Goal: Task Accomplishment & Management: Use online tool/utility

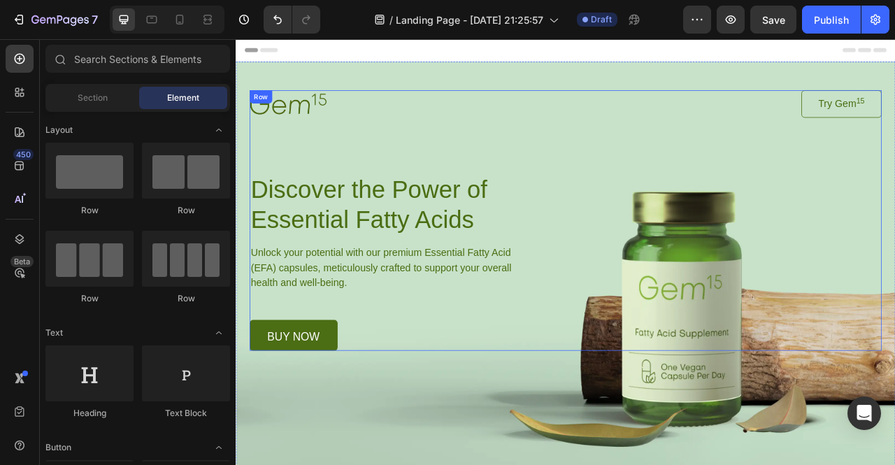
click at [708, 220] on div "Image Try Gem 15 Button Row Discover the Power of Essential Fatty Acids Heading…" at bounding box center [655, 269] width 804 height 331
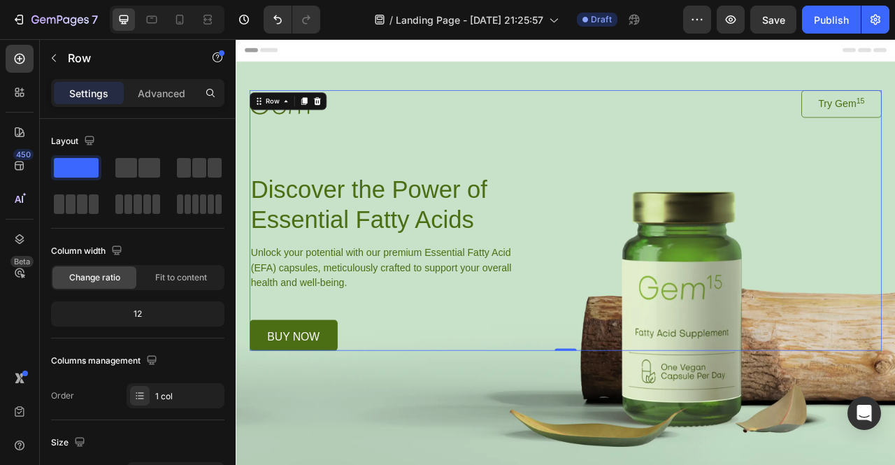
click at [723, 303] on div "Image Try Gem 15 Button Row Discover the Power of Essential Fatty Acids Heading…" at bounding box center [655, 269] width 804 height 331
click at [287, 423] on p "buy now" at bounding box center [309, 417] width 66 height 14
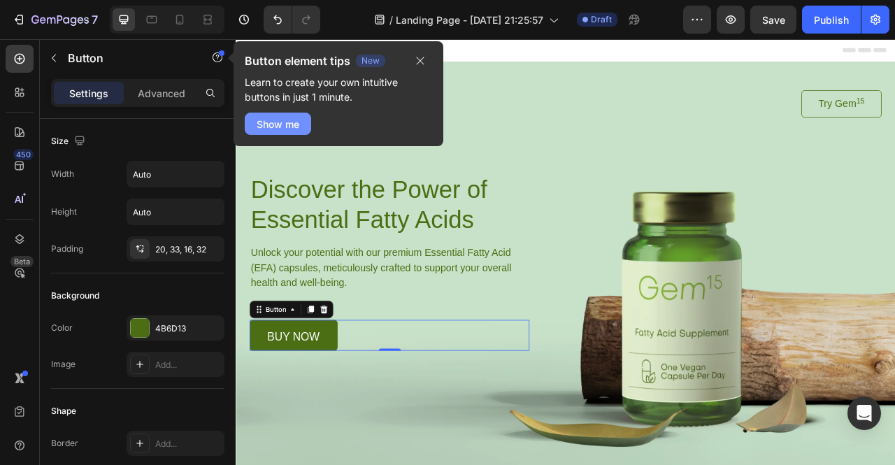
click at [298, 128] on div "Show me" at bounding box center [278, 124] width 43 height 15
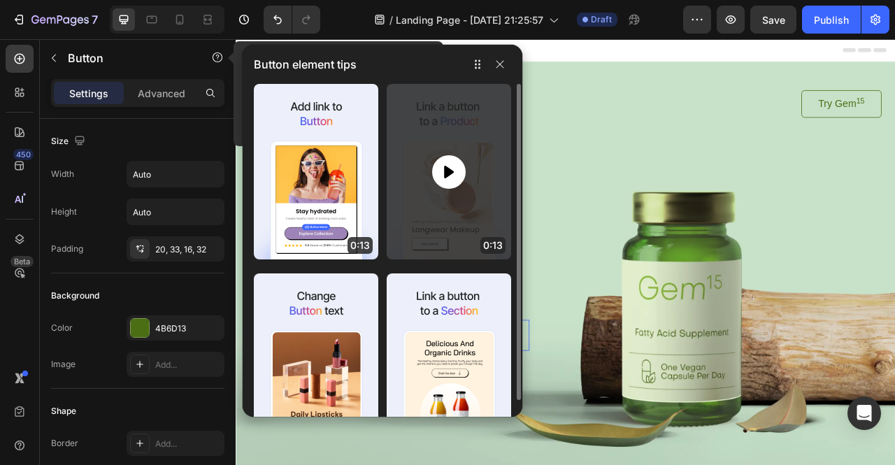
click at [446, 170] on icon at bounding box center [449, 171] width 10 height 13
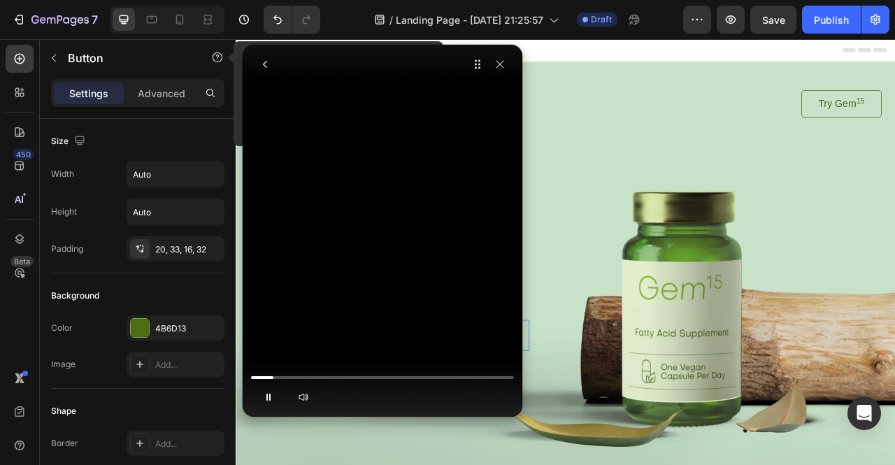
click at [364, 150] on video at bounding box center [383, 97] width 210 height 105
click at [378, 150] on video at bounding box center [383, 97] width 210 height 105
click at [369, 150] on video at bounding box center [383, 97] width 210 height 105
click at [388, 150] on video at bounding box center [383, 97] width 210 height 105
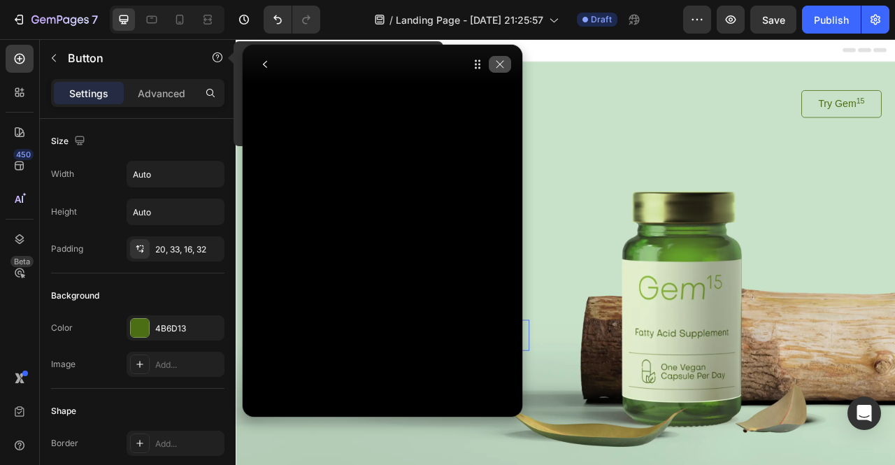
click at [499, 65] on icon "button" at bounding box center [499, 64] width 11 height 11
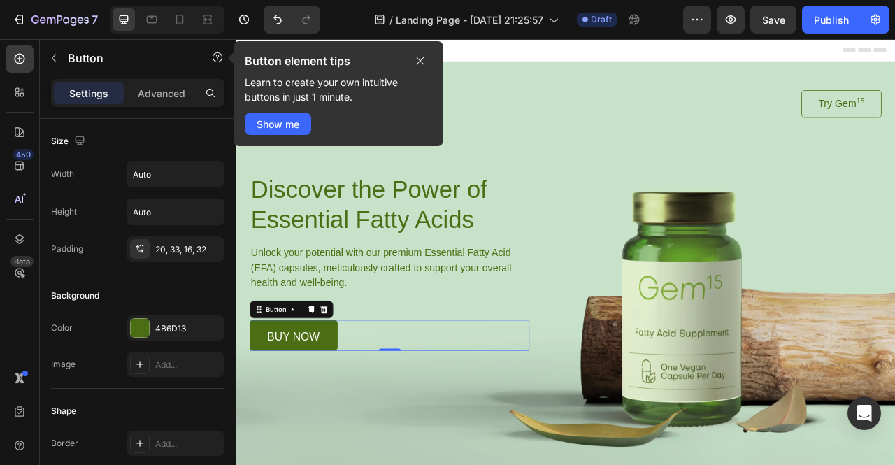
click at [411, 405] on div "buy now Button 0" at bounding box center [431, 415] width 356 height 39
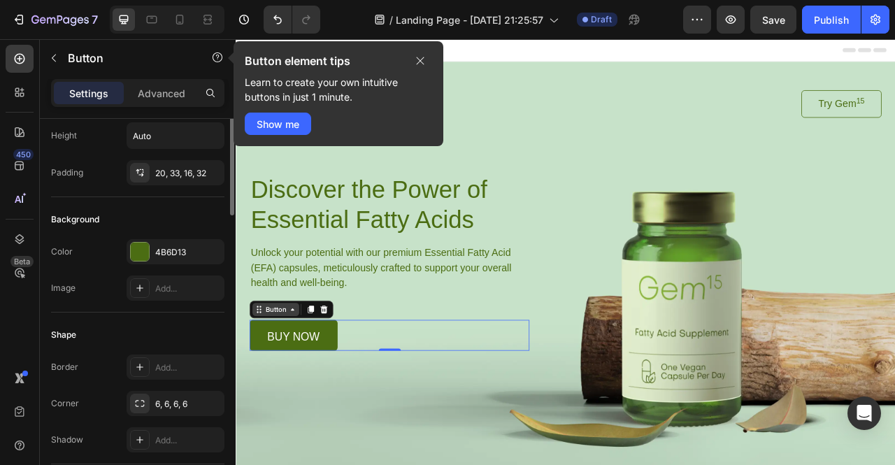
scroll to position [25, 0]
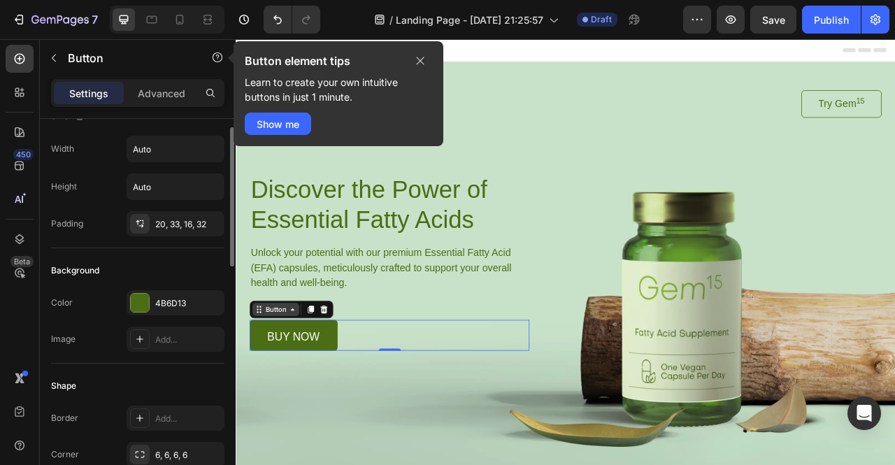
click at [273, 387] on div "Button" at bounding box center [286, 383] width 31 height 13
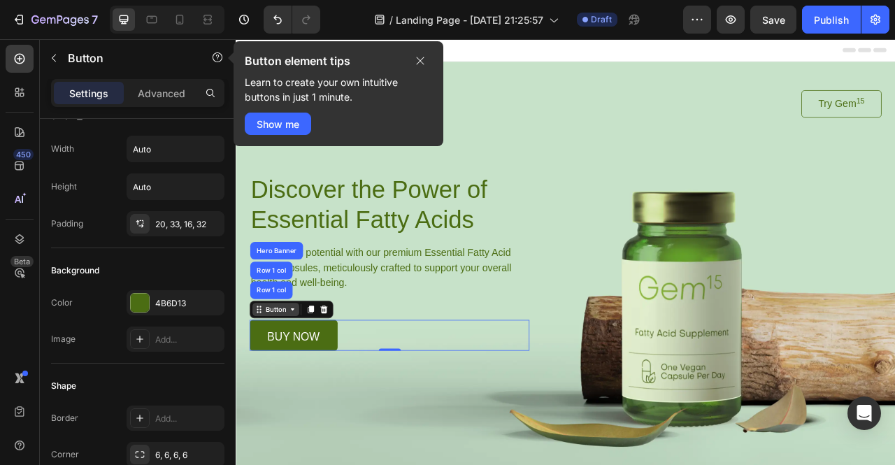
click at [292, 385] on div "Button" at bounding box center [286, 383] width 31 height 13
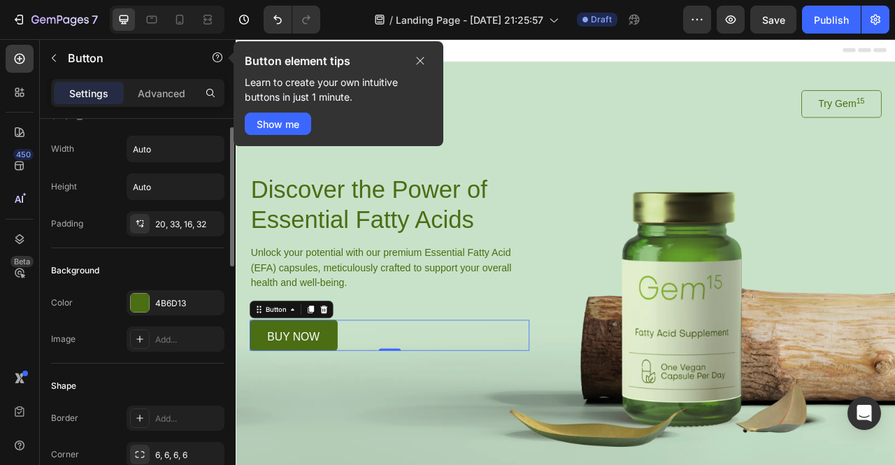
scroll to position [0, 0]
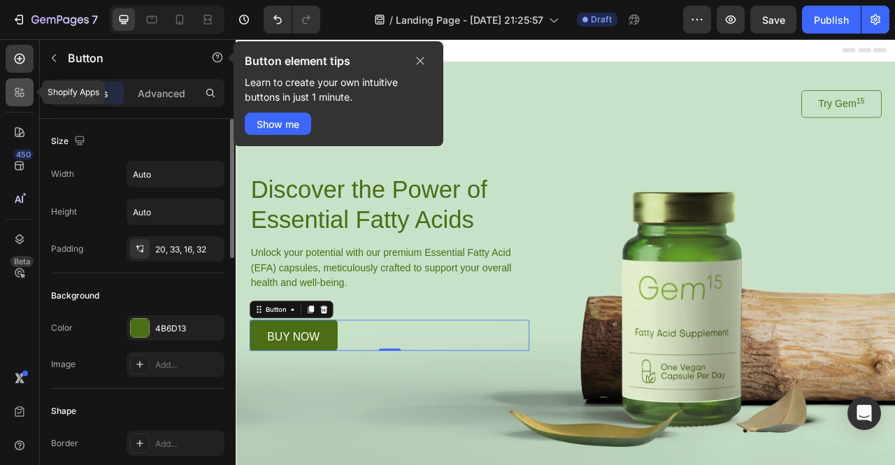
click at [15, 97] on icon at bounding box center [20, 92] width 14 height 14
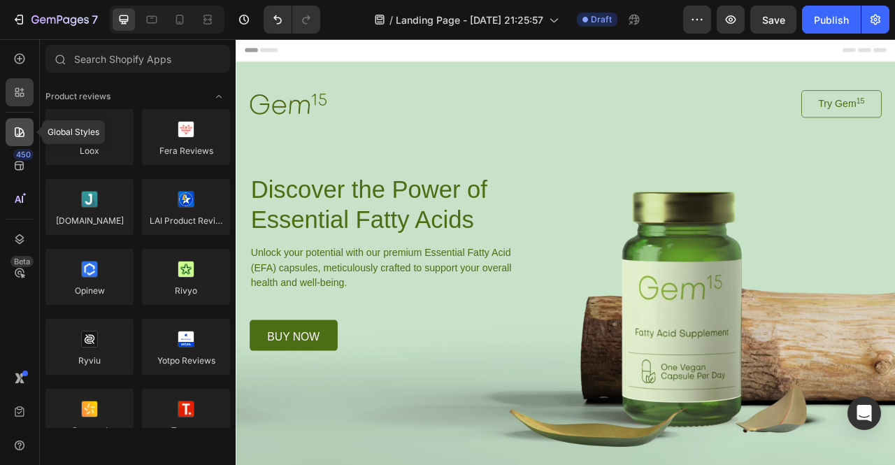
click at [19, 133] on icon at bounding box center [20, 132] width 10 height 10
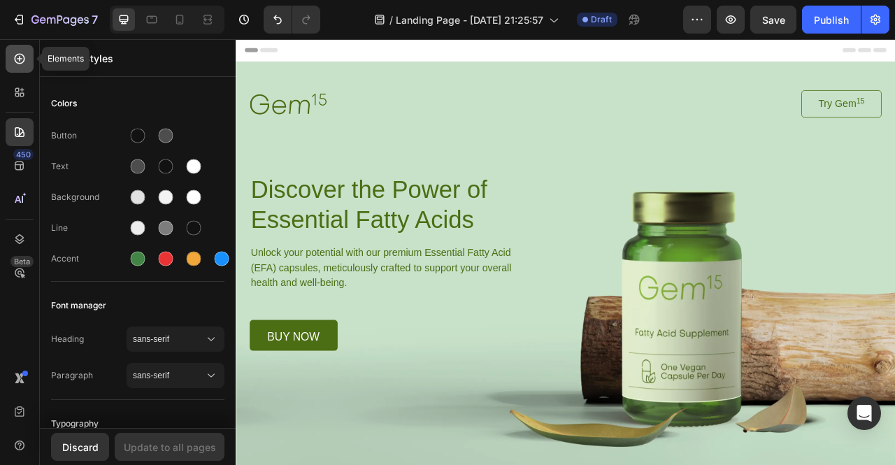
click at [25, 69] on div at bounding box center [20, 59] width 28 height 28
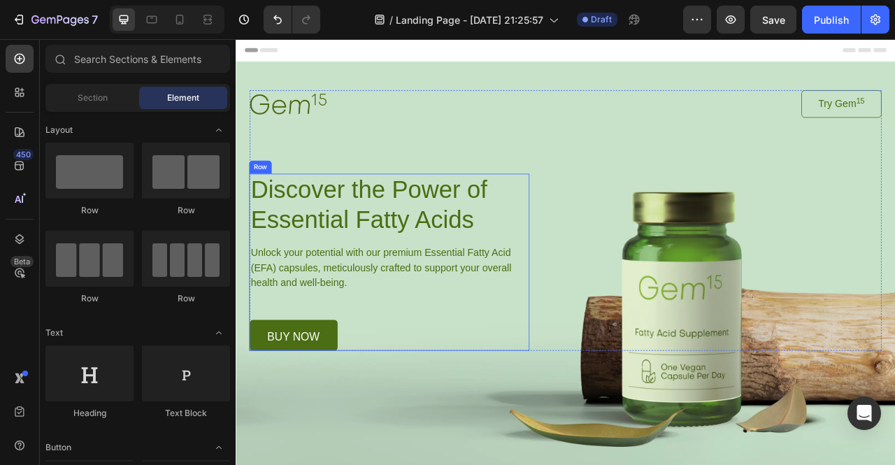
click at [394, 396] on div "buy now Button" at bounding box center [431, 415] width 356 height 39
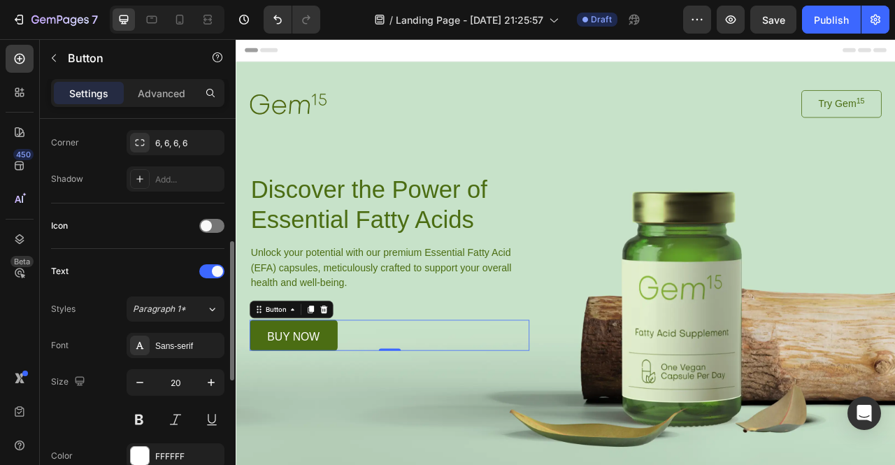
scroll to position [338, 0]
click at [330, 413] on p "buy now" at bounding box center [309, 417] width 66 height 14
click at [323, 404] on link "buy now" at bounding box center [309, 415] width 112 height 39
click at [296, 379] on div "Button" at bounding box center [286, 383] width 31 height 13
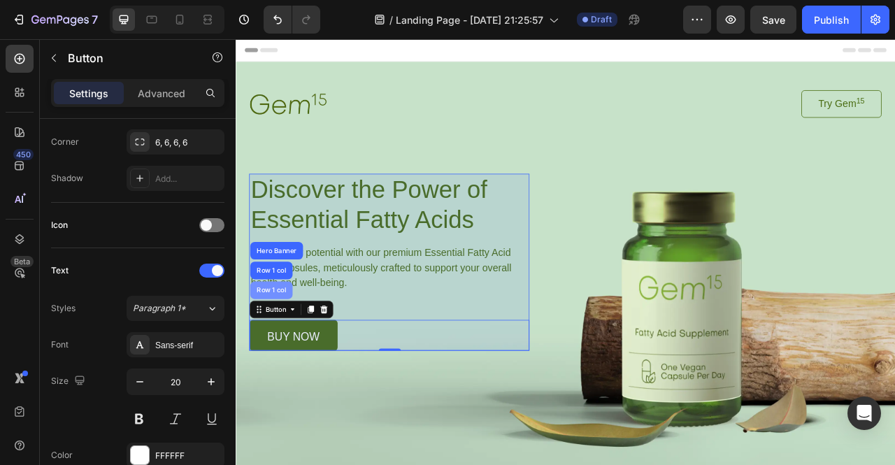
click at [284, 363] on div "Row 1 col" at bounding box center [281, 359] width 54 height 22
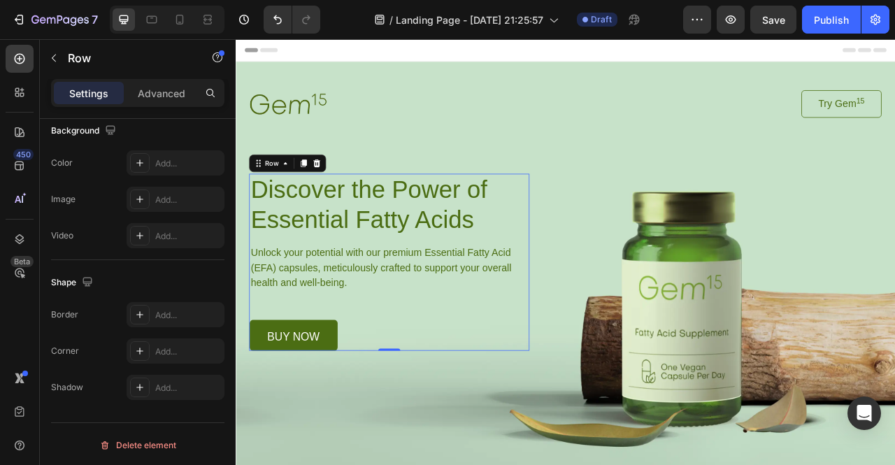
scroll to position [0, 0]
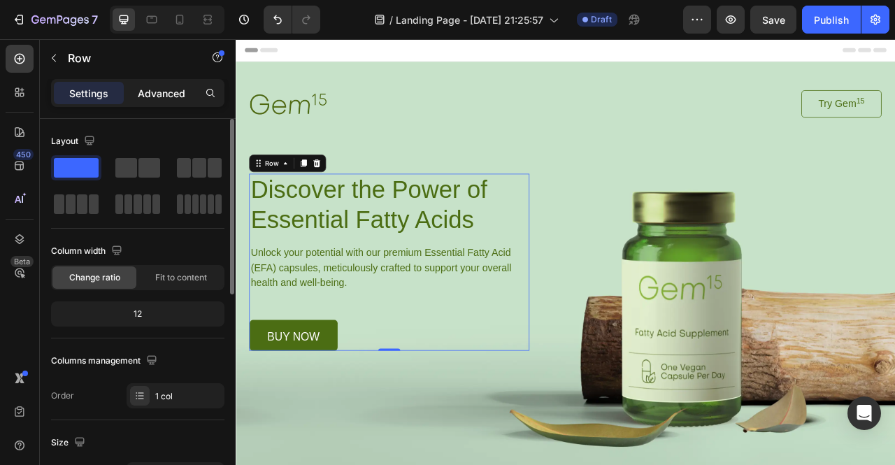
click at [166, 87] on p "Advanced" at bounding box center [162, 93] width 48 height 15
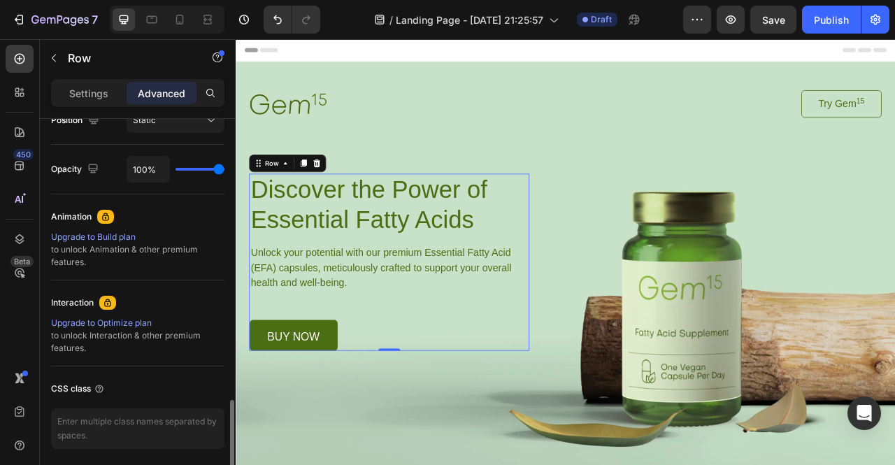
scroll to position [582, 0]
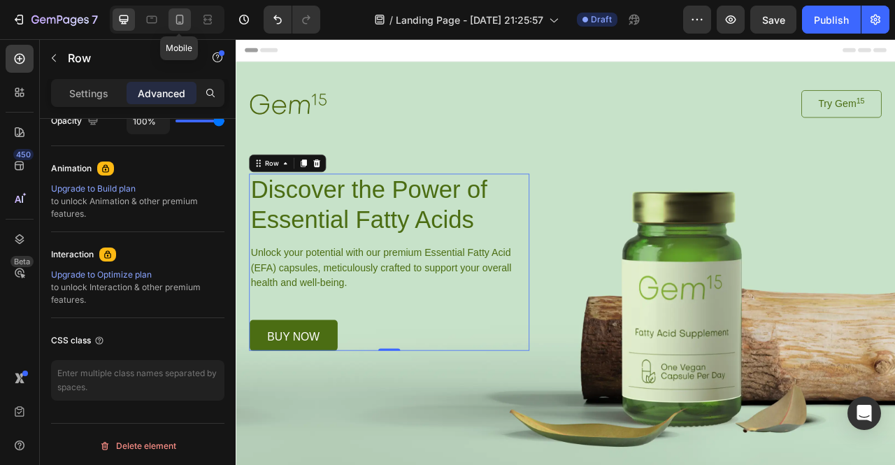
click at [179, 26] on icon at bounding box center [180, 20] width 14 height 14
type input "0"
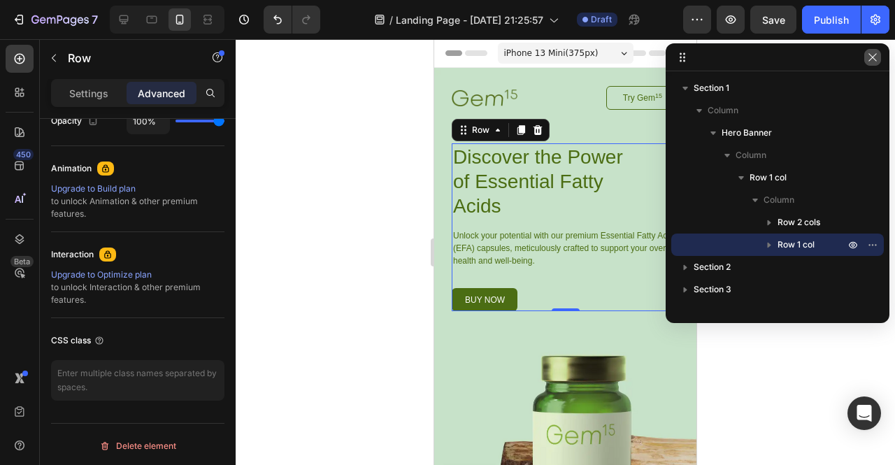
click at [877, 60] on icon "button" at bounding box center [872, 57] width 11 height 11
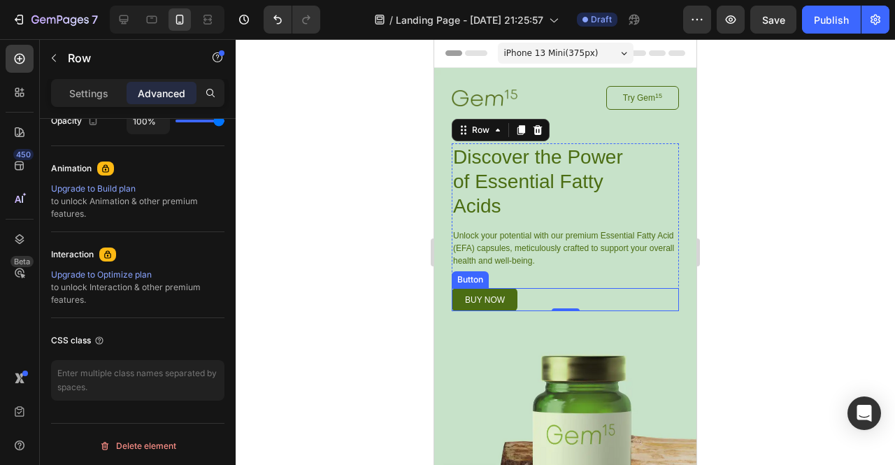
click at [529, 293] on div "buy now Button" at bounding box center [565, 299] width 227 height 23
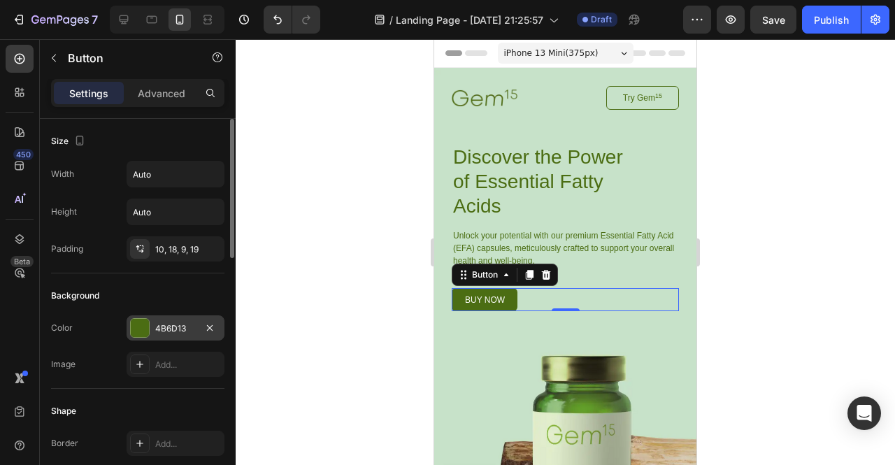
click at [138, 331] on div at bounding box center [140, 328] width 18 height 18
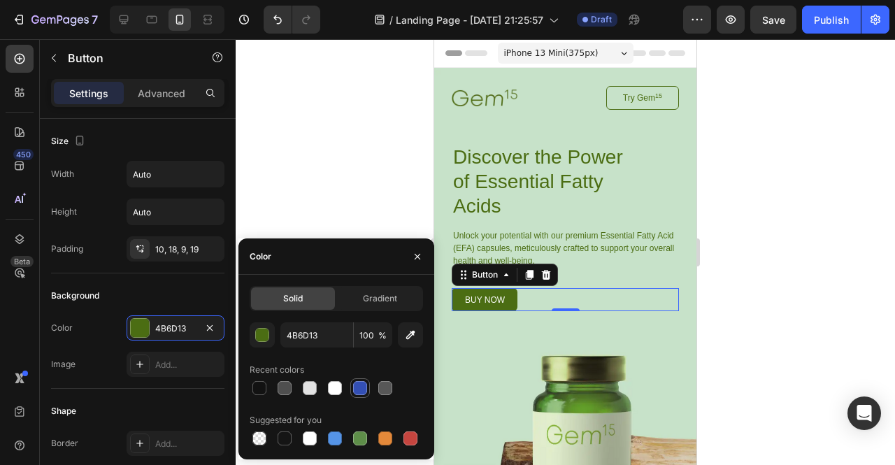
click at [360, 386] on div at bounding box center [360, 388] width 14 height 14
type input "334FB4"
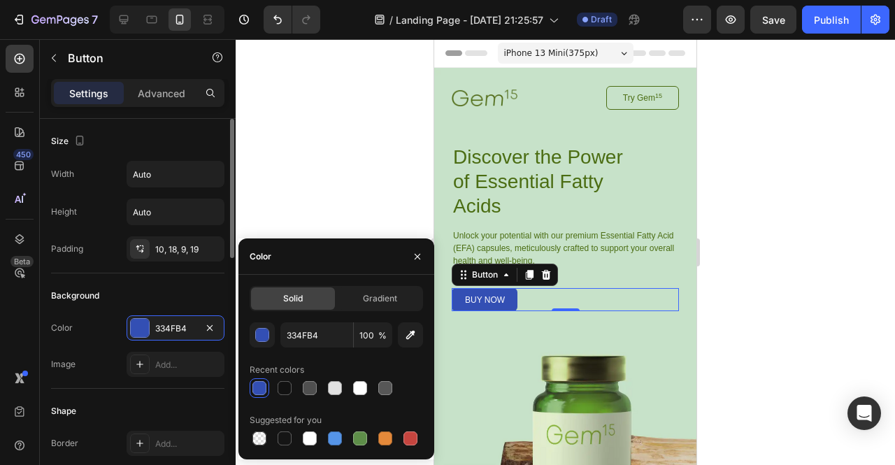
click at [127, 301] on div "Background" at bounding box center [137, 296] width 173 height 22
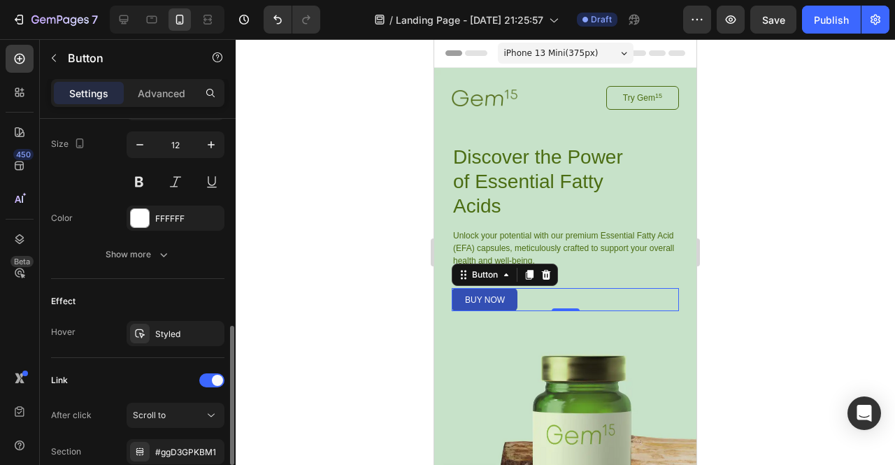
scroll to position [686, 0]
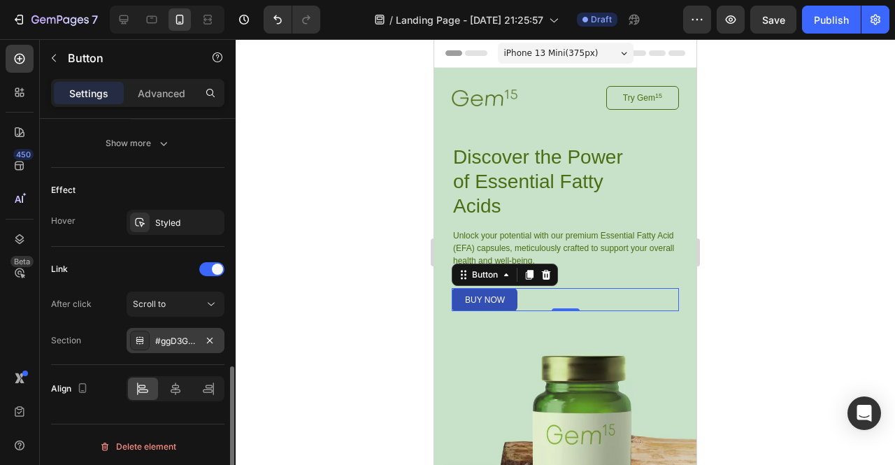
click at [176, 335] on div "#ggD3GPKBM1" at bounding box center [175, 341] width 41 height 13
click at [171, 308] on button "Scroll to" at bounding box center [176, 304] width 98 height 25
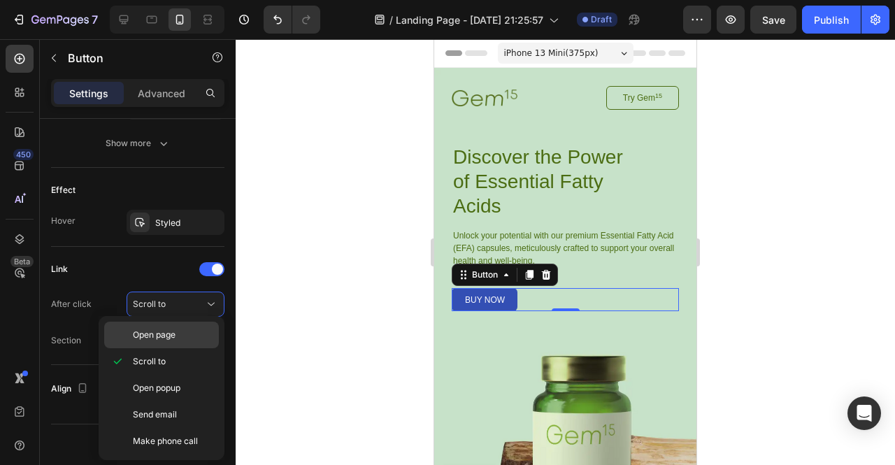
click at [179, 344] on div "Open page" at bounding box center [161, 335] width 115 height 27
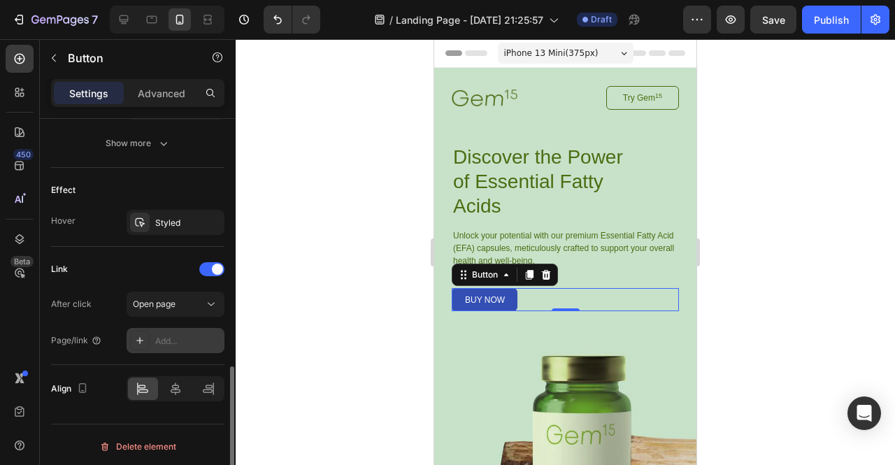
click at [179, 343] on div "Add..." at bounding box center [176, 340] width 98 height 25
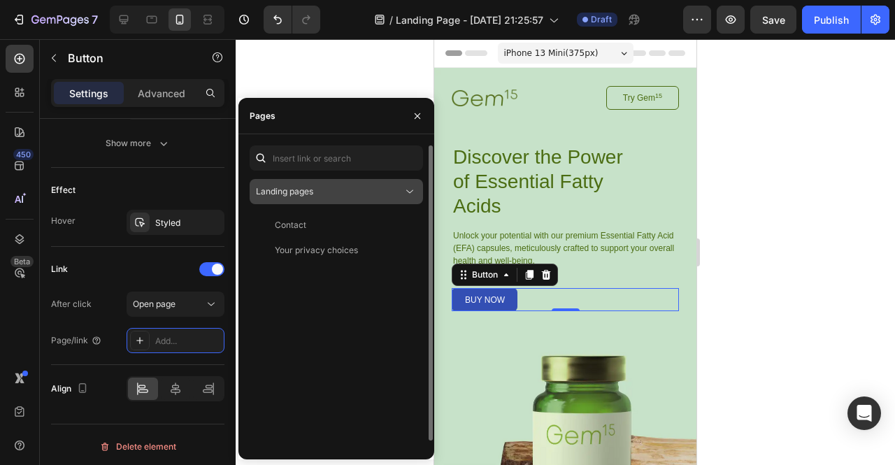
click at [301, 185] on span "Landing pages" at bounding box center [284, 191] width 57 height 13
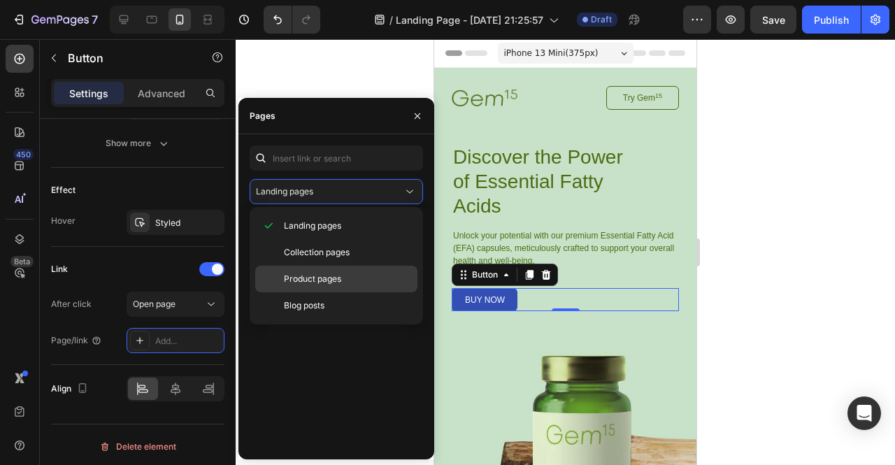
click at [327, 283] on span "Product pages" at bounding box center [312, 279] width 57 height 13
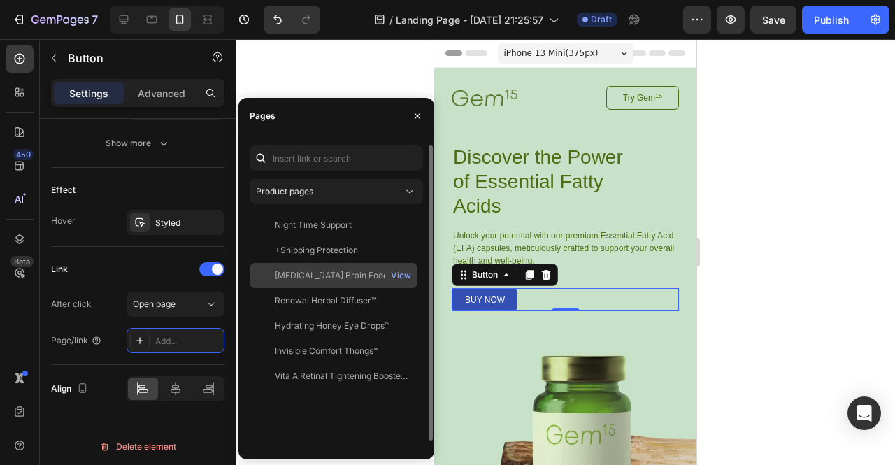
click at [359, 272] on div "Dopamine Brain Food™ | Pre Labor Day Flash Sale!" at bounding box center [342, 275] width 134 height 13
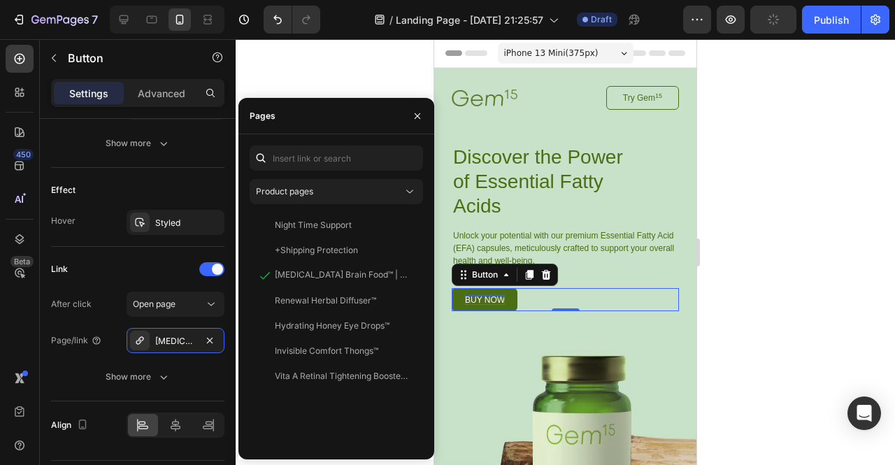
click at [476, 297] on p "buy now" at bounding box center [485, 300] width 40 height 10
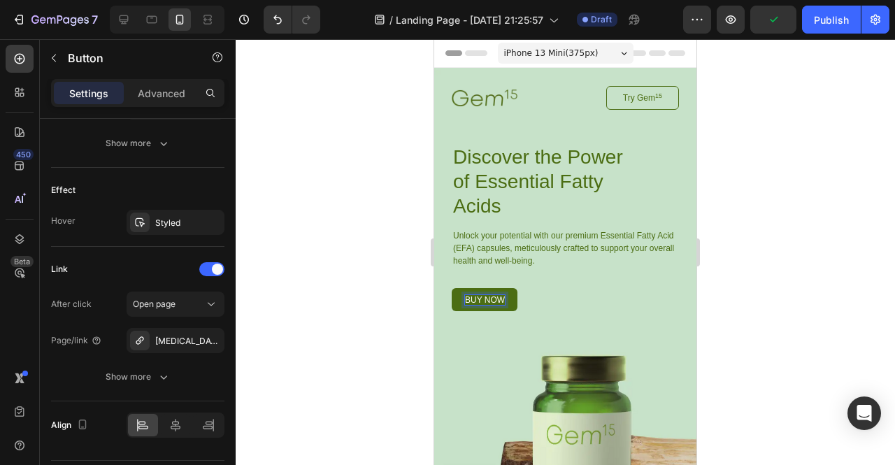
click at [496, 300] on p "buy now" at bounding box center [485, 300] width 40 height 10
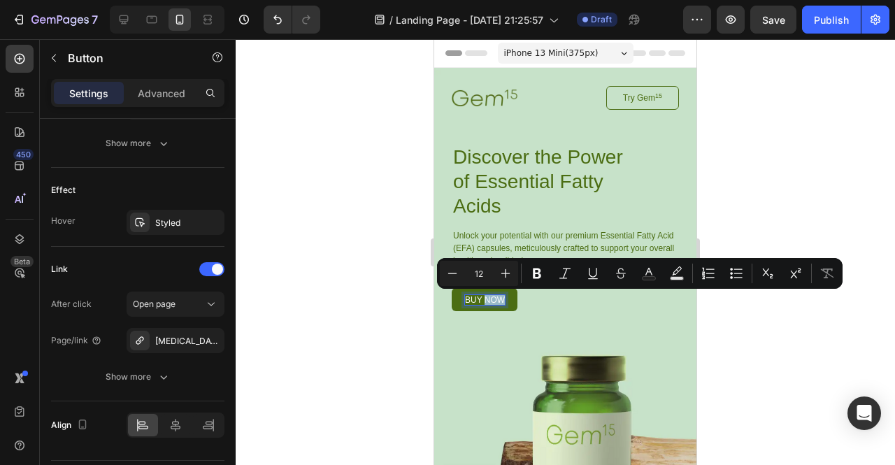
click at [463, 299] on link "buy now" at bounding box center [485, 299] width 66 height 23
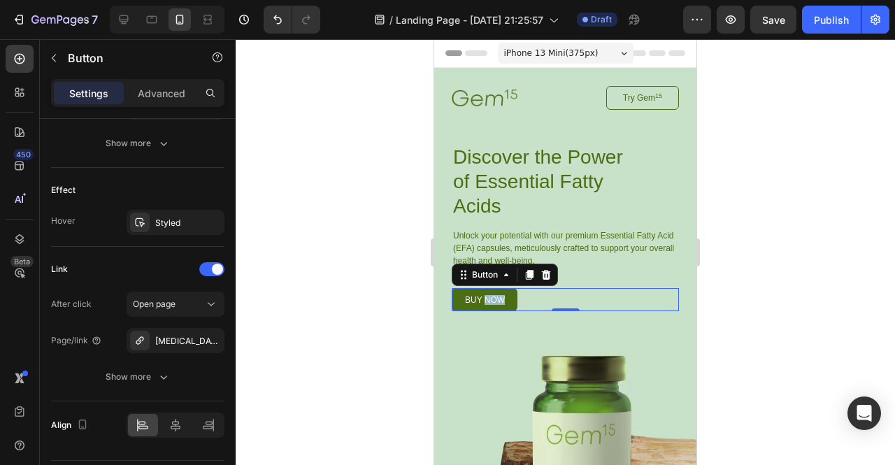
click at [463, 299] on link "buy now" at bounding box center [485, 299] width 66 height 23
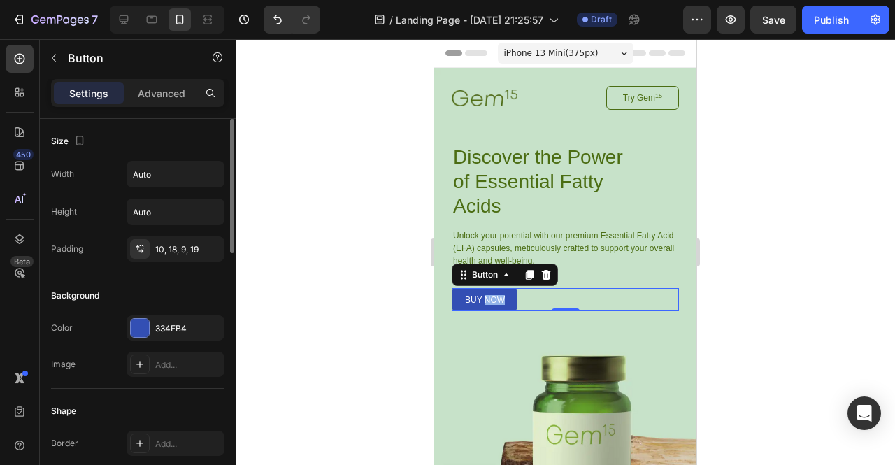
scroll to position [359, 0]
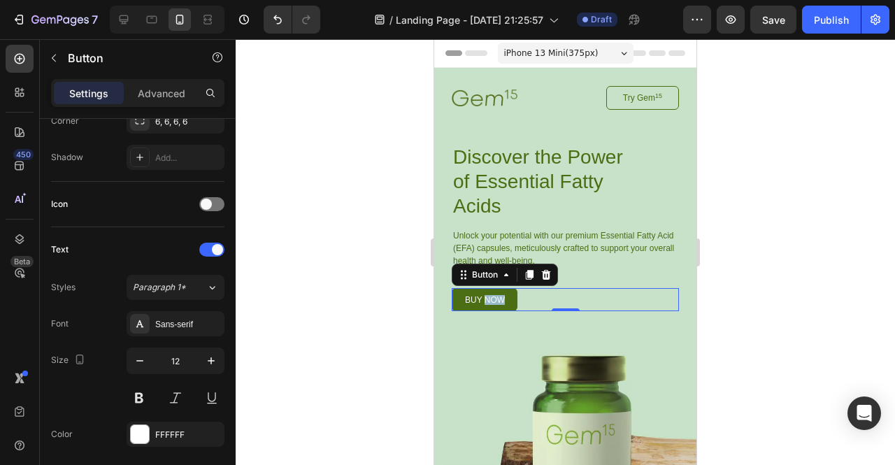
click at [462, 300] on link "buy now" at bounding box center [485, 299] width 66 height 23
click at [477, 103] on img at bounding box center [485, 98] width 66 height 17
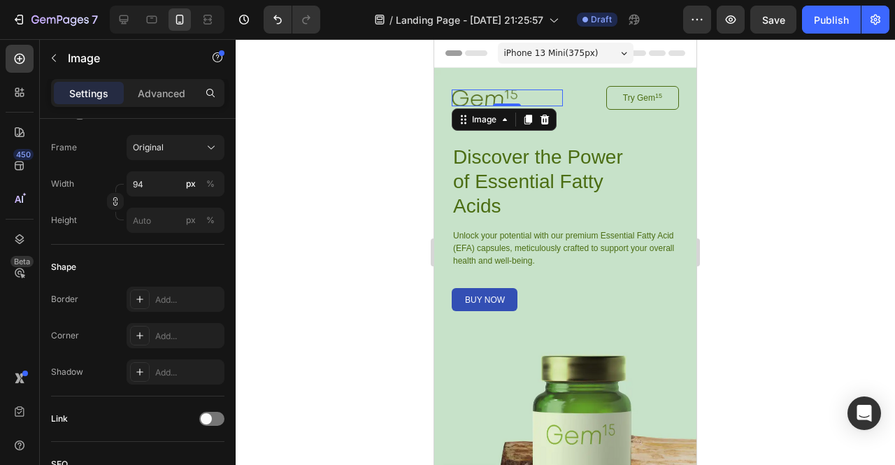
scroll to position [0, 0]
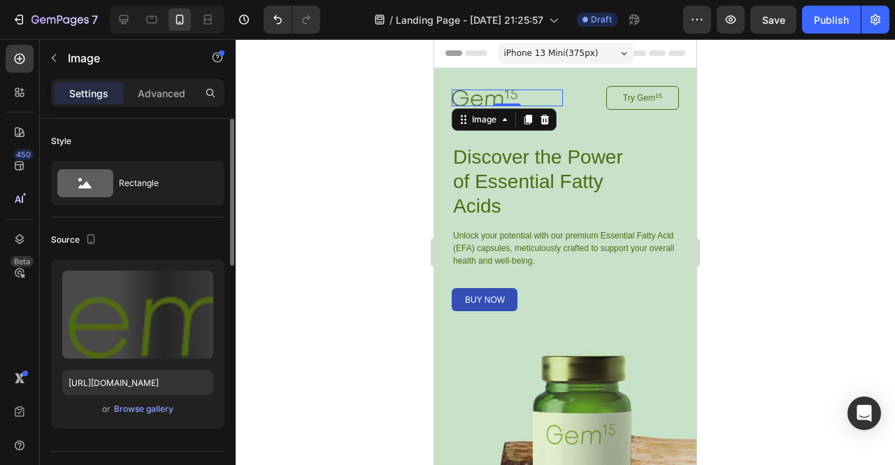
click at [520, 99] on div at bounding box center [507, 98] width 111 height 17
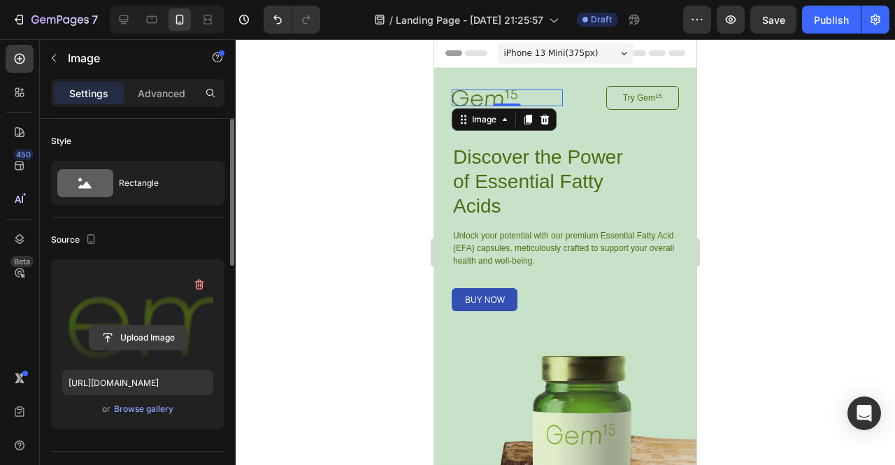
click at [161, 338] on input "file" at bounding box center [138, 338] width 97 height 24
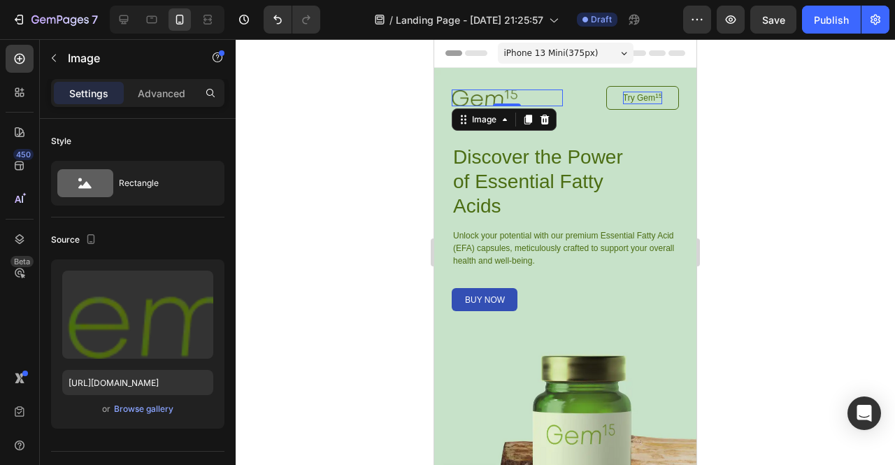
click at [655, 92] on sup "15" at bounding box center [658, 95] width 7 height 7
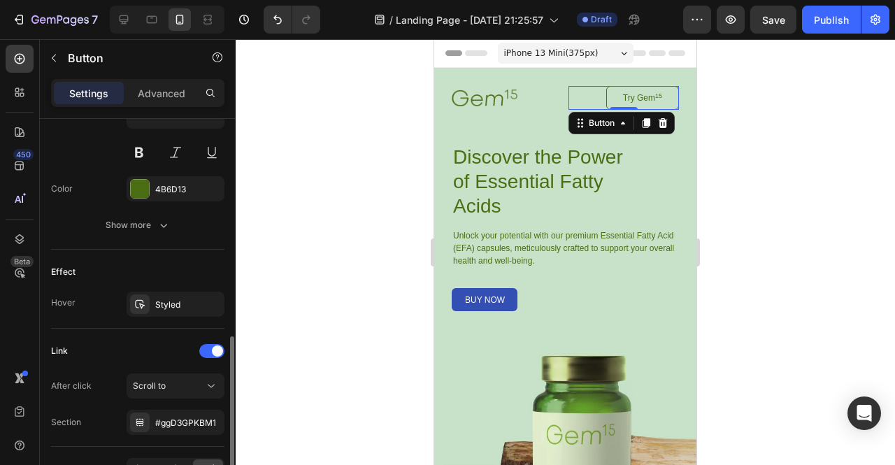
scroll to position [686, 0]
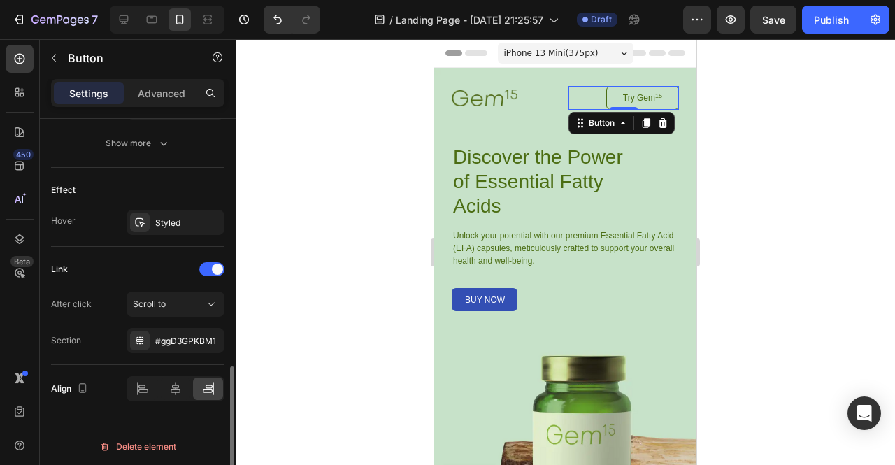
click at [202, 317] on div "After click Scroll to Section #ggD3GPKBM1" at bounding box center [137, 323] width 173 height 62
click at [204, 297] on icon at bounding box center [211, 304] width 14 height 14
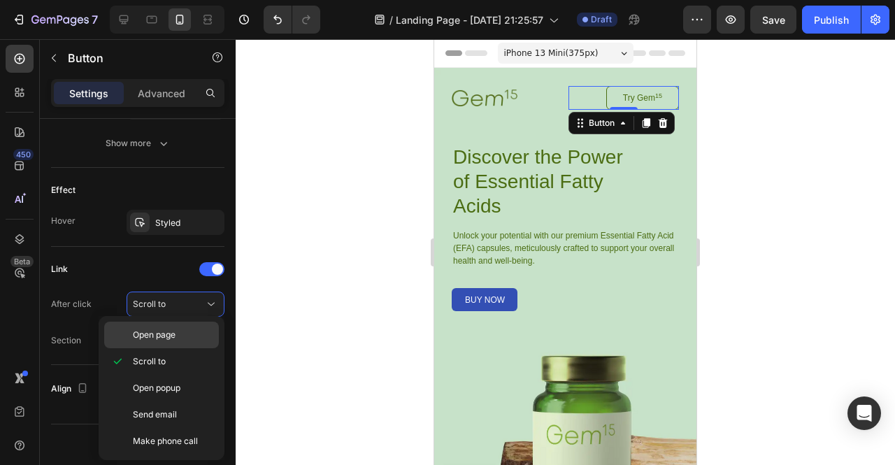
click at [155, 334] on span "Open page" at bounding box center [154, 335] width 43 height 13
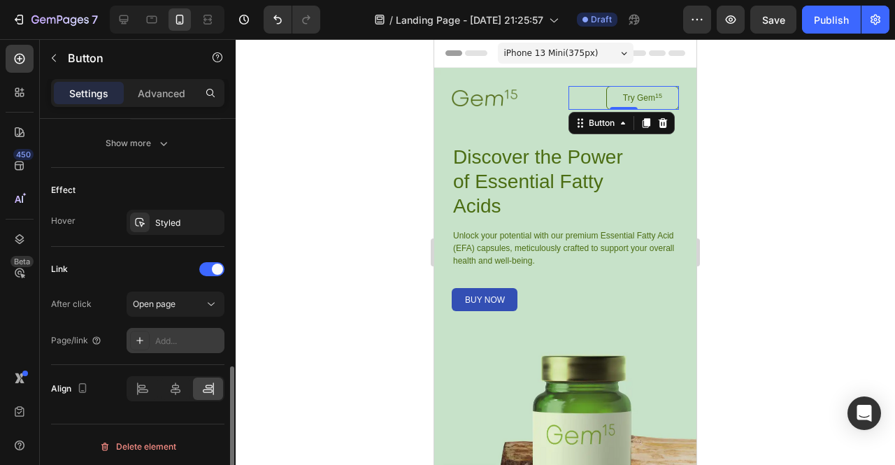
click at [195, 335] on div "Add..." at bounding box center [188, 341] width 66 height 13
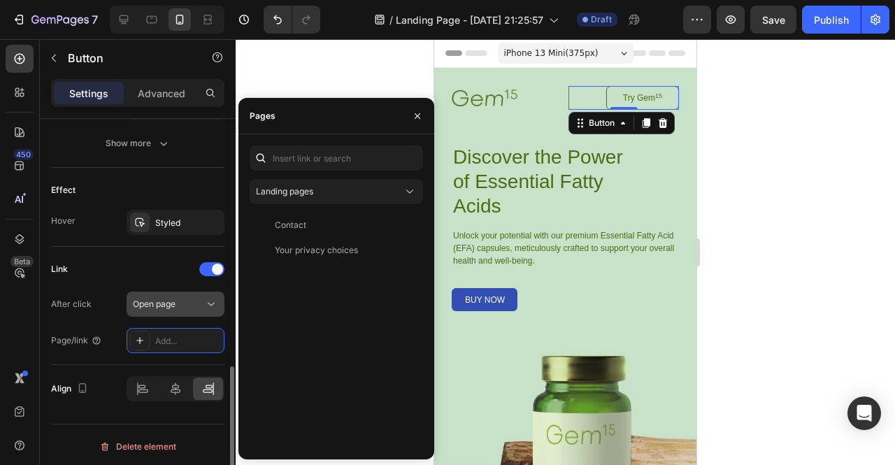
click at [200, 298] on div "Open page" at bounding box center [168, 304] width 71 height 13
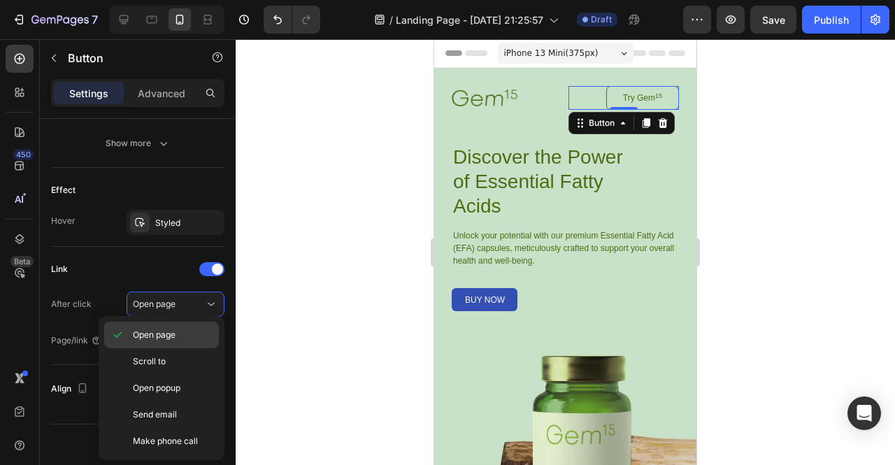
click at [166, 335] on span "Open page" at bounding box center [154, 335] width 43 height 13
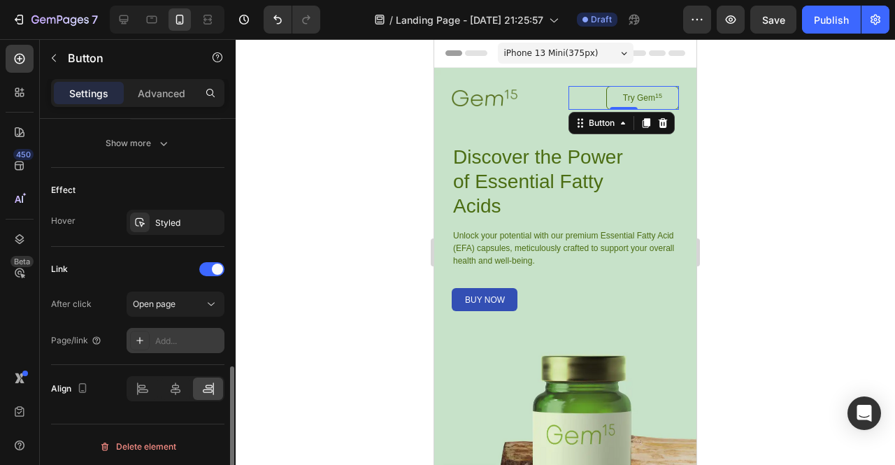
click at [197, 328] on div "Add..." at bounding box center [176, 340] width 98 height 25
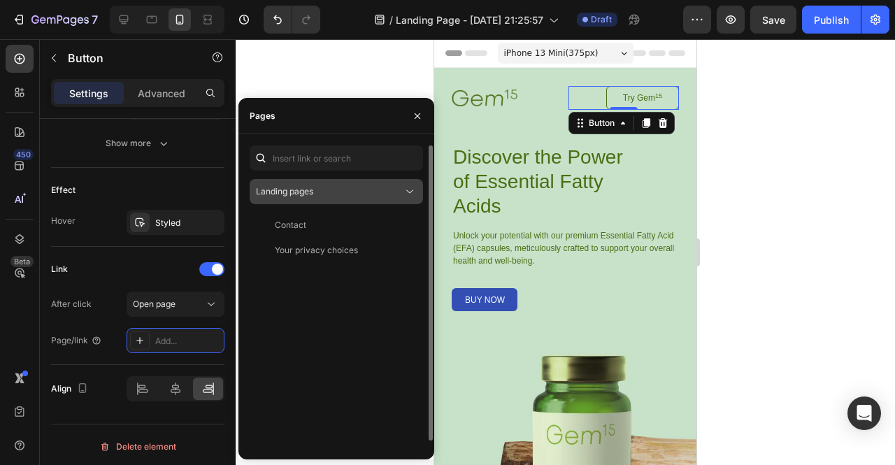
click at [319, 185] on div "Landing pages" at bounding box center [329, 191] width 147 height 13
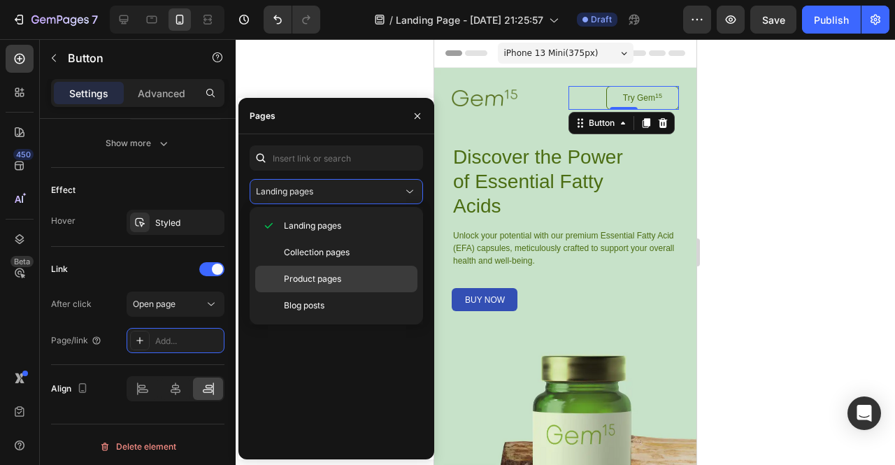
click at [324, 292] on div "Product pages" at bounding box center [336, 305] width 162 height 27
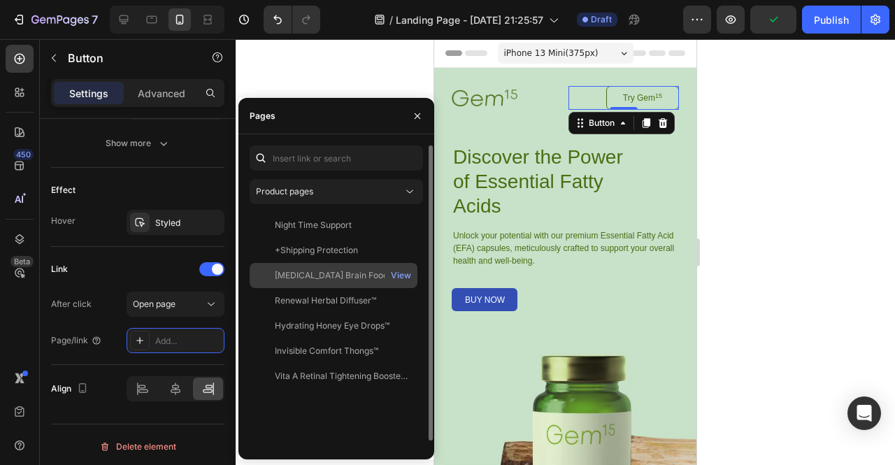
click at [332, 273] on div "Dopamine Brain Food™ | Pre Labor Day Flash Sale!" at bounding box center [342, 275] width 134 height 13
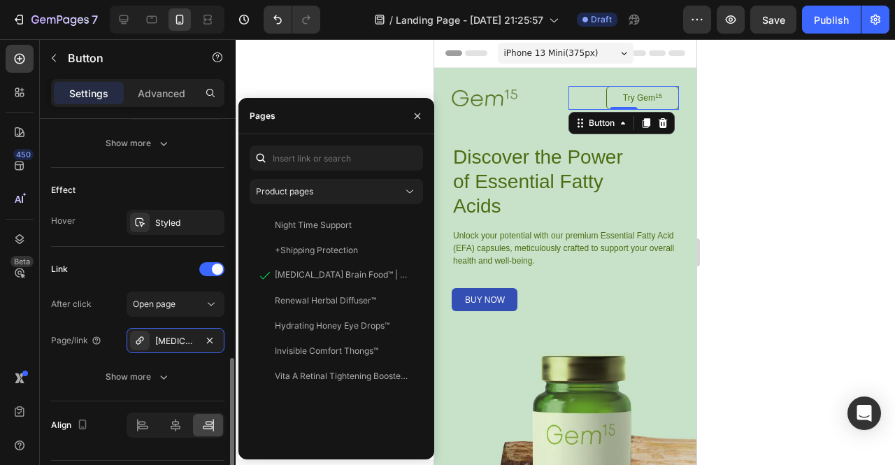
click at [108, 277] on div "Link After click Open page Page/link Dopamine Brain Food™ | Pre Labor Day Flash…" at bounding box center [137, 323] width 173 height 131
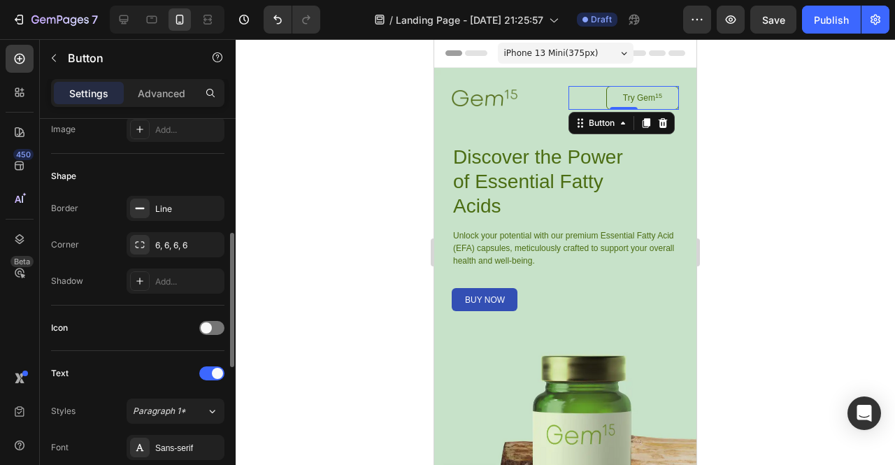
scroll to position [264, 0]
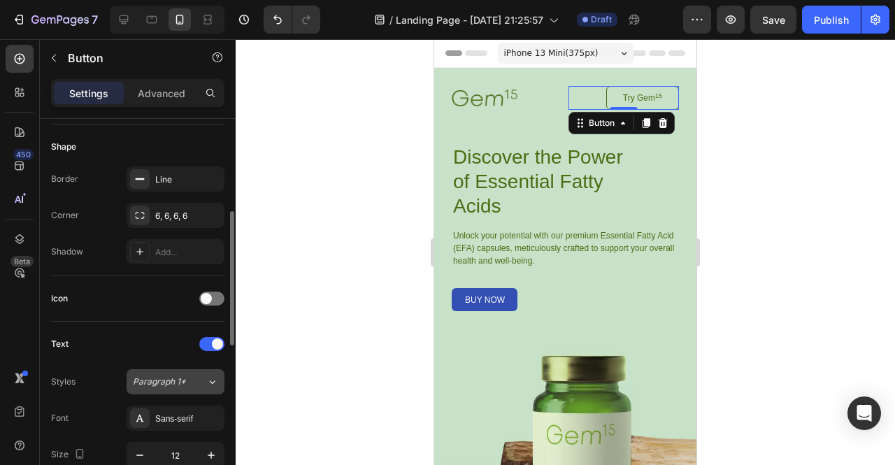
click at [159, 381] on span "Paragraph 1*" at bounding box center [159, 382] width 53 height 13
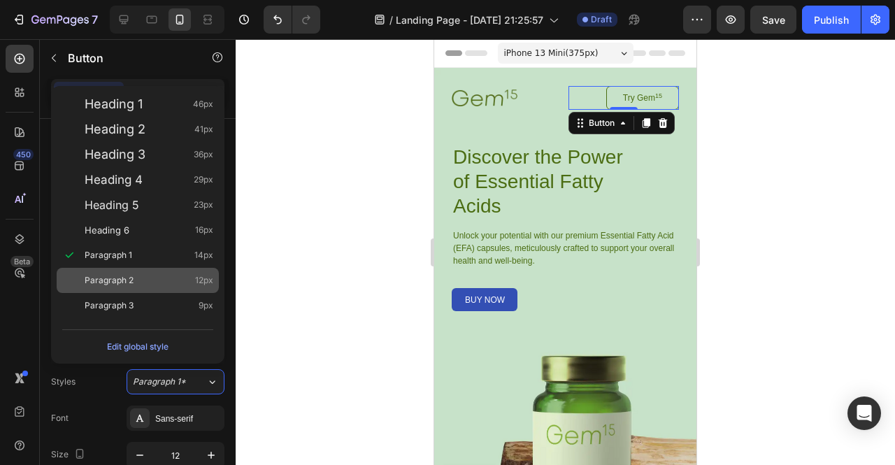
click at [123, 279] on span "Paragraph 2" at bounding box center [109, 280] width 49 height 14
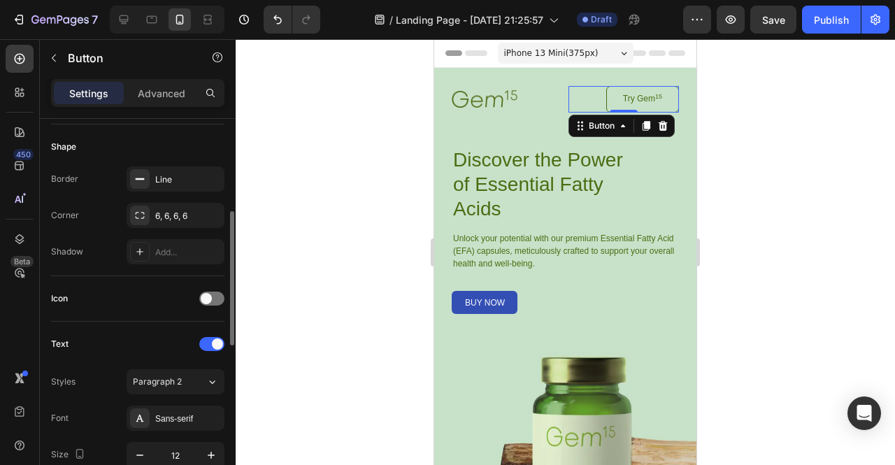
click at [180, 366] on div "Styles Paragraph 2 Font Sans-serif Size 12 Color 4B6D13 Show more" at bounding box center [137, 471] width 173 height 211
click at [181, 379] on div "Paragraph 2" at bounding box center [161, 382] width 57 height 13
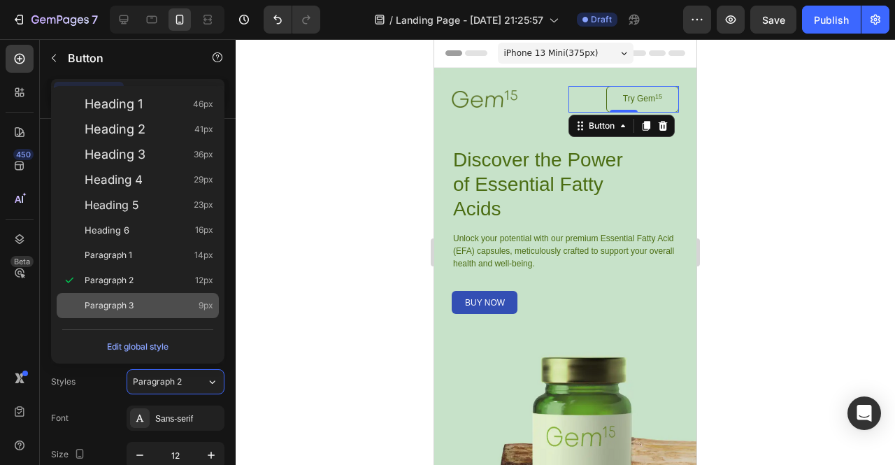
click at [148, 310] on div "Paragraph 3 9px" at bounding box center [149, 306] width 129 height 14
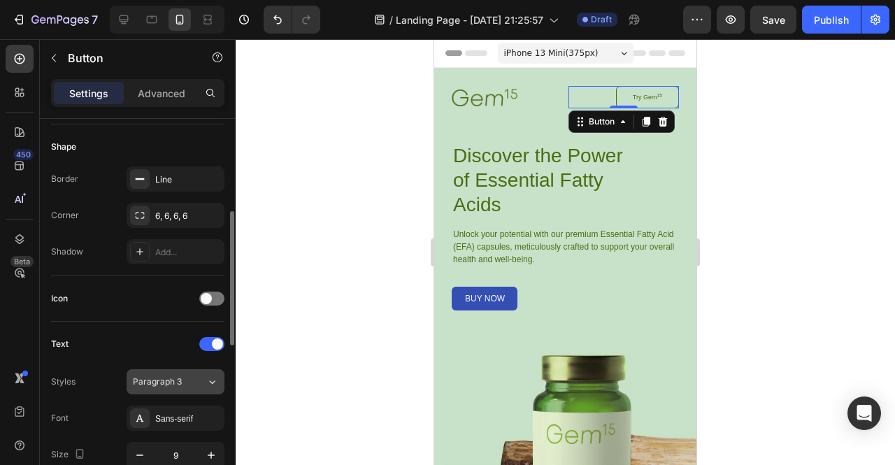
click at [169, 386] on button "Paragraph 3" at bounding box center [176, 381] width 98 height 25
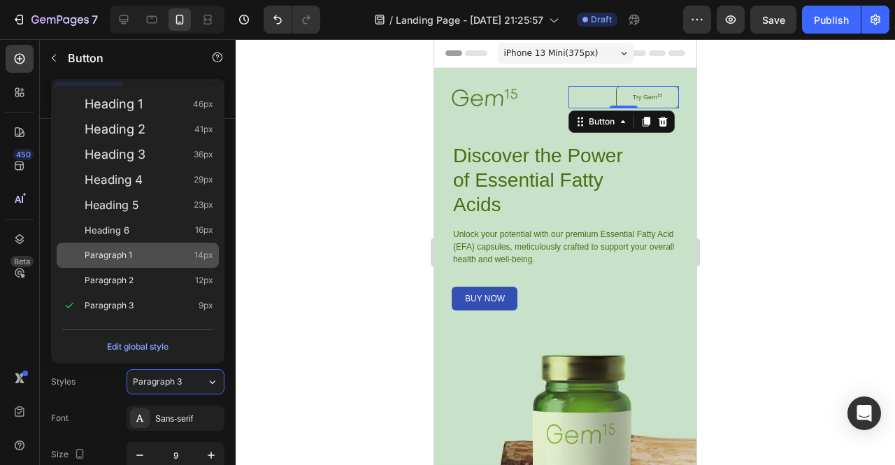
click at [145, 257] on div "Paragraph 1 14px" at bounding box center [149, 255] width 129 height 14
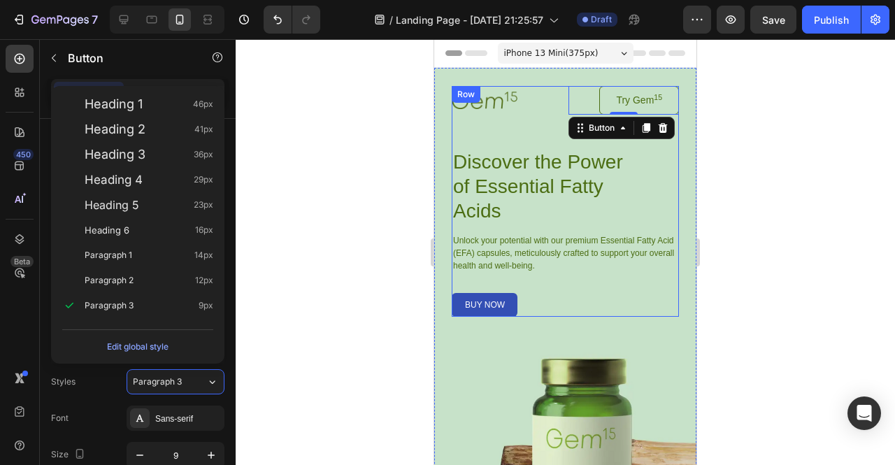
type input "14"
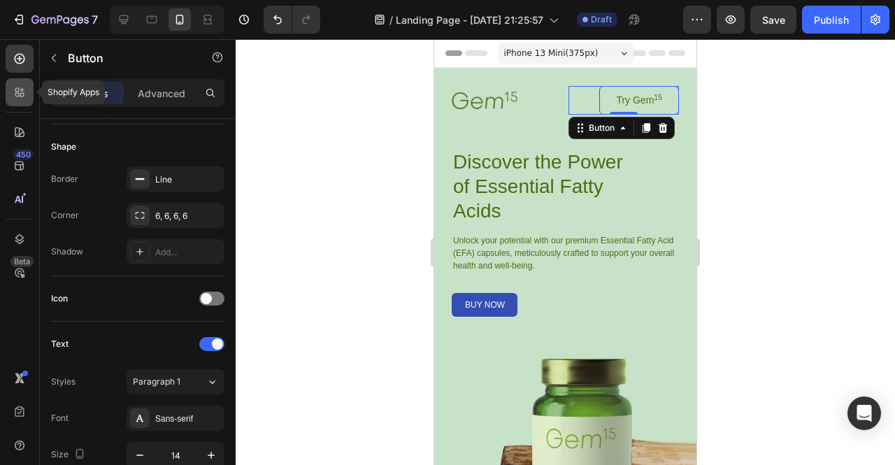
click at [20, 92] on icon at bounding box center [20, 92] width 14 height 14
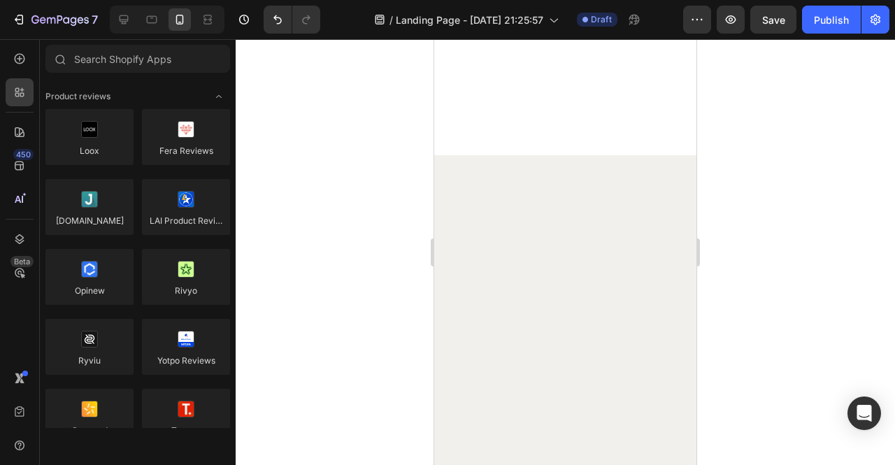
scroll to position [0, 0]
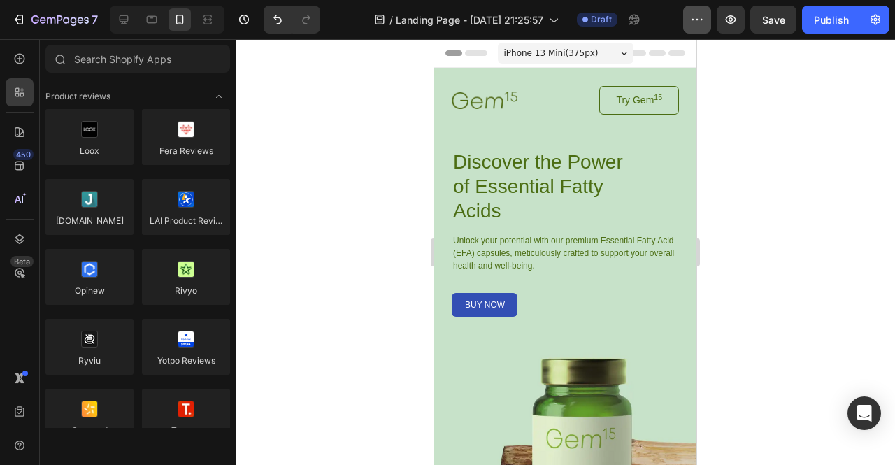
click at [697, 15] on icon "button" at bounding box center [697, 20] width 14 height 14
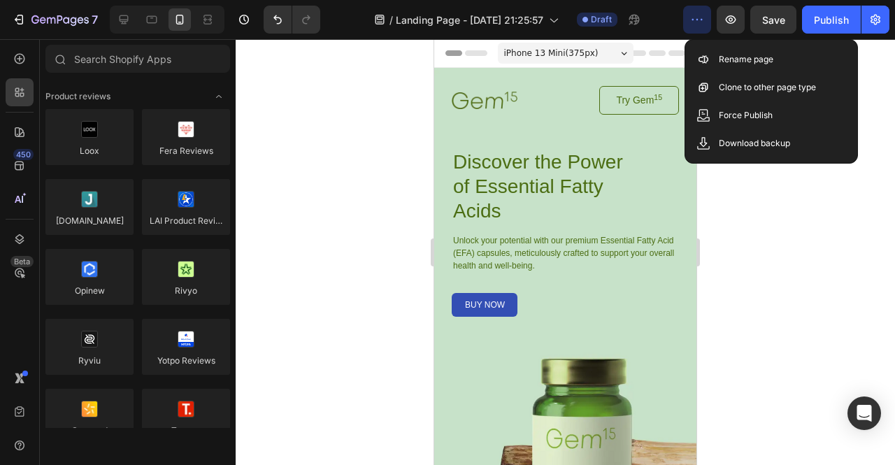
click at [769, 203] on div at bounding box center [565, 252] width 659 height 426
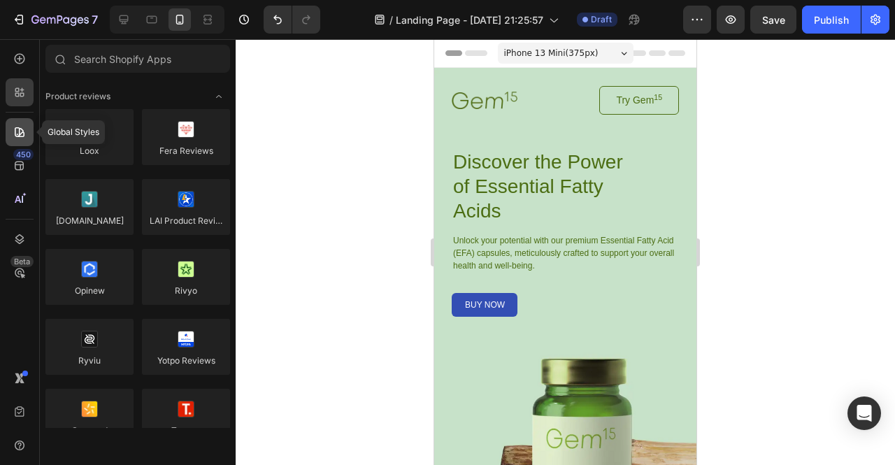
click at [24, 136] on icon at bounding box center [20, 132] width 14 height 14
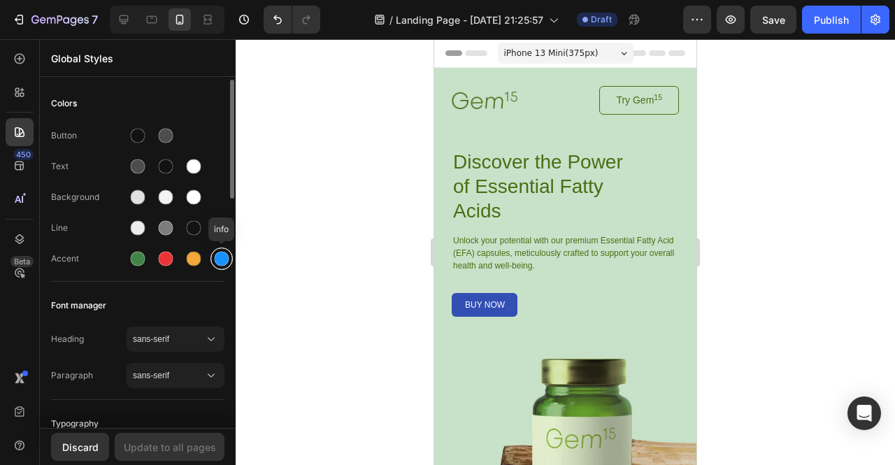
click at [224, 248] on div at bounding box center [221, 259] width 22 height 22
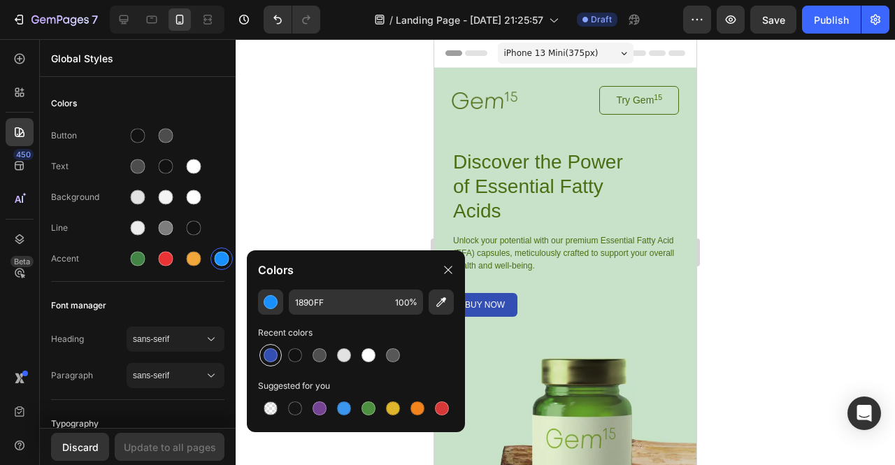
click at [275, 356] on div at bounding box center [271, 355] width 14 height 14
type input "334FB4"
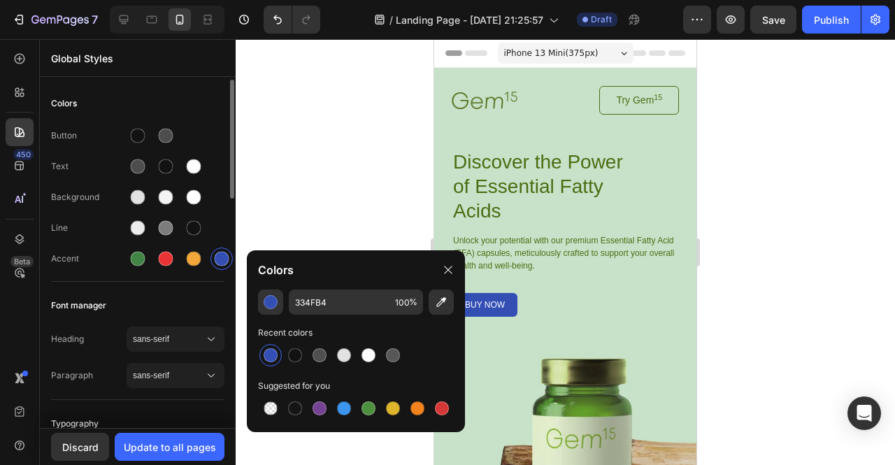
click at [75, 226] on div "Line" at bounding box center [89, 228] width 76 height 13
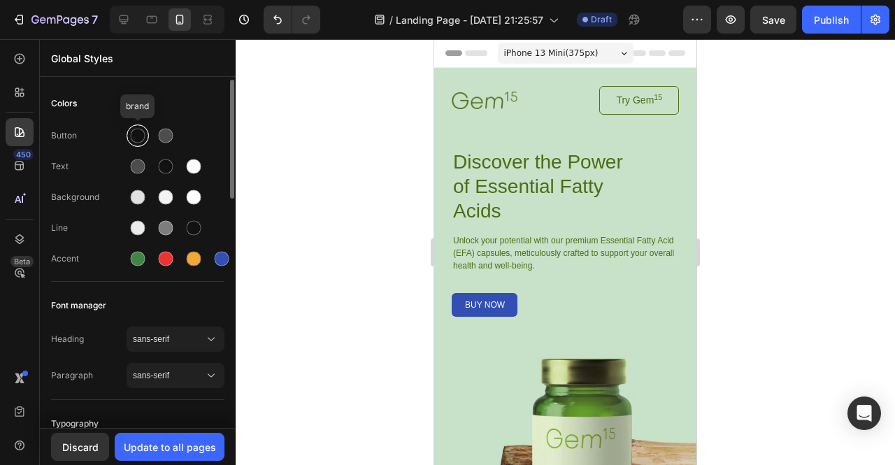
click at [132, 138] on div at bounding box center [138, 136] width 15 height 15
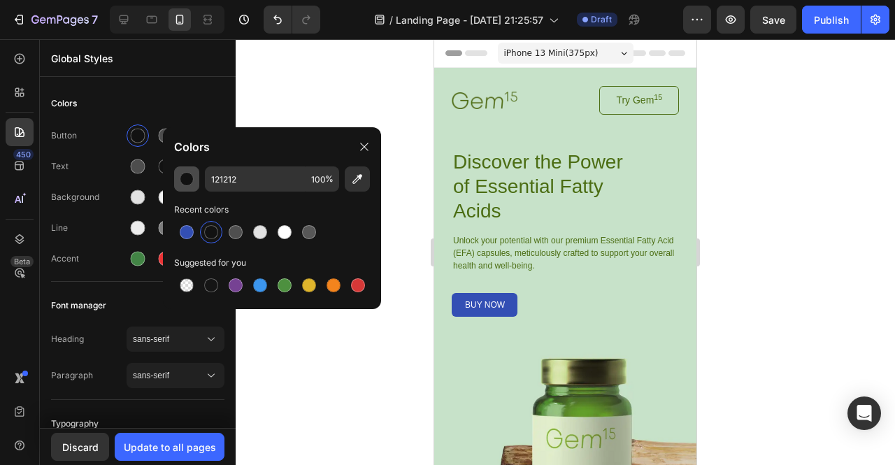
click at [189, 187] on button "button" at bounding box center [186, 178] width 25 height 25
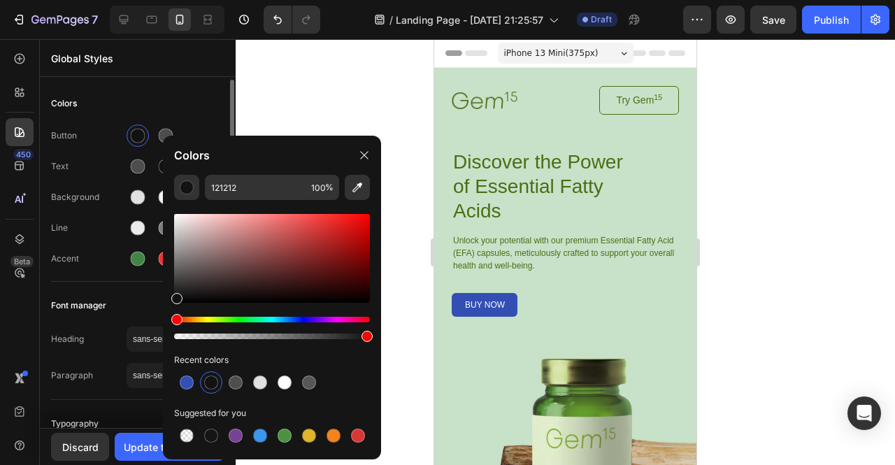
click at [106, 152] on div "Button Text Background Line Accent" at bounding box center [137, 198] width 173 height 165
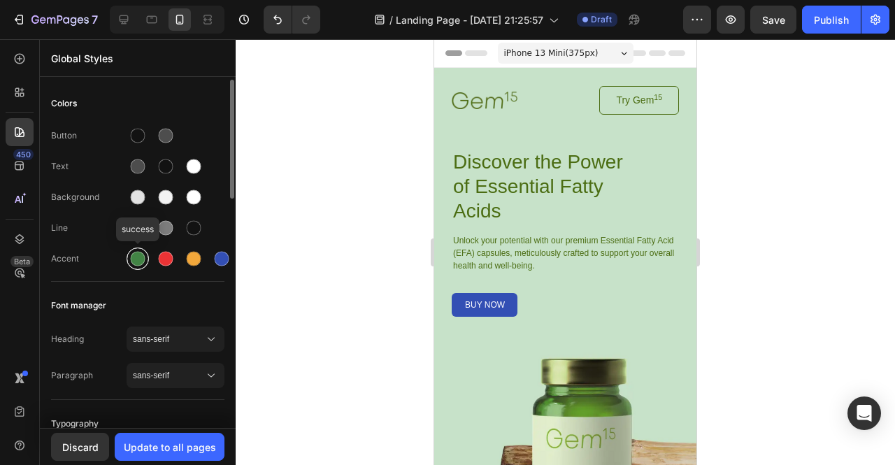
click at [136, 255] on div at bounding box center [138, 259] width 15 height 15
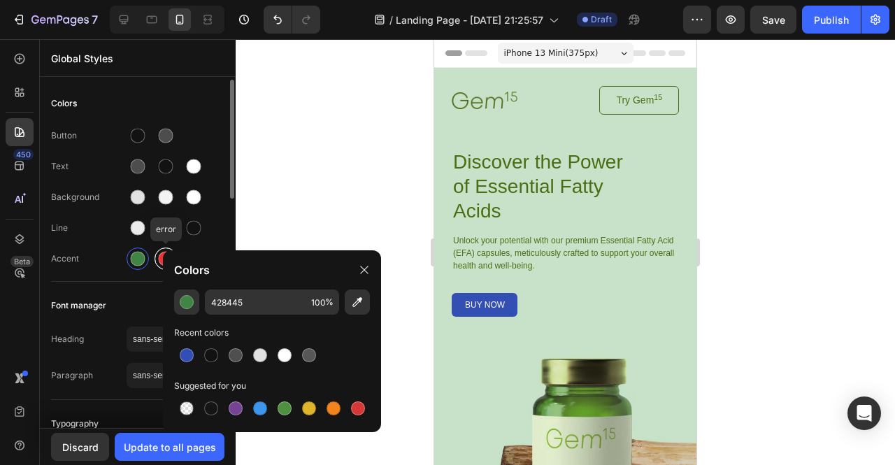
click at [156, 258] on div at bounding box center [166, 259] width 22 height 22
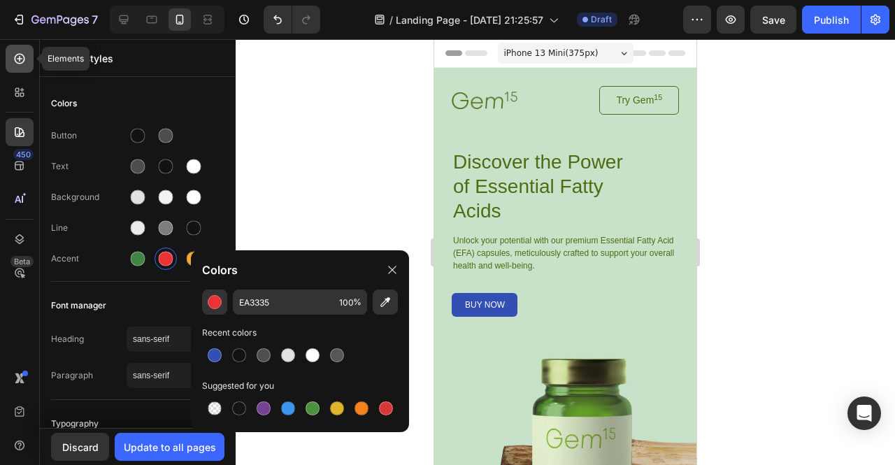
click at [21, 66] on div at bounding box center [20, 59] width 28 height 28
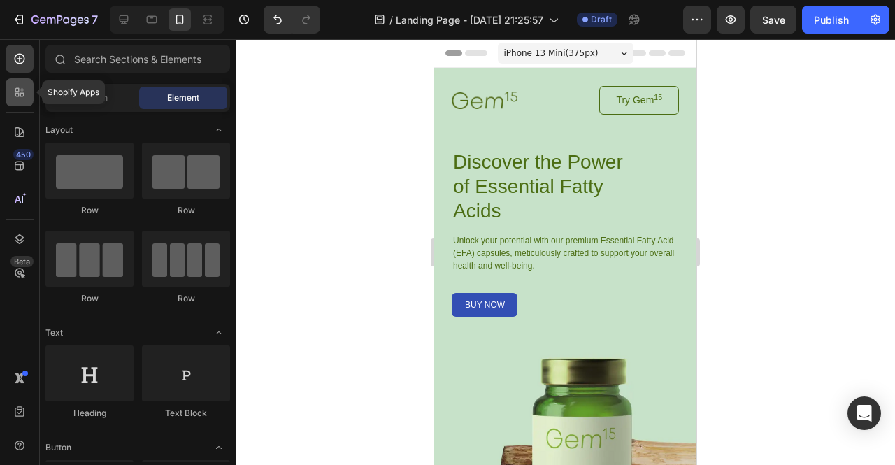
click at [23, 99] on icon at bounding box center [20, 92] width 14 height 14
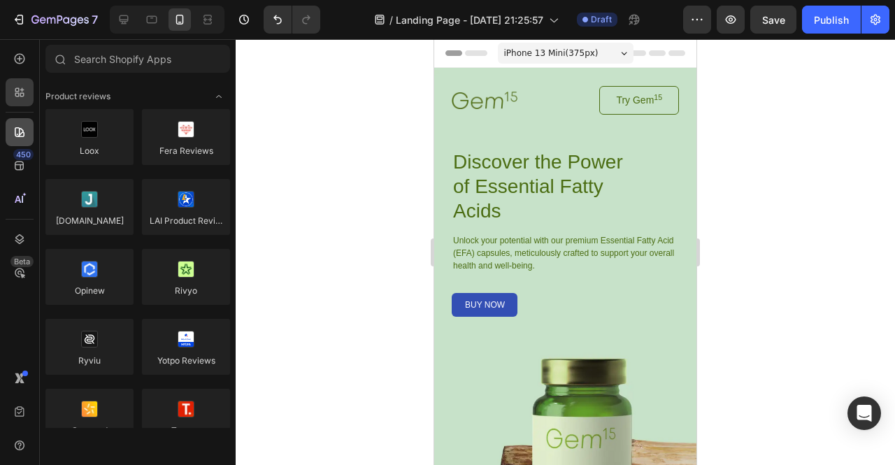
click at [13, 131] on icon at bounding box center [20, 132] width 14 height 14
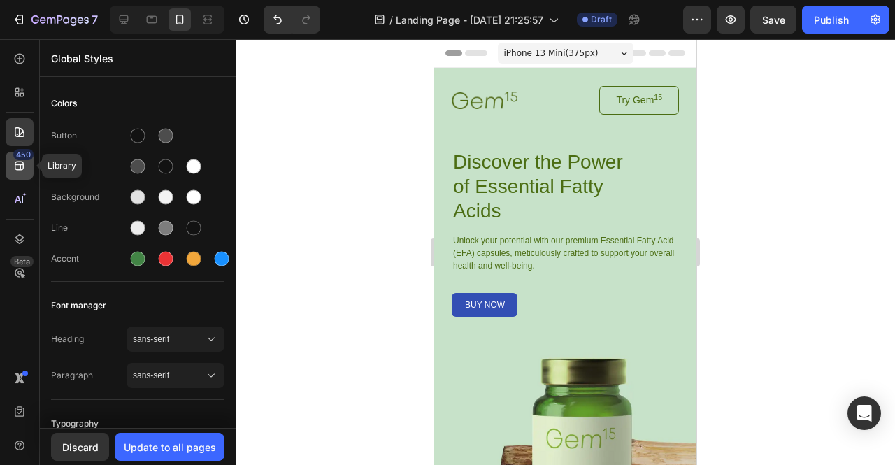
click at [17, 164] on icon at bounding box center [20, 166] width 14 height 14
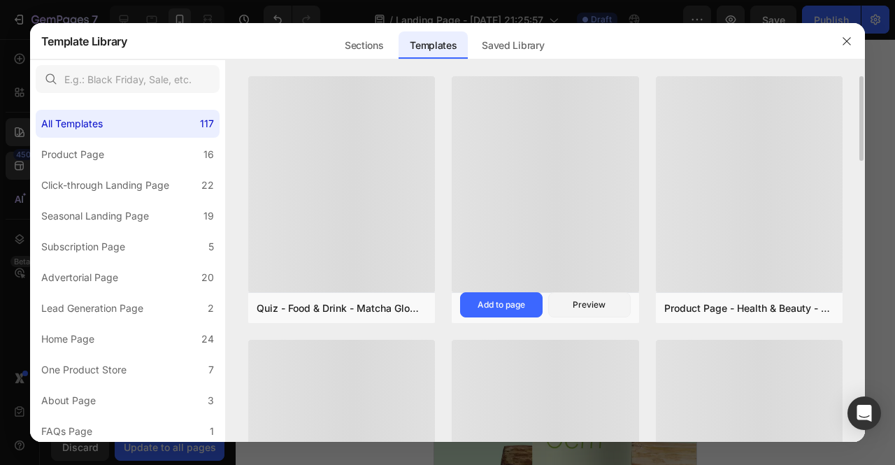
click at [497, 173] on div at bounding box center [545, 183] width 187 height 215
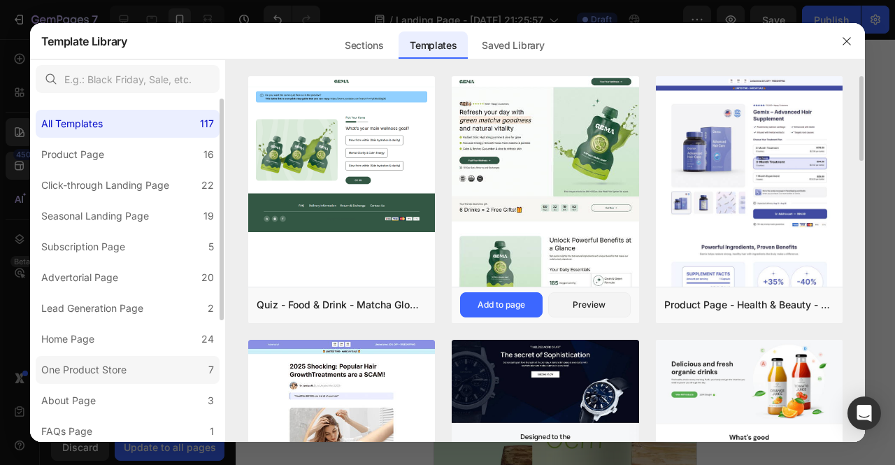
click at [180, 364] on label "One Product Store 7" at bounding box center [128, 370] width 184 height 28
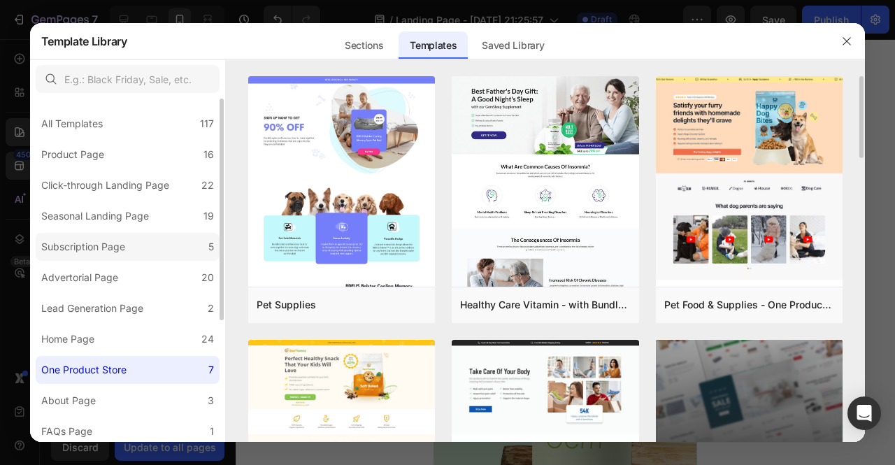
click at [143, 236] on label "Subscription Page 5" at bounding box center [128, 247] width 184 height 28
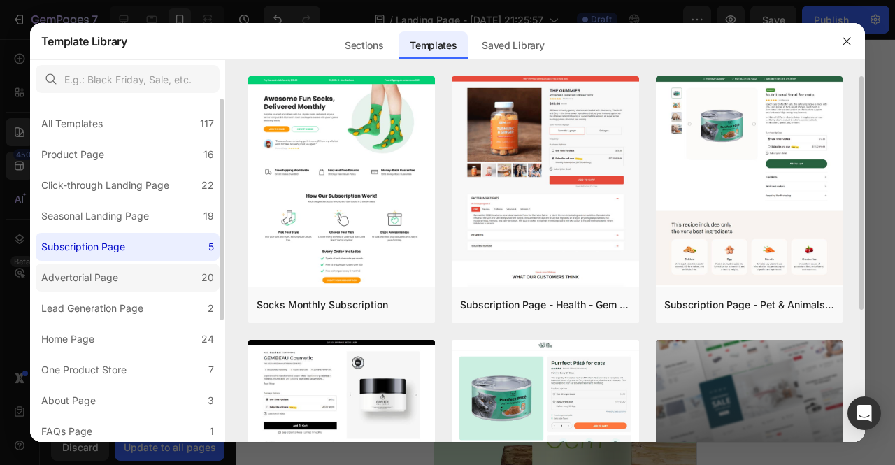
click at [127, 269] on label "Advertorial Page 20" at bounding box center [128, 278] width 184 height 28
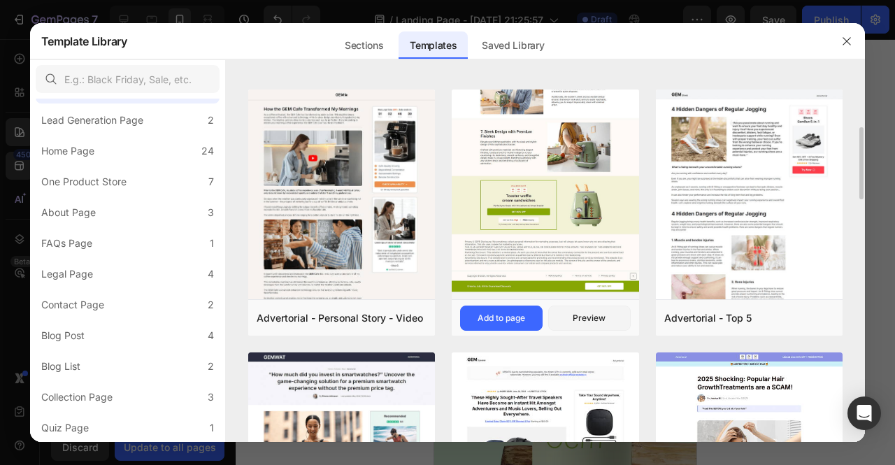
scroll to position [252, 0]
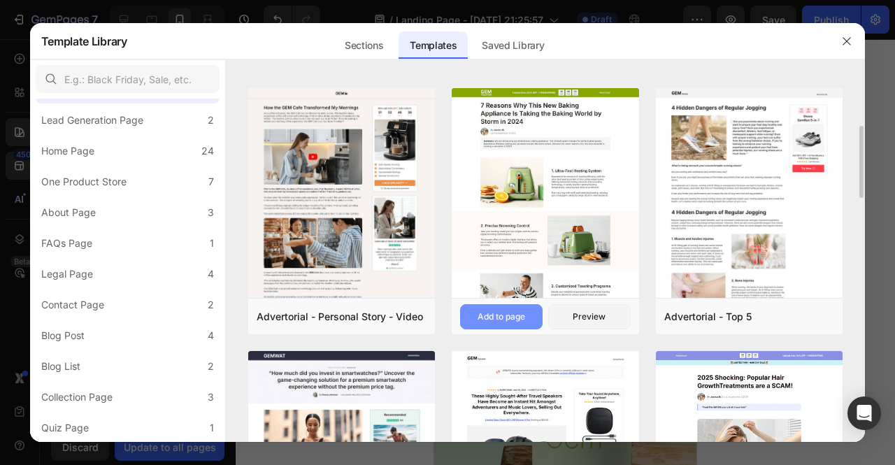
click at [509, 317] on div "Add to page" at bounding box center [502, 316] width 48 height 13
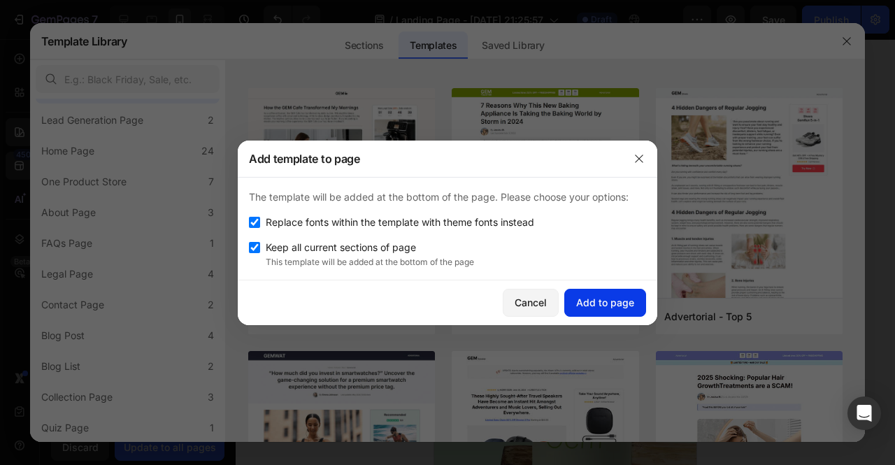
click at [601, 300] on div "Add to page" at bounding box center [605, 302] width 58 height 15
click at [638, 161] on img at bounding box center [545, 414] width 187 height 652
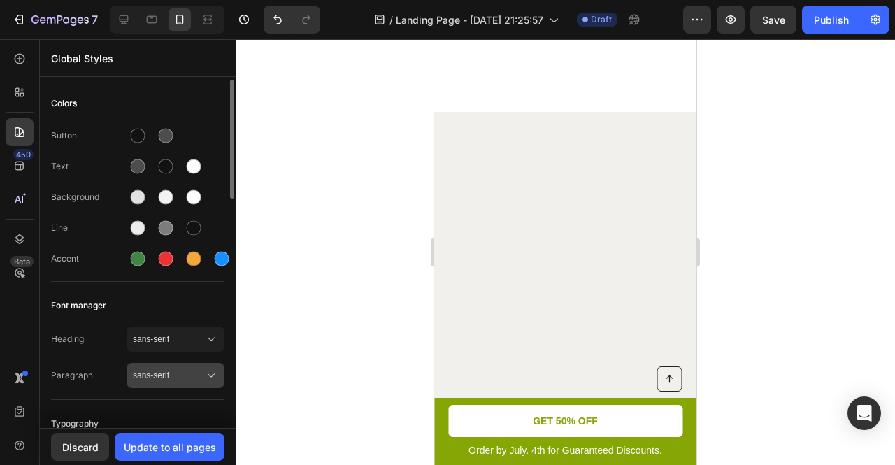
scroll to position [4438, 0]
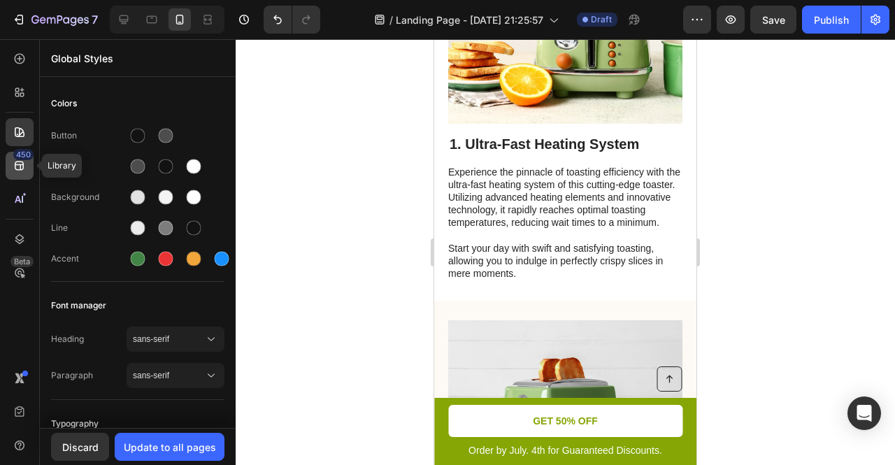
click at [22, 163] on icon at bounding box center [19, 166] width 9 height 9
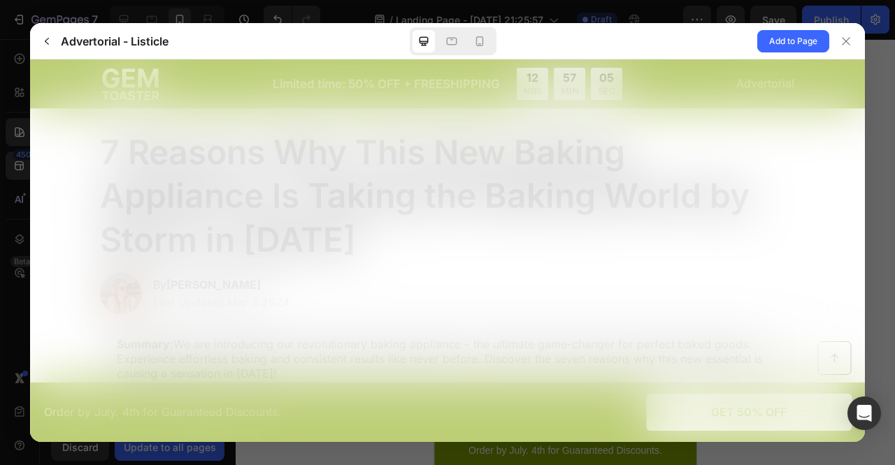
scroll to position [0, 0]
click at [850, 37] on icon at bounding box center [846, 41] width 11 height 11
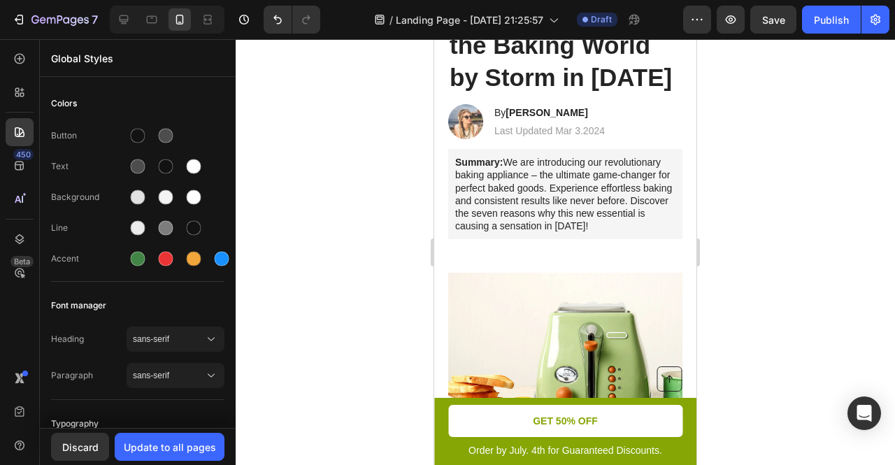
scroll to position [4324, 0]
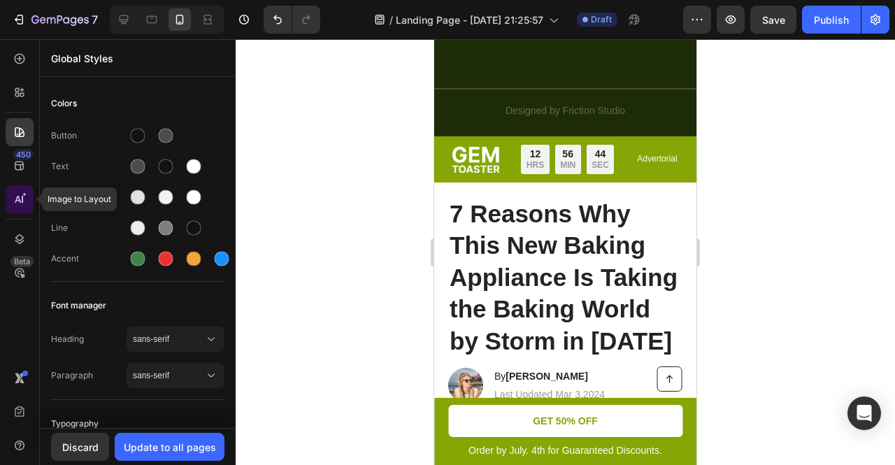
click at [15, 192] on icon at bounding box center [20, 199] width 14 height 14
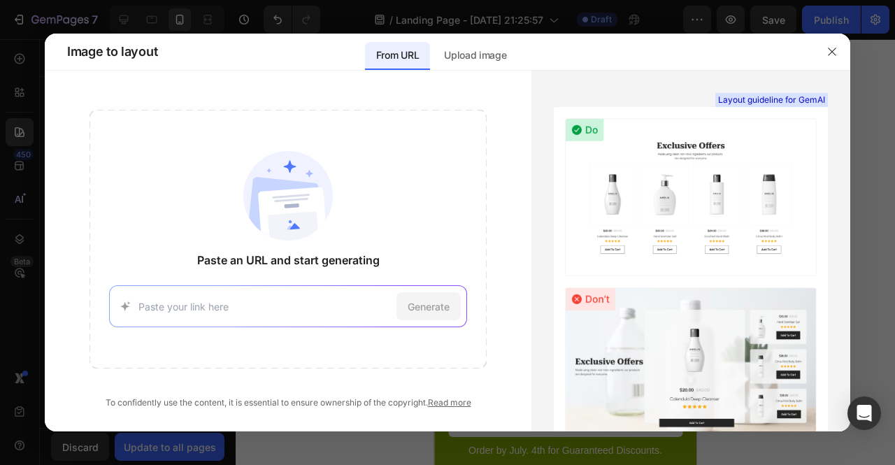
click at [308, 233] on img at bounding box center [288, 196] width 90 height 90
click at [479, 62] on p "Upload image" at bounding box center [475, 55] width 62 height 17
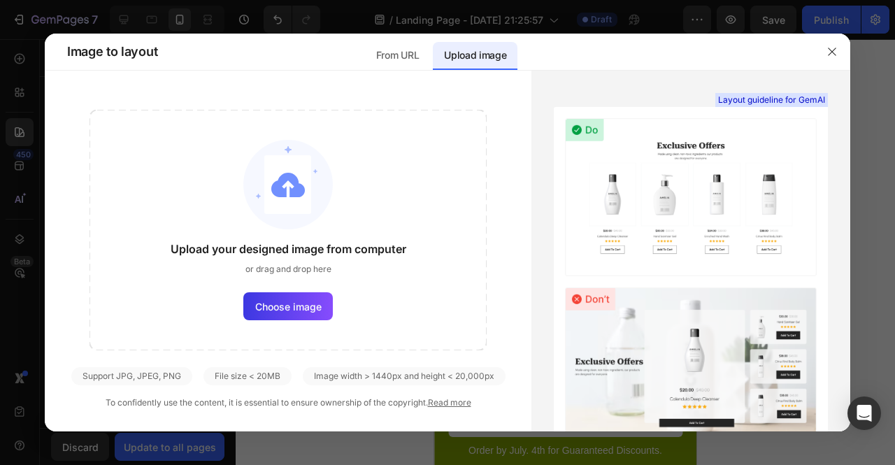
click at [308, 290] on div "Upload your designed image from computer or drag and drop here Choose image" at bounding box center [288, 230] width 397 height 241
click at [306, 299] on span "Choose image" at bounding box center [288, 306] width 66 height 15
click at [0, 0] on input "Choose image" at bounding box center [0, 0] width 0 height 0
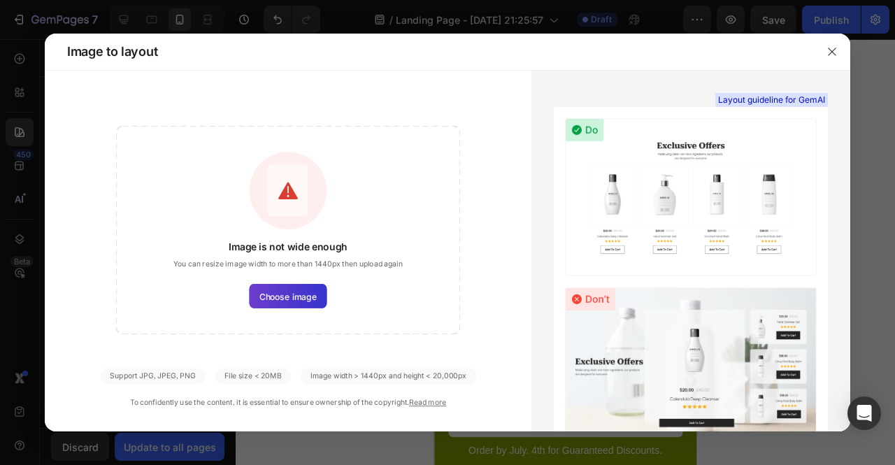
click at [271, 290] on span "Choose image" at bounding box center [287, 296] width 57 height 13
click at [0, 0] on input "Choose image" at bounding box center [0, 0] width 0 height 0
click at [833, 52] on icon "button" at bounding box center [832, 52] width 8 height 8
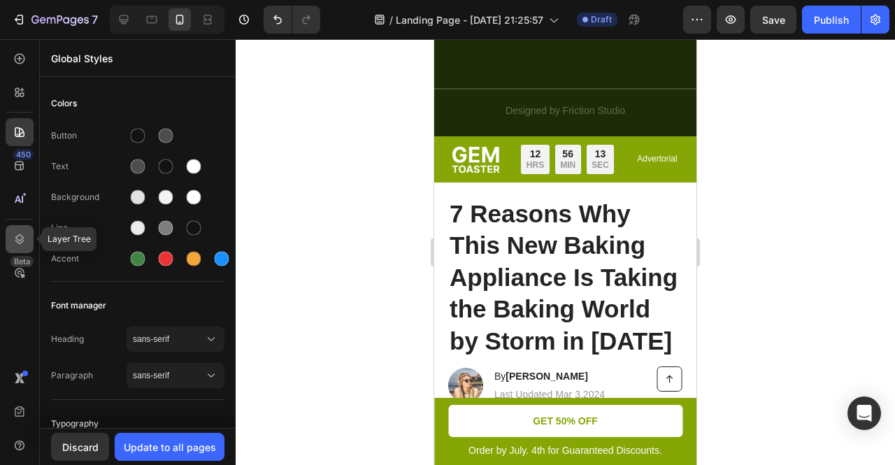
click at [23, 250] on div at bounding box center [20, 239] width 28 height 28
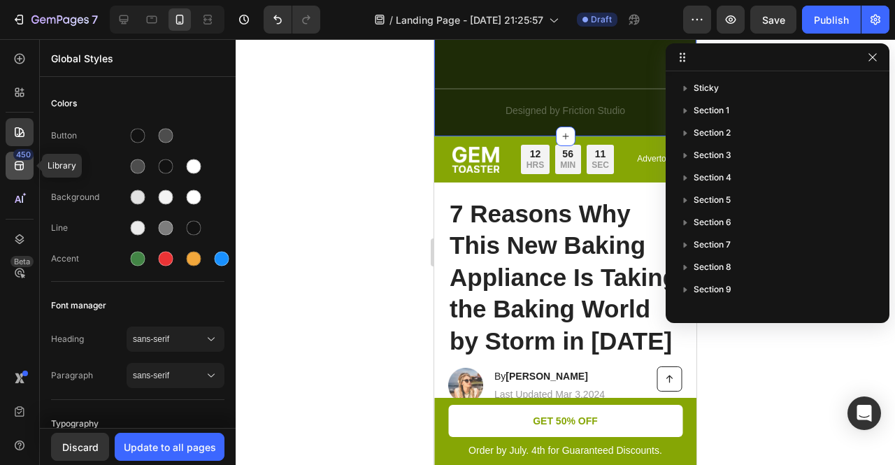
click at [27, 165] on div "450" at bounding box center [20, 166] width 28 height 28
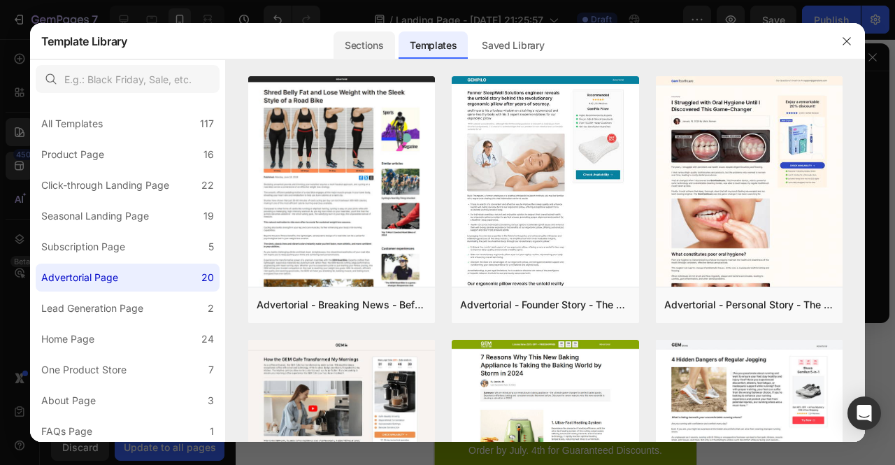
click at [371, 56] on div "Sections" at bounding box center [364, 45] width 61 height 28
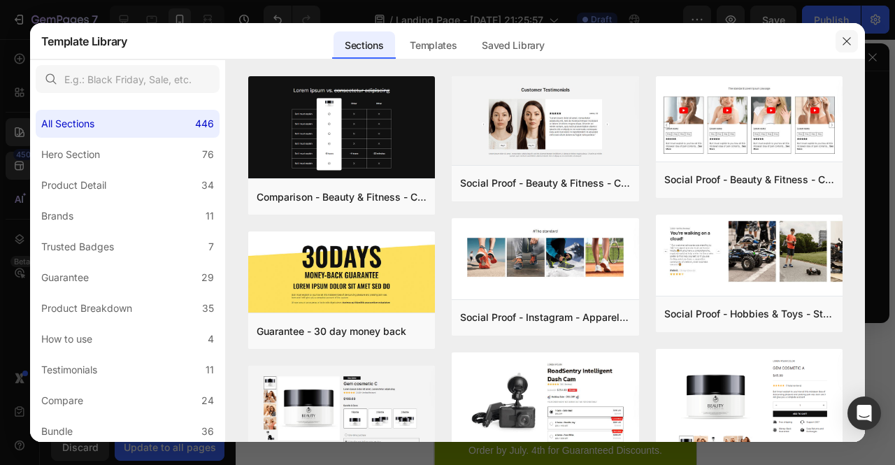
click at [848, 40] on icon "button" at bounding box center [847, 41] width 8 height 8
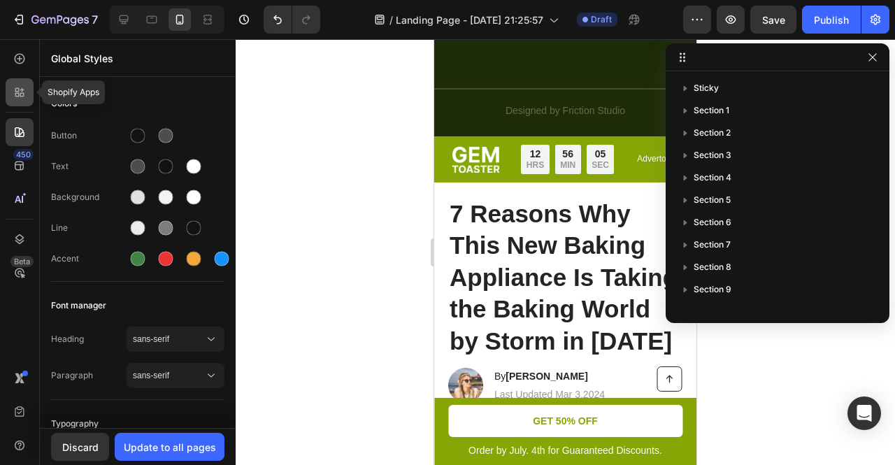
click at [14, 90] on icon at bounding box center [20, 92] width 14 height 14
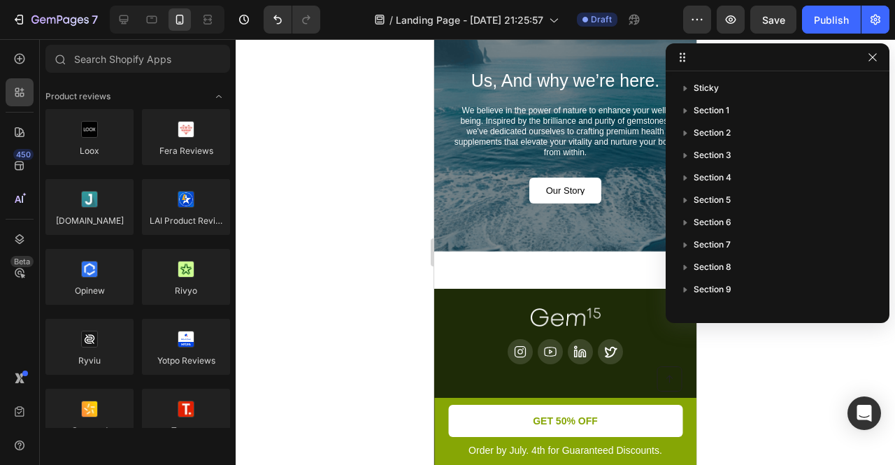
scroll to position [3887, 0]
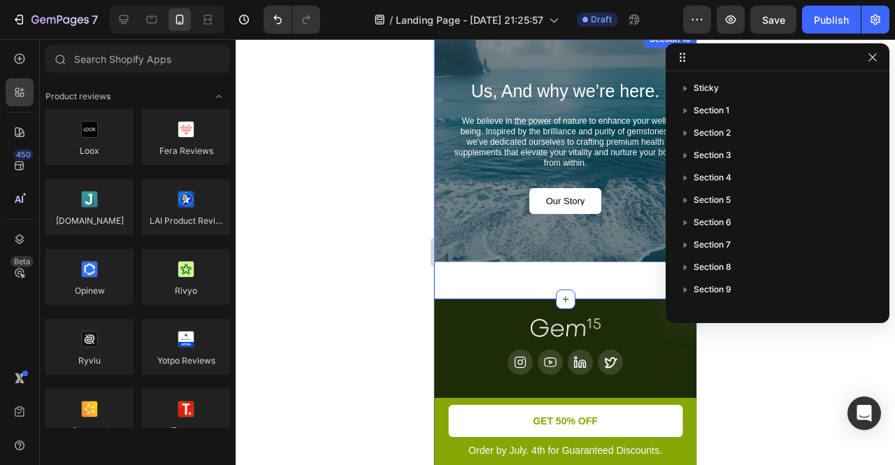
click at [565, 265] on div "Us, And why we’re here. Heading We believe in the power of nature to enhance yo…" at bounding box center [565, 165] width 262 height 269
click at [874, 52] on icon "button" at bounding box center [872, 57] width 11 height 11
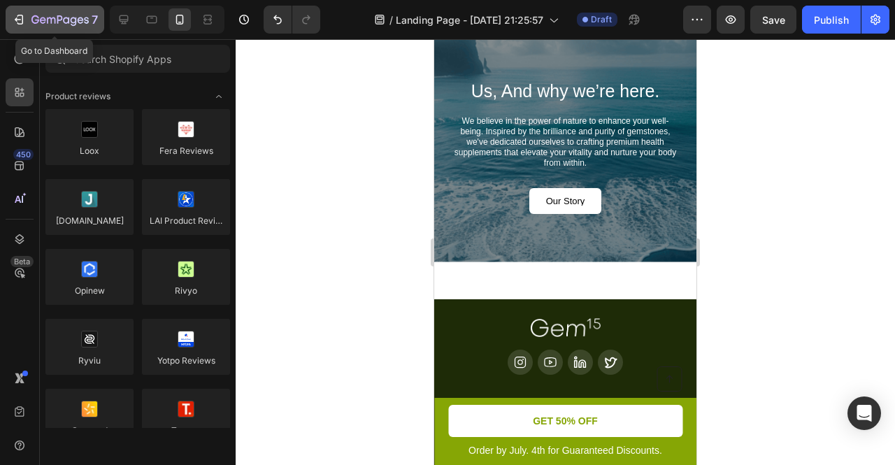
click at [20, 15] on icon "button" at bounding box center [20, 20] width 6 height 10
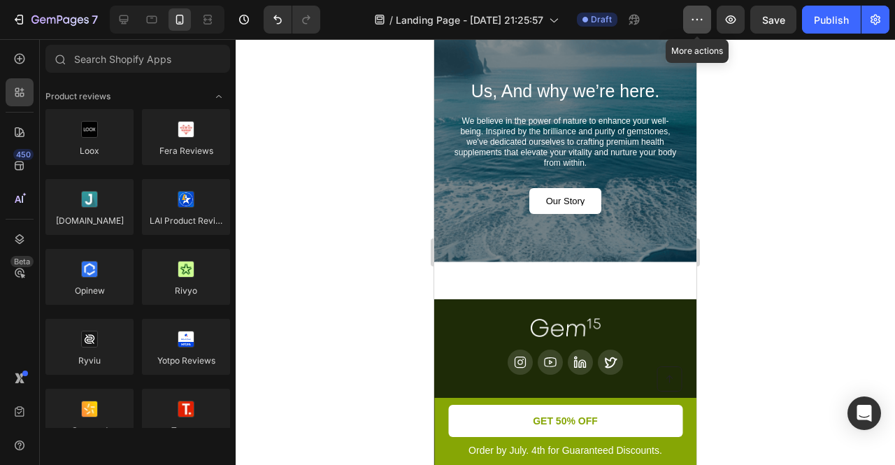
click at [684, 12] on button "button" at bounding box center [697, 20] width 28 height 28
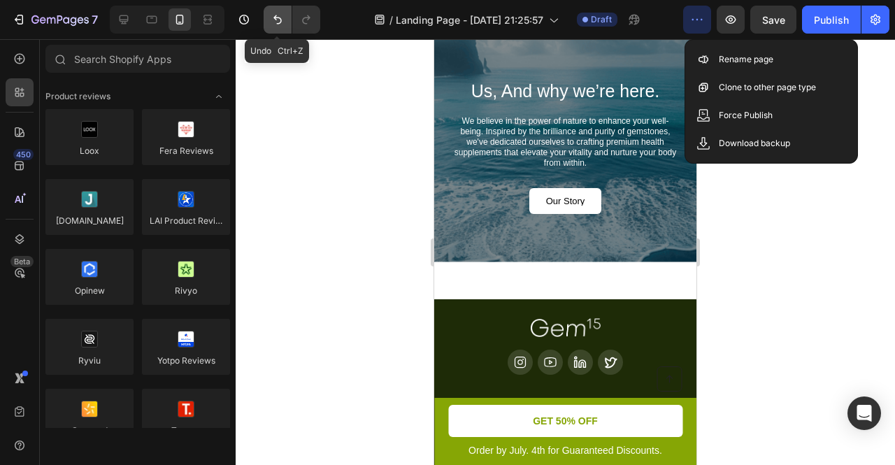
click at [277, 11] on button "Undo/Redo" at bounding box center [278, 20] width 28 height 28
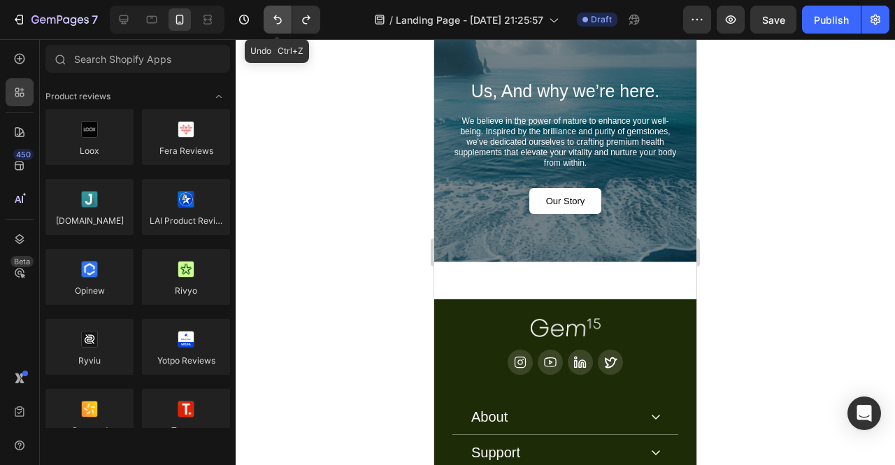
click at [267, 17] on button "Undo/Redo" at bounding box center [278, 20] width 28 height 28
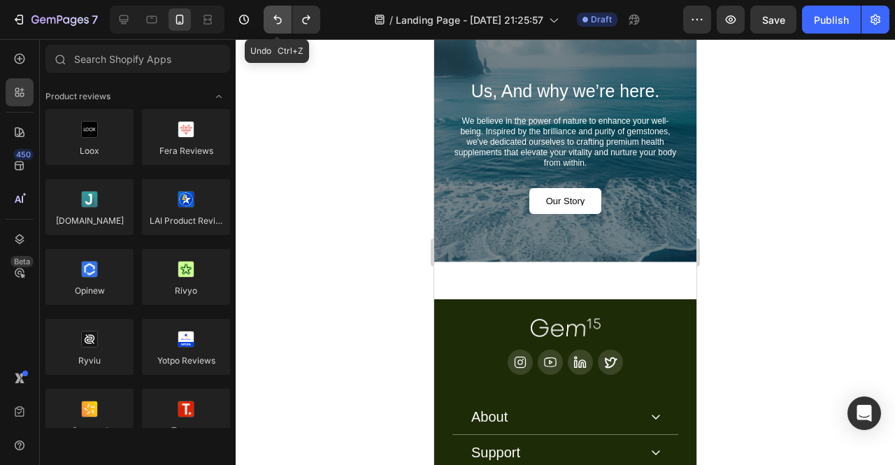
click at [267, 17] on button "Undo/Redo" at bounding box center [278, 20] width 28 height 28
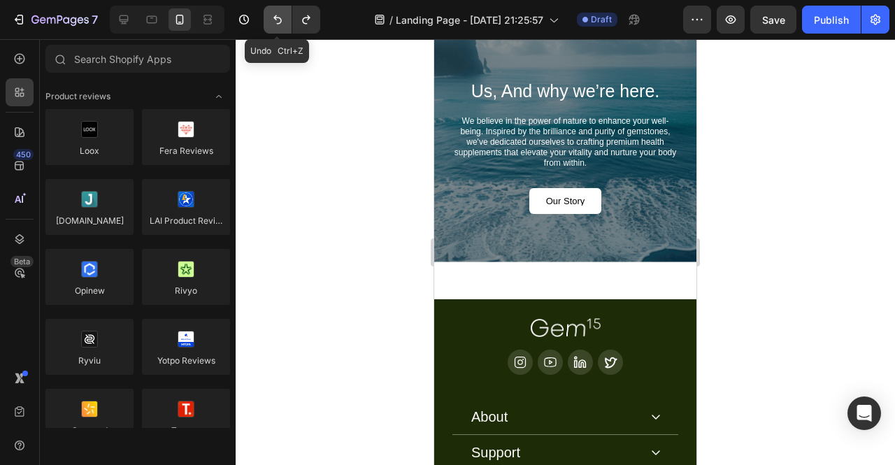
click at [267, 17] on button "Undo/Redo" at bounding box center [278, 20] width 28 height 28
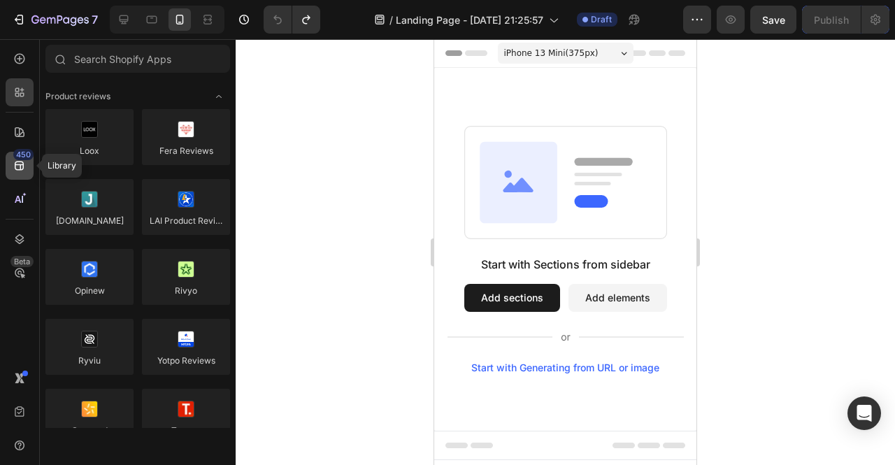
click at [22, 159] on div "450" at bounding box center [23, 154] width 20 height 11
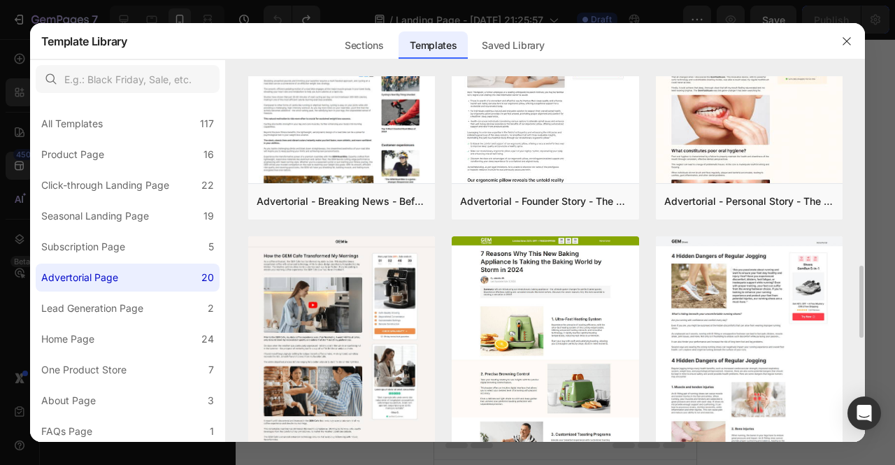
scroll to position [258, 0]
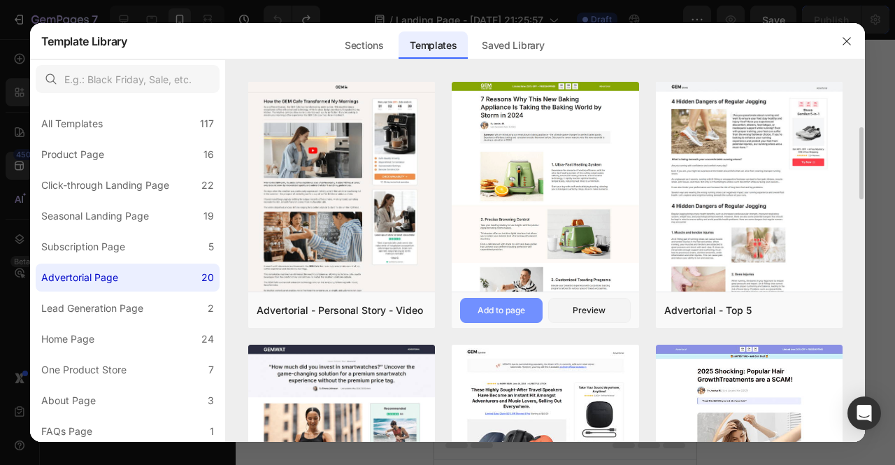
click at [520, 308] on div "Add to page" at bounding box center [502, 310] width 48 height 13
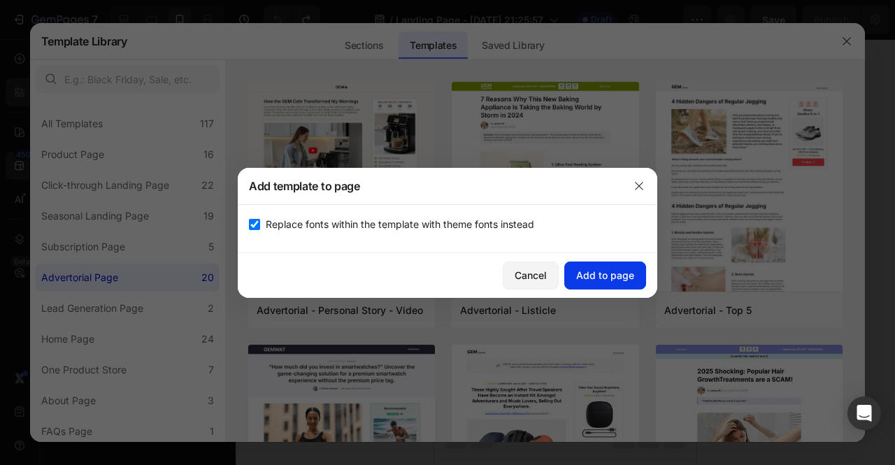
click at [593, 273] on div "Add to page" at bounding box center [605, 275] width 58 height 15
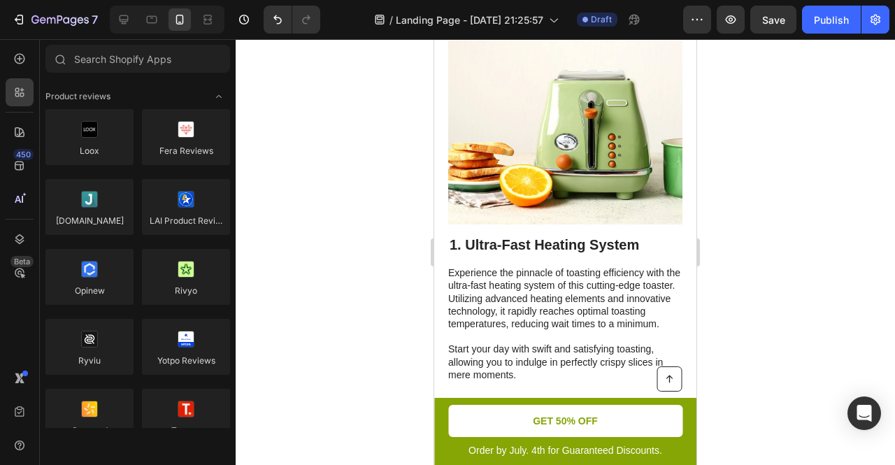
scroll to position [0, 0]
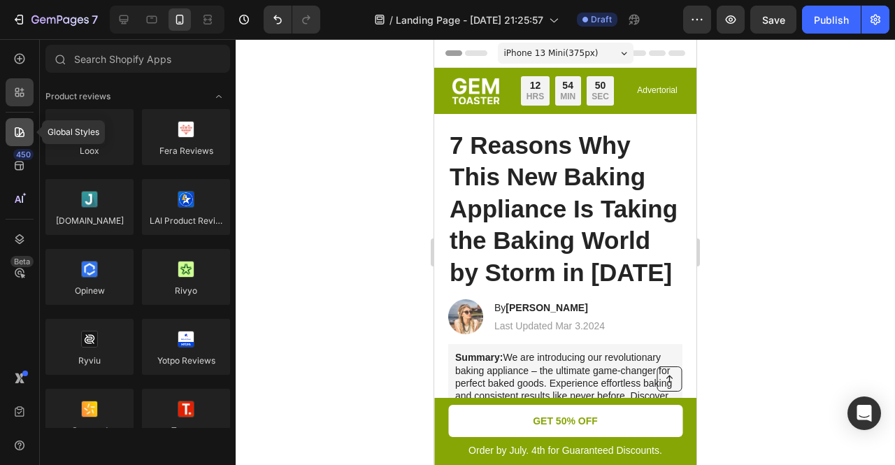
click at [21, 136] on icon at bounding box center [20, 132] width 10 height 10
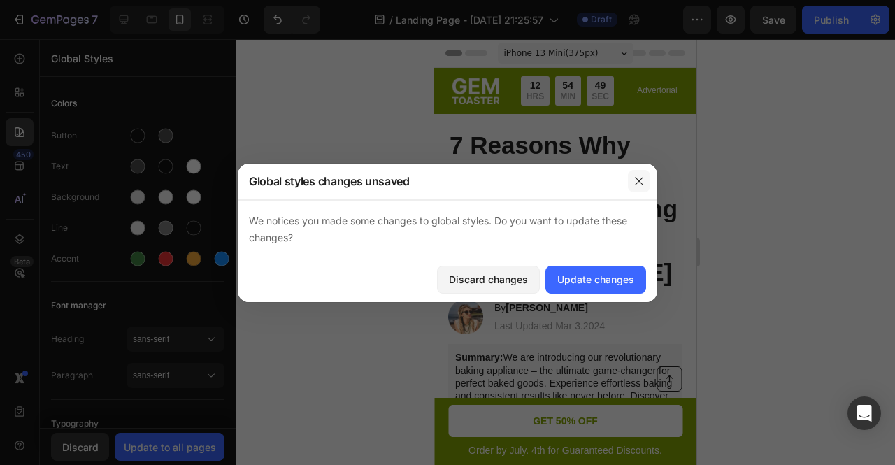
click at [638, 178] on icon "button" at bounding box center [639, 181] width 11 height 11
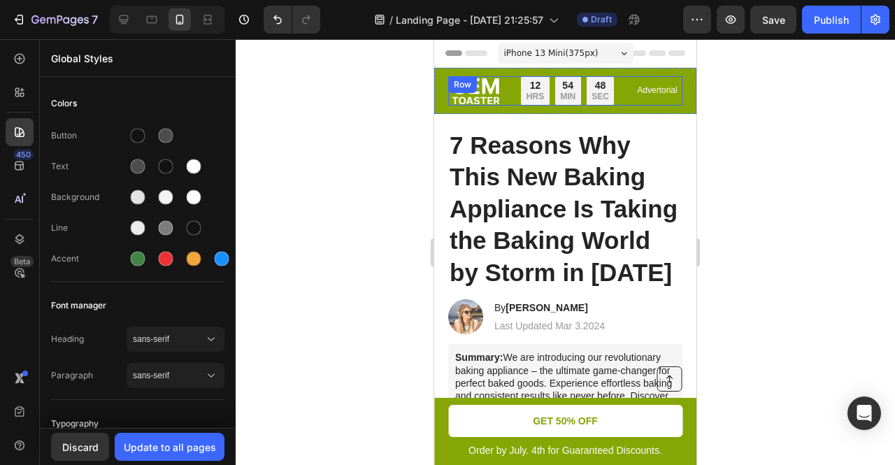
click at [510, 106] on div "Image Limited time: 50% OFF + FREESHIPPING Text Block 12 HRS 54 MIN 48 SEC Coun…" at bounding box center [565, 90] width 234 height 29
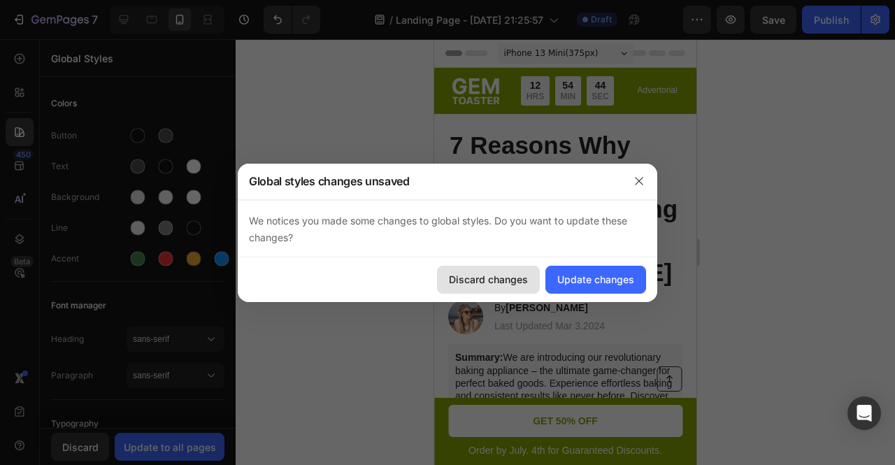
click at [515, 272] on div "Discard changes" at bounding box center [488, 279] width 79 height 15
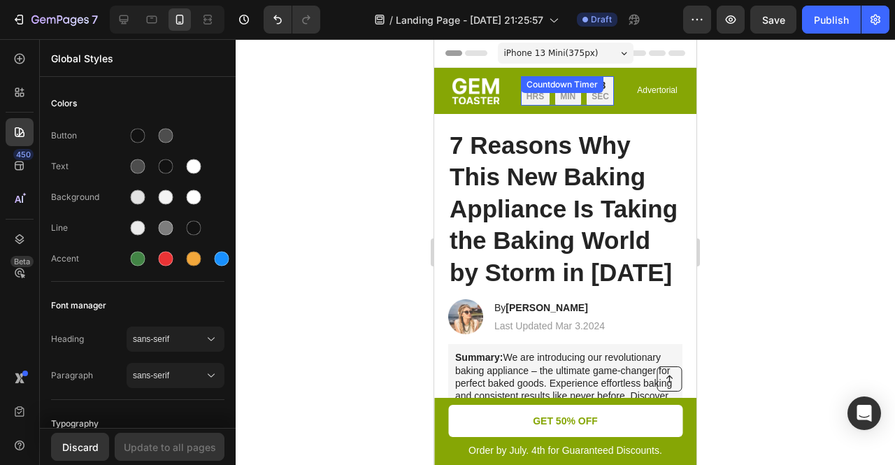
click at [522, 106] on div "12 HRS 54 MIN 43 SEC" at bounding box center [567, 90] width 93 height 29
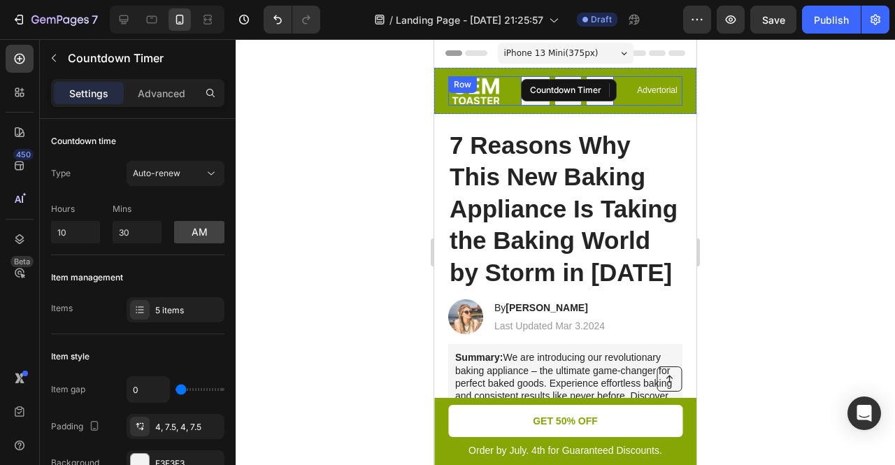
click at [500, 106] on div "Image Limited time: 50% OFF + FREESHIPPING Text Block 12 HRS 54 MIN 42 SEC Coun…" at bounding box center [565, 90] width 234 height 29
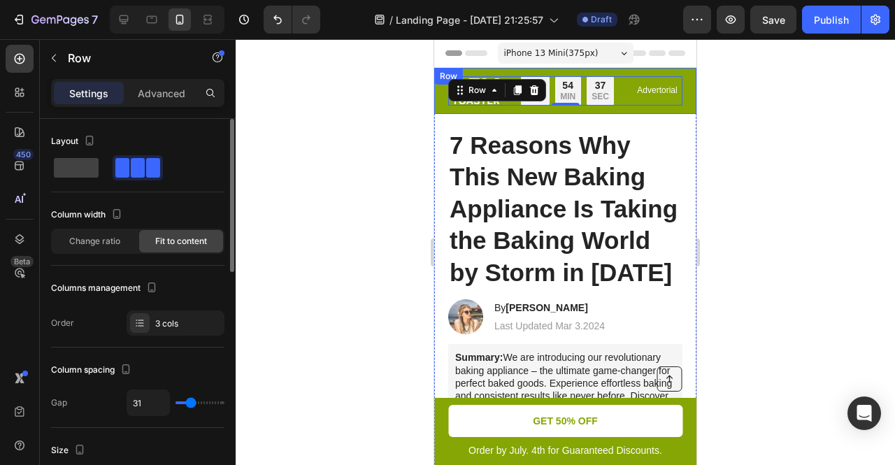
click at [440, 114] on div "Image Limited time: 50% OFF + FREESHIPPING Text Block 12 HRS 54 MIN 37 SEC Coun…" at bounding box center [565, 91] width 262 height 46
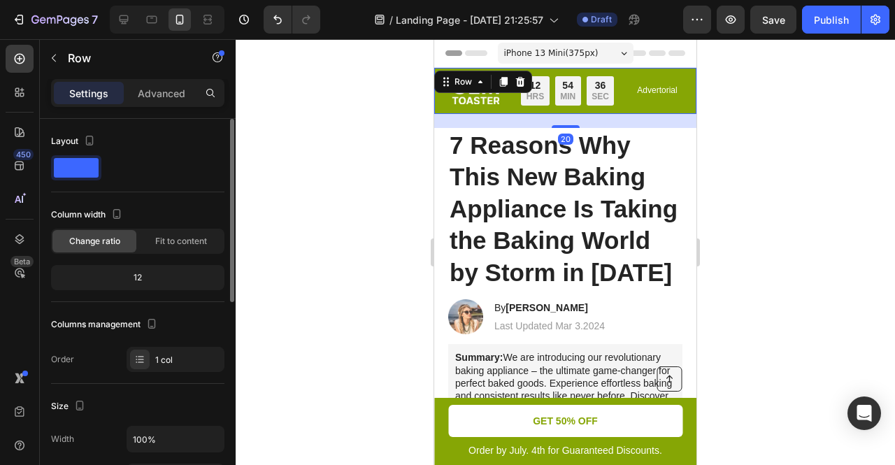
click at [78, 174] on span at bounding box center [76, 168] width 45 height 20
click at [97, 173] on span at bounding box center [76, 168] width 45 height 20
click at [638, 114] on div "Image Limited time: 50% OFF + FREESHIPPING Text Block 12 HRS 54 MIN 33 SEC Coun…" at bounding box center [565, 91] width 262 height 46
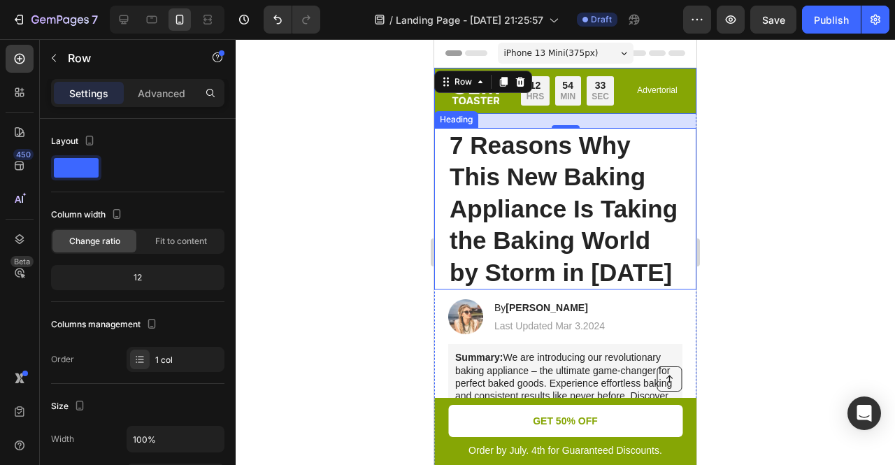
click at [624, 199] on h1 "7 Reasons Why This New Baking Appliance Is Taking the Baking World by Storm in …" at bounding box center [565, 209] width 234 height 162
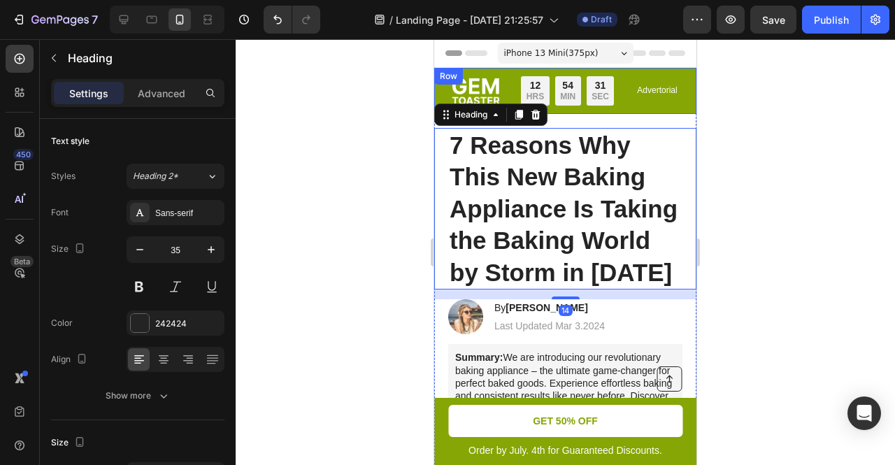
click at [446, 73] on div "Row" at bounding box center [448, 76] width 23 height 13
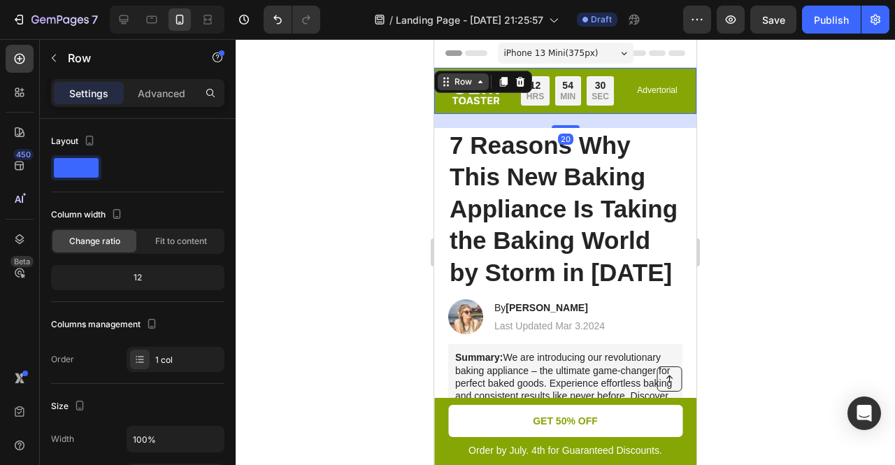
click at [452, 79] on div "Row" at bounding box center [463, 82] width 23 height 13
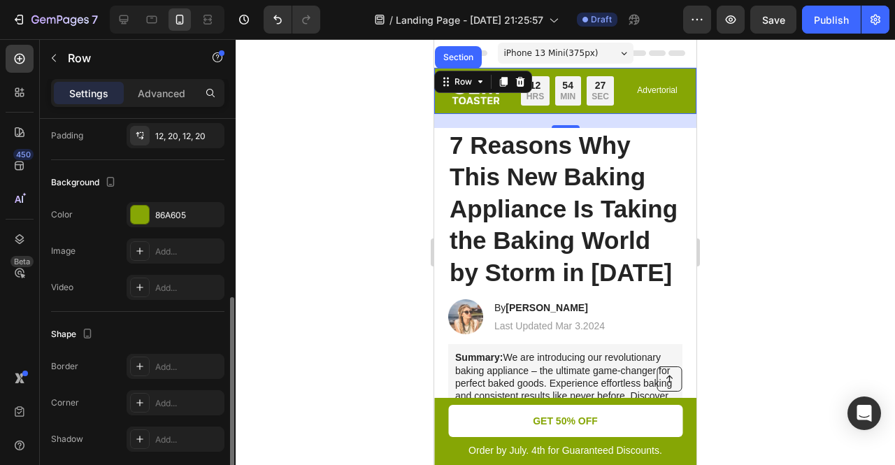
scroll to position [379, 0]
drag, startPoint x: 65, startPoint y: 160, endPoint x: 307, endPoint y: 124, distance: 244.6
click at [307, 124] on div at bounding box center [565, 252] width 659 height 426
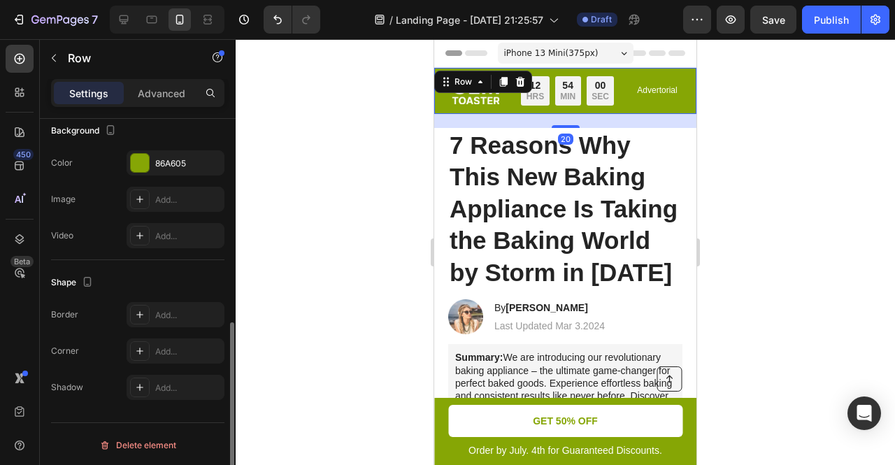
scroll to position [429, 0]
click at [171, 161] on div "86A605" at bounding box center [175, 163] width 41 height 13
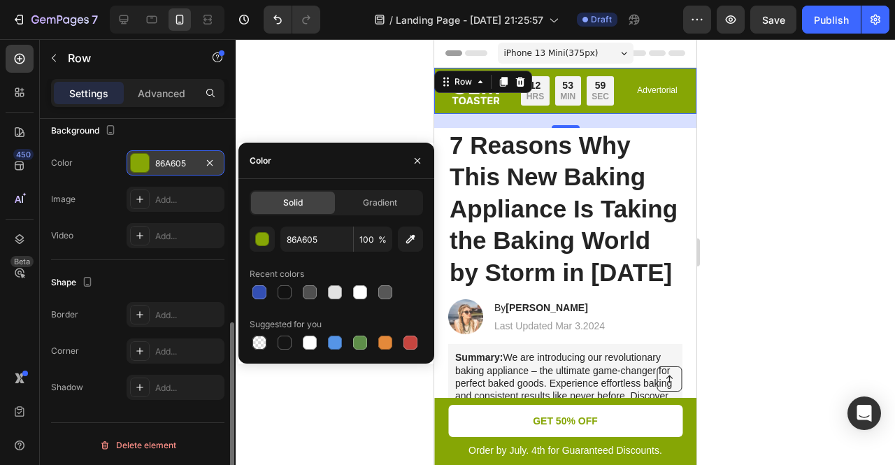
click at [171, 161] on div "86A605" at bounding box center [175, 163] width 41 height 13
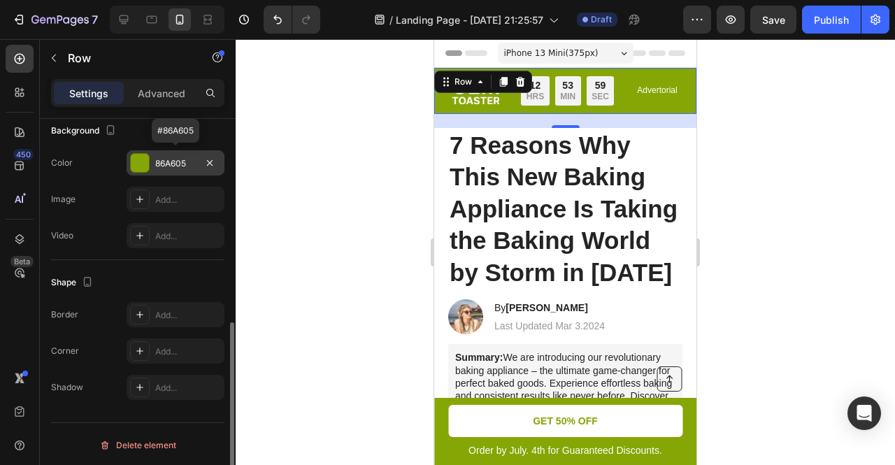
click at [171, 161] on div "86A605" at bounding box center [175, 163] width 41 height 13
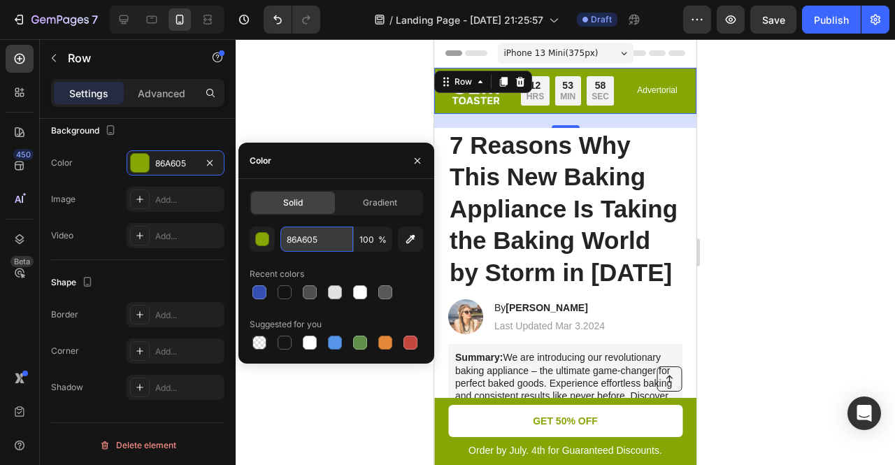
click at [305, 237] on input "86A605" at bounding box center [316, 239] width 73 height 25
paste input "#0F1482"
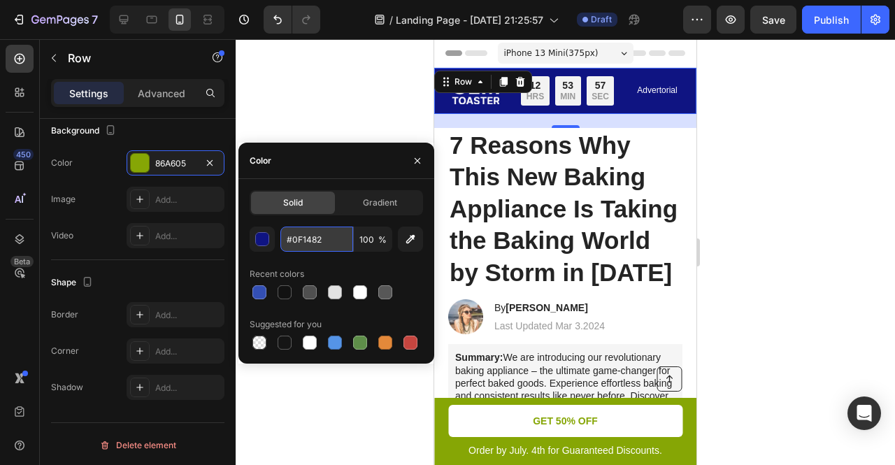
type input "0F1482"
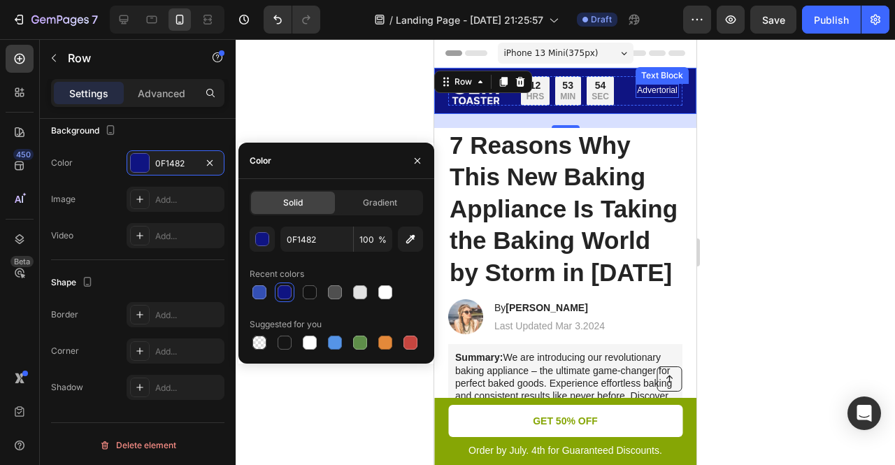
click at [661, 97] on p "Advertorial" at bounding box center [657, 90] width 40 height 11
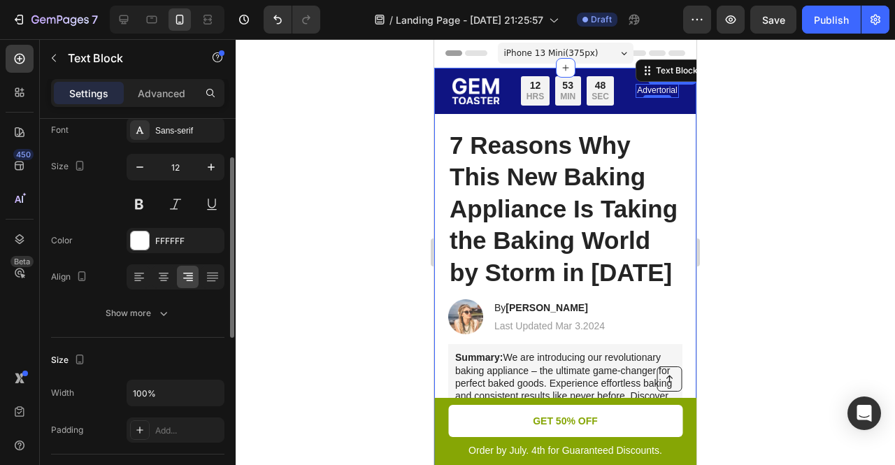
scroll to position [84, 0]
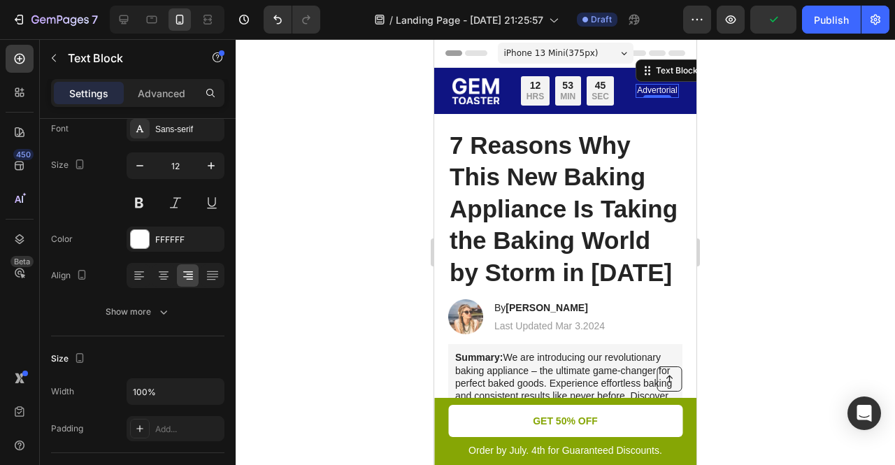
click at [653, 98] on div at bounding box center [657, 96] width 28 height 3
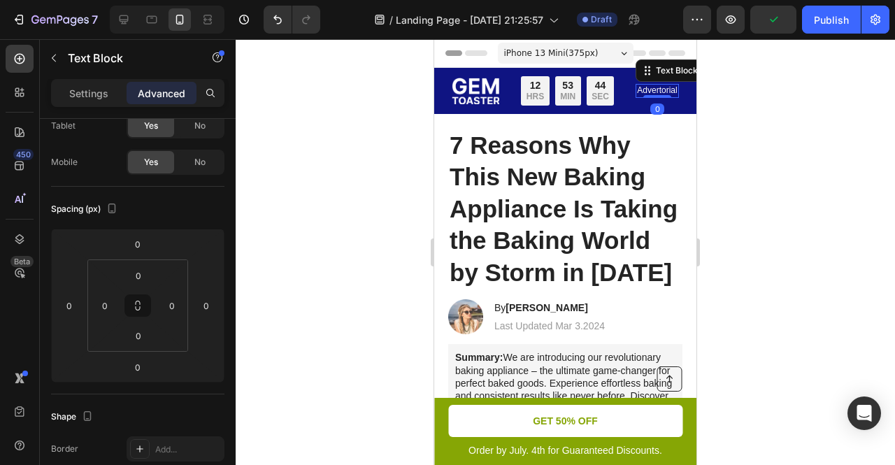
click at [653, 98] on div at bounding box center [657, 96] width 28 height 3
click at [655, 97] on p "Advertorial" at bounding box center [657, 90] width 40 height 11
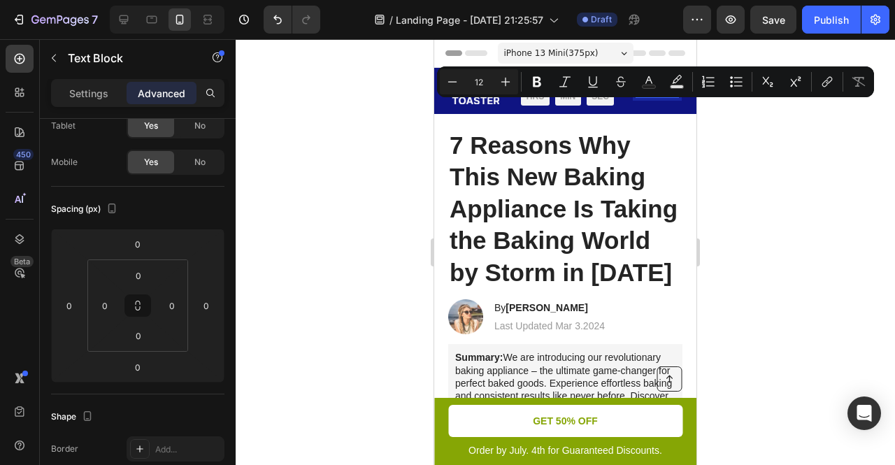
click at [655, 97] on p "Advertorial" at bounding box center [657, 90] width 40 height 11
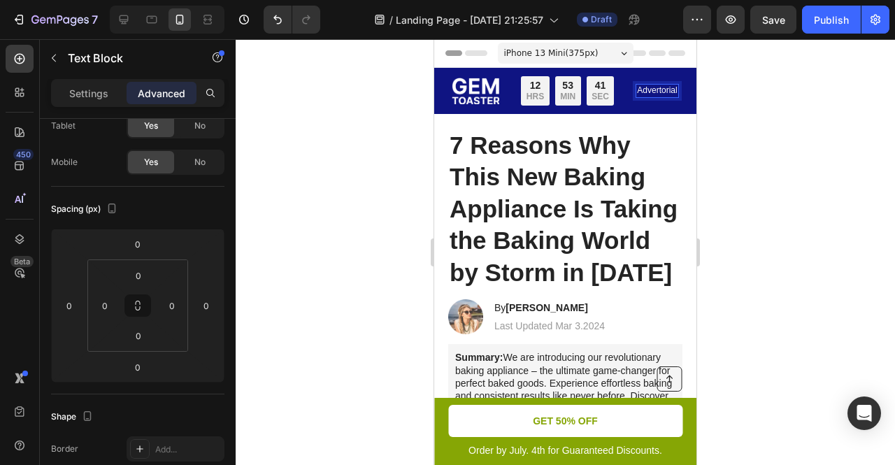
click at [655, 97] on p "Advertorial" at bounding box center [657, 90] width 40 height 11
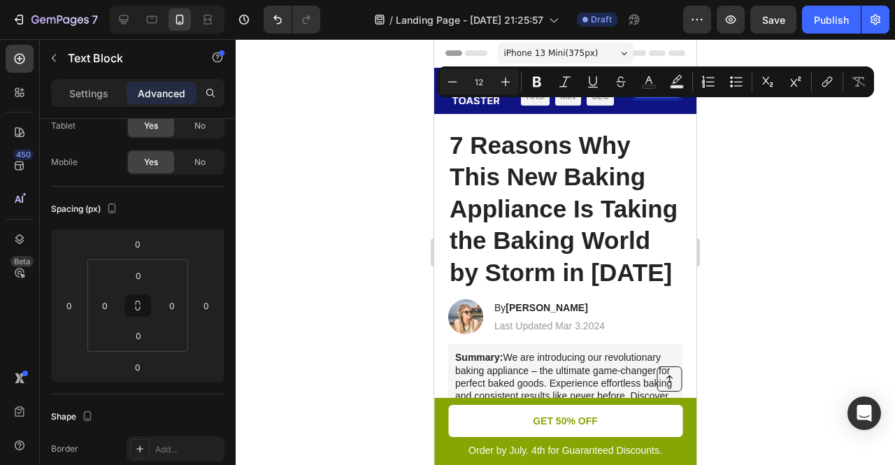
click at [727, 161] on div at bounding box center [565, 252] width 659 height 426
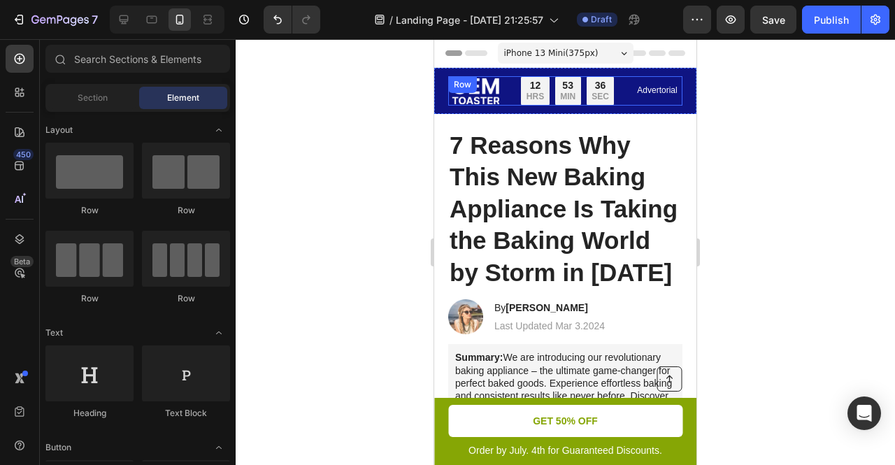
click at [650, 97] on p "Advertorial" at bounding box center [657, 90] width 40 height 11
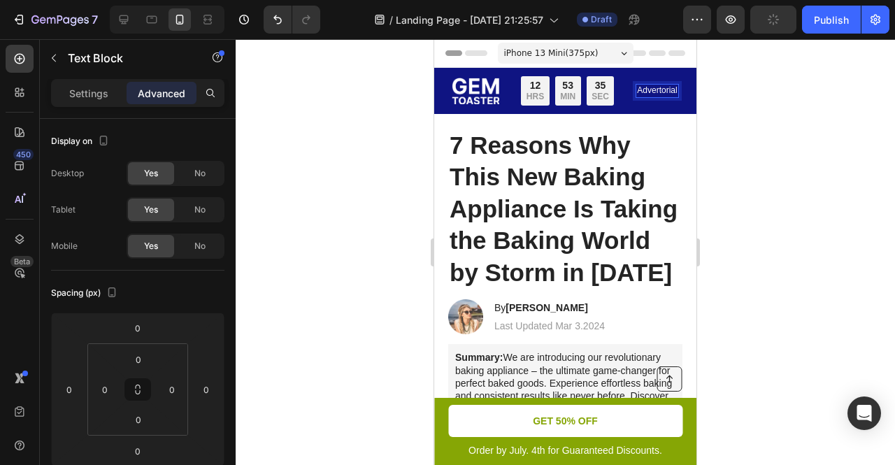
click at [646, 97] on p "Advertorial" at bounding box center [657, 90] width 40 height 11
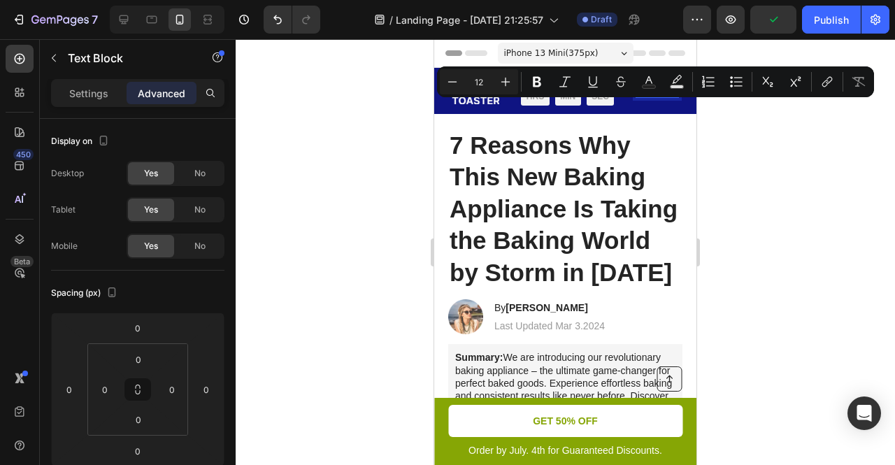
click at [646, 97] on p "Advertorial" at bounding box center [657, 90] width 40 height 11
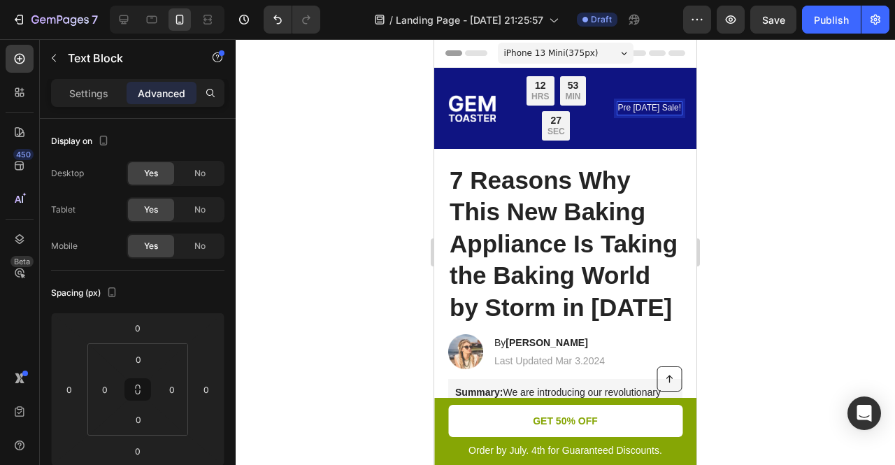
click at [760, 115] on div at bounding box center [565, 252] width 659 height 426
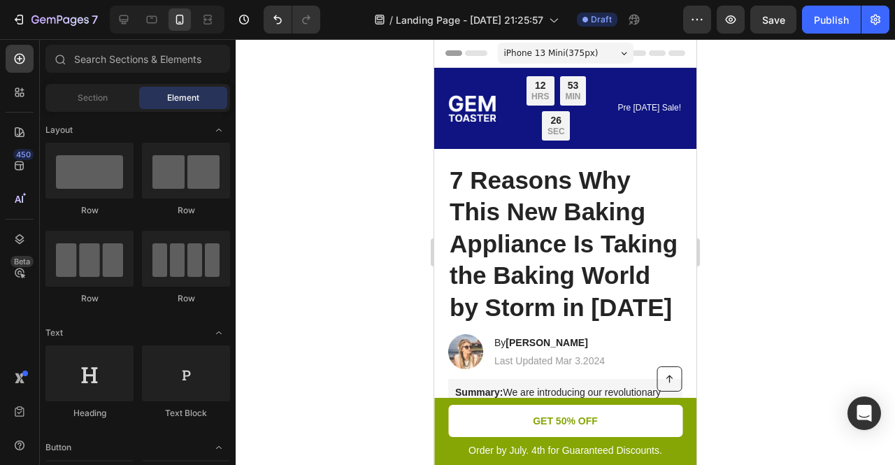
click at [667, 110] on p "Pre Labor Day Sale!" at bounding box center [649, 108] width 63 height 11
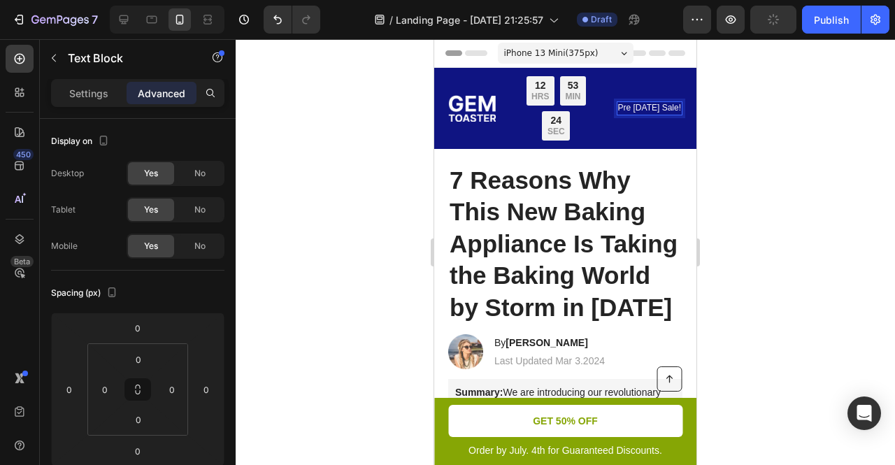
click at [634, 103] on p "Pre Labor Day Sale!" at bounding box center [649, 108] width 63 height 11
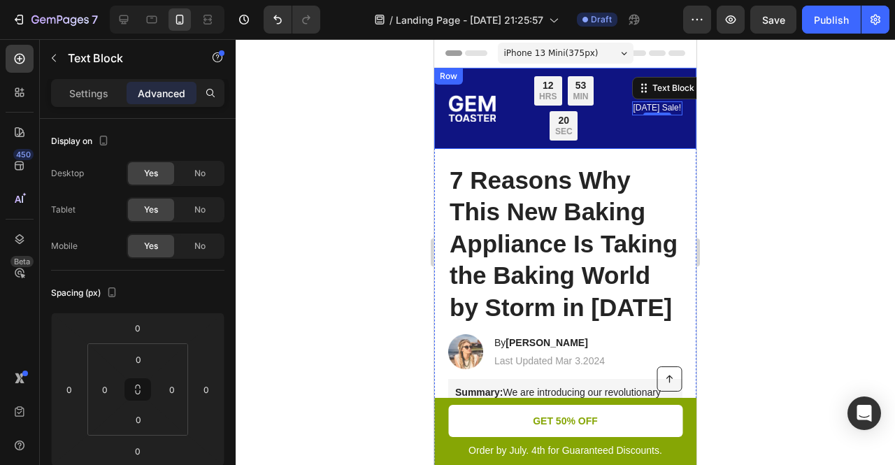
click at [780, 124] on div at bounding box center [565, 252] width 659 height 426
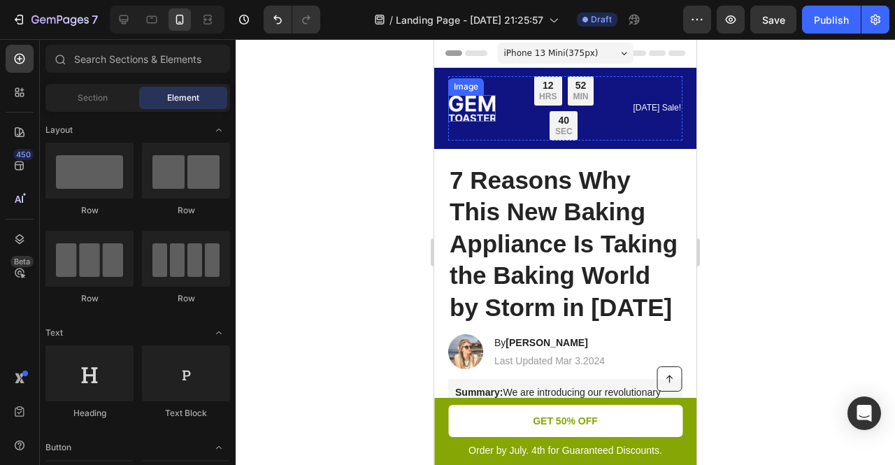
click at [485, 113] on img at bounding box center [472, 108] width 48 height 27
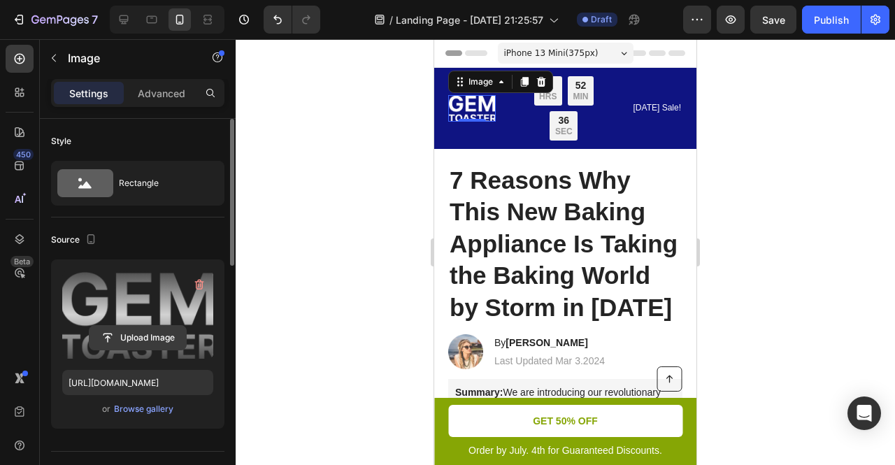
click at [150, 337] on input "file" at bounding box center [138, 338] width 97 height 24
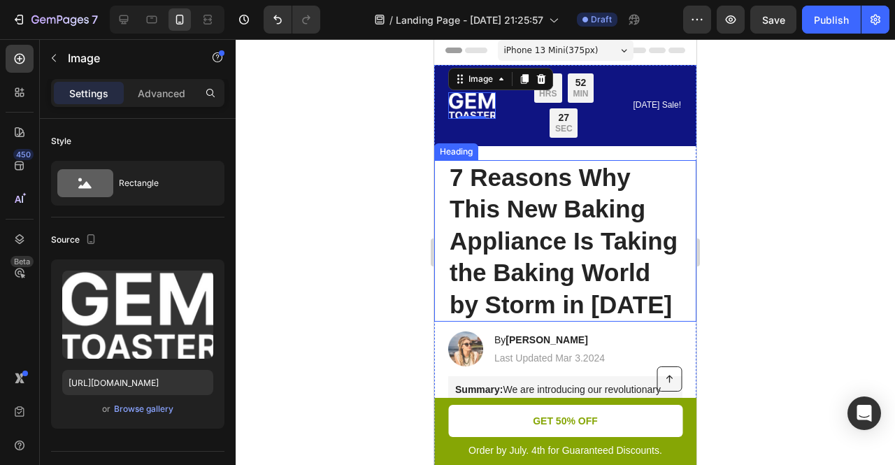
scroll to position [11, 0]
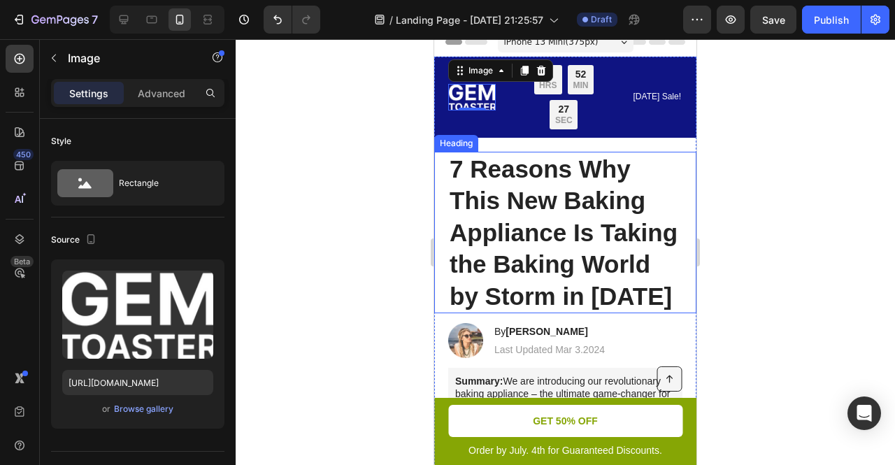
click at [536, 198] on h1 "7 Reasons Why This New Baking Appliance Is Taking the Baking World by Storm in …" at bounding box center [565, 233] width 234 height 162
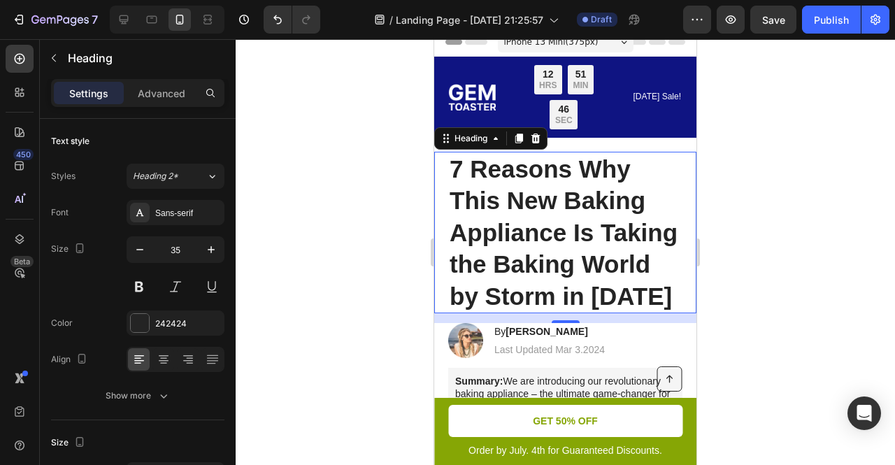
click at [534, 230] on h1 "7 Reasons Why This New Baking Appliance Is Taking the Baking World by Storm in …" at bounding box center [565, 233] width 234 height 162
click at [534, 230] on p "7 Reasons Why This New Baking Appliance Is Taking the Baking World by Storm in …" at bounding box center [565, 232] width 231 height 159
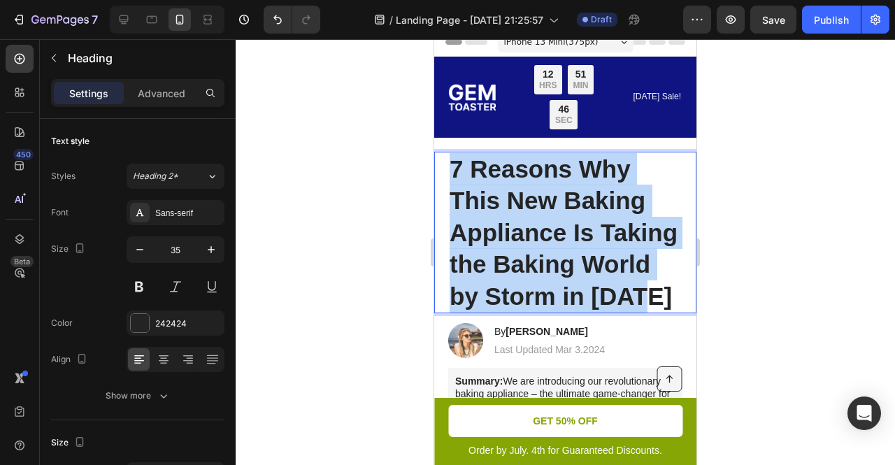
click at [534, 230] on p "7 Reasons Why This New Baking Appliance Is Taking the Baking World by Storm in …" at bounding box center [565, 232] width 231 height 159
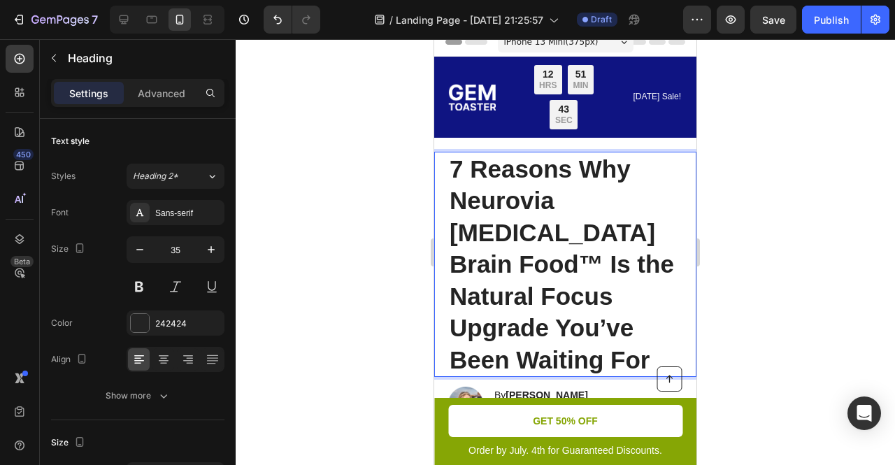
click at [550, 276] on p "7 Reasons Why Neurovia Dopamine Brain Food™ Is the Natural Focus Upgrade You’ve…" at bounding box center [565, 264] width 231 height 223
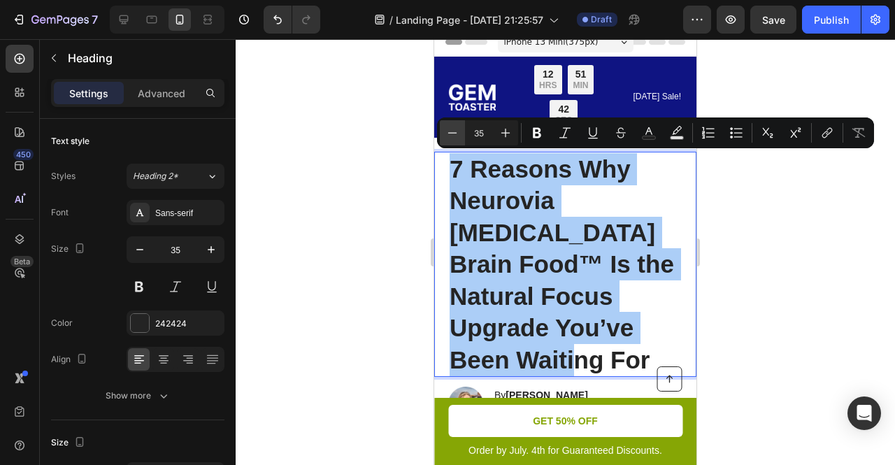
click at [456, 131] on icon "Editor contextual toolbar" at bounding box center [452, 133] width 14 height 14
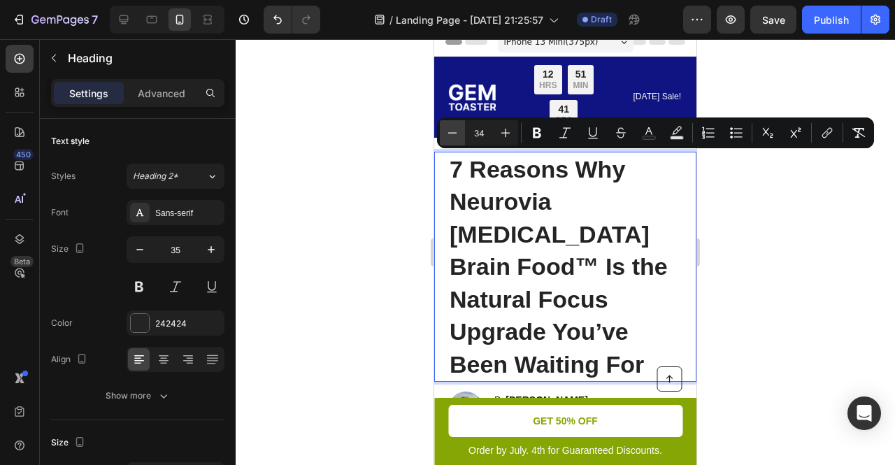
click at [456, 131] on icon "Editor contextual toolbar" at bounding box center [452, 133] width 14 height 14
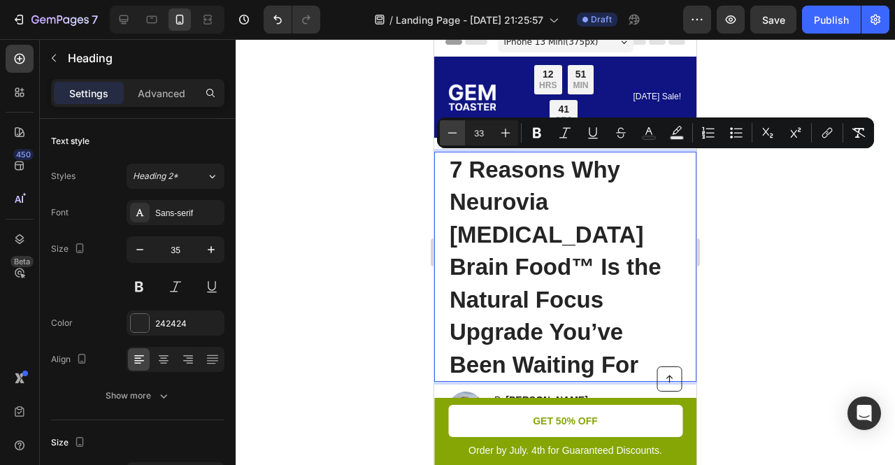
click at [456, 131] on icon "Editor contextual toolbar" at bounding box center [452, 133] width 14 height 14
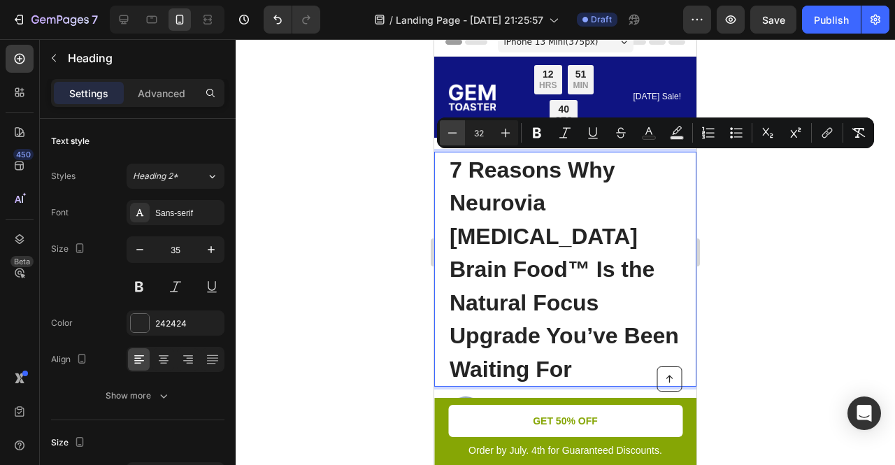
click at [456, 131] on icon "Editor contextual toolbar" at bounding box center [452, 133] width 14 height 14
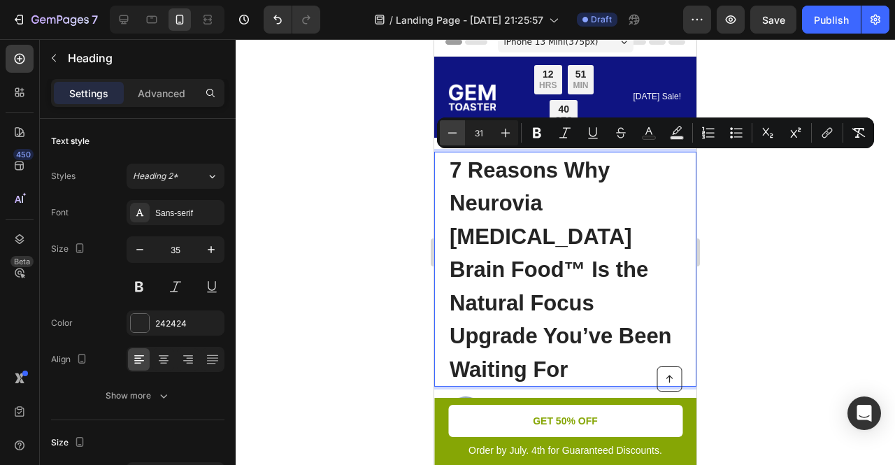
click at [456, 131] on icon "Editor contextual toolbar" at bounding box center [452, 133] width 14 height 14
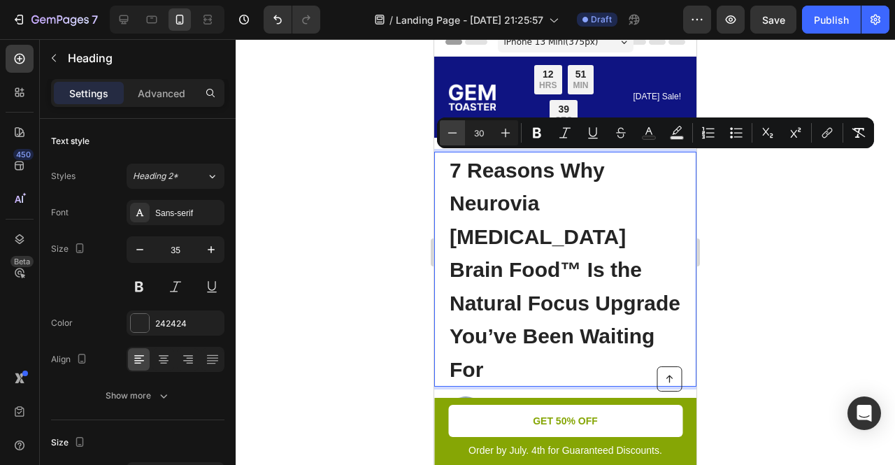
click at [456, 131] on icon "Editor contextual toolbar" at bounding box center [452, 133] width 14 height 14
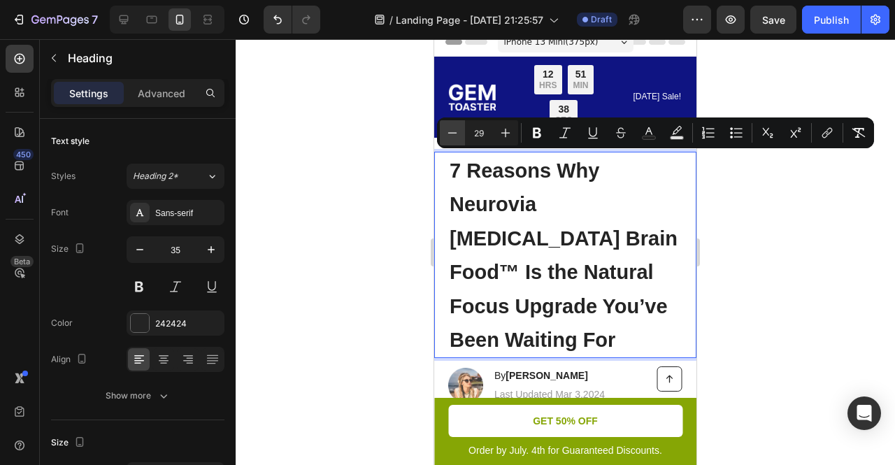
click at [456, 131] on icon "Editor contextual toolbar" at bounding box center [452, 133] width 14 height 14
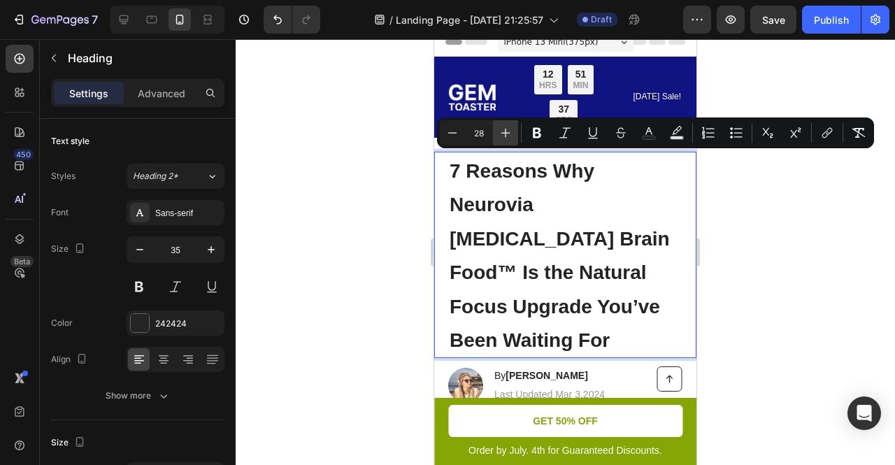
click at [503, 139] on icon "Editor contextual toolbar" at bounding box center [506, 133] width 14 height 14
type input "29"
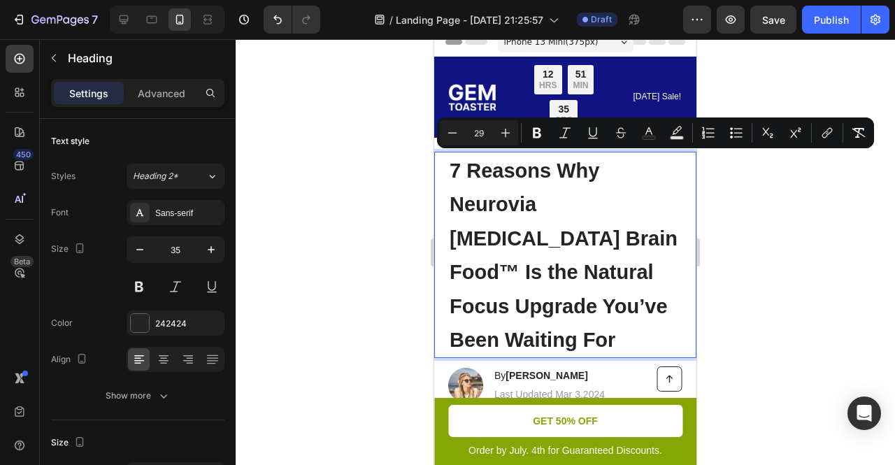
click at [565, 342] on p "7 Reasons Why Neurovia Dopamine Brain Food™ Is the Natural Focus Upgrade You’ve…" at bounding box center [565, 254] width 231 height 203
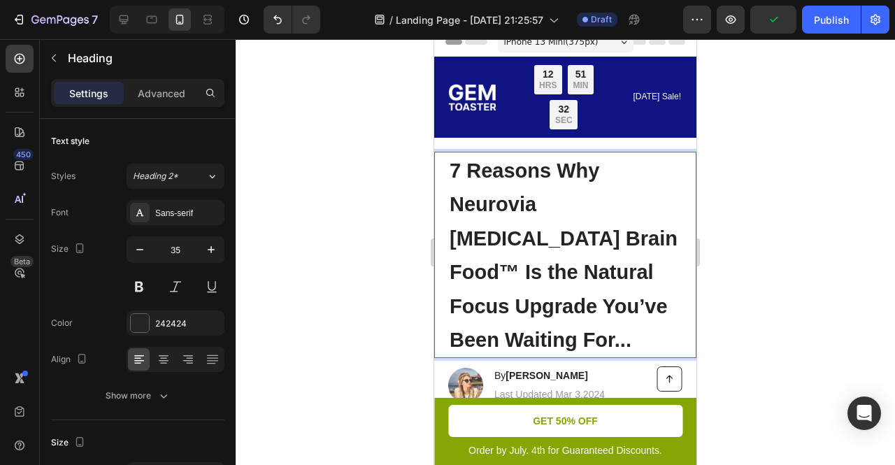
drag, startPoint x: 765, startPoint y: 302, endPoint x: 734, endPoint y: 302, distance: 30.8
click at [765, 302] on div at bounding box center [565, 252] width 659 height 426
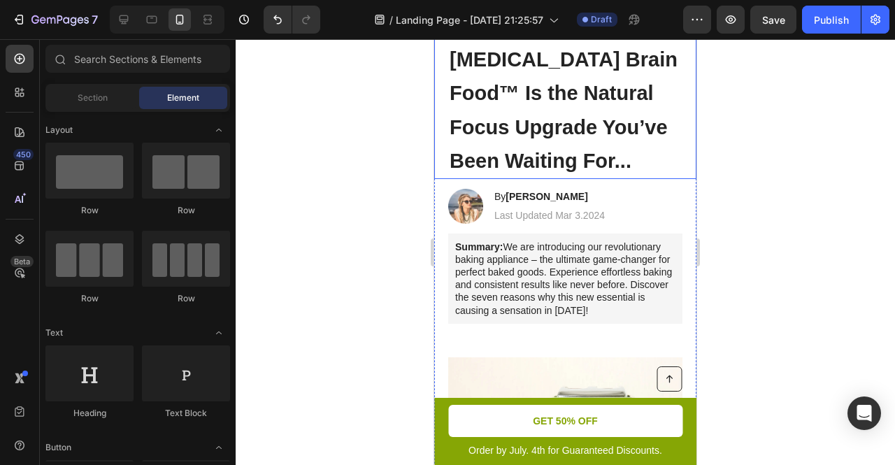
scroll to position [205, 0]
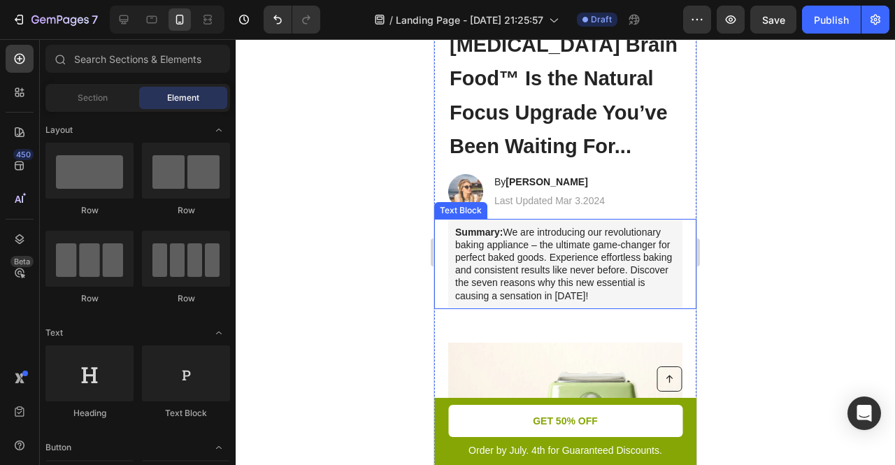
click at [502, 250] on p "Summary: We are introducing our revolutionary baking appliance – the ultimate g…" at bounding box center [565, 264] width 220 height 76
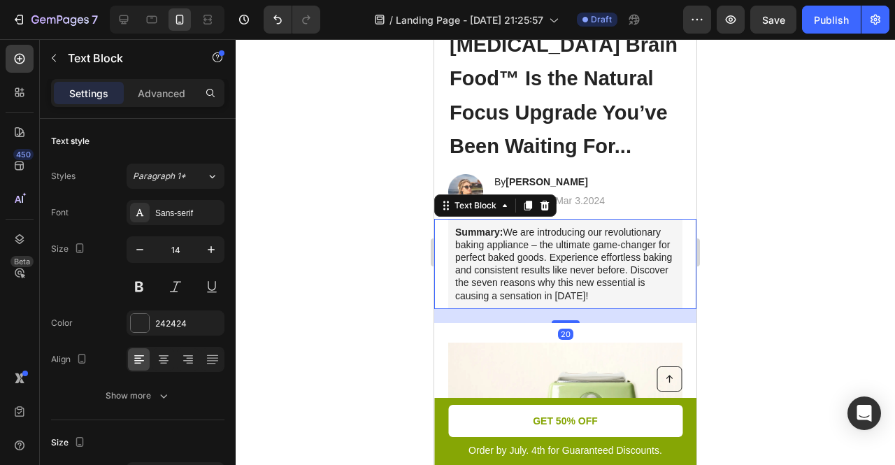
click at [629, 288] on p "Summary: We are introducing our revolutionary baking appliance – the ultimate g…" at bounding box center [565, 264] width 220 height 76
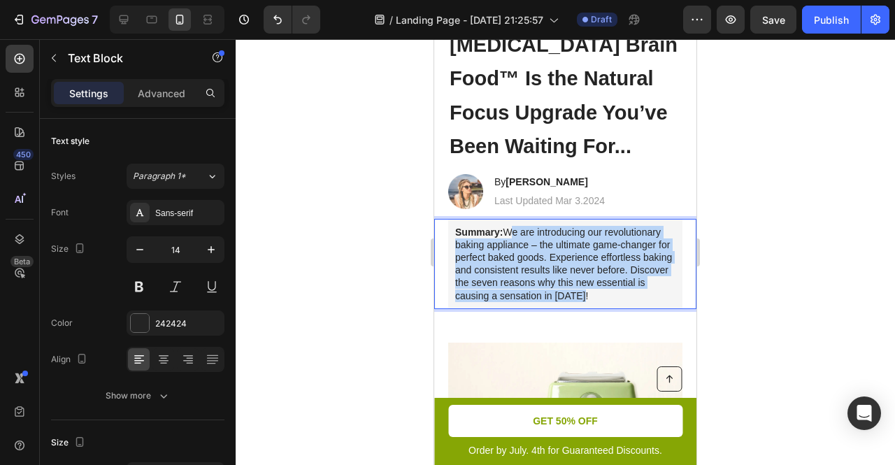
drag, startPoint x: 638, startPoint y: 292, endPoint x: 506, endPoint y: 227, distance: 147.0
click at [506, 227] on p "Summary: We are introducing our revolutionary baking appliance – the ultimate g…" at bounding box center [565, 264] width 220 height 76
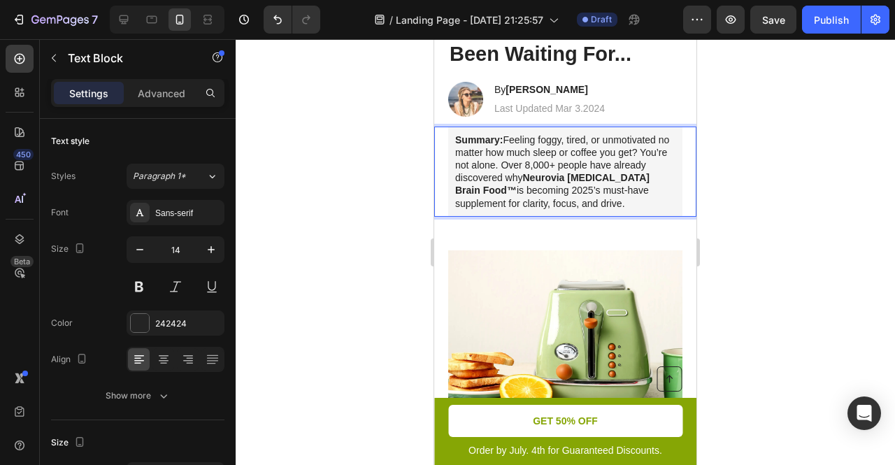
scroll to position [445, 0]
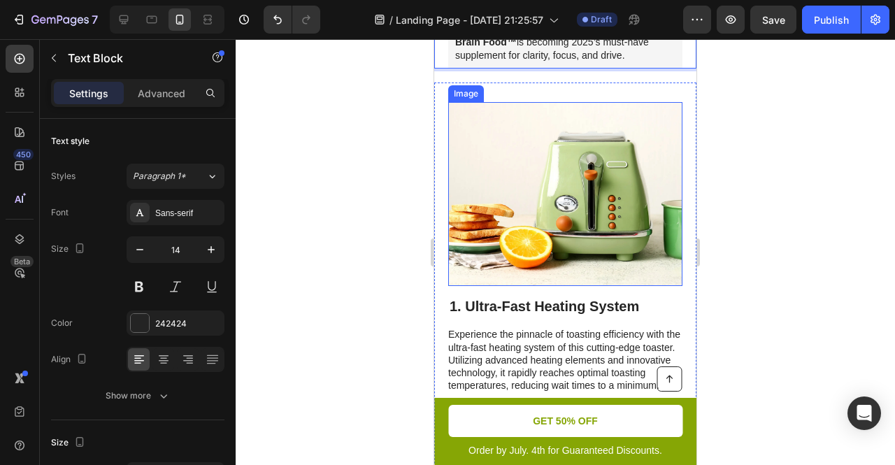
click at [565, 234] on img at bounding box center [565, 194] width 234 height 185
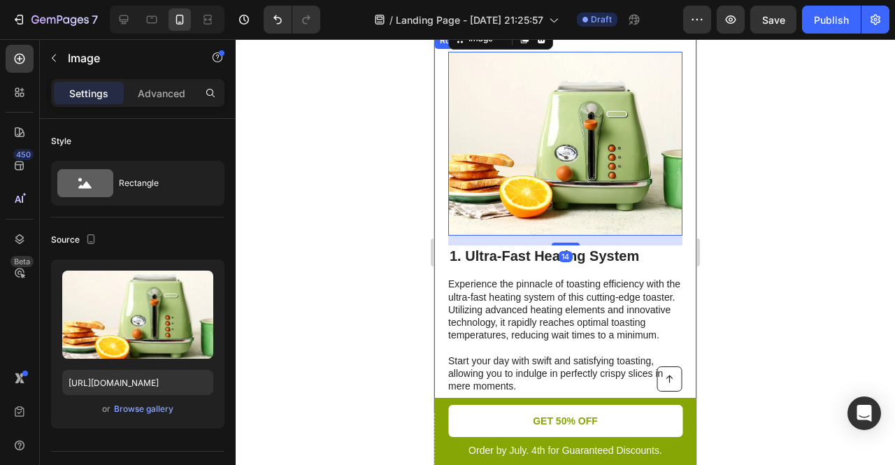
scroll to position [531, 0]
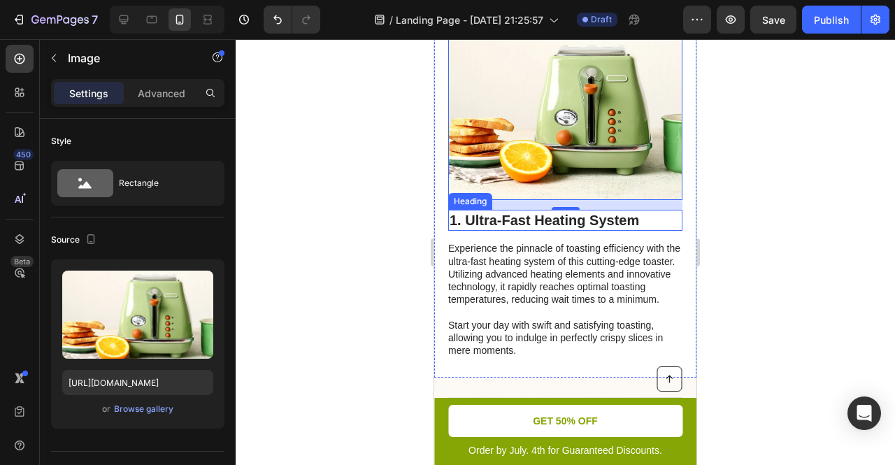
click at [501, 210] on h2 "1. Ultra-Fast Heating System" at bounding box center [565, 220] width 234 height 21
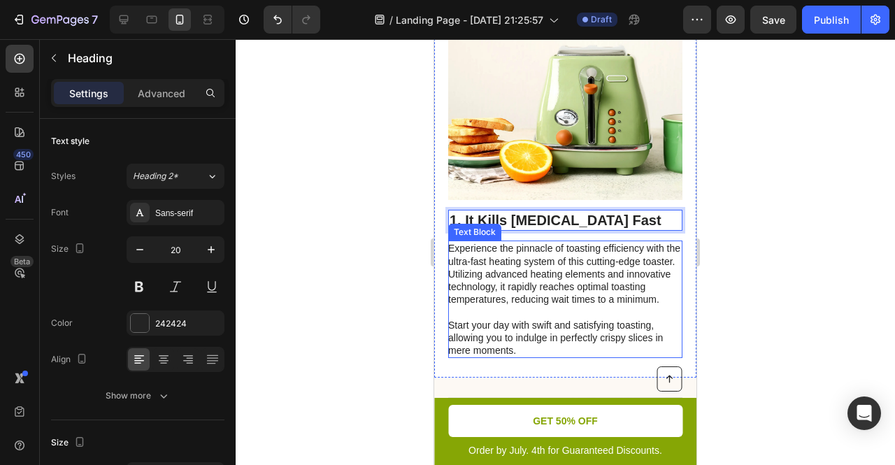
click at [505, 247] on p "Experience the pinnacle of toasting efficiency with the ultra-fast heating syst…" at bounding box center [564, 299] width 233 height 115
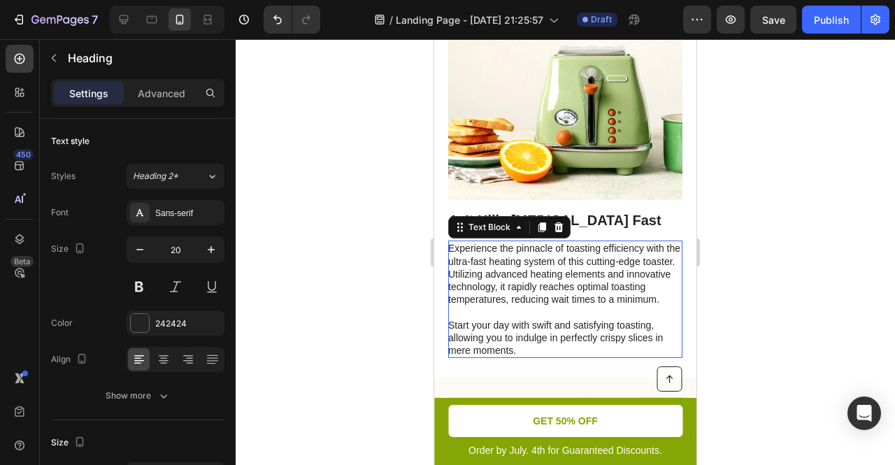
click at [505, 247] on p "Experience the pinnacle of toasting efficiency with the ultra-fast heating syst…" at bounding box center [564, 299] width 233 height 115
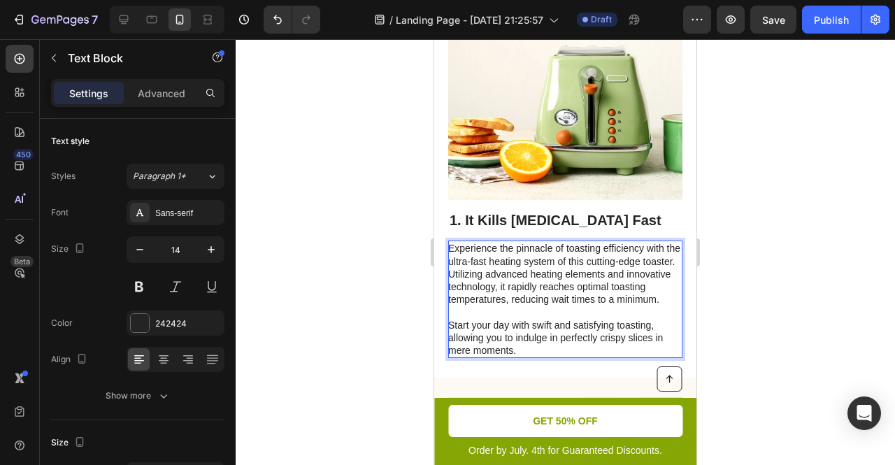
click at [532, 348] on p "Experience the pinnacle of toasting efficiency with the ultra-fast heating syst…" at bounding box center [564, 299] width 233 height 115
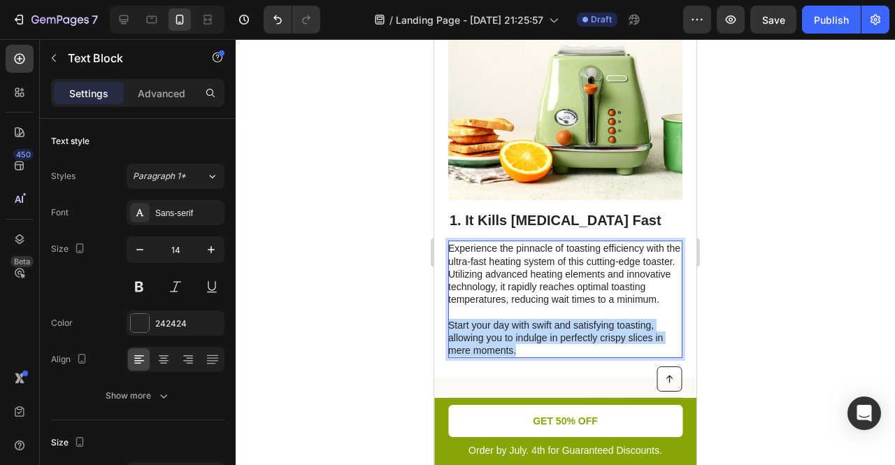
click at [532, 348] on p "Experience the pinnacle of toasting efficiency with the ultra-fast heating syst…" at bounding box center [564, 299] width 233 height 115
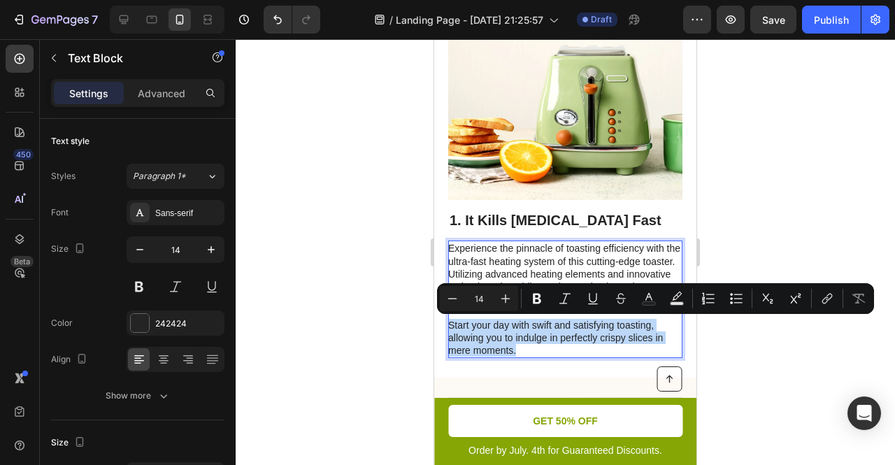
click at [532, 348] on p "Experience the pinnacle of toasting efficiency with the ultra-fast heating syst…" at bounding box center [564, 299] width 233 height 115
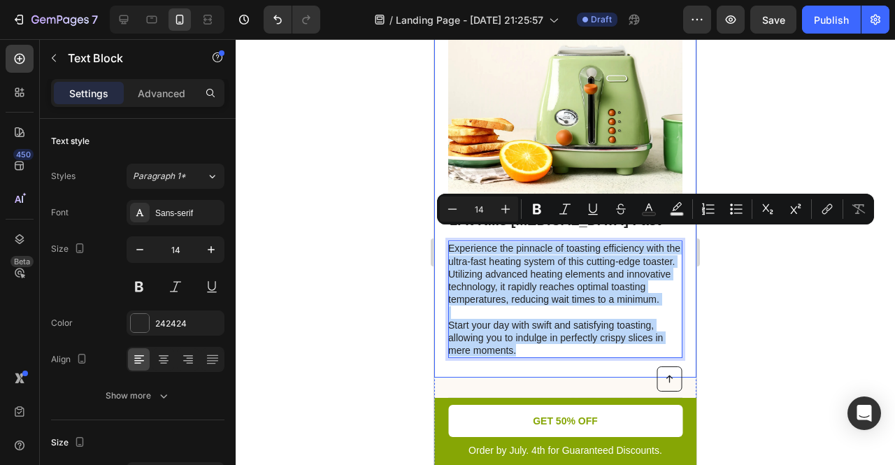
drag, startPoint x: 532, startPoint y: 348, endPoint x: 445, endPoint y: 234, distance: 143.6
click at [445, 234] on div "Image 1. It Kills Brain Fog Fast Heading Experience the pinnacle of toasting ef…" at bounding box center [565, 188] width 262 height 382
copy p "Experience the pinnacle of toasting efficiency with the ultra-fast heating syst…"
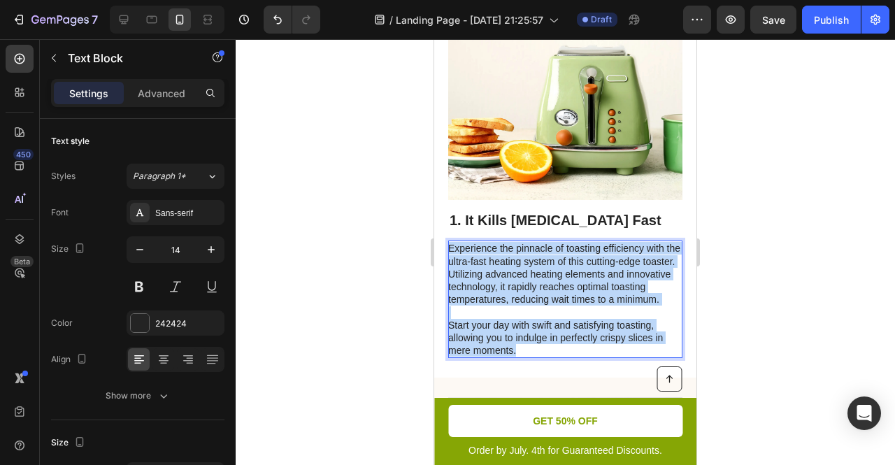
drag, startPoint x: 526, startPoint y: 349, endPoint x: 448, endPoint y: 230, distance: 142.0
click at [448, 242] on p "Experience the pinnacle of toasting efficiency with the ultra-fast heating syst…" at bounding box center [564, 299] width 233 height 115
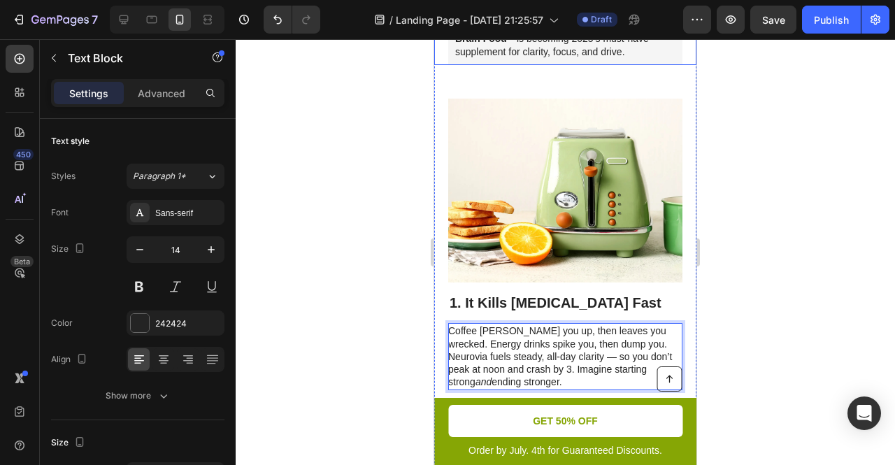
scroll to position [603, 0]
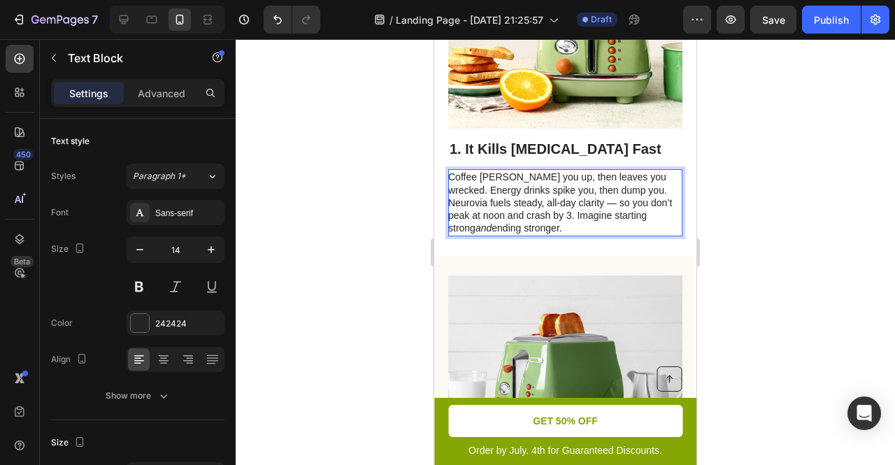
click at [482, 195] on p "Coffee hypes you up, then leaves you wrecked. Energy drinks spike you, then dum…" at bounding box center [564, 203] width 233 height 64
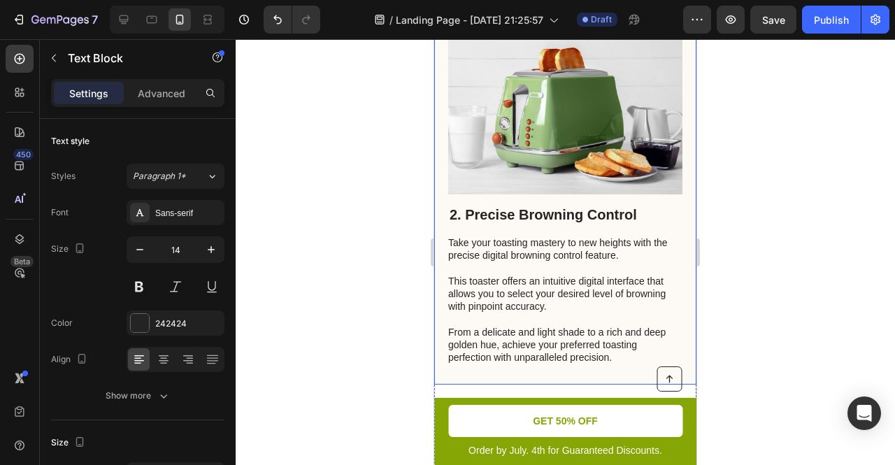
scroll to position [939, 0]
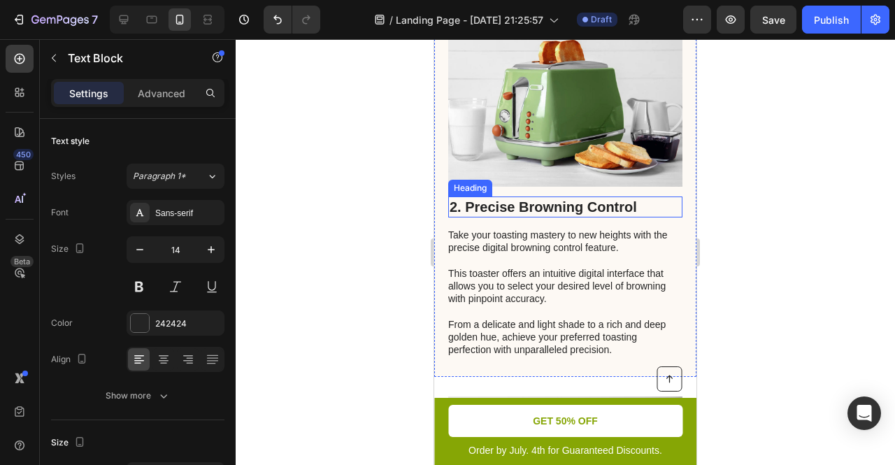
click at [499, 196] on h2 "2. Precise Browning Control" at bounding box center [565, 206] width 234 height 21
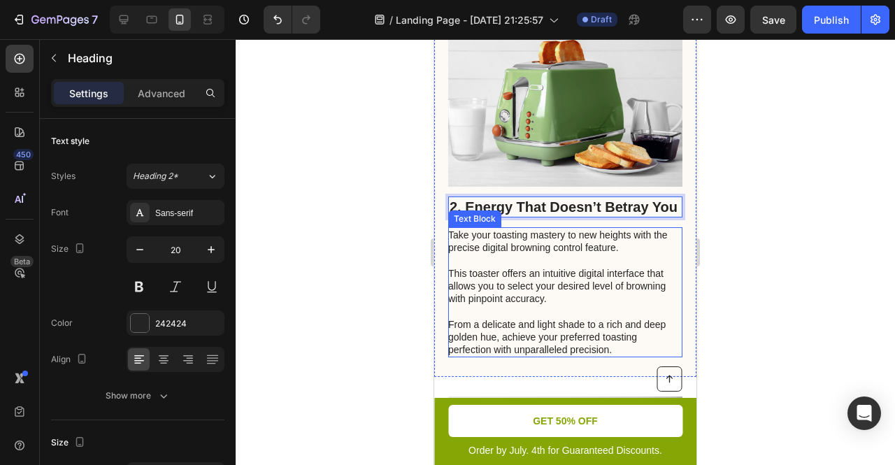
click at [492, 270] on p "Take your toasting mastery to new heights with the precise digital browning con…" at bounding box center [564, 292] width 233 height 127
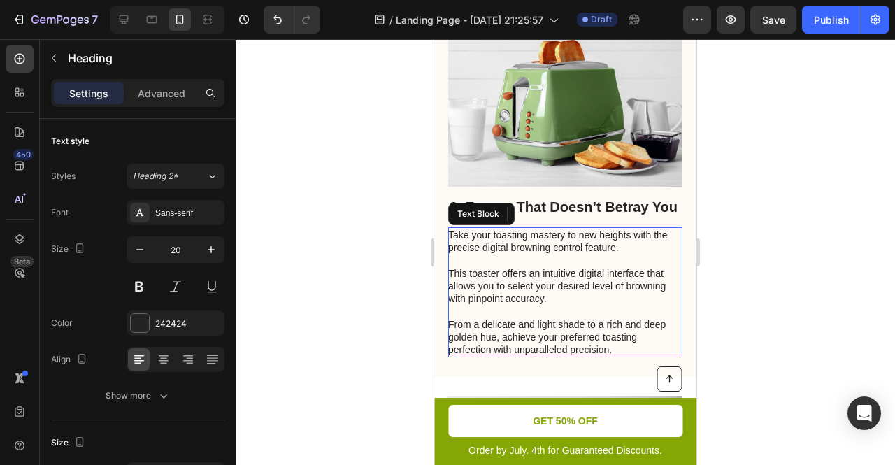
click at [492, 270] on p "Take your toasting mastery to new heights with the precise digital browning con…" at bounding box center [564, 292] width 233 height 127
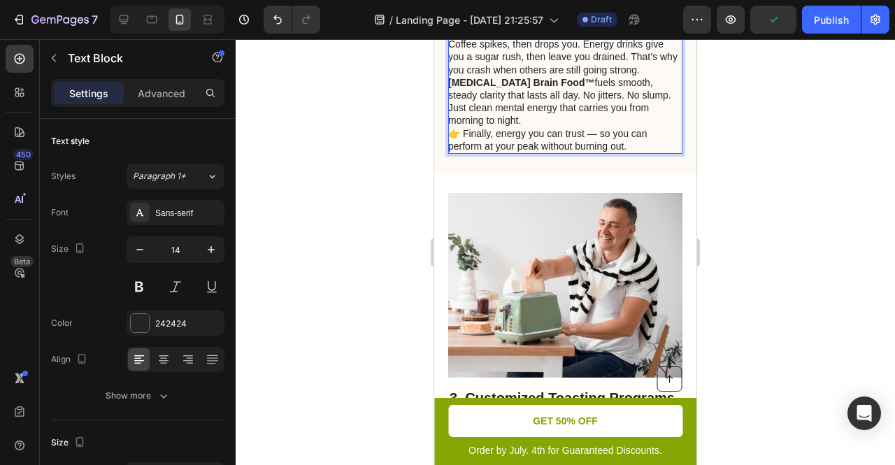
scroll to position [1103, 0]
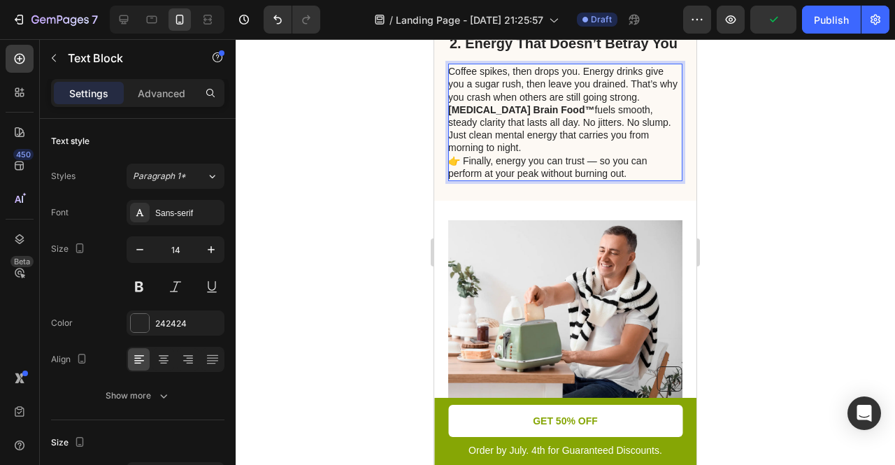
click at [464, 141] on p "Coffee spikes, then drops you. Energy drinks give you a sugar rush, then leave …" at bounding box center [564, 122] width 233 height 115
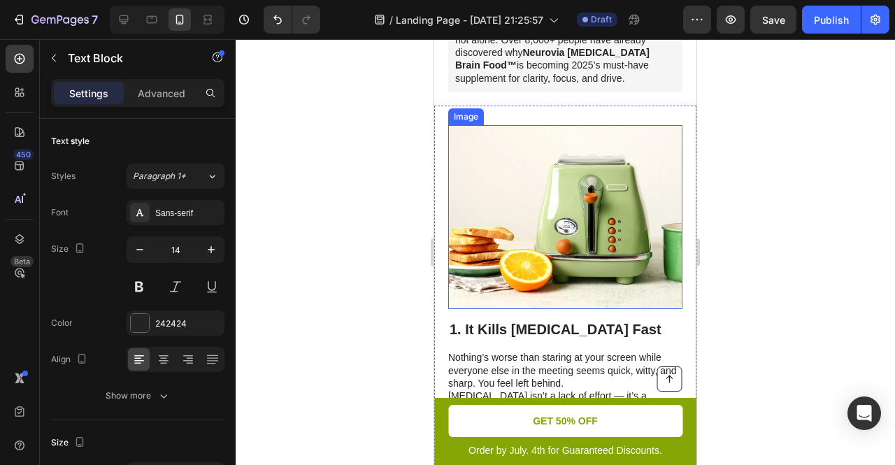
scroll to position [585, 0]
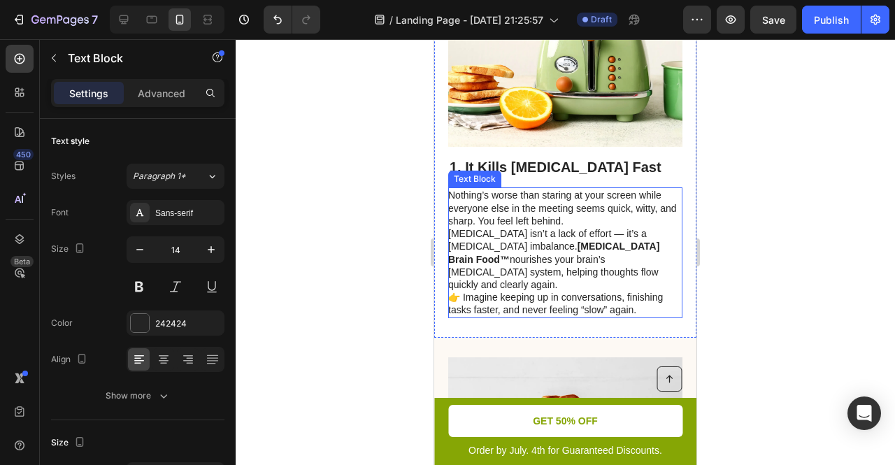
click at [455, 269] on p "Nothing’s worse than staring at your screen while everyone else in the meeting …" at bounding box center [564, 252] width 233 height 127
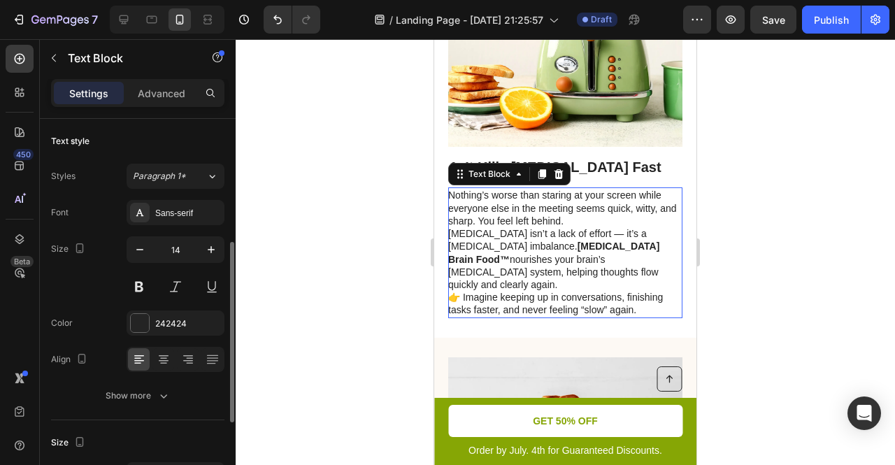
scroll to position [84, 0]
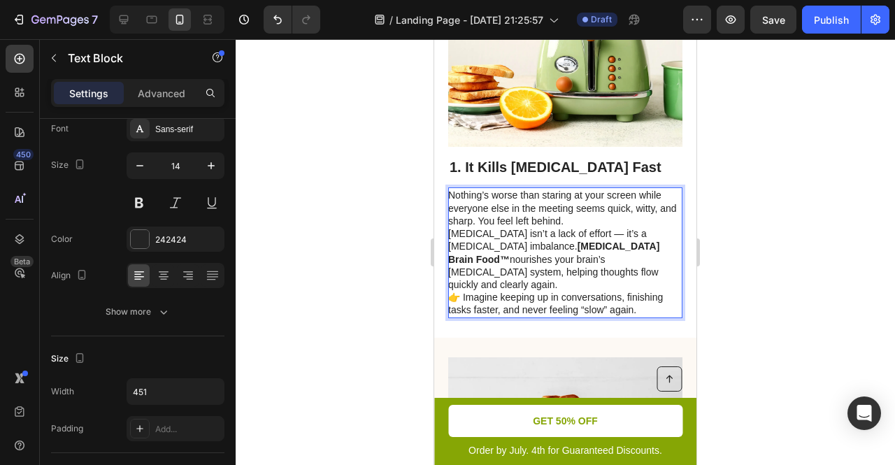
click at [462, 270] on p "Nothing’s worse than staring at your screen while everyone else in the meeting …" at bounding box center [564, 252] width 233 height 127
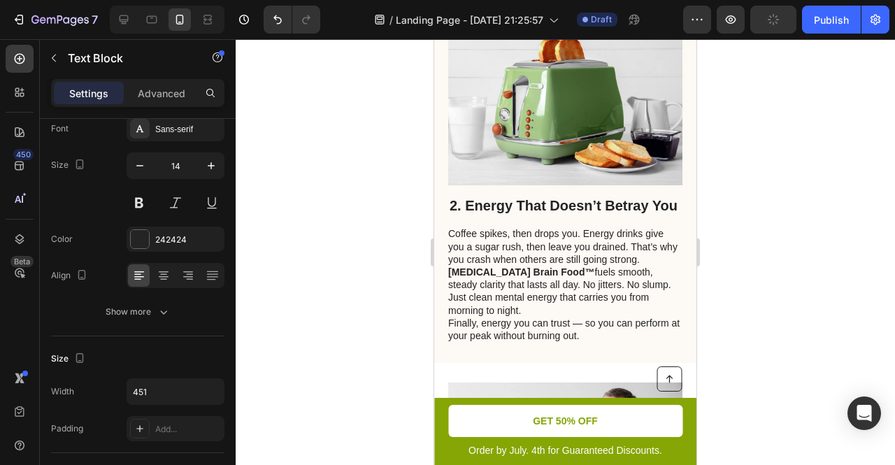
scroll to position [954, 0]
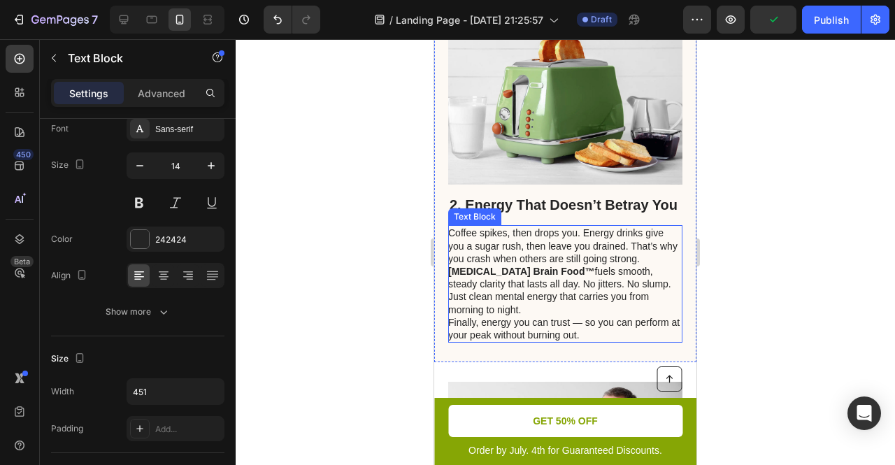
click at [448, 304] on p "Coffee spikes, then drops you. Energy drinks give you a sugar rush, then leave …" at bounding box center [564, 284] width 233 height 115
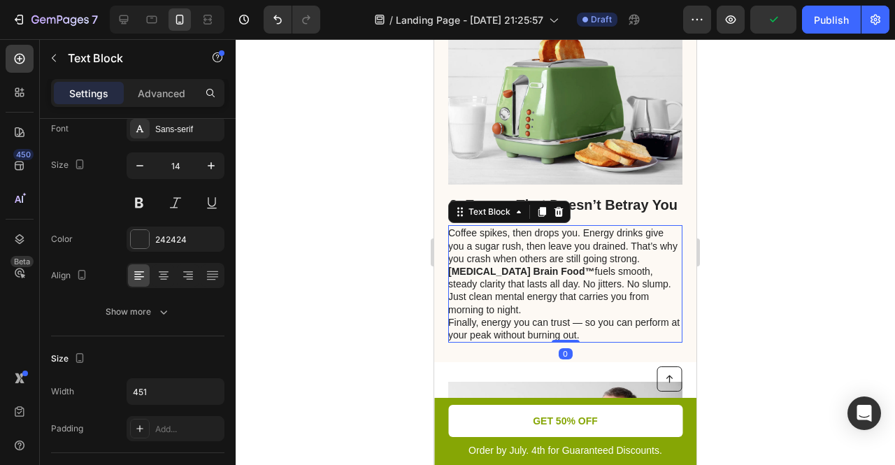
click at [452, 304] on p "Coffee spikes, then drops you. Energy drinks give you a sugar rush, then leave …" at bounding box center [564, 284] width 233 height 115
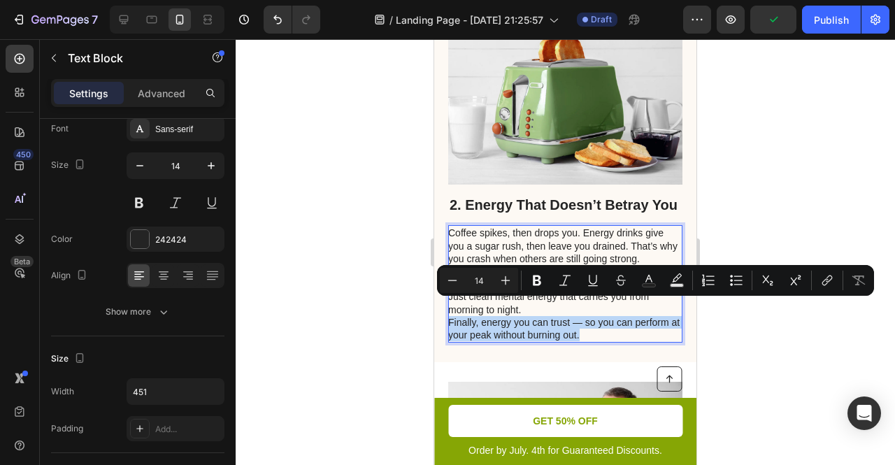
click at [452, 304] on p "Coffee spikes, then drops you. Energy drinks give you a sugar rush, then leave …" at bounding box center [564, 284] width 233 height 115
click at [496, 294] on div "Minus 14 Plus Bold Italic Underline Strikethrough Text Color Text Background Co…" at bounding box center [655, 280] width 437 height 31
click at [480, 309] on p "Coffee spikes, then drops you. Energy drinks give you a sugar rush, then leave …" at bounding box center [564, 284] width 233 height 115
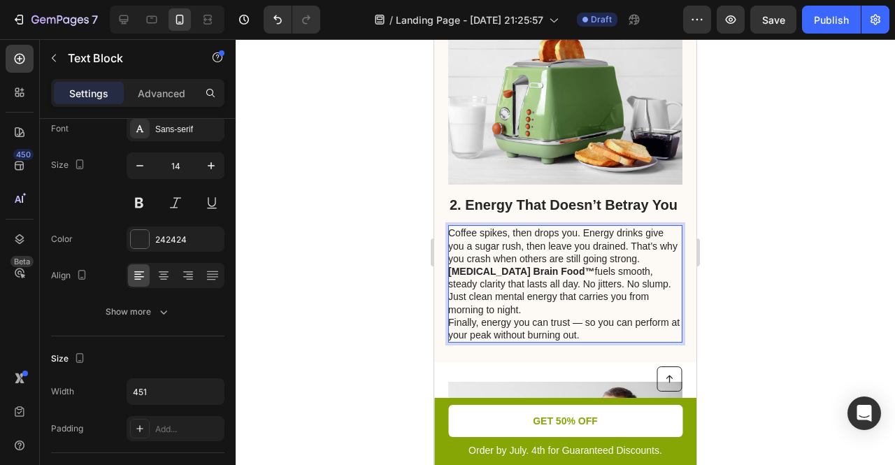
click at [490, 293] on p "Coffee spikes, then drops you. Energy drinks give you a sugar rush, then leave …" at bounding box center [564, 284] width 233 height 115
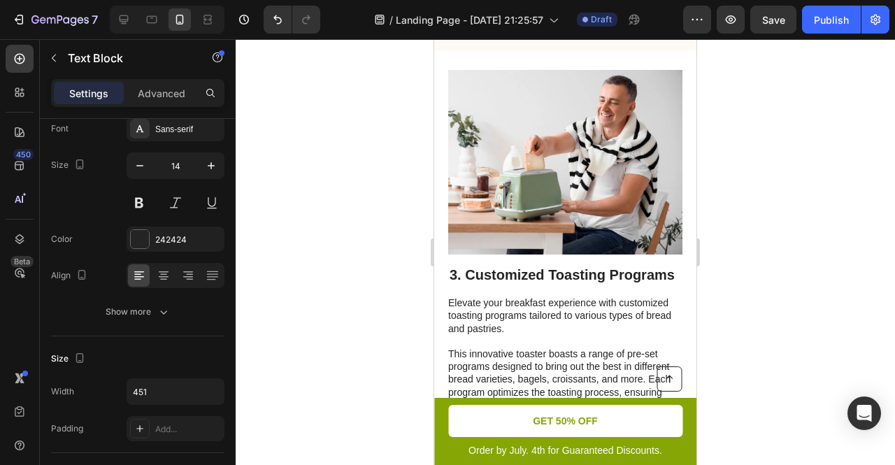
scroll to position [1279, 0]
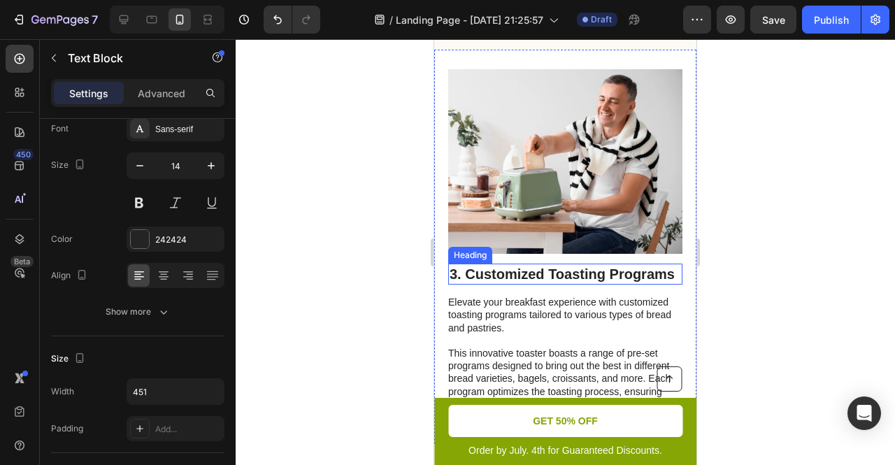
click at [503, 264] on h2 "3. Customized Toasting Programs" at bounding box center [565, 274] width 234 height 21
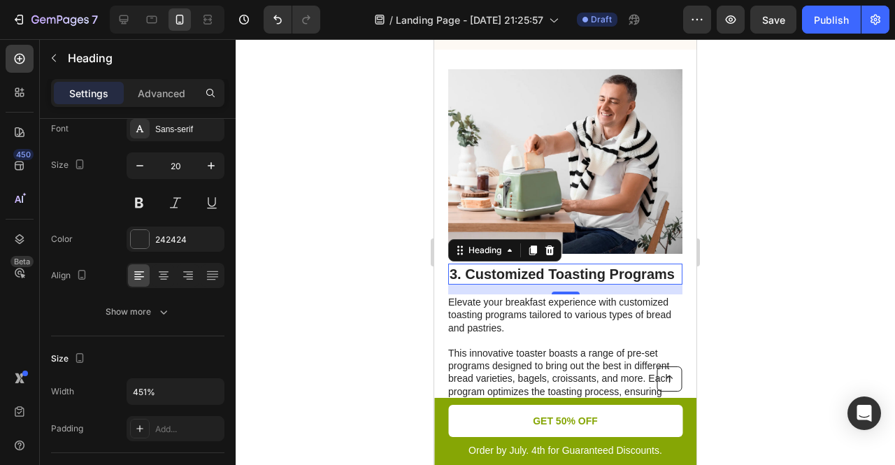
click at [503, 264] on h2 "3. Customized Toasting Programs" at bounding box center [565, 274] width 234 height 21
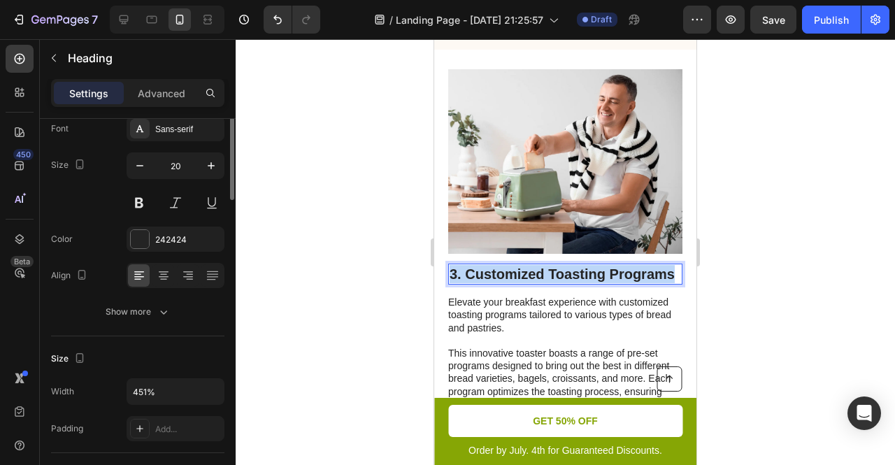
scroll to position [0, 0]
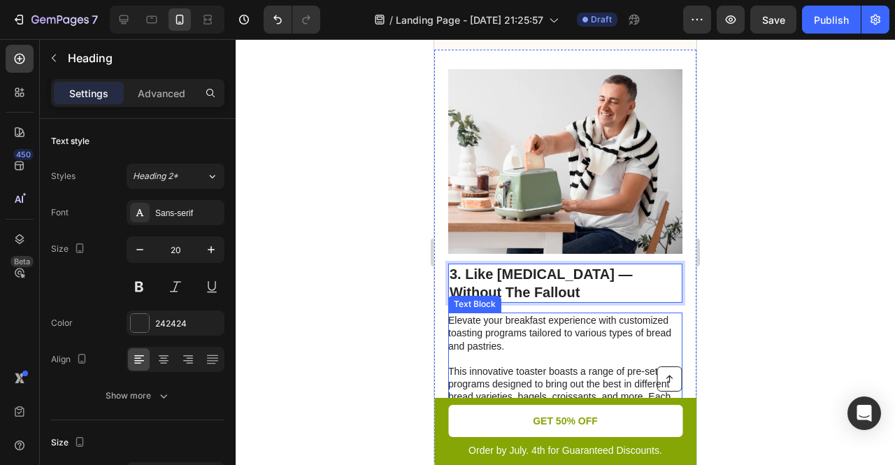
click at [550, 365] on p "This innovative toaster boasts a range of pre-set programs designed to bring ou…" at bounding box center [564, 403] width 233 height 76
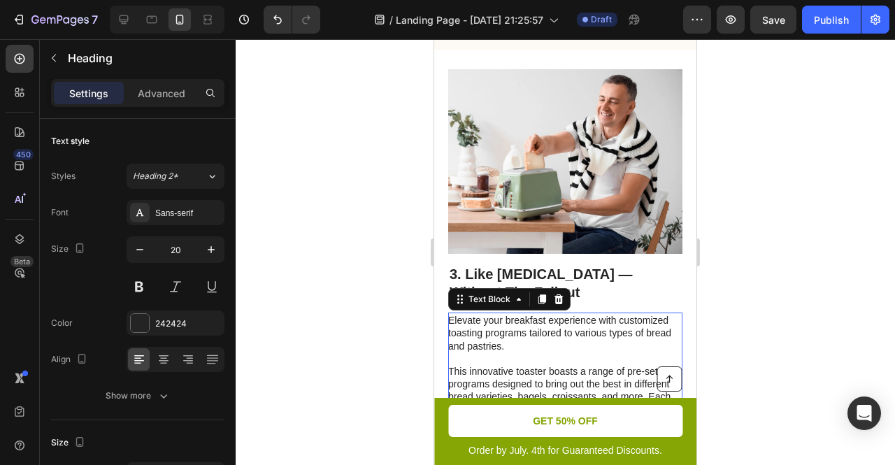
click at [550, 365] on p "This innovative toaster boasts a range of pre-set programs designed to bring ou…" at bounding box center [564, 403] width 233 height 76
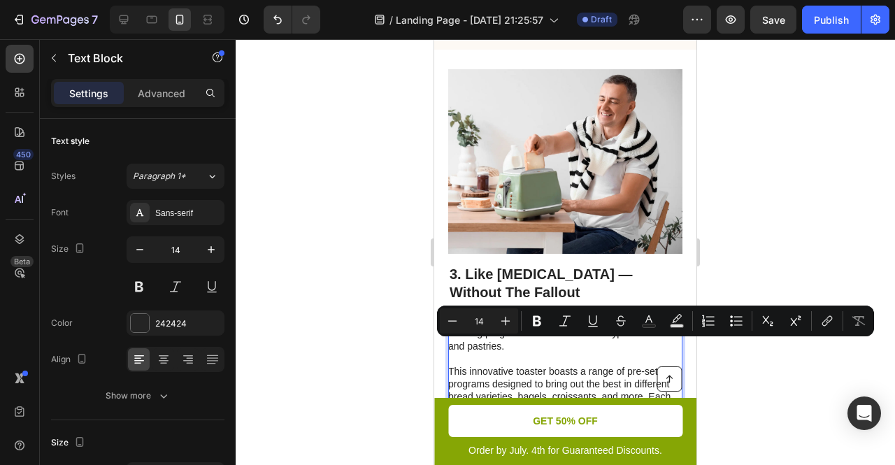
click at [568, 314] on p "Elevate your breakfast experience with customized toasting programs tailored to…" at bounding box center [564, 333] width 233 height 38
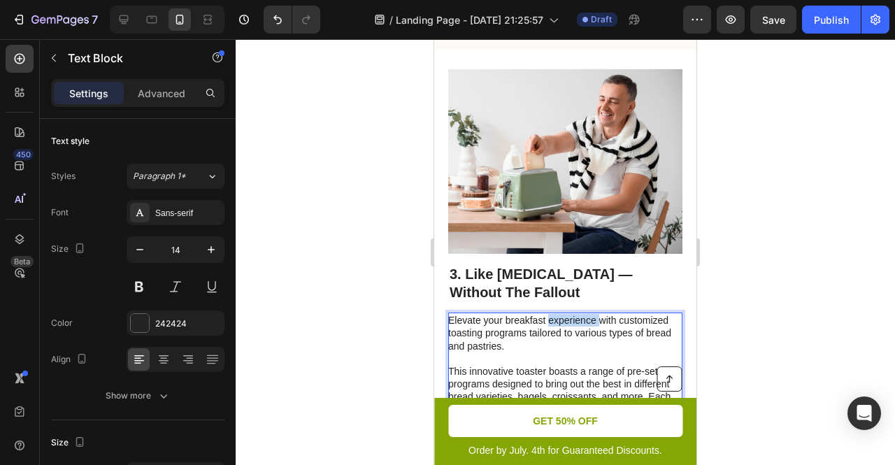
click at [568, 314] on p "Elevate your breakfast experience with customized toasting programs tailored to…" at bounding box center [564, 333] width 233 height 38
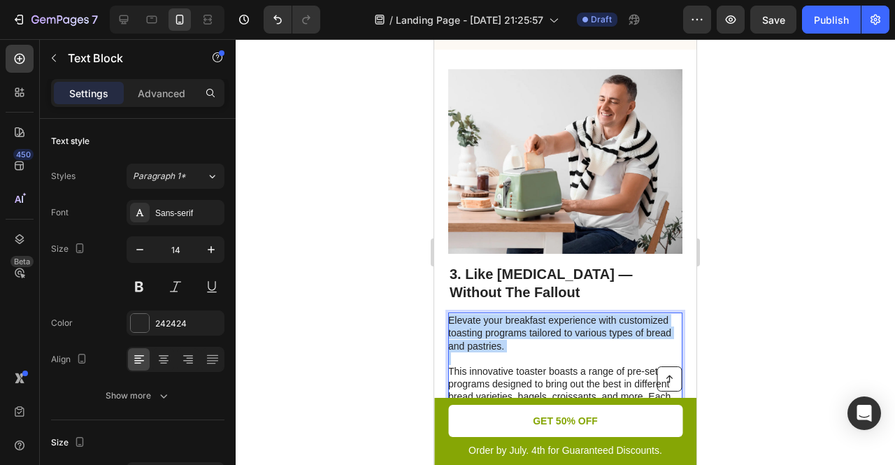
click at [568, 314] on p "Elevate your breakfast experience with customized toasting programs tailored to…" at bounding box center [564, 333] width 233 height 38
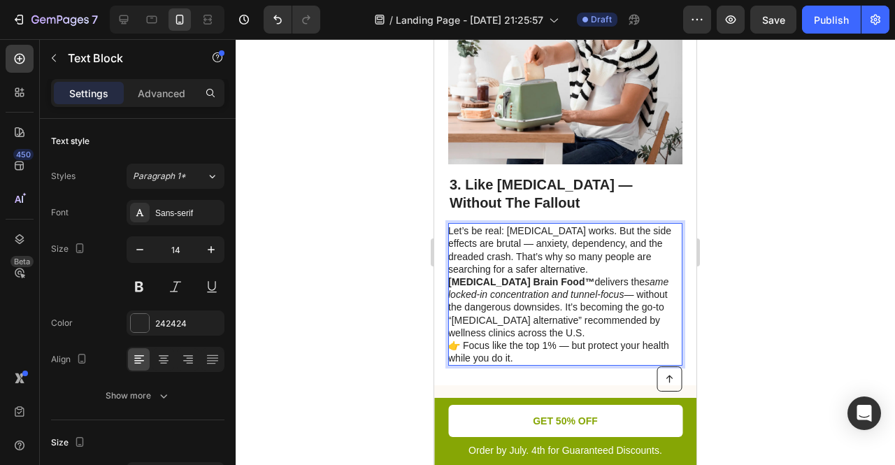
scroll to position [1372, 0]
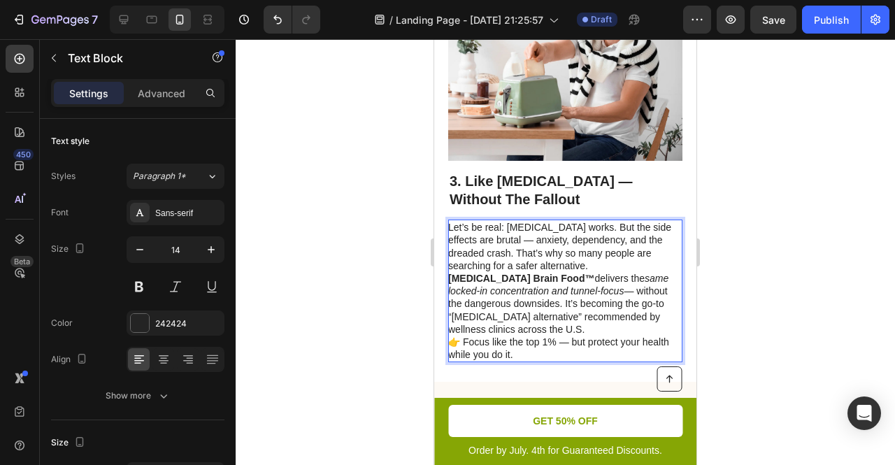
click at [463, 317] on p "Let’s be real: Adderall works. But the side effects are brutal — anxiety, depen…" at bounding box center [564, 291] width 233 height 140
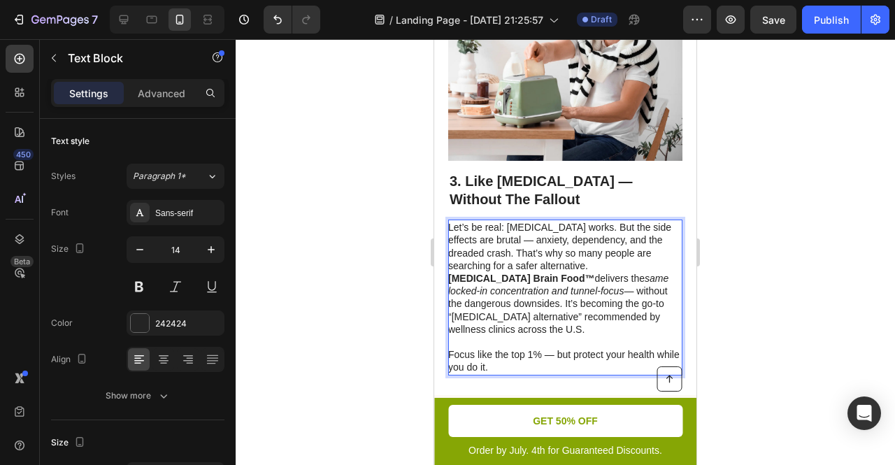
click at [543, 240] on p "Let’s be real: Adderall works. But the side effects are brutal — anxiety, depen…" at bounding box center [564, 284] width 233 height 127
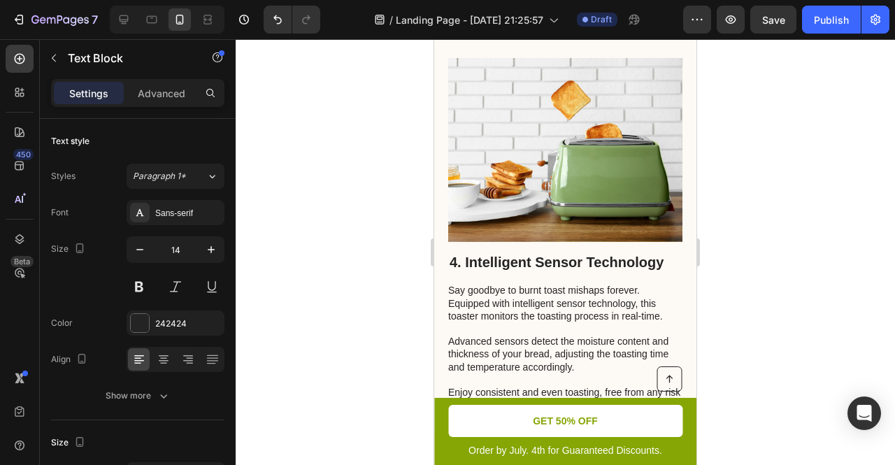
scroll to position [1742, 0]
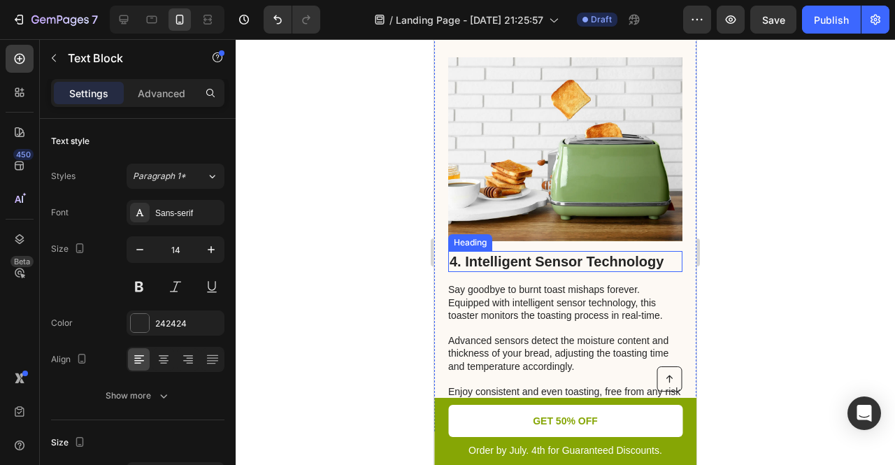
click at [485, 251] on h2 "4. Intelligent Sensor Technology" at bounding box center [565, 261] width 234 height 21
click at [485, 252] on p "4. Intelligent Sensor Technology" at bounding box center [565, 261] width 231 height 18
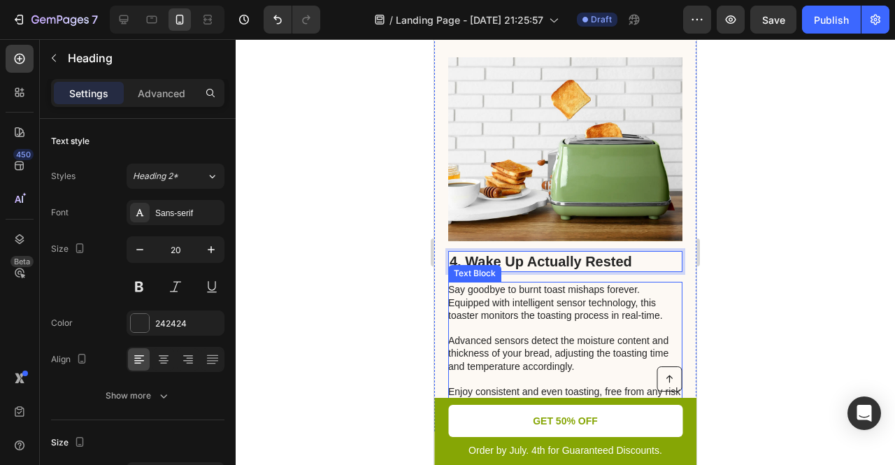
scroll to position [1772, 0]
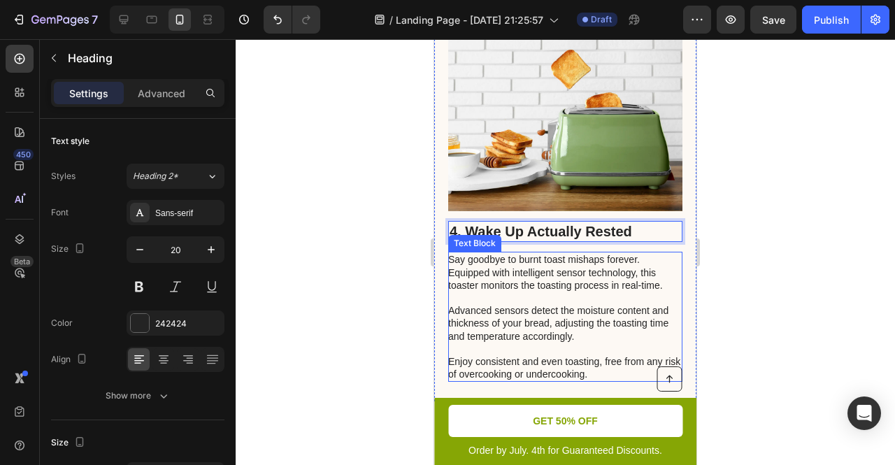
click at [499, 299] on p "Say goodbye to burnt toast mishaps forever. Equipped with intelligent sensor te…" at bounding box center [564, 316] width 233 height 127
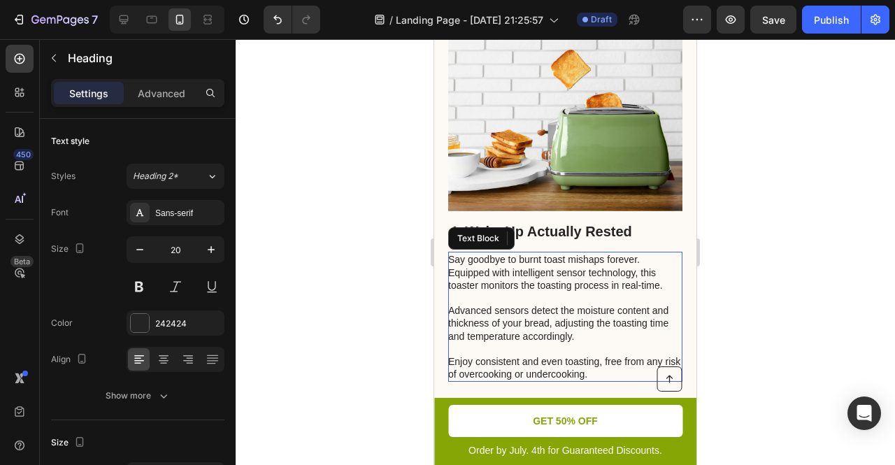
click at [499, 299] on p "Say goodbye to burnt toast mishaps forever. Equipped with intelligent sensor te…" at bounding box center [564, 316] width 233 height 127
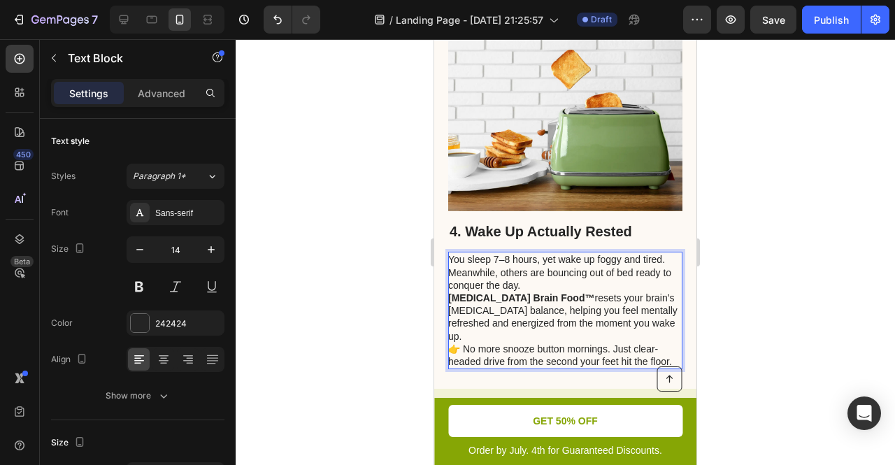
click at [537, 253] on p "You sleep 7–8 hours, yet wake up foggy and tired. Meanwhile, others are bouncin…" at bounding box center [564, 310] width 233 height 115
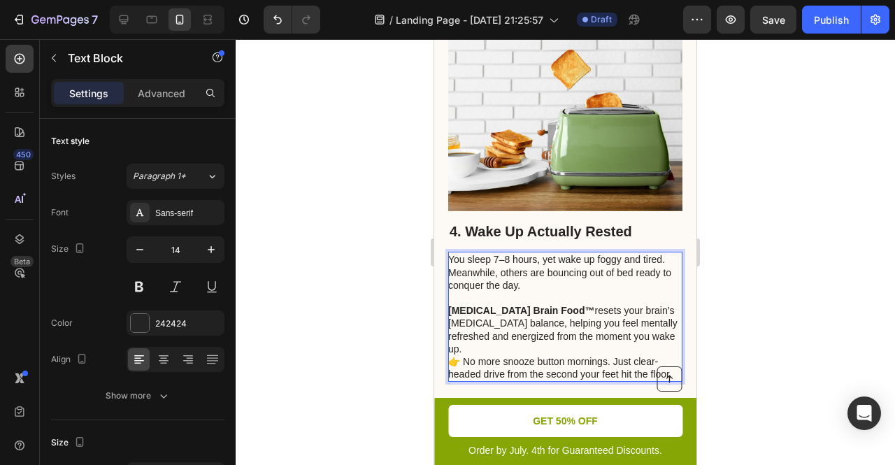
click at [495, 313] on p "⁠⁠⁠⁠⁠⁠⁠ Dopamine Brain Food™ resets your brain’s dopamine balance, helping you …" at bounding box center [564, 336] width 233 height 89
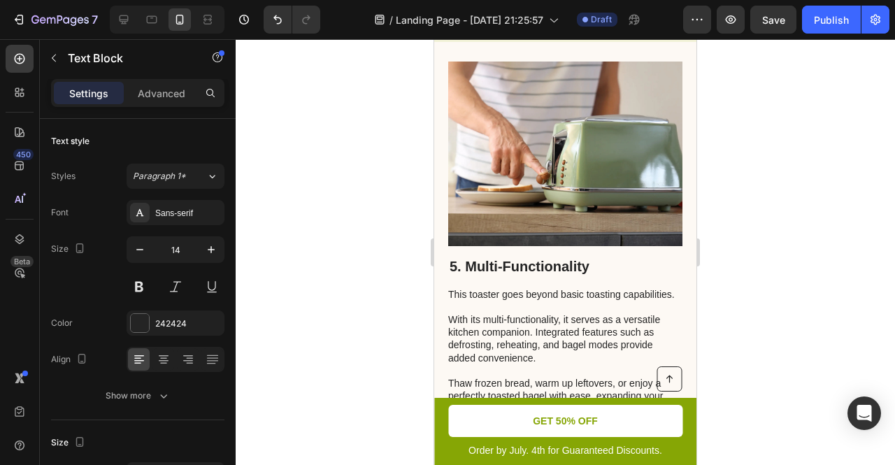
scroll to position [2781, 0]
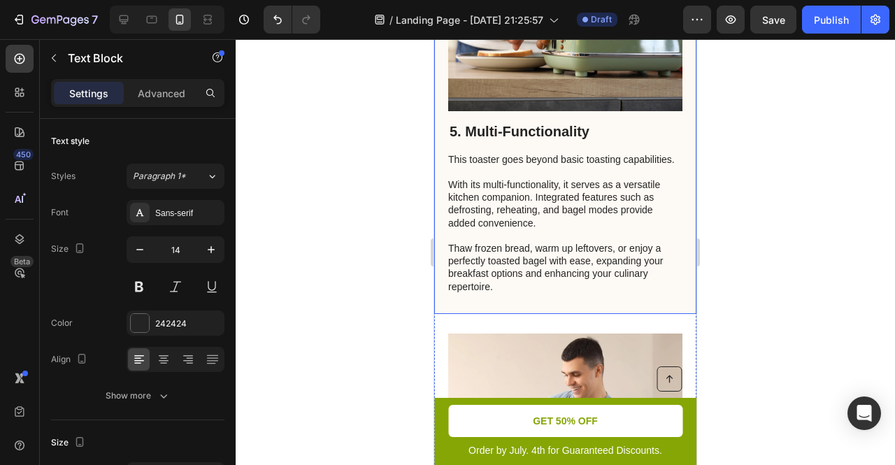
click at [517, 121] on h2 "5. Multi-Functionality" at bounding box center [565, 131] width 234 height 21
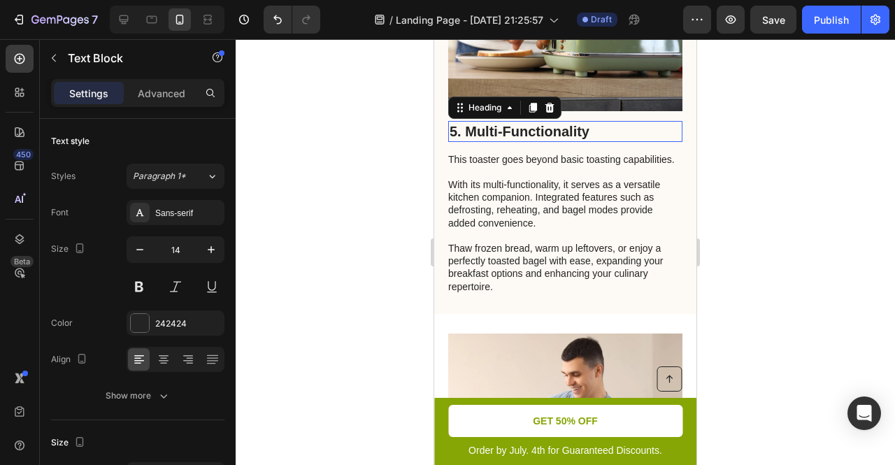
click at [517, 122] on p "5. Multi-Functionality" at bounding box center [565, 131] width 231 height 18
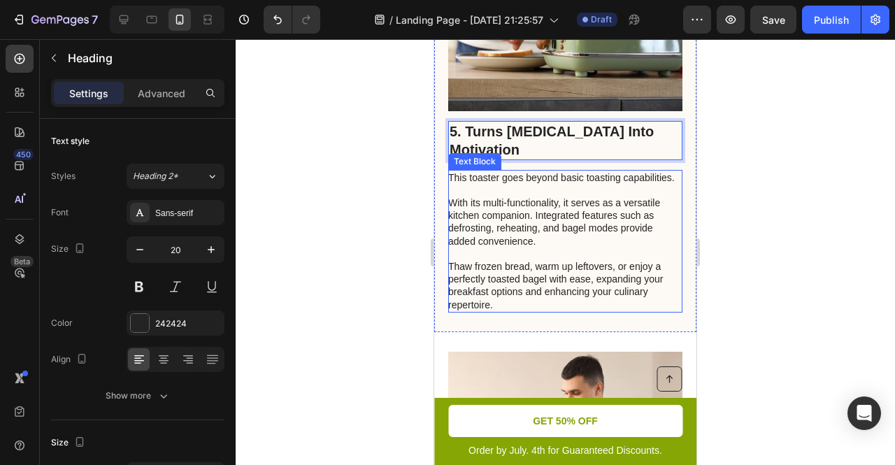
click at [513, 213] on p "This toaster goes beyond basic toasting capabilities. With its multi-functional…" at bounding box center [564, 241] width 233 height 140
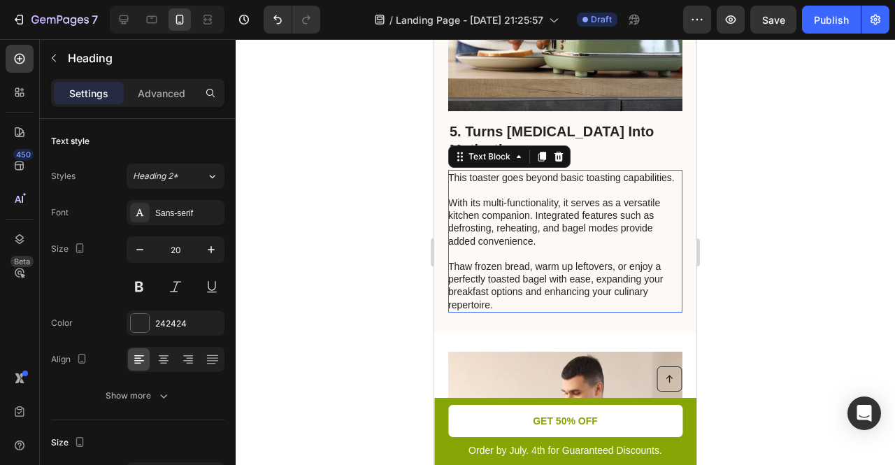
click at [513, 213] on p "This toaster goes beyond basic toasting capabilities. With its multi-functional…" at bounding box center [564, 241] width 233 height 140
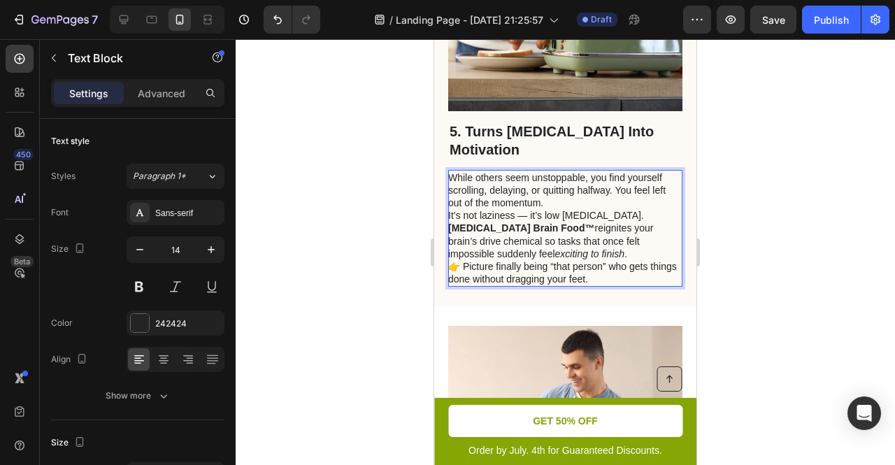
click at [550, 190] on p "While others seem unstoppable, you find yourself scrolling, delaying, or quitti…" at bounding box center [564, 228] width 233 height 115
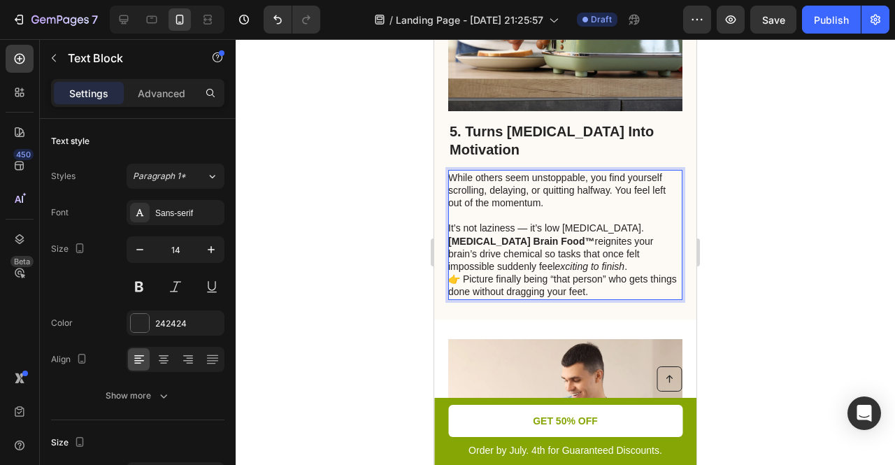
click at [523, 255] on p "⁠⁠⁠⁠⁠⁠⁠ It’s not laziness — it’s low dopamine. Dopamine Brain Food™ reignites y…" at bounding box center [564, 253] width 233 height 89
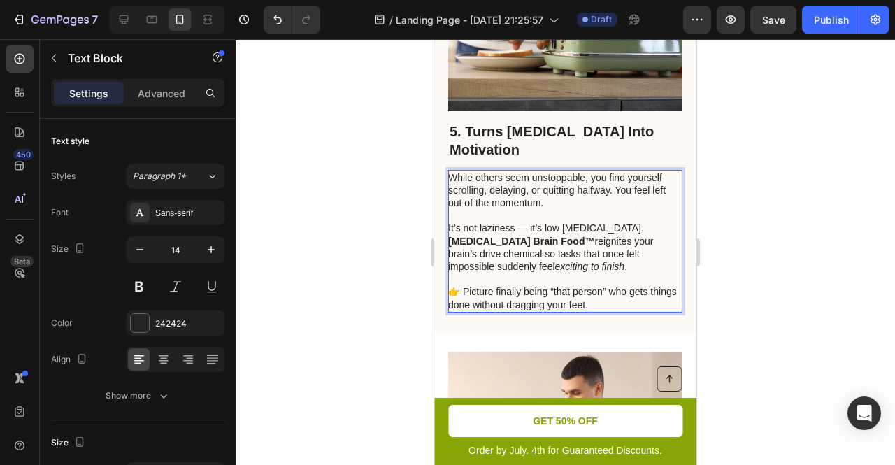
click at [465, 282] on p "⁠⁠⁠⁠⁠⁠⁠ 👉 Picture finally being “that person” who gets things done without drag…" at bounding box center [564, 292] width 233 height 38
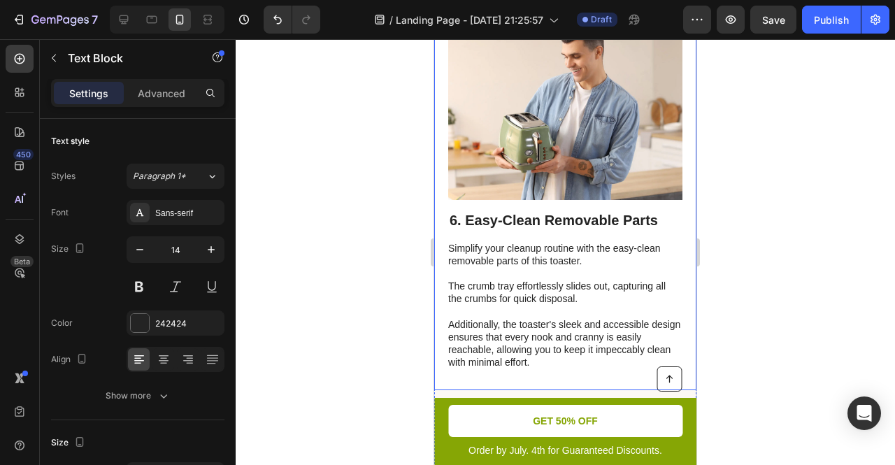
scroll to position [3147, 0]
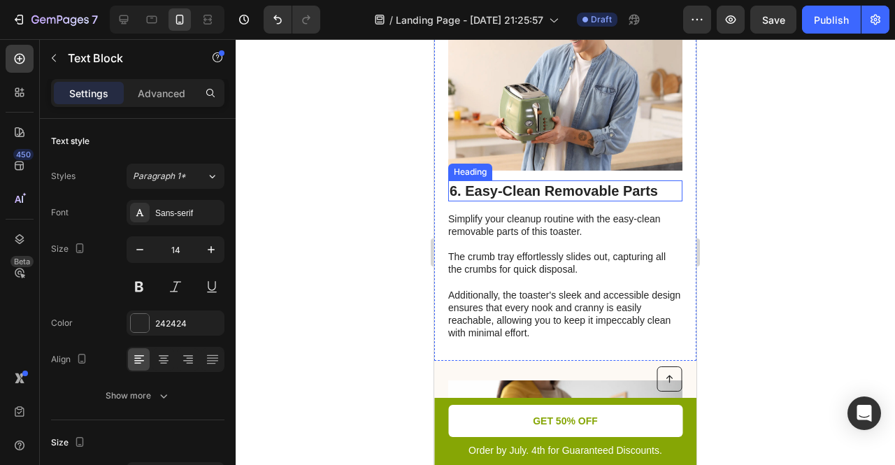
click at [540, 180] on h2 "6. Easy-Clean Removable Parts" at bounding box center [565, 190] width 234 height 21
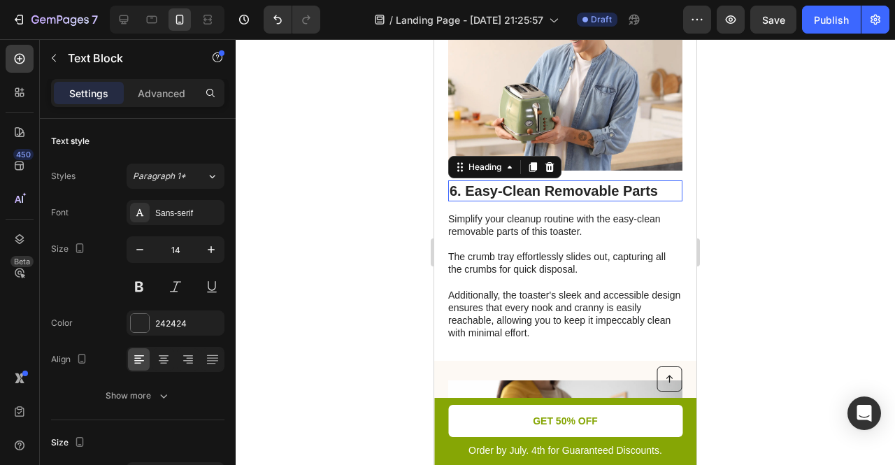
click at [540, 182] on p "6. Easy-Clean Removable Parts" at bounding box center [565, 191] width 231 height 18
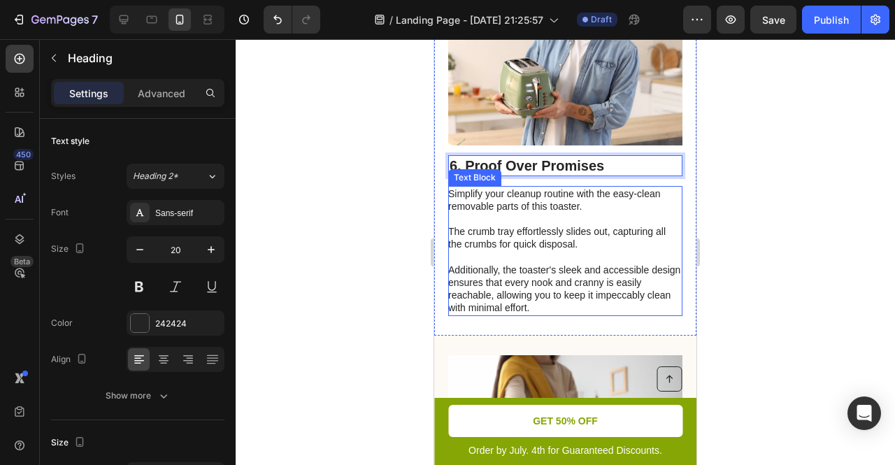
scroll to position [3173, 0]
click at [480, 267] on p "Simplify your cleanup routine with the easy-clean removable parts of this toast…" at bounding box center [564, 250] width 233 height 127
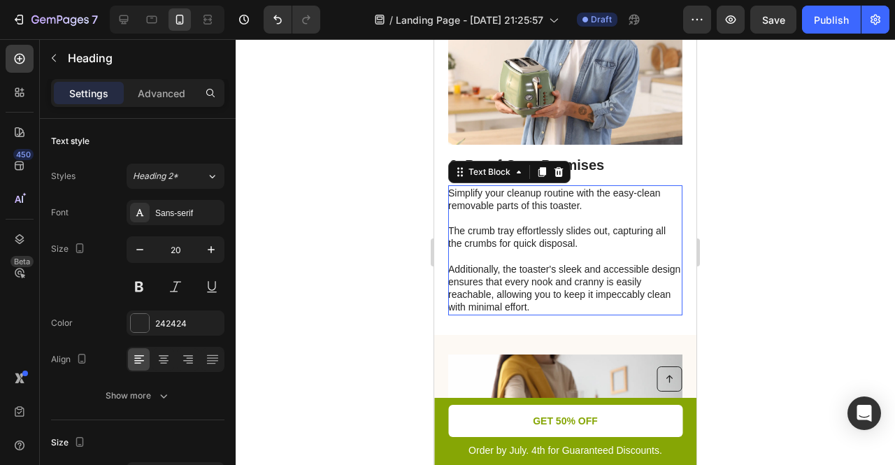
click at [480, 267] on p "Simplify your cleanup routine with the easy-clean removable parts of this toast…" at bounding box center [564, 250] width 233 height 127
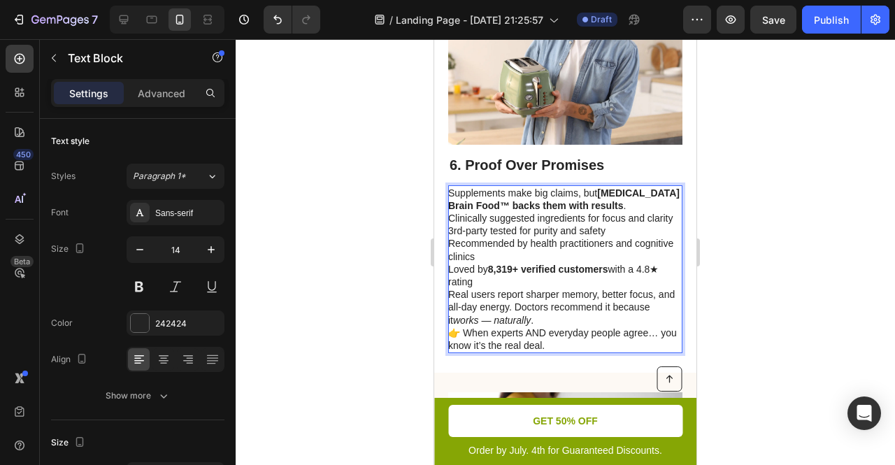
click at [478, 218] on p "Clinically suggested ingredients for focus and clarity" at bounding box center [564, 218] width 233 height 13
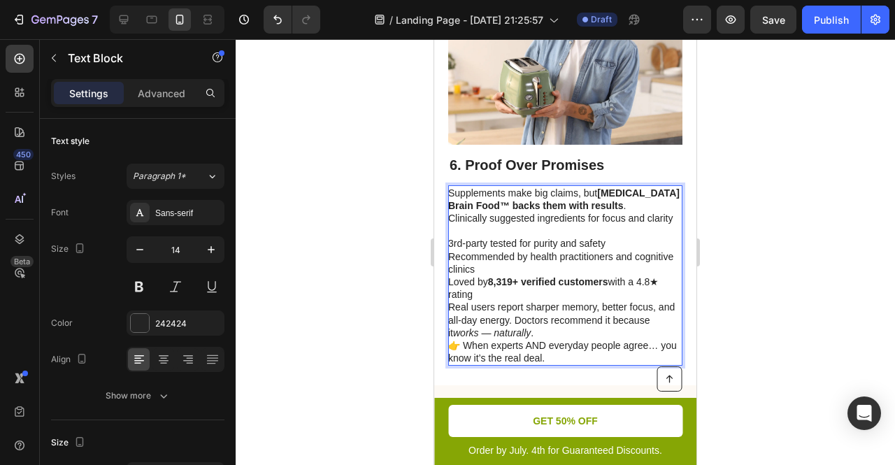
click at [639, 187] on p "Supplements make big claims, but Dopamine Brain Food™ backs them with results ." at bounding box center [564, 199] width 233 height 25
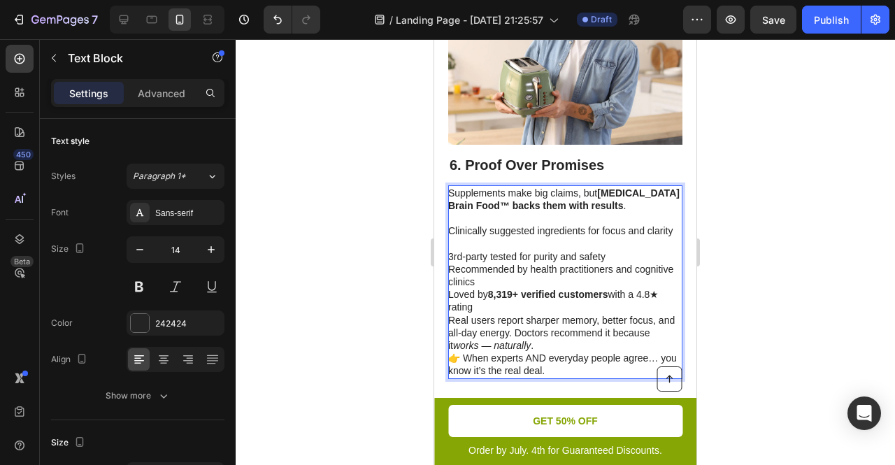
click at [535, 274] on p "Recommended by health practitioners and cognitive clinics" at bounding box center [564, 275] width 233 height 25
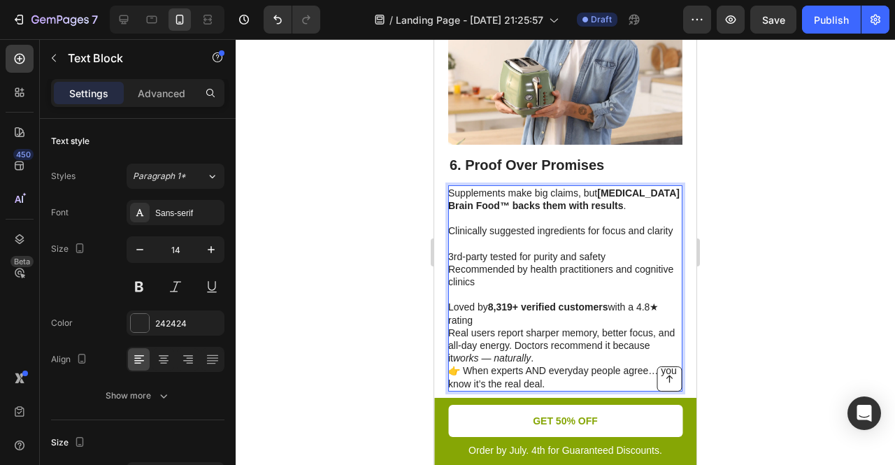
click at [488, 315] on p "Loved by 8,319+ verified customers with a 4.8★ rating" at bounding box center [564, 313] width 233 height 25
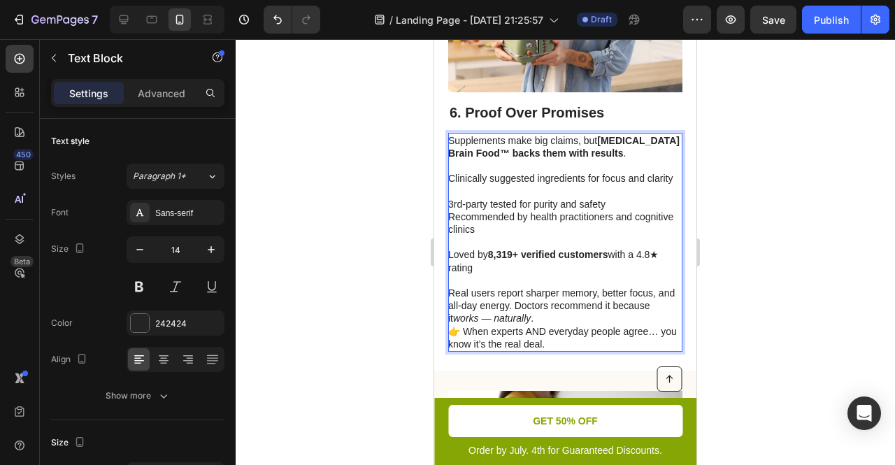
scroll to position [3226, 0]
click at [545, 313] on p "Real users report sharper memory, better focus, and all-day energy. Doctors rec…" at bounding box center [564, 318] width 233 height 64
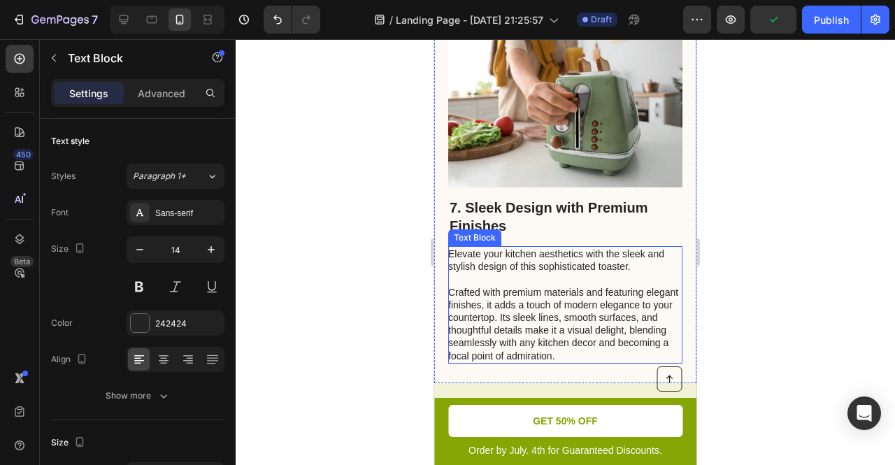
scroll to position [3651, 0]
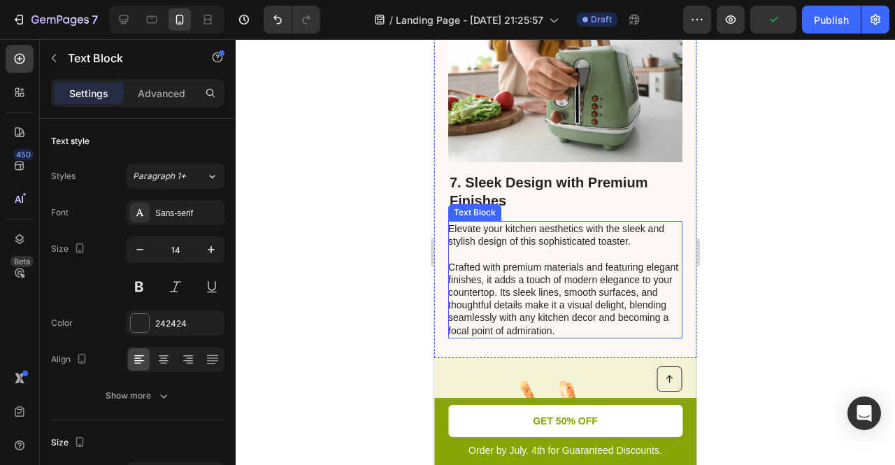
click at [522, 176] on h2 "7. Sleek Design with Premium Finishes" at bounding box center [565, 191] width 234 height 39
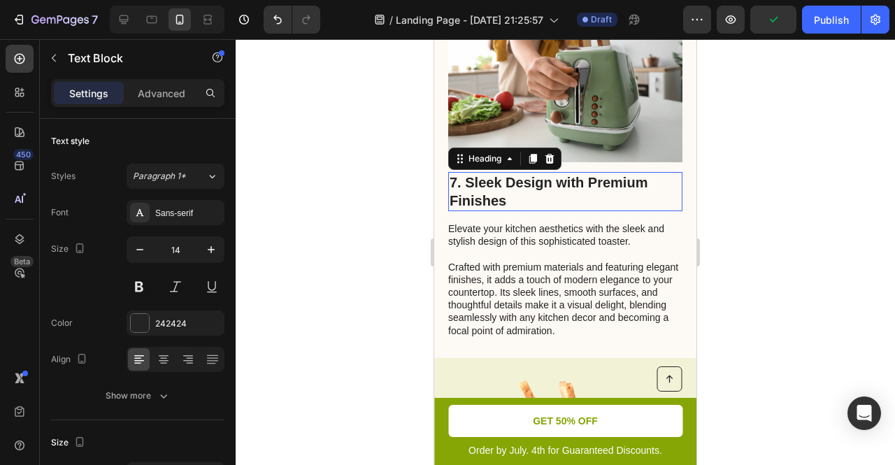
click at [522, 176] on p "7. Sleek Design with Premium Finishes" at bounding box center [565, 191] width 231 height 36
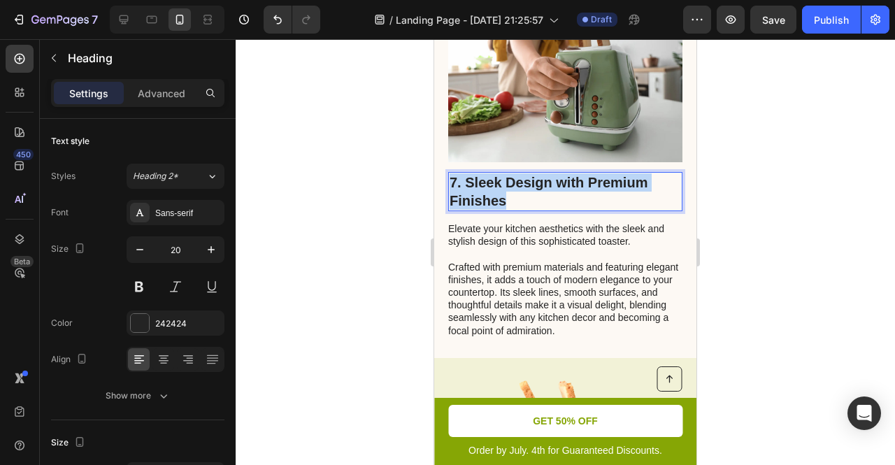
click at [522, 176] on p "7. Sleek Design with Premium Finishes" at bounding box center [565, 191] width 231 height 36
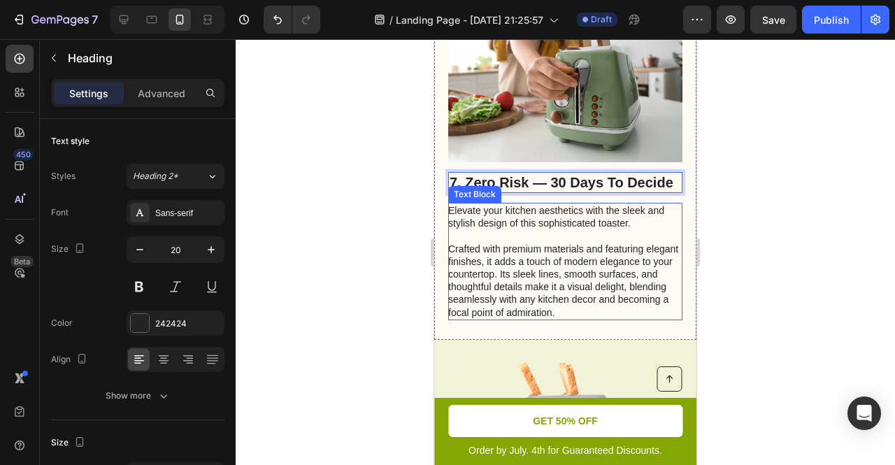
click at [503, 296] on p "Elevate your kitchen aesthetics with the sleek and stylish design of this sophi…" at bounding box center [564, 261] width 233 height 115
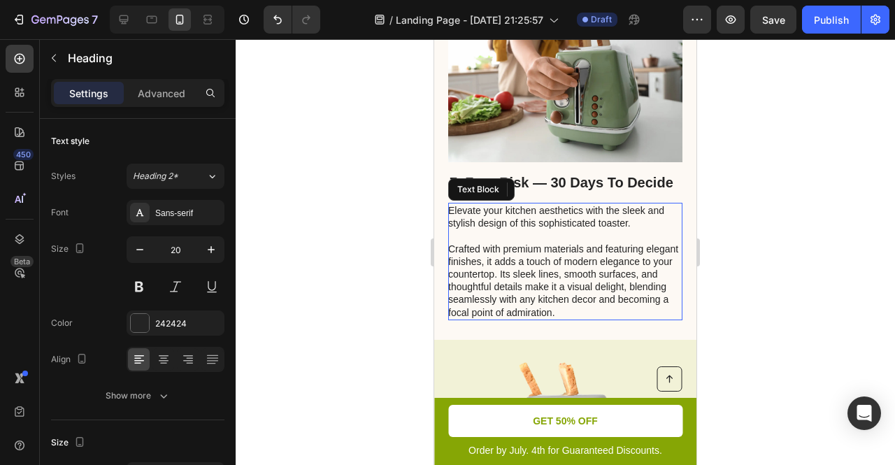
click at [503, 296] on p "Elevate your kitchen aesthetics with the sleek and stylish design of this sophi…" at bounding box center [564, 261] width 233 height 115
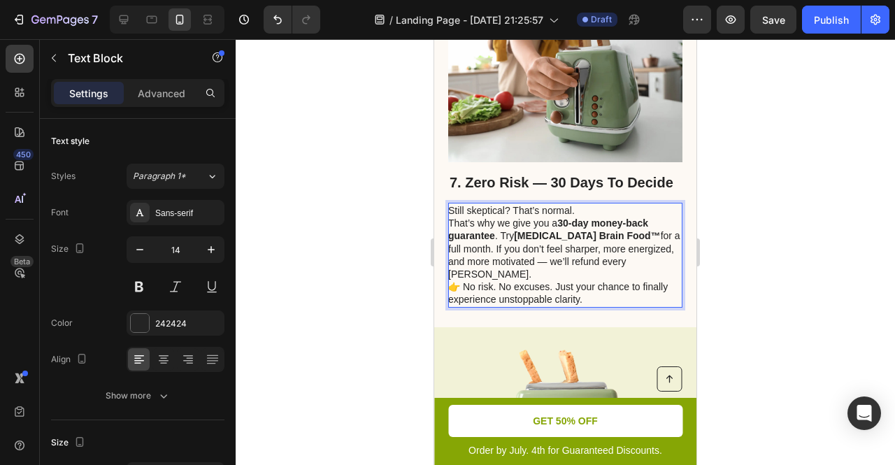
click at [578, 213] on p "Still skeptical? That’s normal. That’s why we give you a 30-day money-back guar…" at bounding box center [564, 255] width 233 height 102
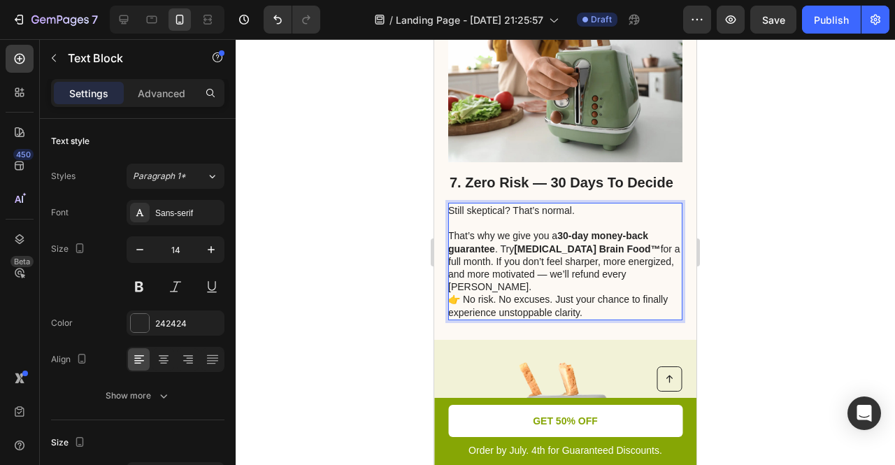
click at [454, 290] on p "⁠⁠⁠⁠⁠⁠⁠ That’s why we give you a 30-day money-back guarantee . Try Dopamine Bra…" at bounding box center [564, 268] width 233 height 102
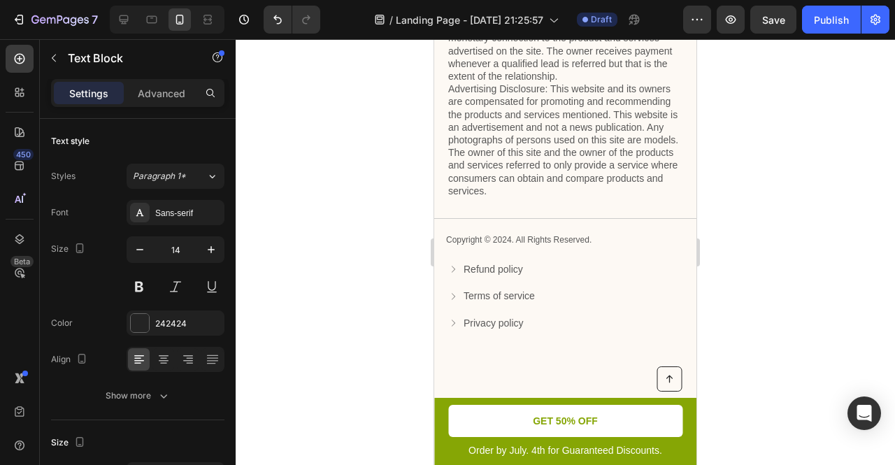
scroll to position [4597, 0]
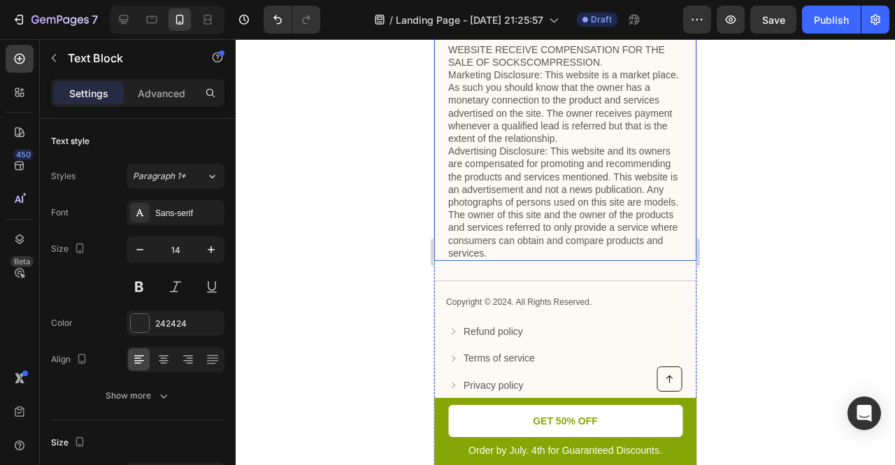
click at [550, 185] on p "Privacy & GDPR Disclosure: We sometimes collect personal information for market…" at bounding box center [565, 100] width 234 height 318
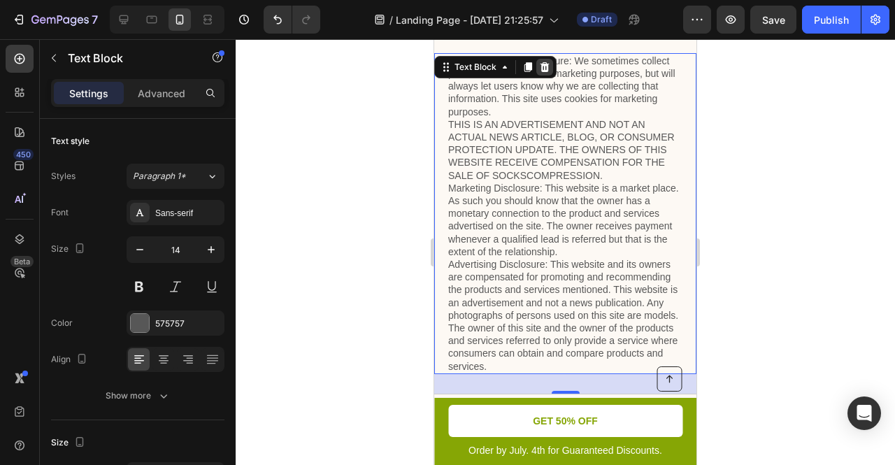
scroll to position [4393, 0]
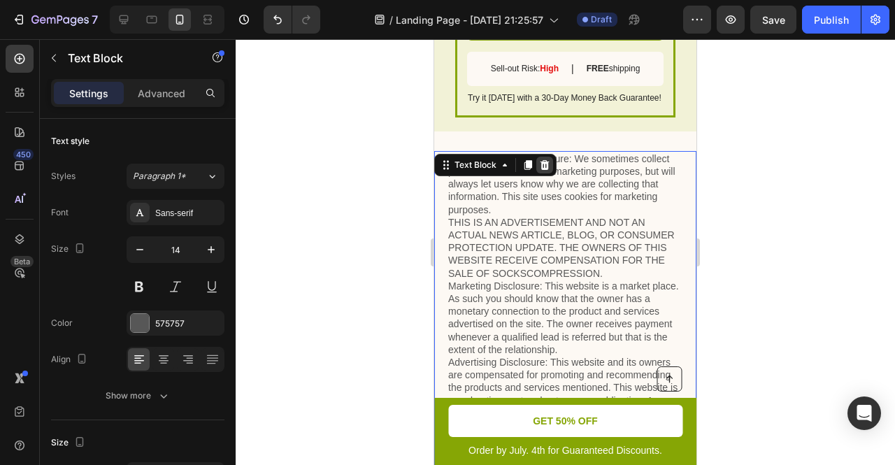
click at [543, 160] on icon at bounding box center [545, 165] width 9 height 10
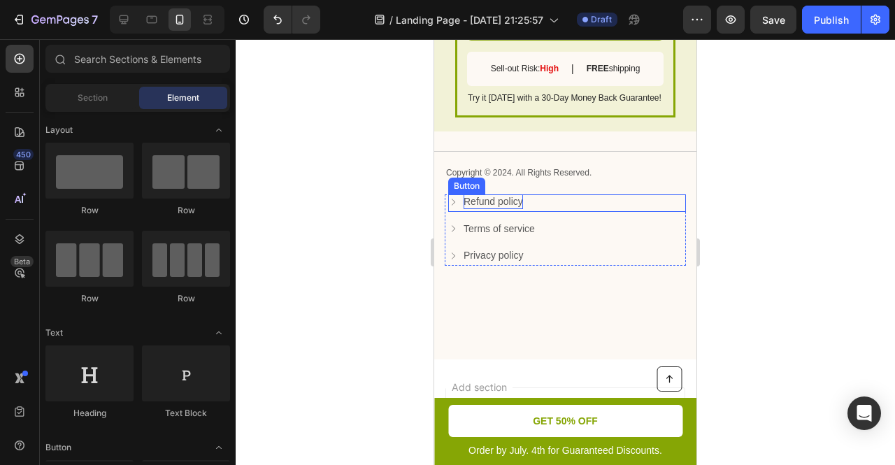
click at [494, 194] on p "Refund policy" at bounding box center [493, 201] width 59 height 15
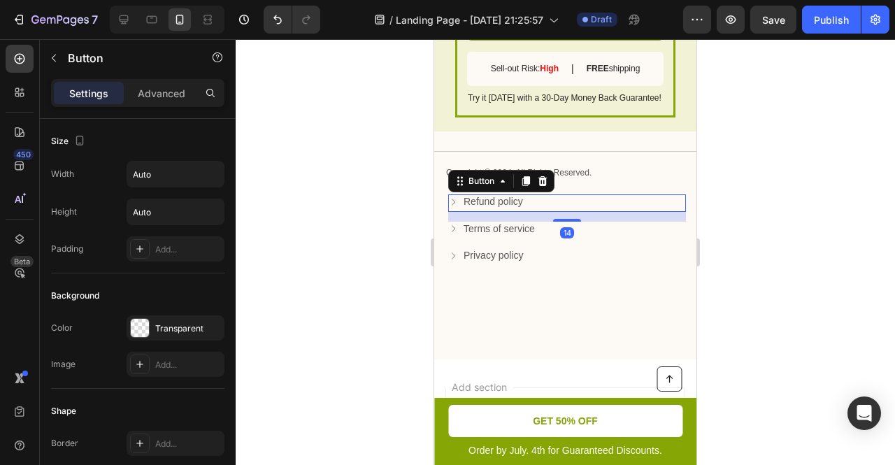
click at [450, 197] on icon at bounding box center [453, 202] width 10 height 10
click at [548, 174] on div at bounding box center [542, 181] width 17 height 17
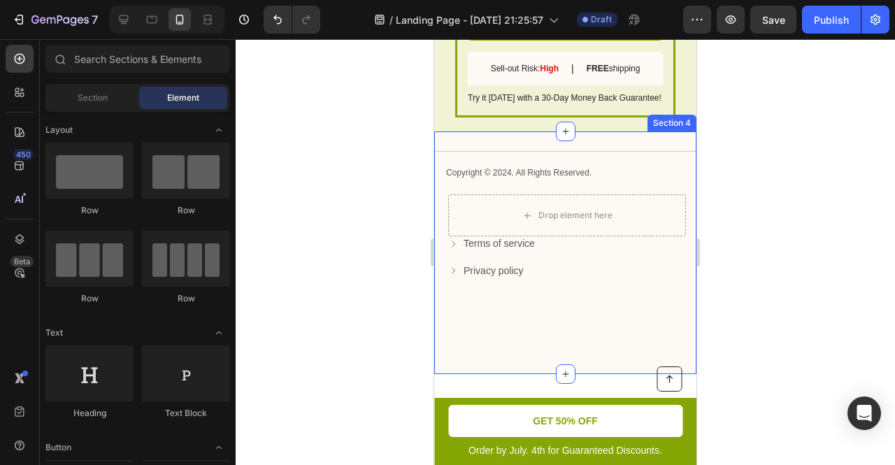
click at [592, 155] on div "Title Line Copyright © 2024. All Rights Reserved. Text Block Drop element here …" at bounding box center [565, 223] width 262 height 145
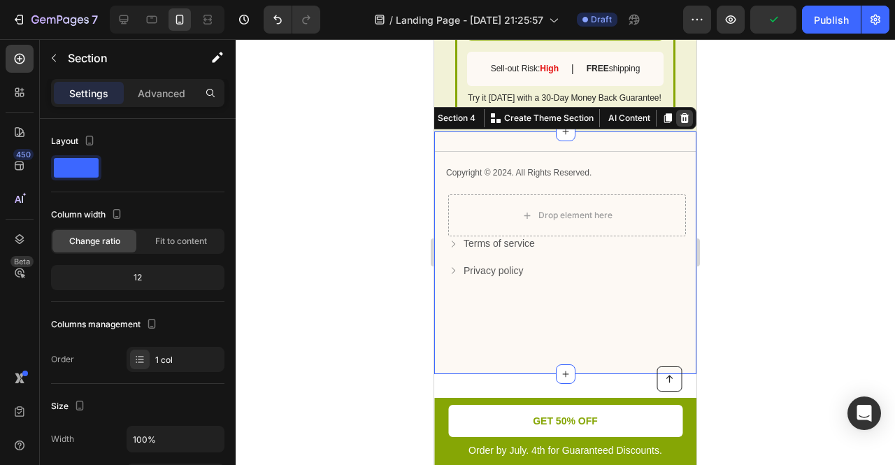
click at [680, 113] on icon at bounding box center [684, 118] width 9 height 10
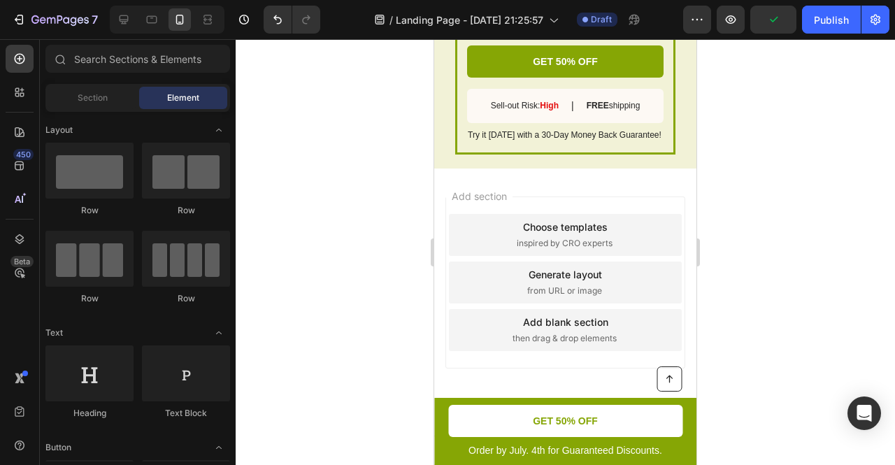
scroll to position [4279, 0]
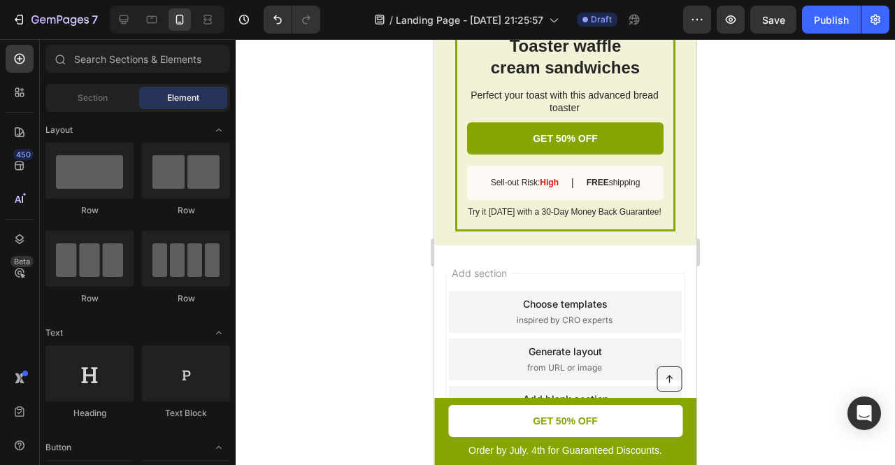
click at [617, 273] on div "Add section Choose templates inspired by CRO experts Generate layout from URL o…" at bounding box center [565, 359] width 240 height 172
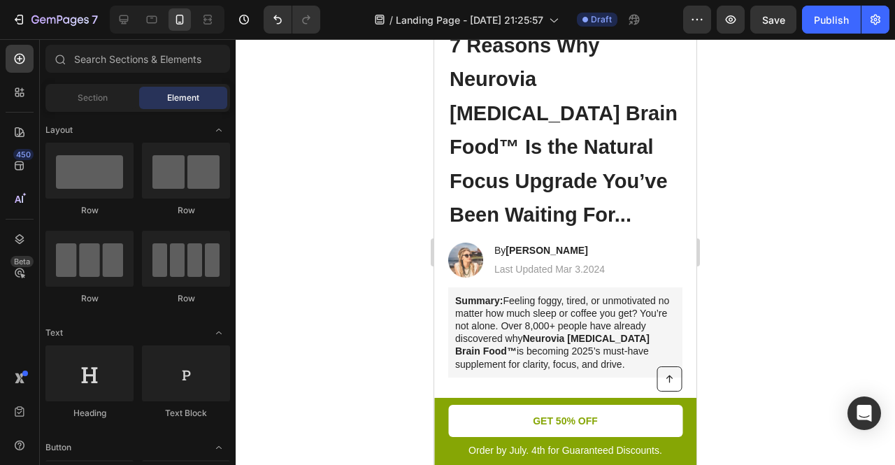
scroll to position [115, 0]
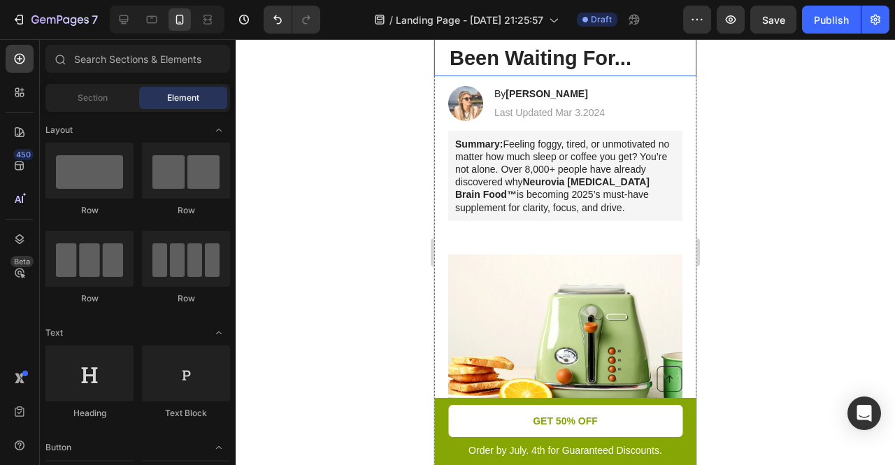
scroll to position [294, 0]
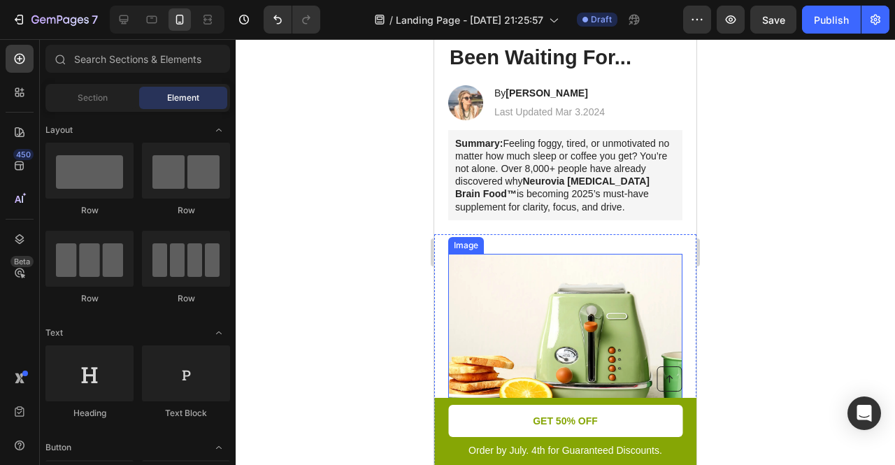
click at [585, 279] on img at bounding box center [565, 346] width 234 height 185
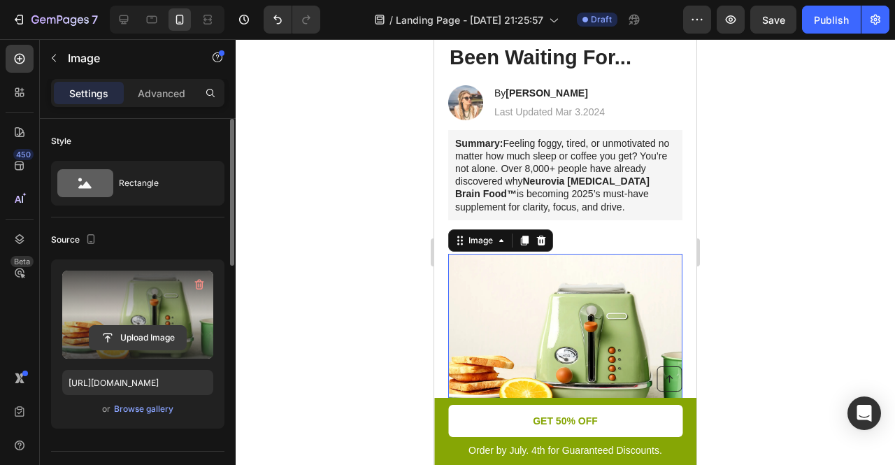
click at [134, 331] on input "file" at bounding box center [138, 338] width 97 height 24
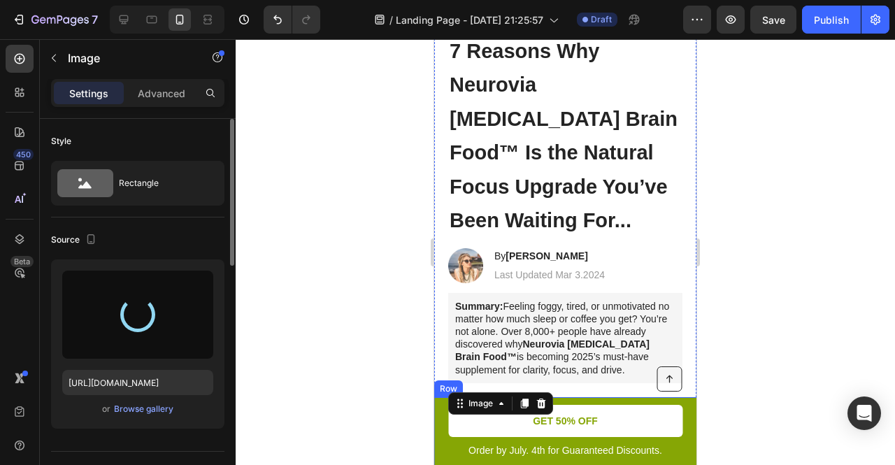
scroll to position [0, 0]
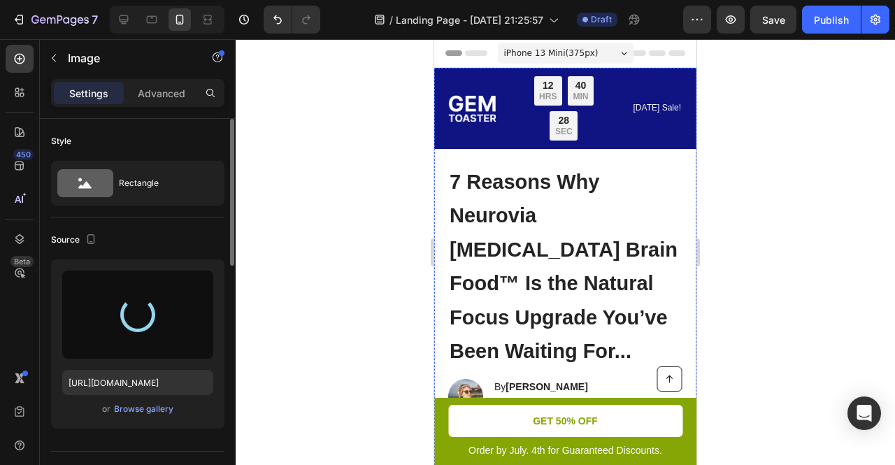
type input "https://cdn.shopify.com/s/files/1/0677/2283/8214/files/gempages_581731748132422…"
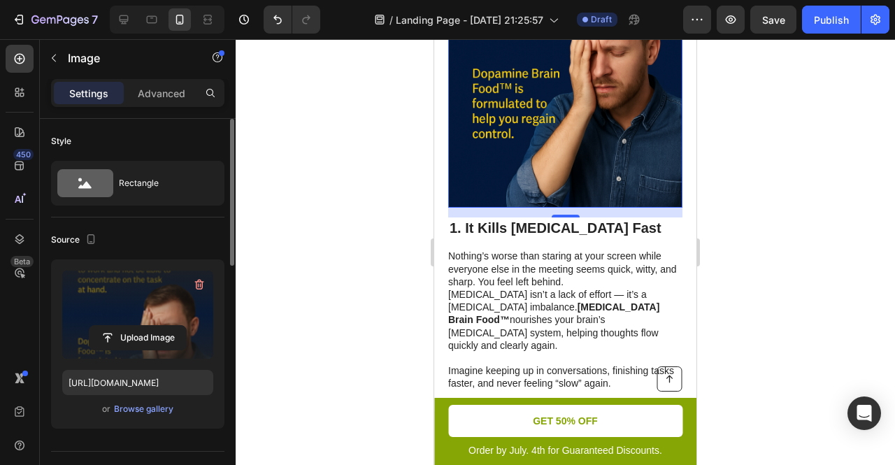
scroll to position [692, 0]
click at [130, 329] on input "file" at bounding box center [138, 338] width 97 height 24
type input "C:\fakepath\newFile-7.avif"
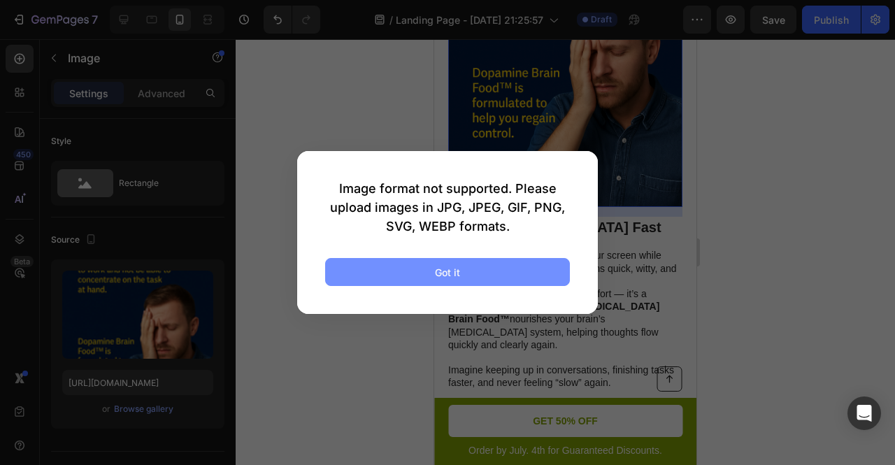
click at [449, 269] on div "Got it" at bounding box center [447, 272] width 25 height 15
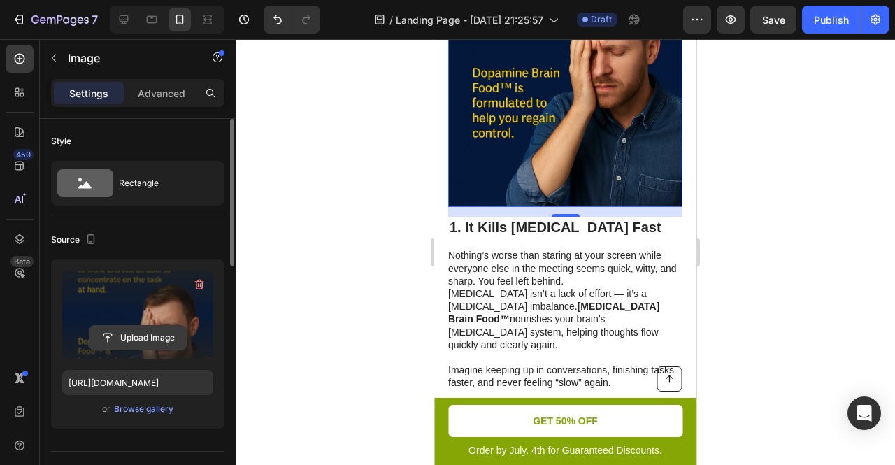
click at [146, 340] on input "file" at bounding box center [138, 338] width 97 height 24
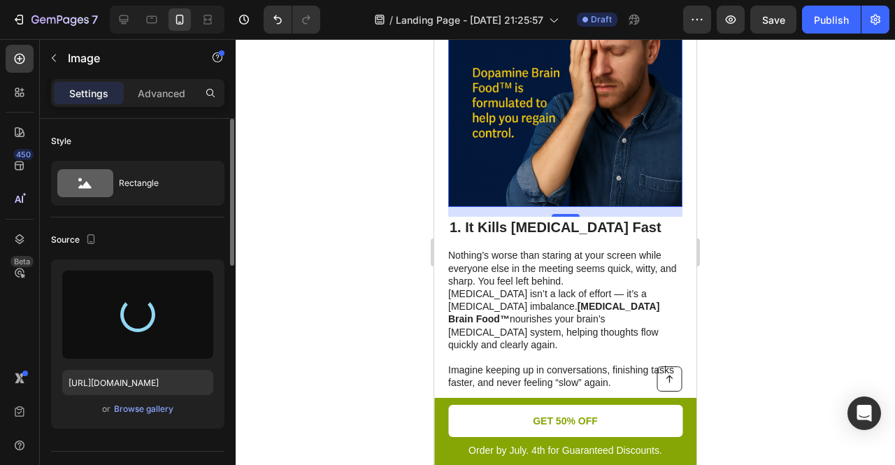
type input "https://cdn.shopify.com/s/files/1/0677/2283/8214/files/gempages_581731748132422…"
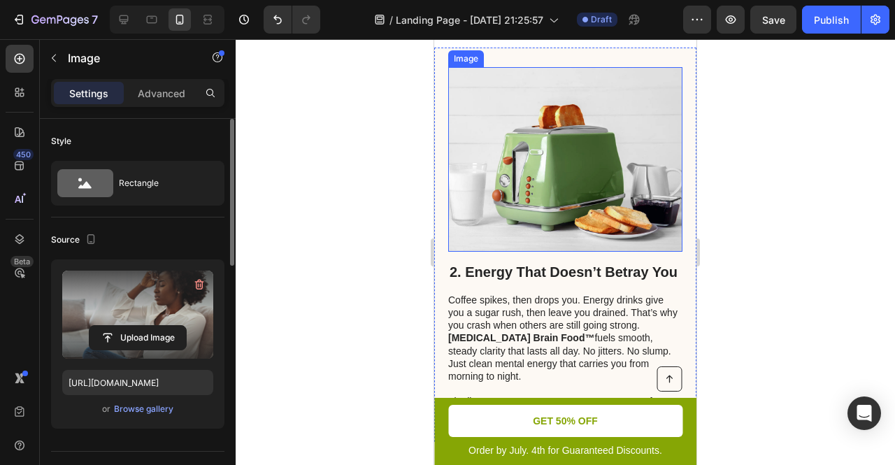
scroll to position [938, 0]
click at [506, 154] on img at bounding box center [565, 158] width 234 height 185
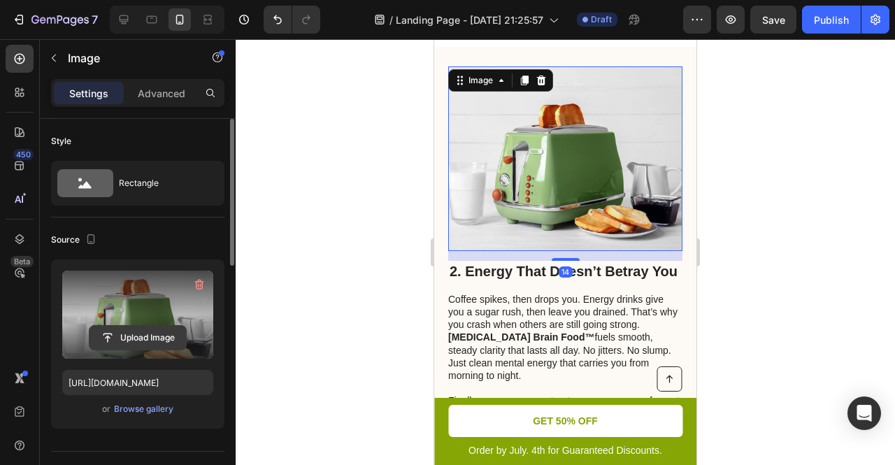
click at [131, 328] on input "file" at bounding box center [138, 338] width 97 height 24
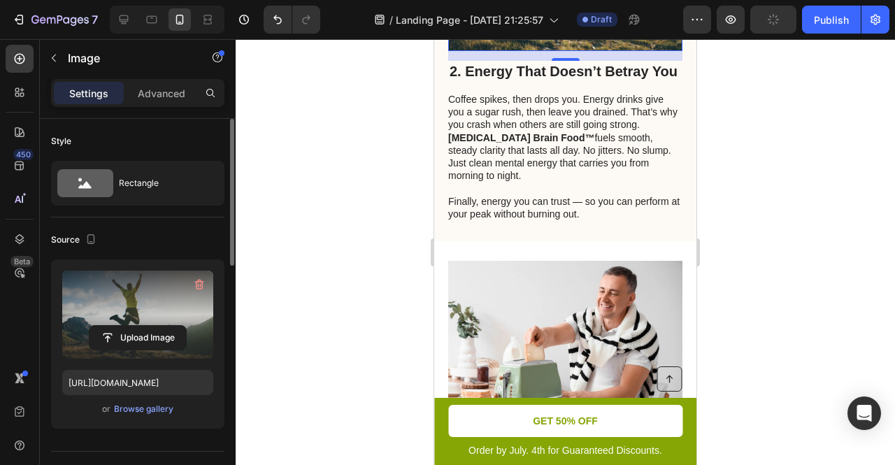
scroll to position [1187, 0]
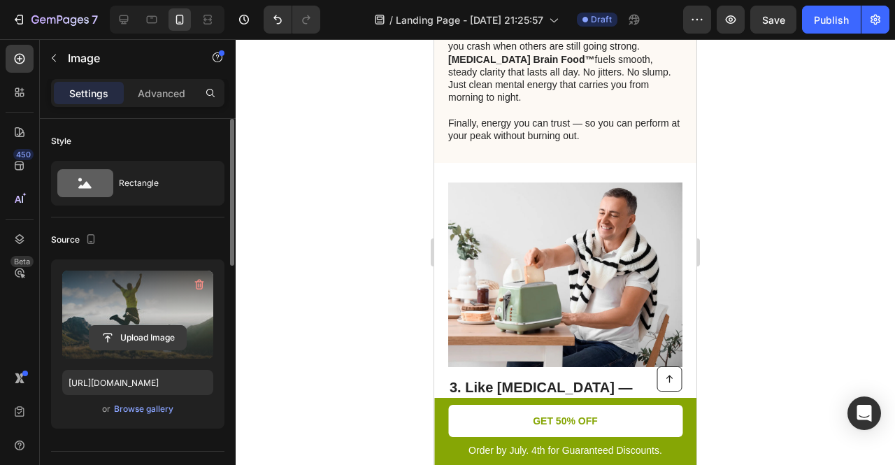
click at [155, 336] on input "file" at bounding box center [138, 338] width 97 height 24
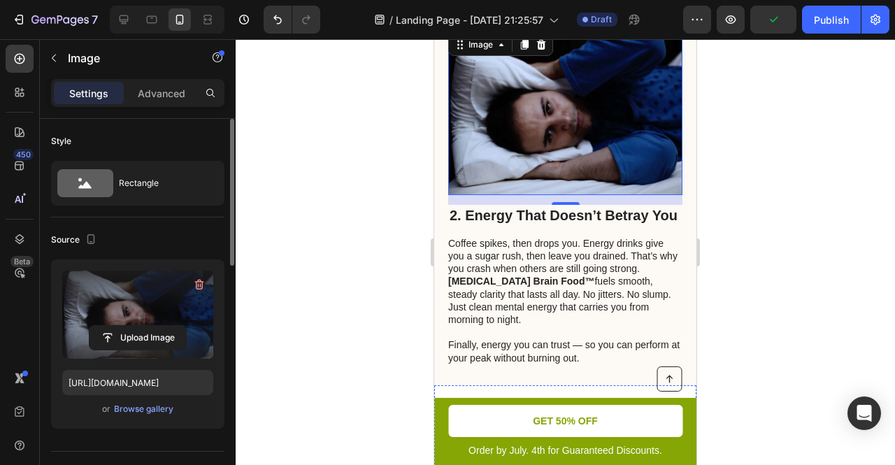
scroll to position [1184, 0]
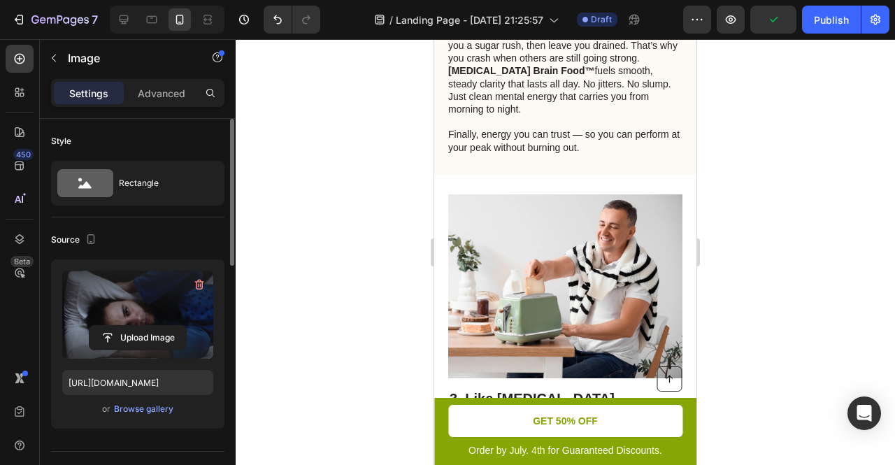
click at [138, 323] on label at bounding box center [137, 315] width 151 height 88
click at [138, 326] on input "file" at bounding box center [138, 338] width 97 height 24
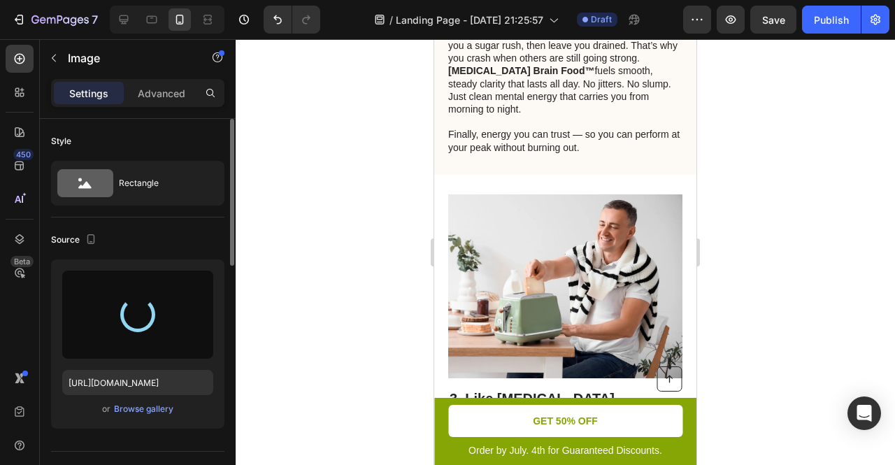
type input "https://cdn.shopify.com/s/files/1/0677/2283/8214/files/gempages_581731748132422…"
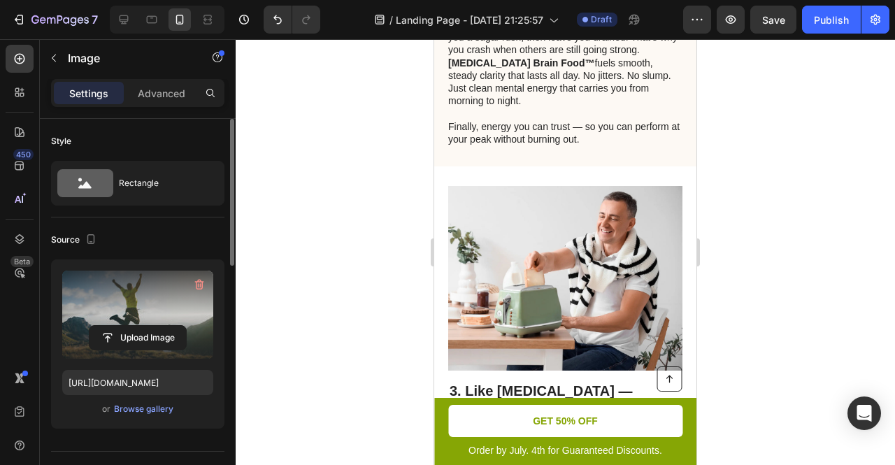
scroll to position [1176, 0]
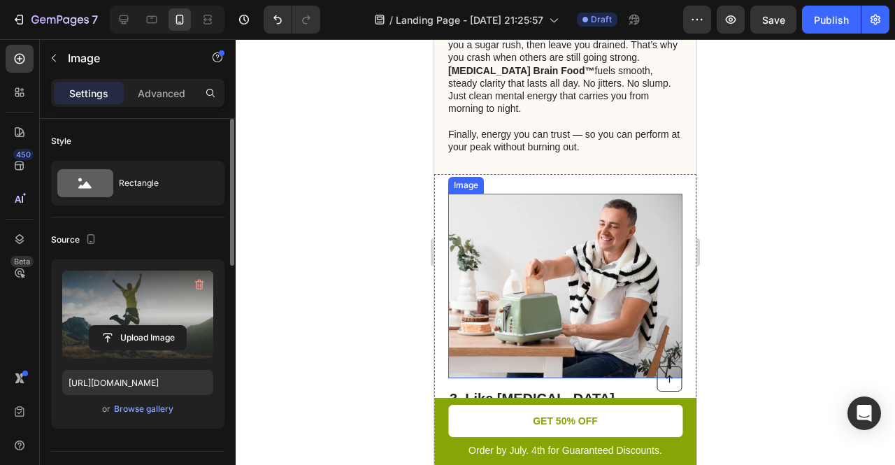
click at [535, 278] on img at bounding box center [565, 286] width 234 height 185
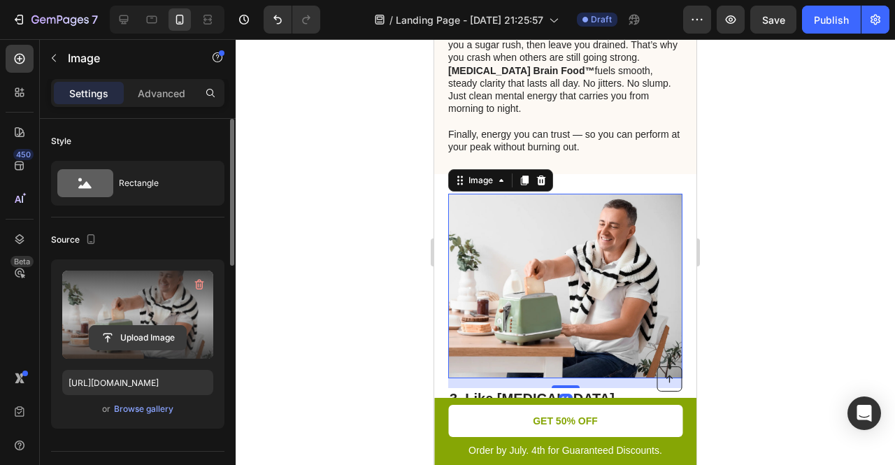
click at [134, 334] on input "file" at bounding box center [138, 338] width 97 height 24
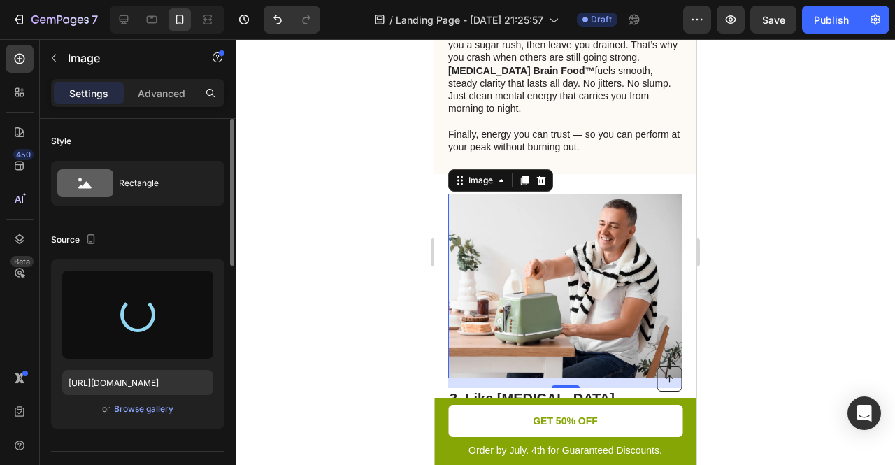
type input "https://cdn.shopify.com/s/files/1/0677/2283/8214/files/gempages_581731748132422…"
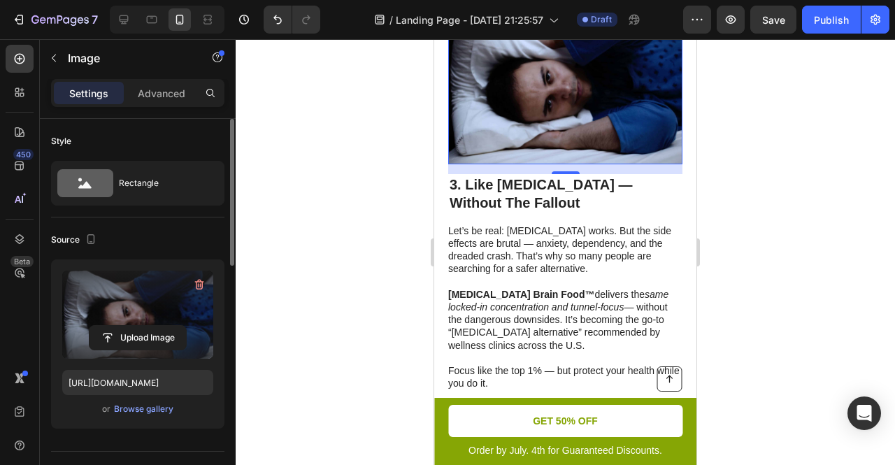
scroll to position [1633, 0]
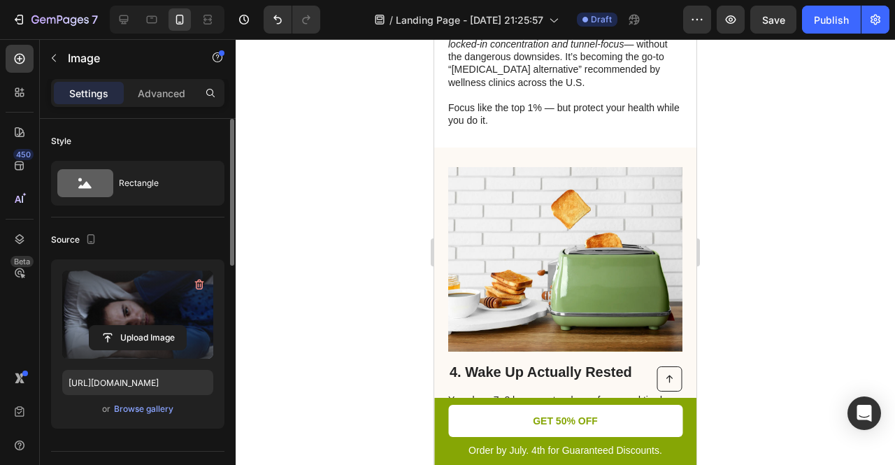
click at [561, 204] on img at bounding box center [565, 259] width 234 height 185
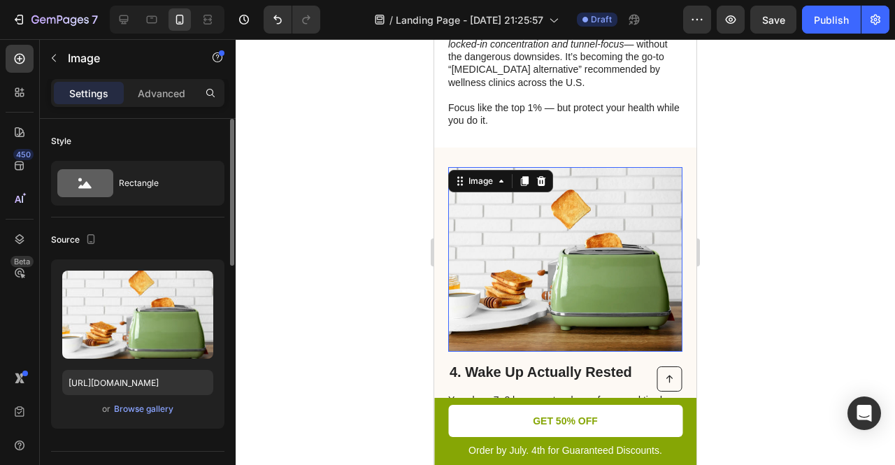
scroll to position [1713, 0]
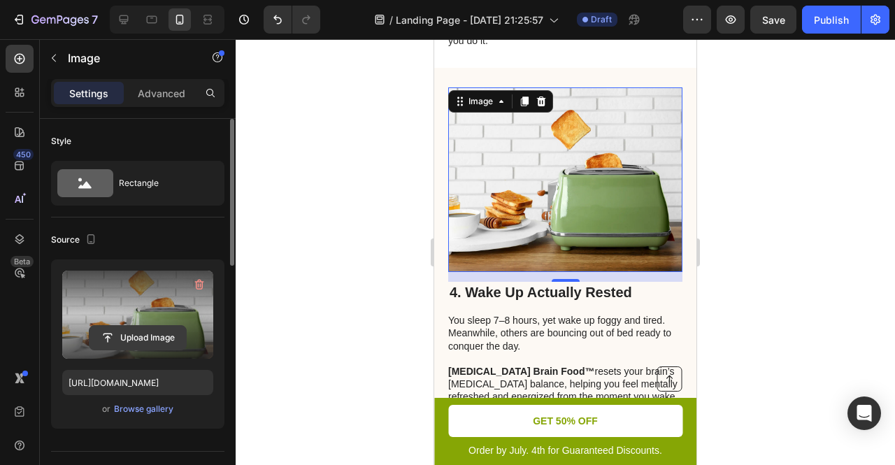
click at [129, 326] on input "file" at bounding box center [138, 338] width 97 height 24
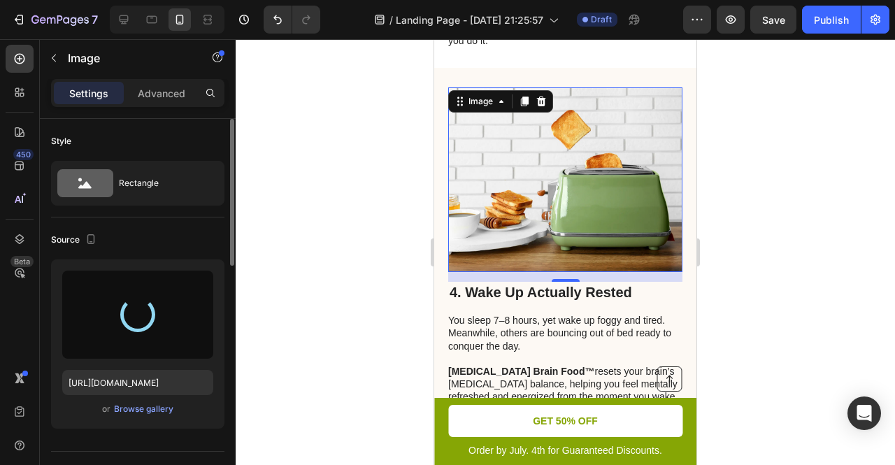
type input "https://cdn.shopify.com/s/files/1/0677/2283/8214/files/gempages_581731748132422…"
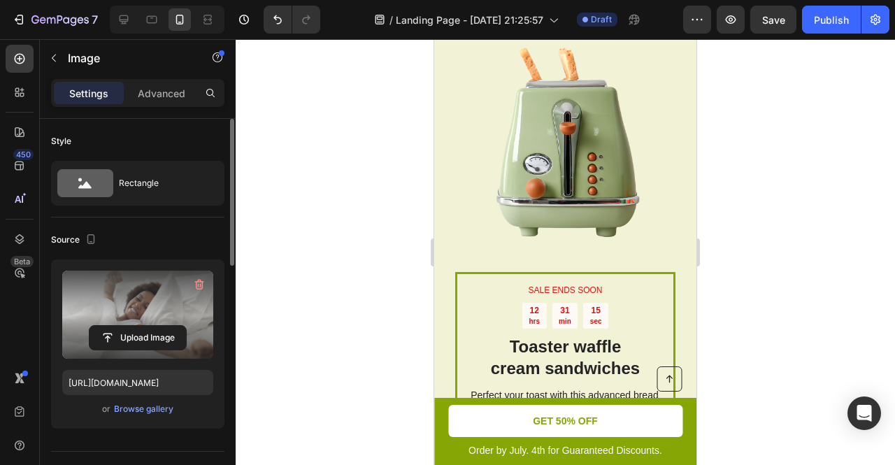
scroll to position [2116, 0]
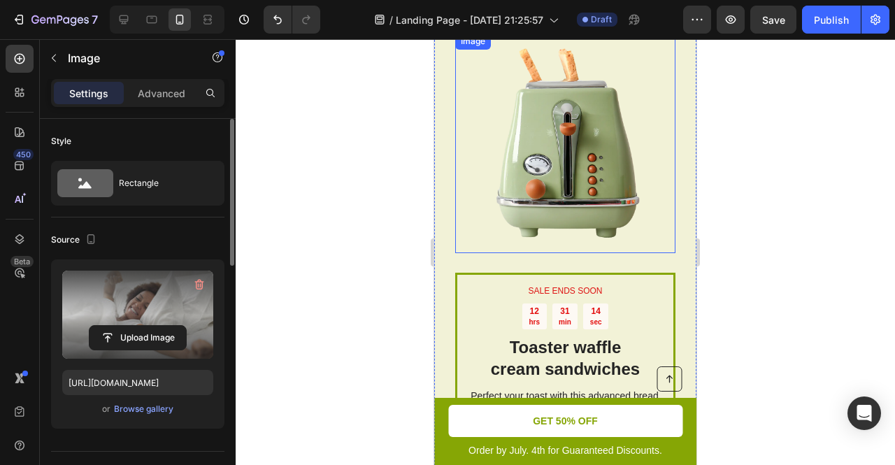
click at [558, 178] on img at bounding box center [565, 143] width 220 height 220
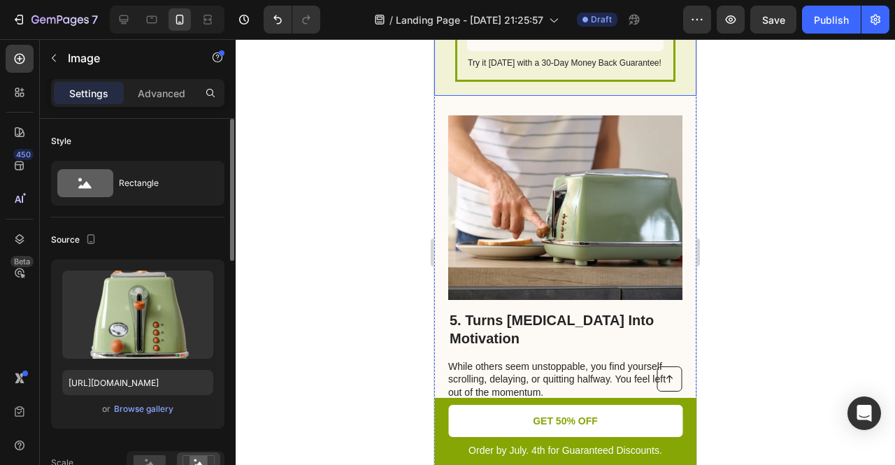
scroll to position [2568, 0]
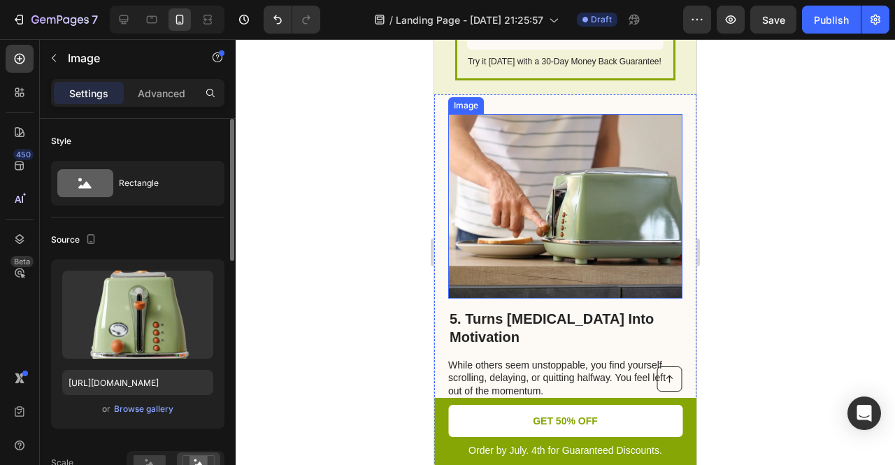
click at [509, 214] on img at bounding box center [565, 206] width 234 height 185
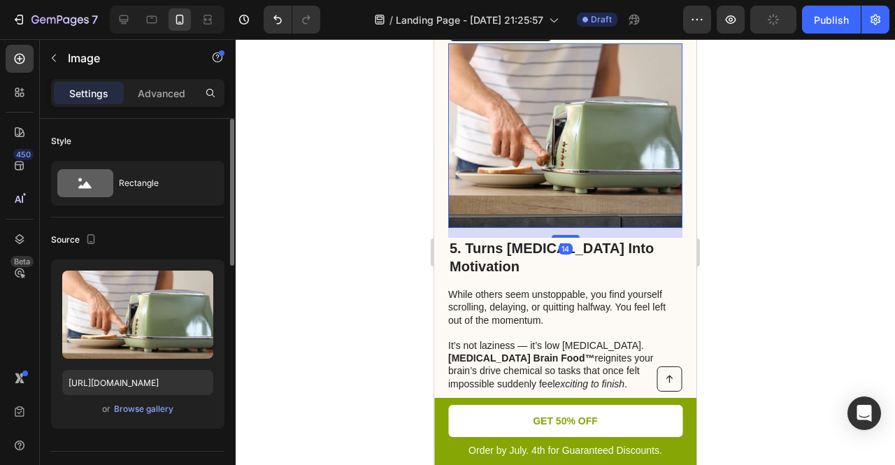
scroll to position [2639, 0]
click at [588, 99] on img at bounding box center [565, 135] width 234 height 185
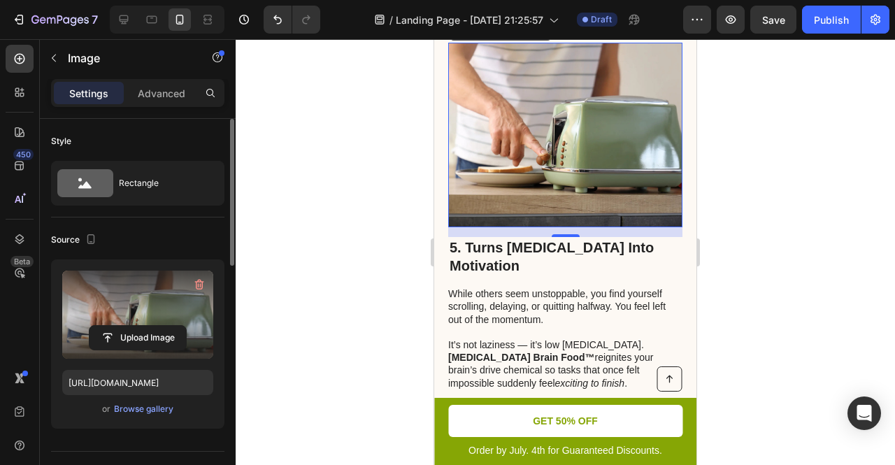
click at [141, 320] on label at bounding box center [137, 315] width 151 height 88
click at [141, 326] on input "file" at bounding box center [138, 338] width 97 height 24
click at [116, 326] on input "file" at bounding box center [138, 338] width 97 height 24
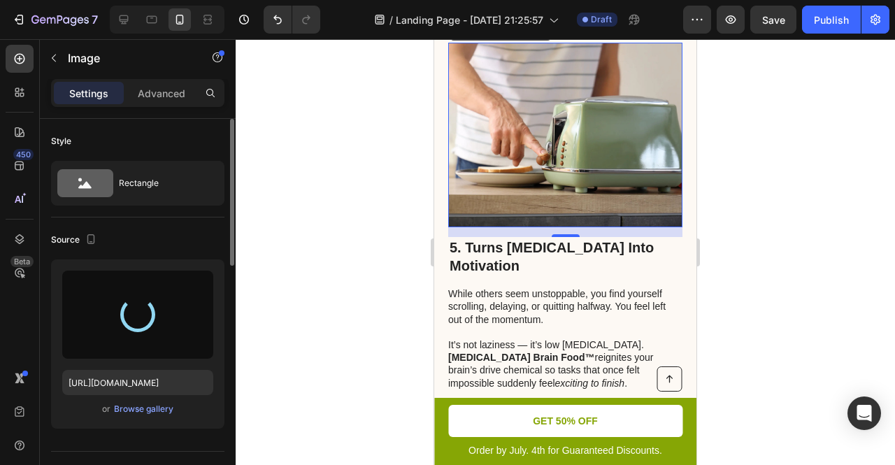
type input "https://cdn.shopify.com/s/files/1/0677/2283/8214/files/gempages_581731748132422…"
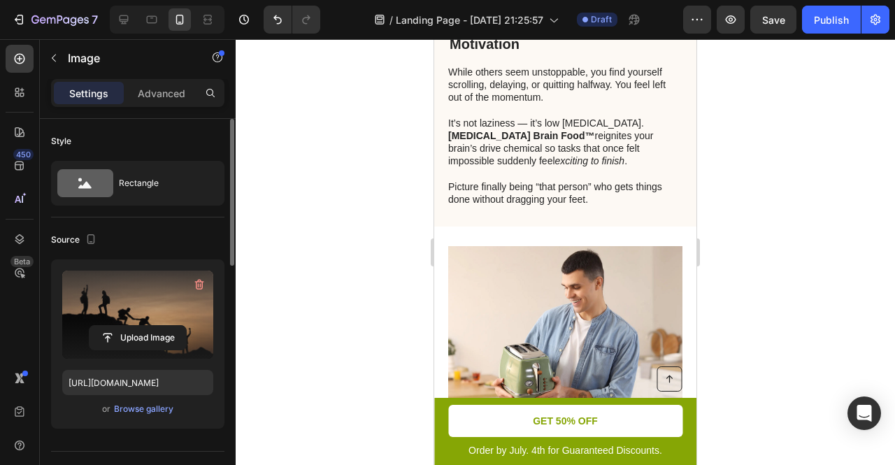
scroll to position [2931, 0]
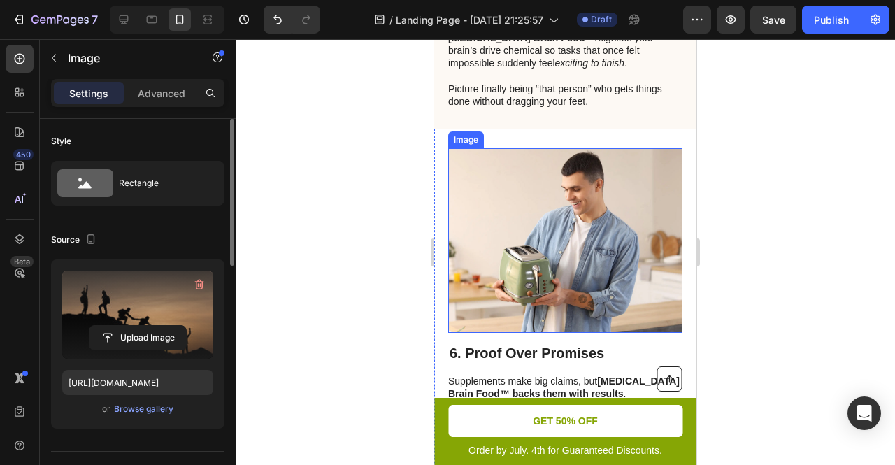
click at [538, 241] on img at bounding box center [565, 240] width 234 height 185
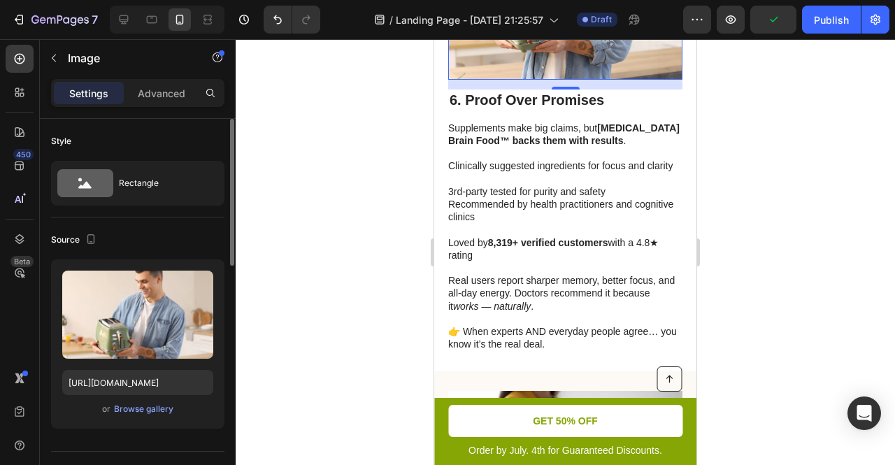
scroll to position [3057, 0]
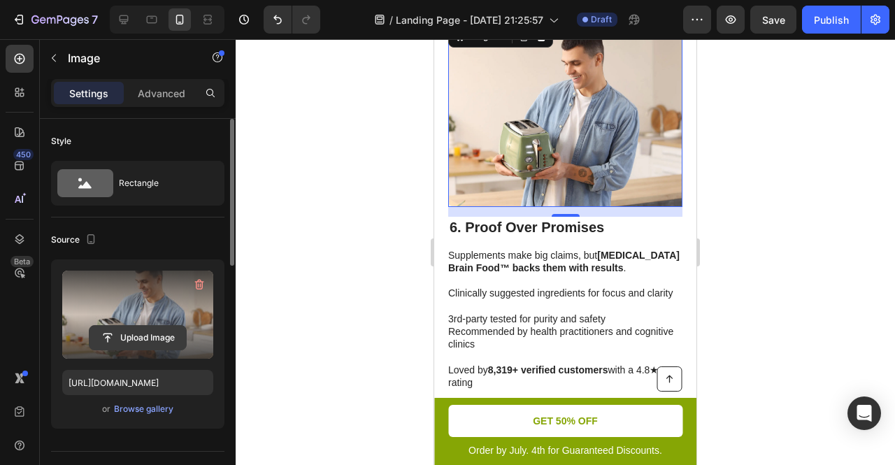
click at [127, 331] on input "file" at bounding box center [138, 338] width 97 height 24
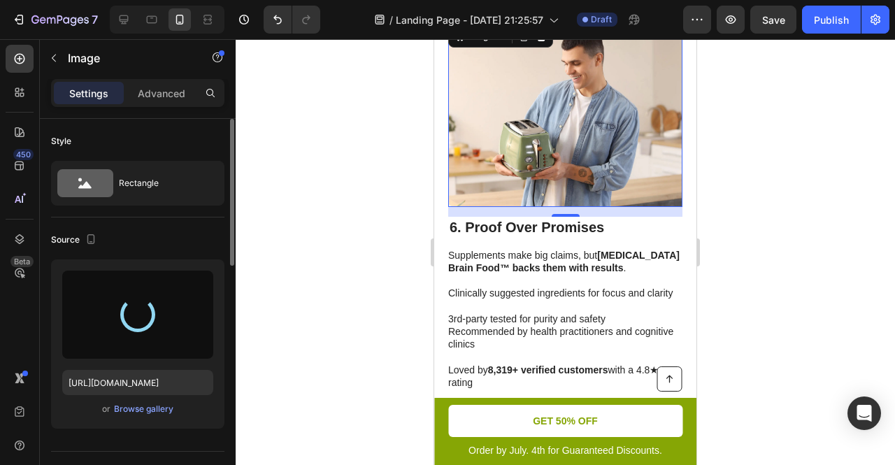
type input "https://cdn.shopify.com/s/files/1/0677/2283/8214/files/gempages_581731748132422…"
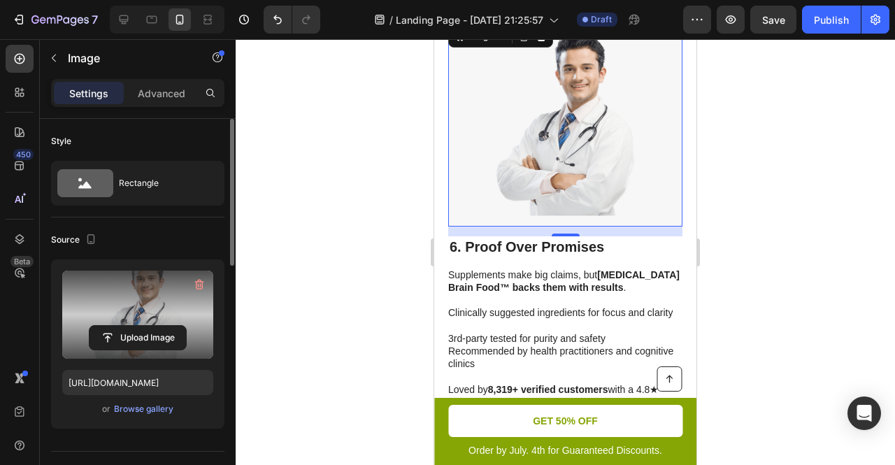
click at [776, 217] on div at bounding box center [565, 252] width 659 height 426
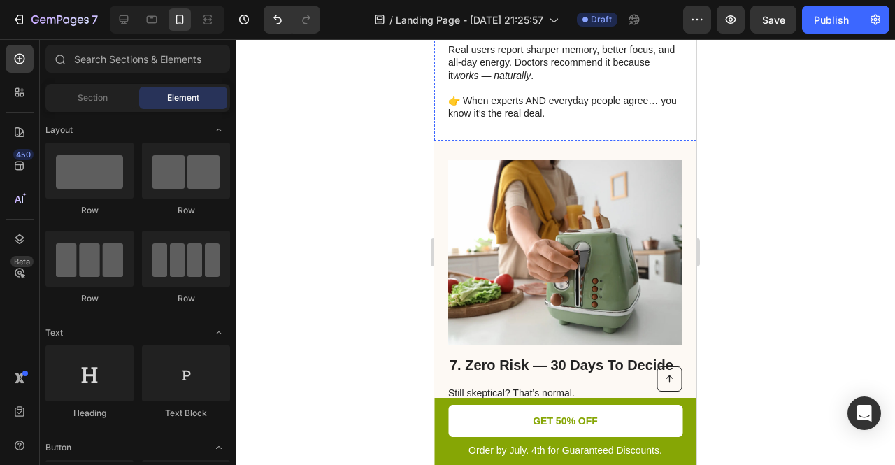
scroll to position [3499, 0]
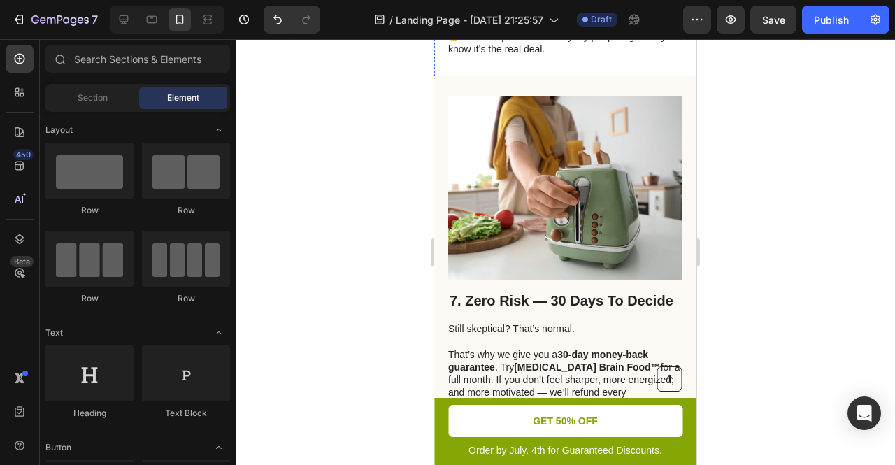
click at [606, 196] on img at bounding box center [565, 188] width 234 height 185
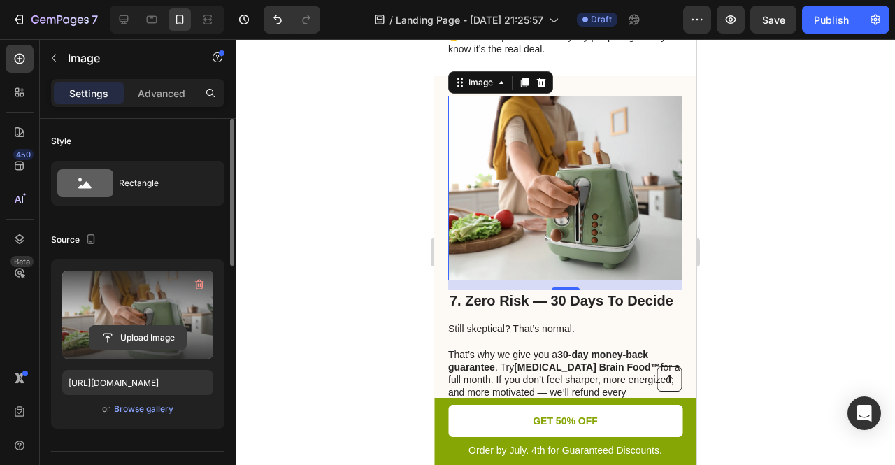
click at [133, 326] on input "file" at bounding box center [138, 338] width 97 height 24
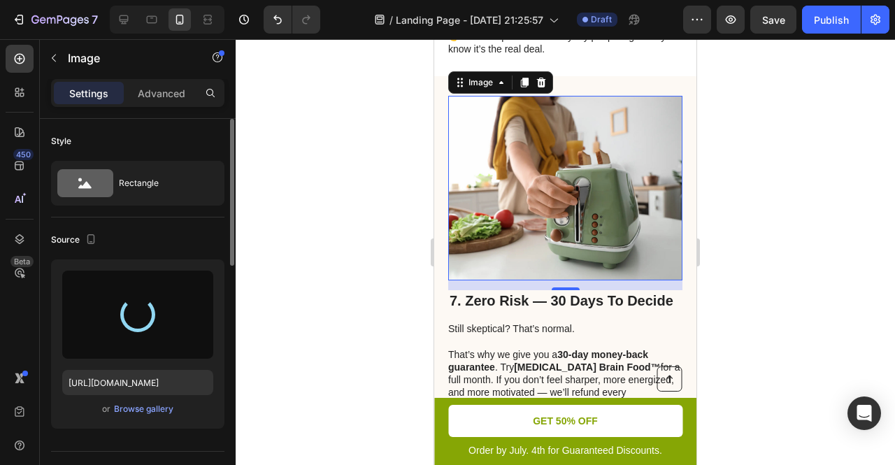
type input "https://cdn.shopify.com/s/files/1/0677/2283/8214/files/gempages_581731748132422…"
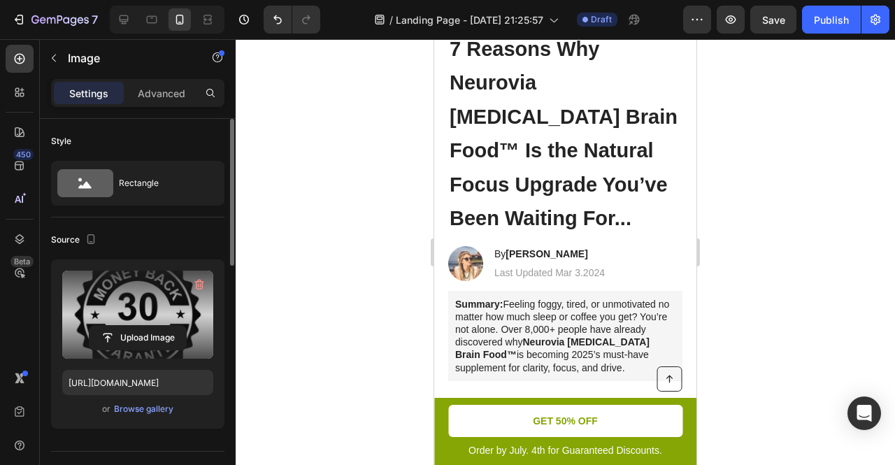
scroll to position [0, 0]
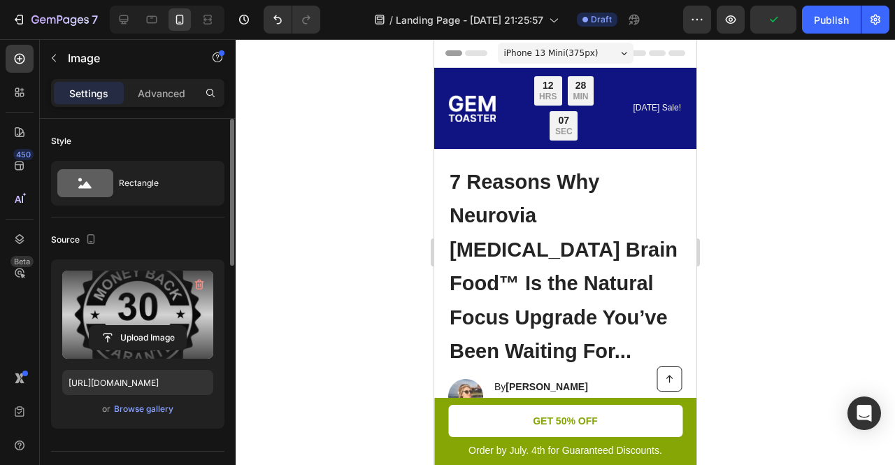
click at [542, 50] on span "iPhone 13 Mini ( 375 px)" at bounding box center [551, 53] width 94 height 14
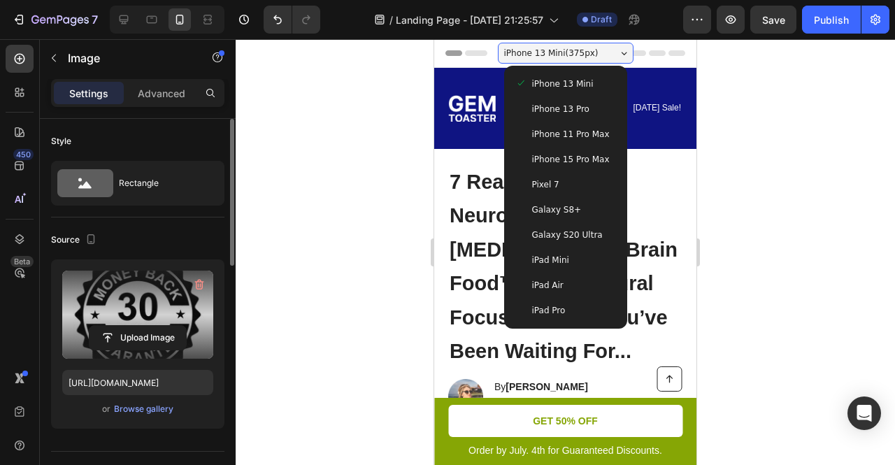
click at [569, 169] on div "iPhone 15 Pro Max" at bounding box center [566, 159] width 112 height 25
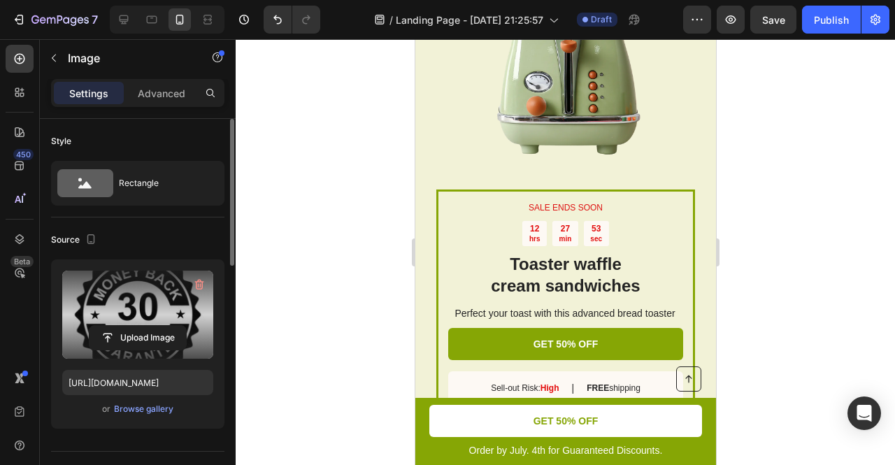
scroll to position [2005, 0]
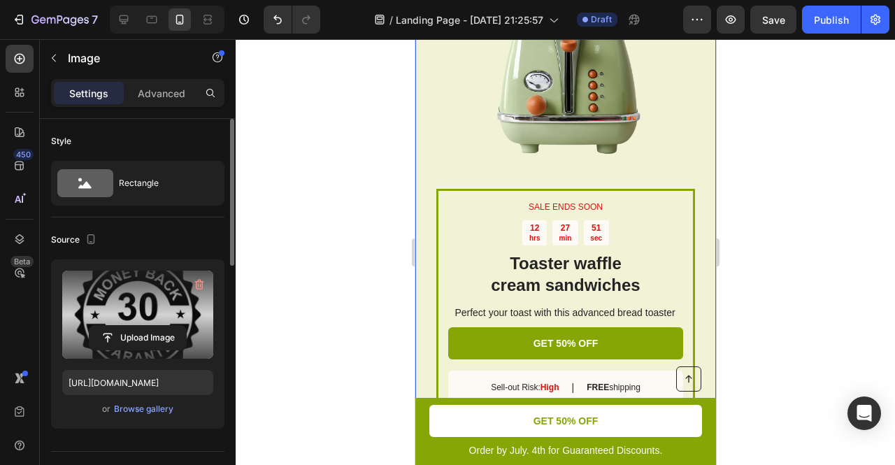
click at [424, 114] on div "SALE ENDS SOON Text Block 12 hrs 27 min 51 sec Countdown Timer Toaster waffle c…" at bounding box center [565, 196] width 301 height 508
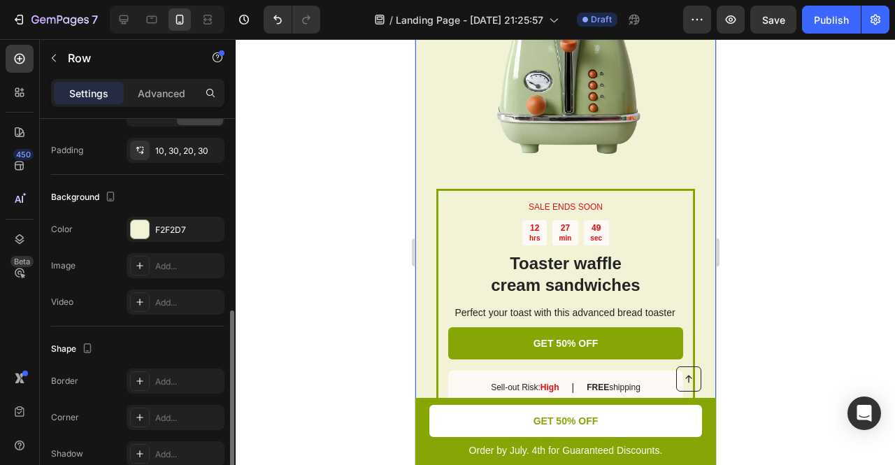
scroll to position [508, 0]
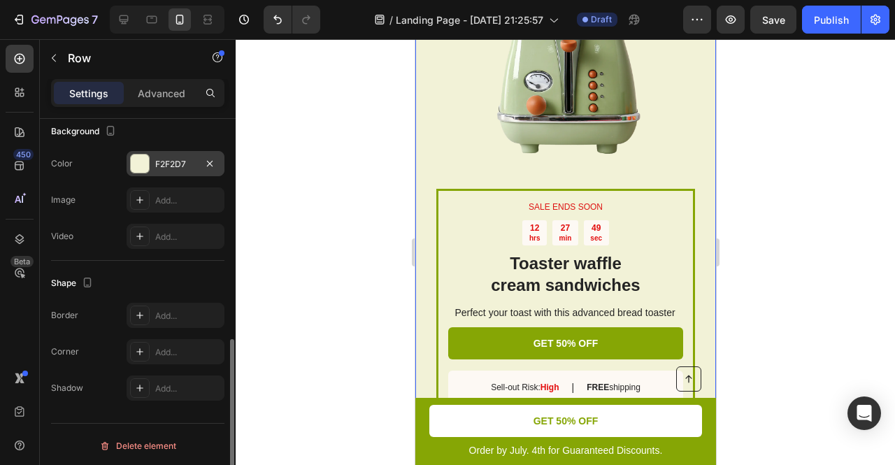
click at [145, 163] on div at bounding box center [140, 164] width 18 height 18
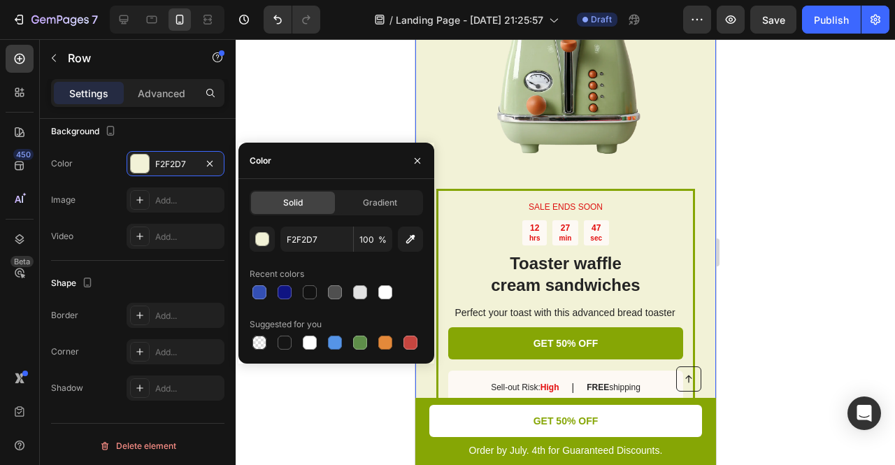
click at [248, 292] on div "Solid Gradient F2F2D7 100 % Recent colors Suggested for you" at bounding box center [336, 271] width 196 height 162
click at [256, 293] on div at bounding box center [259, 292] width 14 height 14
type input "334FB4"
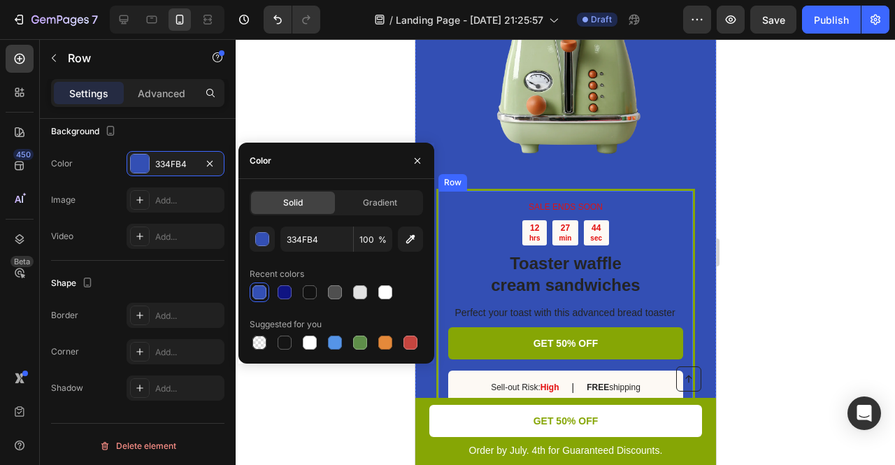
click at [484, 190] on div "SALE ENDS SOON Text Block 12 hrs 27 min 44 sec Countdown Timer Toaster waffle c…" at bounding box center [565, 313] width 259 height 248
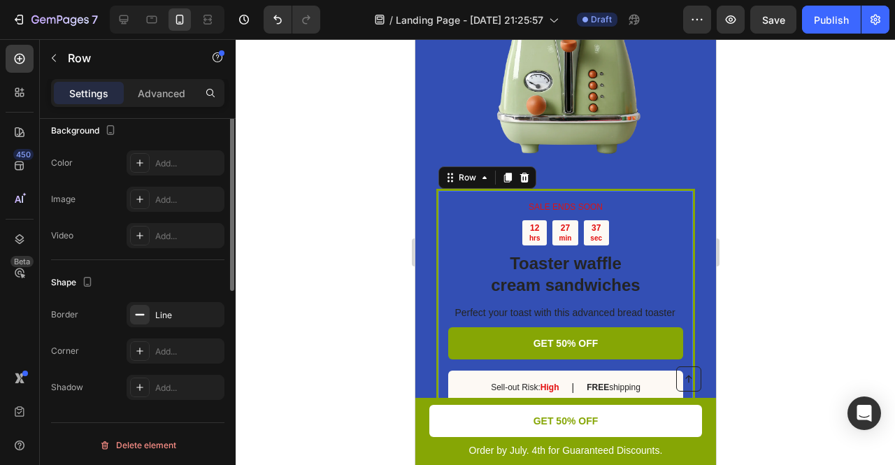
scroll to position [0, 0]
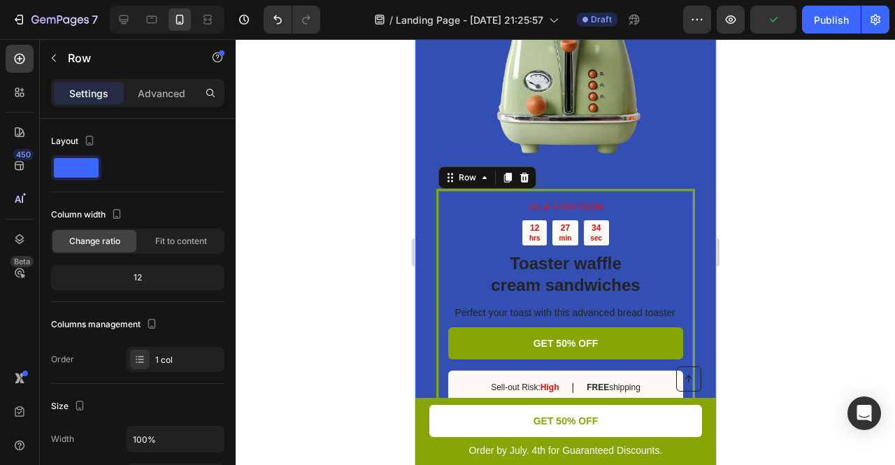
click at [435, 229] on div "SALE ENDS SOON Text Block 12 hrs 27 min 34 sec Countdown Timer Toaster waffle c…" at bounding box center [565, 196] width 301 height 508
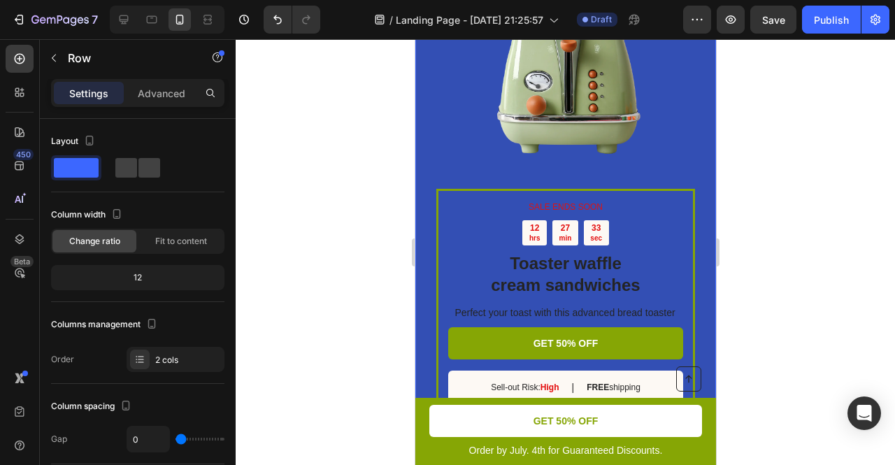
click at [435, 230] on div "SALE ENDS SOON Text Block 12 hrs 27 min 33 sec Countdown Timer Toaster waffle c…" at bounding box center [565, 196] width 301 height 508
click at [436, 231] on div "SALE ENDS SOON Text Block 12 hrs 27 min 33 sec Countdown Timer Toaster waffle c…" at bounding box center [565, 313] width 259 height 248
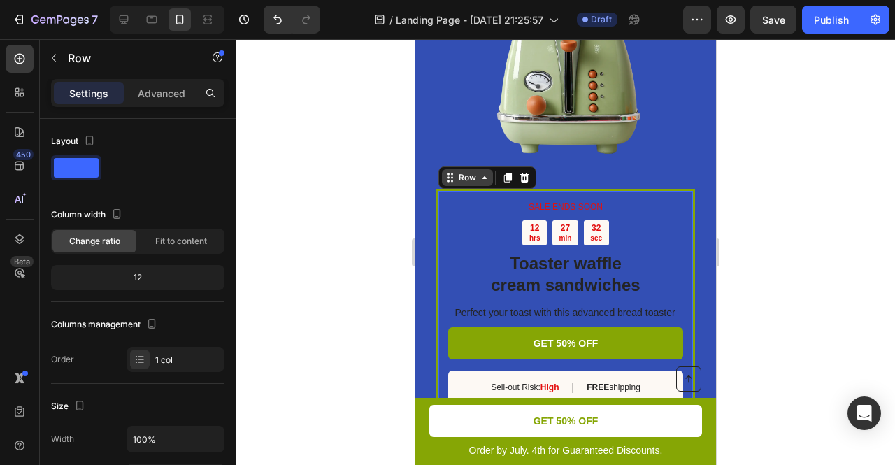
click at [473, 176] on div "Row" at bounding box center [466, 177] width 23 height 13
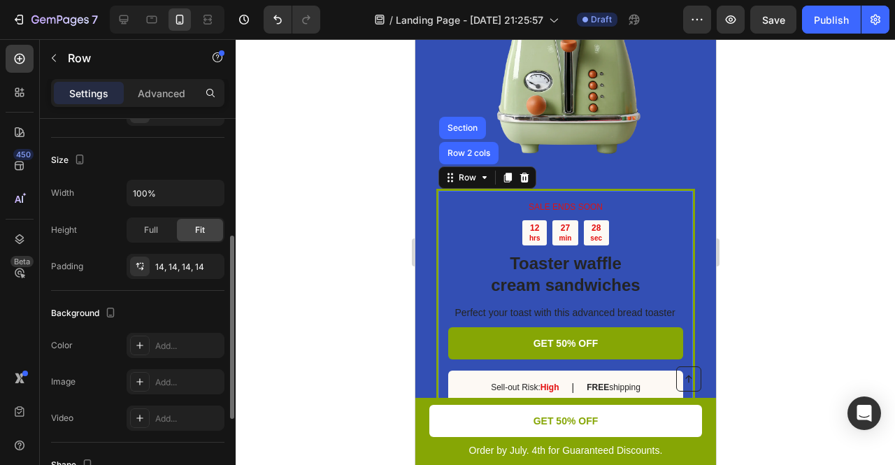
scroll to position [247, 0]
click at [150, 343] on div "Add..." at bounding box center [176, 344] width 98 height 25
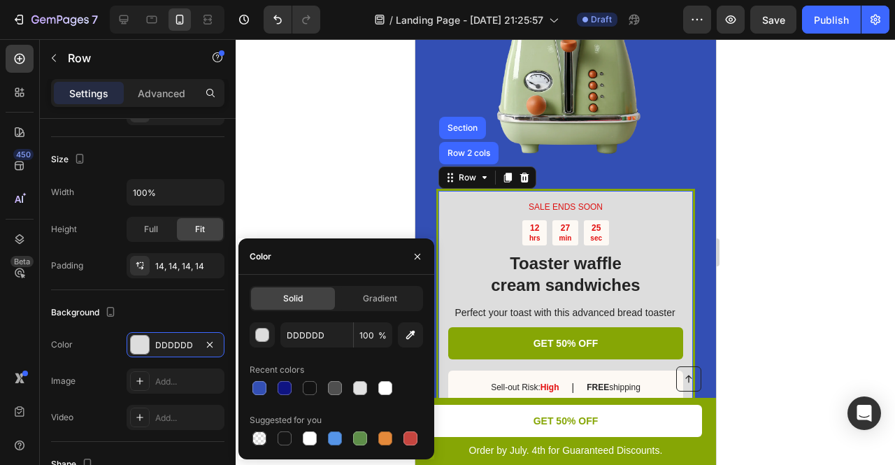
click at [104, 355] on div "Color DDDDDD" at bounding box center [137, 344] width 173 height 25
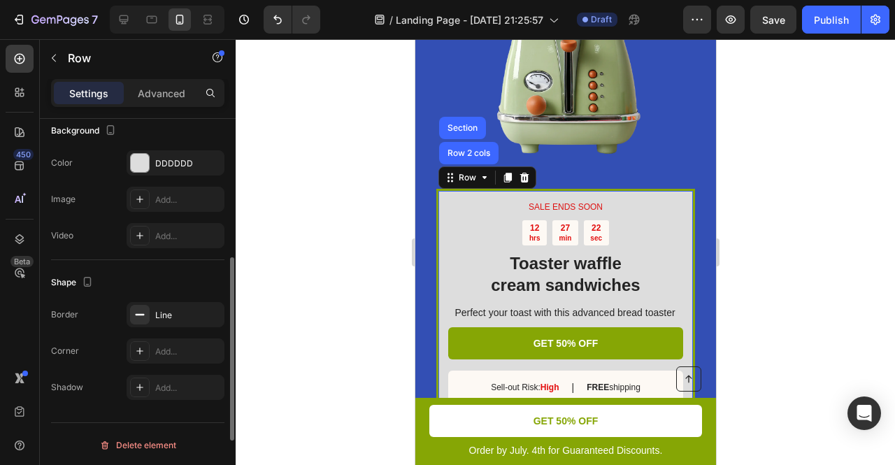
scroll to position [329, 0]
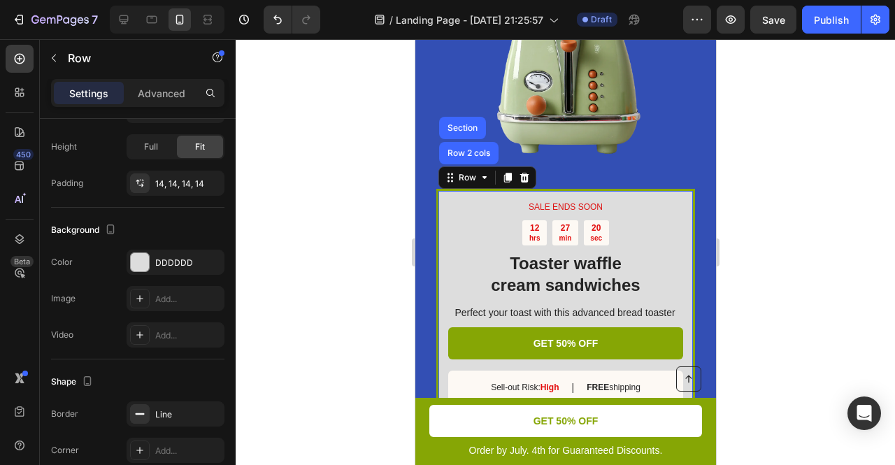
click at [830, 152] on div at bounding box center [565, 252] width 659 height 426
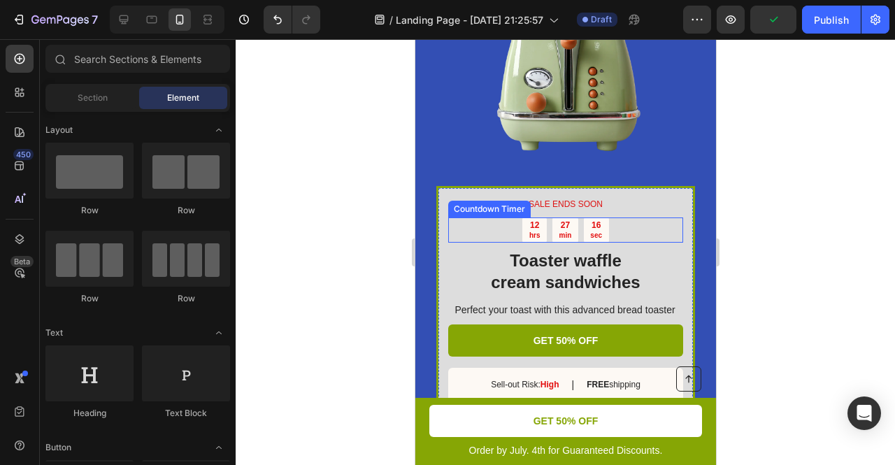
scroll to position [2008, 0]
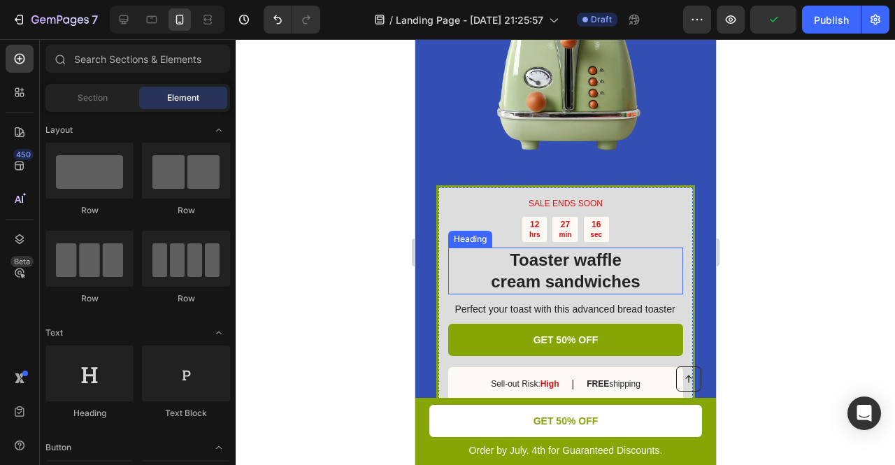
click at [576, 268] on h2 "Toaster waffle cream sandwiches" at bounding box center [565, 271] width 235 height 46
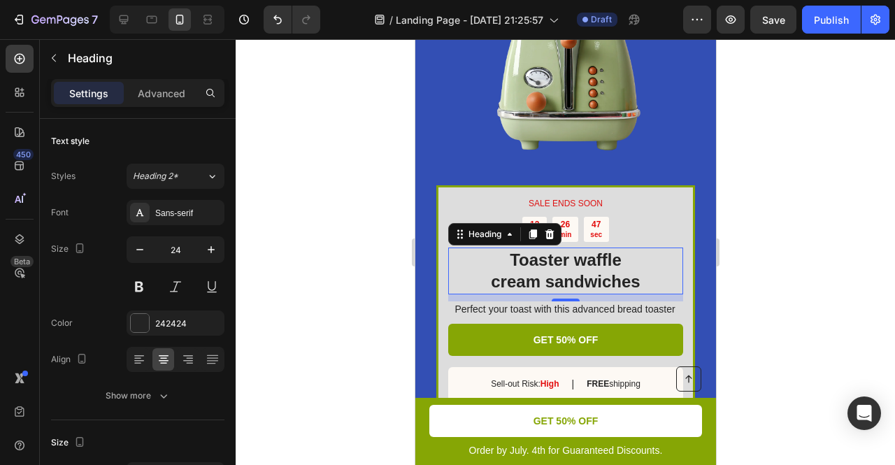
click at [586, 266] on h2 "Toaster waffle cream sandwiches" at bounding box center [565, 271] width 235 height 46
click at [586, 266] on p "Toaster waffle cream sandwiches" at bounding box center [565, 270] width 232 height 43
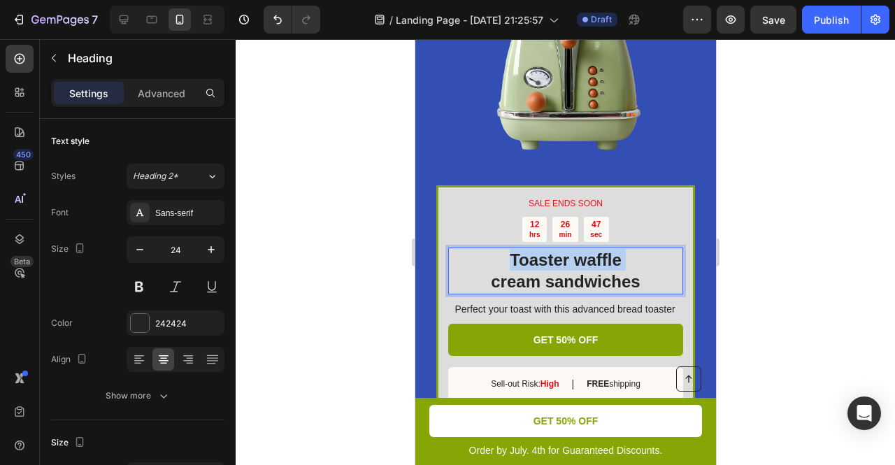
click at [586, 266] on p "Toaster waffle cream sandwiches" at bounding box center [565, 270] width 232 height 43
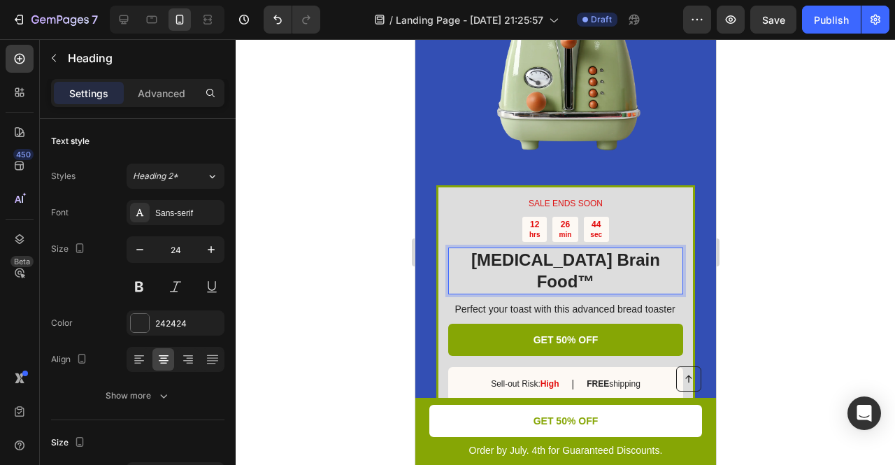
click at [829, 257] on div at bounding box center [565, 252] width 659 height 426
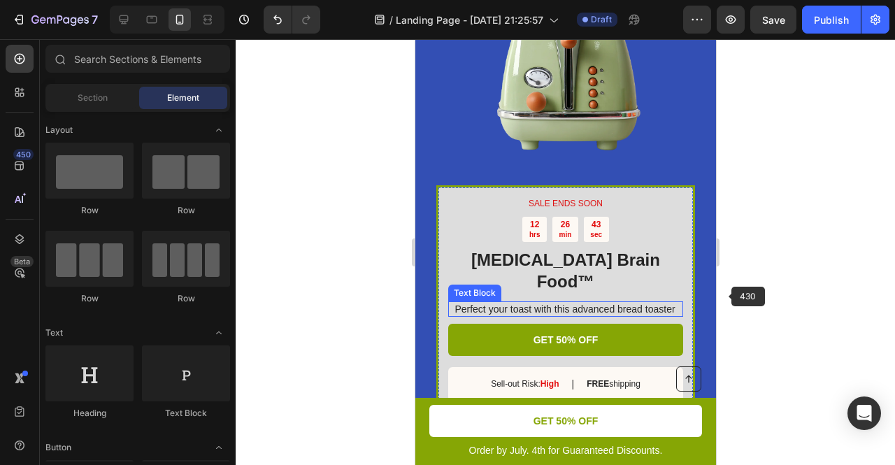
click at [616, 303] on p "Perfect your toast with this advanced bread toaster" at bounding box center [565, 309] width 234 height 13
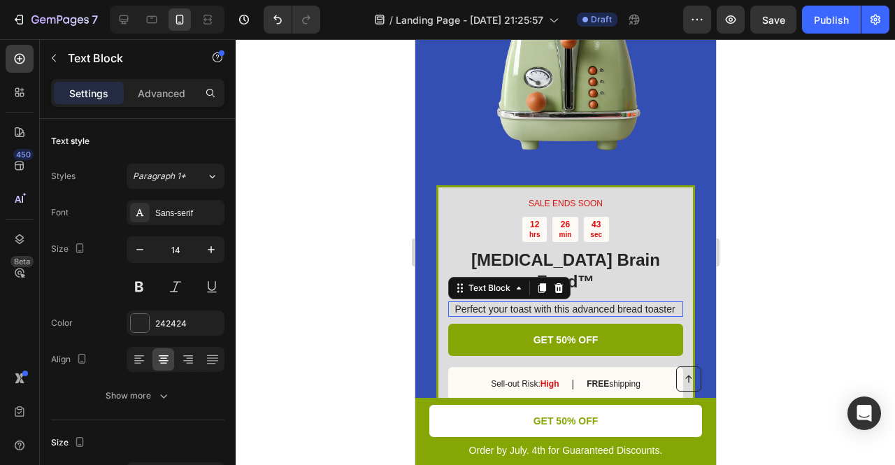
click at [616, 303] on p "Perfect your toast with this advanced bread toaster" at bounding box center [565, 309] width 234 height 13
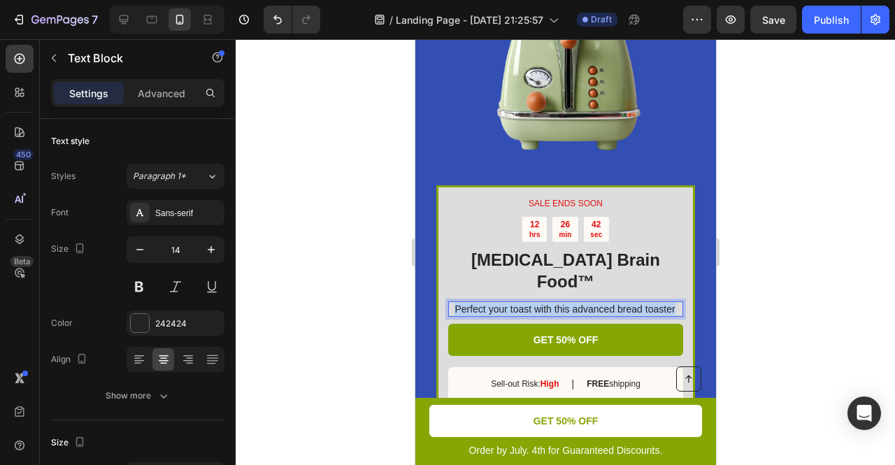
click at [616, 303] on p "Perfect your toast with this advanced bread toaster" at bounding box center [565, 309] width 234 height 13
click at [817, 292] on div at bounding box center [565, 252] width 659 height 426
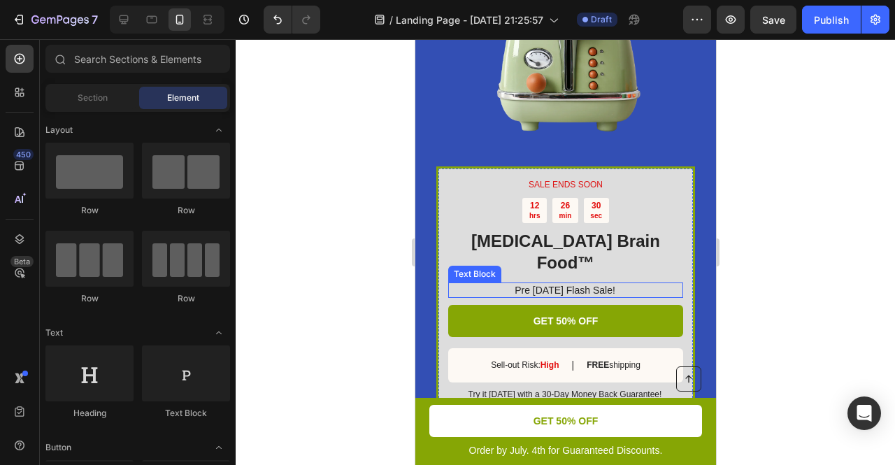
scroll to position [2032, 0]
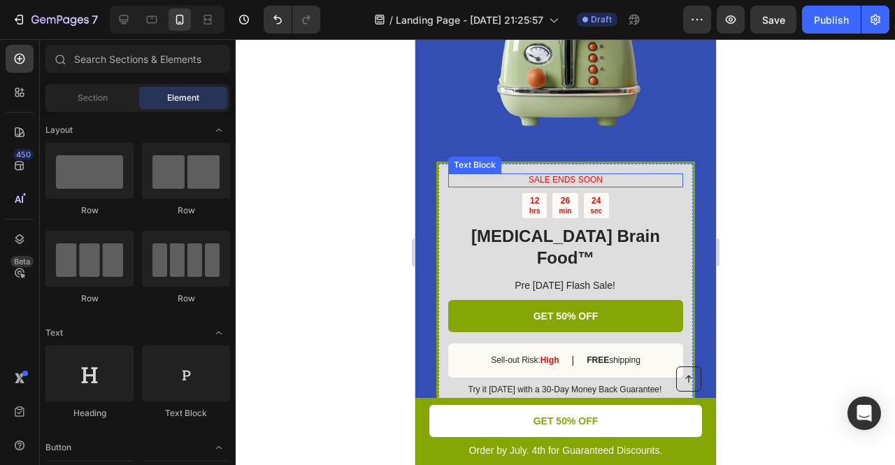
click at [557, 182] on p "SALE ENDS SOON" at bounding box center [565, 180] width 232 height 11
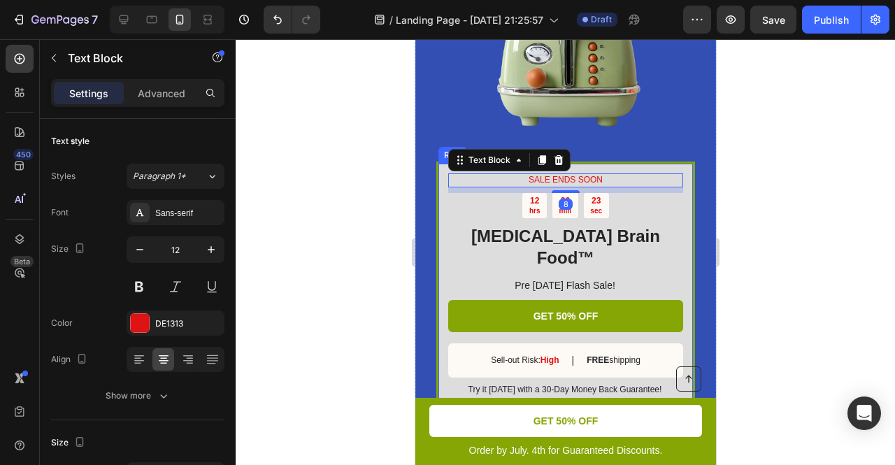
click at [441, 166] on div "SALE ENDS SOON Text Block 8 12 hrs 26 min 23 sec Countdown Timer Dopamine Brain…" at bounding box center [565, 286] width 259 height 248
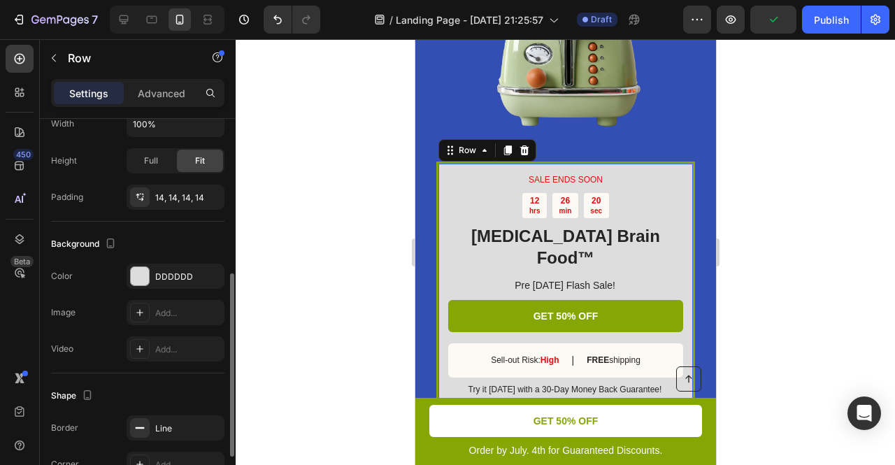
scroll to position [320, 0]
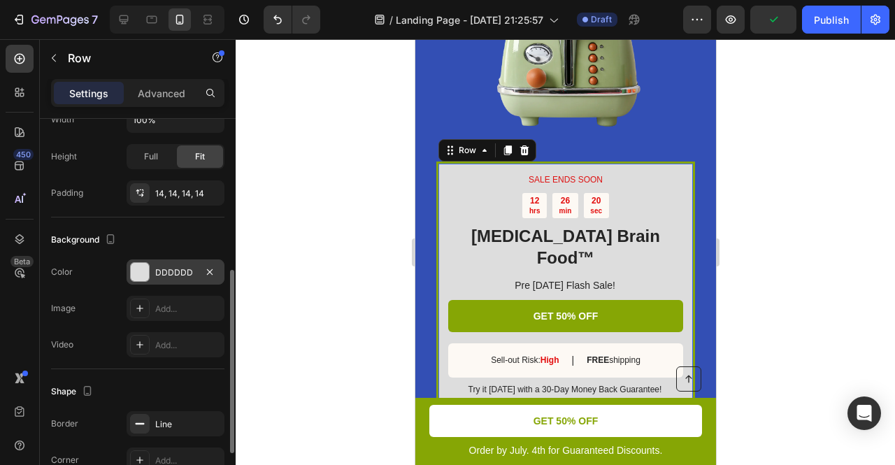
click at [140, 271] on div at bounding box center [140, 272] width 18 height 18
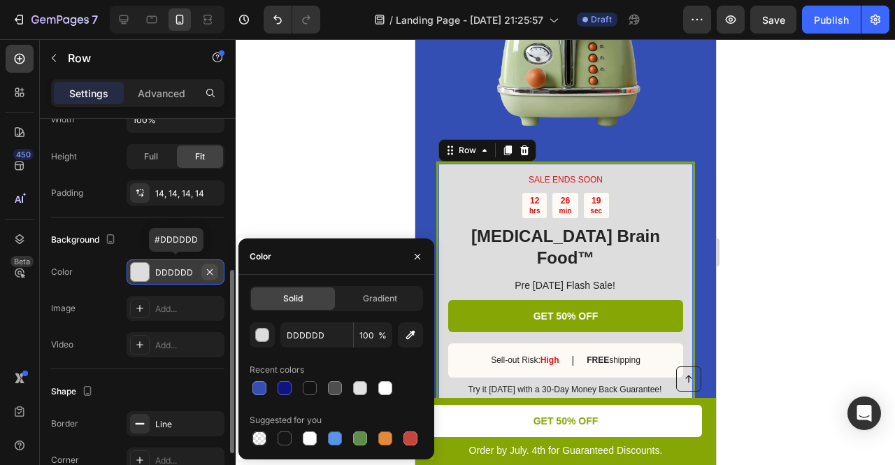
click at [210, 271] on icon "button" at bounding box center [210, 272] width 6 height 6
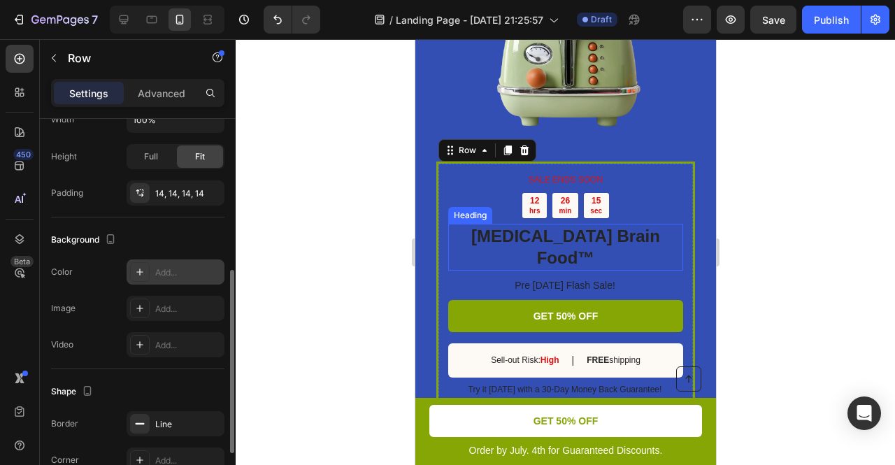
click at [536, 232] on p "[MEDICAL_DATA] Brain Food™" at bounding box center [565, 246] width 232 height 43
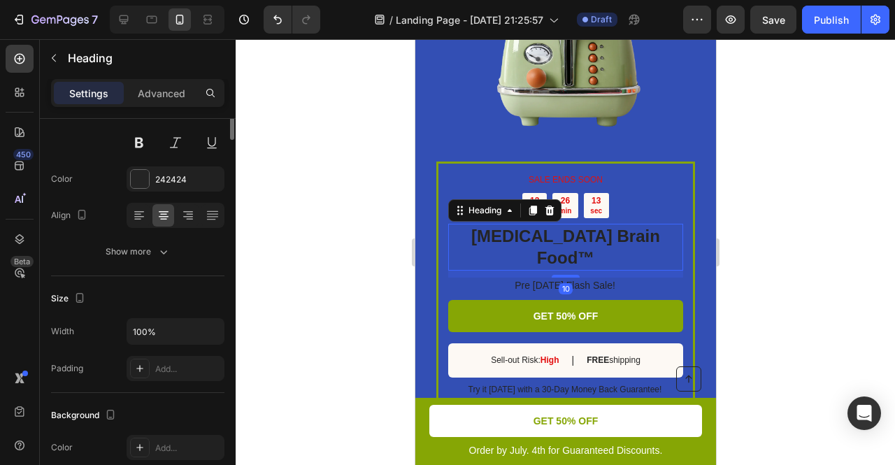
scroll to position [0, 0]
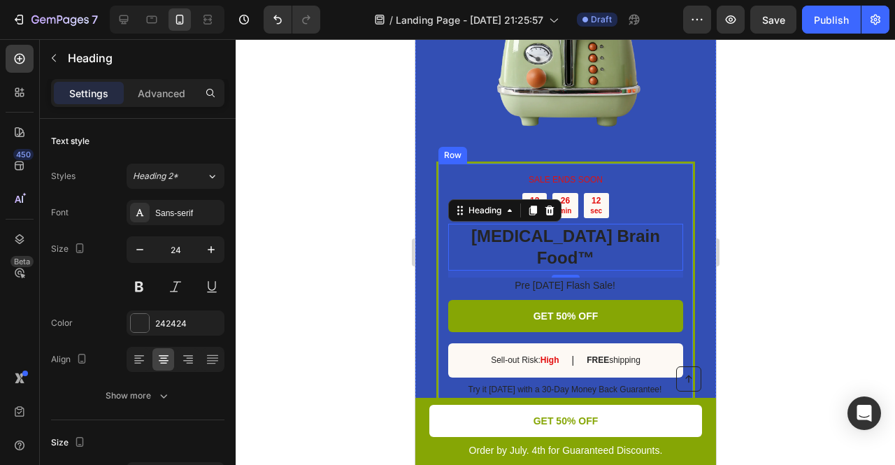
click at [438, 166] on div "SALE ENDS SOON Text Block 12 hrs 26 min 12 sec Countdown Timer Dopamine Brain F…" at bounding box center [565, 286] width 259 height 248
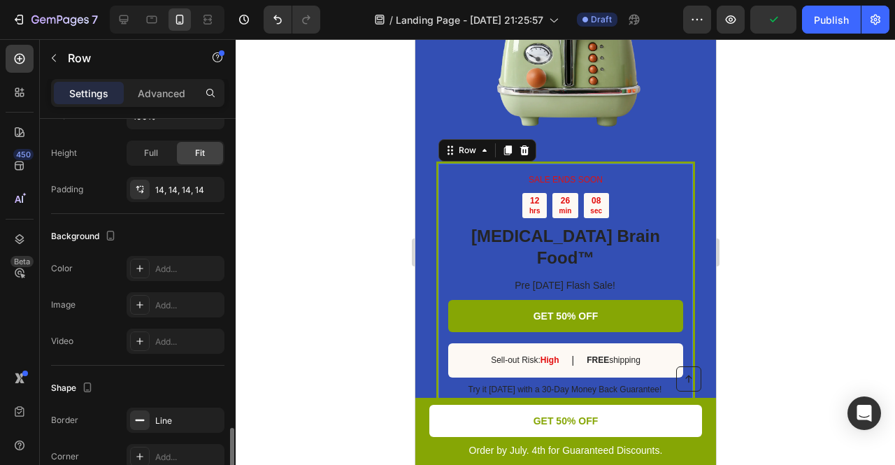
scroll to position [429, 0]
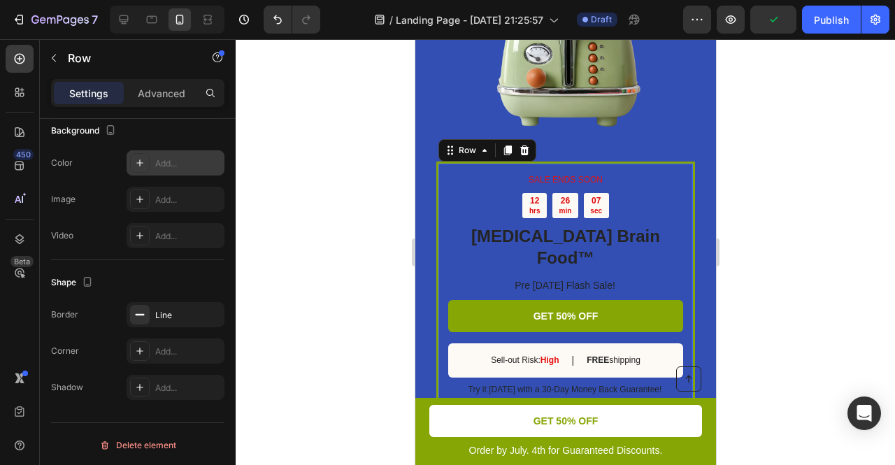
click at [159, 173] on div "Add..." at bounding box center [176, 162] width 98 height 25
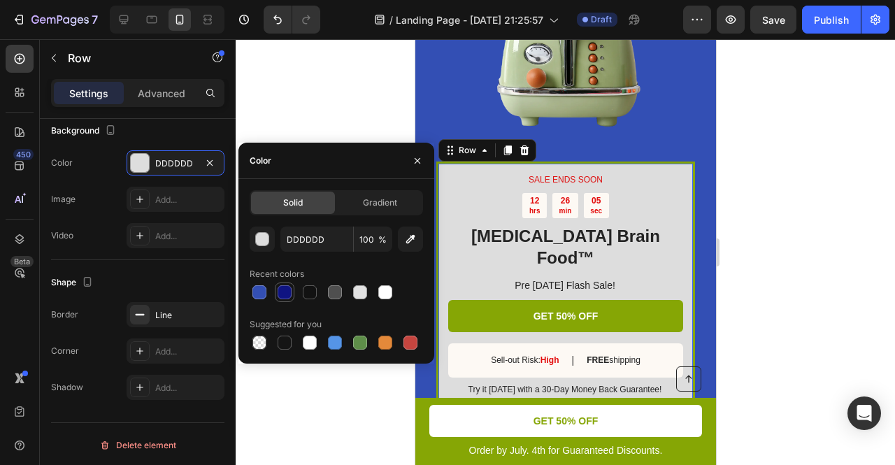
click at [293, 292] on div at bounding box center [285, 293] width 20 height 20
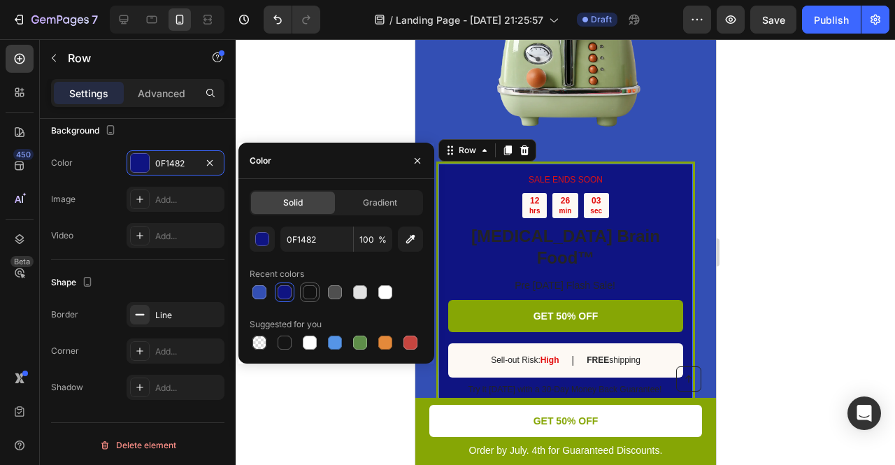
click at [312, 289] on div at bounding box center [310, 292] width 14 height 14
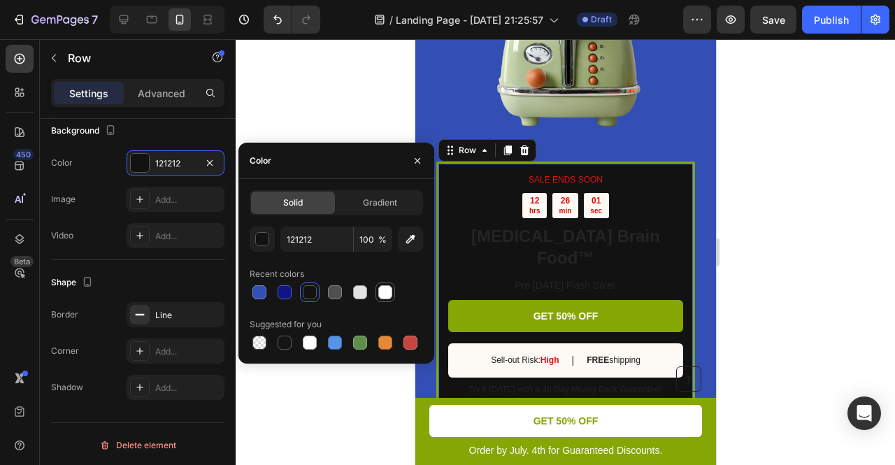
click at [383, 292] on div at bounding box center [385, 292] width 14 height 14
type input "FFFFFF"
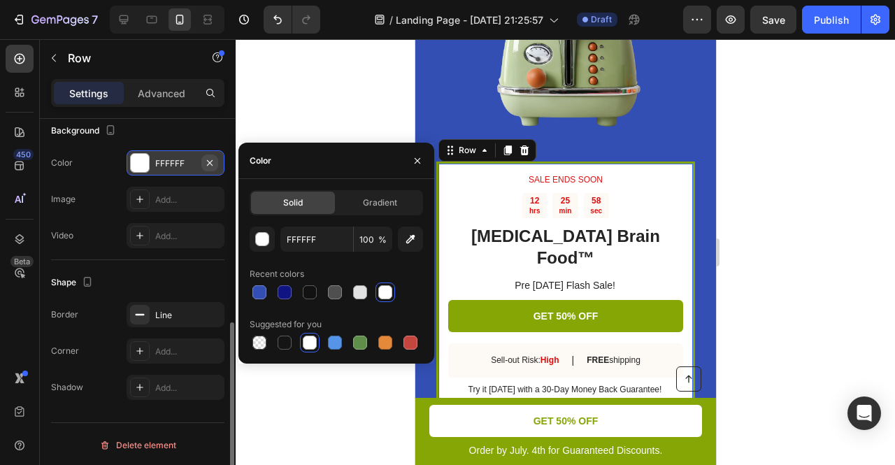
click at [208, 163] on icon "button" at bounding box center [209, 162] width 11 height 11
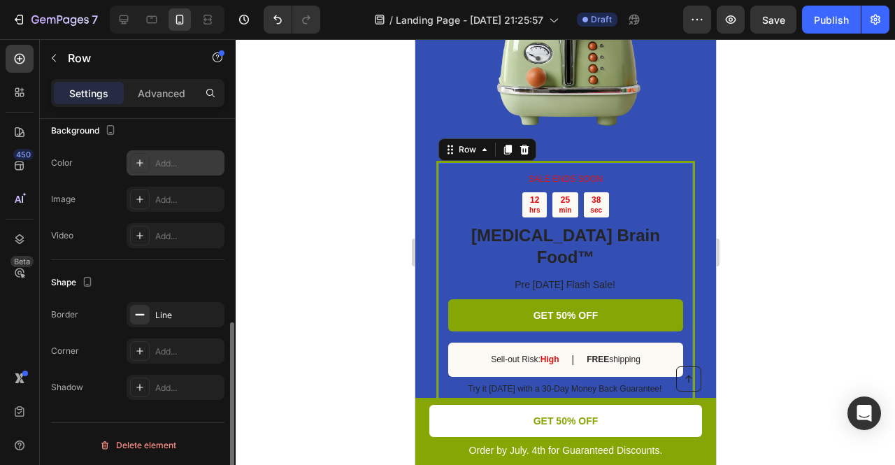
scroll to position [2032, 0]
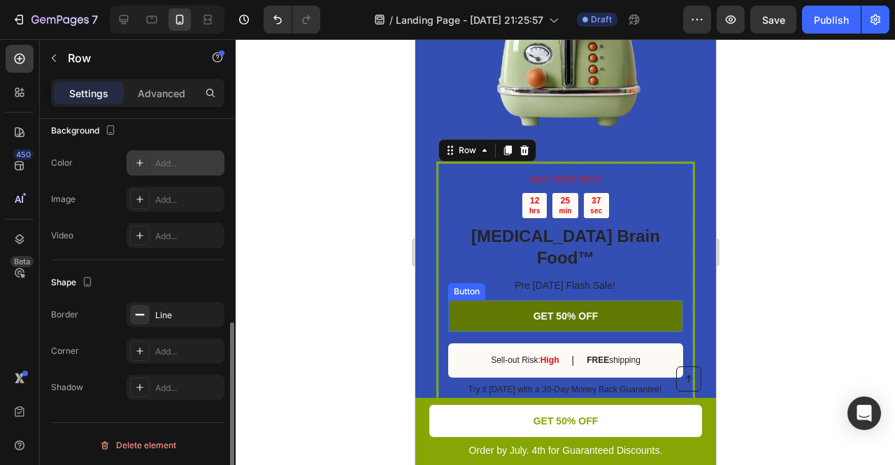
click at [492, 300] on link "GET 50% OFF" at bounding box center [565, 316] width 235 height 32
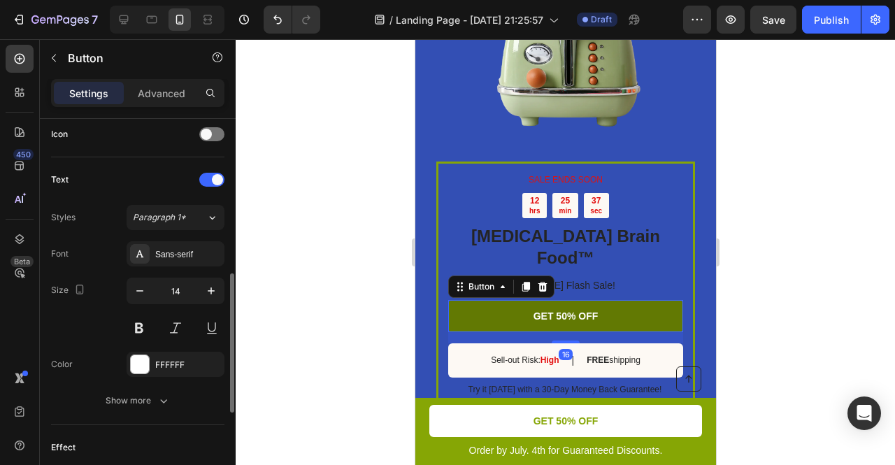
scroll to position [0, 0]
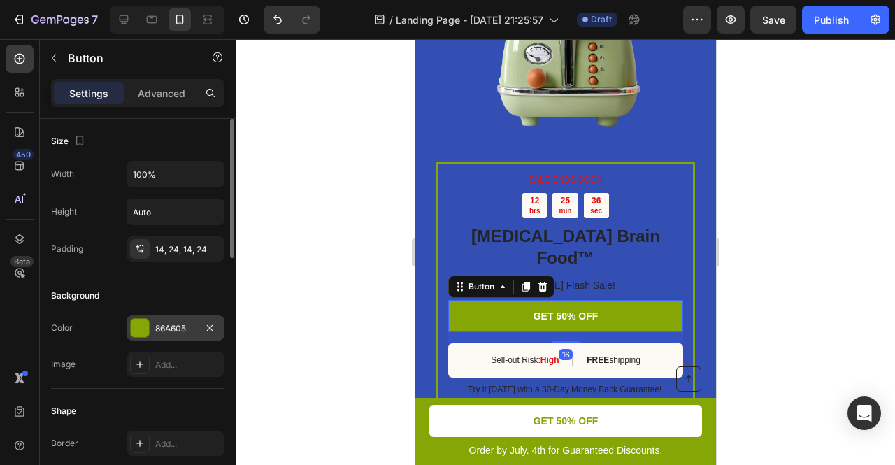
click at [140, 327] on div at bounding box center [140, 328] width 18 height 18
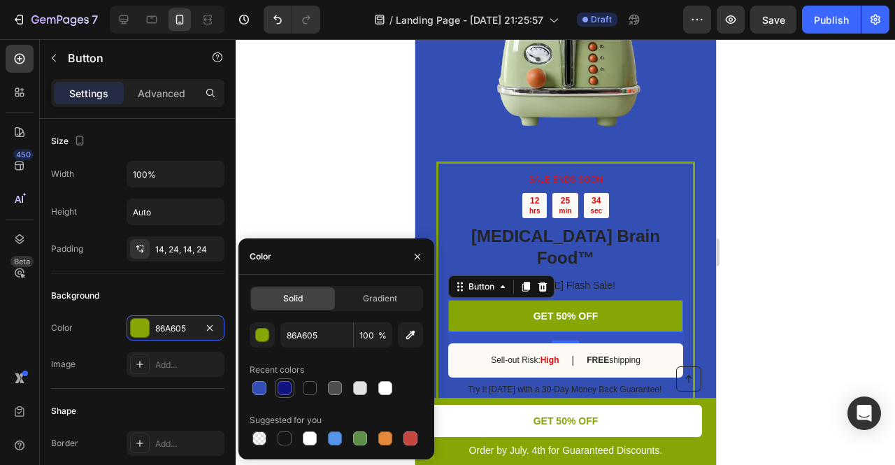
click at [277, 390] on div at bounding box center [284, 388] width 17 height 17
type input "0F1482"
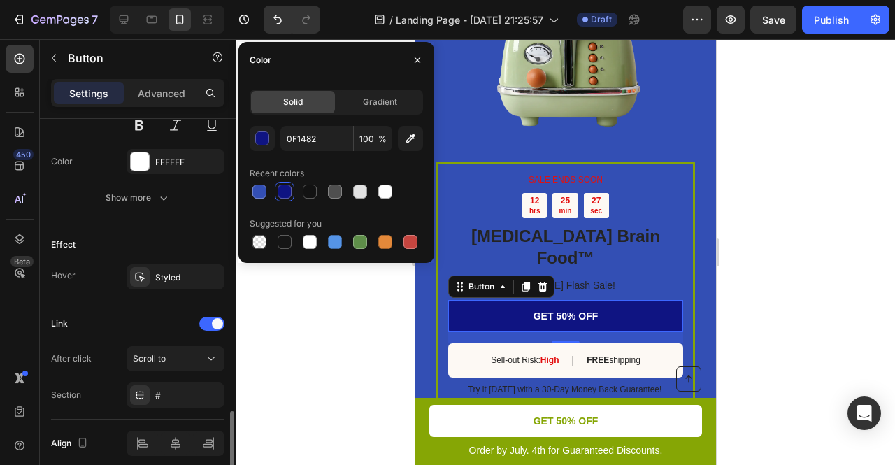
scroll to position [686, 0]
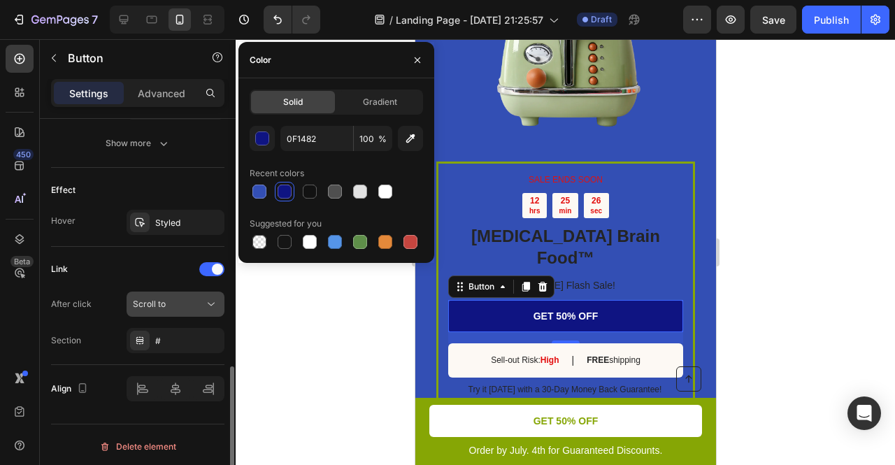
click at [157, 299] on span "Scroll to" at bounding box center [149, 304] width 33 height 10
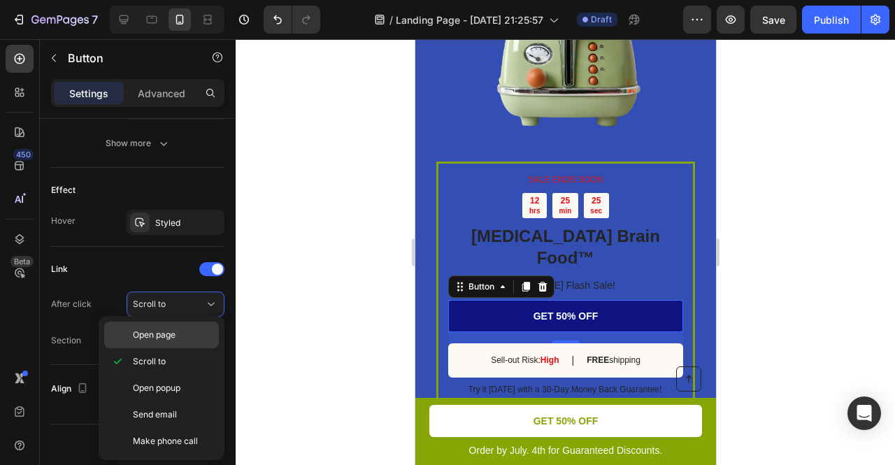
click at [169, 339] on span "Open page" at bounding box center [154, 335] width 43 height 13
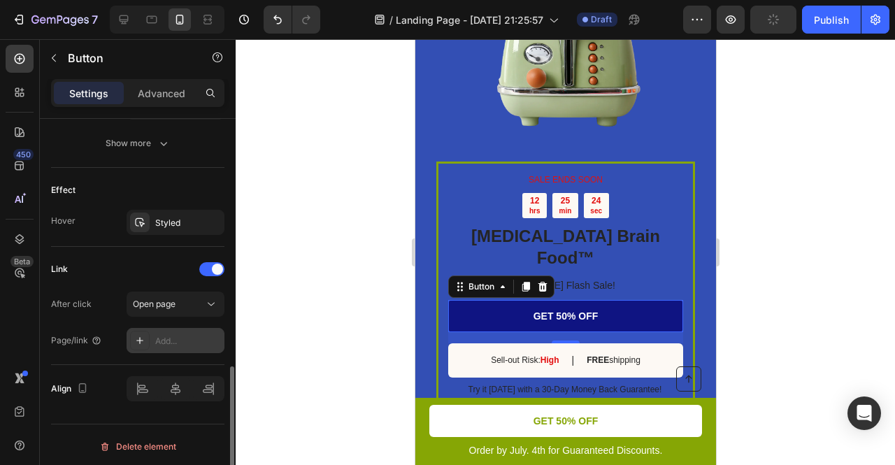
click at [204, 335] on div "Add..." at bounding box center [188, 341] width 66 height 13
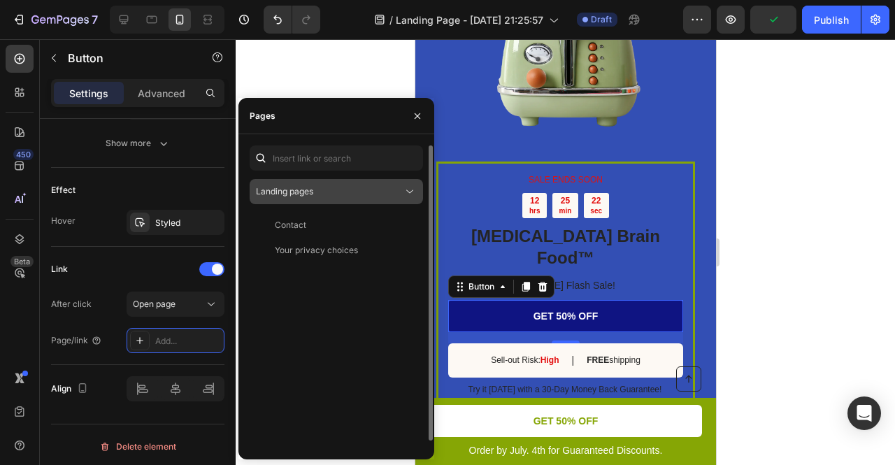
click at [318, 188] on div "Landing pages" at bounding box center [329, 191] width 147 height 13
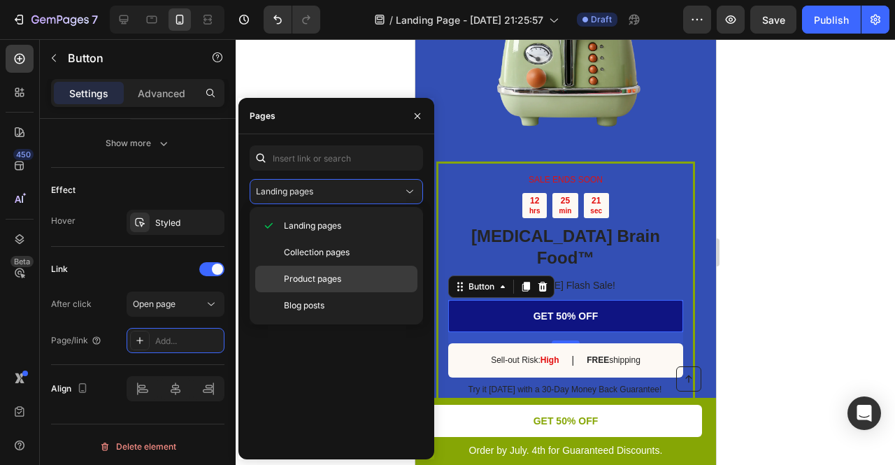
click at [320, 275] on span "Product pages" at bounding box center [312, 279] width 57 height 13
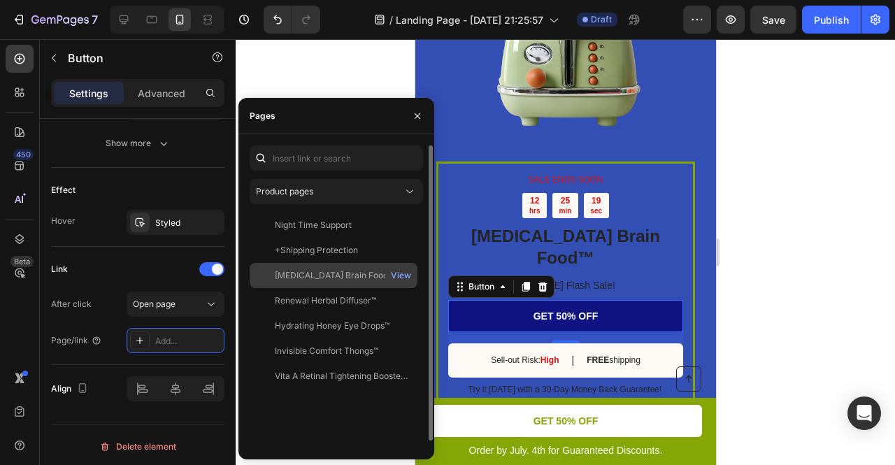
click at [315, 270] on div "[MEDICAL_DATA] Brain Food™ | Pre [DATE] Flash Sale!" at bounding box center [342, 275] width 134 height 13
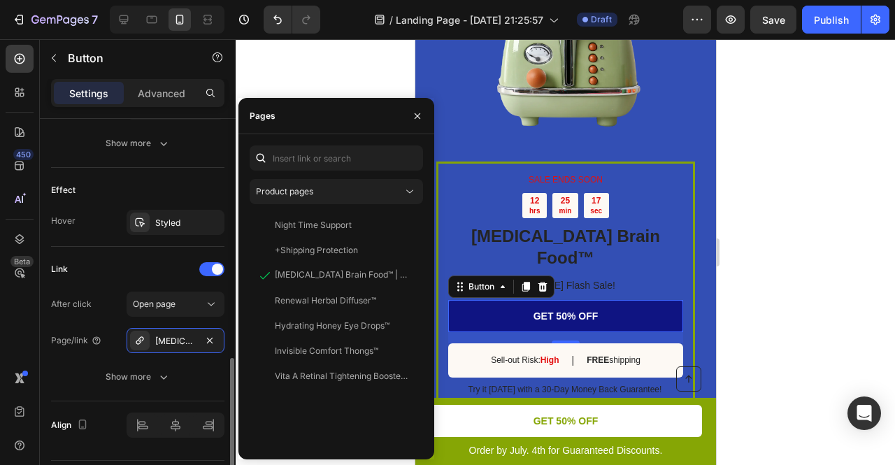
click at [127, 270] on div "Link" at bounding box center [137, 269] width 173 height 22
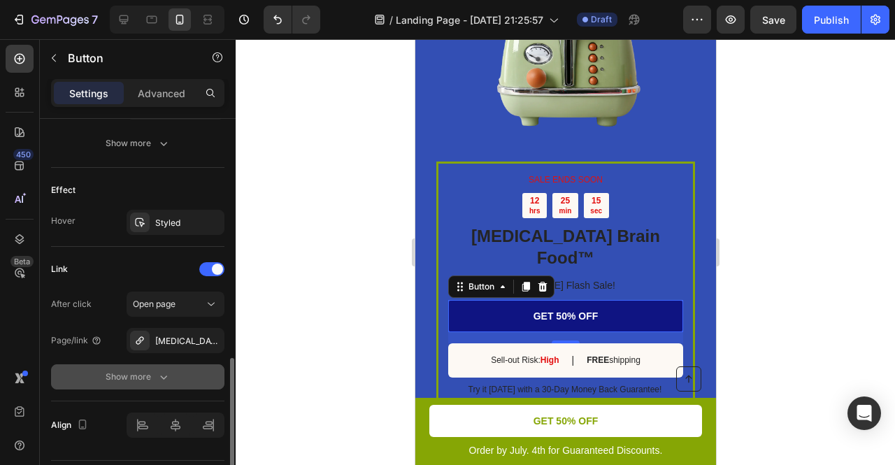
click at [127, 376] on div "Show more" at bounding box center [138, 377] width 65 height 14
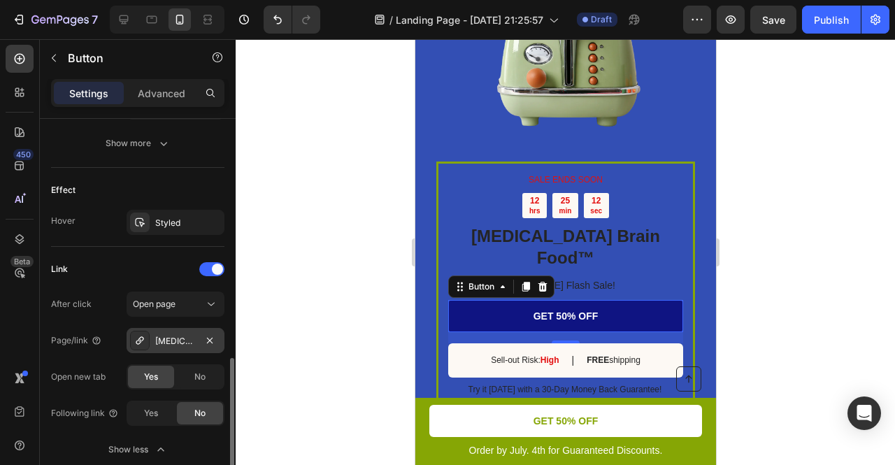
scroll to position [795, 0]
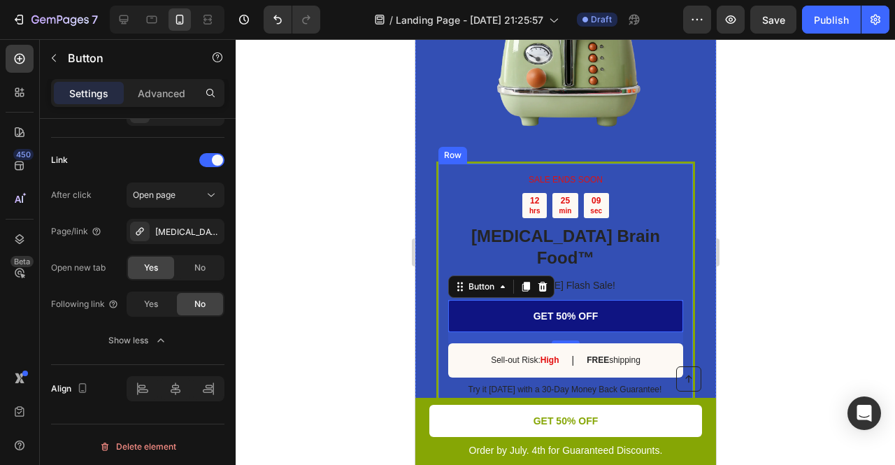
click at [436, 205] on div "SALE ENDS SOON Text Block 12 hrs 25 min 09 sec Countdown Timer Dopamine Brain F…" at bounding box center [565, 286] width 259 height 248
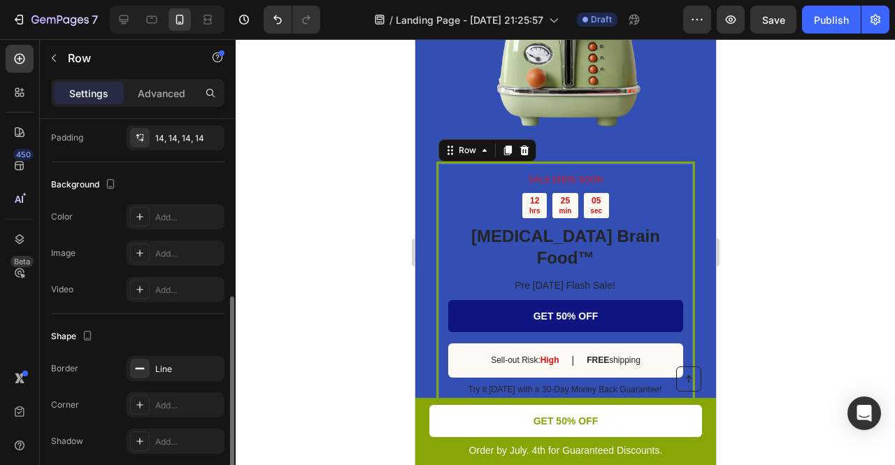
scroll to position [375, 0]
click at [141, 215] on icon at bounding box center [139, 216] width 11 height 11
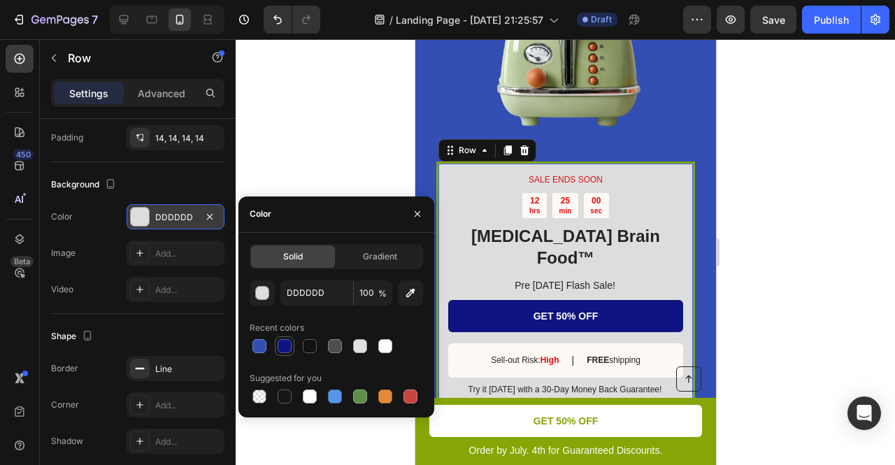
click at [282, 349] on div at bounding box center [285, 346] width 14 height 14
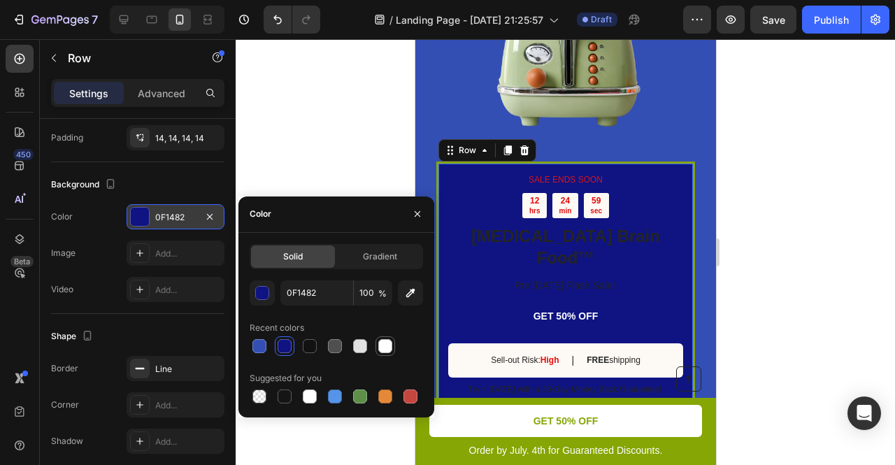
click at [382, 348] on div at bounding box center [385, 346] width 14 height 14
type input "FFFFFF"
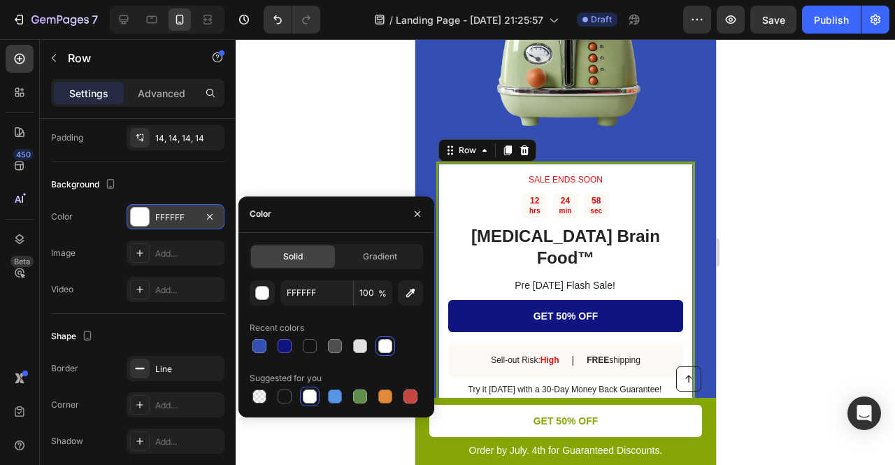
click at [96, 241] on div "Image Add..." at bounding box center [137, 253] width 173 height 25
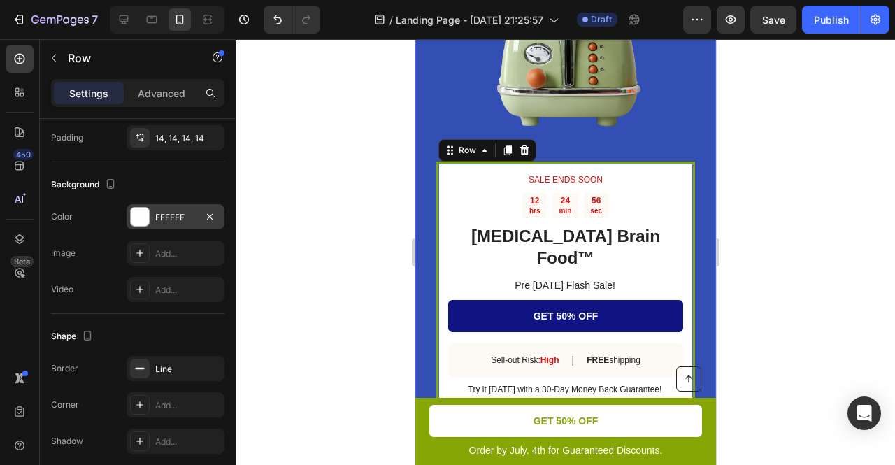
click at [435, 170] on div "SALE ENDS SOON Text Block 12 hrs 24 min 56 sec Countdown Timer Dopamine Brain F…" at bounding box center [565, 169] width 301 height 508
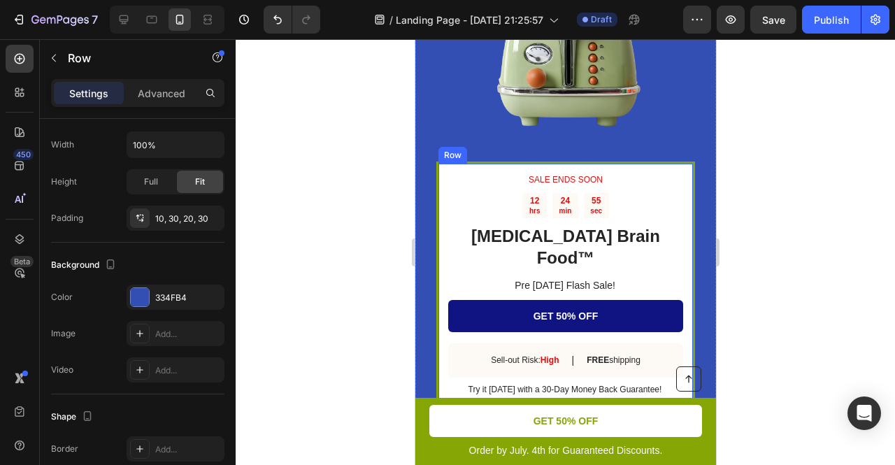
click at [481, 162] on div "SALE ENDS SOON Text Block 12 hrs 24 min 55 sec Countdown Timer Dopamine Brain F…" at bounding box center [565, 286] width 259 height 248
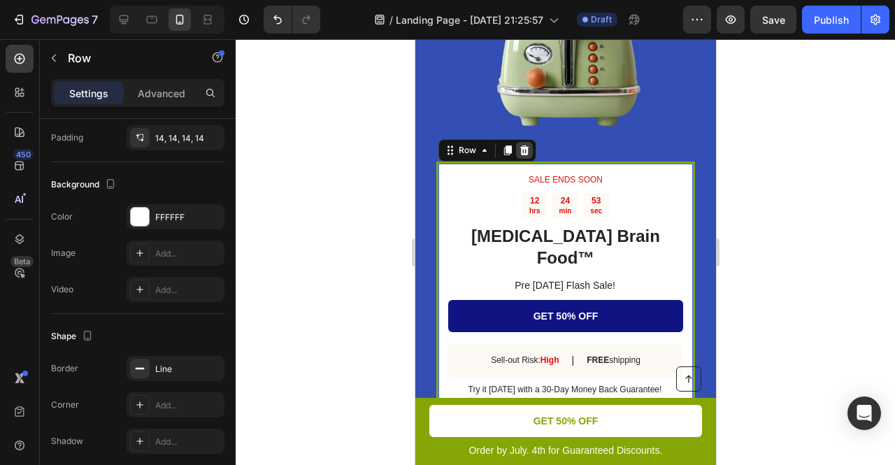
click at [519, 148] on icon at bounding box center [523, 150] width 11 height 11
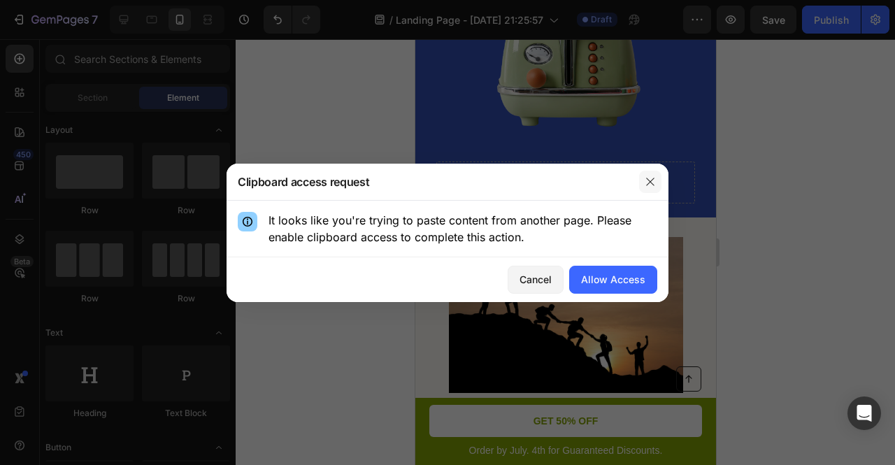
click at [655, 180] on icon "button" at bounding box center [650, 181] width 11 height 11
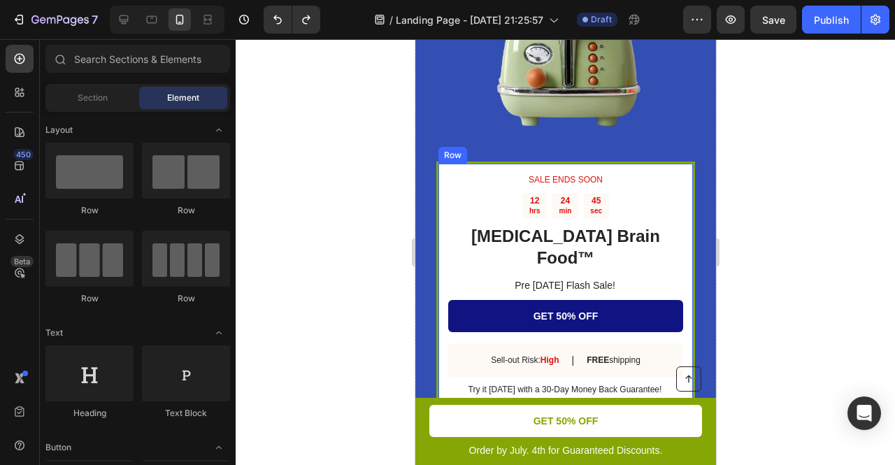
click at [436, 244] on div "SALE ENDS SOON Text Block 12 hrs 24 min 45 sec Countdown Timer Dopamine Brain F…" at bounding box center [565, 286] width 259 height 248
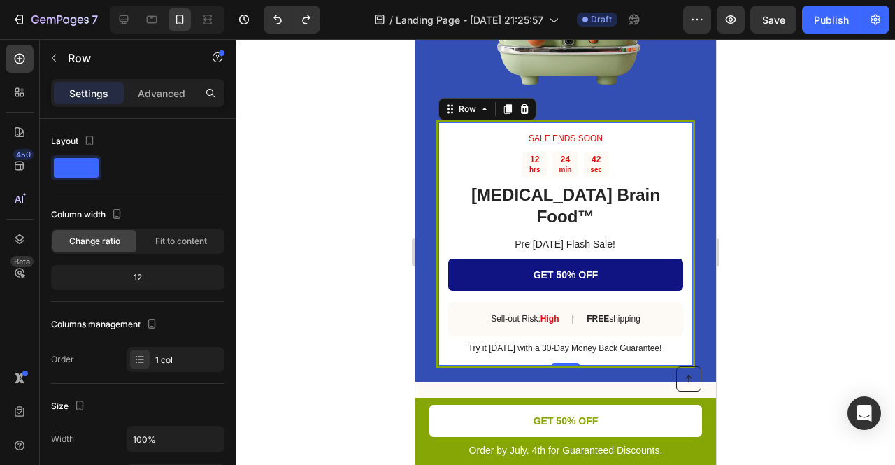
scroll to position [2074, 0]
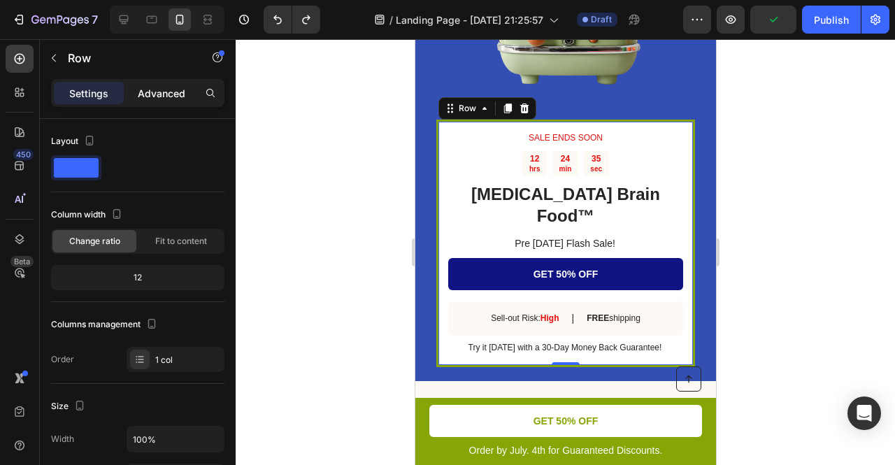
click at [149, 90] on p "Advanced" at bounding box center [162, 93] width 48 height 15
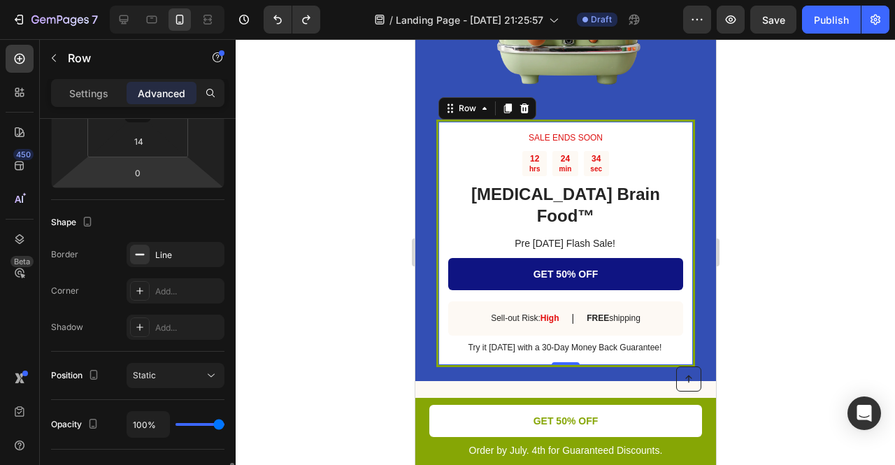
scroll to position [446, 0]
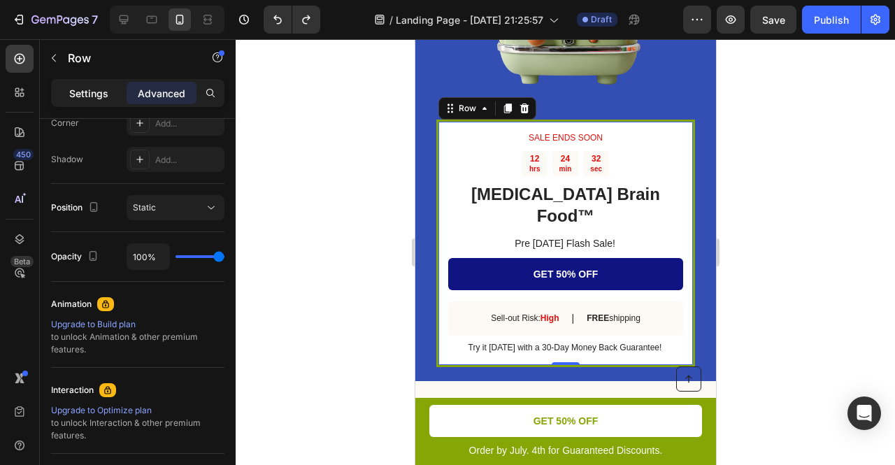
click at [88, 86] on p "Settings" at bounding box center [88, 93] width 39 height 15
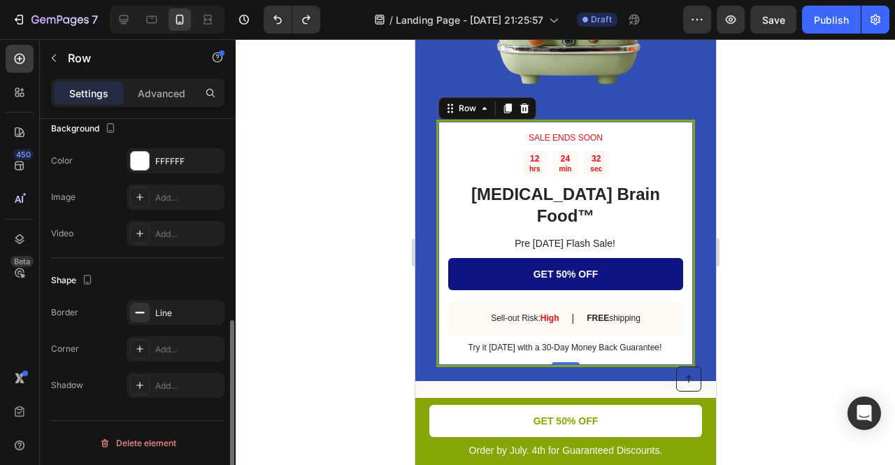
scroll to position [429, 0]
click at [203, 97] on div at bounding box center [210, 93] width 22 height 22
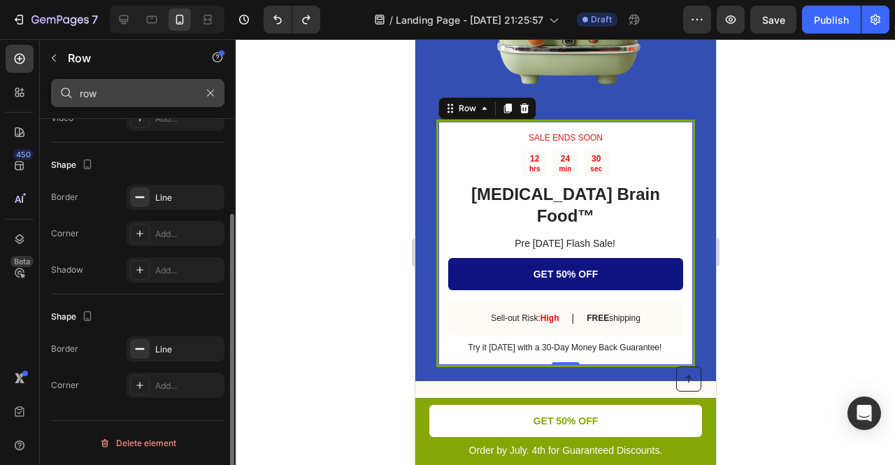
scroll to position [0, 0]
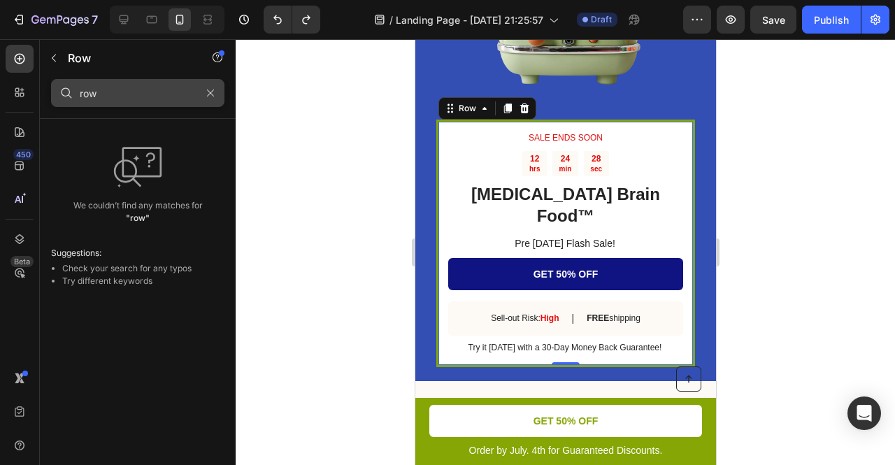
type input "row"
click at [209, 99] on button "button" at bounding box center [210, 93] width 22 height 22
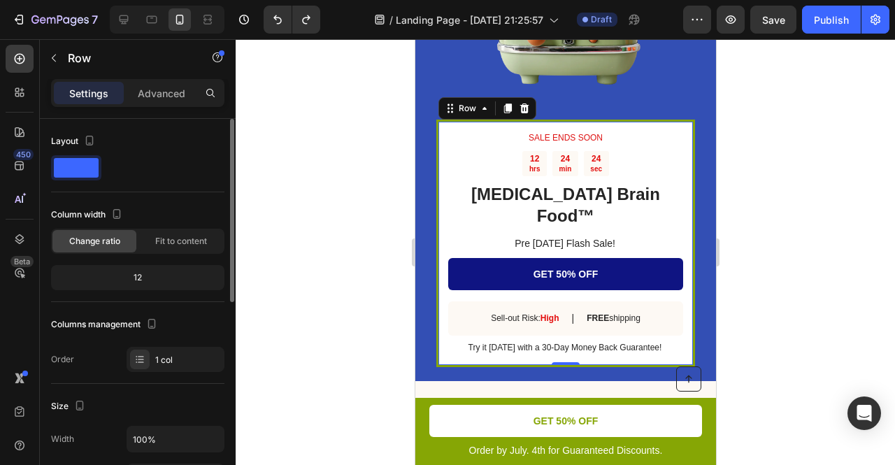
click at [92, 180] on div at bounding box center [76, 167] width 50 height 25
click at [90, 169] on span at bounding box center [76, 168] width 45 height 20
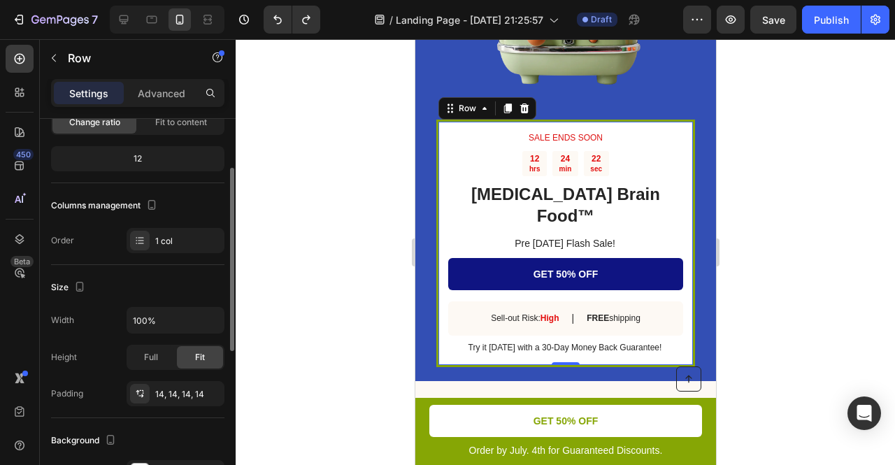
scroll to position [120, 0]
click at [149, 230] on div "1 col" at bounding box center [176, 239] width 98 height 25
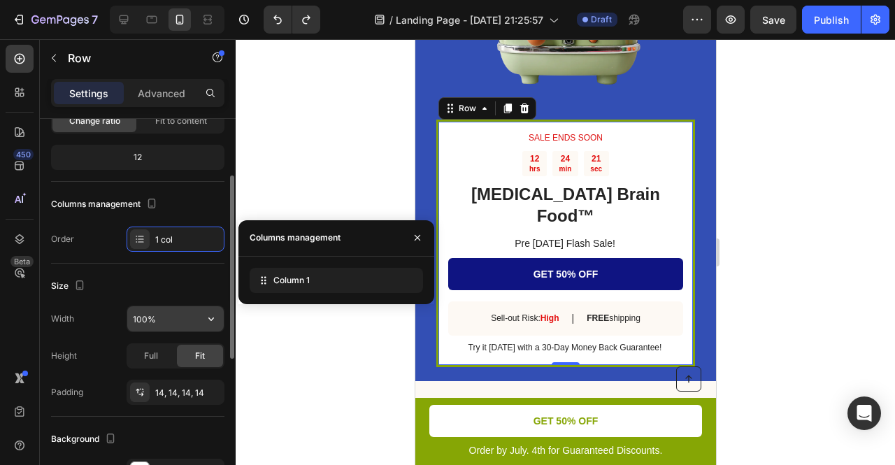
click at [145, 315] on input "100%" at bounding box center [175, 318] width 97 height 25
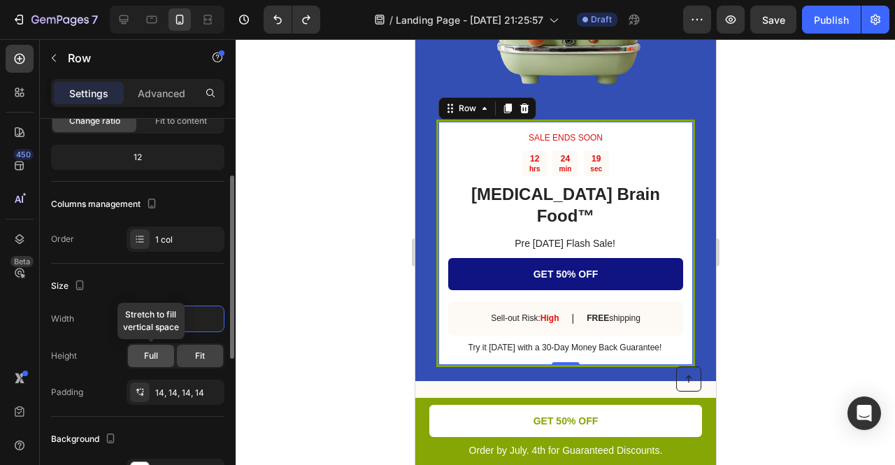
click at [143, 353] on div "Full" at bounding box center [151, 356] width 46 height 22
click at [196, 352] on span "Fit" at bounding box center [200, 356] width 10 height 13
click at [156, 320] on input "100%" at bounding box center [175, 318] width 97 height 25
click at [220, 325] on button "button" at bounding box center [211, 318] width 25 height 25
click at [150, 275] on div "Size" at bounding box center [137, 286] width 173 height 22
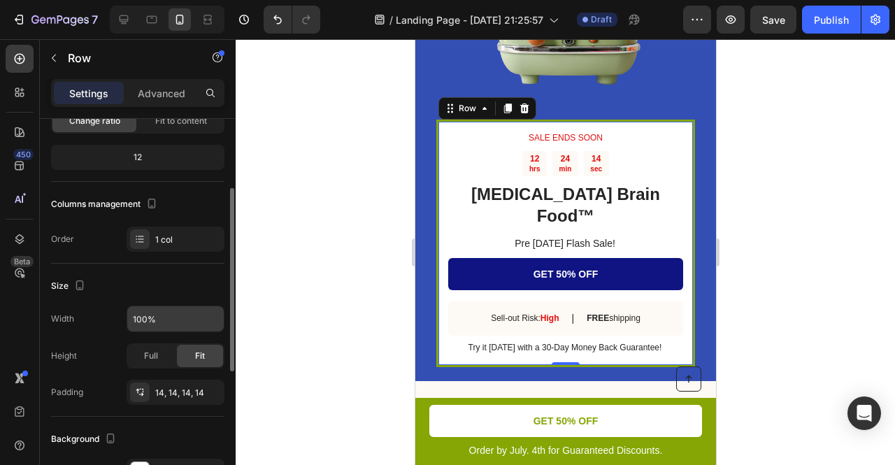
scroll to position [221, 0]
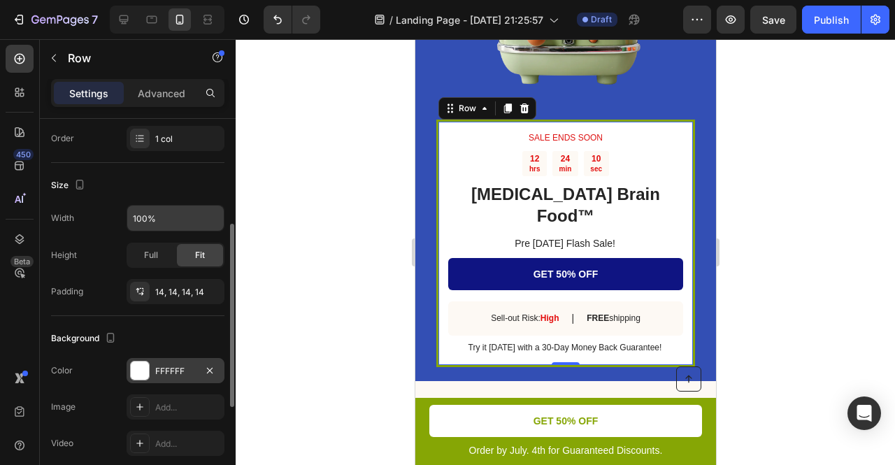
click at [157, 370] on div "FFFFFF" at bounding box center [175, 371] width 41 height 13
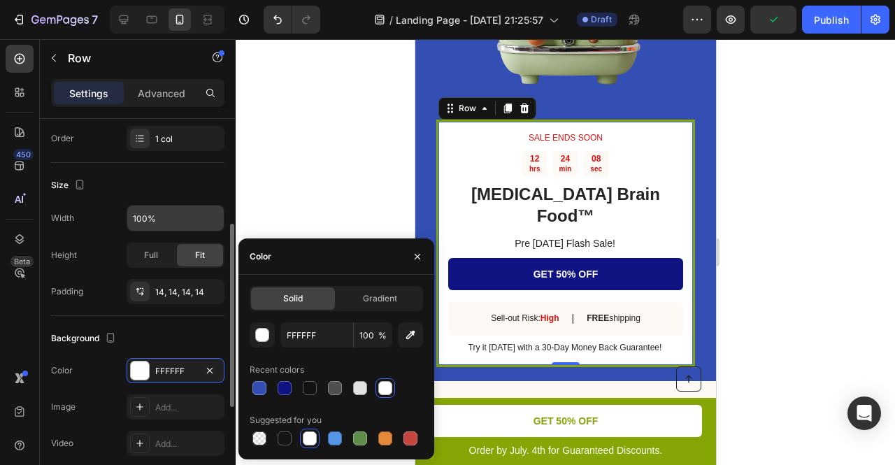
click at [157, 340] on div "Background" at bounding box center [137, 338] width 173 height 22
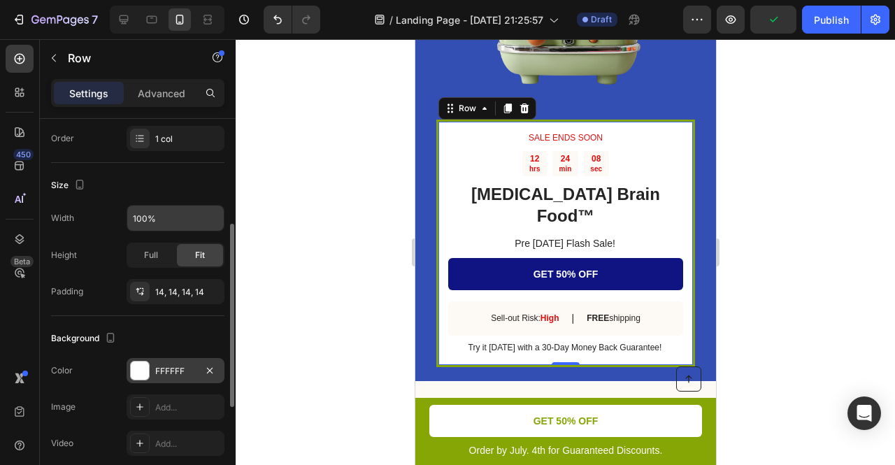
click at [165, 374] on div "FFFFFF" at bounding box center [175, 371] width 41 height 13
click at [122, 340] on div "Background" at bounding box center [137, 338] width 173 height 22
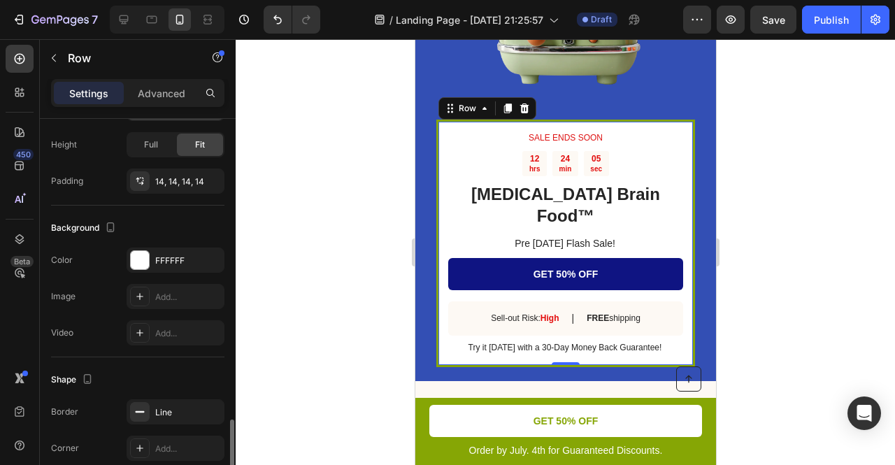
scroll to position [429, 0]
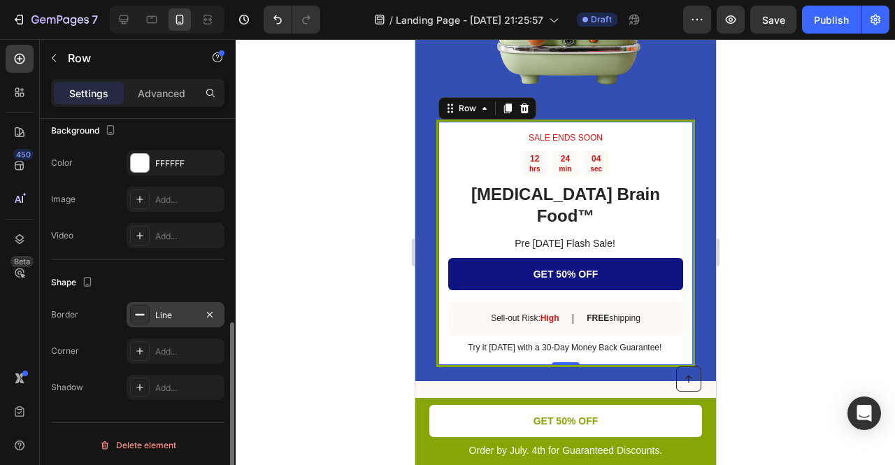
click at [139, 318] on div at bounding box center [140, 315] width 20 height 20
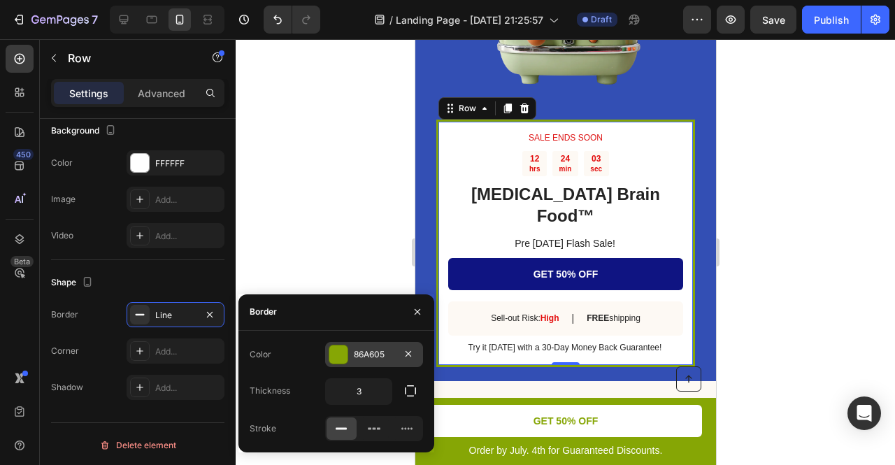
click at [334, 349] on div at bounding box center [338, 354] width 18 height 18
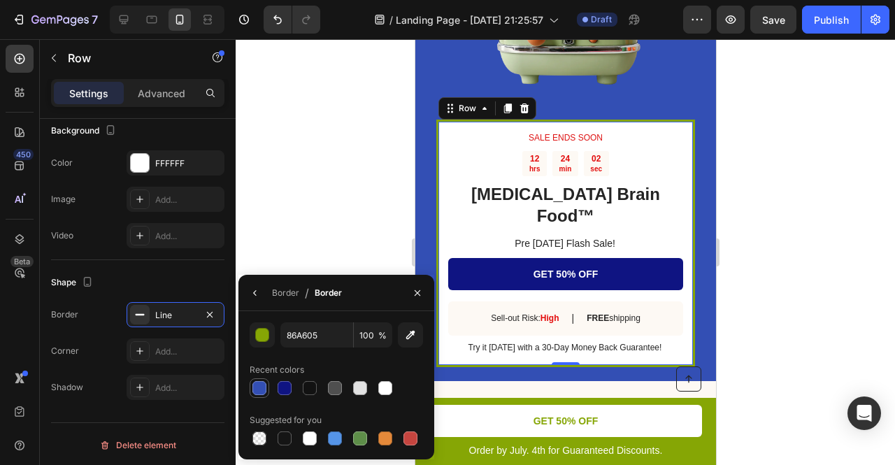
click at [263, 392] on div at bounding box center [259, 388] width 14 height 14
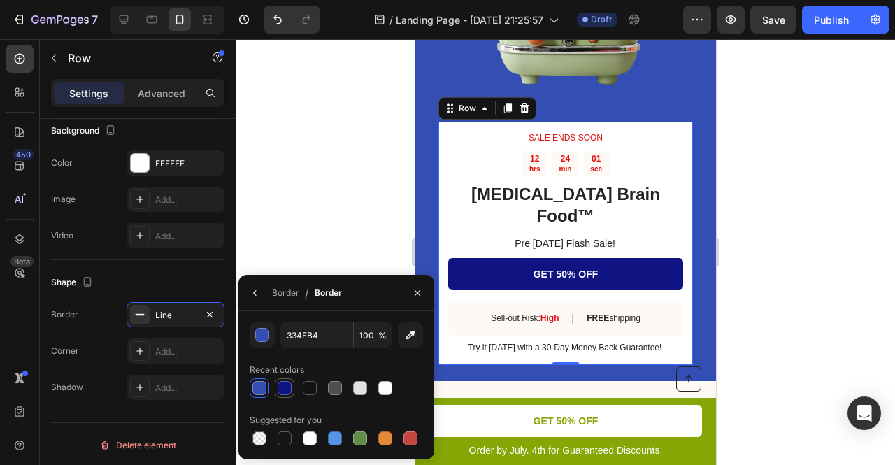
click at [280, 392] on div at bounding box center [285, 388] width 14 height 14
type input "0F1482"
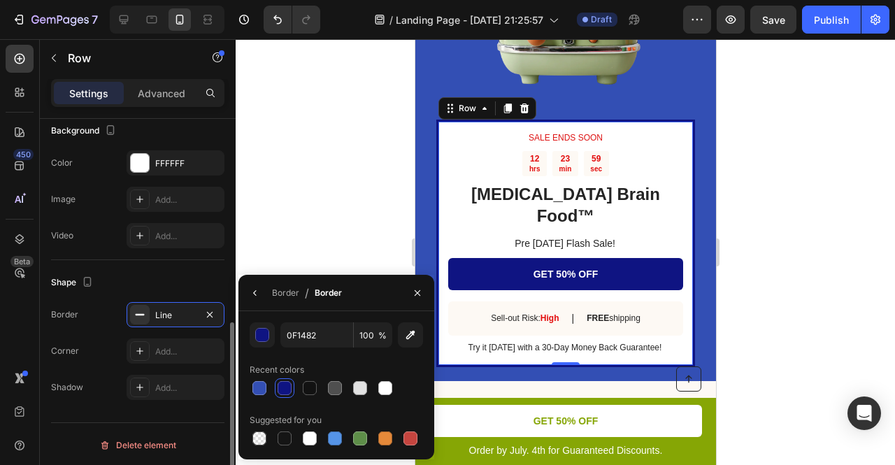
click at [209, 278] on div "Shape" at bounding box center [137, 282] width 173 height 22
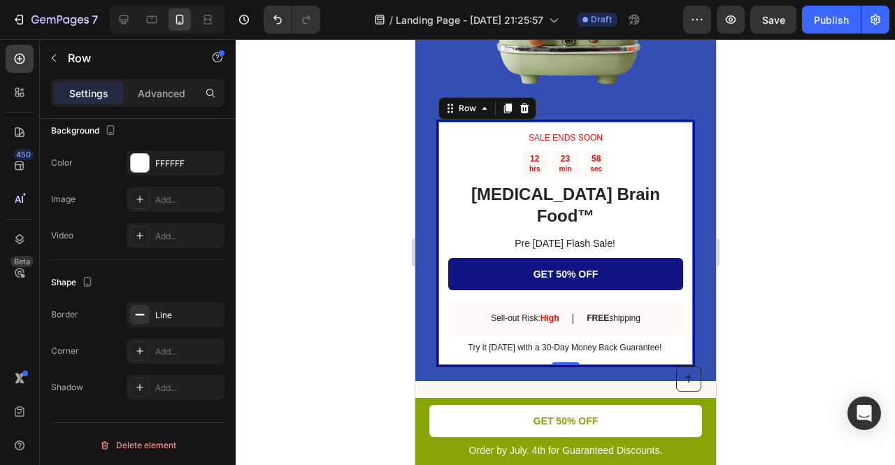
click at [380, 184] on div at bounding box center [565, 252] width 659 height 426
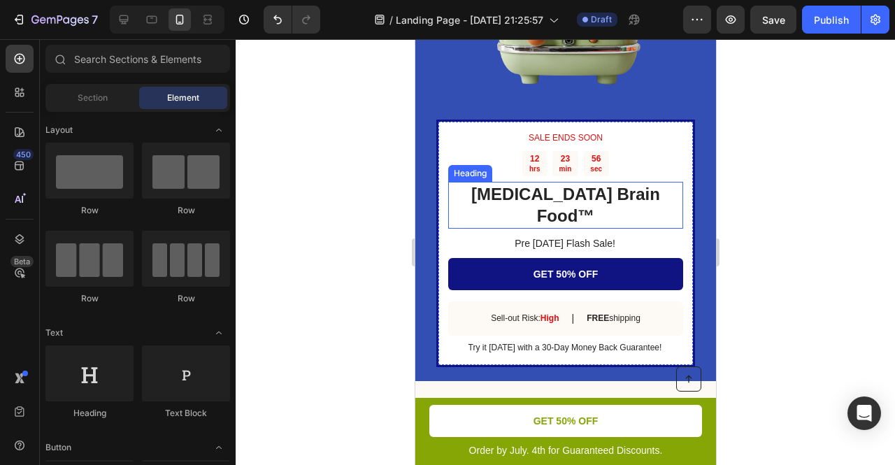
click at [452, 183] on h2 "[MEDICAL_DATA] Brain Food™" at bounding box center [565, 205] width 235 height 46
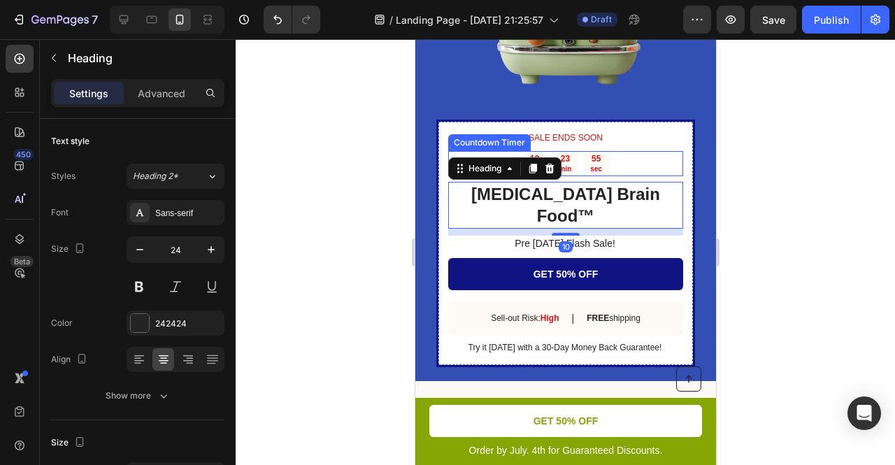
click at [455, 145] on div "Countdown Timer" at bounding box center [489, 142] width 83 height 17
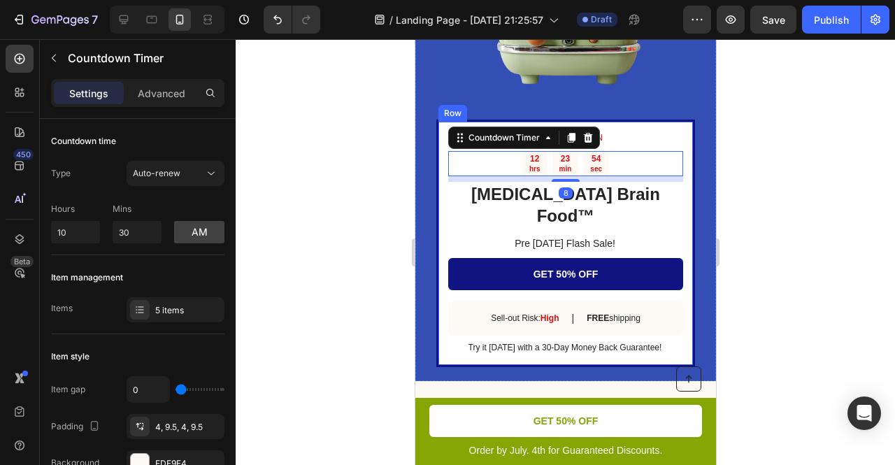
click at [441, 132] on div "SALE ENDS SOON Text Block 12 hrs 23 min 54 sec Countdown Timer 8 Dopamine Brain…" at bounding box center [565, 244] width 259 height 248
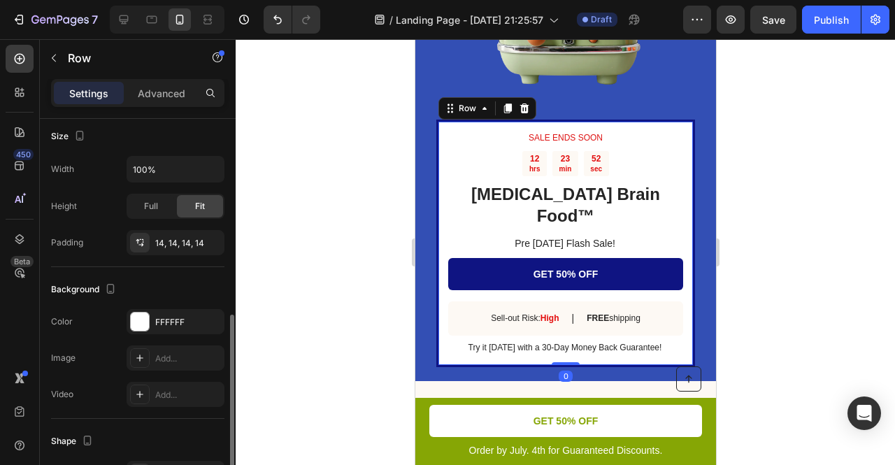
scroll to position [317, 0]
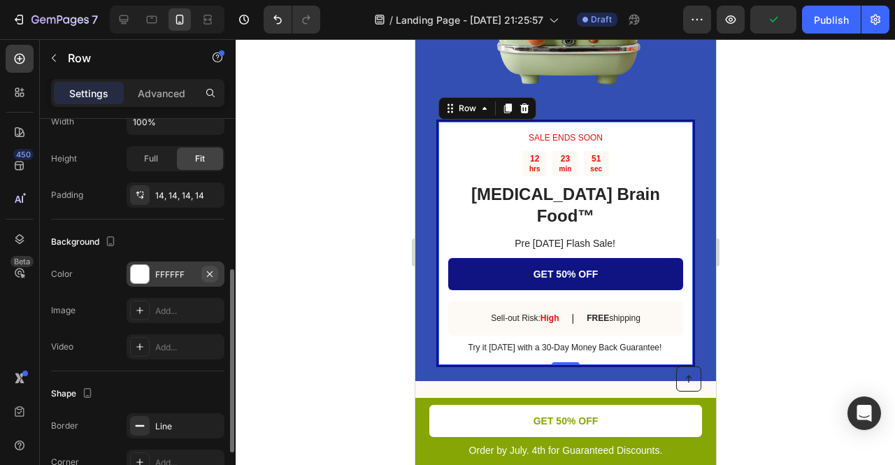
click at [207, 273] on icon "button" at bounding box center [209, 274] width 11 height 11
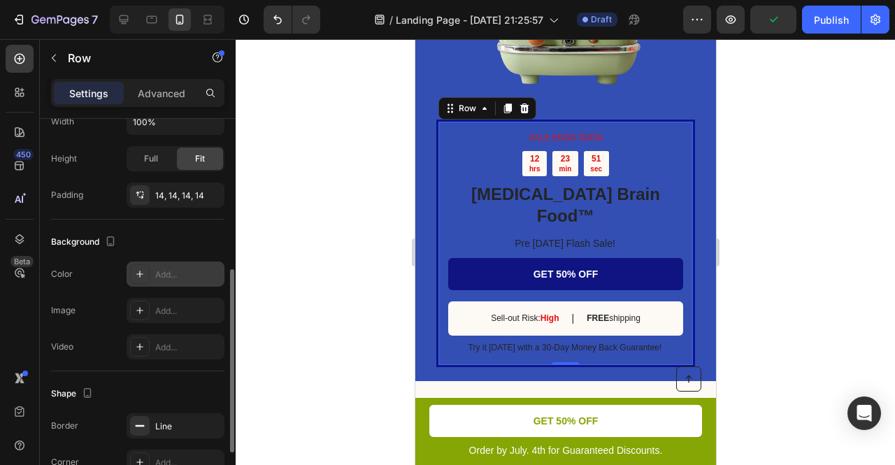
click at [318, 237] on div at bounding box center [565, 252] width 659 height 426
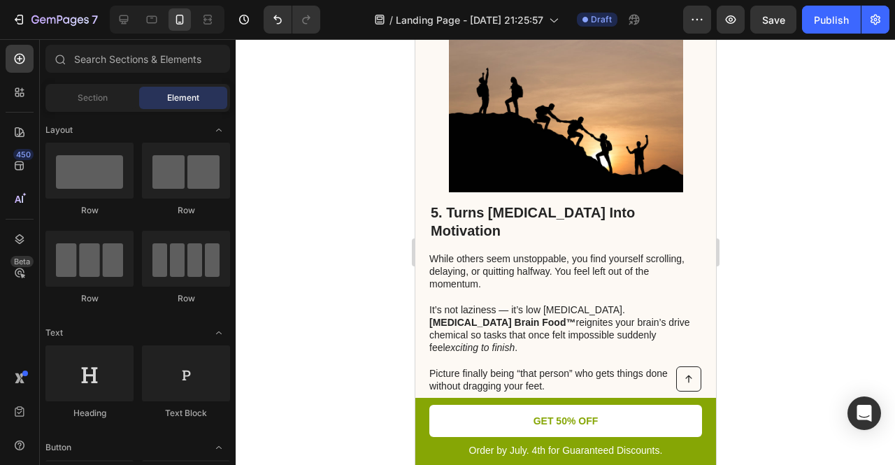
scroll to position [1967, 0]
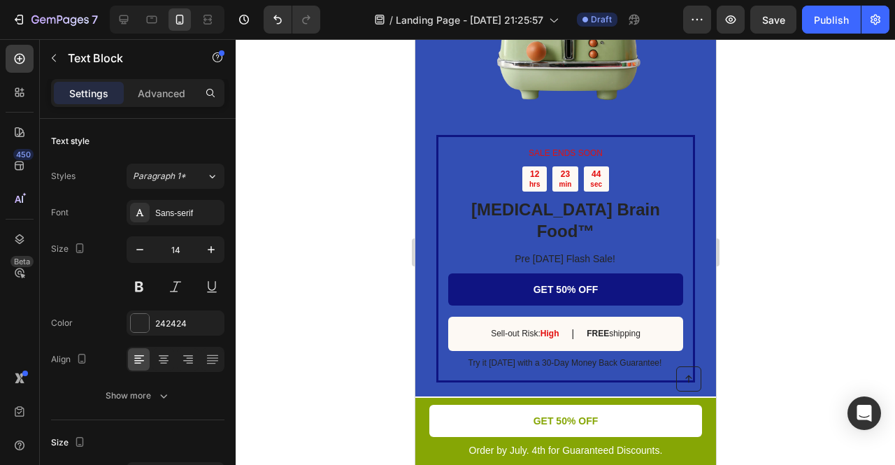
scroll to position [2063, 0]
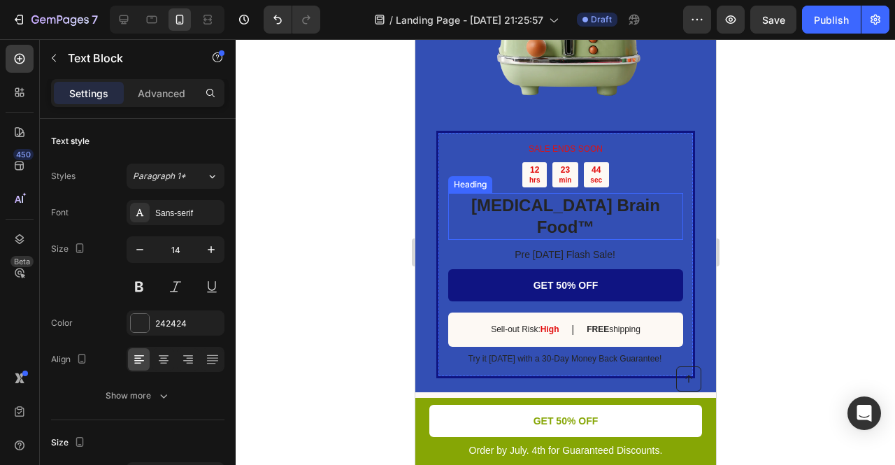
click at [506, 203] on h2 "[MEDICAL_DATA] Brain Food™" at bounding box center [565, 216] width 235 height 46
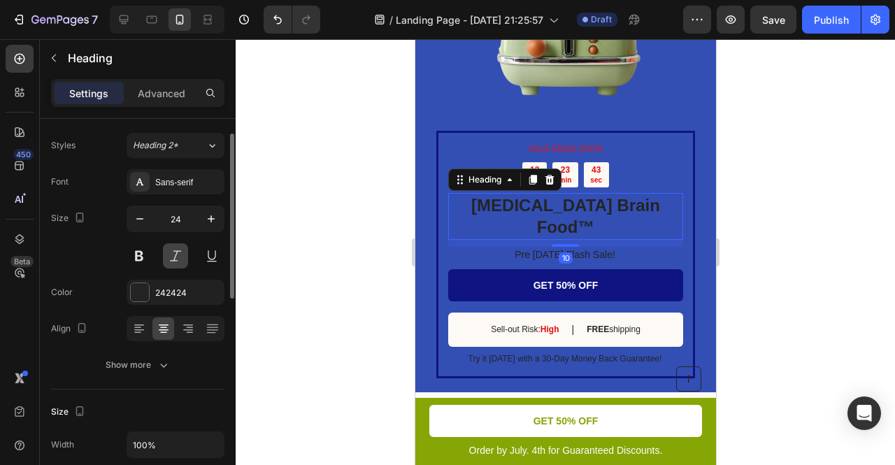
scroll to position [32, 0]
click at [147, 289] on div at bounding box center [140, 291] width 18 height 18
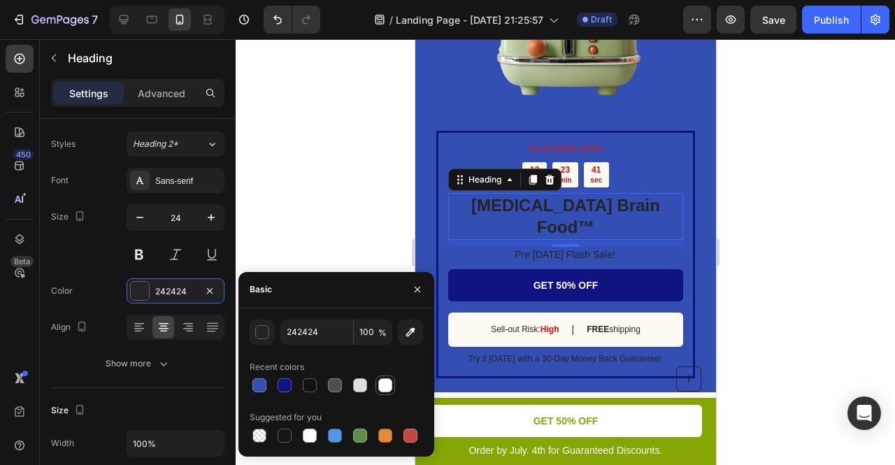
click at [388, 383] on div at bounding box center [385, 385] width 14 height 14
type input "FFFFFF"
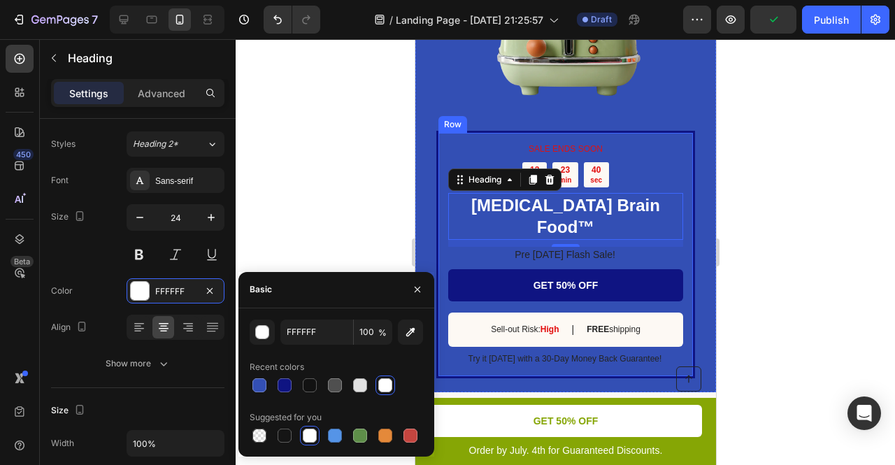
click at [532, 248] on p "Pre [DATE] Flash Sale!" at bounding box center [565, 254] width 234 height 13
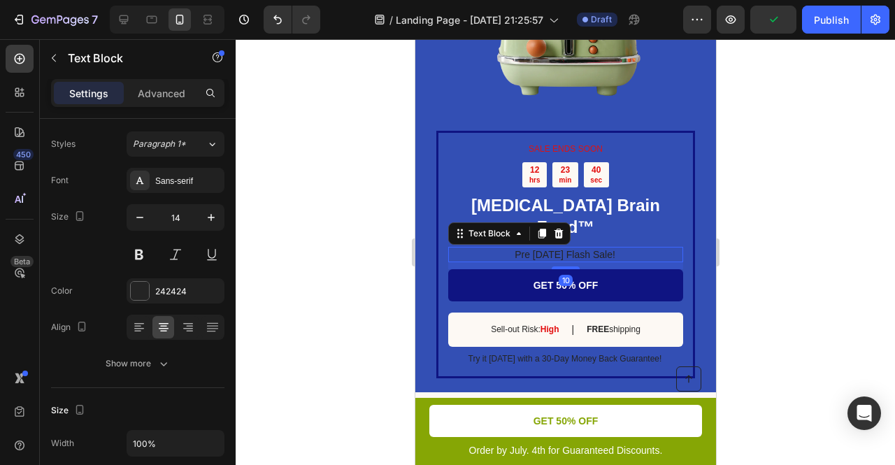
scroll to position [0, 0]
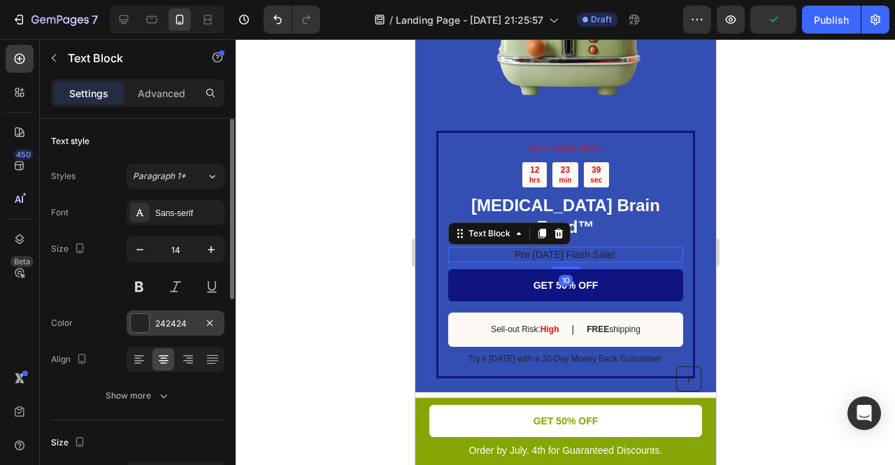
click at [183, 315] on div "242424" at bounding box center [176, 322] width 98 height 25
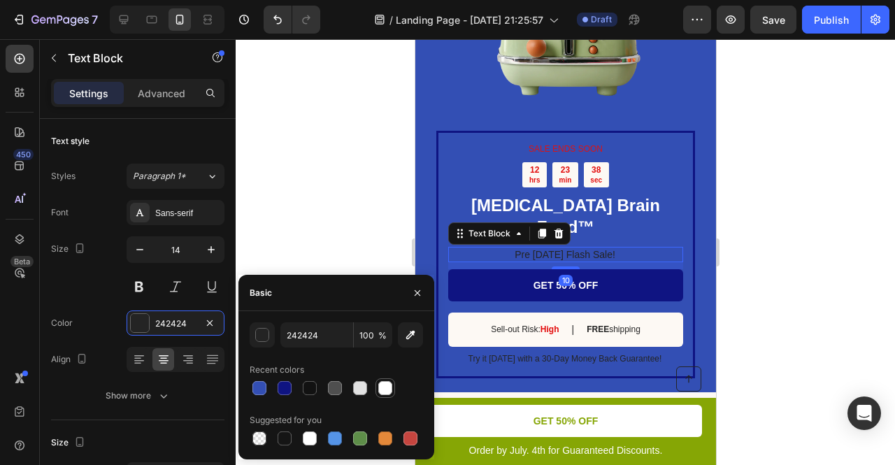
click at [383, 384] on div at bounding box center [385, 388] width 14 height 14
type input "FFFFFF"
click at [359, 219] on div at bounding box center [565, 252] width 659 height 426
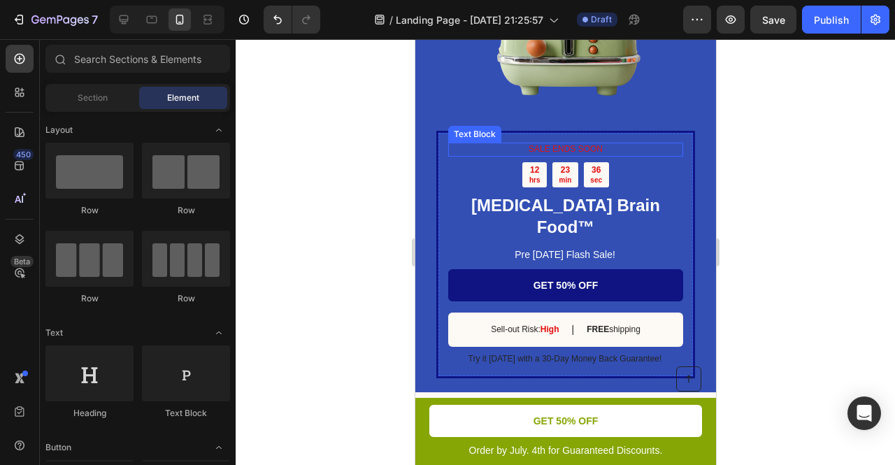
click at [567, 148] on p "SALE ENDS SOON" at bounding box center [565, 149] width 232 height 11
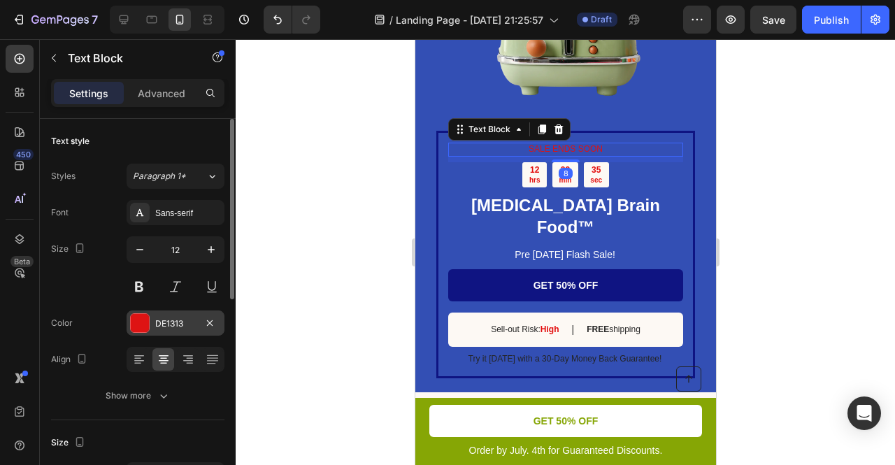
click at [149, 324] on div at bounding box center [140, 323] width 20 height 20
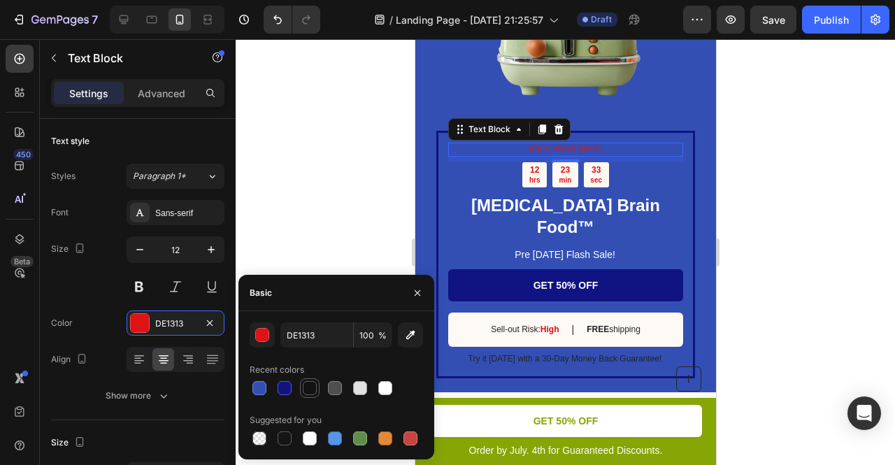
click at [306, 387] on div at bounding box center [310, 388] width 14 height 14
click at [383, 389] on div at bounding box center [385, 388] width 14 height 14
type input "FFFFFF"
click at [380, 196] on div at bounding box center [565, 252] width 659 height 426
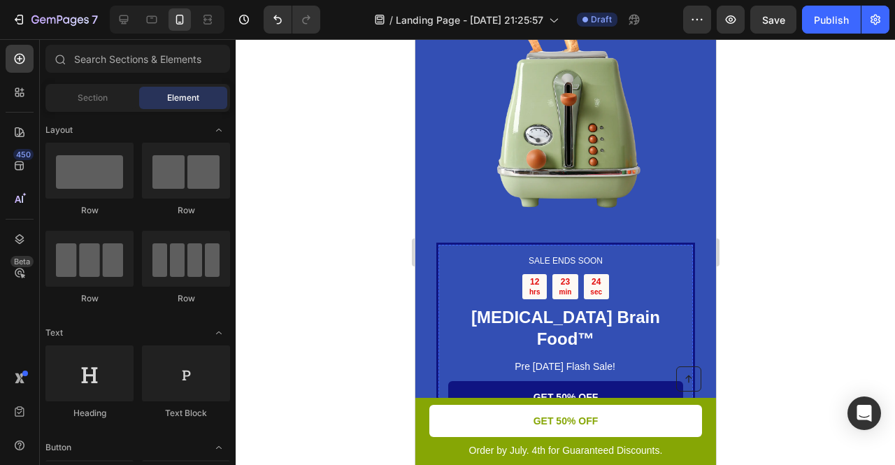
scroll to position [1951, 0]
click at [570, 258] on p "SALE ENDS SOON" at bounding box center [565, 261] width 232 height 11
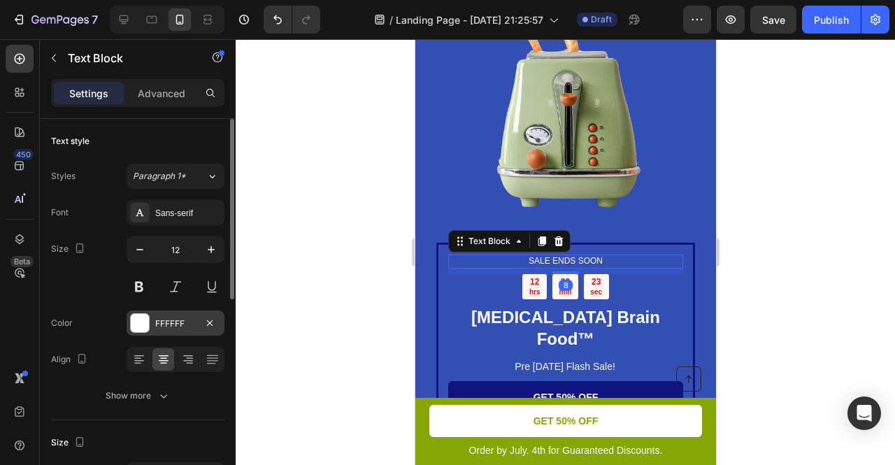
click at [143, 316] on div at bounding box center [140, 323] width 18 height 18
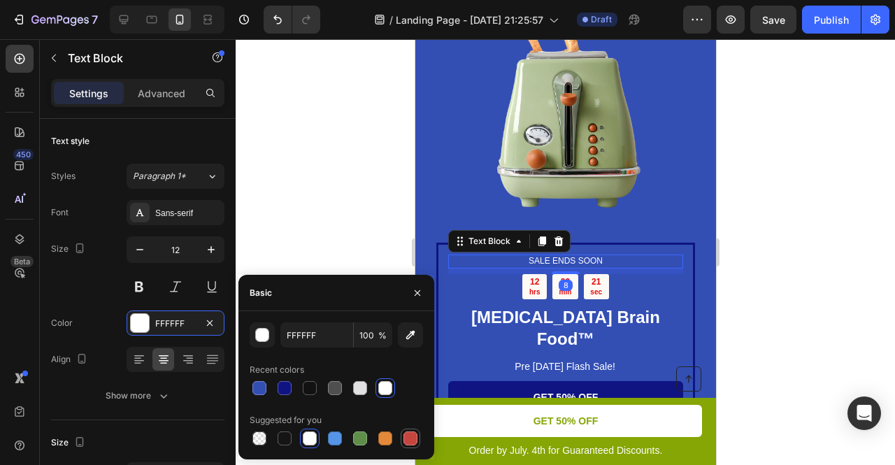
click at [409, 436] on div at bounding box center [410, 438] width 14 height 14
type input "C5453F"
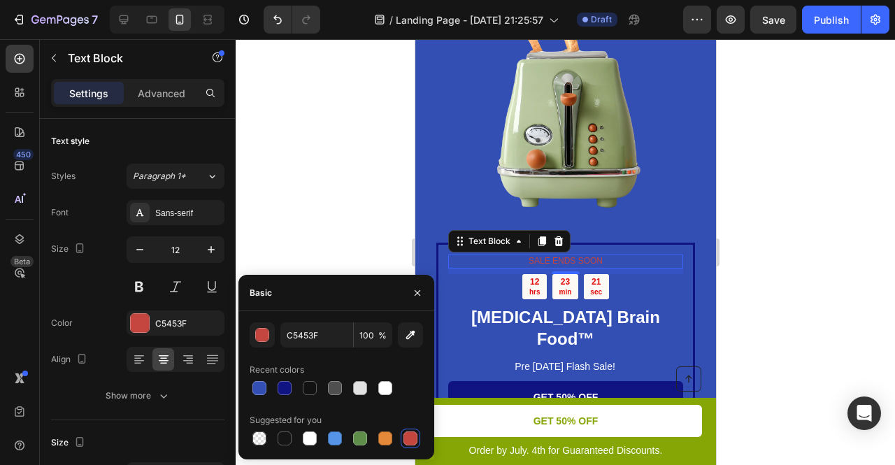
click at [369, 209] on div at bounding box center [565, 252] width 659 height 426
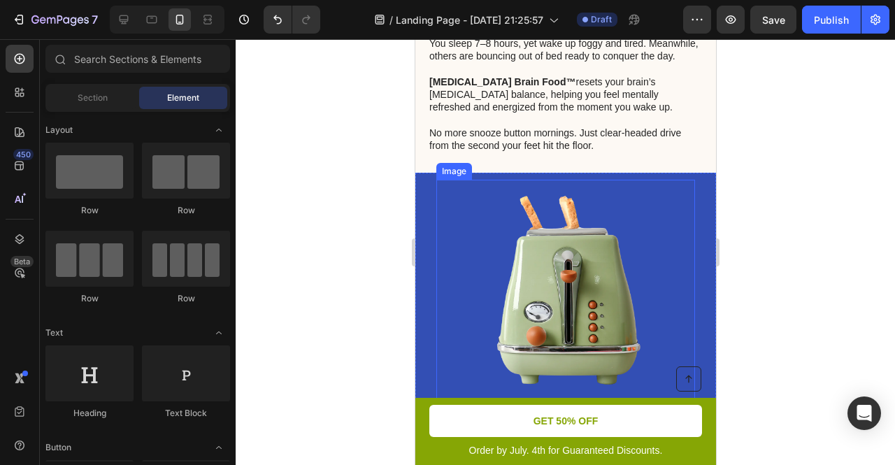
scroll to position [2020, 0]
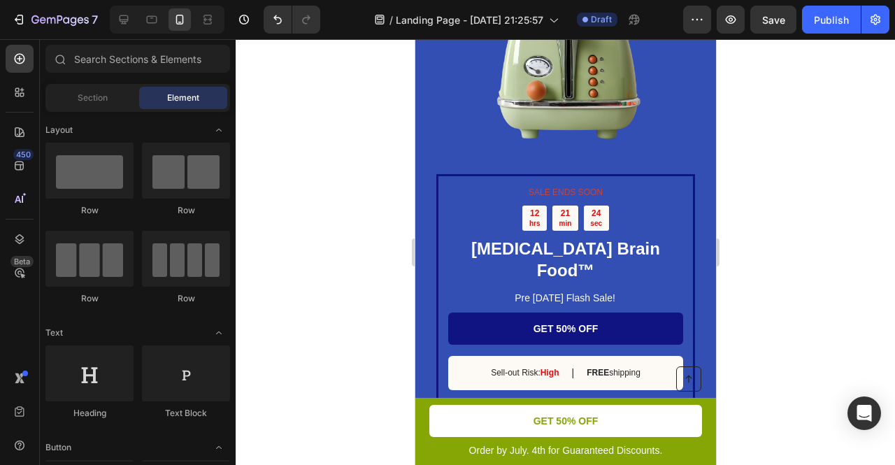
click at [516, 90] on img at bounding box center [565, 44] width 220 height 220
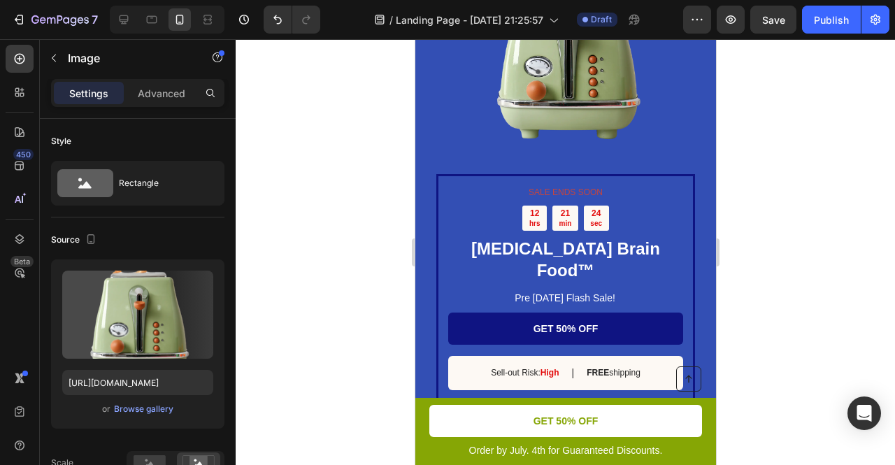
click at [543, 90] on img at bounding box center [565, 44] width 220 height 220
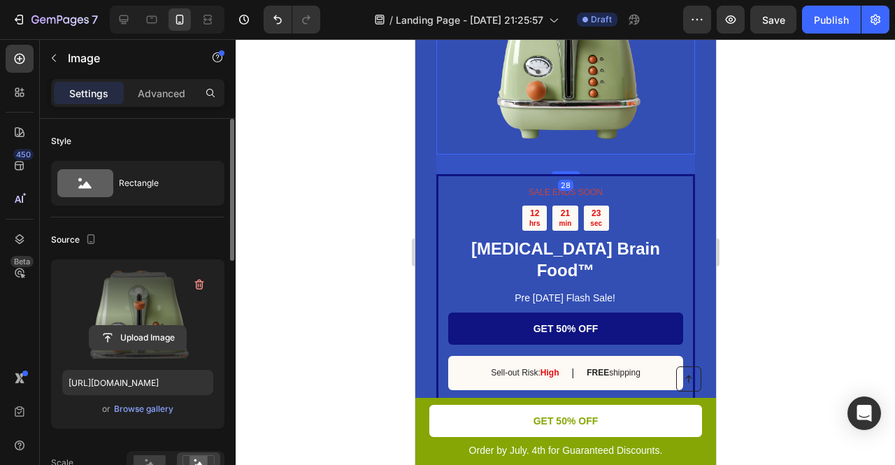
click at [129, 334] on input "file" at bounding box center [138, 338] width 97 height 24
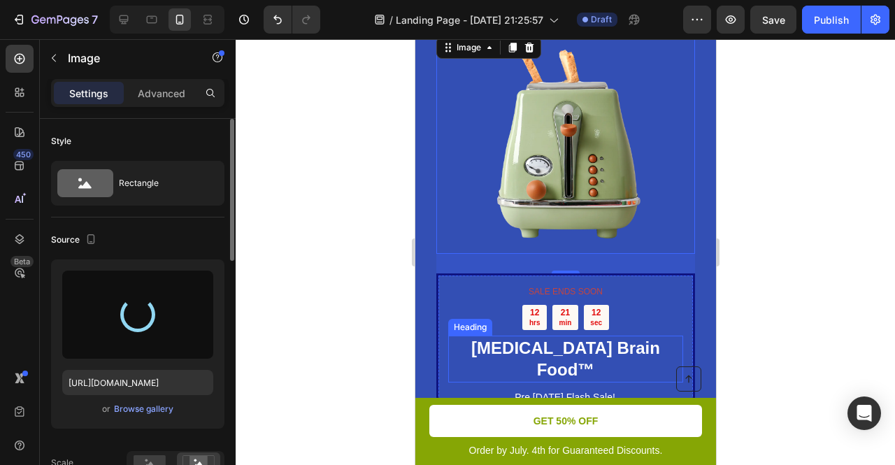
scroll to position [2568, 0]
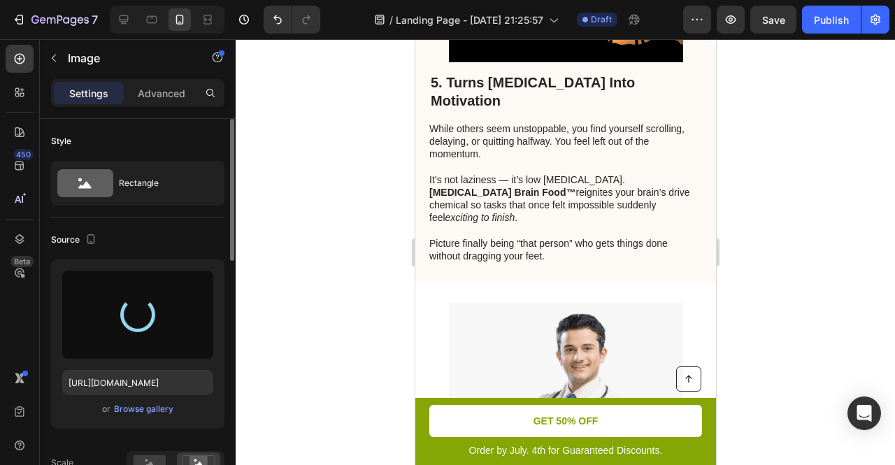
type input "[URL][DOMAIN_NAME]"
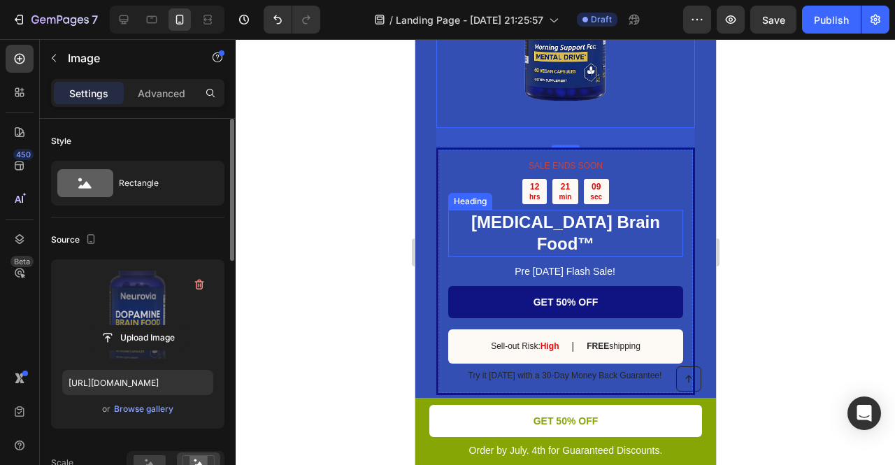
scroll to position [2042, 0]
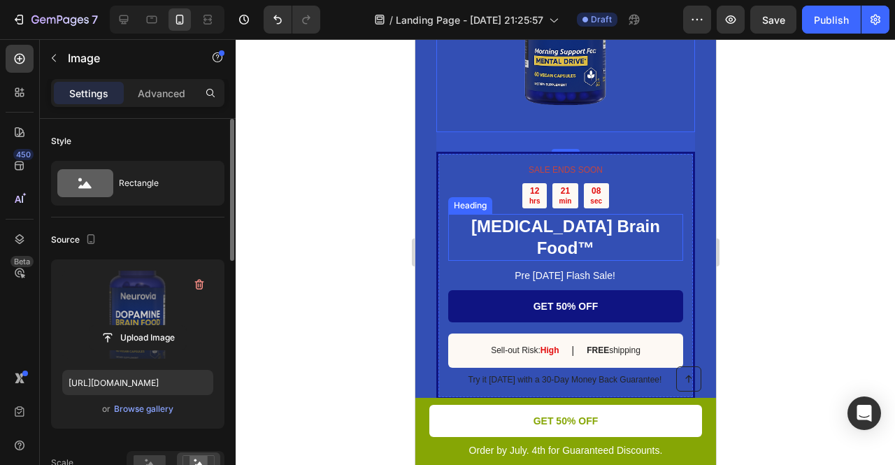
click at [803, 197] on div at bounding box center [565, 252] width 659 height 426
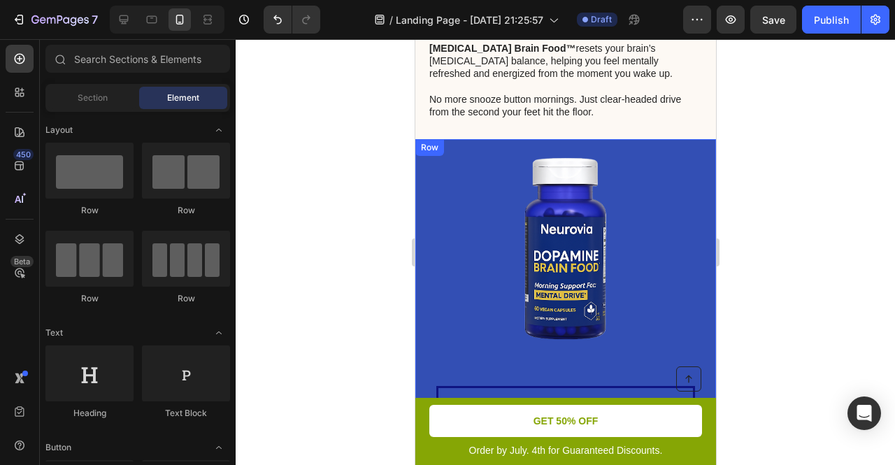
scroll to position [1867, 0]
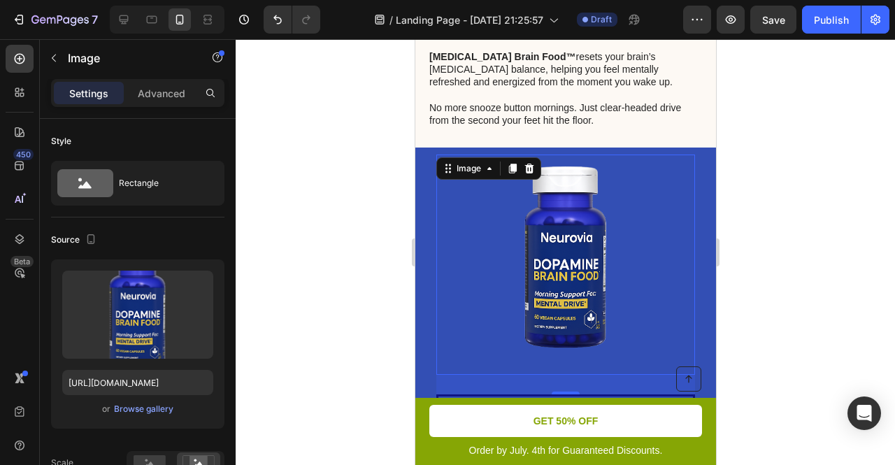
click at [795, 207] on div at bounding box center [565, 252] width 659 height 426
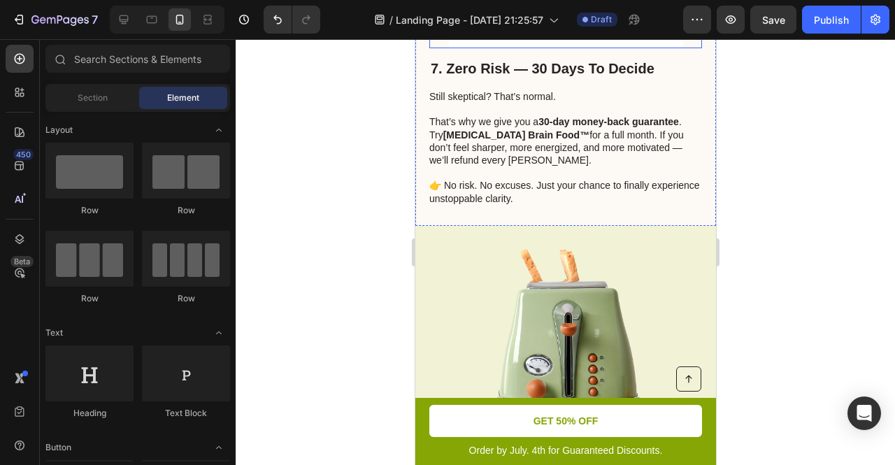
scroll to position [3536, 0]
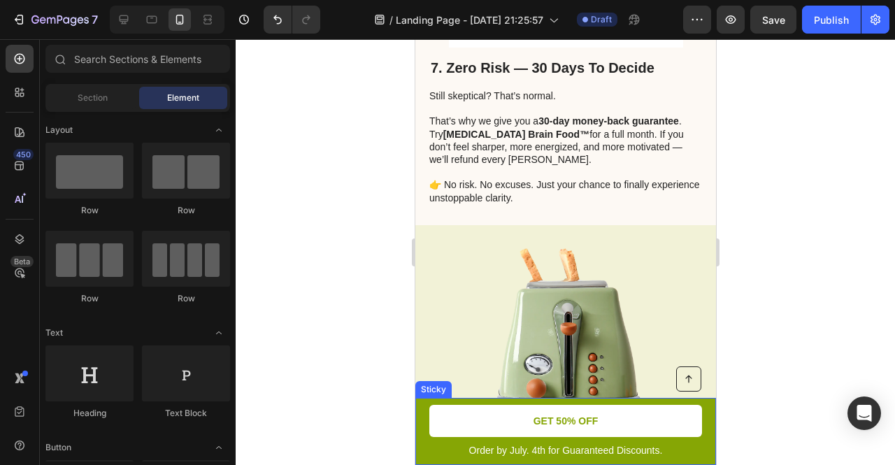
click at [415, 443] on div "Button Order by July. 4th for Guaranteed Discounts. Text Block GET 50% OFF Butt…" at bounding box center [565, 431] width 301 height 67
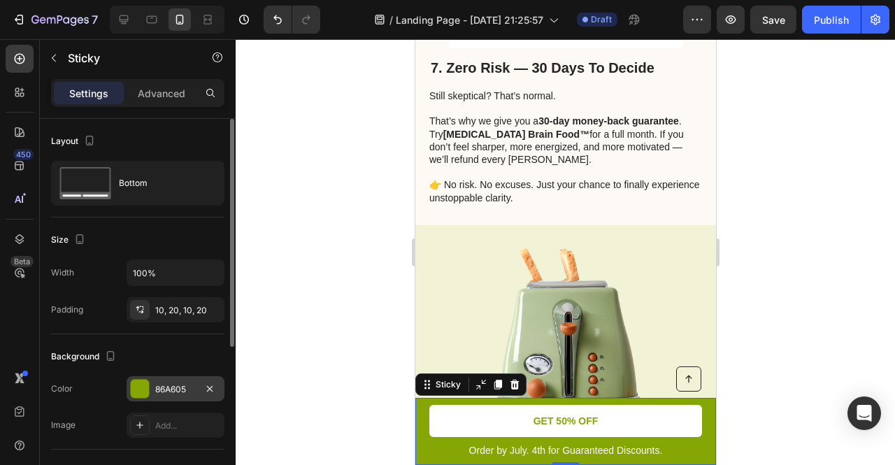
click at [141, 386] on div at bounding box center [140, 389] width 18 height 18
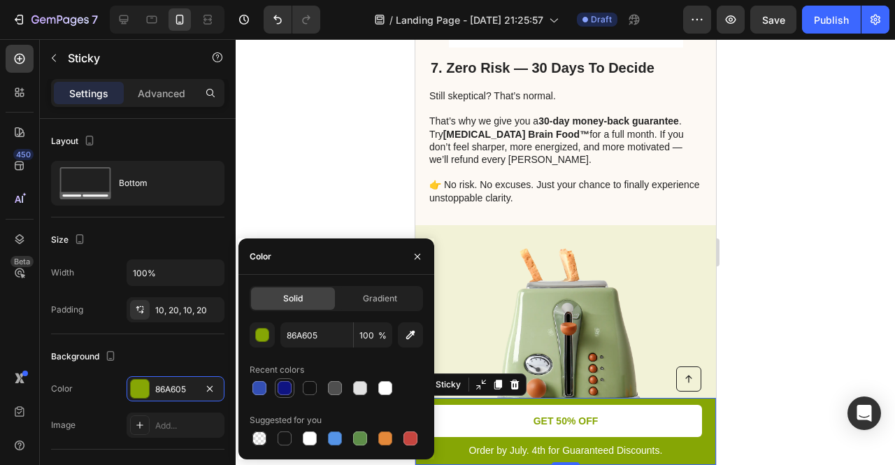
click at [278, 383] on div at bounding box center [285, 388] width 14 height 14
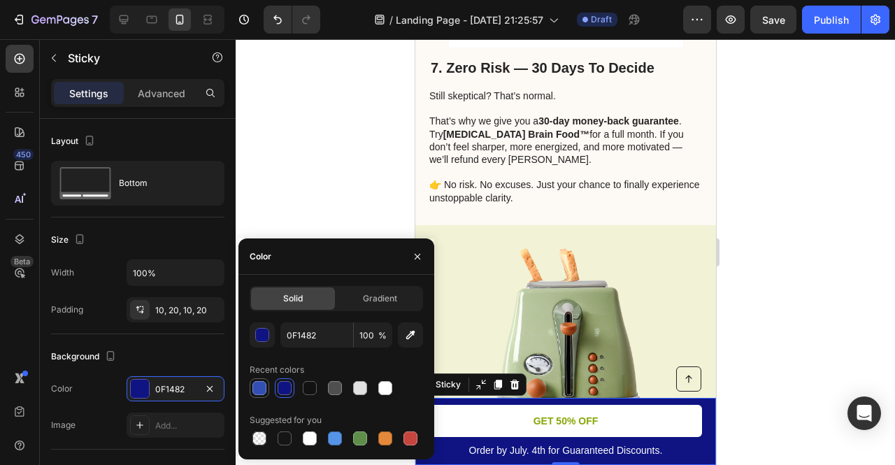
click at [250, 394] on div at bounding box center [260, 388] width 20 height 20
type input "334FB4"
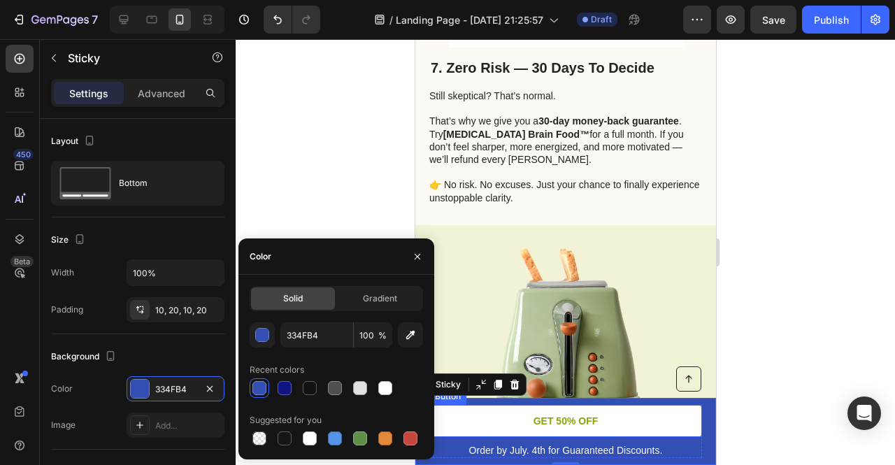
click at [498, 424] on link "GET 50% OFF" at bounding box center [565, 421] width 273 height 32
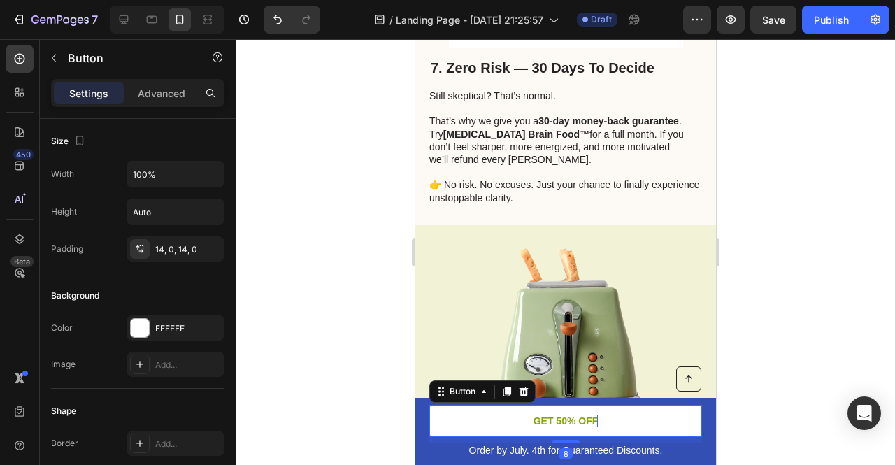
click at [540, 423] on p "GET 50% OFF" at bounding box center [565, 421] width 65 height 13
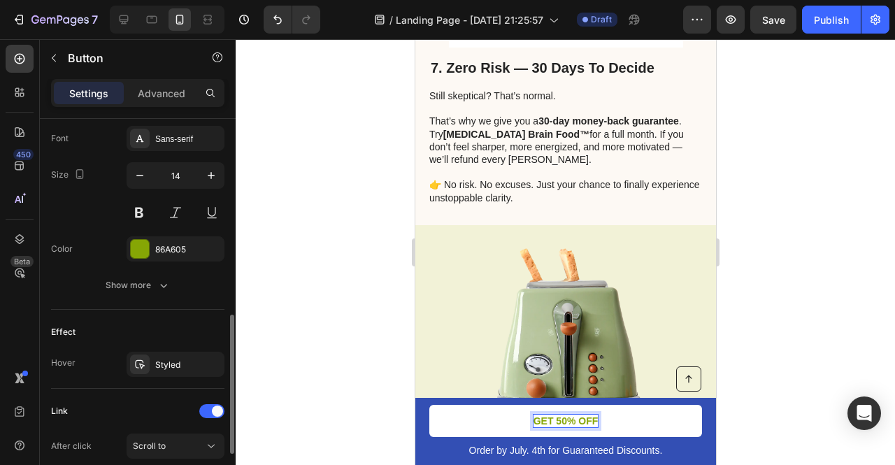
scroll to position [663, 0]
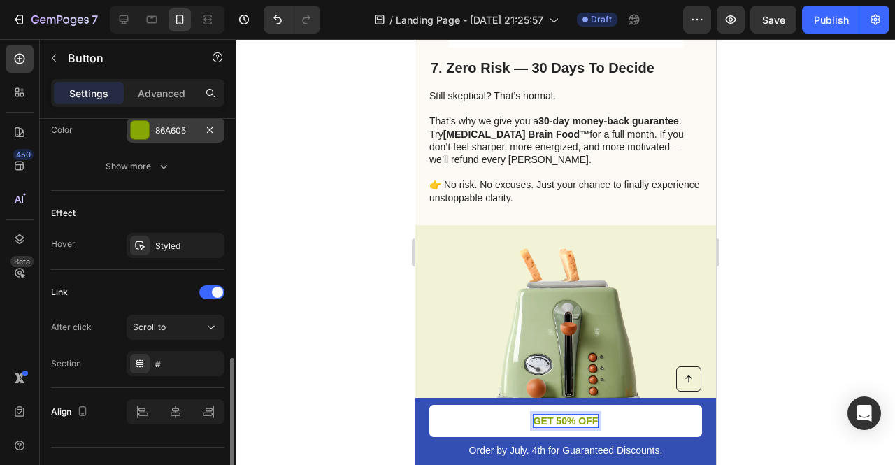
click at [165, 132] on div "86A605" at bounding box center [175, 130] width 41 height 13
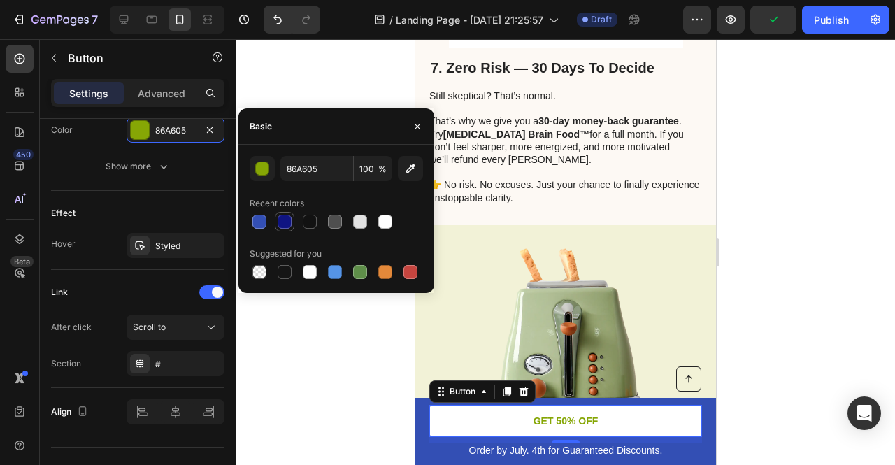
click at [276, 220] on div at bounding box center [284, 221] width 17 height 17
type input "0F1482"
click at [849, 309] on div at bounding box center [565, 252] width 659 height 426
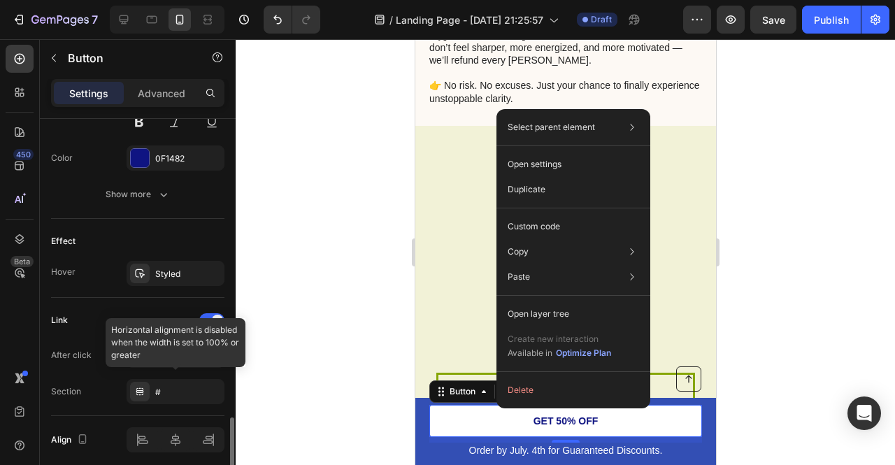
scroll to position [686, 0]
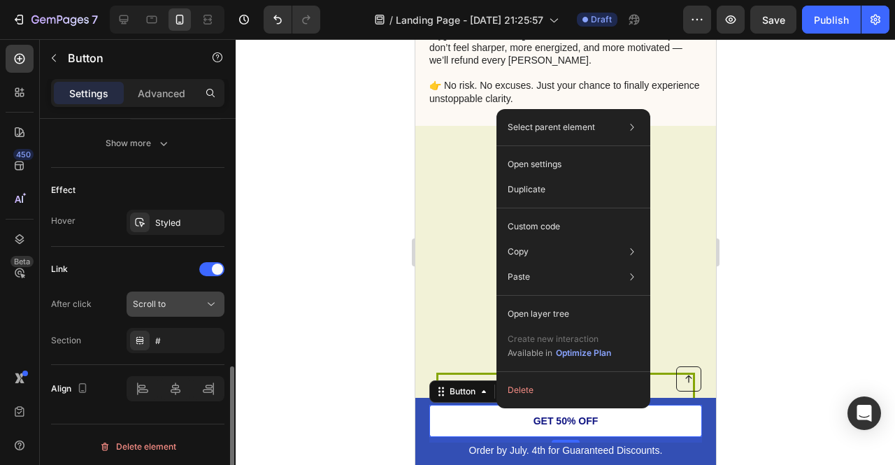
click at [171, 307] on div "Scroll to" at bounding box center [175, 304] width 85 height 14
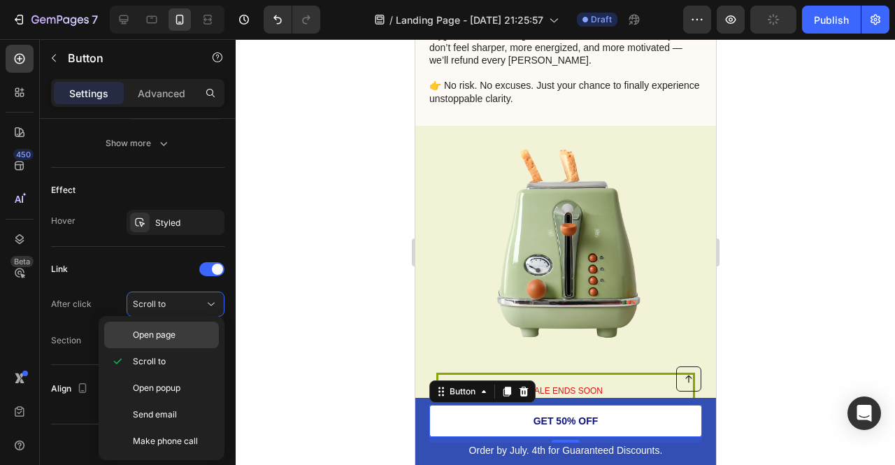
click at [162, 336] on span "Open page" at bounding box center [154, 335] width 43 height 13
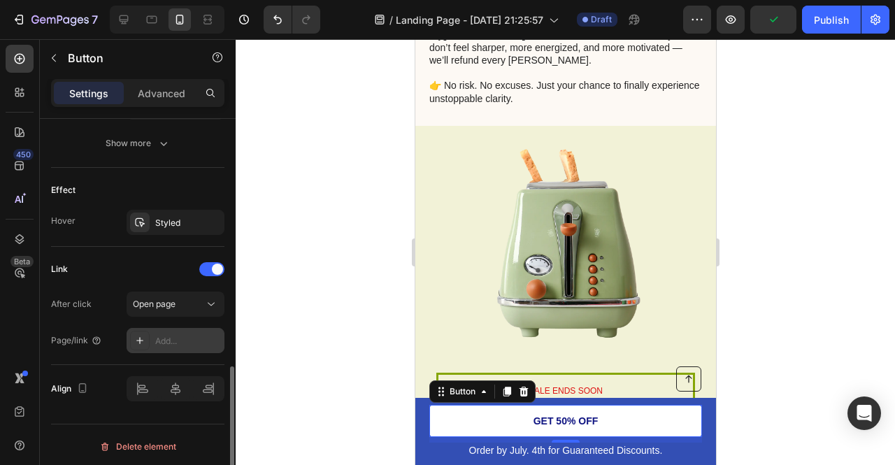
click at [190, 342] on div "Add..." at bounding box center [188, 341] width 66 height 13
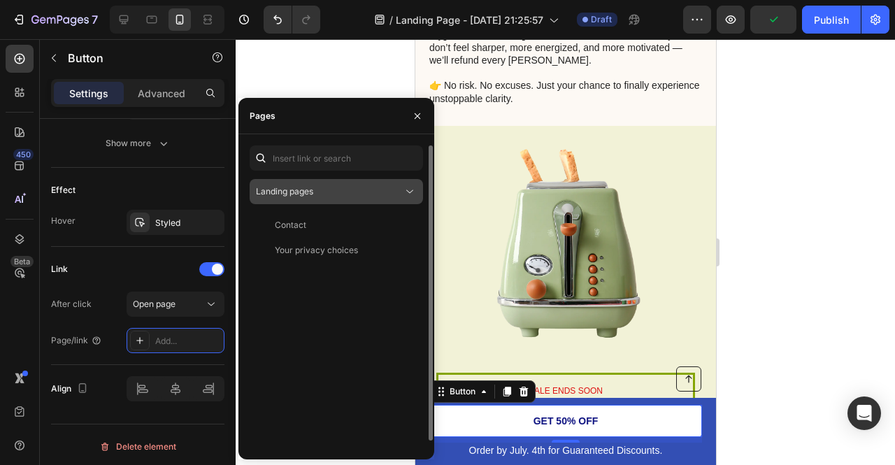
click at [323, 190] on div "Landing pages" at bounding box center [329, 191] width 147 height 13
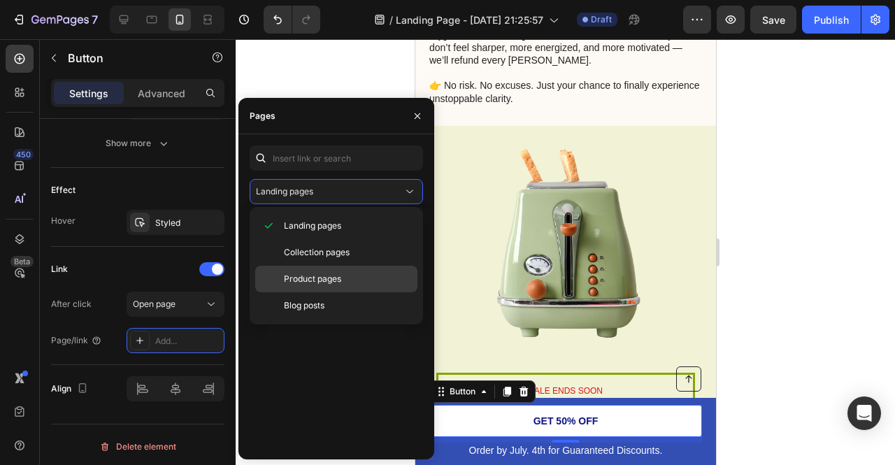
click at [341, 279] on span "Product pages" at bounding box center [312, 279] width 57 height 13
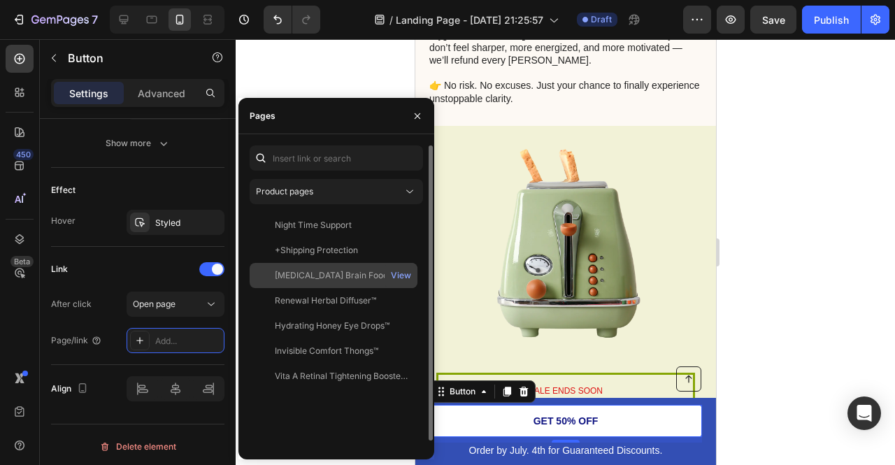
click at [292, 274] on div "[MEDICAL_DATA] Brain Food™ | Pre [DATE] Flash Sale!" at bounding box center [342, 275] width 134 height 13
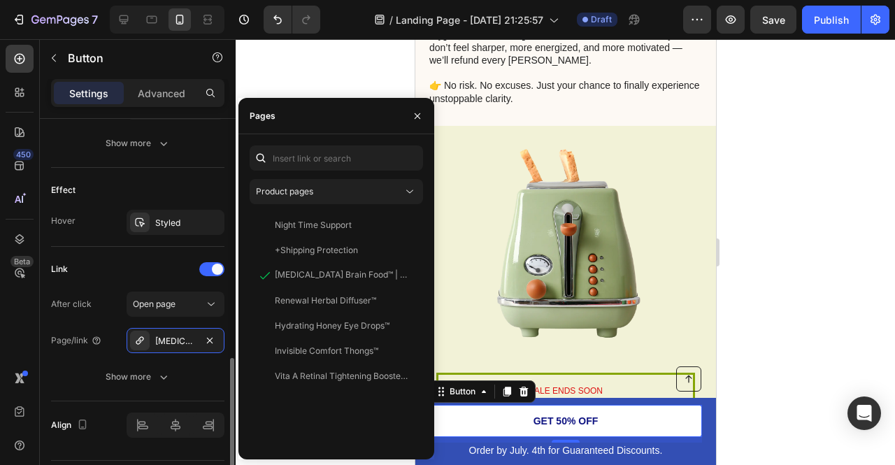
click at [108, 271] on div "Link" at bounding box center [137, 269] width 173 height 22
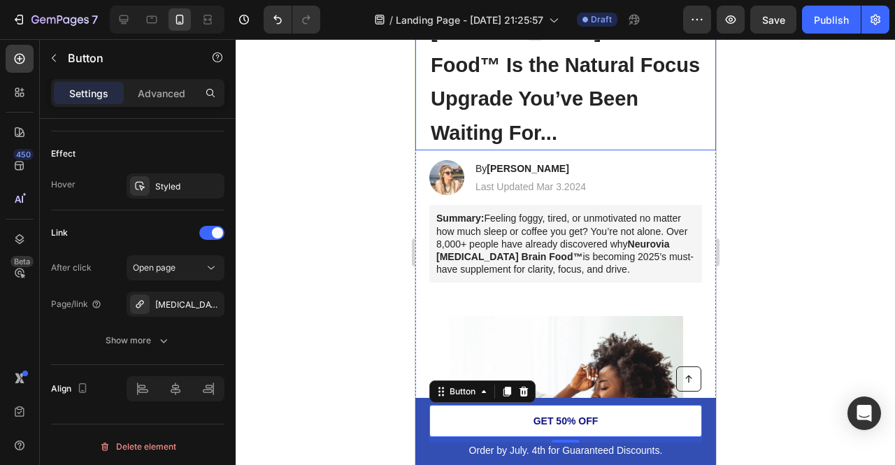
scroll to position [0, 0]
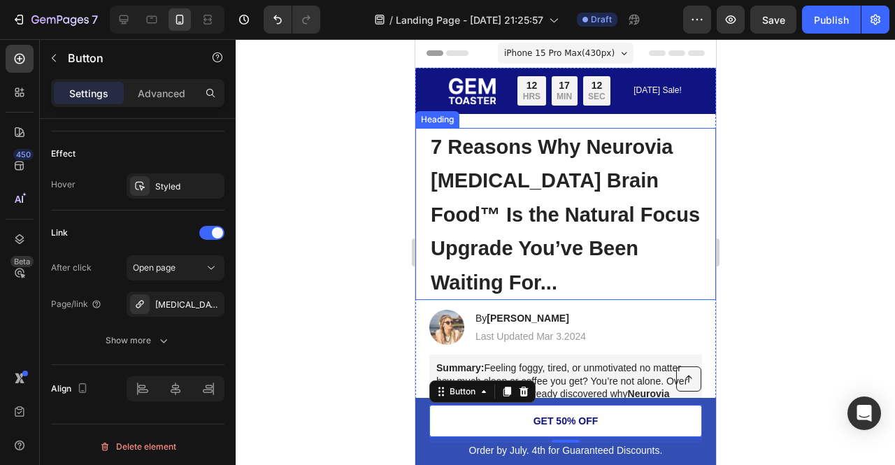
click at [467, 86] on img at bounding box center [472, 91] width 48 height 27
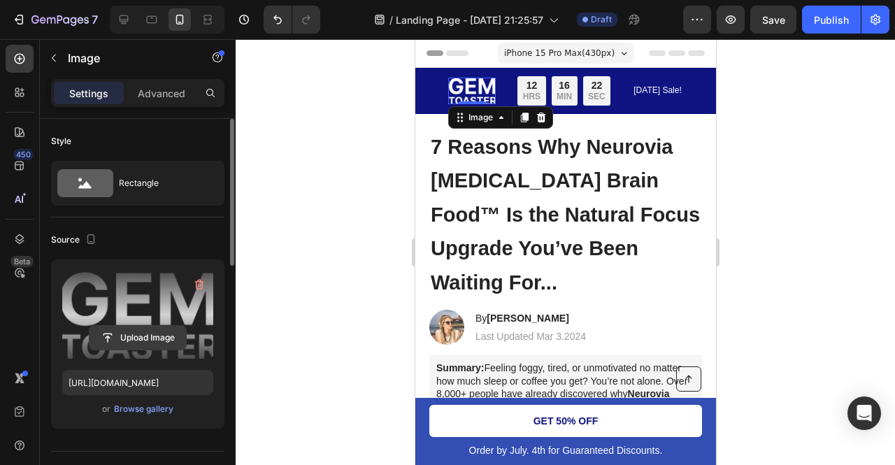
click at [124, 339] on input "file" at bounding box center [138, 338] width 97 height 24
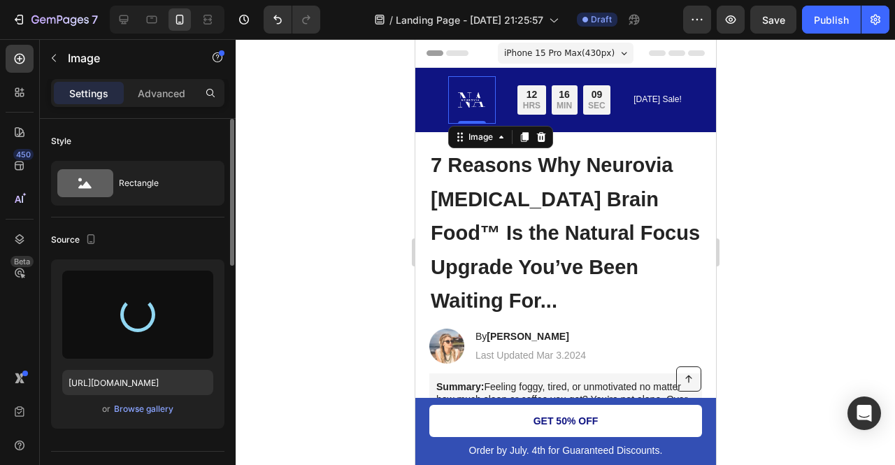
type input "[URL][DOMAIN_NAME]"
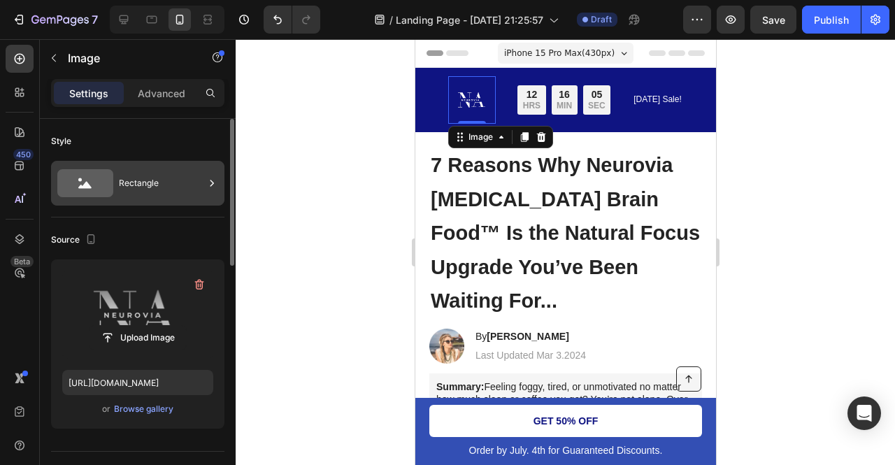
click at [162, 169] on div "Rectangle" at bounding box center [161, 183] width 85 height 32
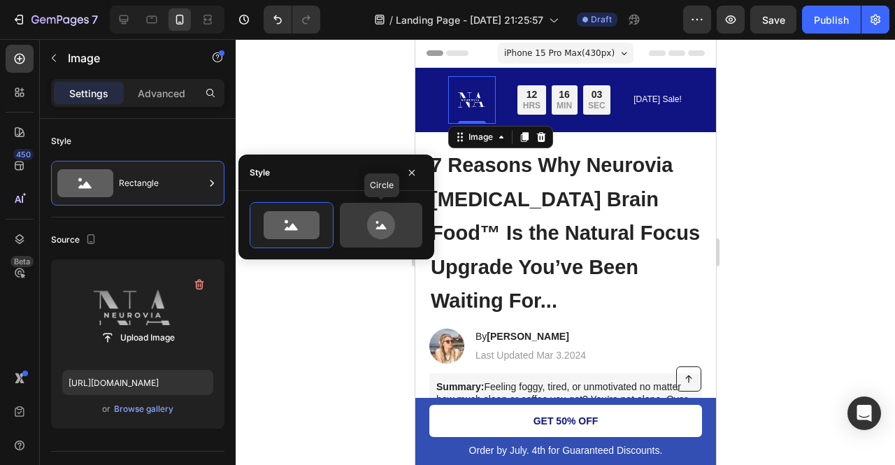
click at [371, 223] on icon at bounding box center [381, 225] width 28 height 28
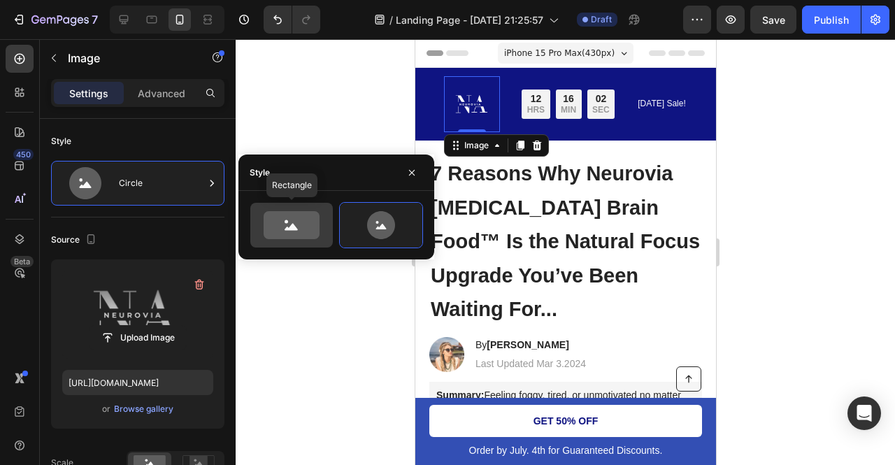
click at [287, 219] on icon at bounding box center [292, 225] width 56 height 28
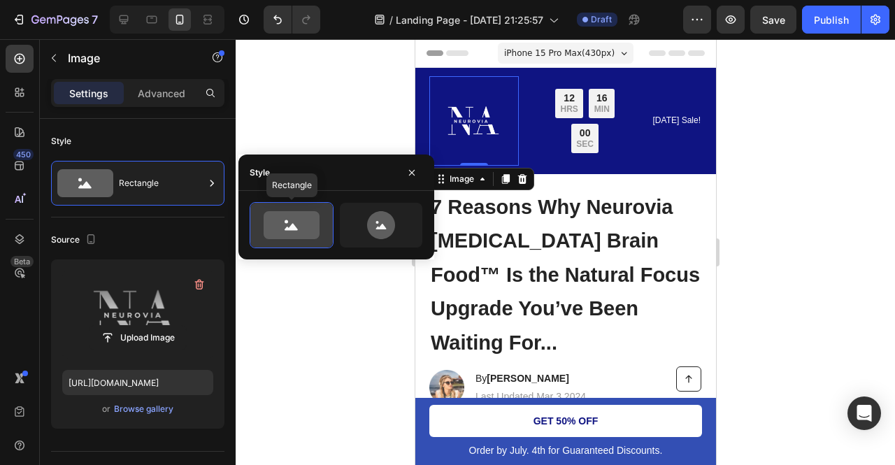
click at [308, 220] on icon at bounding box center [292, 225] width 56 height 28
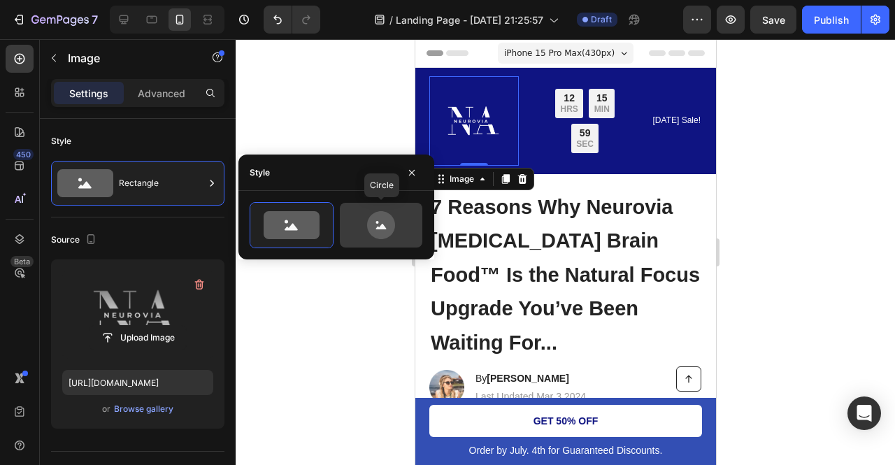
click at [371, 226] on icon at bounding box center [381, 225] width 28 height 28
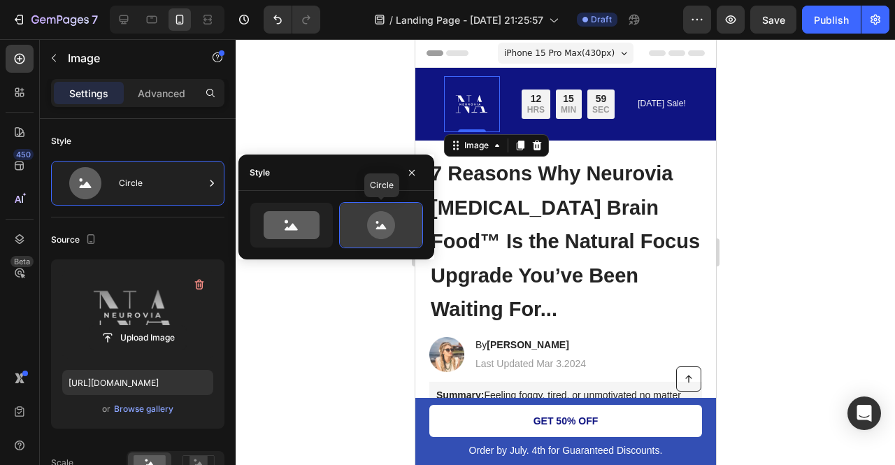
click at [371, 226] on icon at bounding box center [381, 225] width 28 height 28
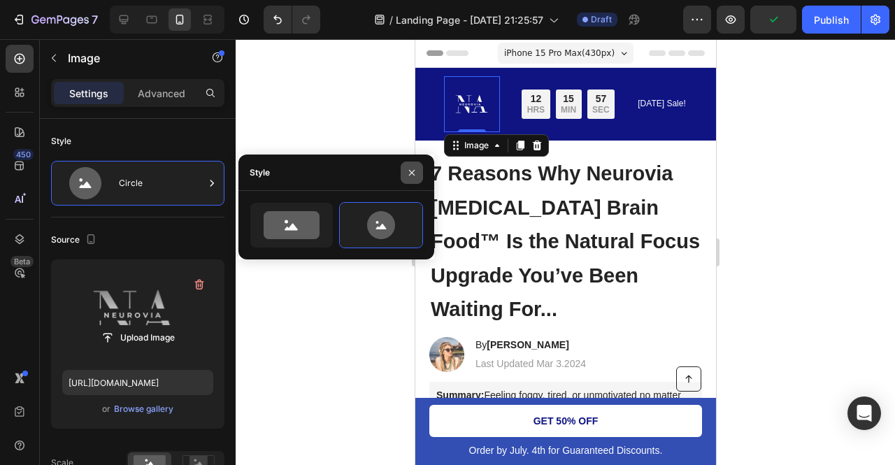
click at [419, 174] on button "button" at bounding box center [412, 173] width 22 height 22
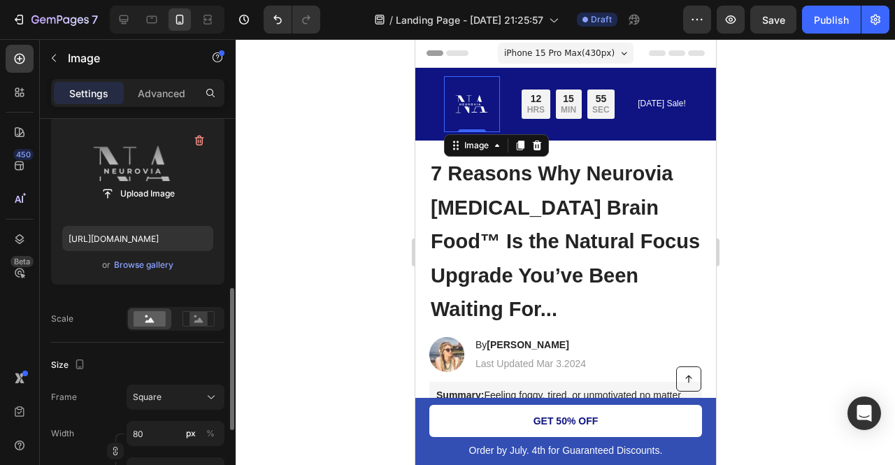
scroll to position [262, 0]
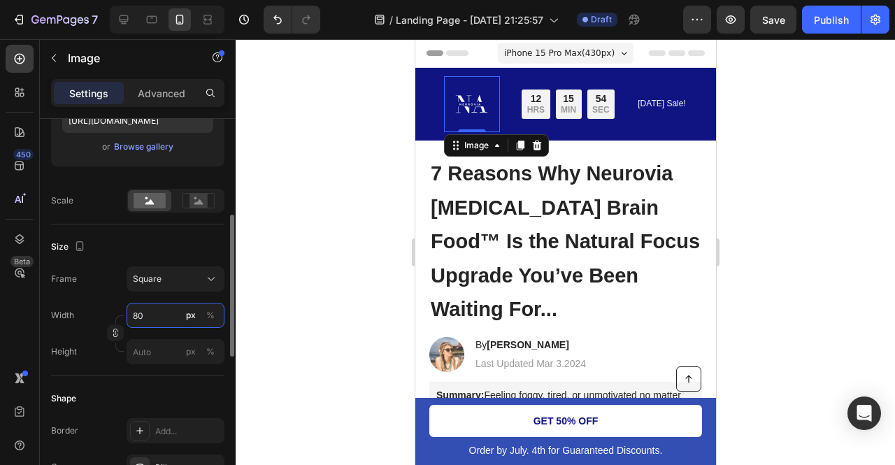
click at [170, 314] on input "80" at bounding box center [176, 315] width 98 height 25
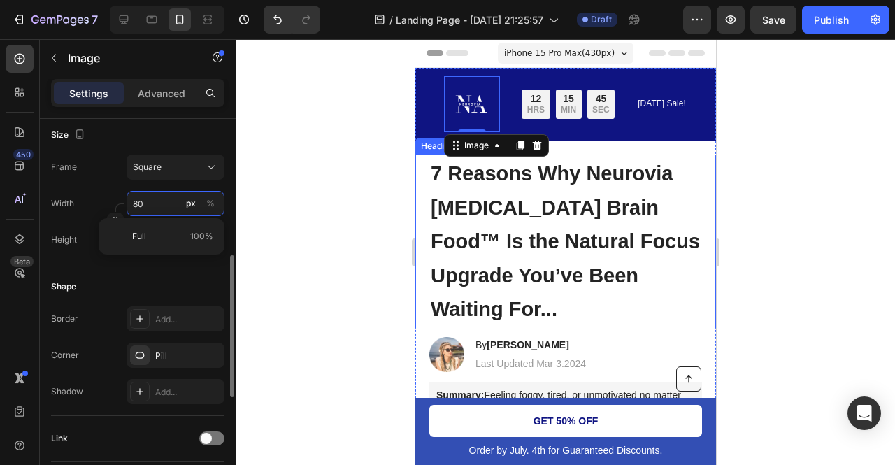
scroll to position [373, 0]
type input "5"
type input "50"
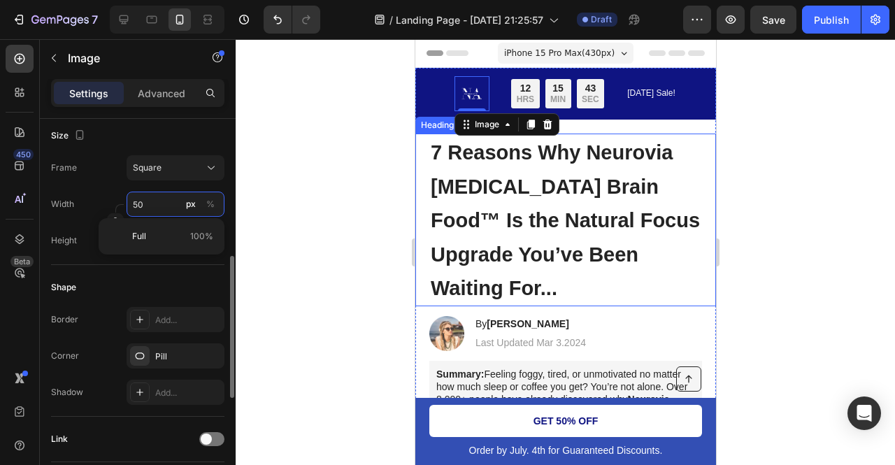
type input "50"
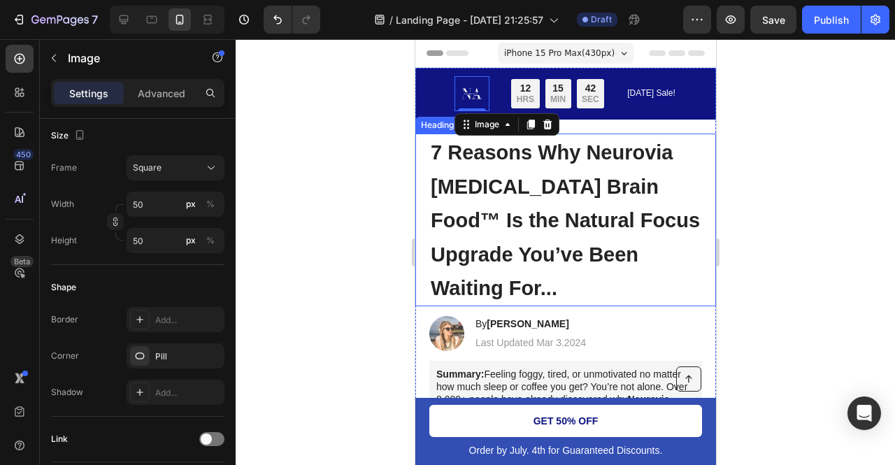
click at [319, 190] on div at bounding box center [565, 252] width 659 height 426
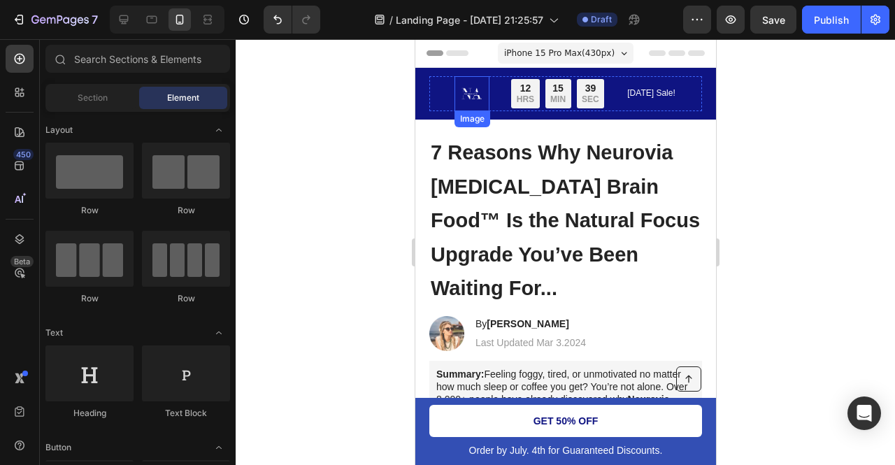
click at [469, 96] on img at bounding box center [471, 93] width 35 height 35
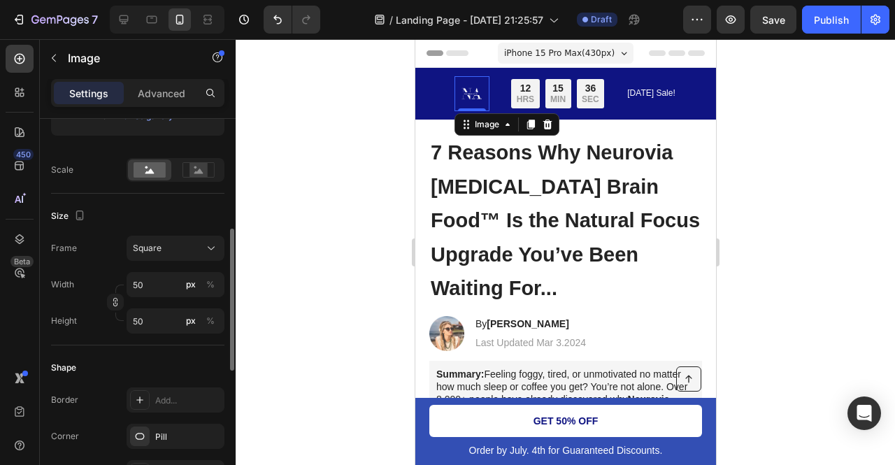
scroll to position [295, 0]
click at [151, 279] on input "50" at bounding box center [176, 282] width 98 height 25
type input "6"
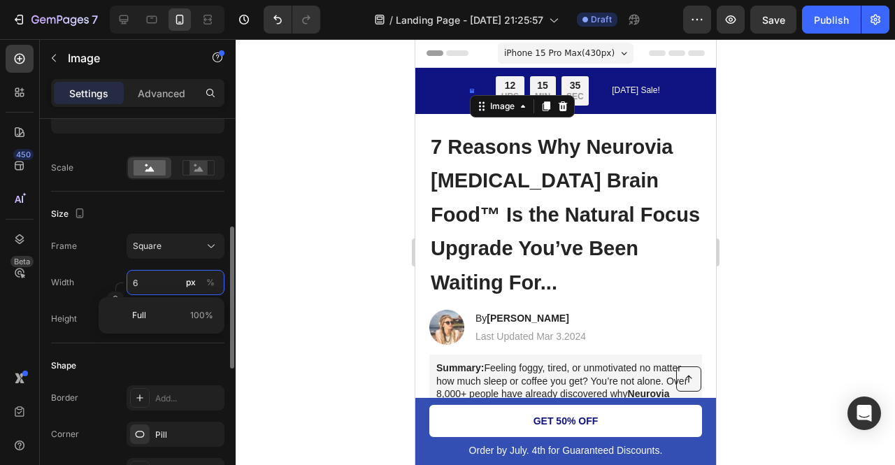
type input "60"
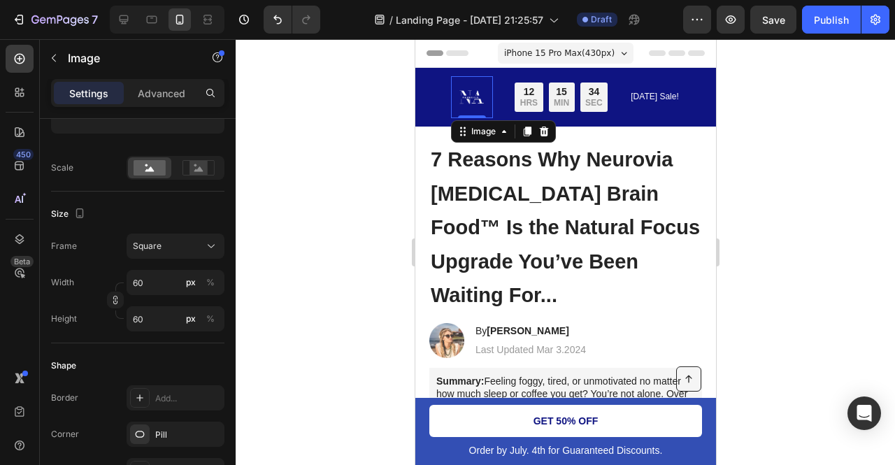
click at [292, 231] on div at bounding box center [565, 252] width 659 height 426
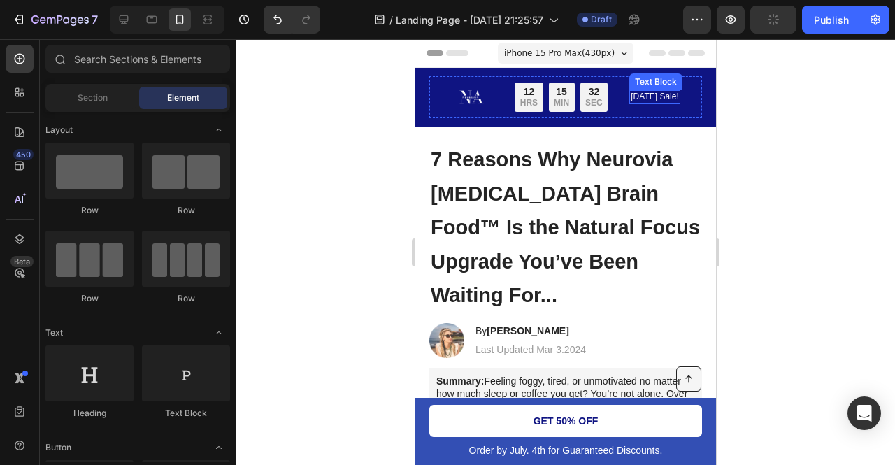
click at [639, 97] on p "[DATE] Sale!" at bounding box center [654, 97] width 48 height 11
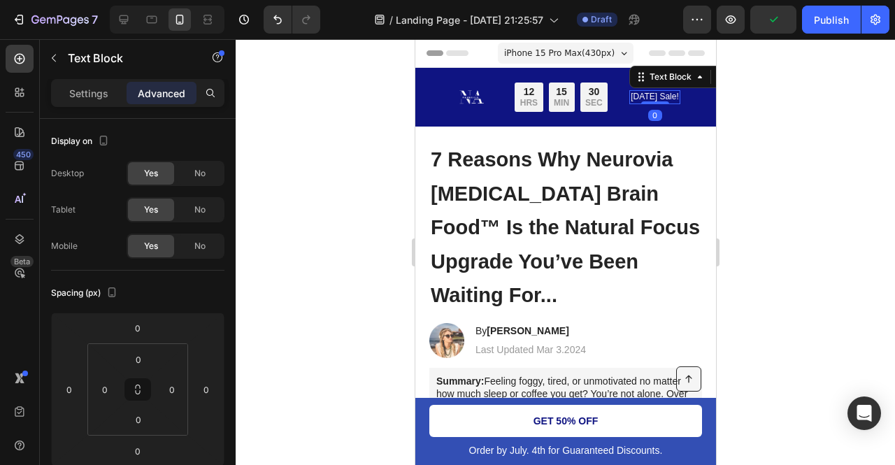
click at [762, 162] on div at bounding box center [565, 252] width 659 height 426
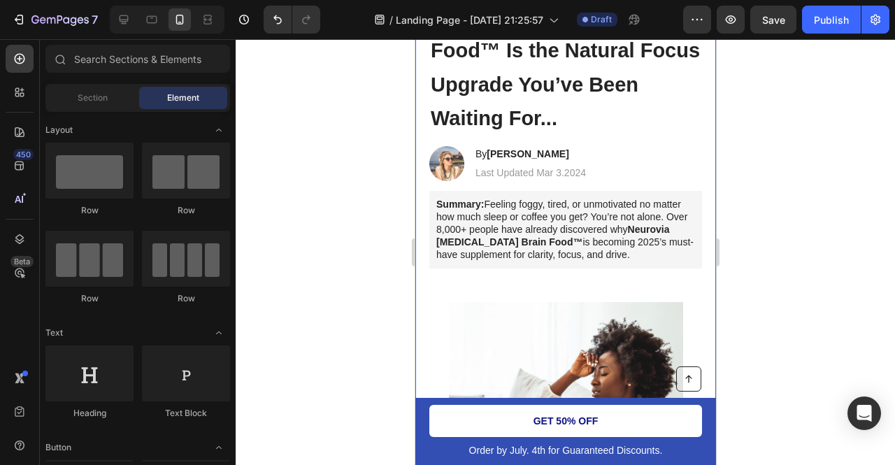
scroll to position [190, 0]
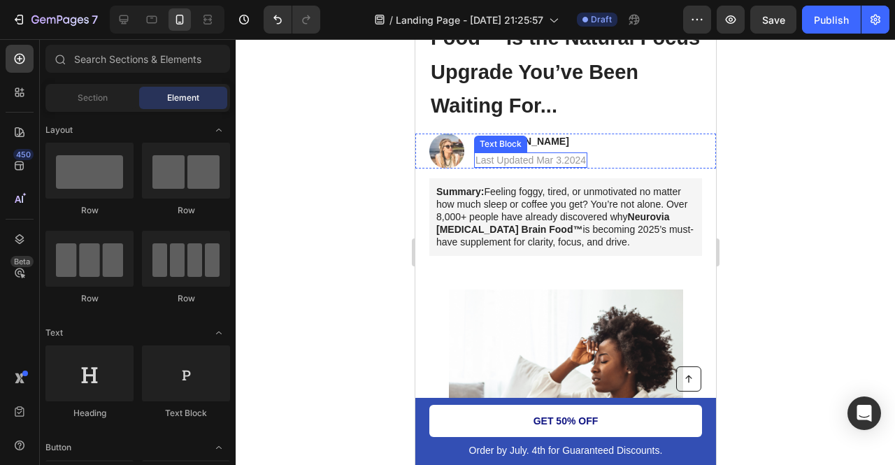
click at [569, 134] on div "By Jessica M. Heading Last Updated Mar 3.2024 Text Block" at bounding box center [529, 151] width 113 height 35
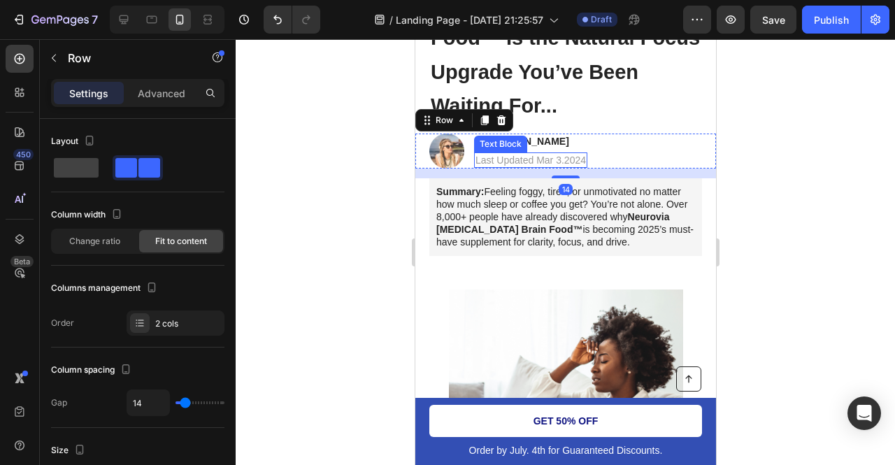
click at [571, 154] on p "Last Updated Mar 3.2024" at bounding box center [530, 160] width 110 height 13
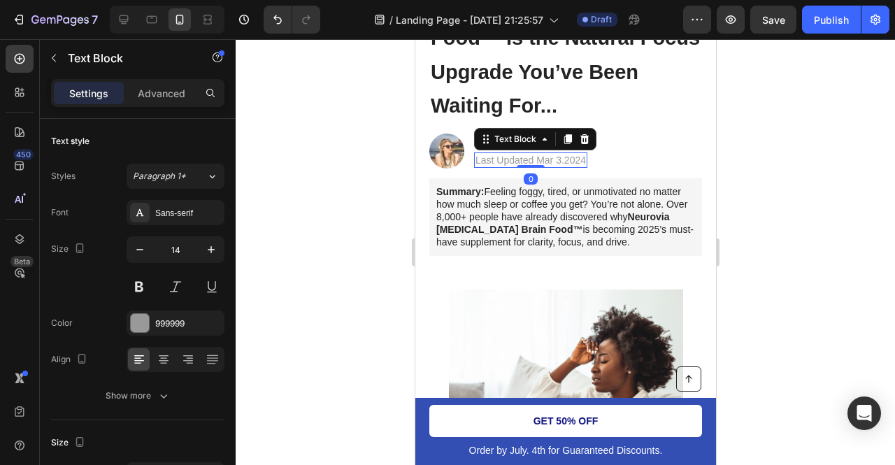
click at [574, 154] on p "Last Updated Mar 3.2024" at bounding box center [530, 160] width 110 height 13
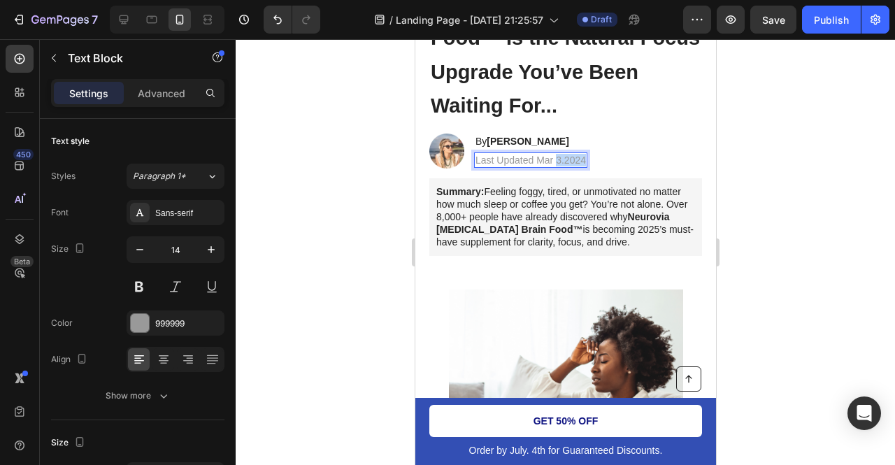
click at [574, 154] on p "Last Updated Mar 3.2024" at bounding box center [530, 160] width 110 height 13
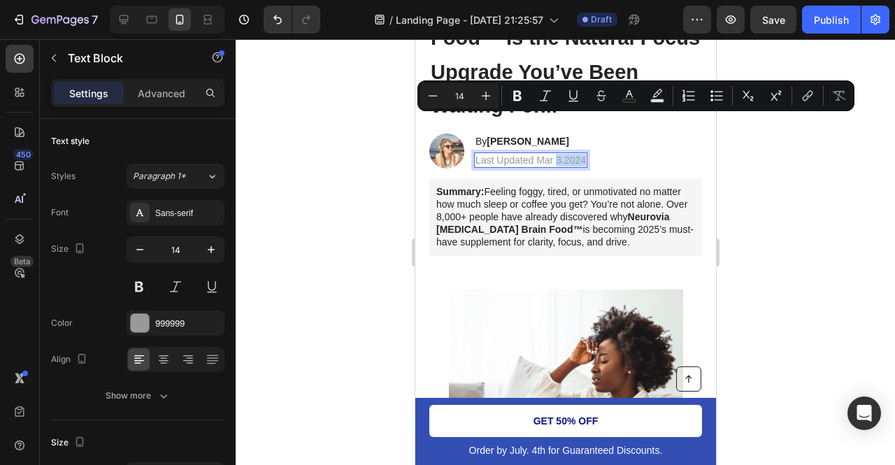
click at [576, 154] on p "Last Updated Mar 3.2024" at bounding box center [530, 160] width 110 height 13
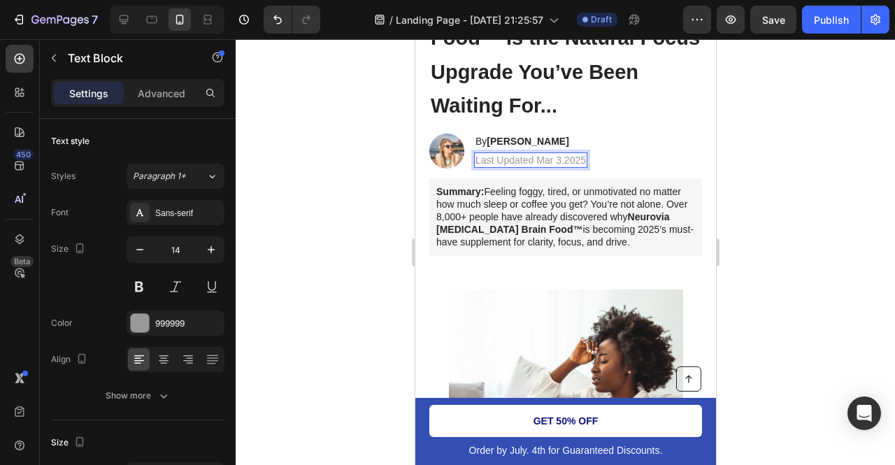
click at [362, 166] on div at bounding box center [565, 252] width 659 height 426
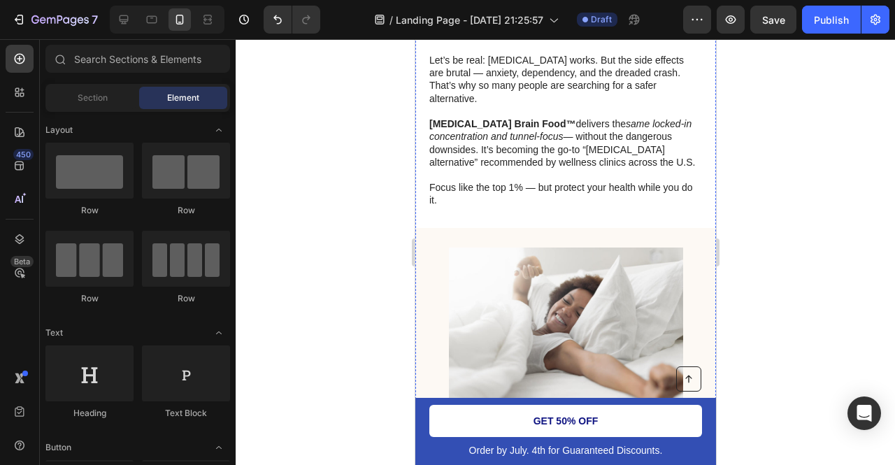
scroll to position [1447, 0]
click at [506, 444] on p "Order by July. 4th for Guaranteed Discounts." at bounding box center [565, 450] width 270 height 13
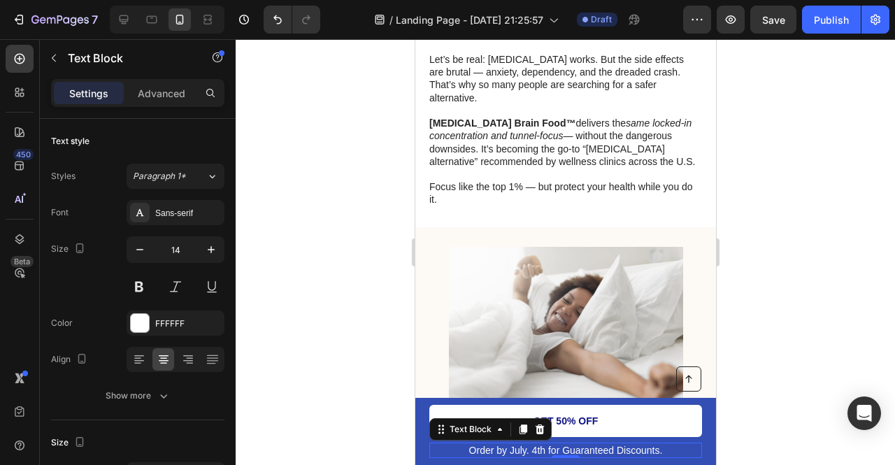
click at [508, 450] on p "Order by July. 4th for Guaranteed Discounts." at bounding box center [565, 450] width 270 height 13
click at [541, 452] on p "Order by July. 4th for Guaranteed Discounts." at bounding box center [565, 450] width 270 height 13
click at [534, 450] on p "Order by July. 4th for Guaranteed Discounts." at bounding box center [565, 450] width 270 height 13
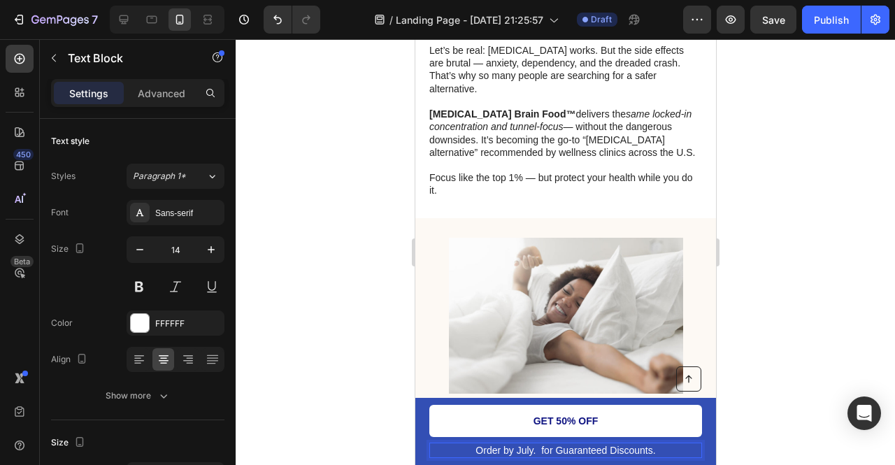
scroll to position [1461, 0]
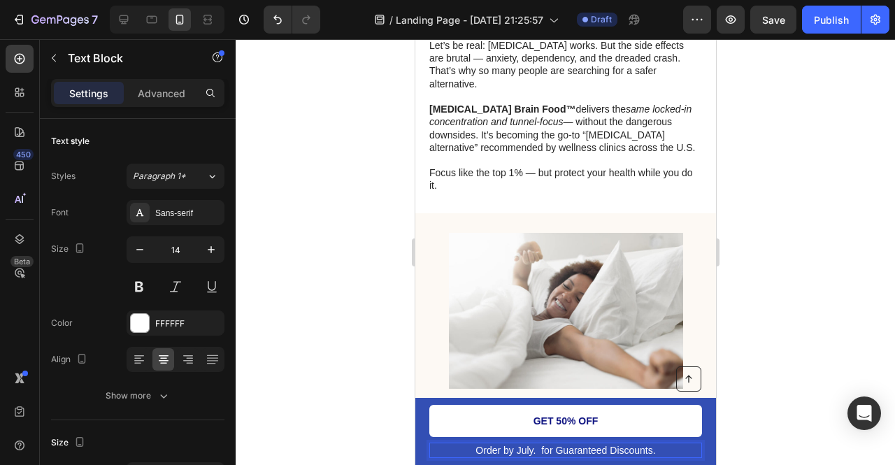
click at [527, 450] on p "Order by July. for Guaranteed Discounts." at bounding box center [565, 450] width 270 height 13
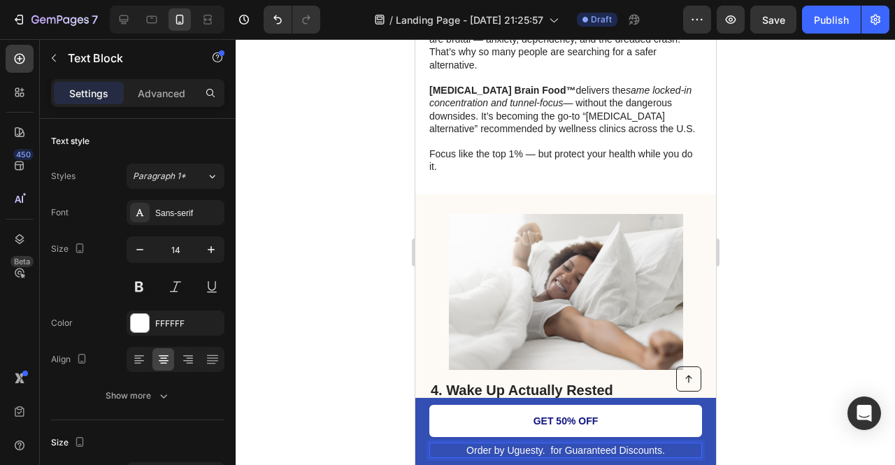
scroll to position [1484, 0]
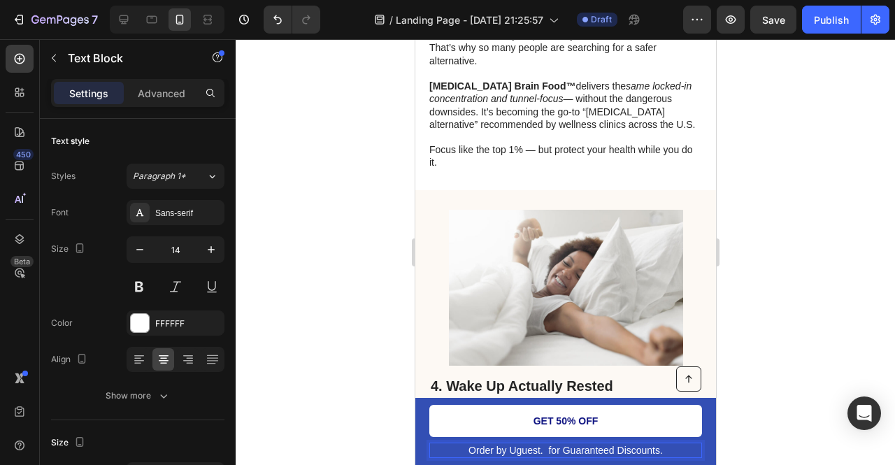
click at [540, 453] on p "Order by Uguest. for Guaranteed Discounts." at bounding box center [565, 450] width 270 height 13
click at [537, 448] on p "Order by August. for Guaranteed Discounts." at bounding box center [565, 450] width 270 height 13
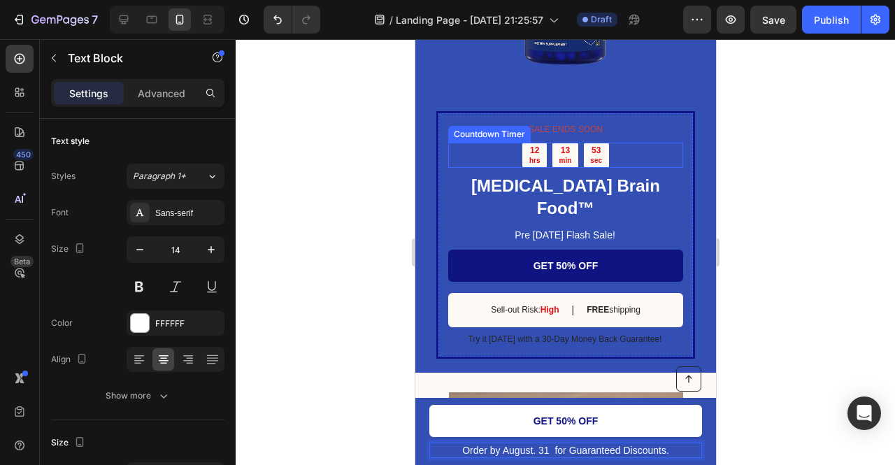
scroll to position [2120, 0]
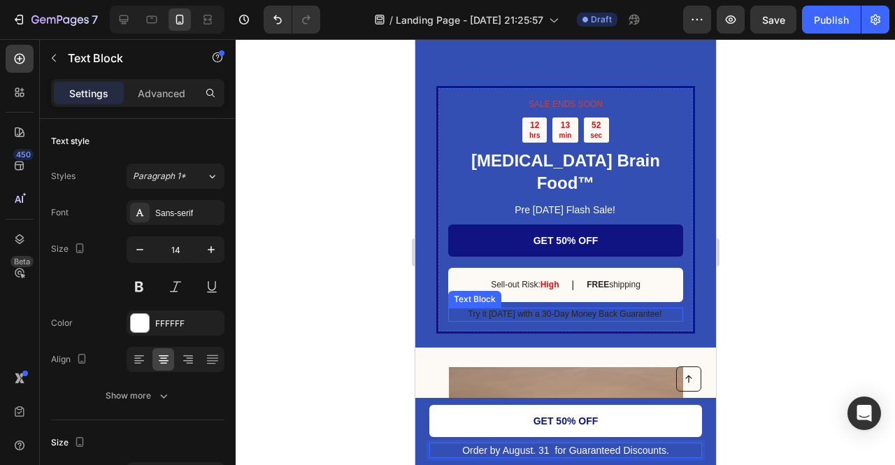
click at [522, 309] on p "Try it [DATE] with a 30-Day Money Back Guarantee!" at bounding box center [565, 314] width 234 height 11
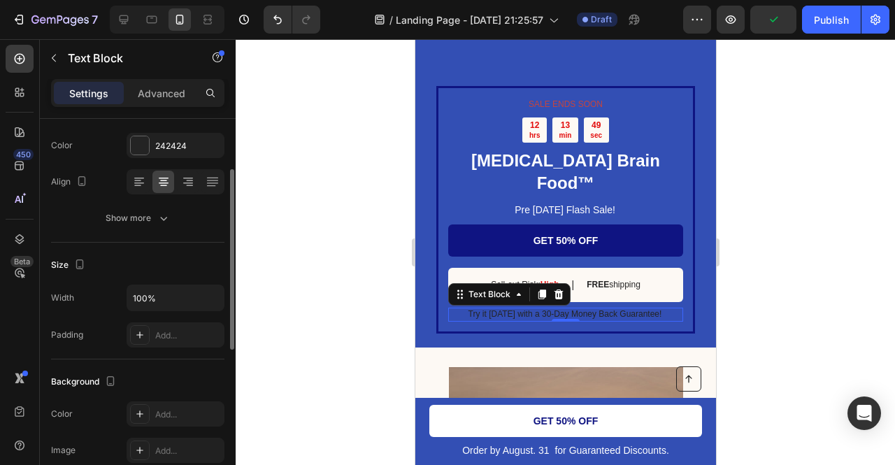
scroll to position [5, 0]
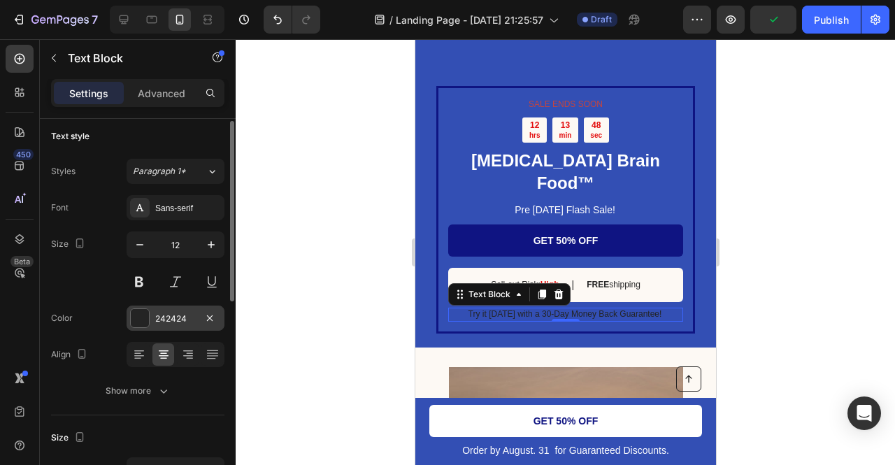
click at [159, 313] on div "242424" at bounding box center [175, 319] width 41 height 13
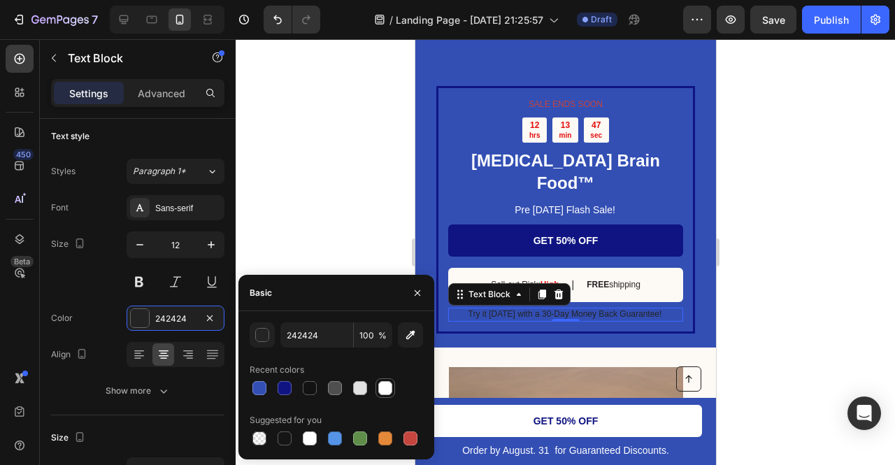
click at [393, 384] on div at bounding box center [385, 388] width 17 height 17
type input "FFFFFF"
click at [389, 208] on div at bounding box center [565, 252] width 659 height 426
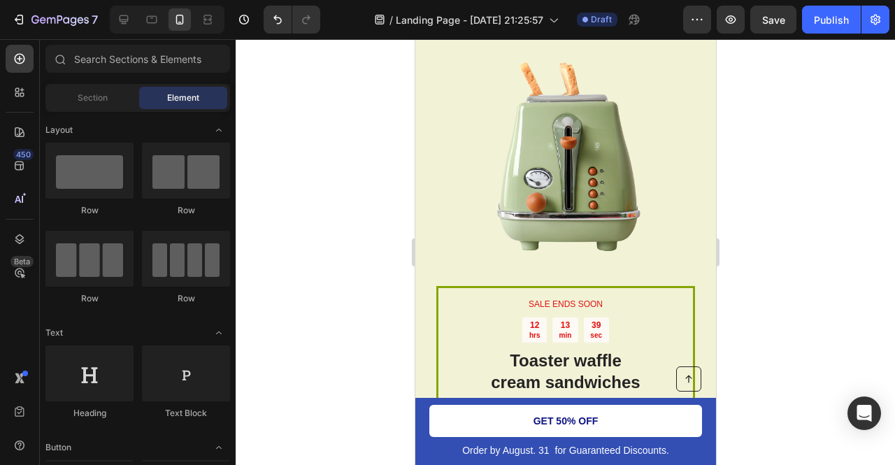
scroll to position [3736, 0]
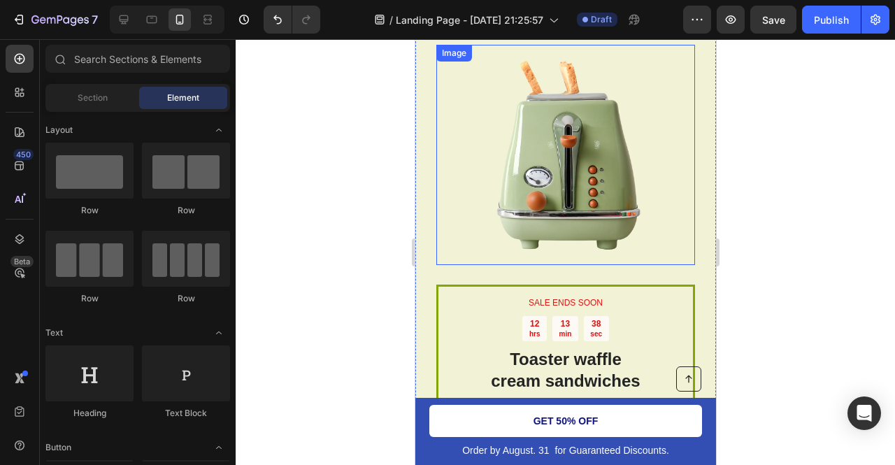
click at [556, 162] on img at bounding box center [565, 155] width 220 height 220
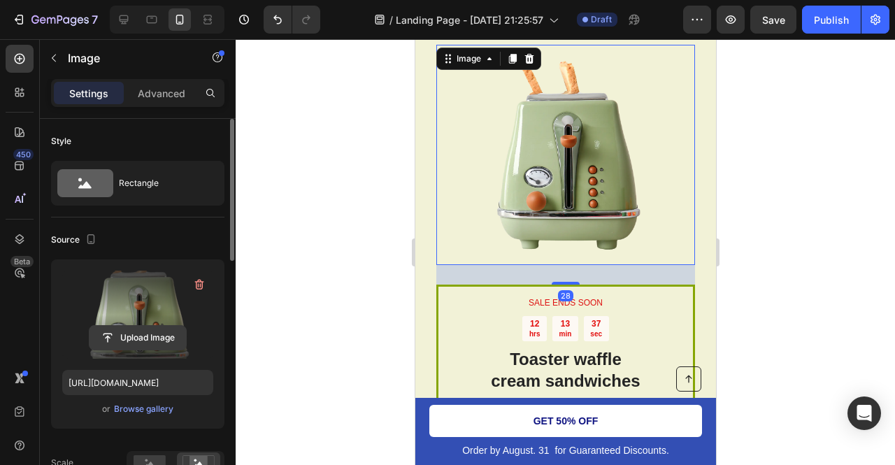
click at [140, 340] on input "file" at bounding box center [138, 338] width 97 height 24
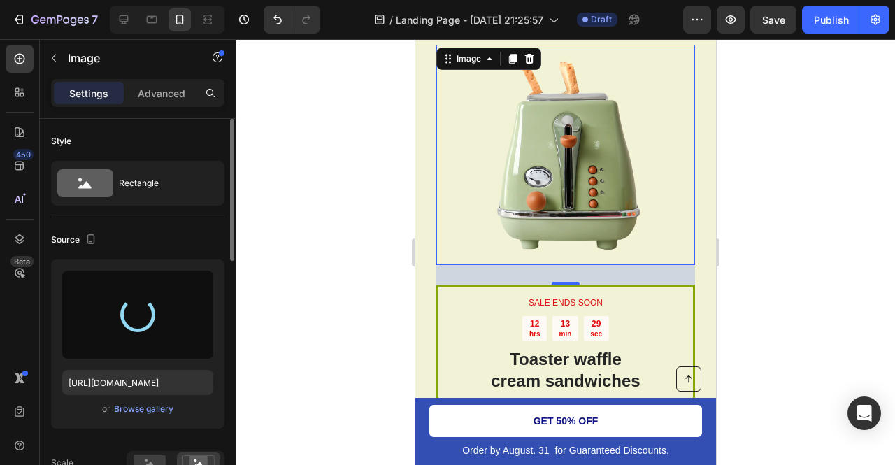
type input "[URL][DOMAIN_NAME]"
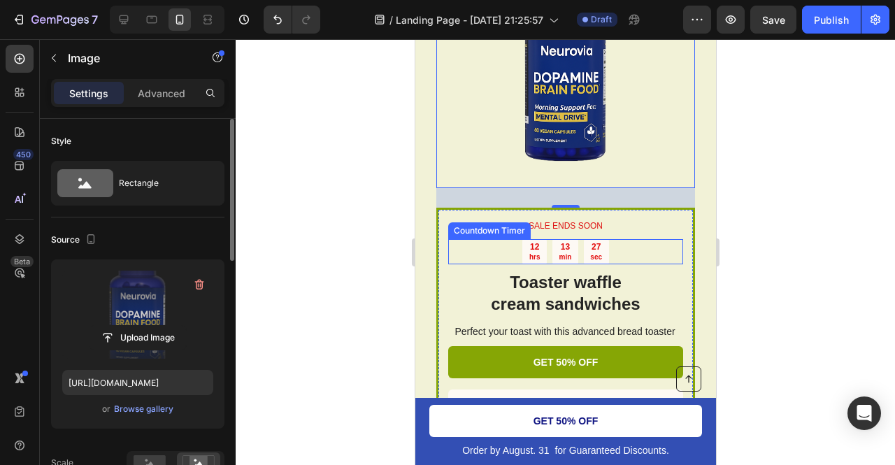
scroll to position [3815, 0]
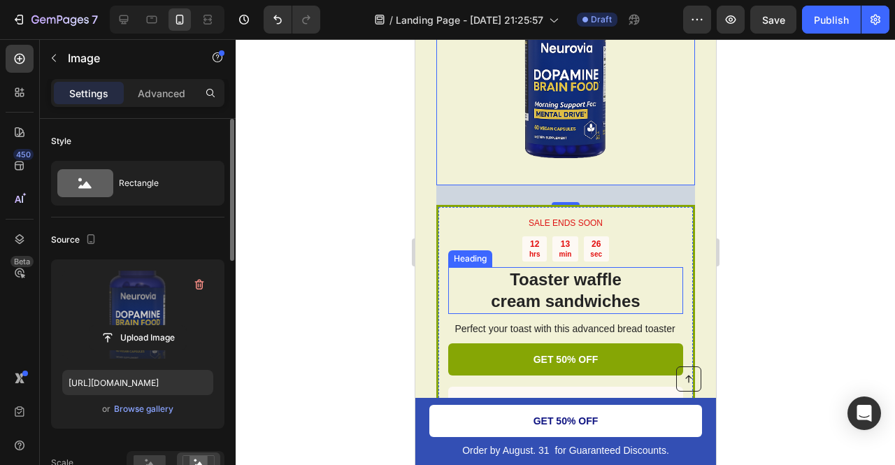
click at [537, 267] on h2 "Toaster waffle cream sandwiches" at bounding box center [565, 290] width 235 height 46
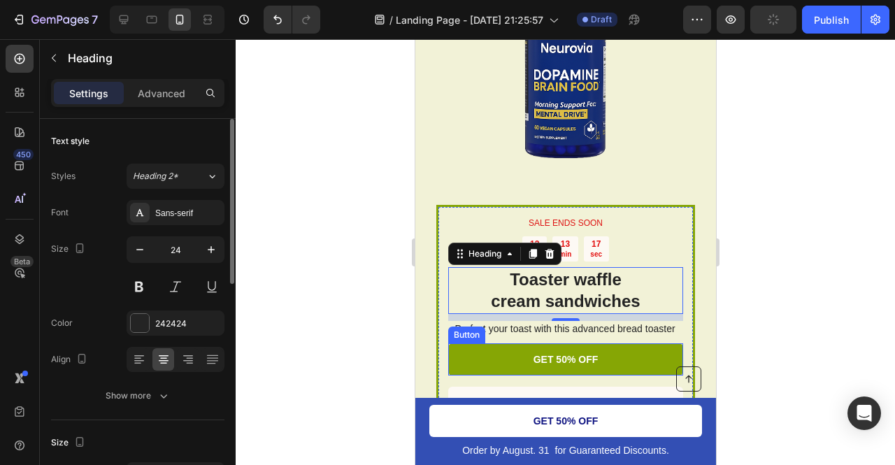
click at [544, 278] on h2 "Toaster waffle cream sandwiches" at bounding box center [565, 290] width 235 height 46
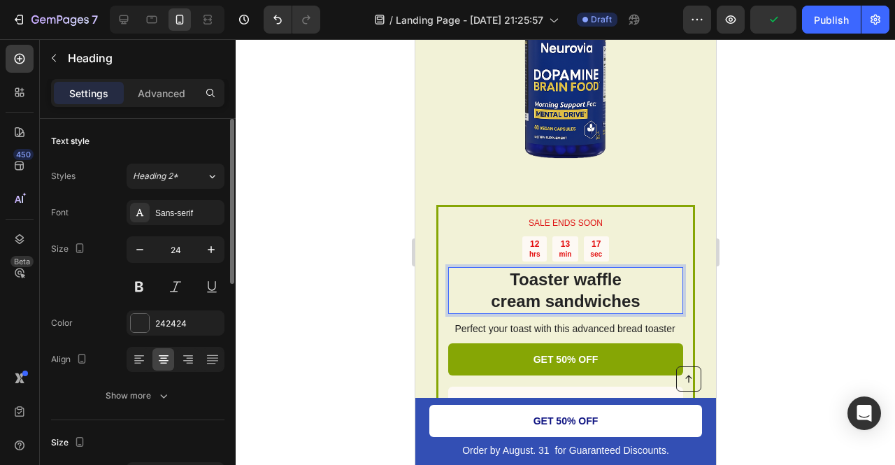
click at [544, 278] on p "Toaster waffle cream sandwiches" at bounding box center [565, 290] width 232 height 43
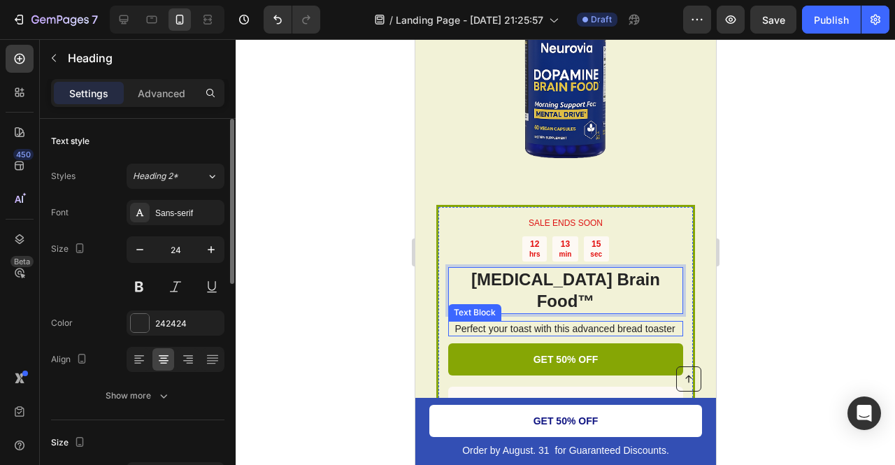
click at [568, 322] on p "Perfect your toast with this advanced bread toaster" at bounding box center [565, 328] width 234 height 13
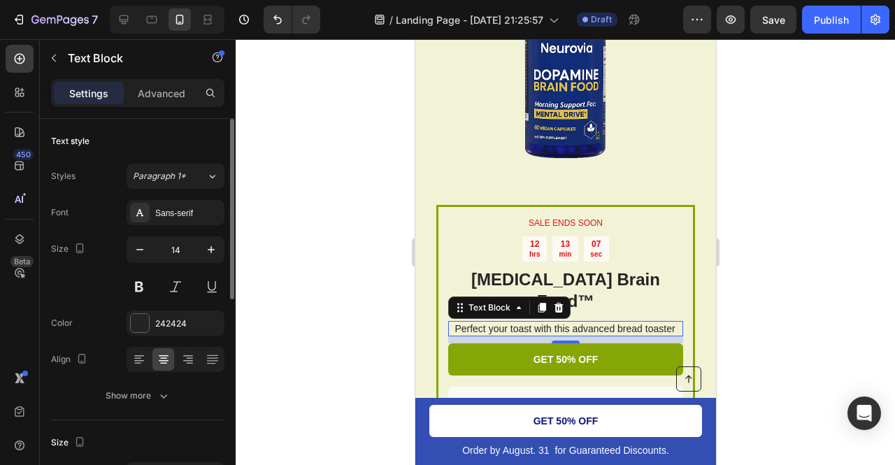
click at [594, 322] on p "Perfect your toast with this advanced bread toaster" at bounding box center [565, 328] width 234 height 13
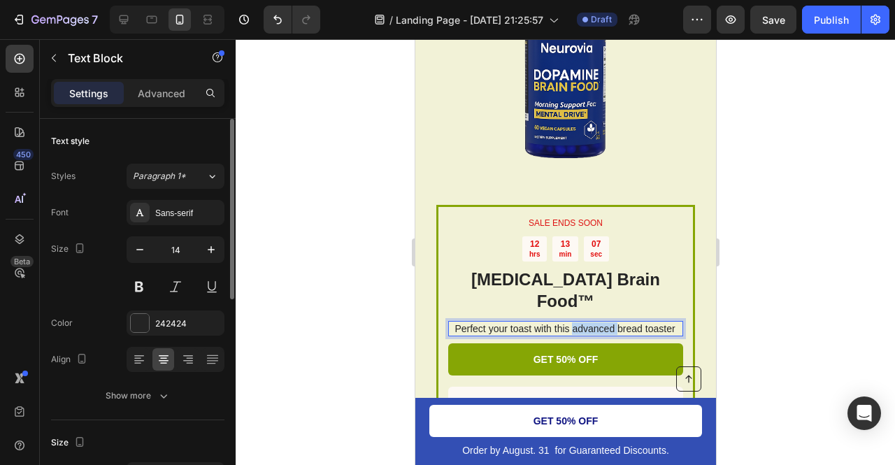
click at [594, 322] on p "Perfect your toast with this advanced bread toaster" at bounding box center [565, 328] width 234 height 13
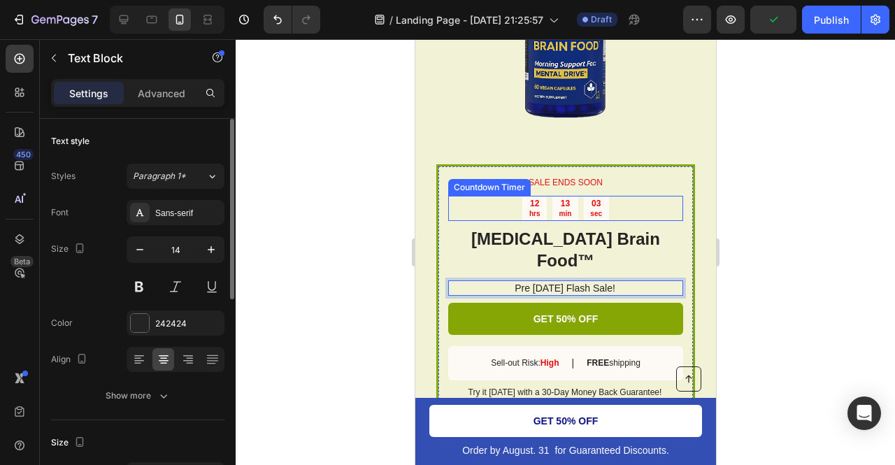
scroll to position [3857, 0]
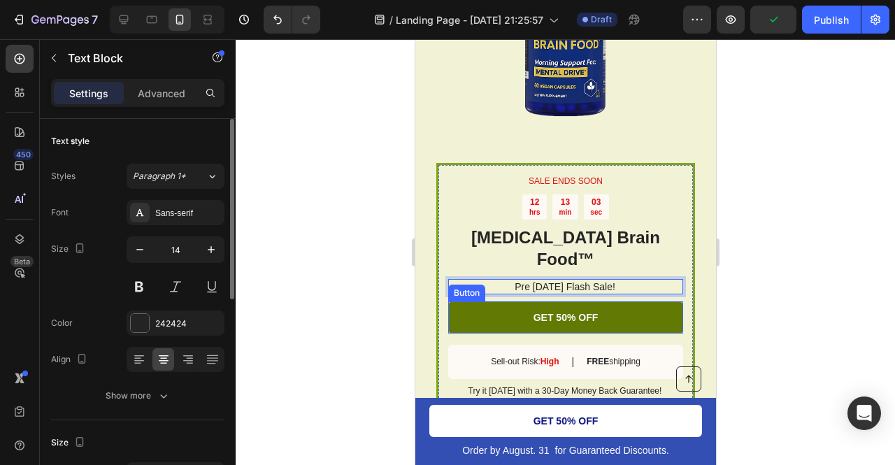
click at [470, 301] on link "GET 50% OFF" at bounding box center [565, 317] width 235 height 32
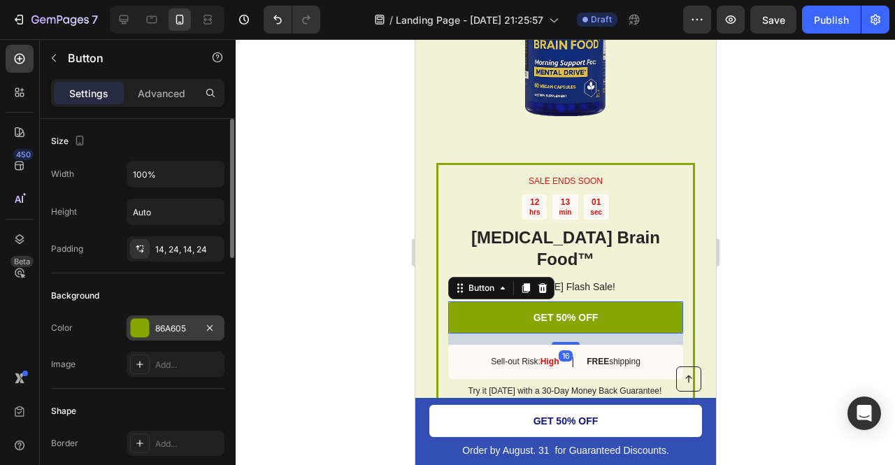
click at [149, 316] on div "86A605" at bounding box center [176, 327] width 98 height 25
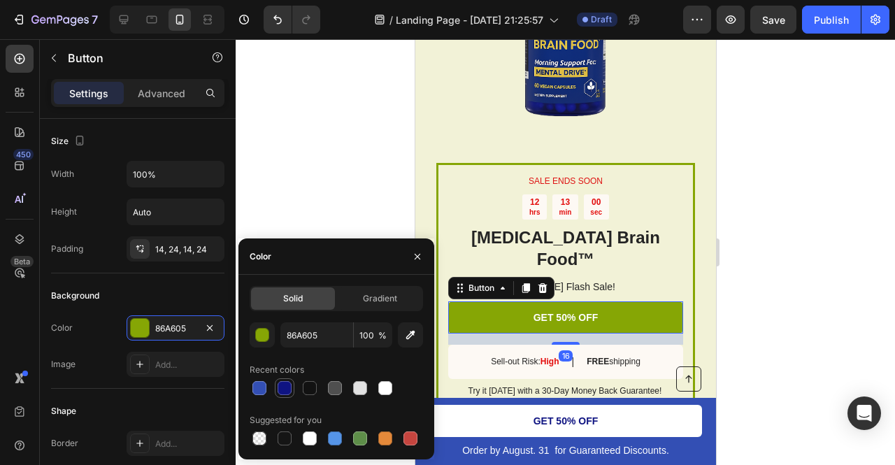
click at [276, 391] on div at bounding box center [285, 388] width 20 height 20
type input "0F1482"
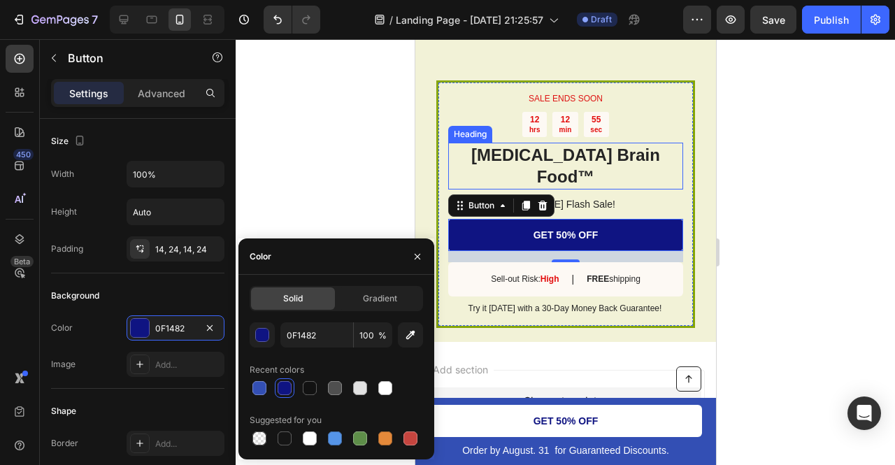
scroll to position [3940, 0]
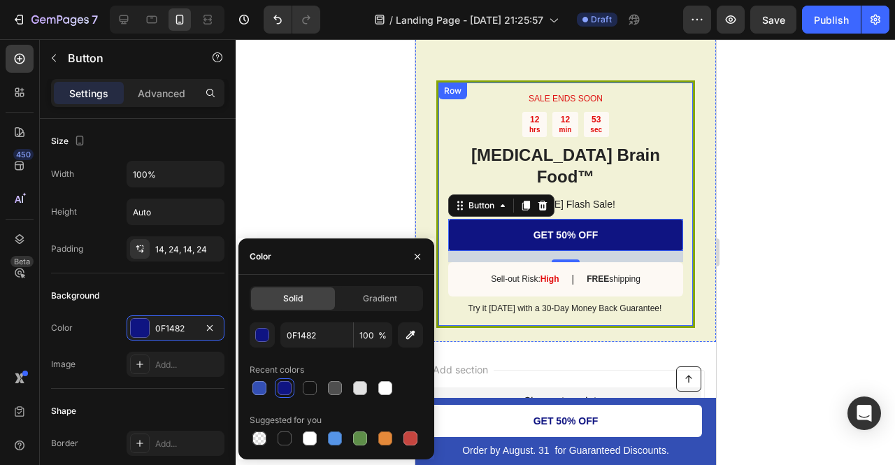
click at [669, 146] on div "SALE ENDS SOON Text Block 12 hrs 12 min 53 sec Countdown Timer Dopamine Brain F…" at bounding box center [565, 204] width 235 height 224
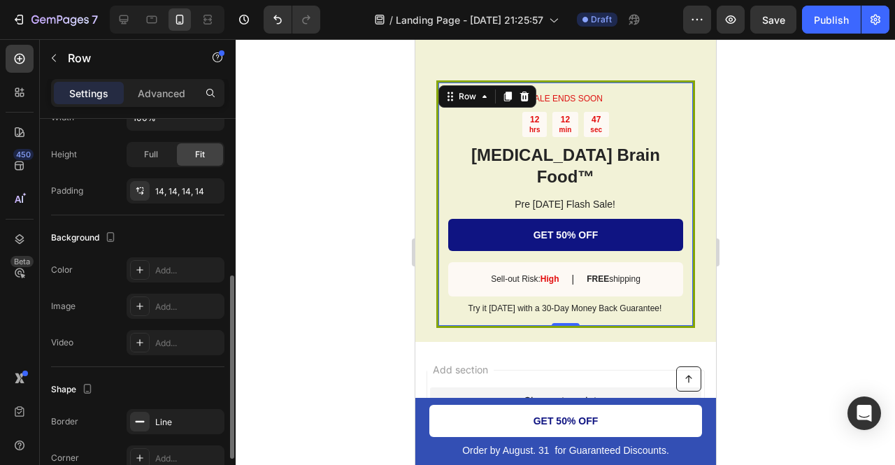
scroll to position [324, 0]
click at [140, 266] on icon at bounding box center [139, 267] width 7 height 7
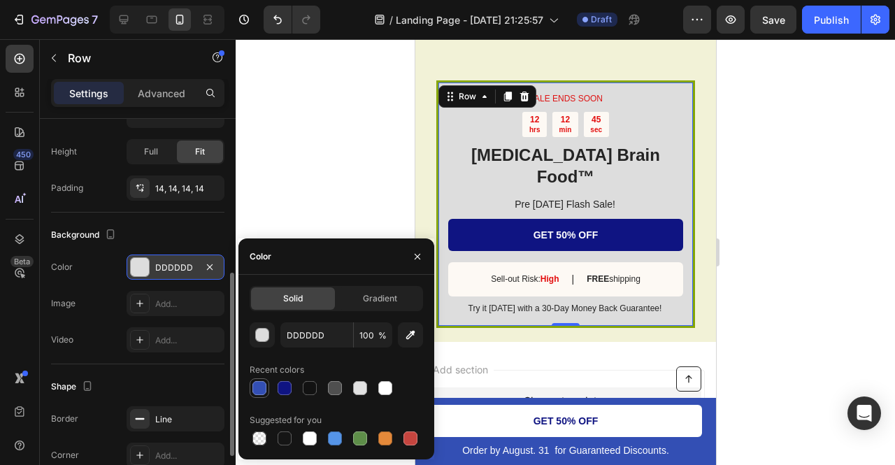
click at [257, 390] on div at bounding box center [259, 388] width 14 height 14
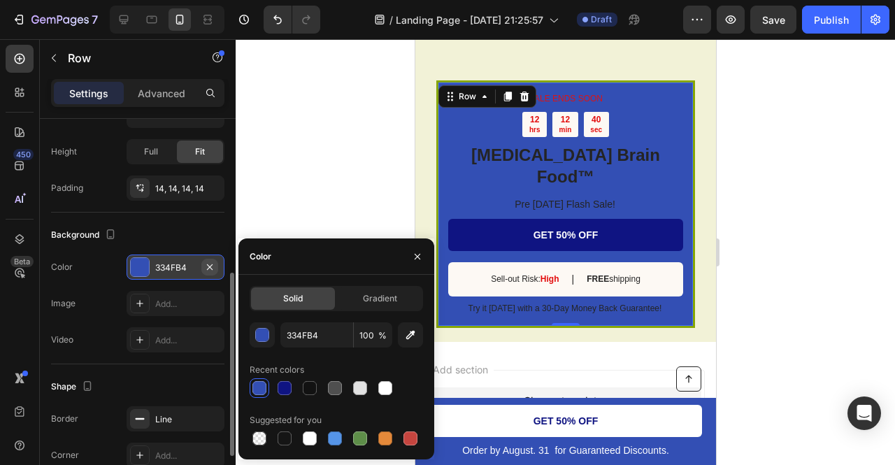
click at [212, 264] on icon "button" at bounding box center [209, 267] width 11 height 11
type input "000000"
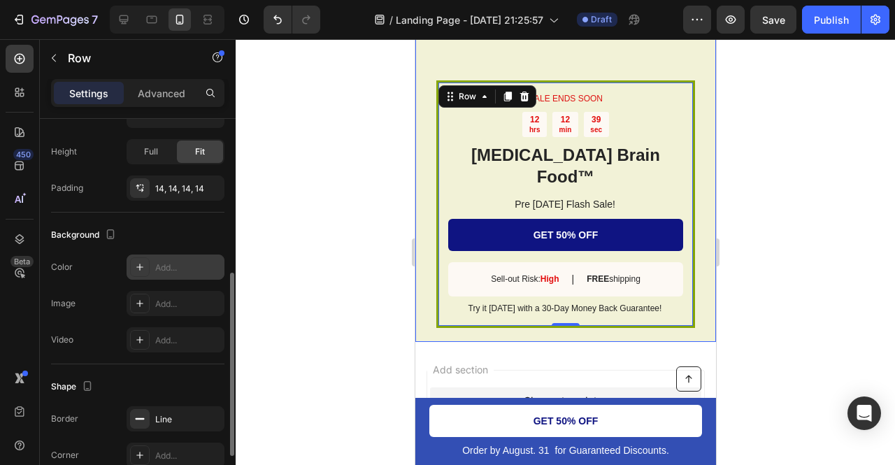
click at [427, 113] on div "SALE ENDS SOON Text Block 12 hrs 12 min 39 sec Countdown Timer Dopamine Brain F…" at bounding box center [565, 88] width 301 height 508
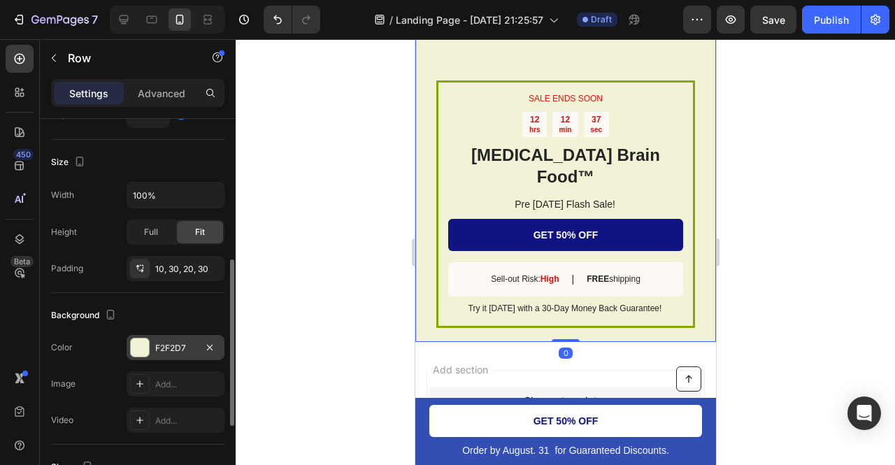
click at [148, 339] on div at bounding box center [140, 347] width 18 height 18
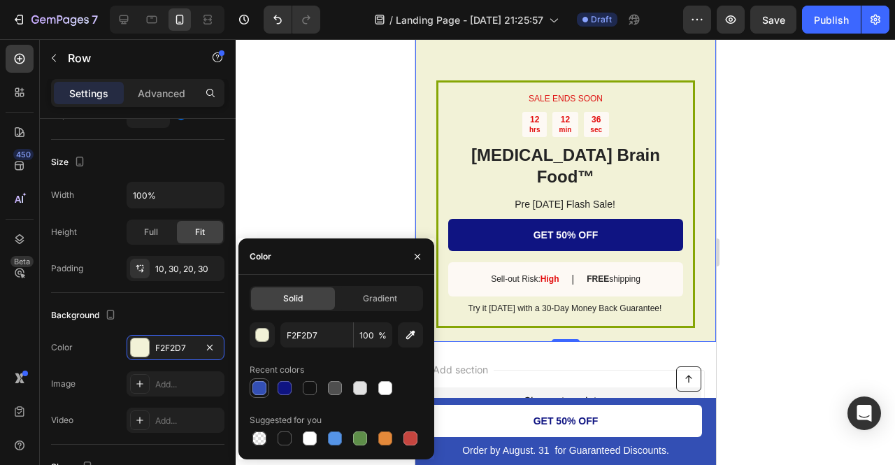
click at [263, 390] on div at bounding box center [259, 388] width 14 height 14
type input "334FB4"
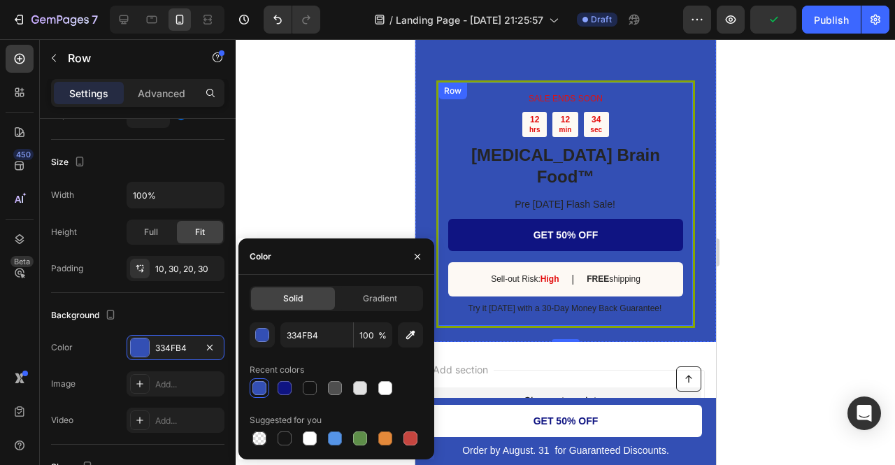
click at [436, 187] on div "SALE ENDS SOON Text Block 12 hrs 12 min 34 sec Countdown Timer Dopamine Brain F…" at bounding box center [565, 204] width 259 height 248
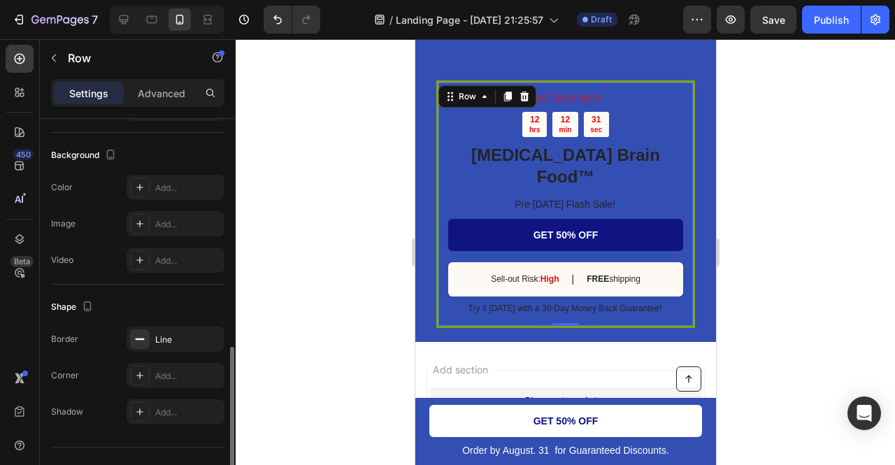
scroll to position [429, 0]
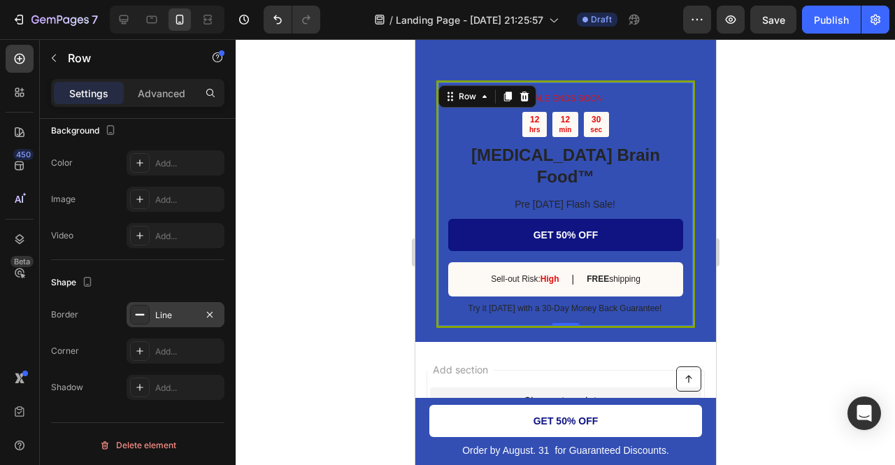
click at [157, 302] on div "Line" at bounding box center [176, 314] width 98 height 25
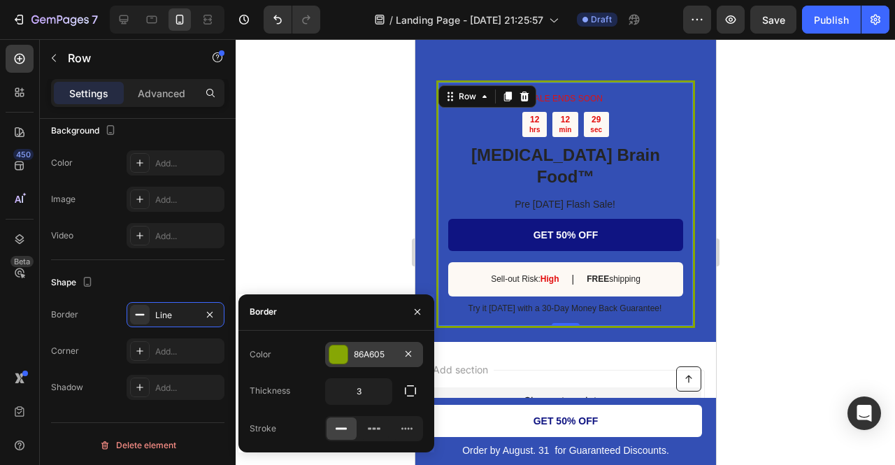
click at [348, 349] on div "86A605" at bounding box center [374, 354] width 98 height 25
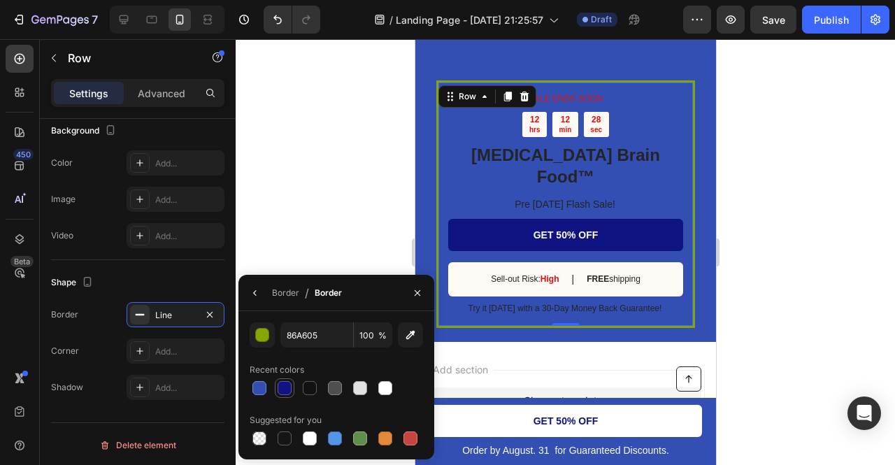
click at [284, 383] on div at bounding box center [285, 388] width 14 height 14
type input "0F1482"
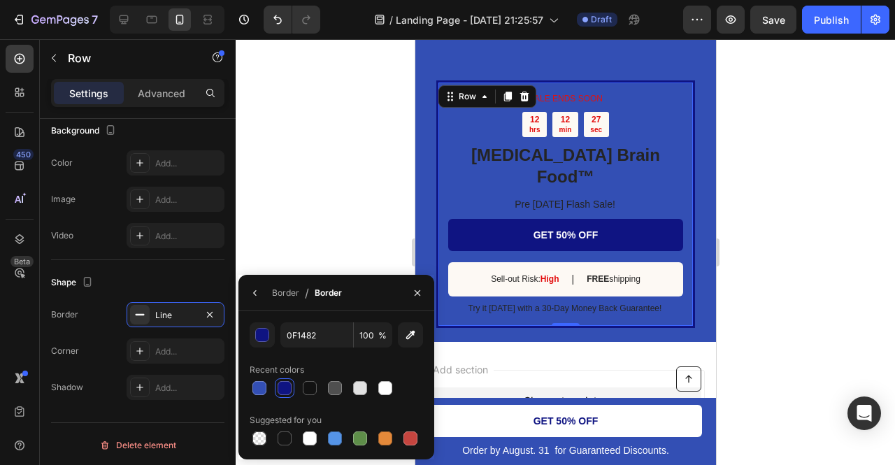
click at [336, 247] on div at bounding box center [565, 252] width 659 height 426
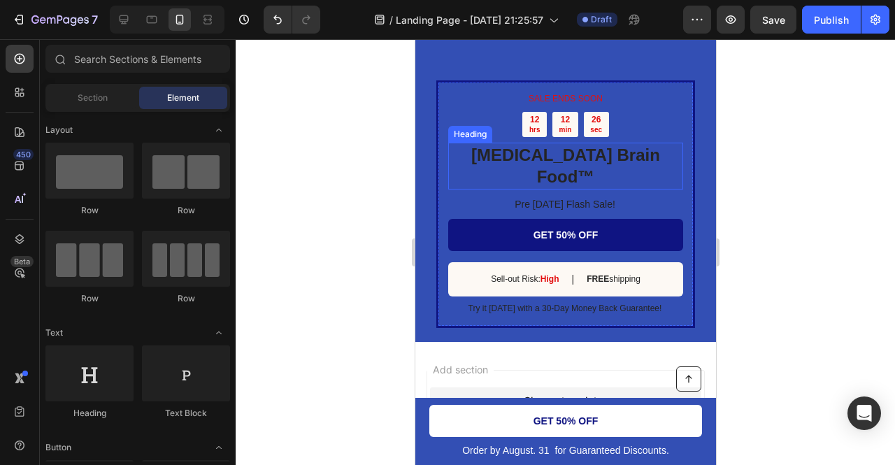
click at [547, 143] on h2 "[MEDICAL_DATA] Brain Food™" at bounding box center [565, 166] width 235 height 46
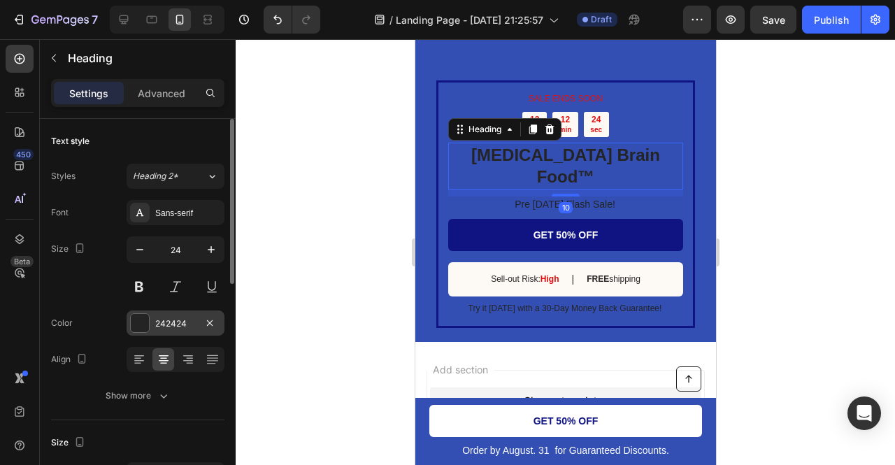
click at [142, 318] on div at bounding box center [140, 323] width 18 height 18
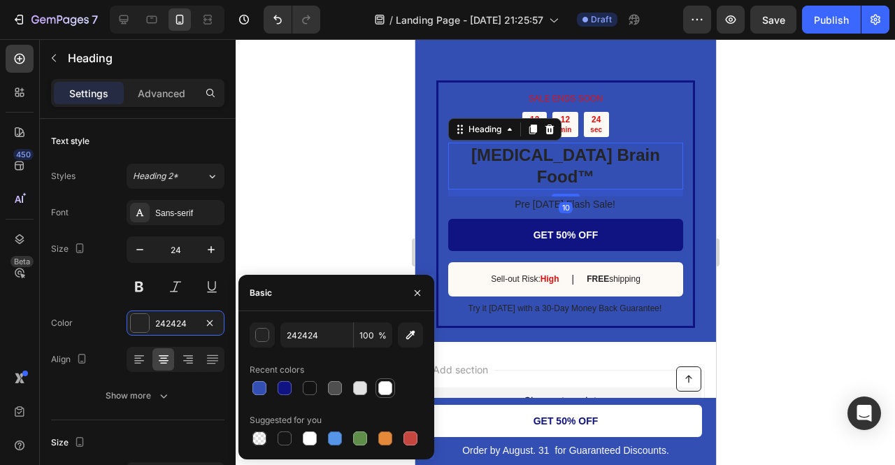
click at [383, 384] on div at bounding box center [385, 388] width 14 height 14
type input "FFFFFF"
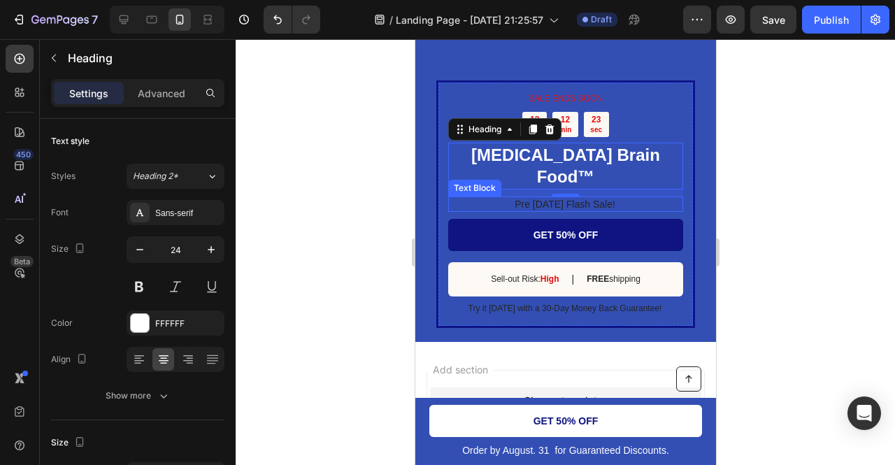
click at [558, 202] on div "10" at bounding box center [565, 207] width 14 height 11
click at [529, 198] on p "Pre [DATE] Flash Sale!" at bounding box center [565, 204] width 234 height 13
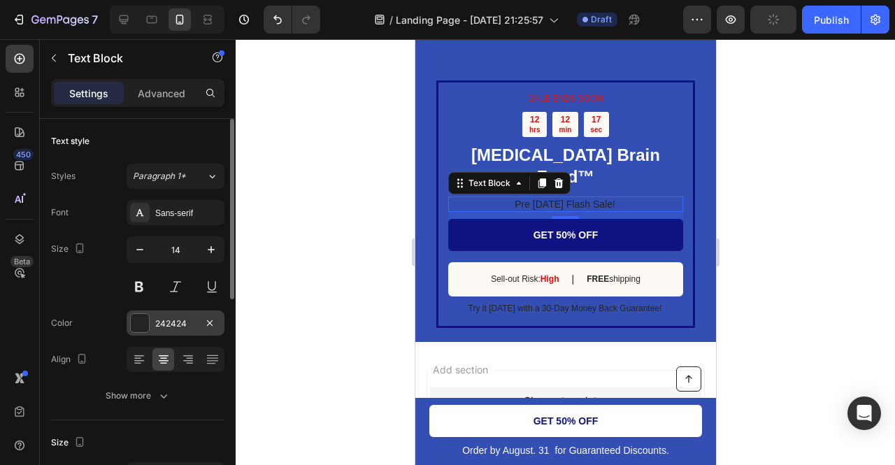
click at [152, 321] on div "242424" at bounding box center [176, 322] width 98 height 25
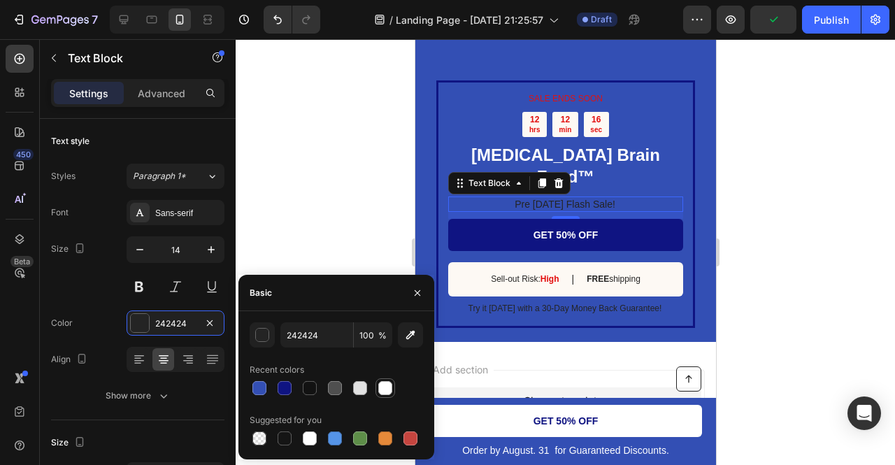
click at [383, 380] on div at bounding box center [385, 388] width 17 height 17
type input "FFFFFF"
click at [387, 190] on div at bounding box center [565, 252] width 659 height 426
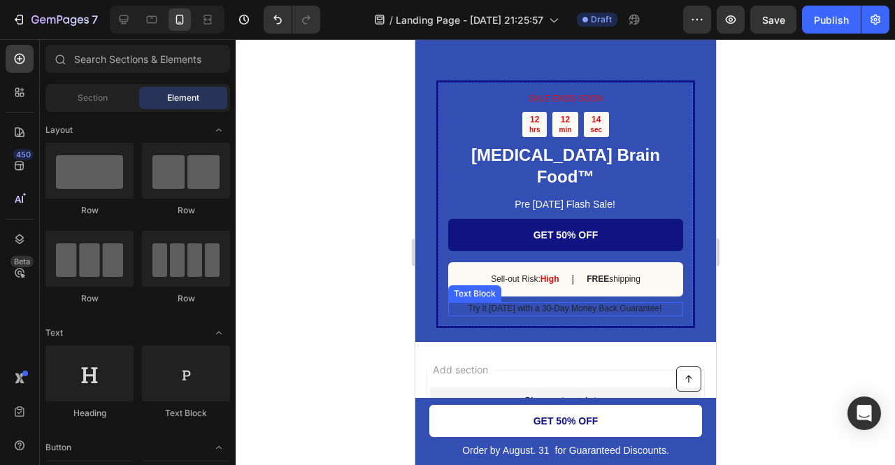
click at [498, 303] on p "Try it [DATE] with a 30-Day Money Back Guarantee!" at bounding box center [565, 308] width 234 height 11
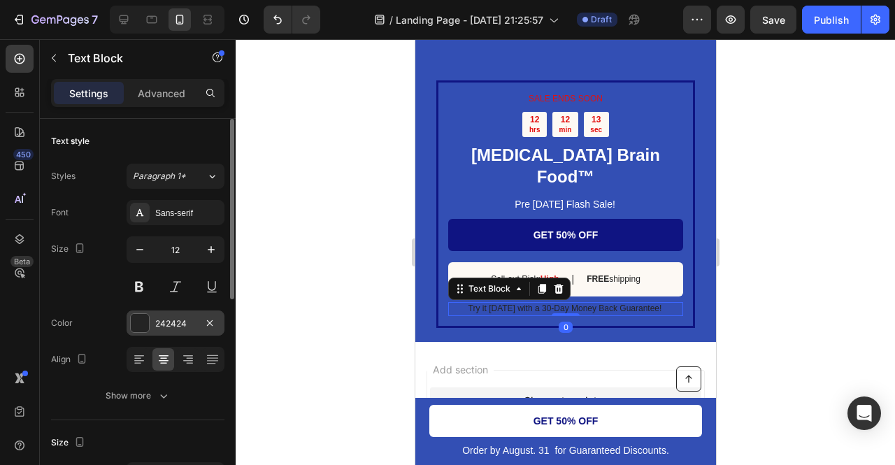
click at [134, 320] on div at bounding box center [140, 323] width 18 height 18
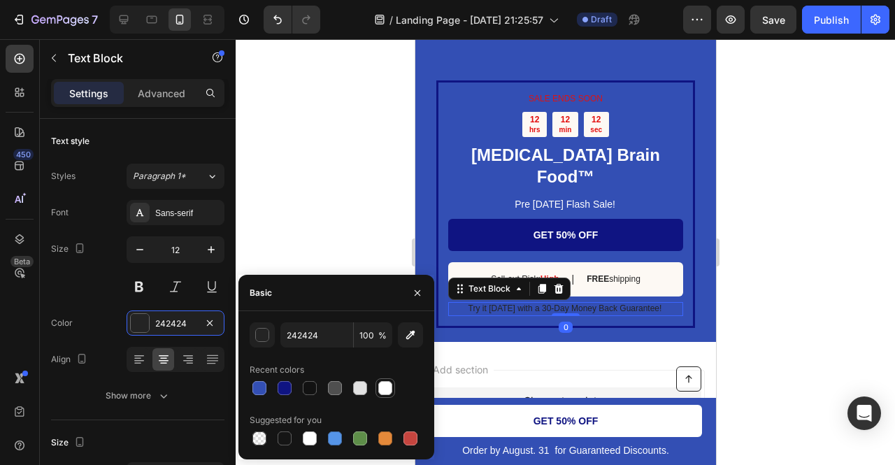
click at [394, 393] on div at bounding box center [386, 388] width 20 height 20
type input "FFFFFF"
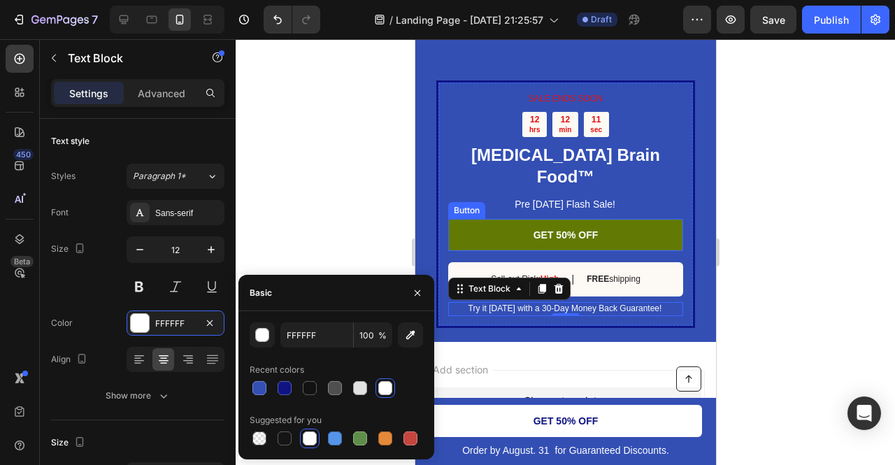
click at [469, 219] on link "GET 50% OFF" at bounding box center [565, 235] width 235 height 32
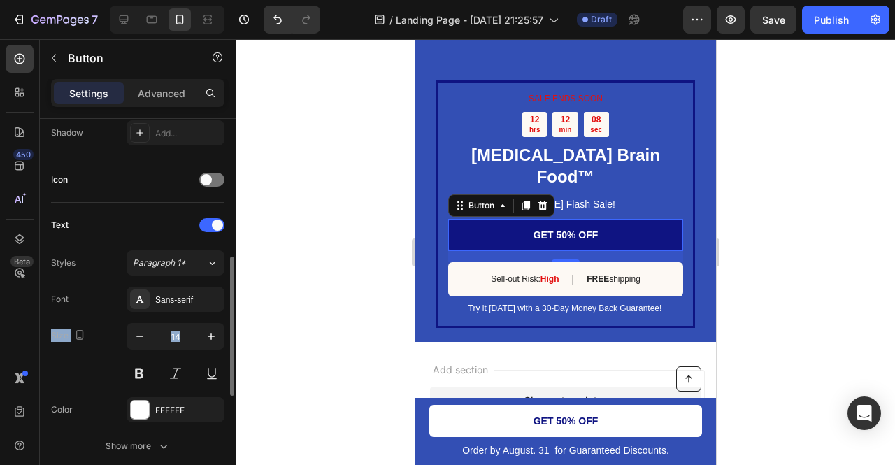
drag, startPoint x: 185, startPoint y: 304, endPoint x: 188, endPoint y: 381, distance: 77.0
click at [188, 381] on div "Font Sans-serif Size 14 Color FFFFFF Show more" at bounding box center [137, 373] width 173 height 172
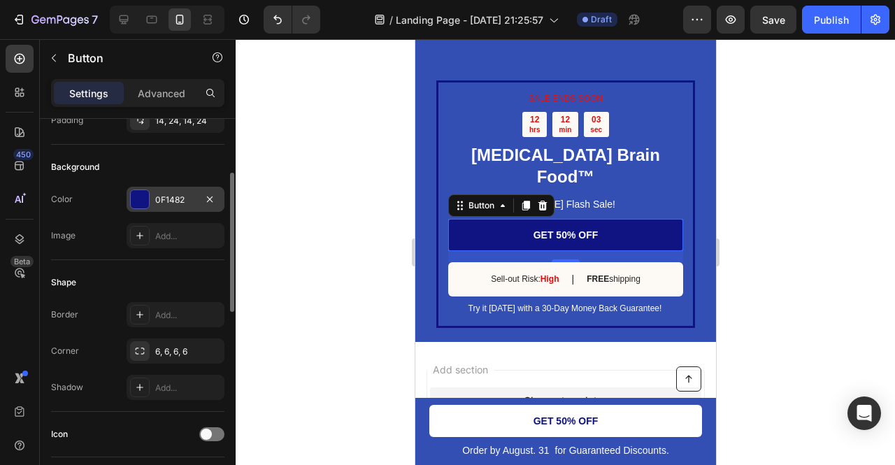
scroll to position [134, 0]
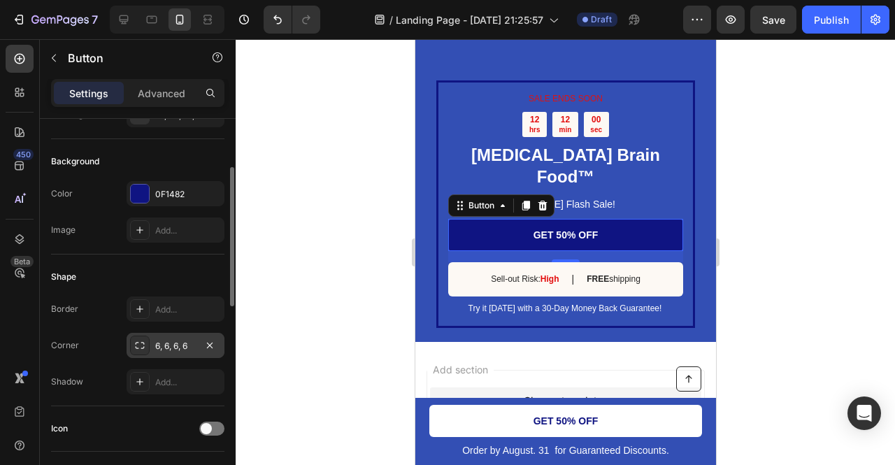
click at [173, 351] on div "6, 6, 6, 6" at bounding box center [176, 345] width 98 height 25
click at [150, 262] on div "Shape Border Add... Corner 6, 6, 6, 6 Shadow Add..." at bounding box center [137, 331] width 173 height 152
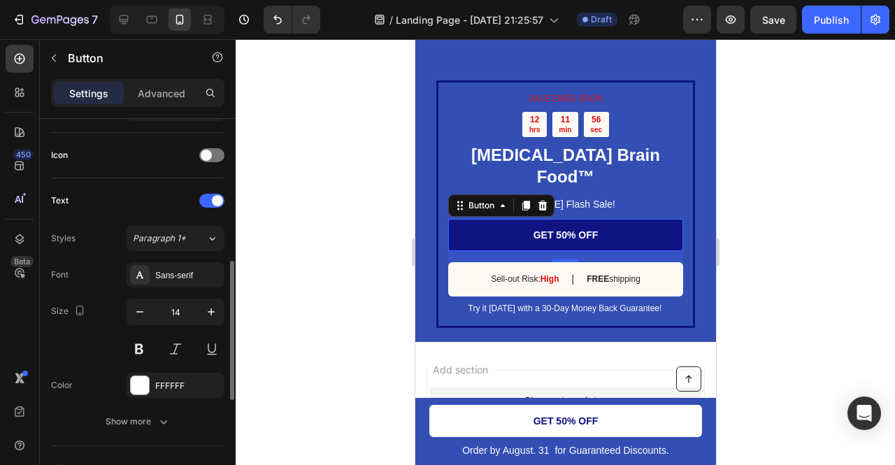
scroll to position [408, 0]
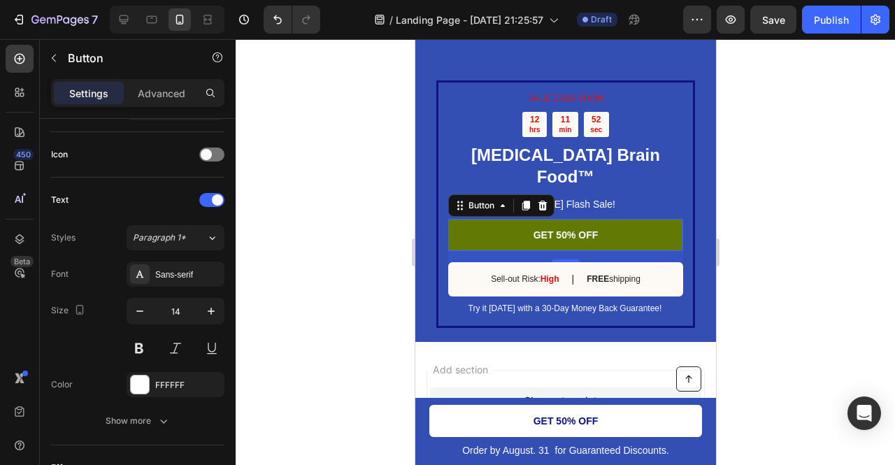
click at [496, 219] on link "GET 50% OFF" at bounding box center [565, 235] width 235 height 32
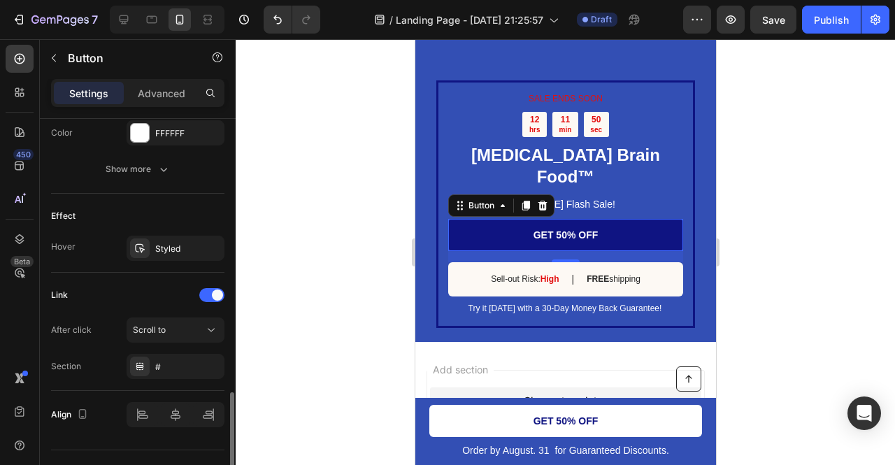
scroll to position [686, 0]
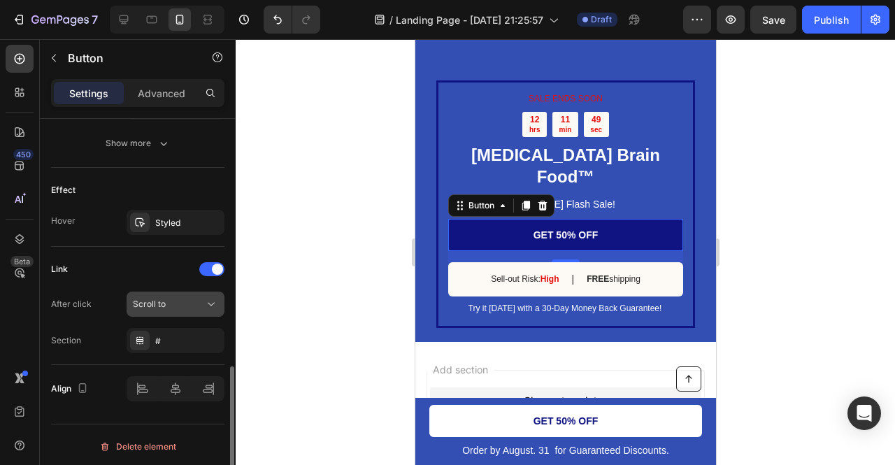
click at [162, 303] on span "Scroll to" at bounding box center [149, 304] width 33 height 10
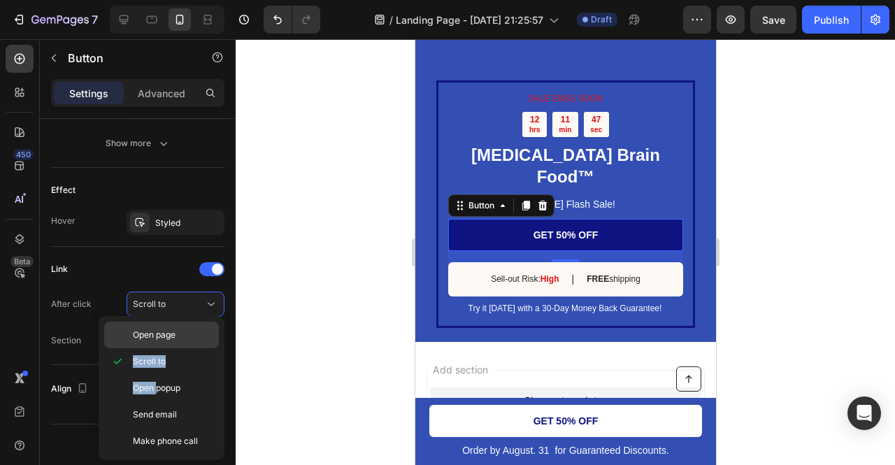
drag, startPoint x: 157, startPoint y: 392, endPoint x: 175, endPoint y: 324, distance: 70.9
click at [175, 324] on div "Open page Scroll to Open popup Send email Make phone call" at bounding box center [161, 388] width 115 height 133
click at [175, 324] on div "Open page" at bounding box center [161, 335] width 115 height 27
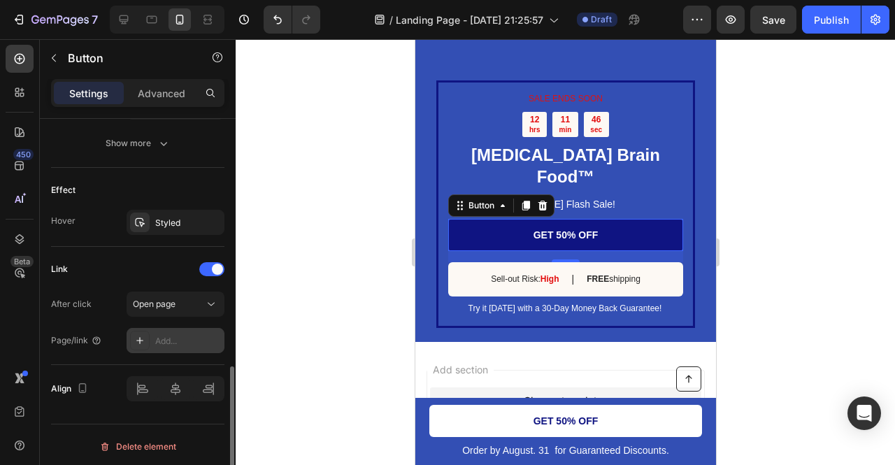
click at [171, 344] on div "Add..." at bounding box center [176, 340] width 98 height 25
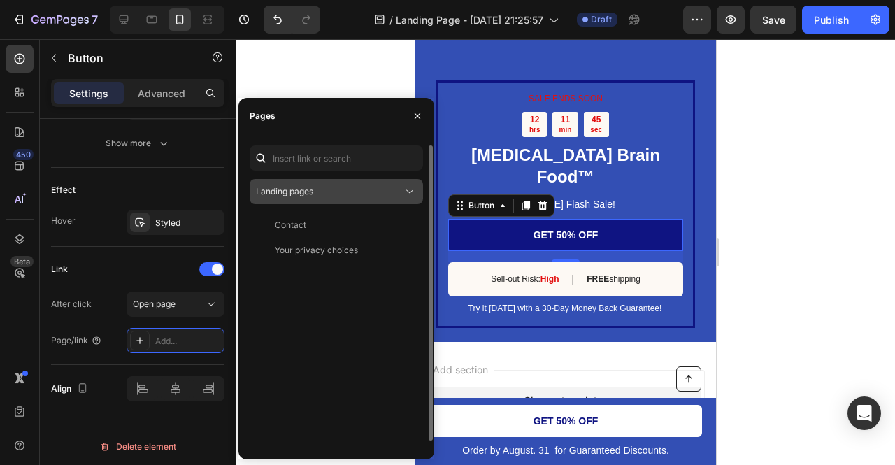
click at [311, 192] on span "Landing pages" at bounding box center [284, 191] width 57 height 10
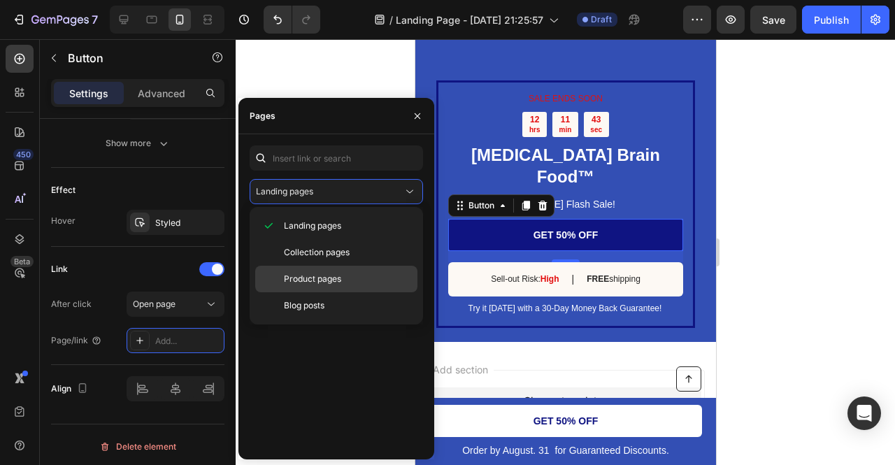
click at [296, 278] on span "Product pages" at bounding box center [312, 279] width 57 height 13
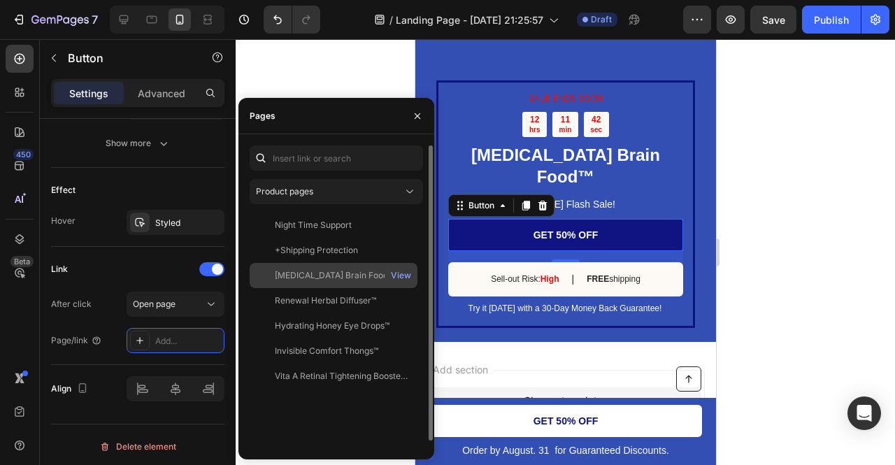
click at [319, 274] on div "[MEDICAL_DATA] Brain Food™ | Pre [DATE] Flash Sale!" at bounding box center [342, 275] width 134 height 13
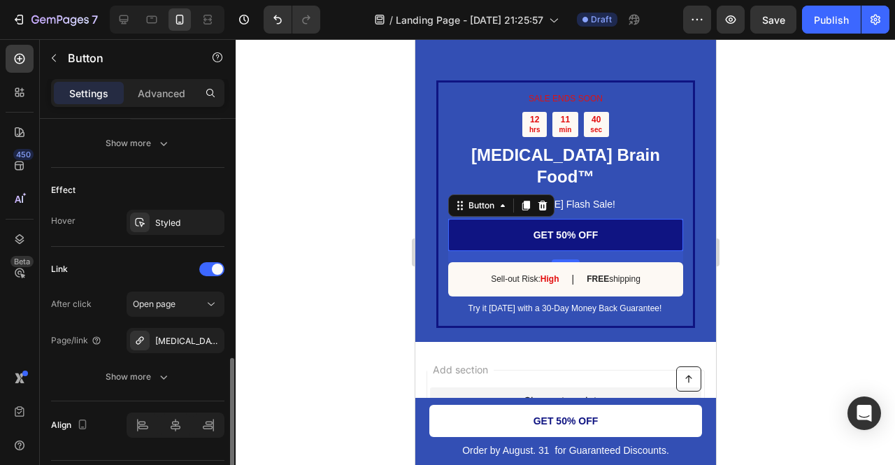
click at [173, 258] on div "Link" at bounding box center [137, 269] width 173 height 22
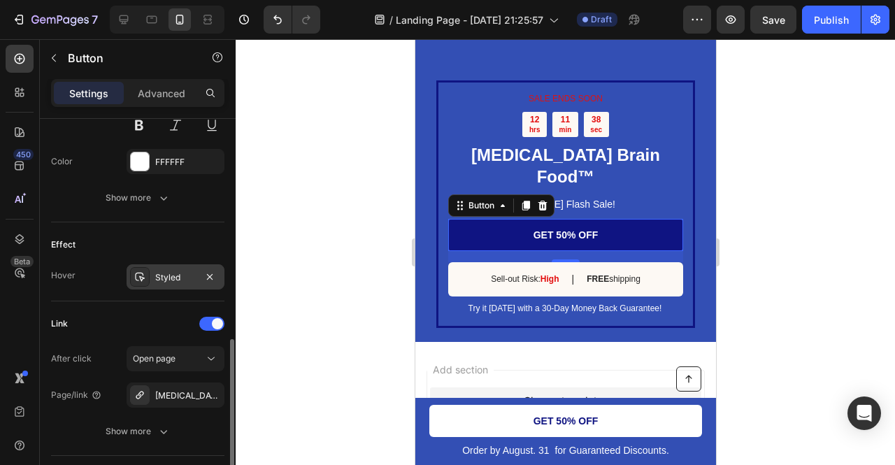
click at [167, 271] on div "Styled" at bounding box center [175, 277] width 41 height 13
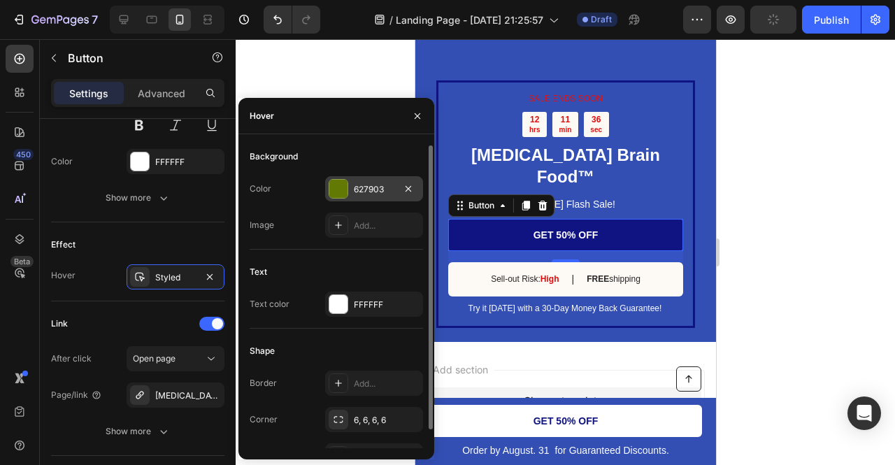
click at [343, 187] on div at bounding box center [338, 189] width 18 height 18
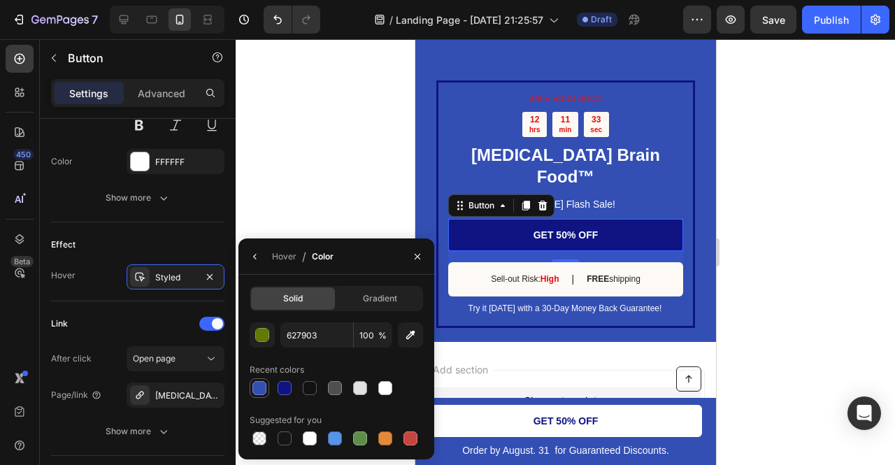
click at [258, 389] on div at bounding box center [259, 388] width 14 height 14
click at [385, 395] on div at bounding box center [385, 388] width 14 height 14
click at [280, 385] on div at bounding box center [285, 388] width 14 height 14
click at [255, 392] on div at bounding box center [259, 388] width 14 height 14
type input "334FB4"
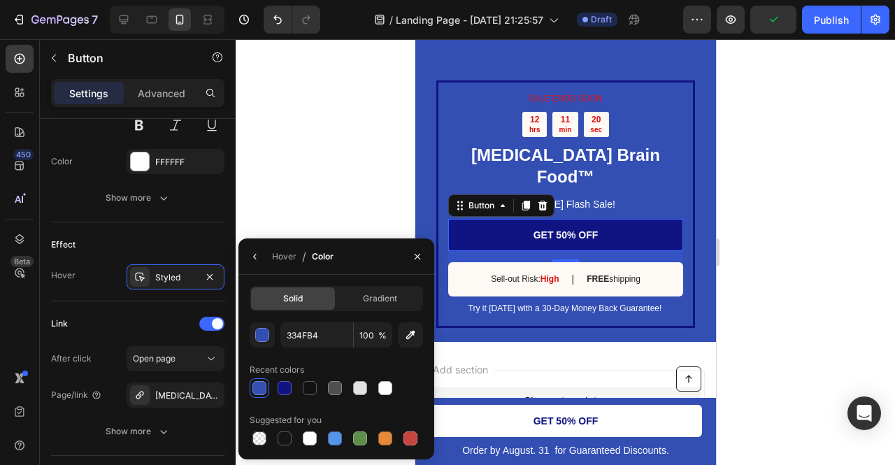
click at [316, 194] on div at bounding box center [565, 252] width 659 height 426
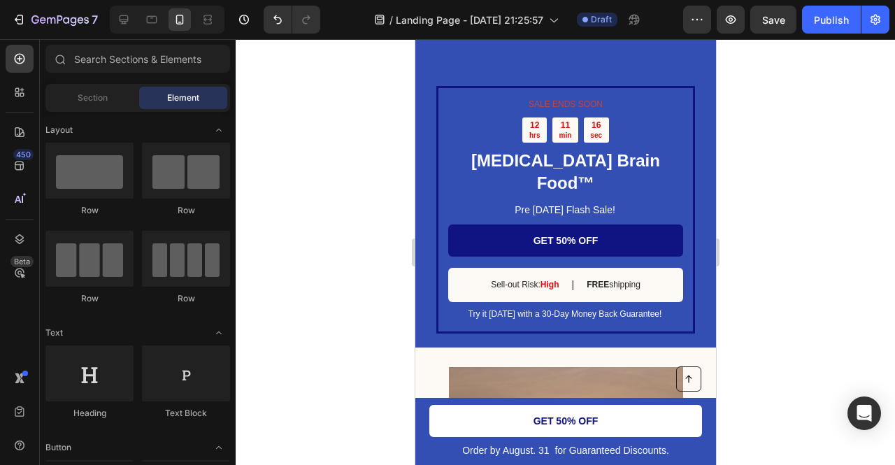
scroll to position [2096, 0]
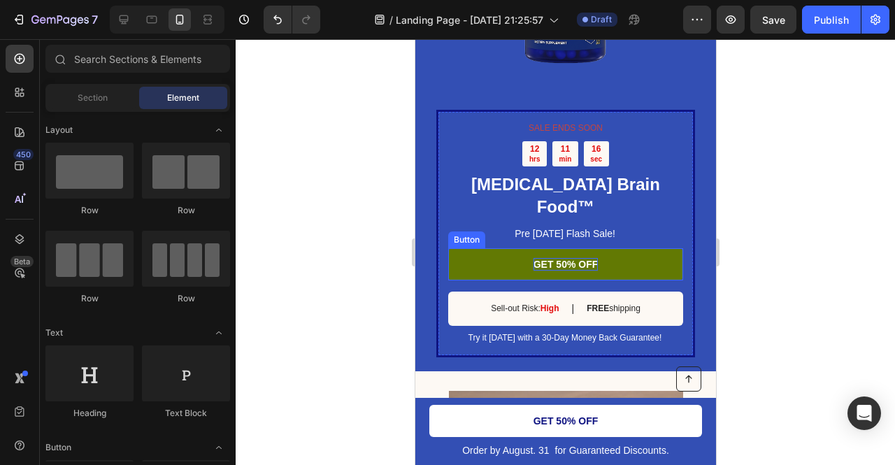
click at [585, 258] on p "GET 50% OFF" at bounding box center [565, 264] width 65 height 13
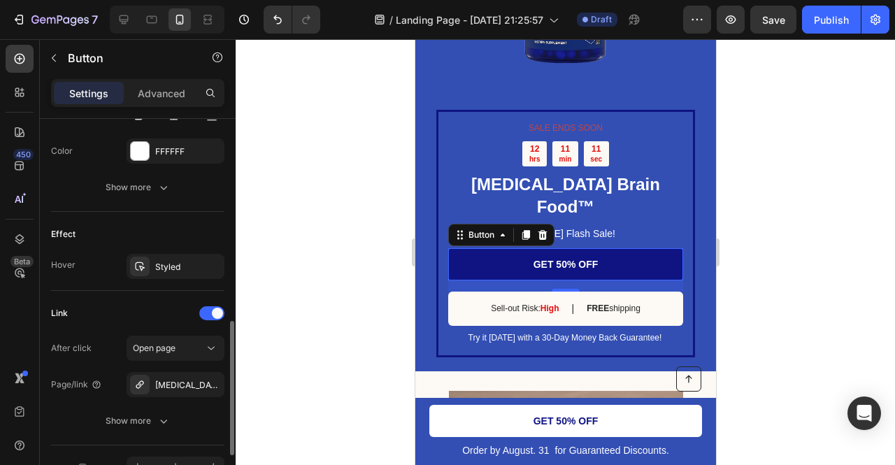
scroll to position [648, 0]
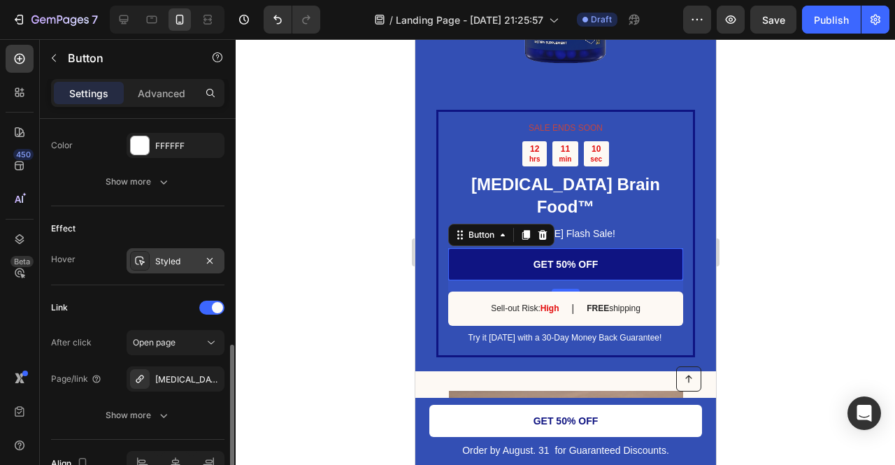
click at [180, 255] on div "Styled" at bounding box center [175, 261] width 41 height 13
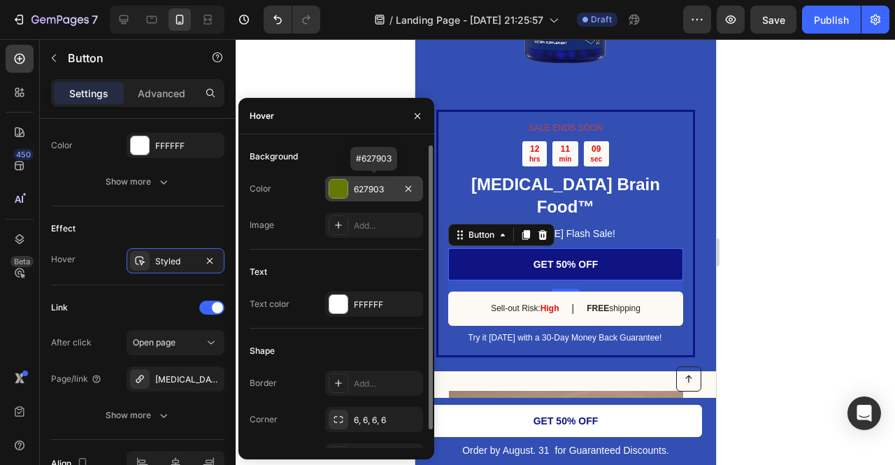
click at [360, 192] on div "627903" at bounding box center [374, 189] width 41 height 13
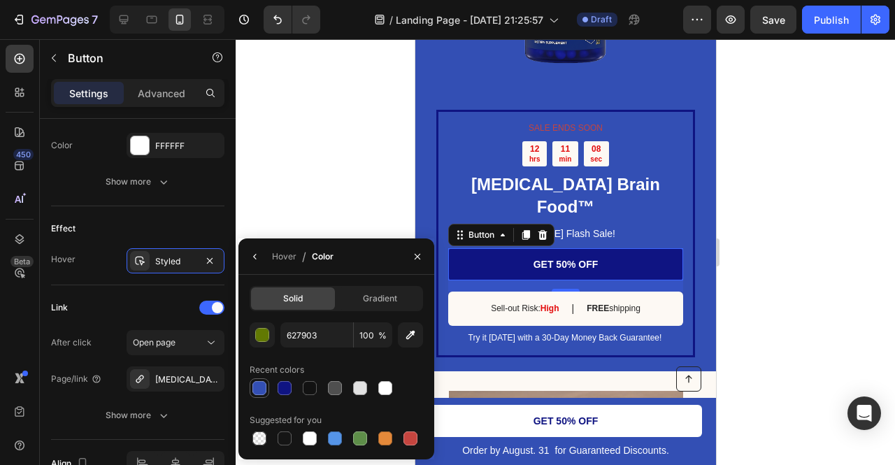
click at [250, 388] on div at bounding box center [260, 388] width 20 height 20
type input "334FB4"
click at [312, 181] on div at bounding box center [565, 252] width 659 height 426
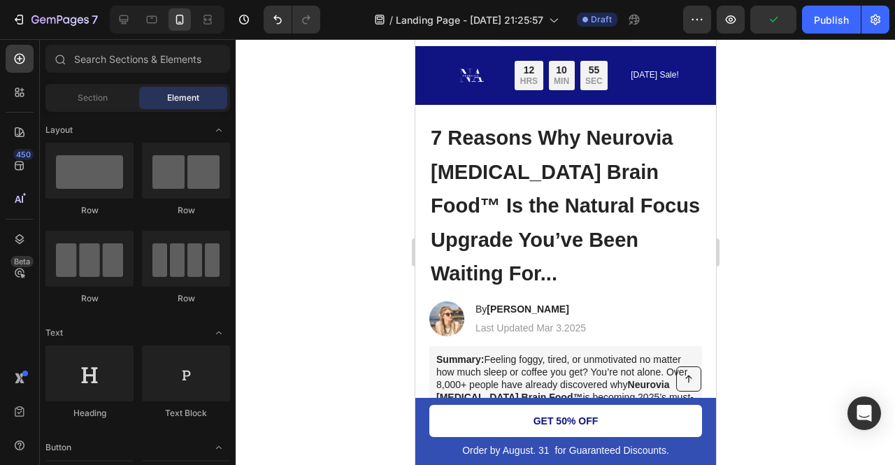
scroll to position [0, 0]
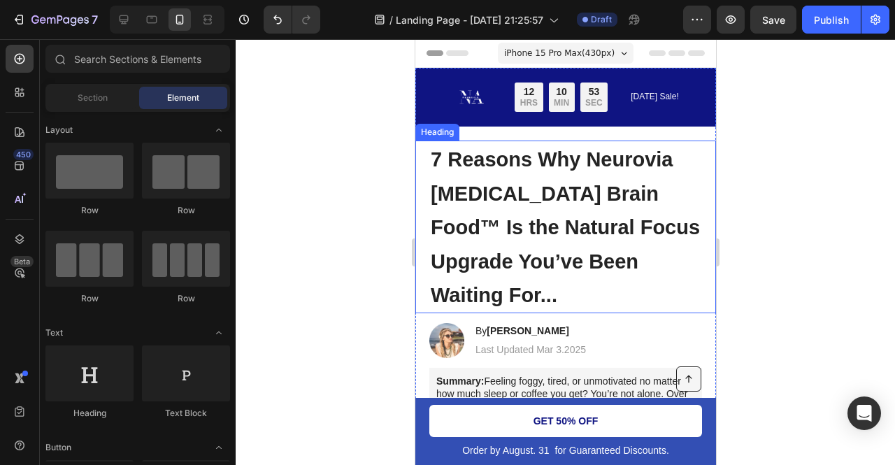
click at [610, 149] on span "7 Reasons Why Neurovia Dopamine Brain Food™ Is the Natural Focus Upgrade You’ve…" at bounding box center [564, 227] width 269 height 158
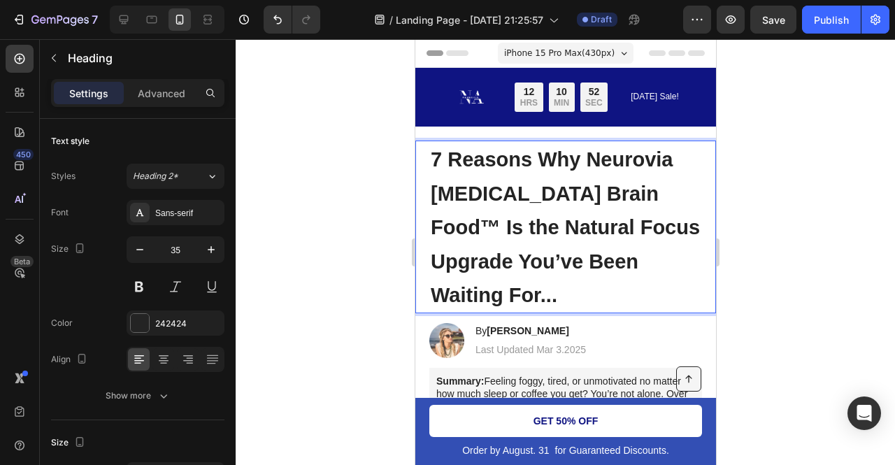
click at [588, 155] on span "7 Reasons Why Neurovia Dopamine Brain Food™ Is the Natural Focus Upgrade You’ve…" at bounding box center [564, 227] width 269 height 158
drag, startPoint x: 589, startPoint y: 155, endPoint x: 629, endPoint y: 157, distance: 40.7
click at [629, 157] on span "7 Reasons Why Neurovia Dopamine Brain Food™ Is the Natural Focus Upgrade You’ve…" at bounding box center [564, 227] width 269 height 158
click at [555, 188] on span "7 Reasons Why Dopamine Brain Food™ Is the Natural Focus Upgrade You’ve Been Wai…" at bounding box center [564, 227] width 269 height 158
click at [652, 219] on p "7 Reasons Why [MEDICAL_DATA] Brain Food Is the Natural Focus Upgrade You’ve Bee…" at bounding box center [565, 227] width 270 height 170
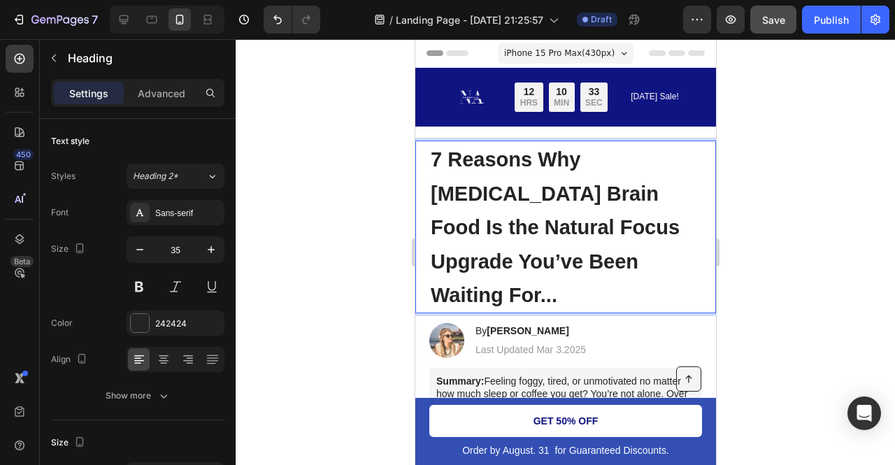
click at [778, 29] on button "Save" at bounding box center [773, 20] width 46 height 28
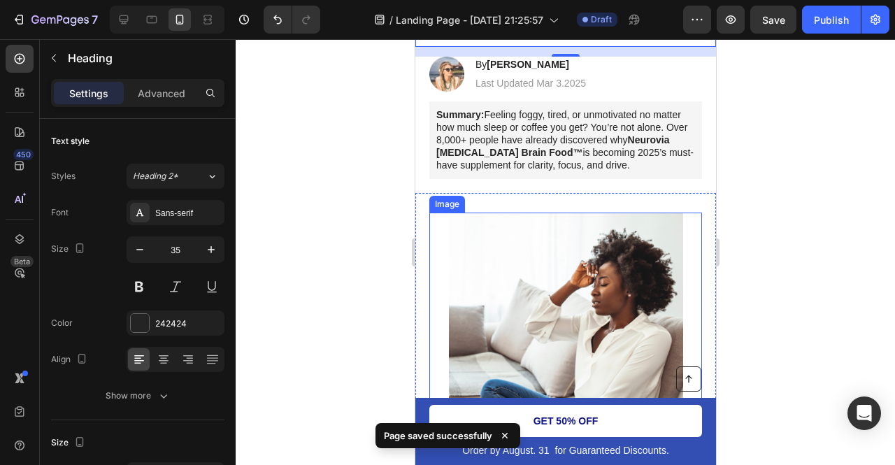
scroll to position [356, 0]
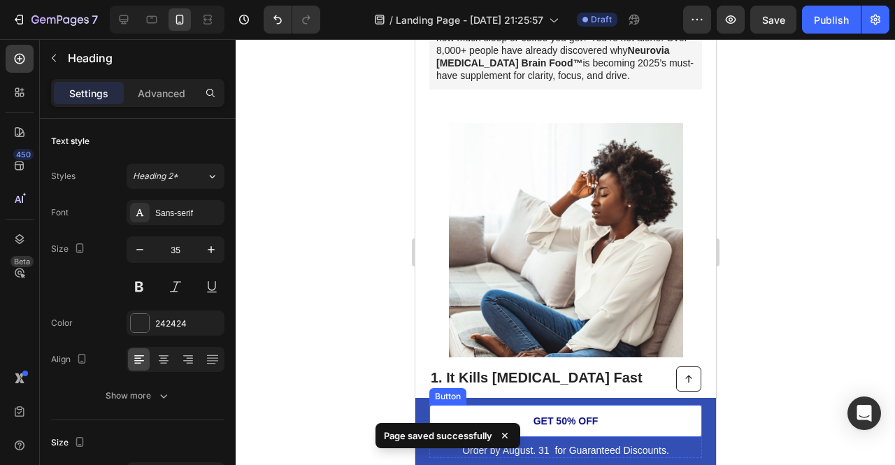
click at [634, 434] on link "GET 50% OFF" at bounding box center [565, 421] width 273 height 32
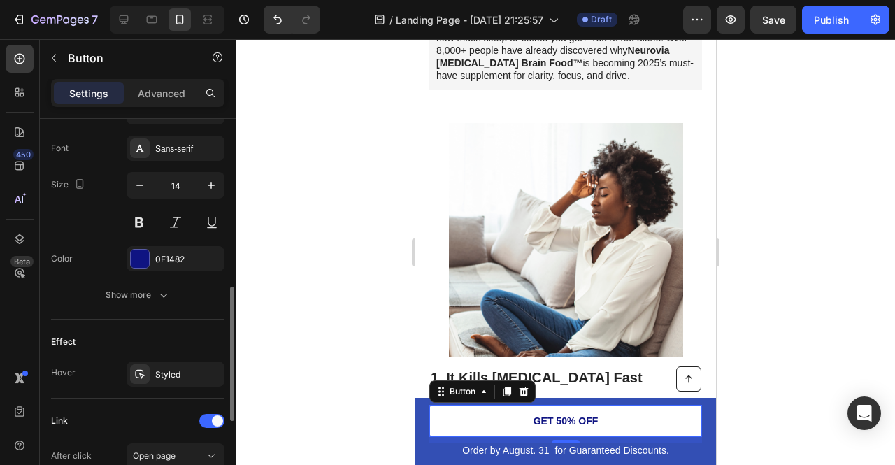
scroll to position [589, 0]
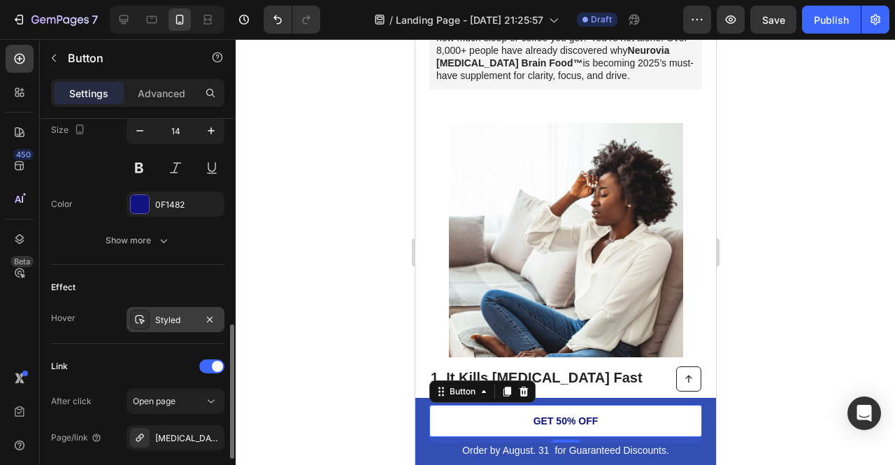
click at [155, 314] on div "Styled" at bounding box center [175, 320] width 41 height 13
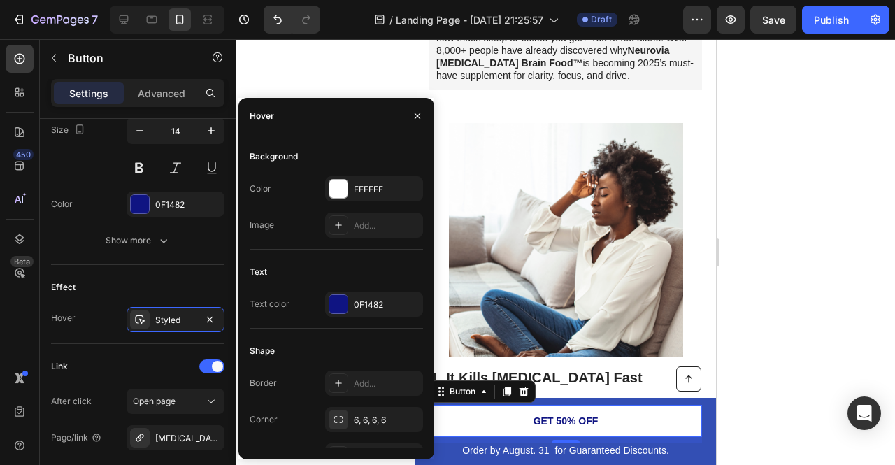
click at [852, 344] on div at bounding box center [565, 252] width 659 height 426
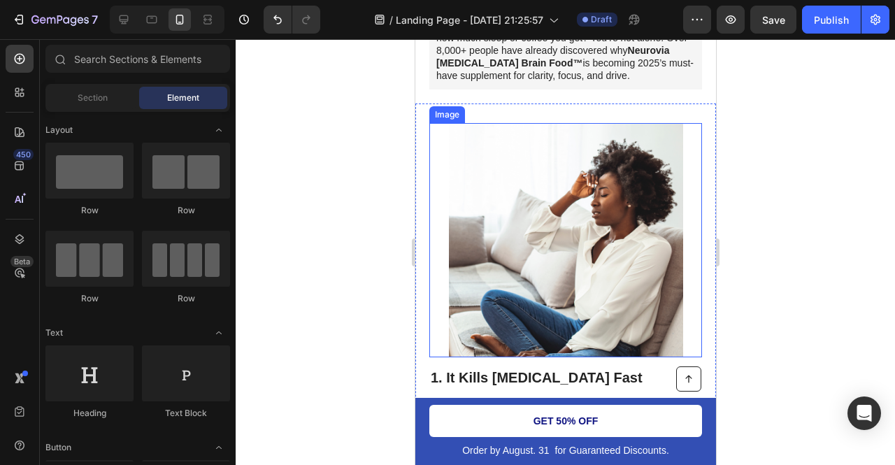
scroll to position [353, 0]
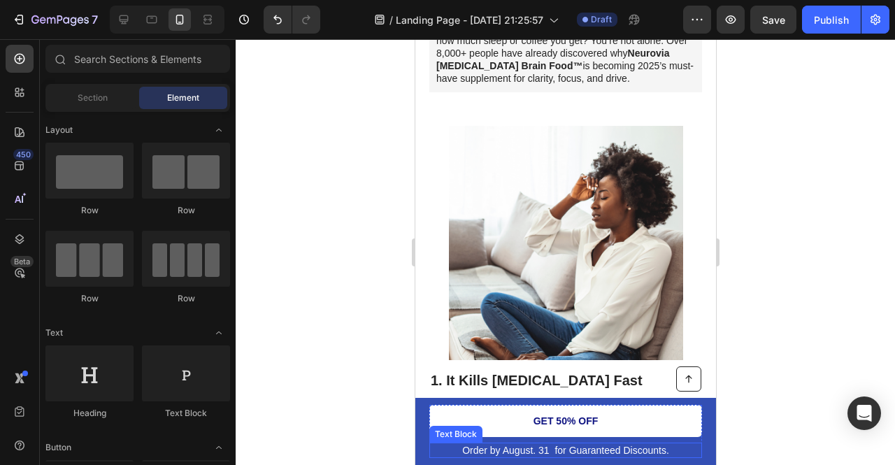
click at [542, 448] on p "Order by August. 31 for Guaranteed Discounts." at bounding box center [565, 450] width 270 height 13
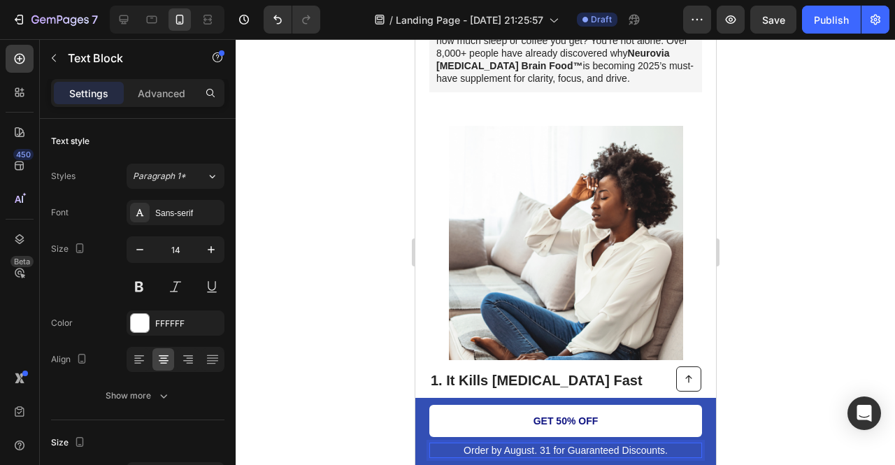
scroll to position [358, 0]
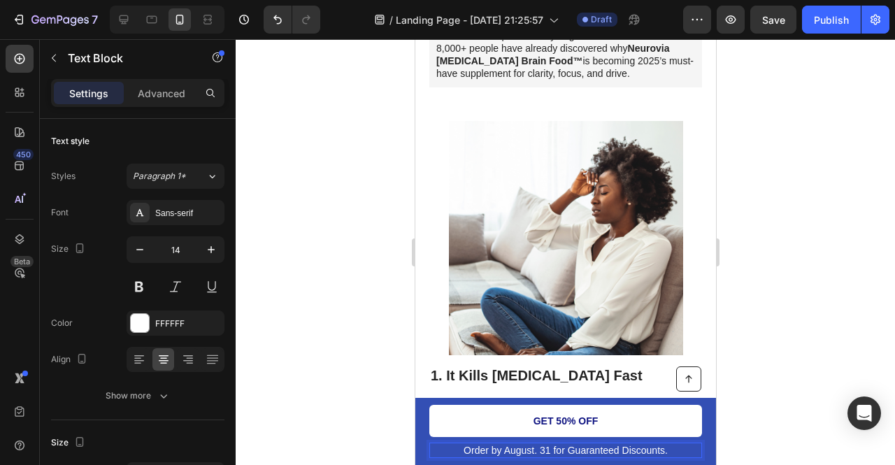
click at [838, 342] on div at bounding box center [565, 252] width 659 height 426
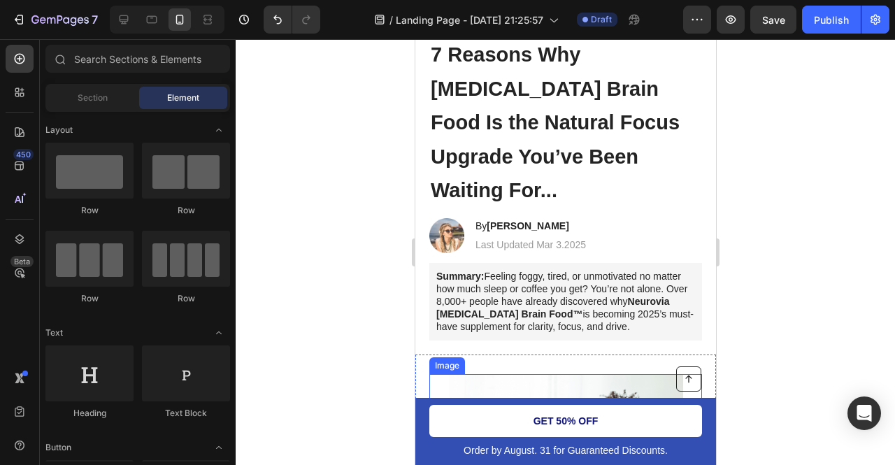
scroll to position [94, 0]
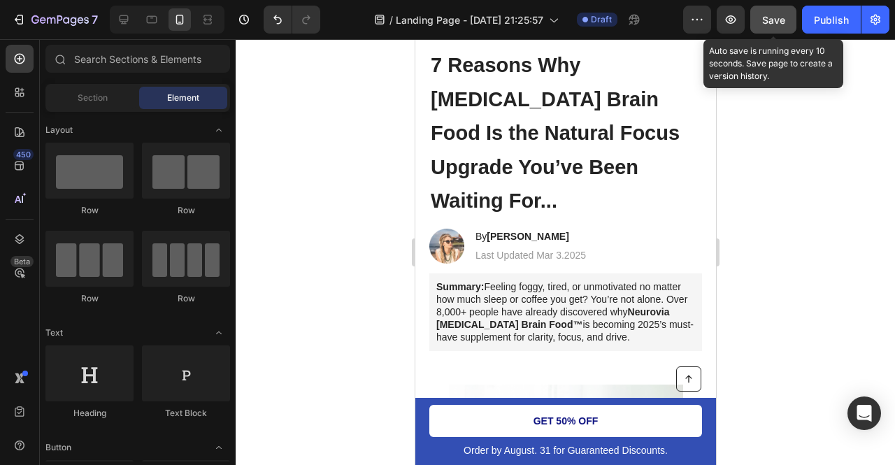
click at [758, 20] on button "Save" at bounding box center [773, 20] width 46 height 28
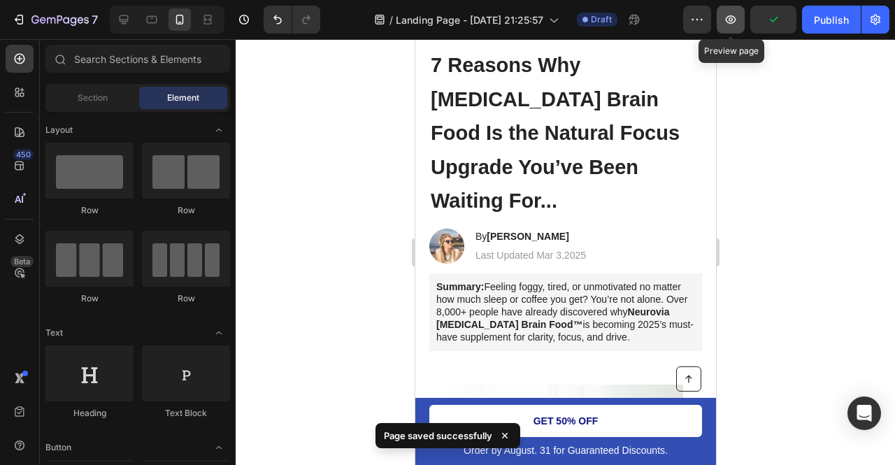
click at [729, 20] on icon "button" at bounding box center [731, 20] width 14 height 14
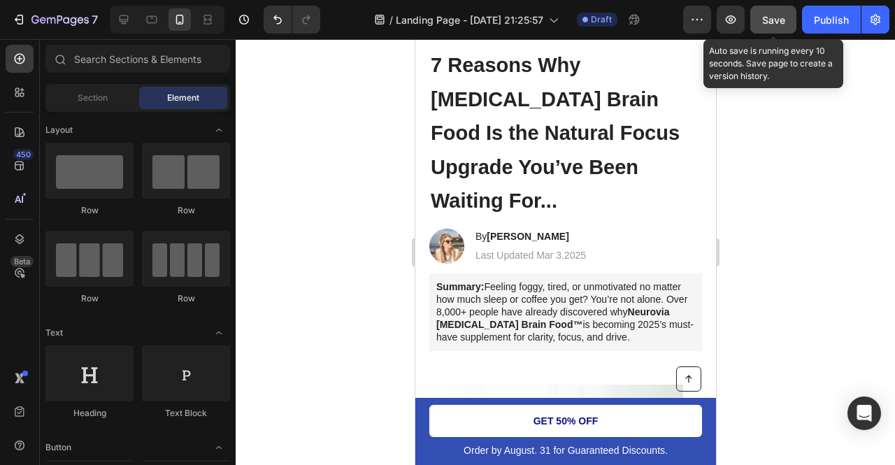
click at [766, 27] on button "Save" at bounding box center [773, 20] width 46 height 28
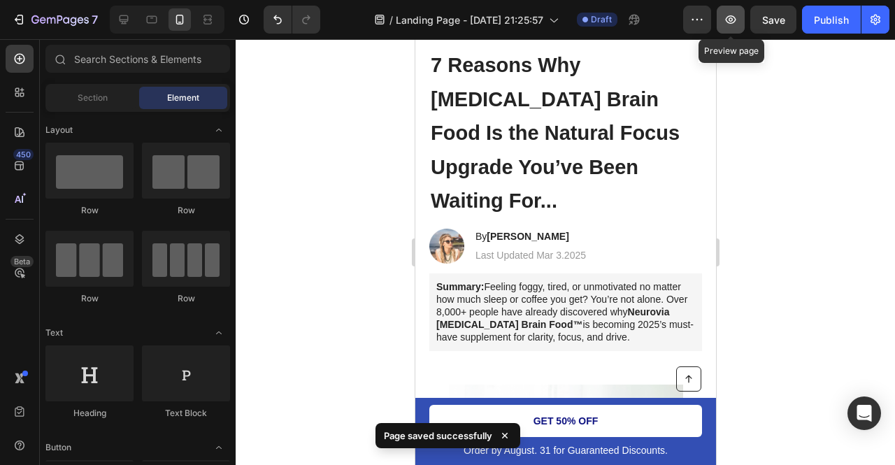
click at [726, 23] on icon "button" at bounding box center [731, 20] width 14 height 14
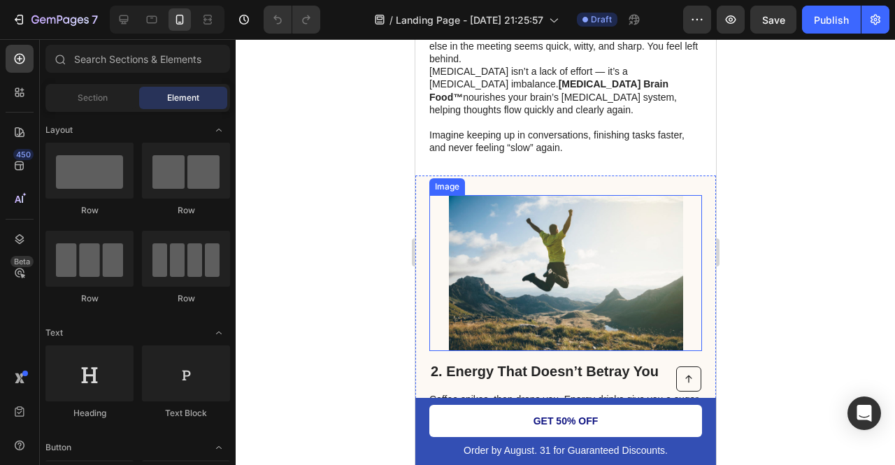
scroll to position [912, 0]
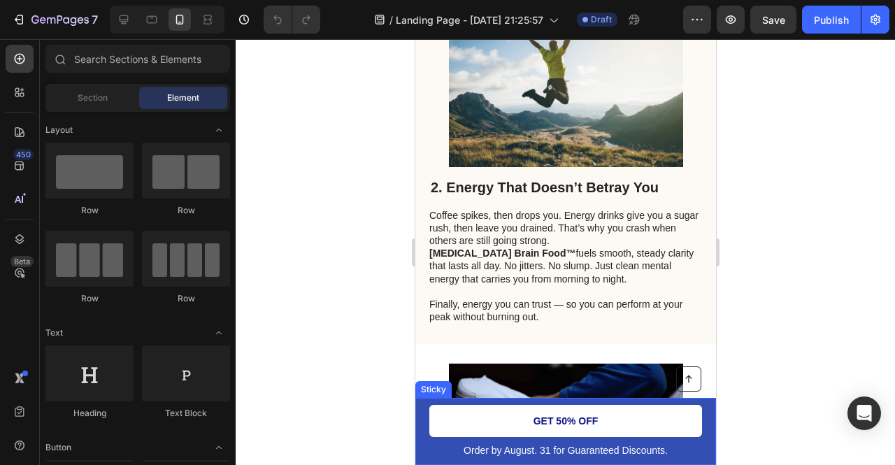
click at [427, 452] on div "Button Order by August. 31 for Guaranteed Discounts. Text Block GET 50% OFF But…" at bounding box center [565, 431] width 301 height 67
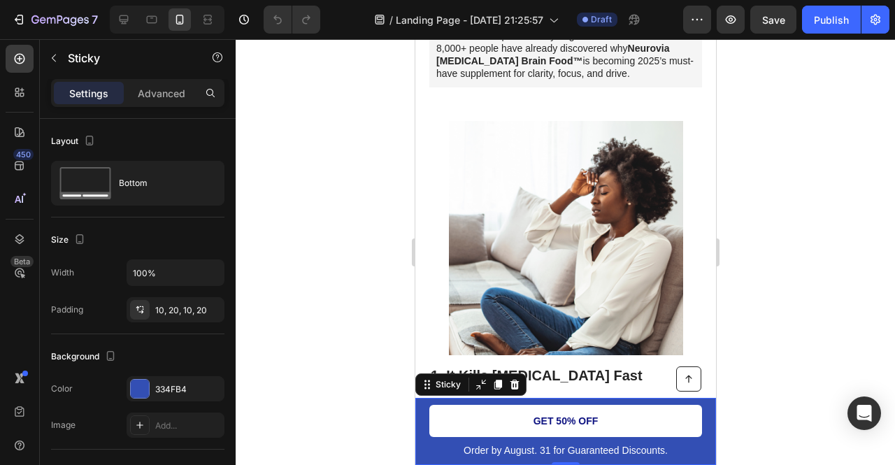
scroll to position [0, 0]
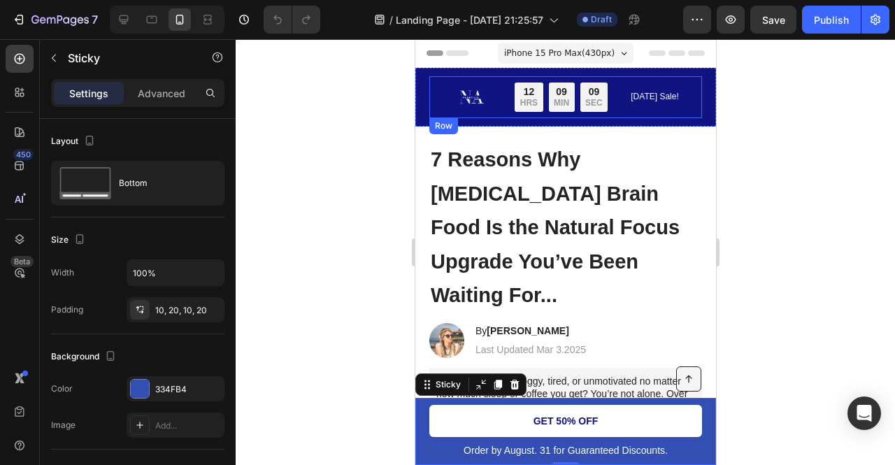
click at [427, 94] on div "Image Limited time: 50% OFF + FREESHIPPING Text Block 12 HRS 09 MIN 09 SEC Coun…" at bounding box center [565, 97] width 301 height 59
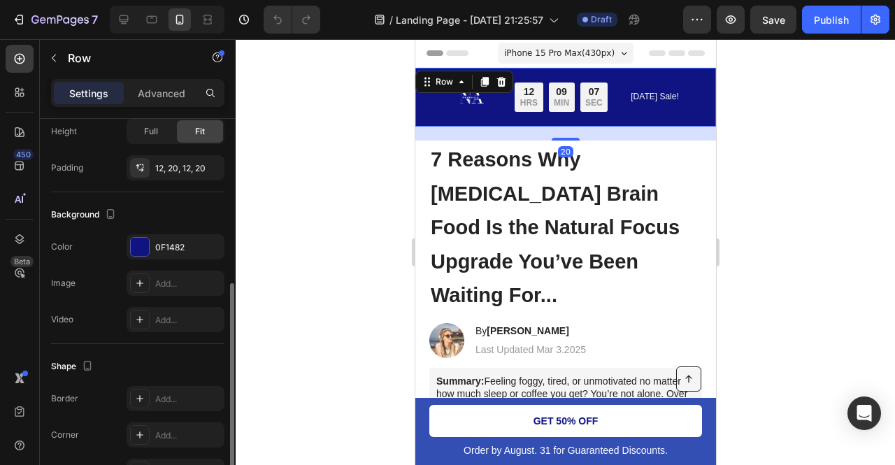
scroll to position [345, 0]
click at [172, 247] on div "0F1482" at bounding box center [175, 247] width 41 height 13
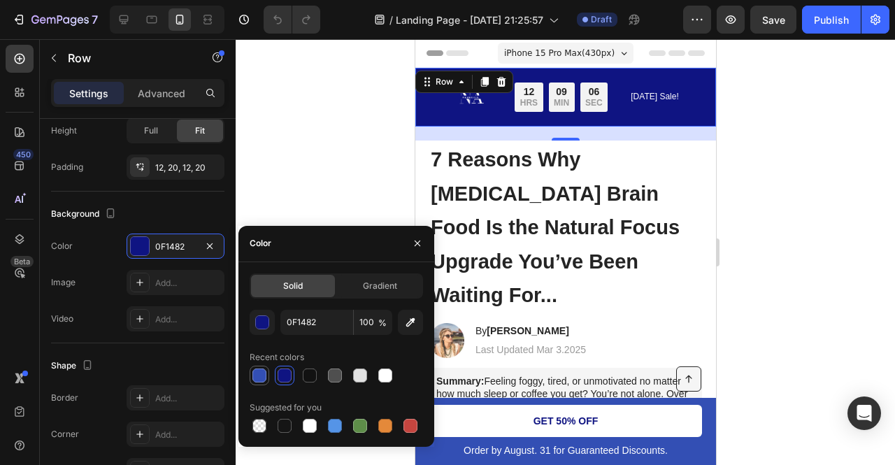
click at [264, 372] on div at bounding box center [259, 376] width 14 height 14
type input "334FB4"
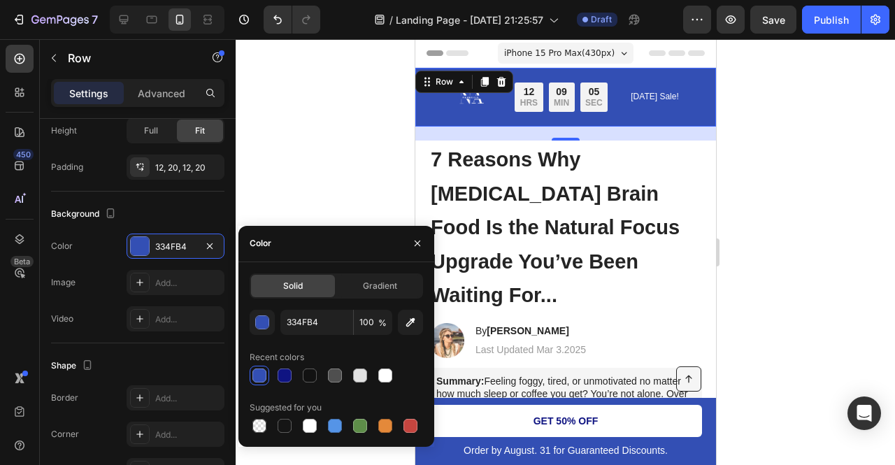
click at [348, 208] on div at bounding box center [565, 252] width 659 height 426
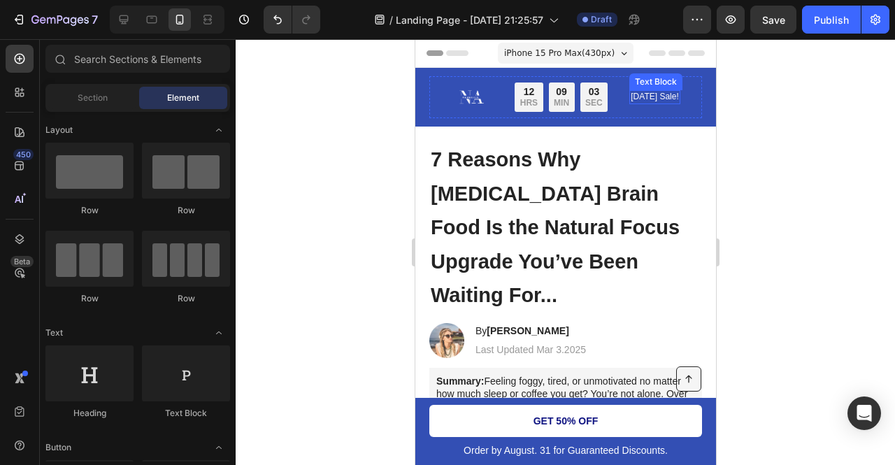
click at [638, 101] on p "[DATE] Sale!" at bounding box center [654, 97] width 48 height 11
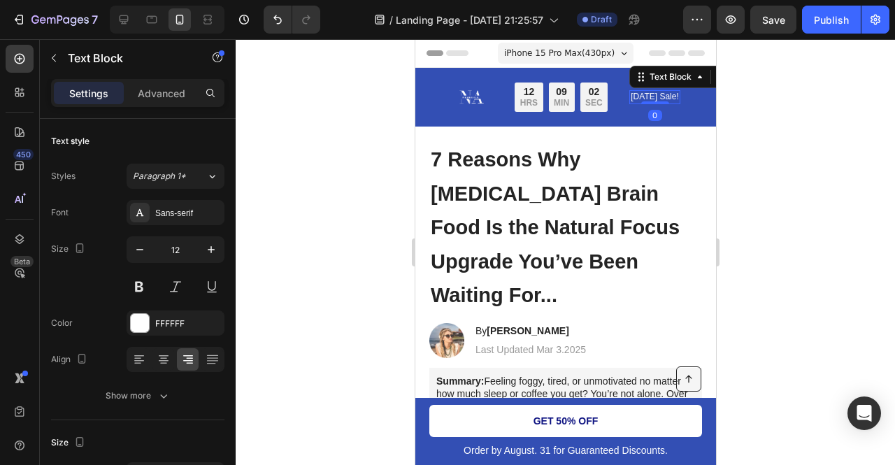
click at [754, 162] on div at bounding box center [565, 252] width 659 height 426
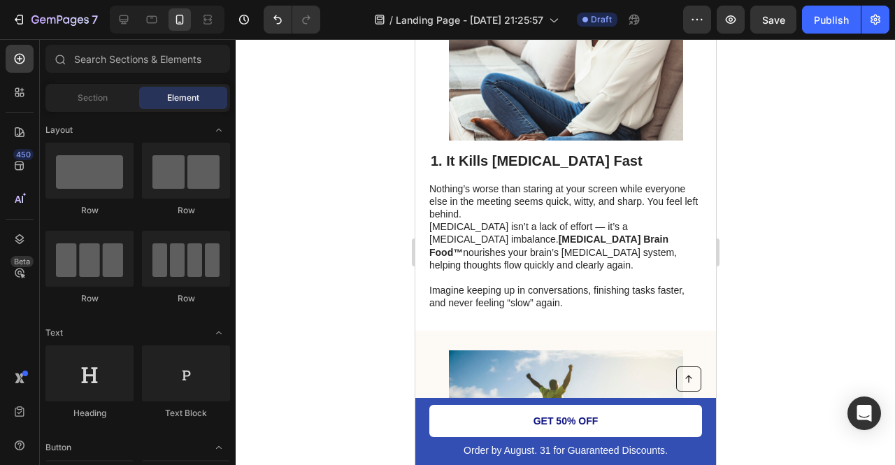
scroll to position [583, 0]
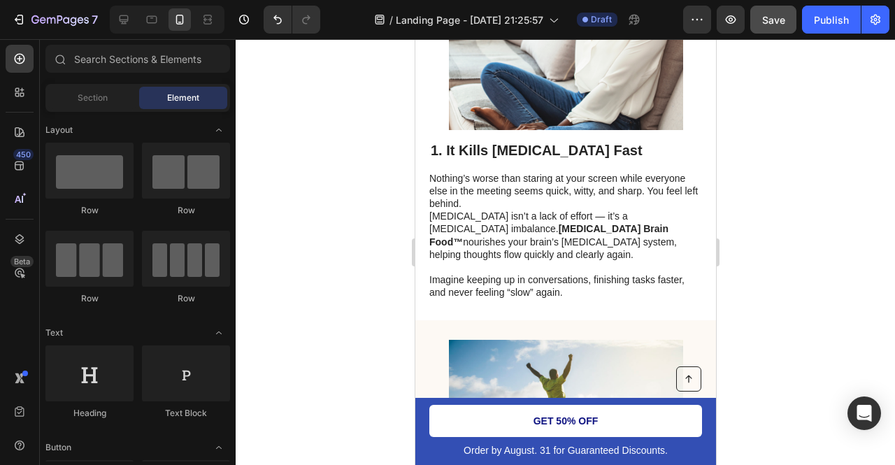
click at [766, 25] on div "Save" at bounding box center [773, 20] width 23 height 15
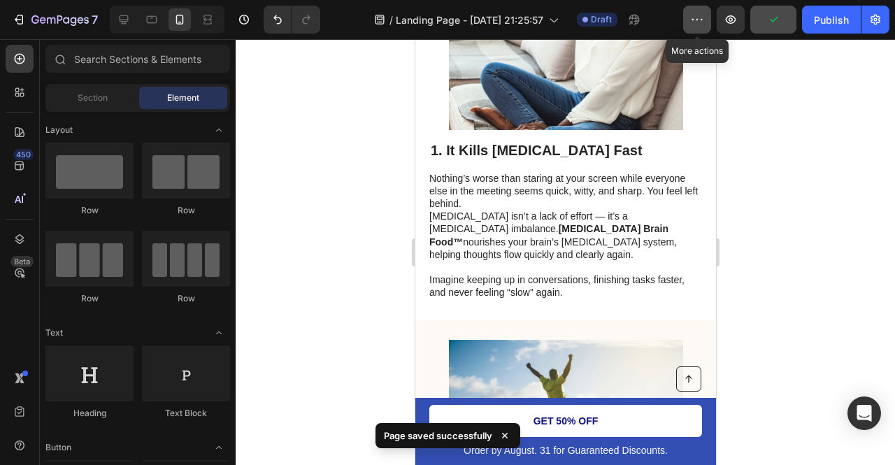
click at [688, 15] on button "button" at bounding box center [697, 20] width 28 height 28
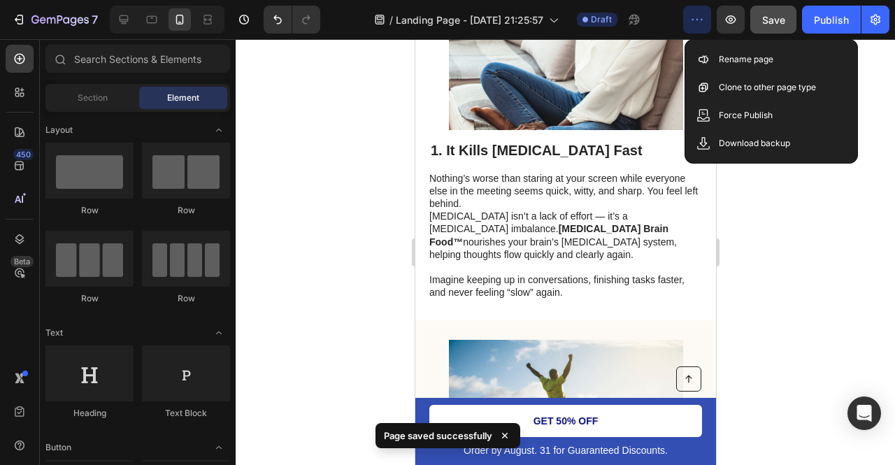
click at [750, 198] on div at bounding box center [565, 252] width 659 height 426
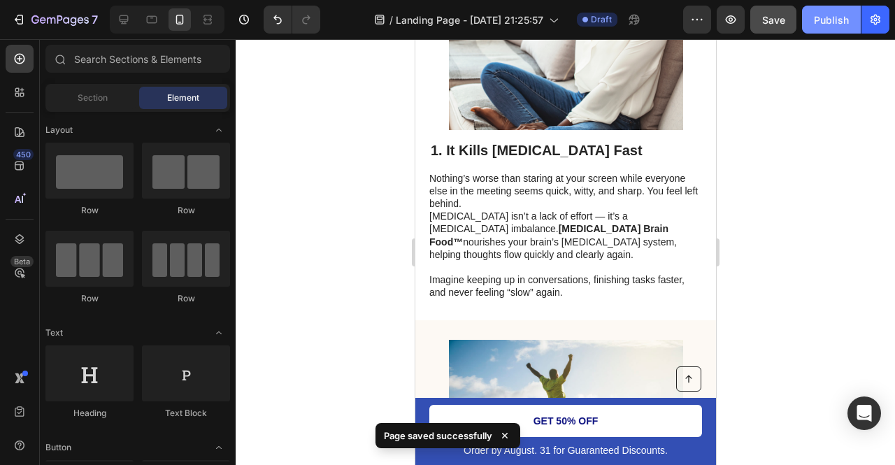
click at [822, 16] on div "Publish" at bounding box center [831, 20] width 35 height 15
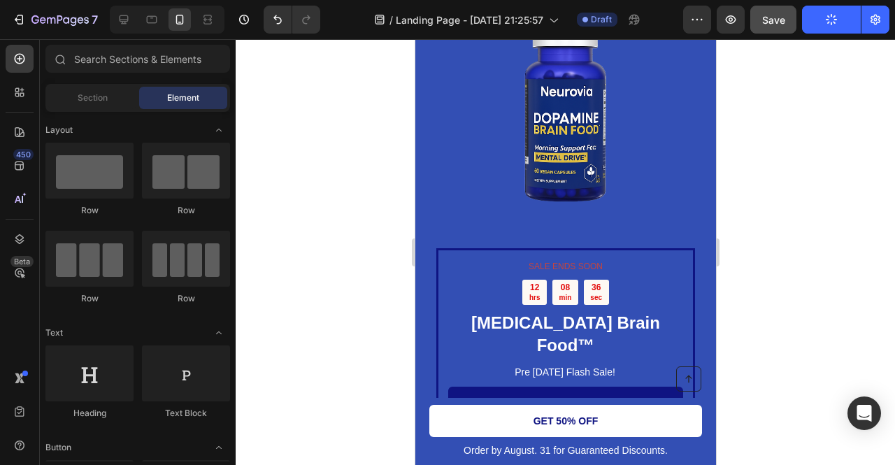
scroll to position [1939, 0]
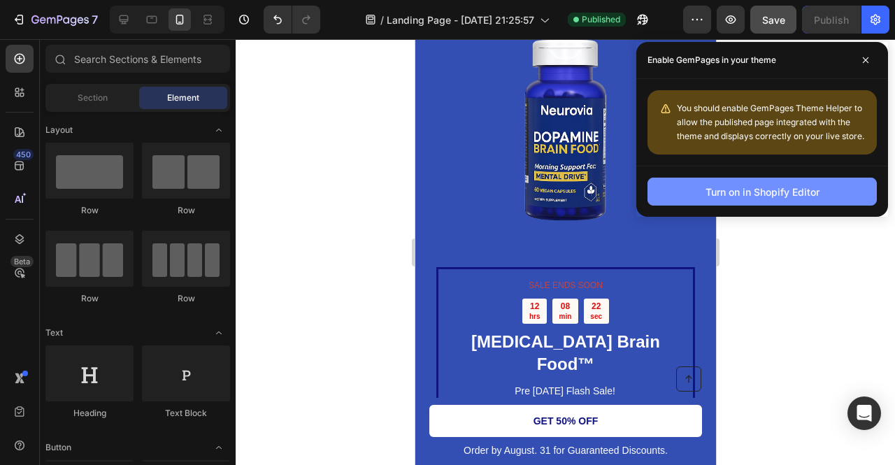
click at [766, 190] on div "Turn on in Shopify Editor" at bounding box center [763, 192] width 114 height 15
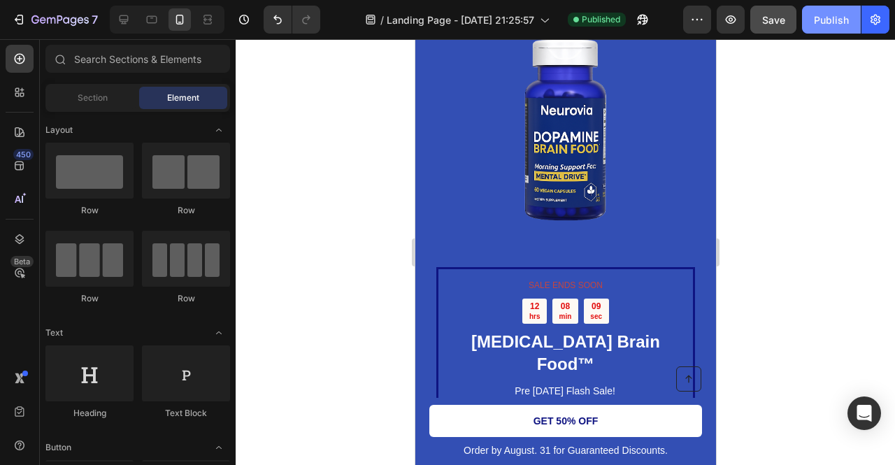
click at [836, 17] on div "Publish" at bounding box center [831, 20] width 35 height 15
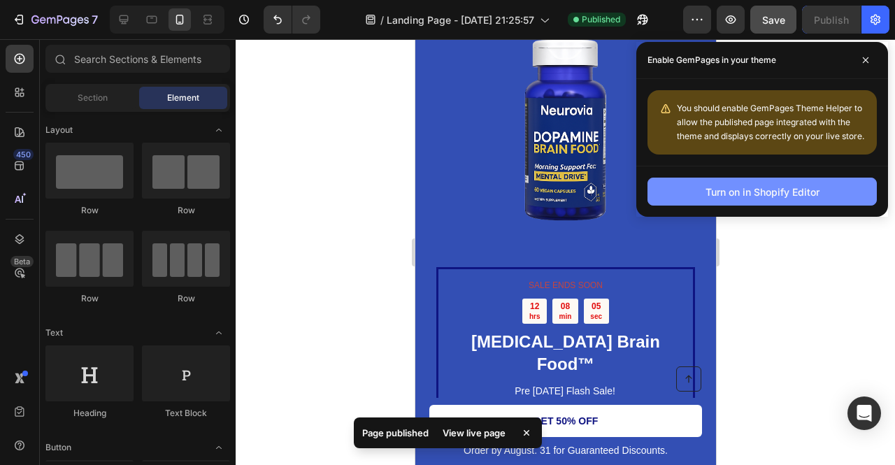
click at [713, 191] on div "Turn on in Shopify Editor" at bounding box center [763, 192] width 114 height 15
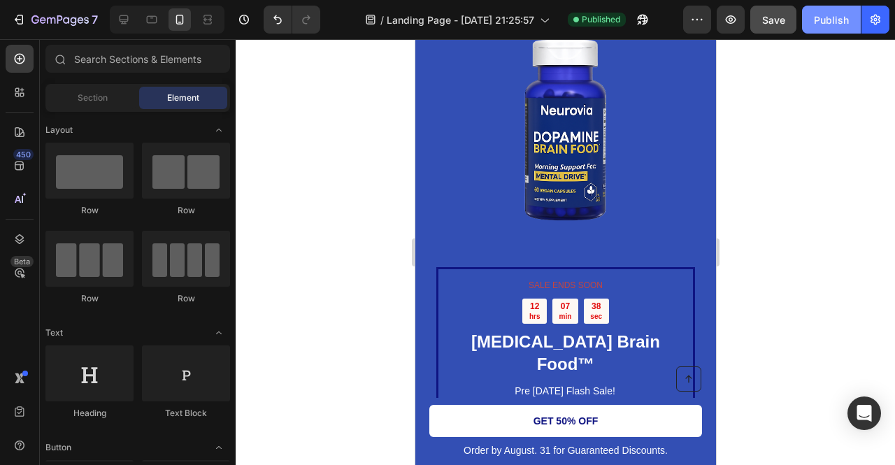
click at [824, 16] on div "Publish" at bounding box center [831, 20] width 35 height 15
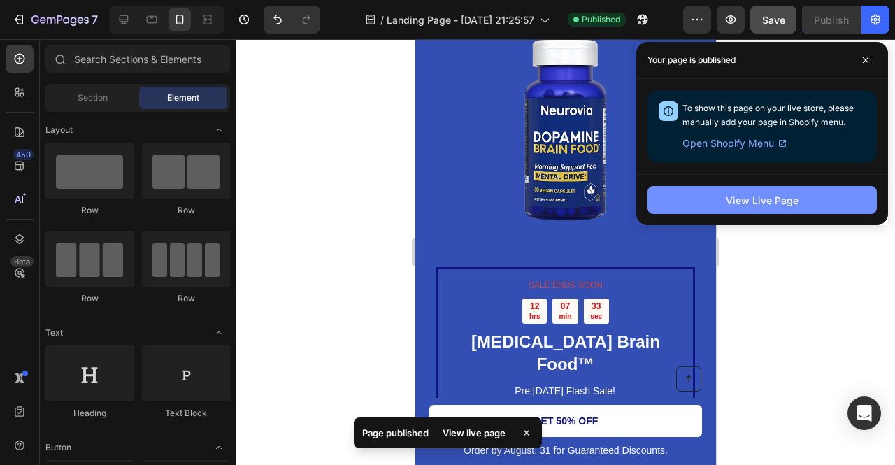
click at [736, 209] on button "View Live Page" at bounding box center [762, 200] width 229 height 28
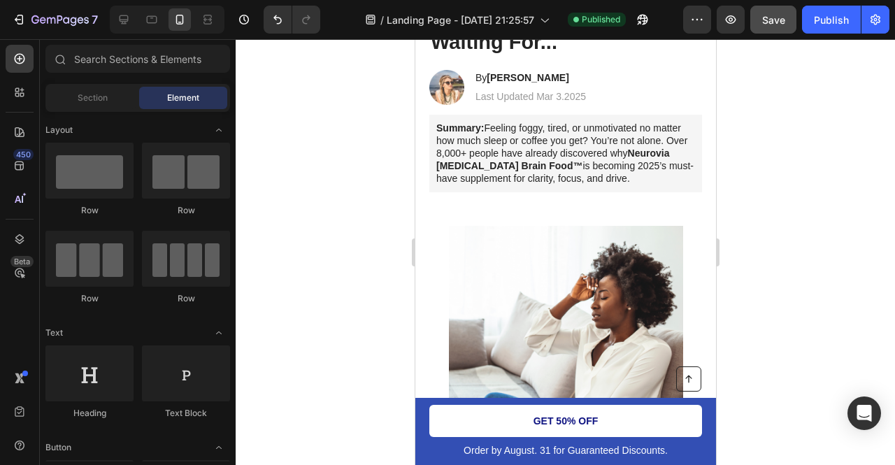
scroll to position [0, 0]
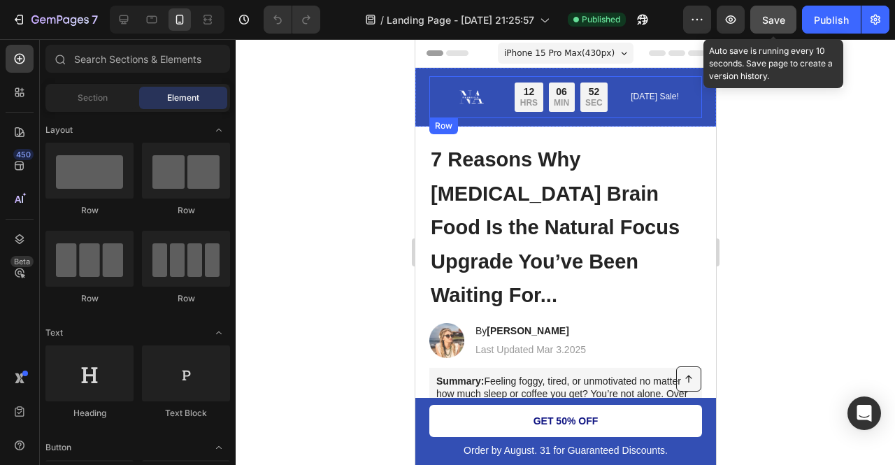
click at [782, 17] on span "Save" at bounding box center [773, 20] width 23 height 12
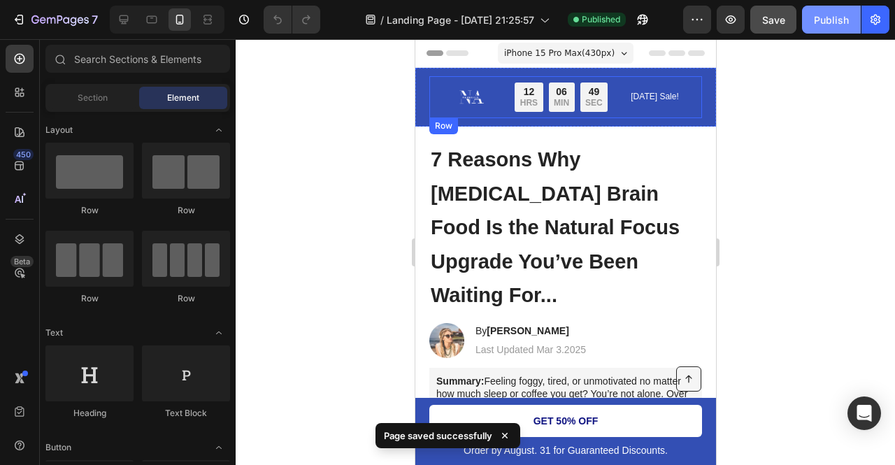
click at [836, 24] on div "Publish" at bounding box center [831, 20] width 35 height 15
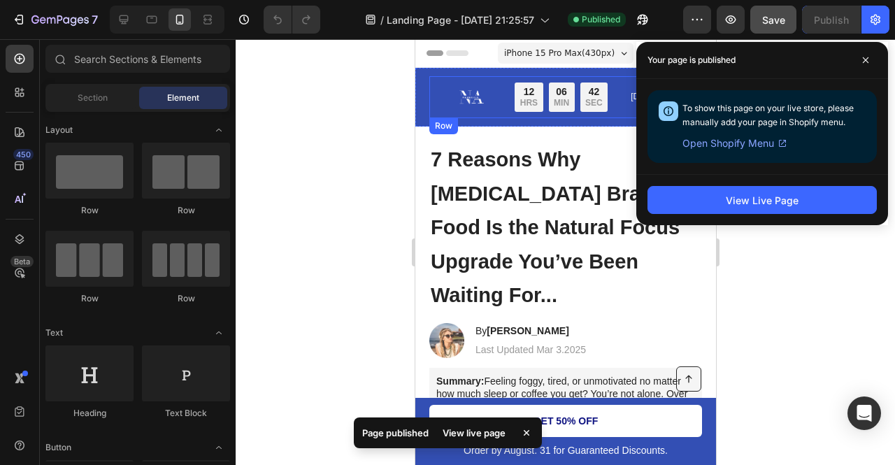
click at [723, 144] on span "Open Shopify Menu" at bounding box center [728, 143] width 92 height 17
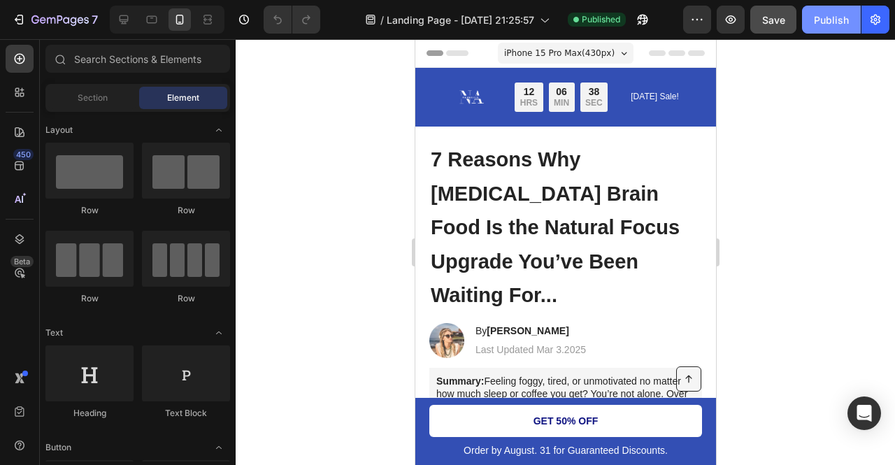
click at [834, 18] on div "Publish" at bounding box center [831, 20] width 35 height 15
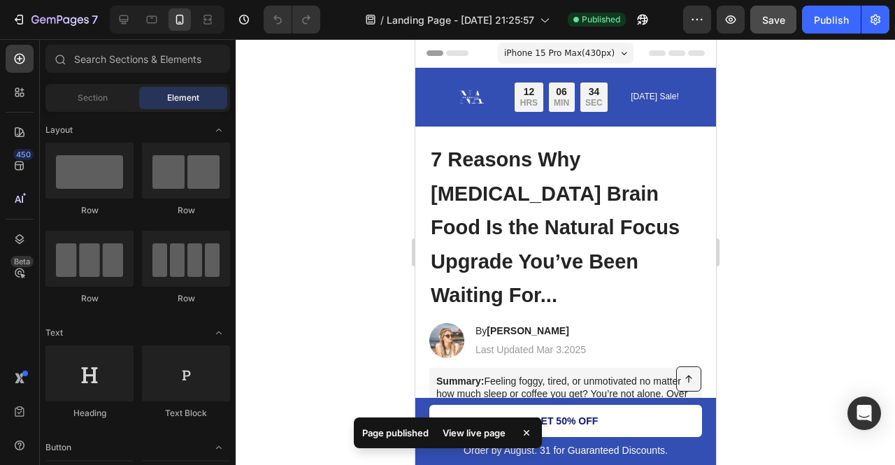
click at [462, 433] on div "View live page" at bounding box center [474, 433] width 80 height 20
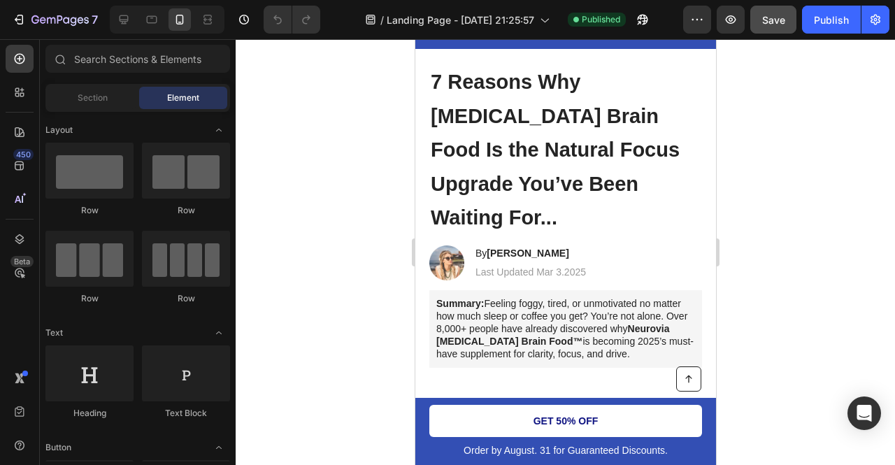
scroll to position [29, 0]
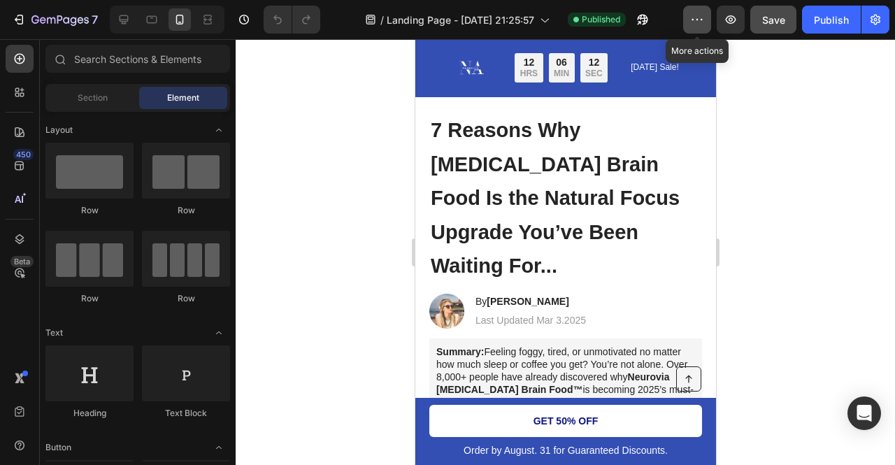
click at [693, 20] on icon "button" at bounding box center [697, 20] width 14 height 14
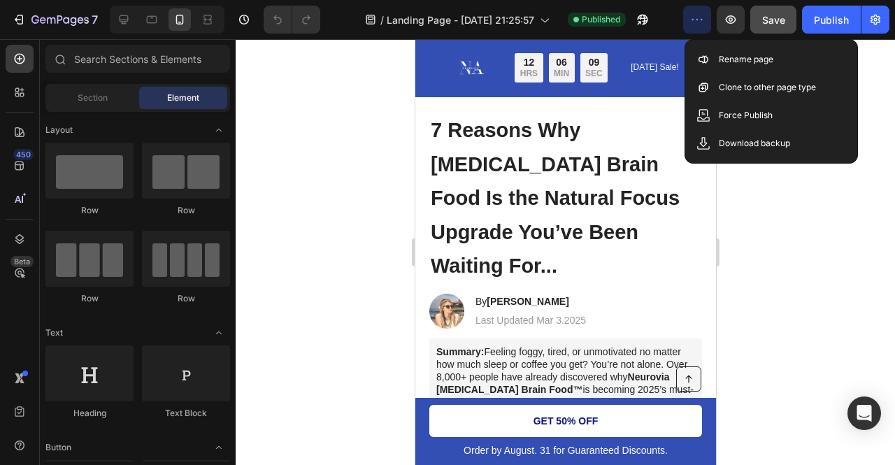
click at [892, 265] on div at bounding box center [565, 252] width 659 height 426
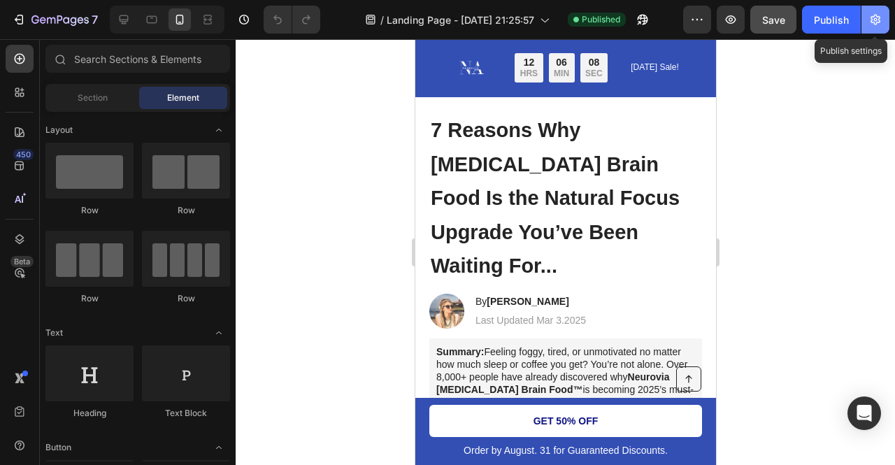
click at [878, 13] on icon "button" at bounding box center [876, 20] width 14 height 14
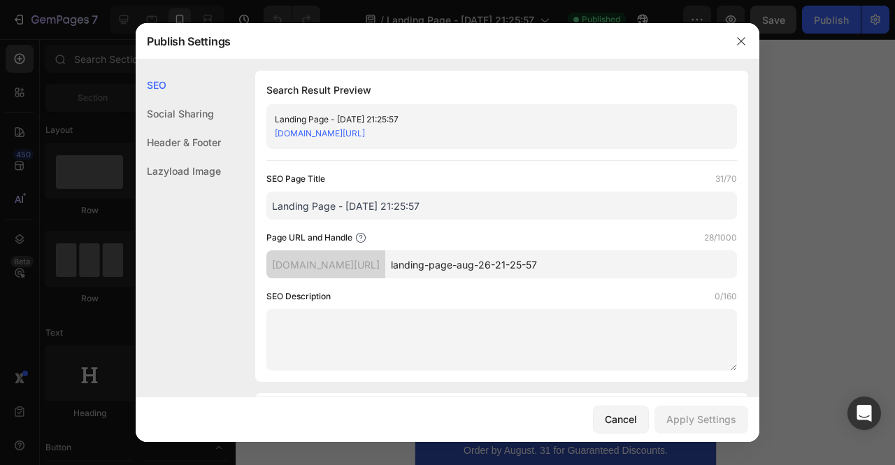
scroll to position [28, 0]
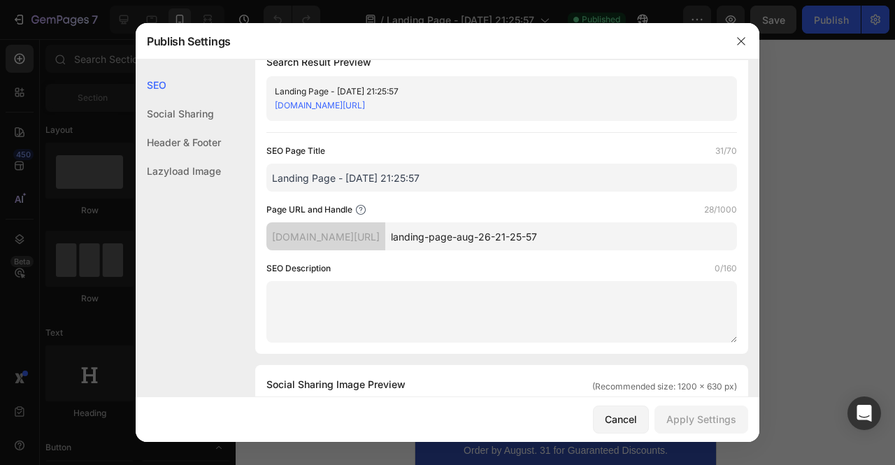
click at [179, 128] on div "Social Sharing" at bounding box center [178, 142] width 85 height 29
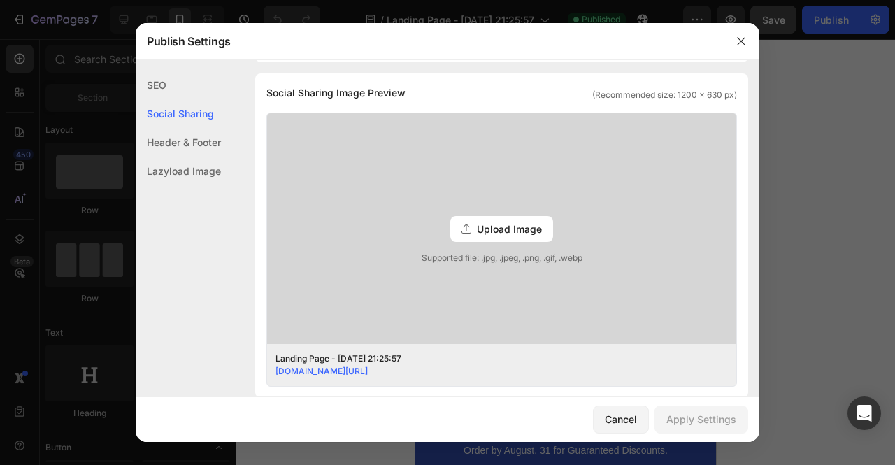
click at [199, 157] on div "Header & Footer" at bounding box center [178, 171] width 85 height 29
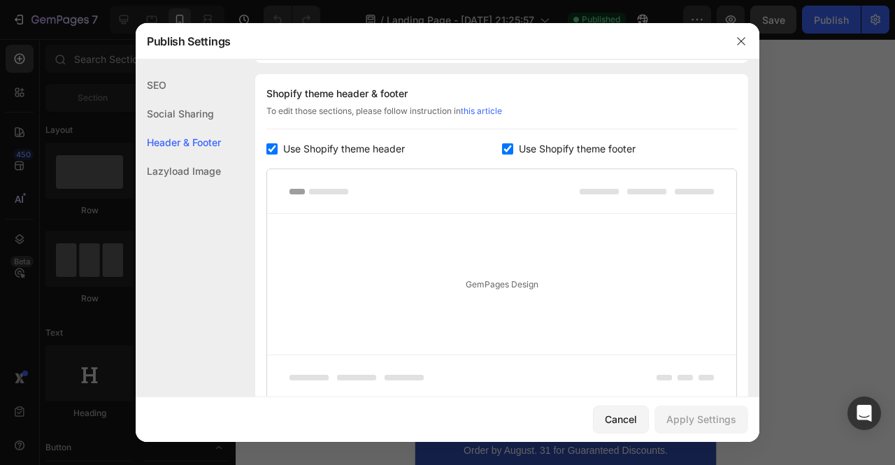
click at [208, 178] on div "Lazyload Image" at bounding box center [178, 171] width 85 height 29
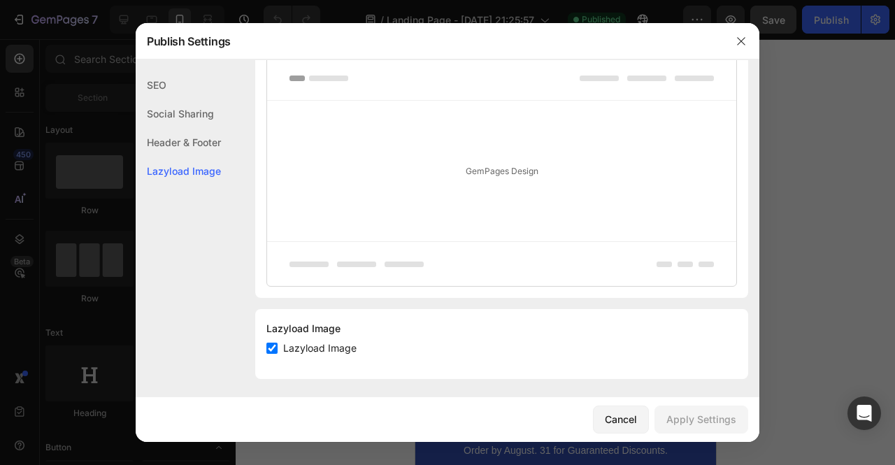
scroll to position [771, 0]
click at [183, 99] on div "SEO" at bounding box center [178, 113] width 85 height 29
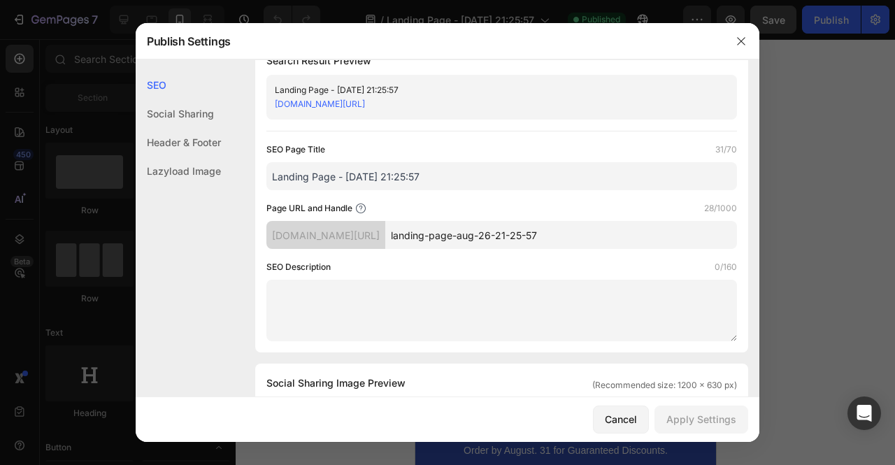
scroll to position [0, 0]
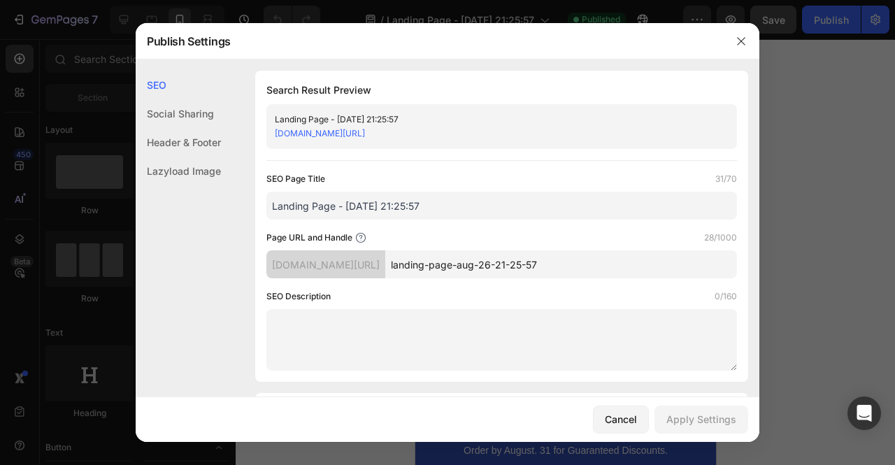
click at [365, 136] on link "g10080-94.myshopify.com/pages/landing-page-aug-26-21-25-57" at bounding box center [320, 133] width 90 height 10
click at [27, 30] on div at bounding box center [447, 232] width 895 height 465
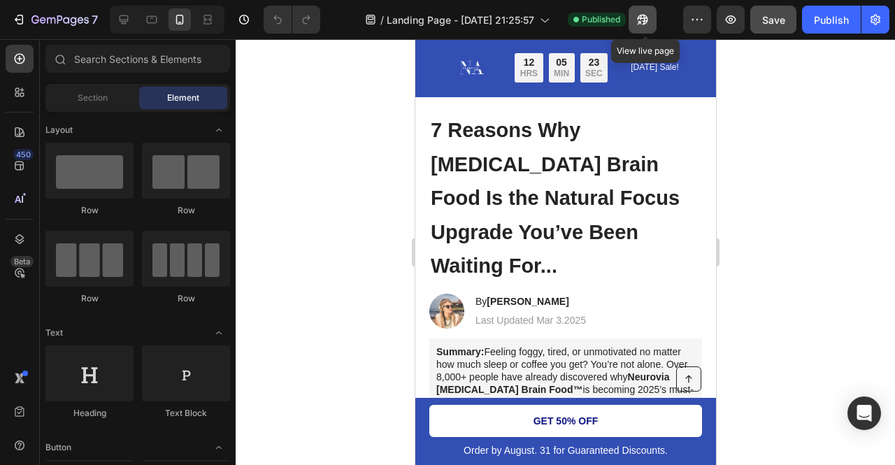
click at [641, 21] on icon "button" at bounding box center [639, 22] width 3 height 3
click at [854, 415] on div "Open Intercom Messenger" at bounding box center [864, 413] width 37 height 37
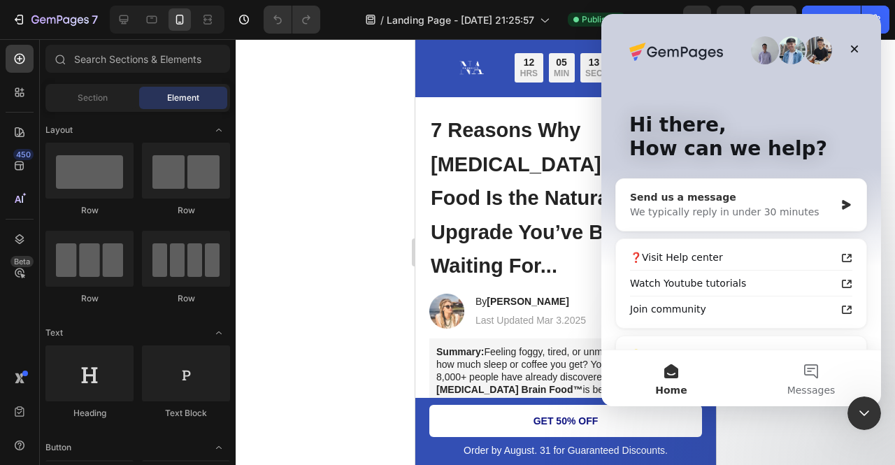
click at [830, 210] on div "Send us a message We typically reply in under 30 minutes" at bounding box center [741, 205] width 250 height 52
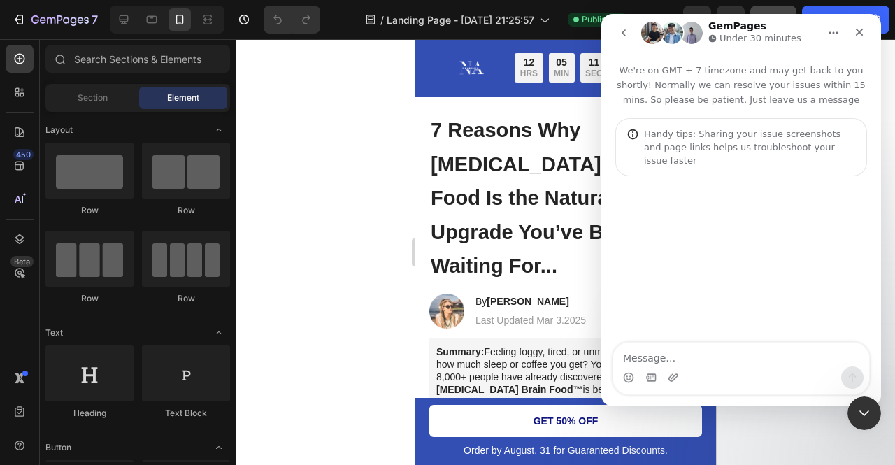
click at [677, 370] on div "Intercom messenger" at bounding box center [673, 377] width 11 height 22
click at [669, 361] on textarea "Message…" at bounding box center [741, 355] width 256 height 24
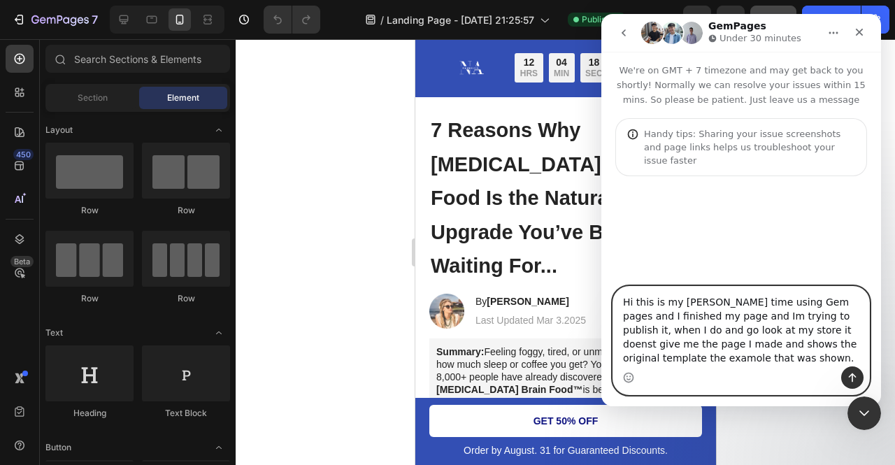
type textarea "Hi this is my [PERSON_NAME] time using Gem pages and I finished my page and Im …"
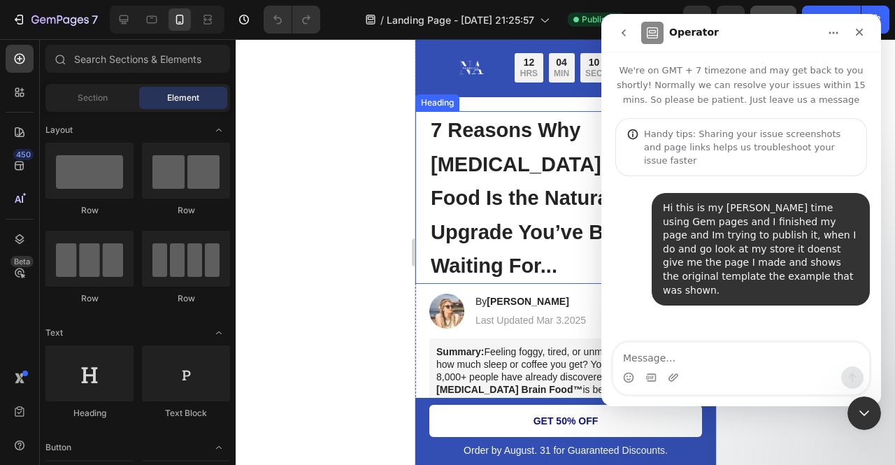
click at [378, 153] on div at bounding box center [565, 252] width 659 height 426
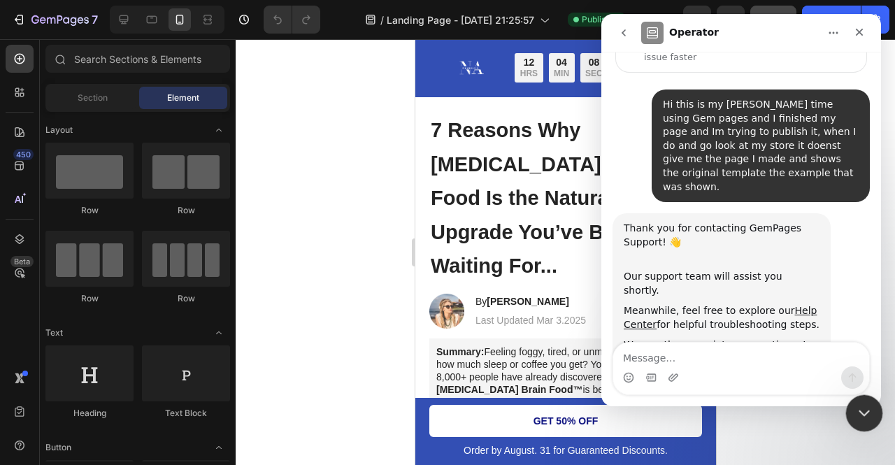
scroll to position [109, 0]
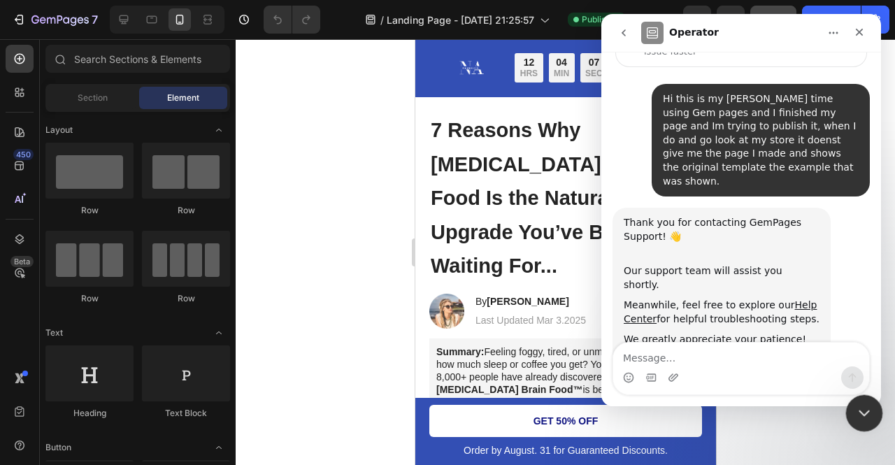
drag, startPoint x: 869, startPoint y: 403, endPoint x: 780, endPoint y: 138, distance: 279.7
click html
click at [860, 415] on icon "Close Intercom Messenger" at bounding box center [862, 411] width 17 height 17
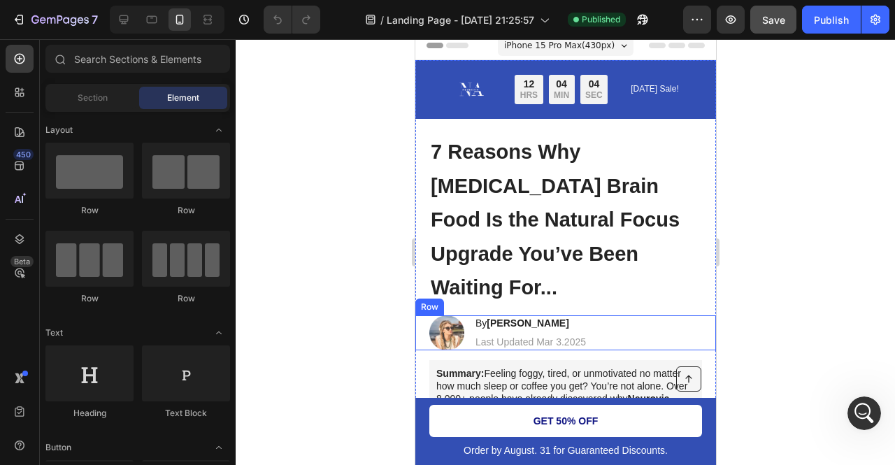
scroll to position [0, 0]
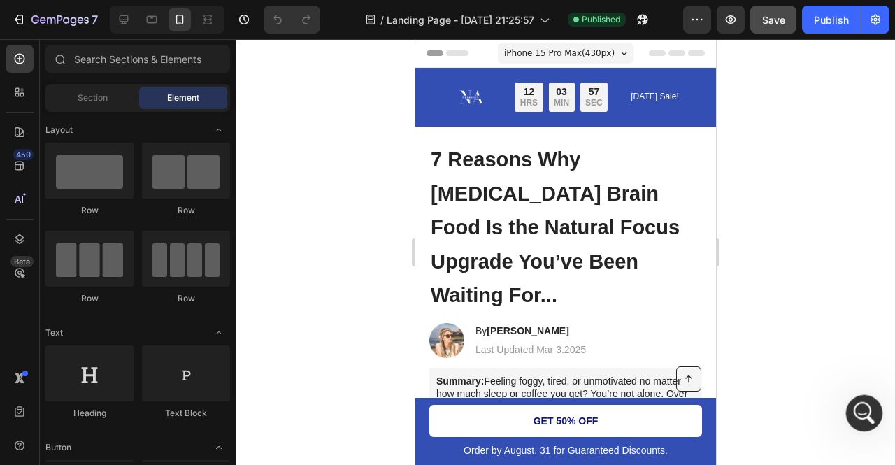
click at [867, 407] on icon "Open Intercom Messenger" at bounding box center [862, 411] width 23 height 23
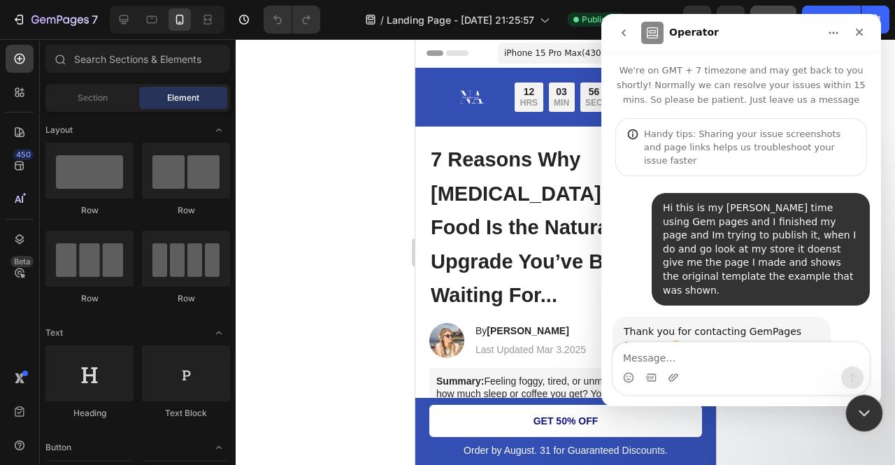
scroll to position [109, 0]
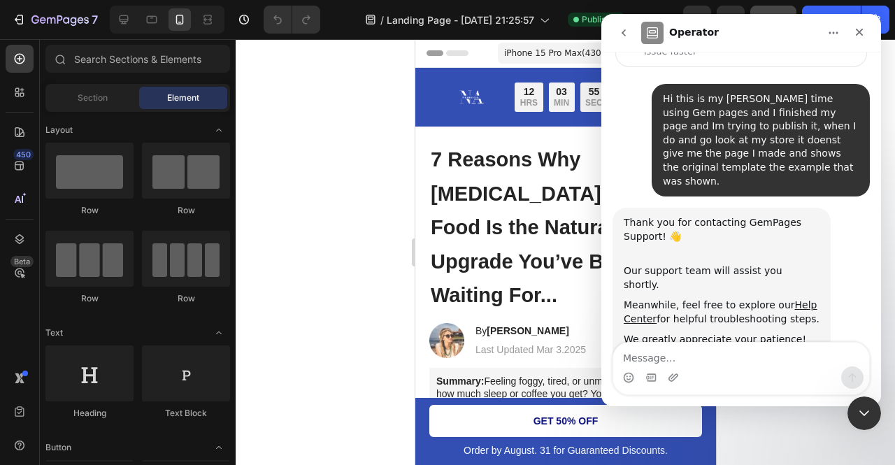
click at [621, 130] on div "Hi this is my frist time using Gem pages and I finished my page and Im trying t…" at bounding box center [741, 146] width 257 height 124
click at [671, 379] on icon "Upload attachment" at bounding box center [674, 377] width 10 height 8
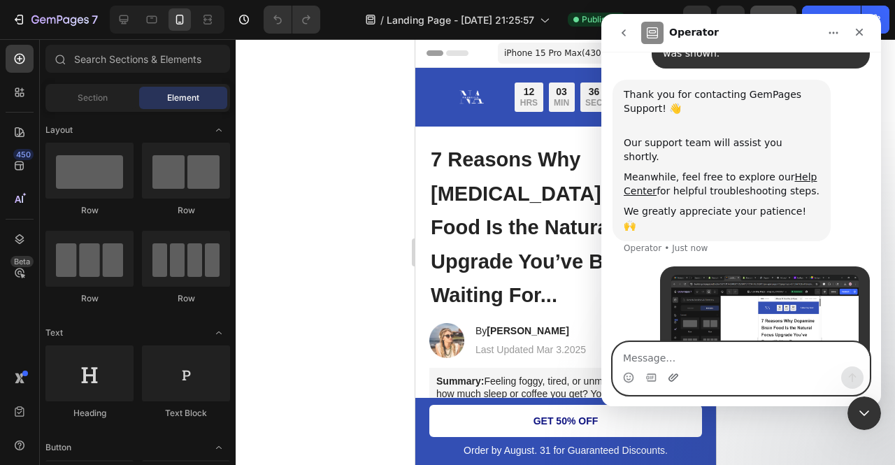
scroll to position [247, 0]
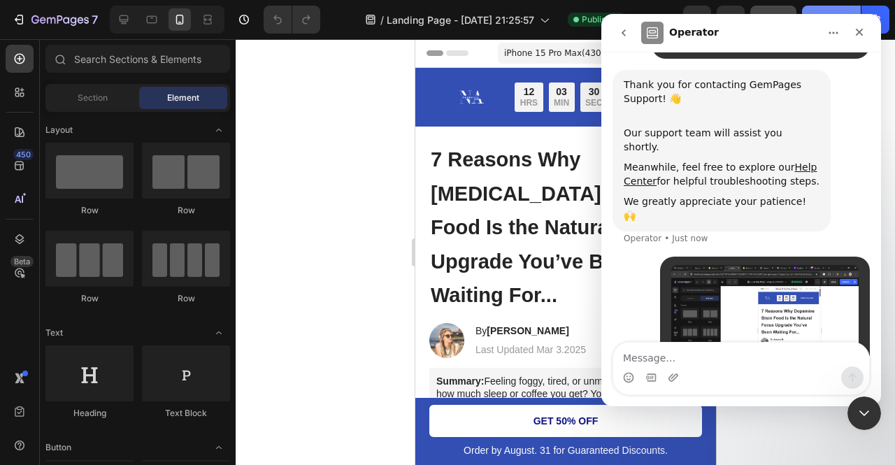
click at [824, 8] on button "Publish" at bounding box center [831, 20] width 59 height 28
click at [857, 34] on icon "Close" at bounding box center [859, 32] width 11 height 11
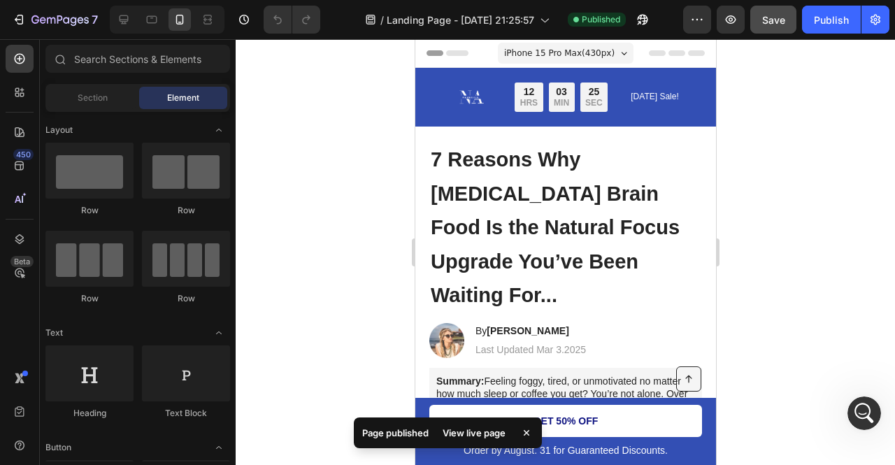
click at [466, 431] on div "View live page" at bounding box center [474, 433] width 80 height 20
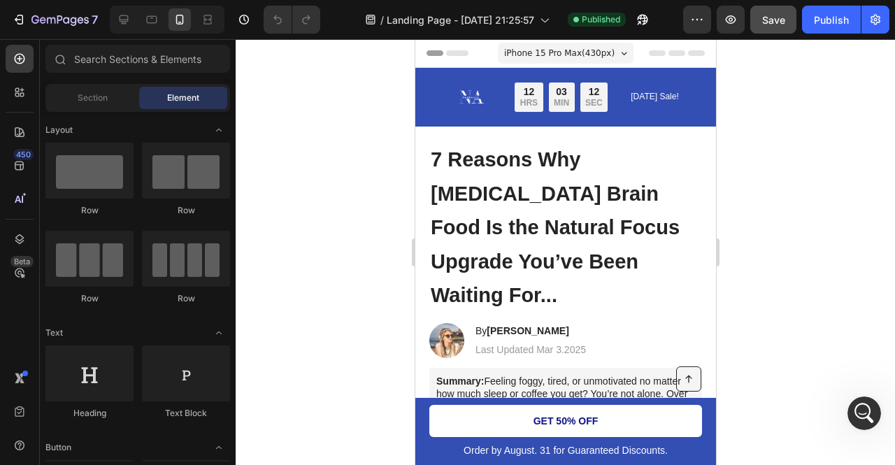
click at [793, 166] on div at bounding box center [565, 252] width 659 height 426
click at [853, 417] on div "Open Intercom Messenger" at bounding box center [862, 411] width 46 height 46
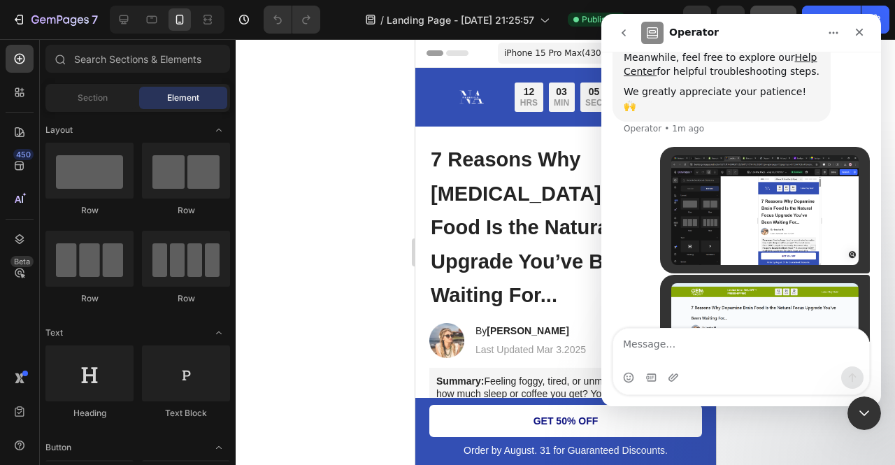
scroll to position [343, 0]
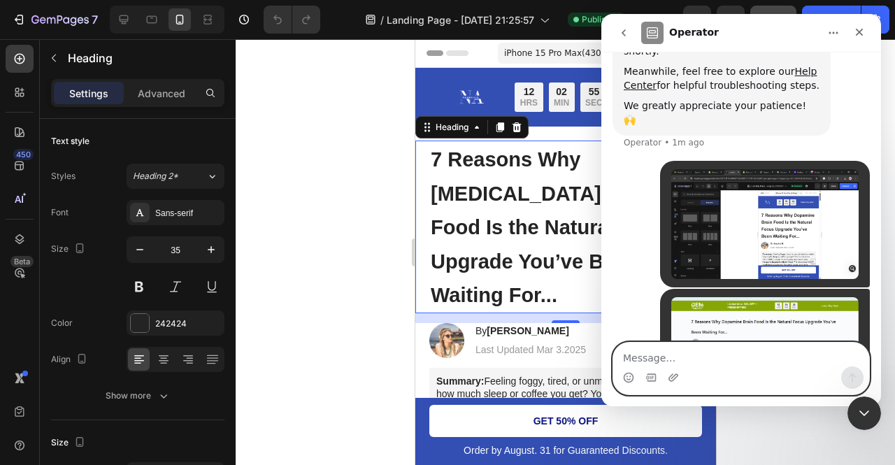
click at [708, 355] on textarea "Message…" at bounding box center [741, 355] width 256 height 24
type textarea "It saved the text but not everything else"
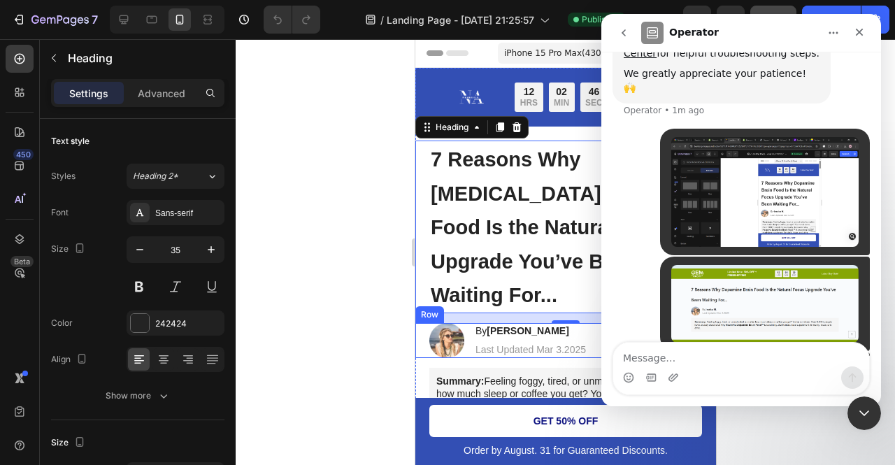
click at [351, 283] on div at bounding box center [565, 252] width 659 height 426
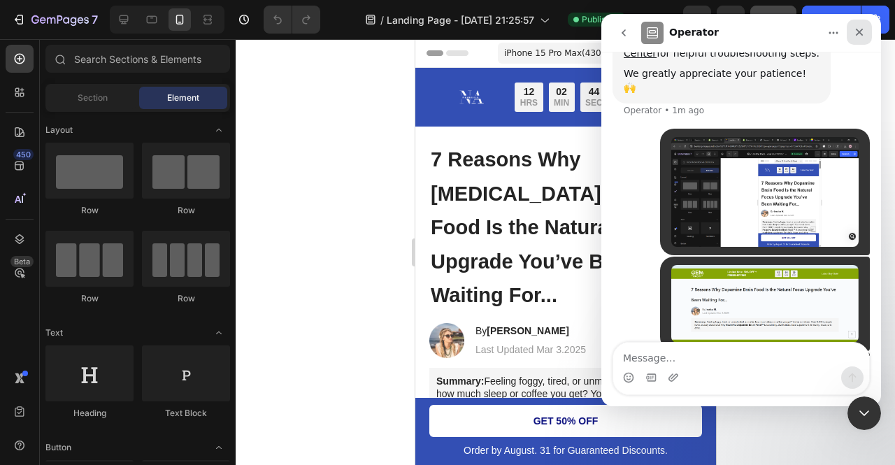
click at [864, 31] on icon "Close" at bounding box center [859, 32] width 11 height 11
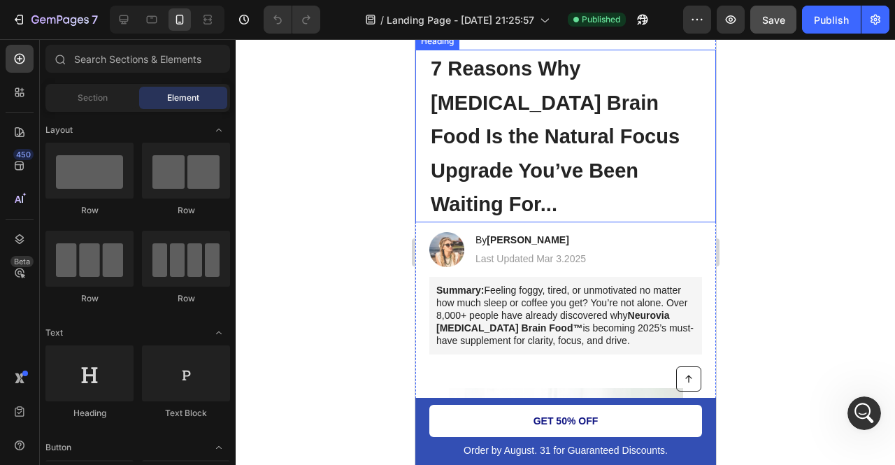
scroll to position [94, 0]
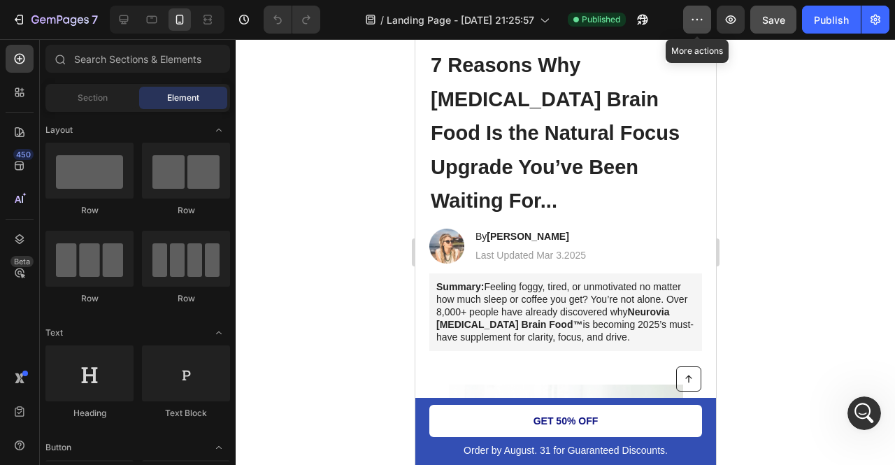
click at [705, 24] on button "button" at bounding box center [697, 20] width 28 height 28
click at [750, 22] on div "Preview Save Publish" at bounding box center [786, 20] width 206 height 28
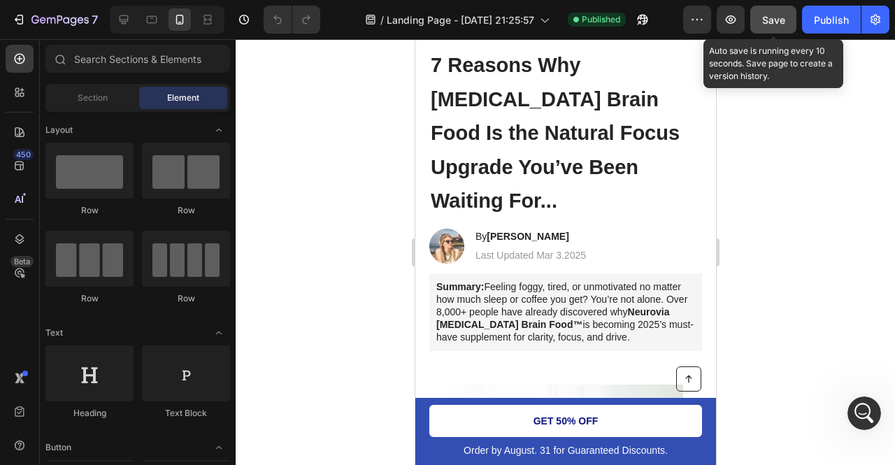
click at [772, 20] on span "Save" at bounding box center [773, 20] width 23 height 12
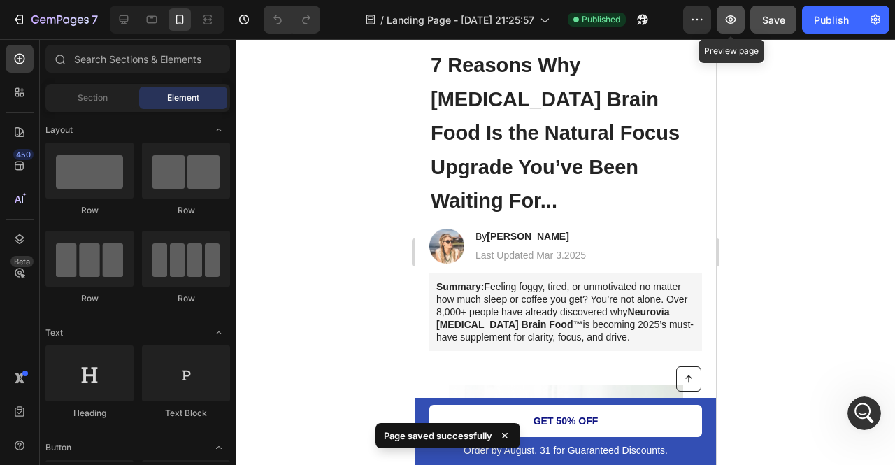
click at [738, 20] on icon "button" at bounding box center [731, 20] width 14 height 14
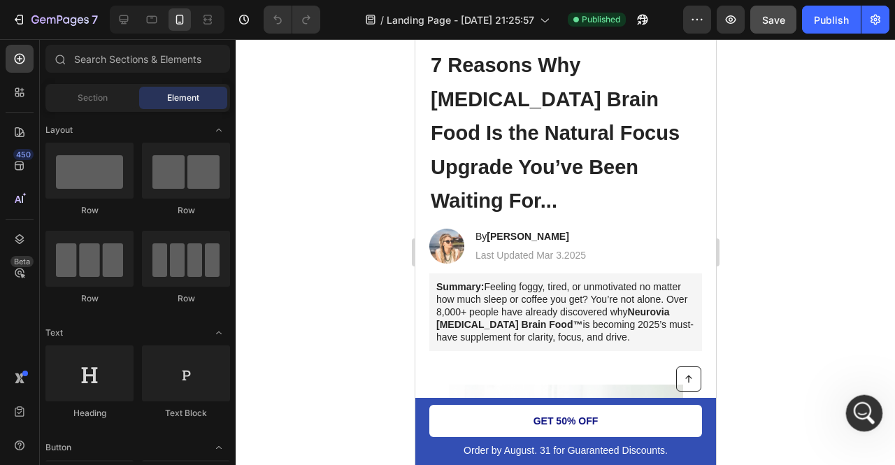
click at [869, 404] on div "Open Intercom Messenger" at bounding box center [862, 411] width 46 height 46
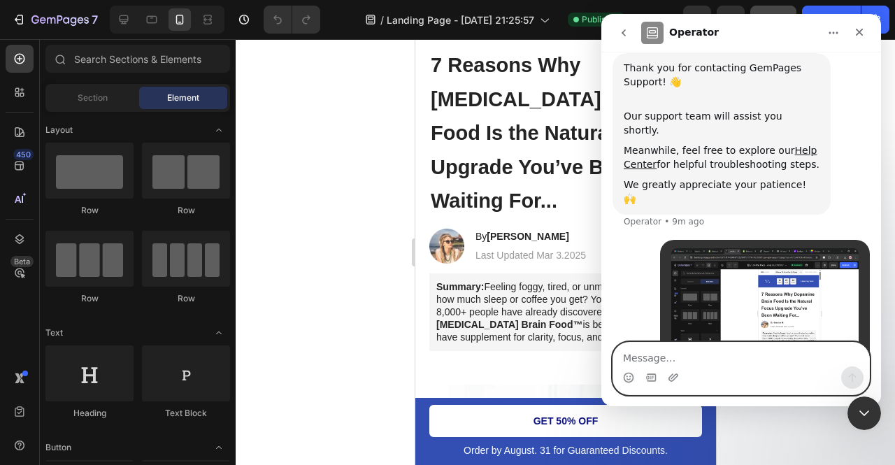
scroll to position [375, 0]
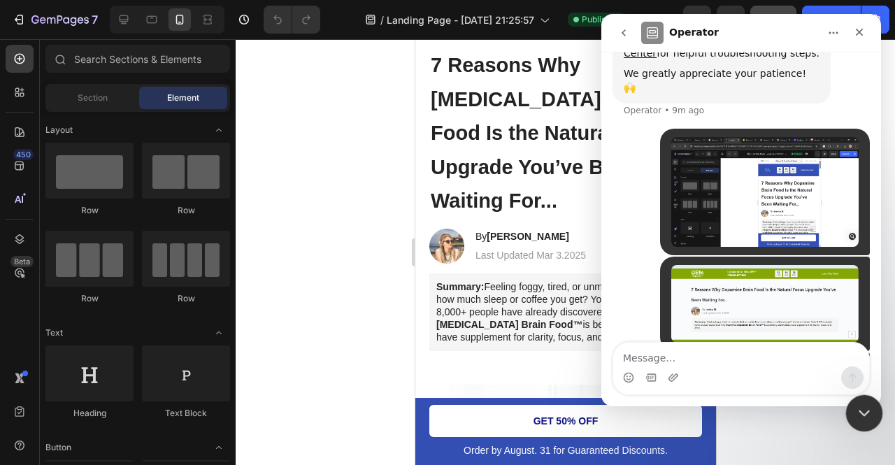
click at [854, 417] on icon "Close Intercom Messenger" at bounding box center [862, 411] width 17 height 17
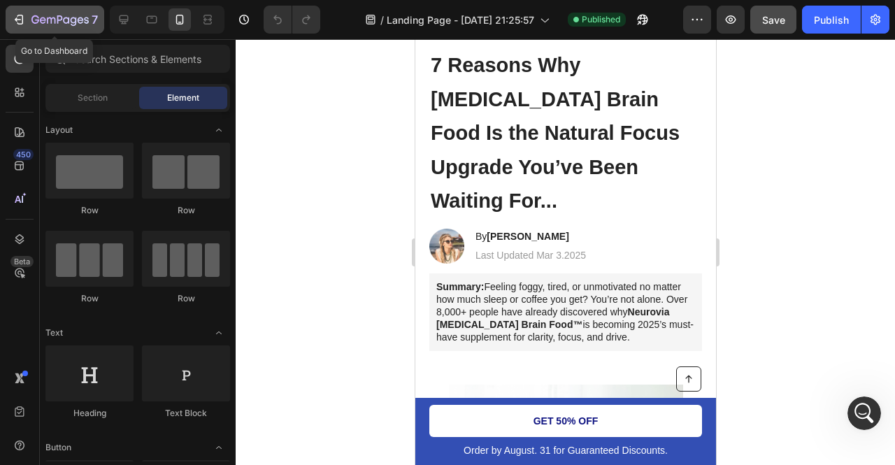
click at [24, 17] on icon "button" at bounding box center [19, 20] width 14 height 14
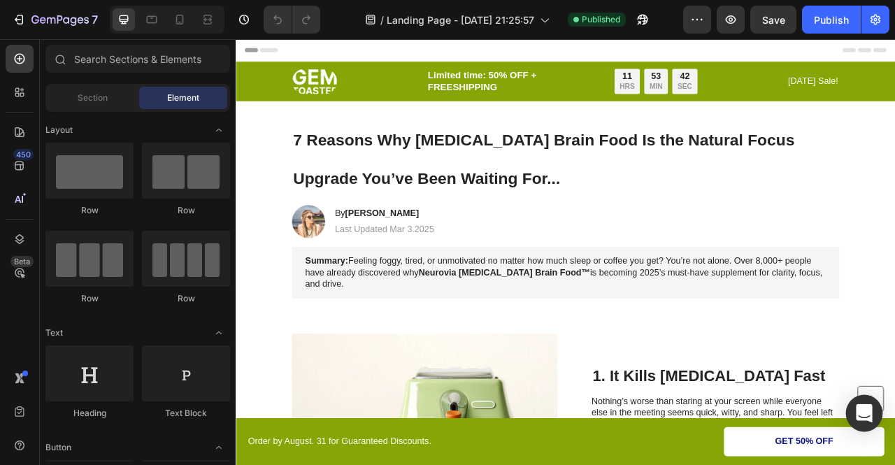
click at [866, 409] on icon "Open Intercom Messenger" at bounding box center [864, 413] width 16 height 18
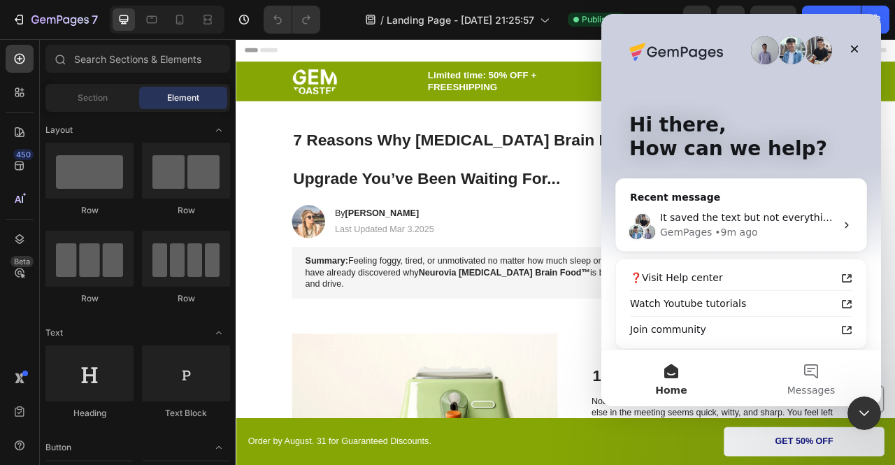
scroll to position [103, 0]
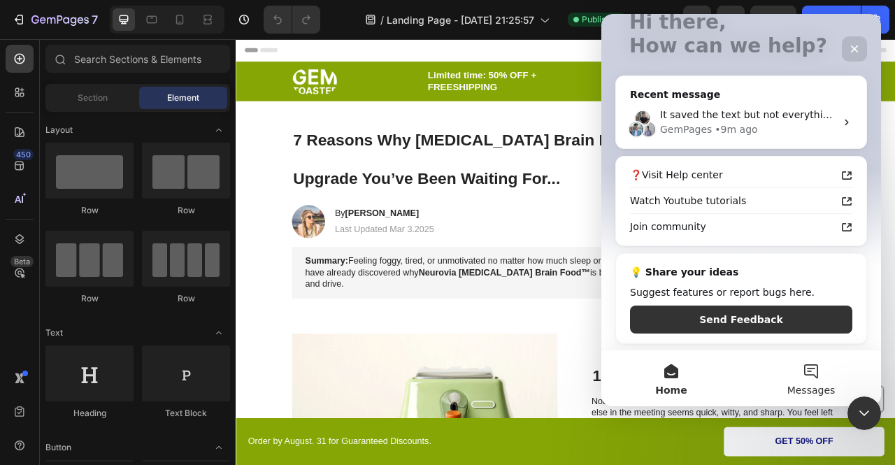
click at [813, 382] on button "Messages" at bounding box center [811, 378] width 140 height 56
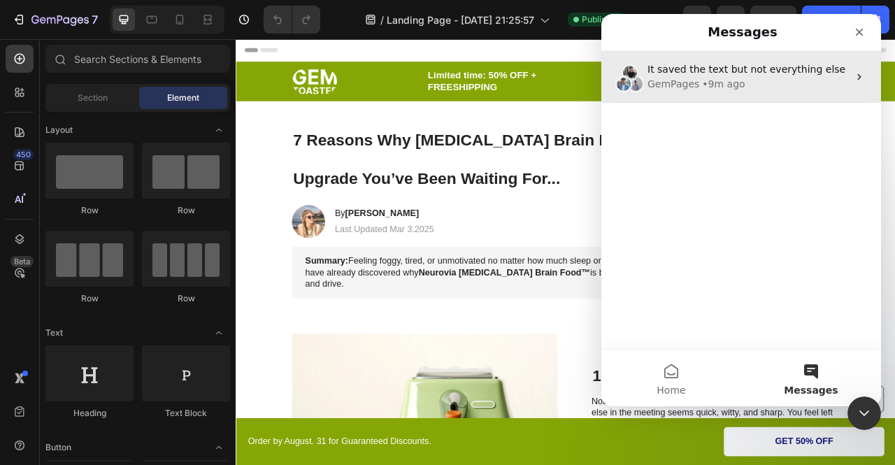
click at [661, 72] on span "It saved the text but not everything else" at bounding box center [747, 69] width 198 height 11
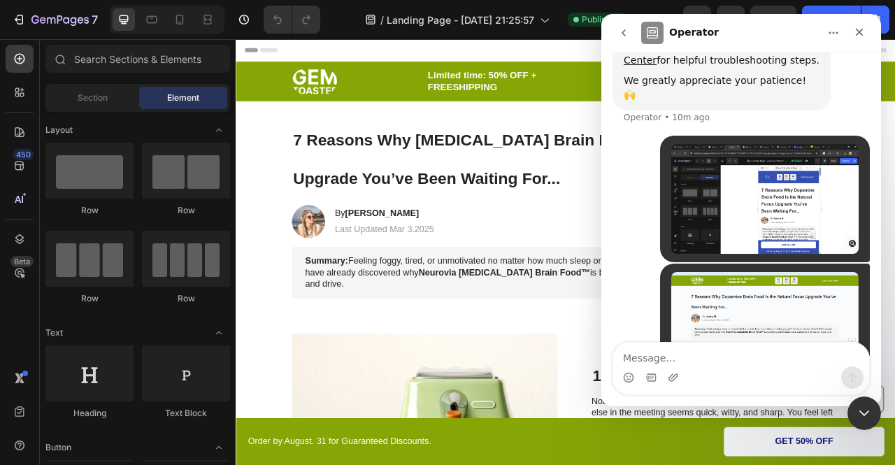
scroll to position [375, 0]
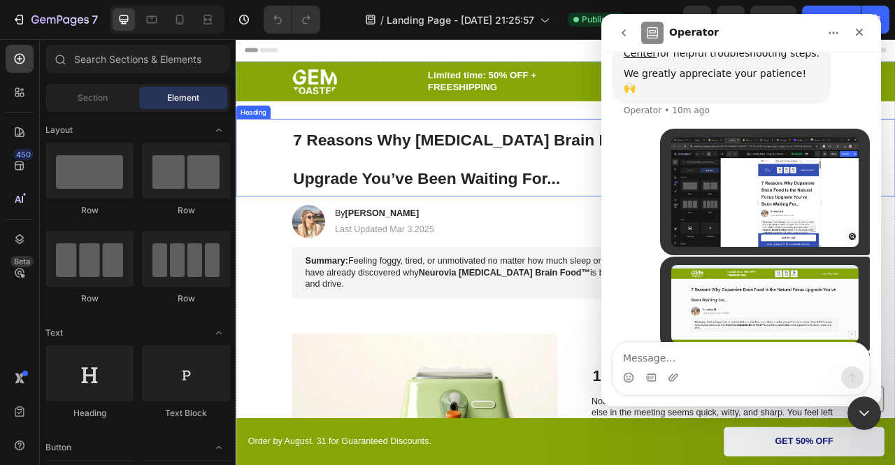
click at [293, 170] on div "7 Reasons Why [MEDICAL_DATA] Brain Food Is the Natural Focus Upgrade You’ve Bee…" at bounding box center [655, 190] width 811 height 99
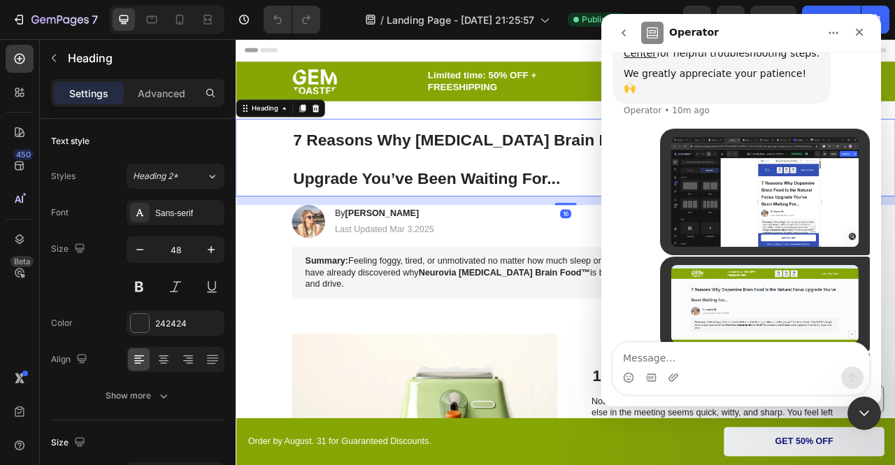
click at [430, 43] on div "Header" at bounding box center [655, 53] width 817 height 28
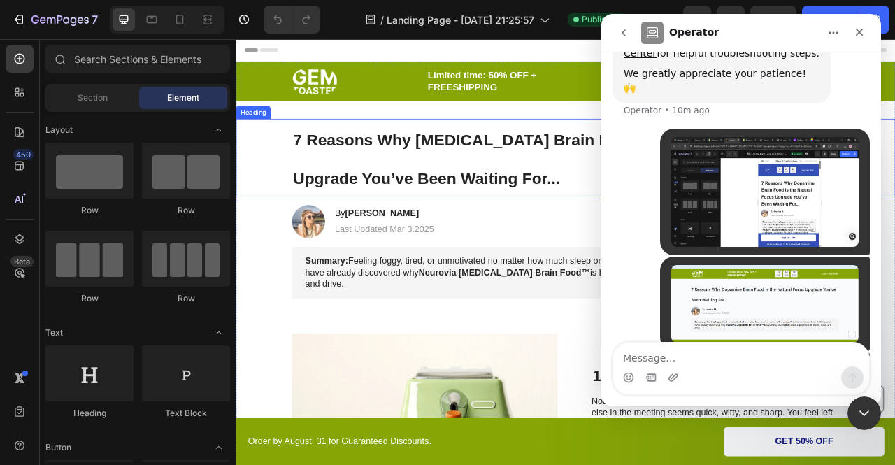
click at [627, 212] on h1 "7 Reasons Why [MEDICAL_DATA] Brain Food Is the Natural Focus Upgrade You’ve Bee…" at bounding box center [655, 190] width 696 height 99
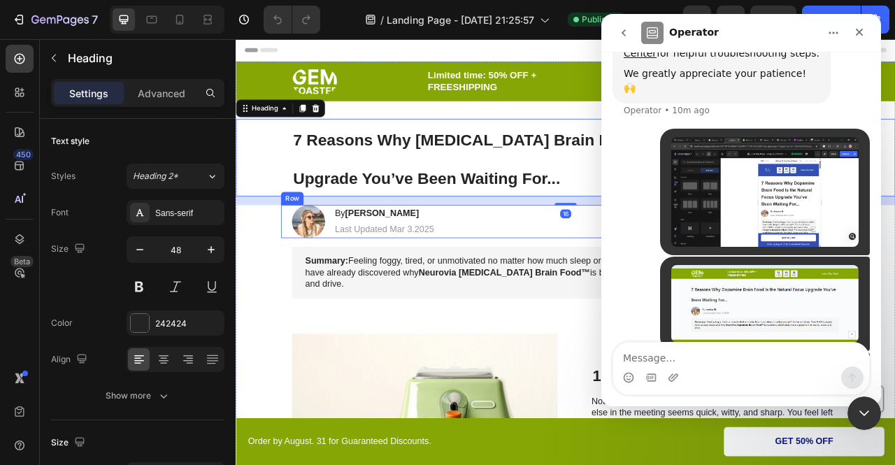
click at [585, 280] on div "Image By [PERSON_NAME] Heading Last Updated Mar 3.2025 Text Block Row" at bounding box center [655, 271] width 724 height 42
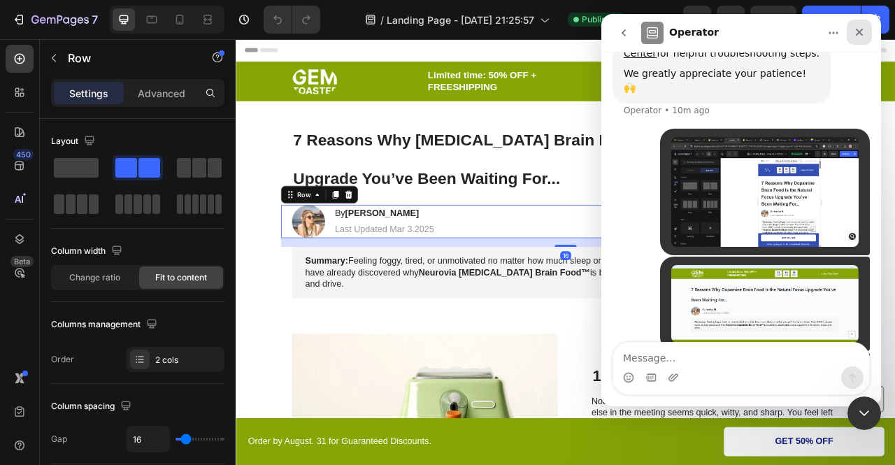
click at [855, 31] on icon "Close" at bounding box center [859, 32] width 11 height 11
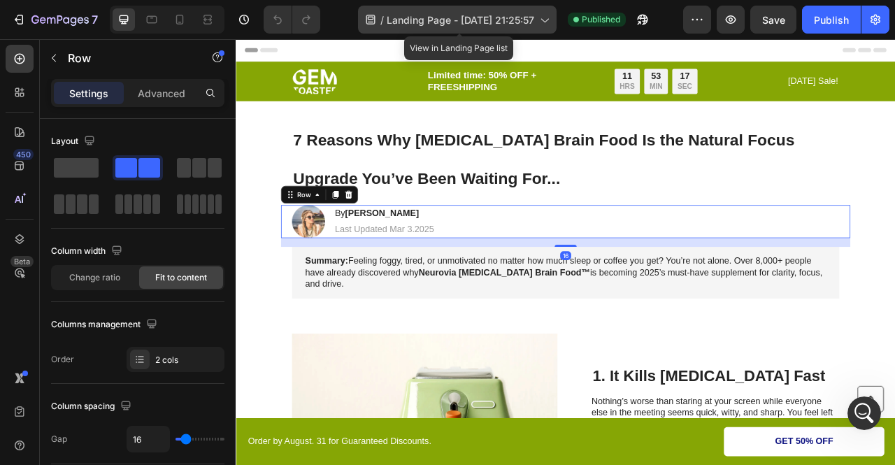
click at [476, 21] on span "Landing Page - [DATE] 21:25:57" at bounding box center [461, 20] width 148 height 15
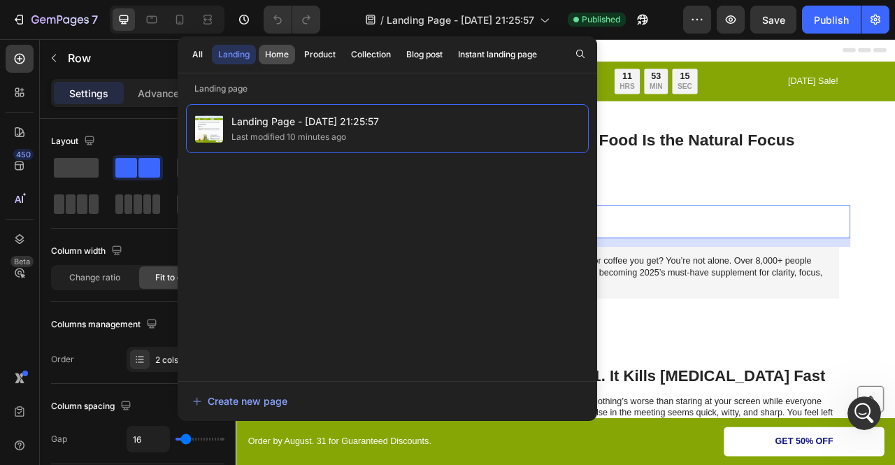
click at [284, 55] on div "Home" at bounding box center [277, 54] width 24 height 13
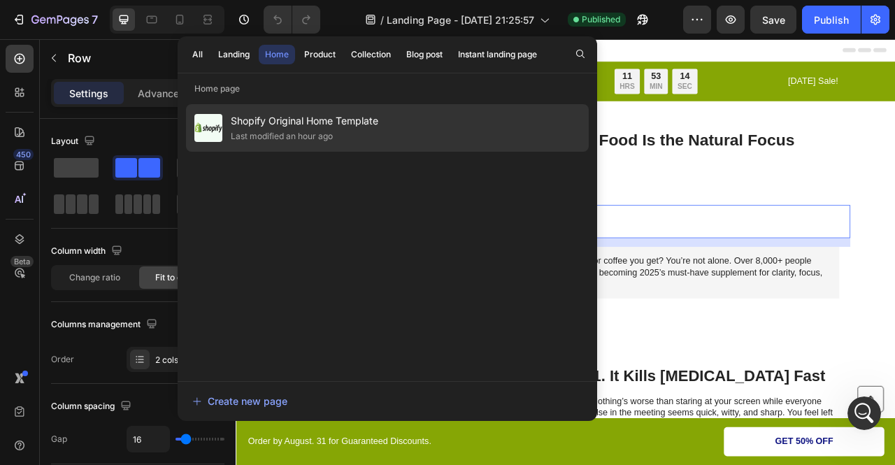
click at [317, 116] on span "Shopify Original Home Template" at bounding box center [305, 121] width 148 height 17
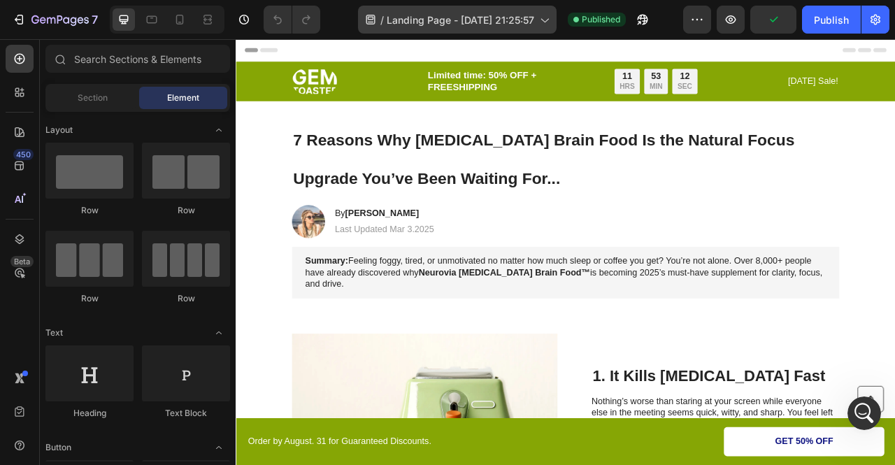
click at [441, 26] on span "Landing Page - [DATE] 21:25:57" at bounding box center [461, 20] width 148 height 15
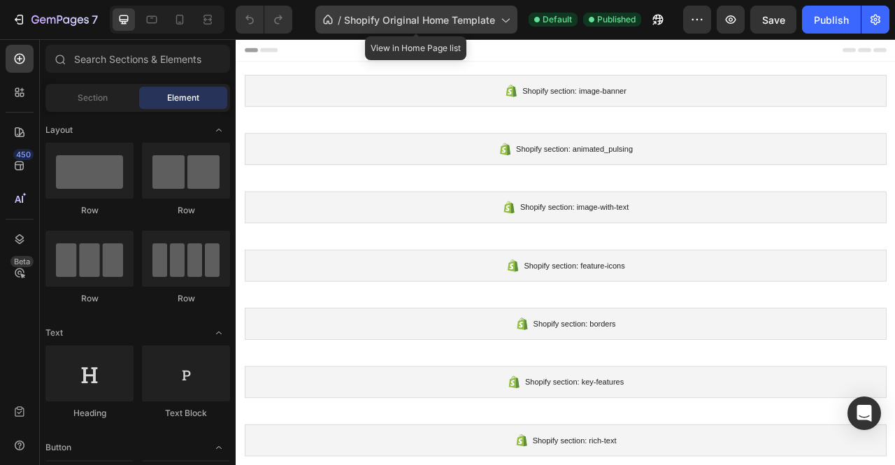
click at [418, 22] on span "Shopify Original Home Template" at bounding box center [419, 20] width 151 height 15
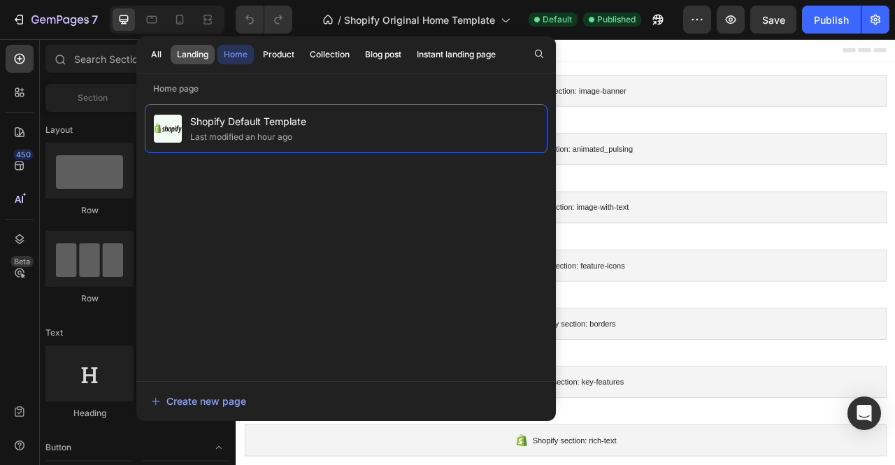
click at [197, 54] on div "Landing" at bounding box center [192, 54] width 31 height 13
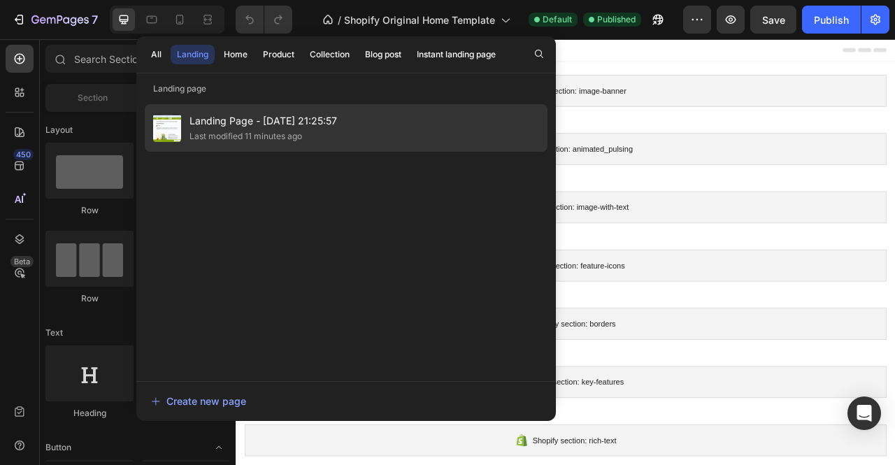
click at [241, 122] on span "Landing Page - [DATE] 21:25:57" at bounding box center [264, 121] width 148 height 17
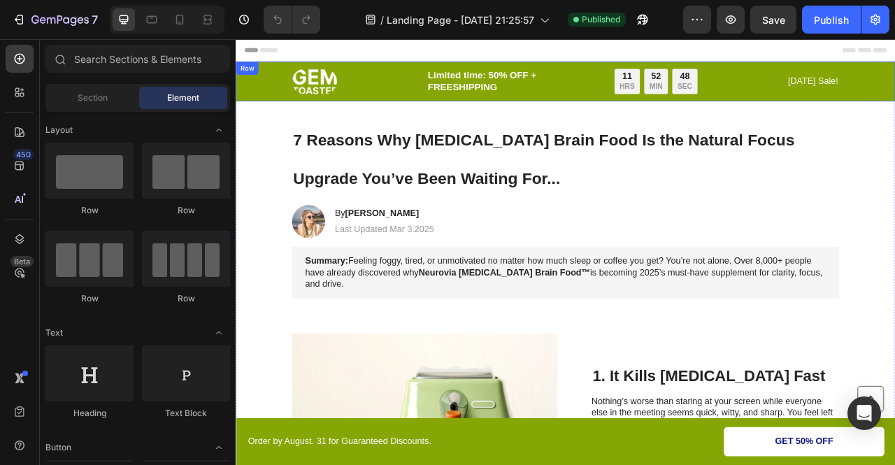
click at [273, 98] on div "Image Limited time: 50% OFF + FREESHIPPING Text Block 11 HRS 52 MIN 48 SEC Coun…" at bounding box center [655, 93] width 811 height 34
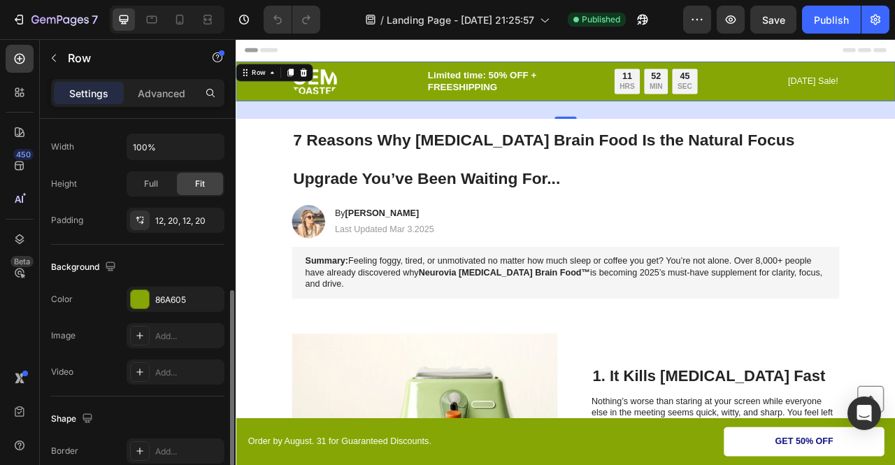
scroll to position [372, 0]
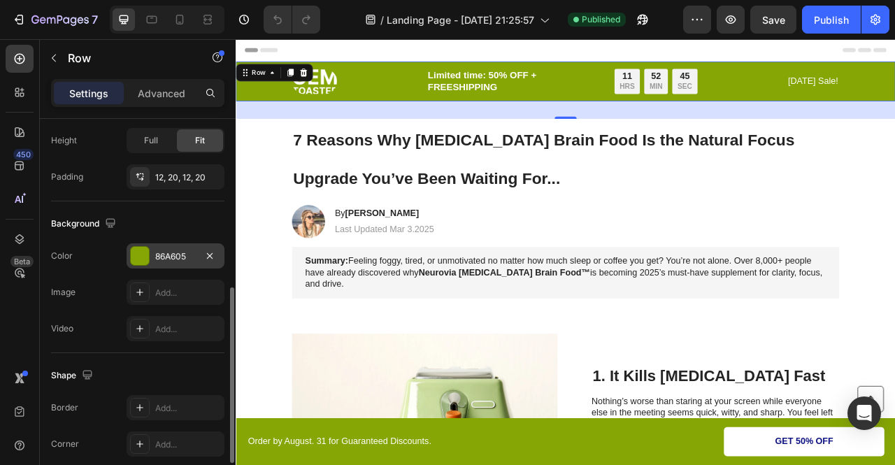
click at [150, 247] on div "86A605" at bounding box center [176, 255] width 98 height 25
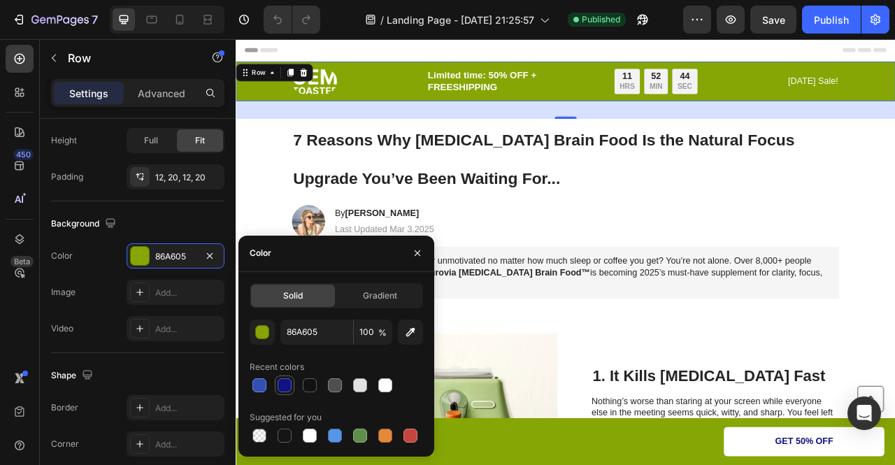
click at [281, 389] on div at bounding box center [285, 385] width 14 height 14
type input "0F1482"
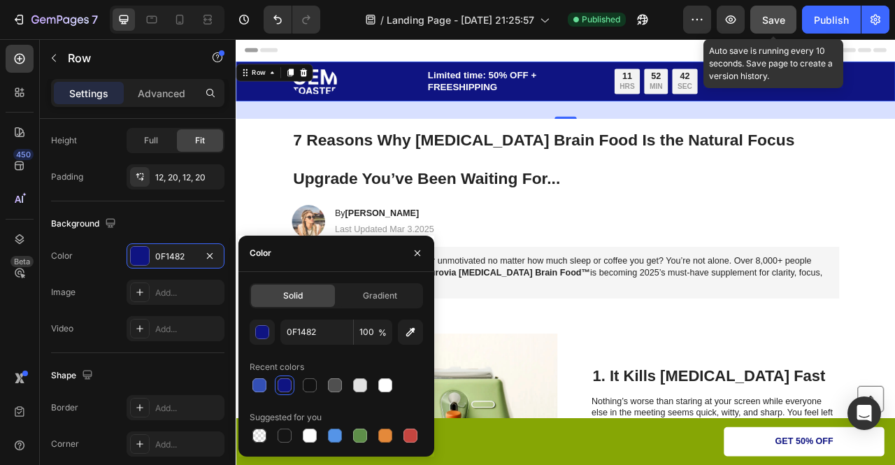
click at [773, 28] on button "Save" at bounding box center [773, 20] width 46 height 28
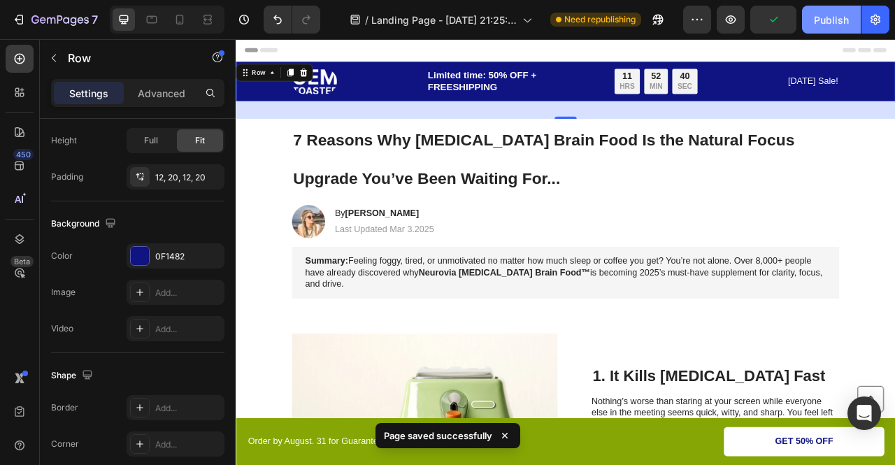
click at [839, 22] on div "Publish" at bounding box center [831, 20] width 35 height 15
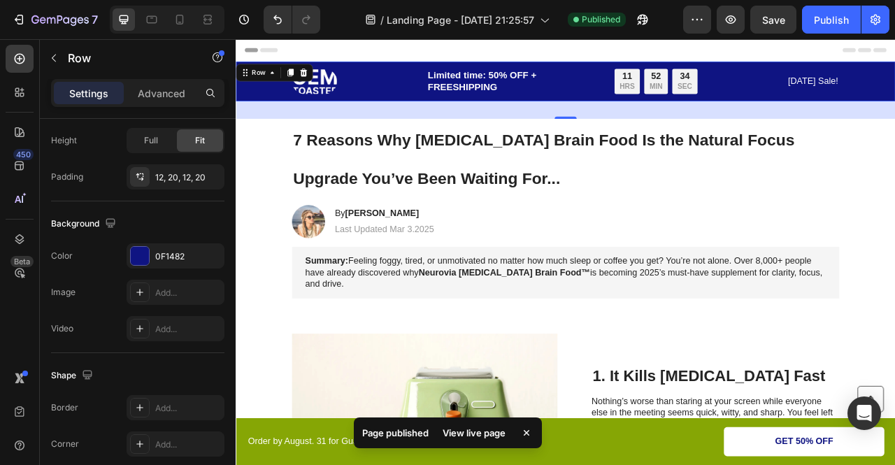
click at [492, 429] on div "View live page" at bounding box center [474, 433] width 80 height 20
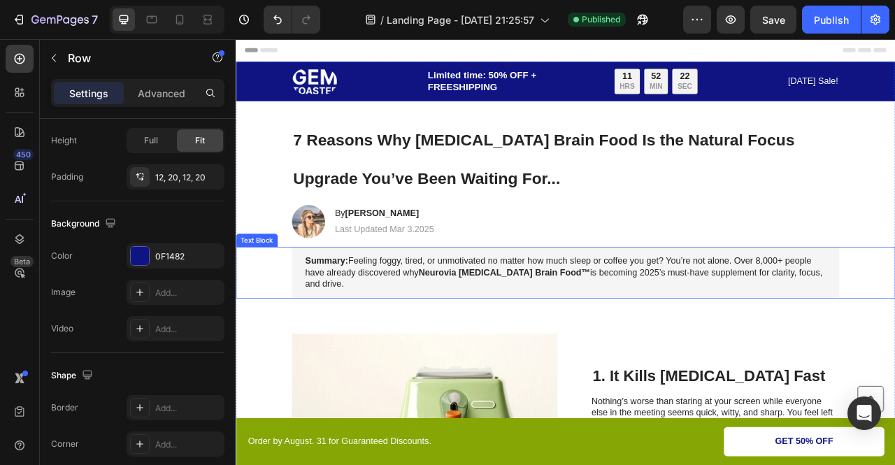
scroll to position [250, 0]
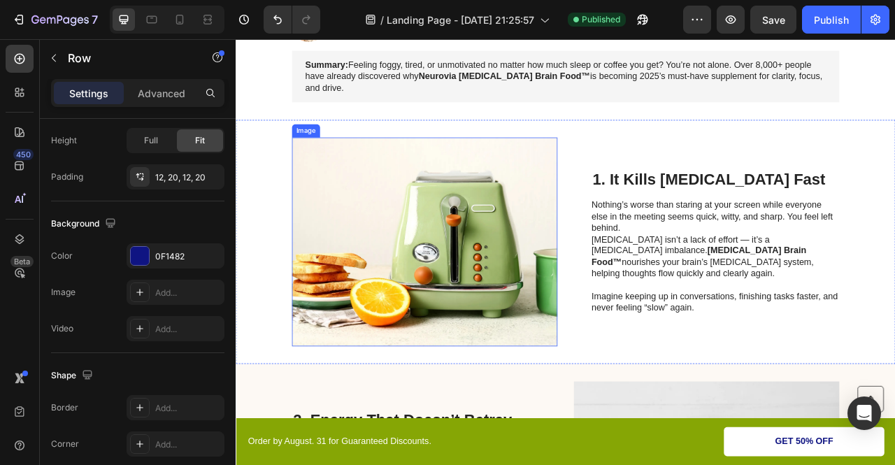
click at [466, 322] on img at bounding box center [476, 297] width 338 height 266
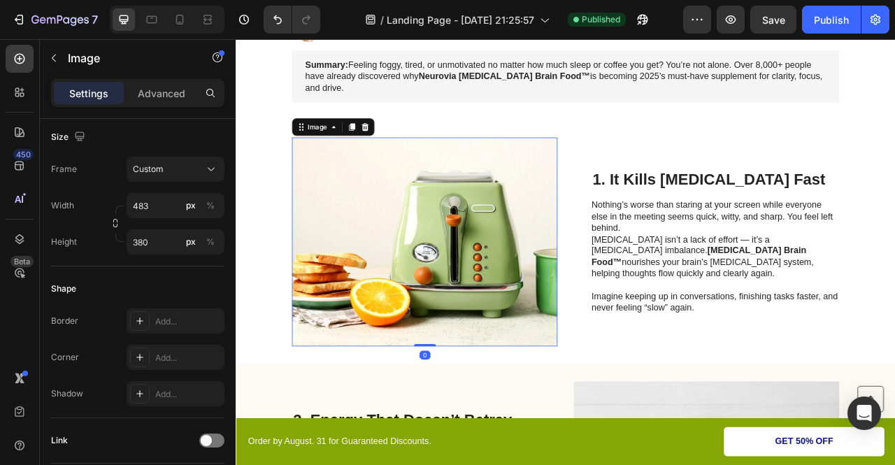
scroll to position [0, 0]
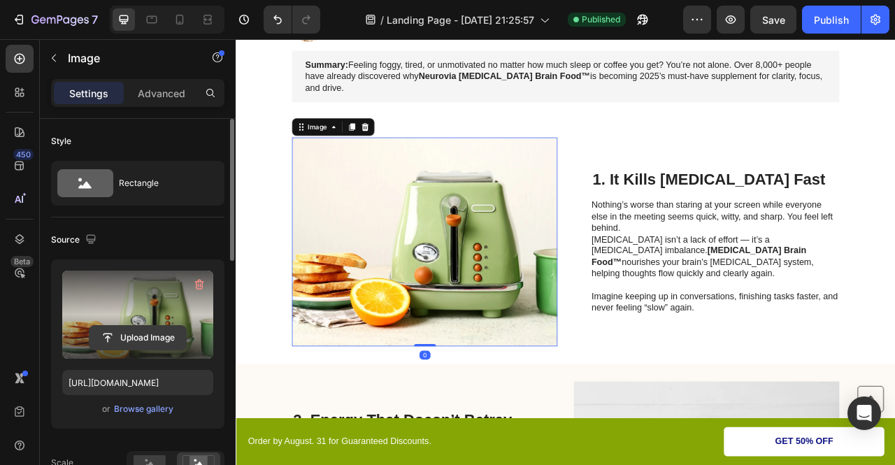
click at [151, 329] on input "file" at bounding box center [138, 338] width 97 height 24
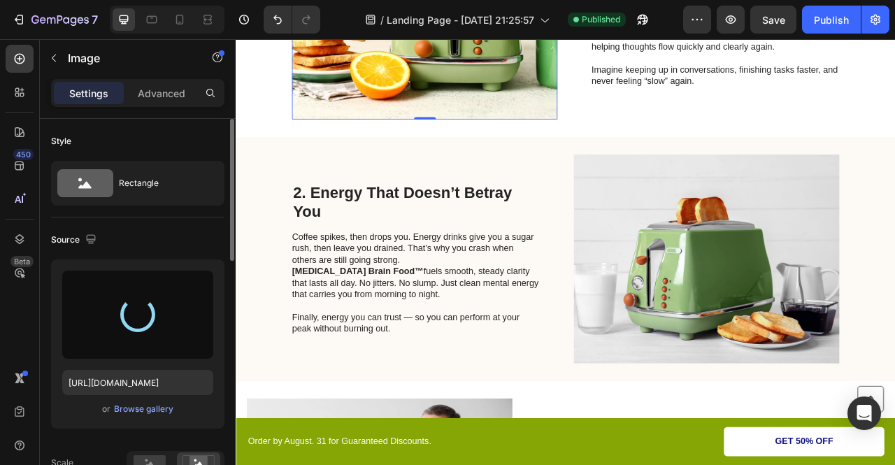
scroll to position [539, 0]
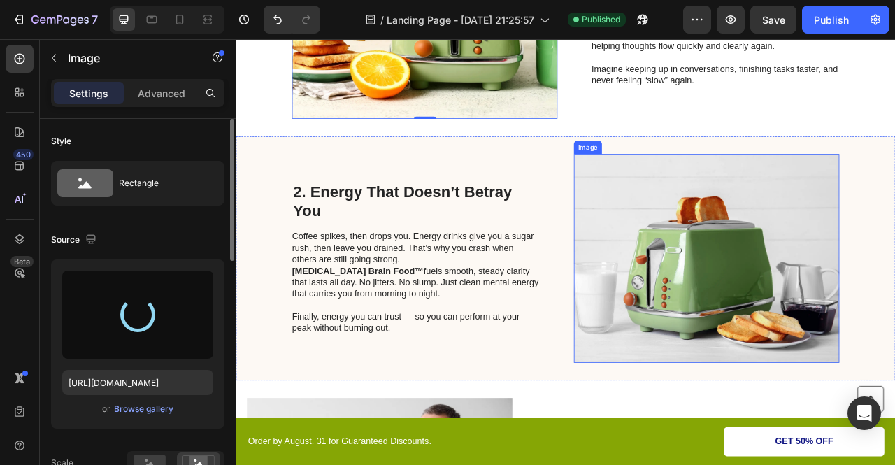
click at [757, 283] on img at bounding box center [835, 318] width 338 height 266
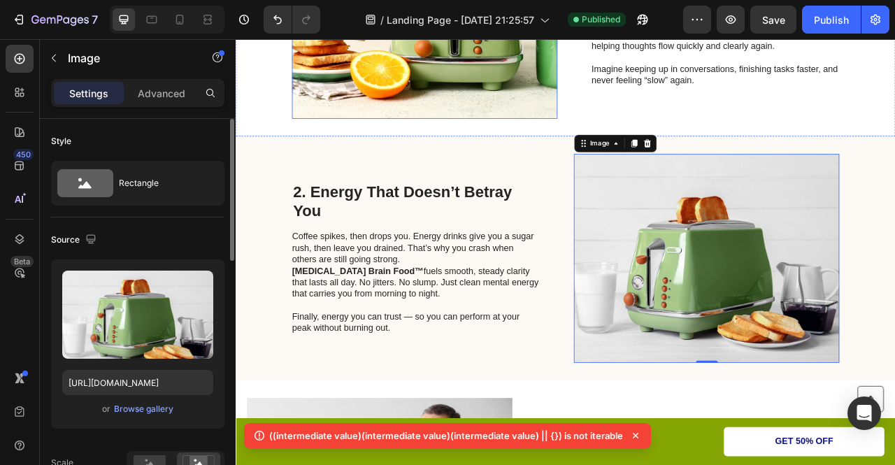
click at [438, 87] on img at bounding box center [476, 8] width 338 height 266
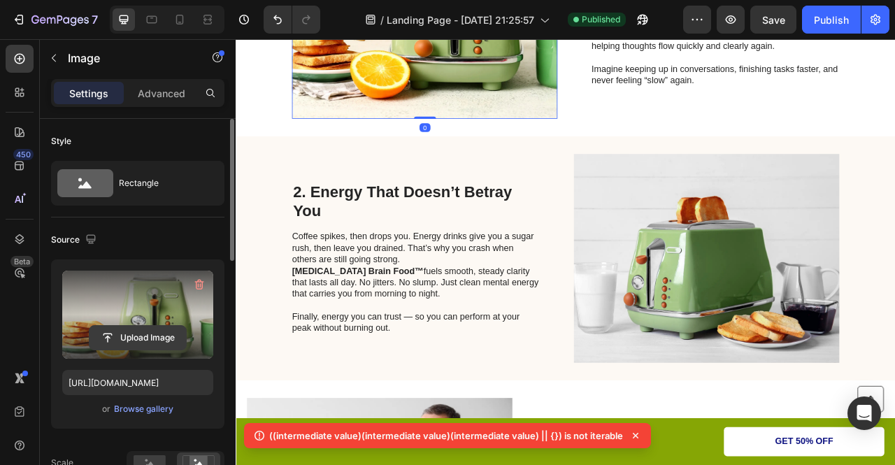
click at [137, 331] on input "file" at bounding box center [138, 338] width 97 height 24
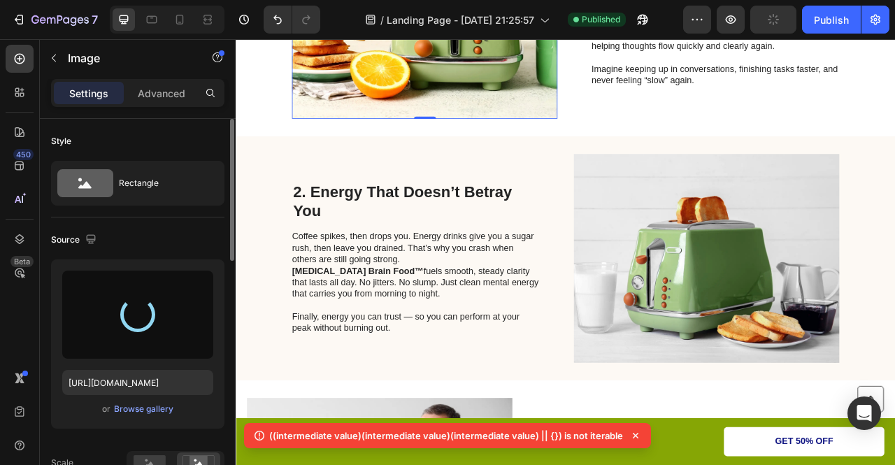
type input "[URL][DOMAIN_NAME]"
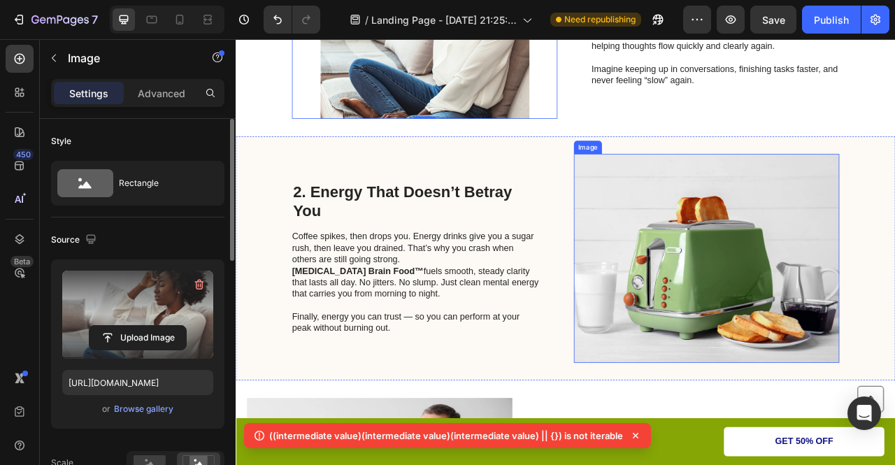
click at [724, 301] on img at bounding box center [835, 318] width 338 height 266
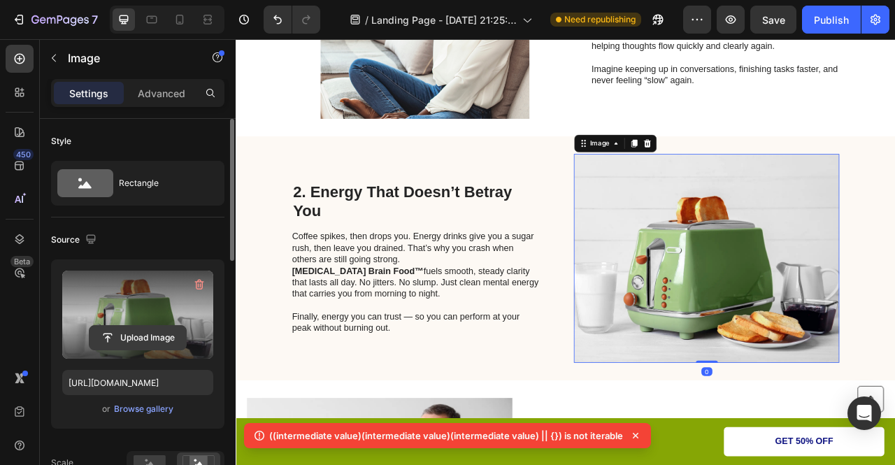
click at [117, 332] on input "file" at bounding box center [138, 338] width 97 height 24
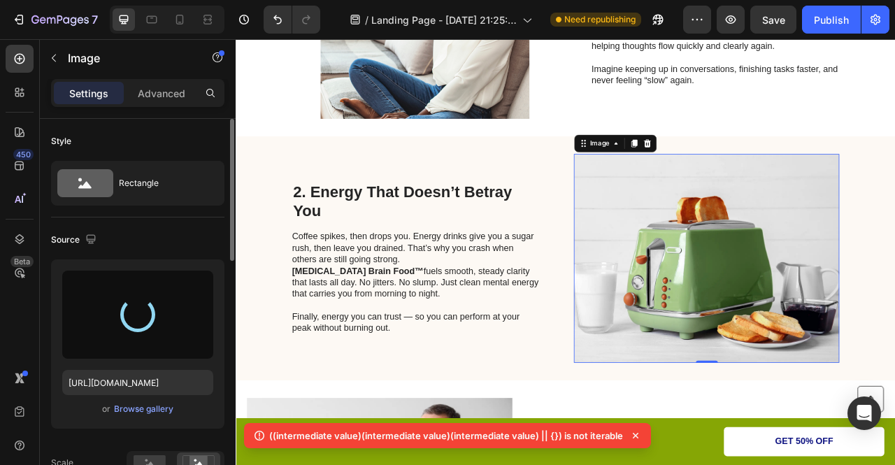
type input "[URL][DOMAIN_NAME]"
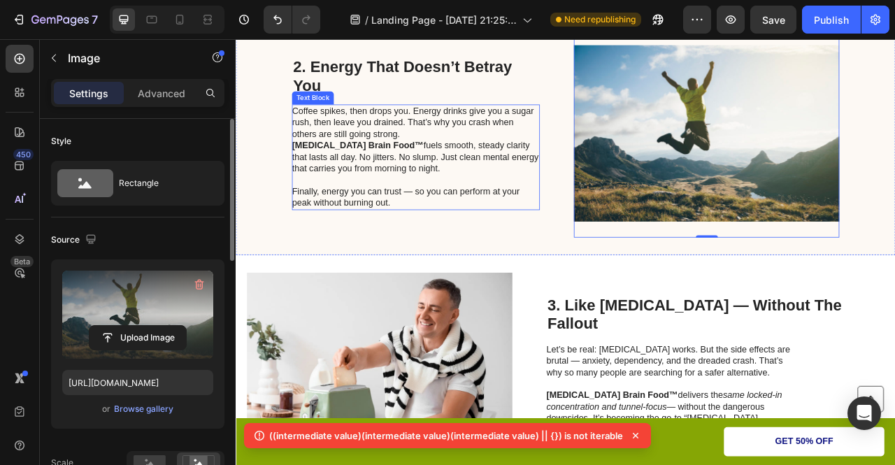
scroll to position [699, 0]
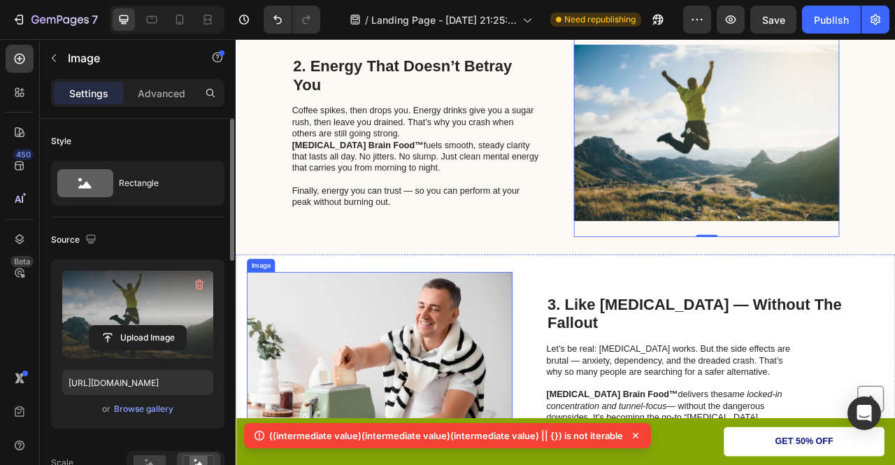
click at [513, 408] on img at bounding box center [419, 469] width 338 height 266
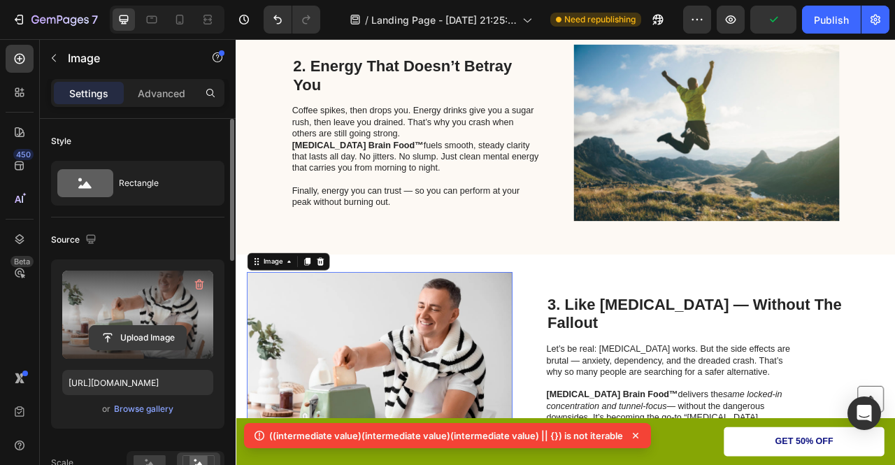
click at [101, 341] on input "file" at bounding box center [138, 338] width 97 height 24
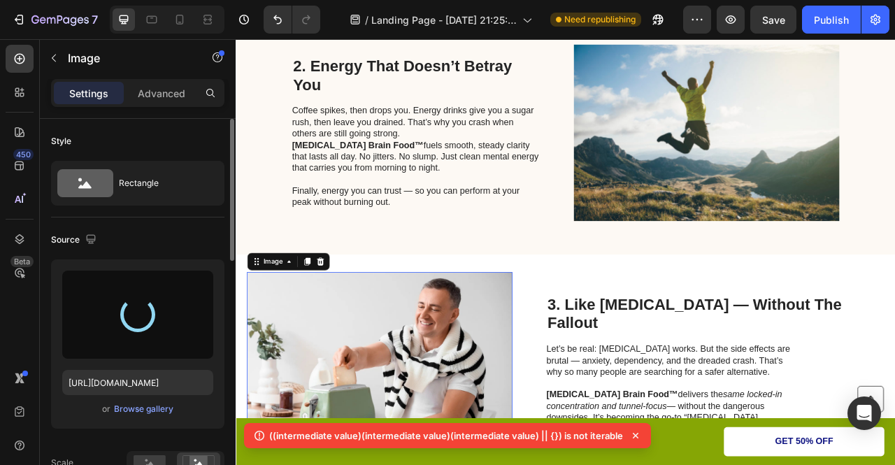
type input "[URL][DOMAIN_NAME]"
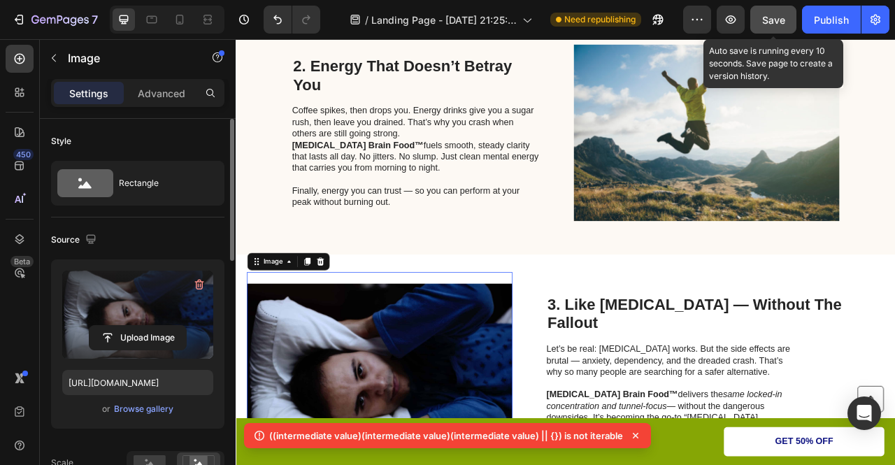
click at [779, 16] on span "Save" at bounding box center [773, 20] width 23 height 12
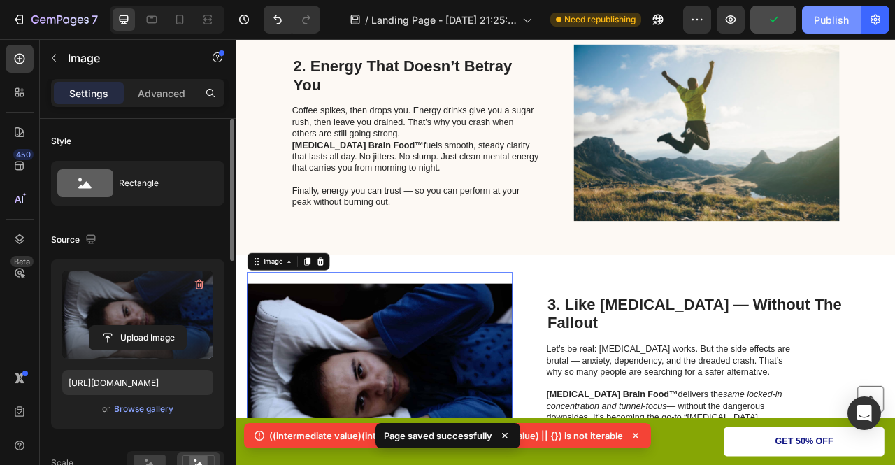
click at [842, 22] on div "Publish" at bounding box center [831, 20] width 35 height 15
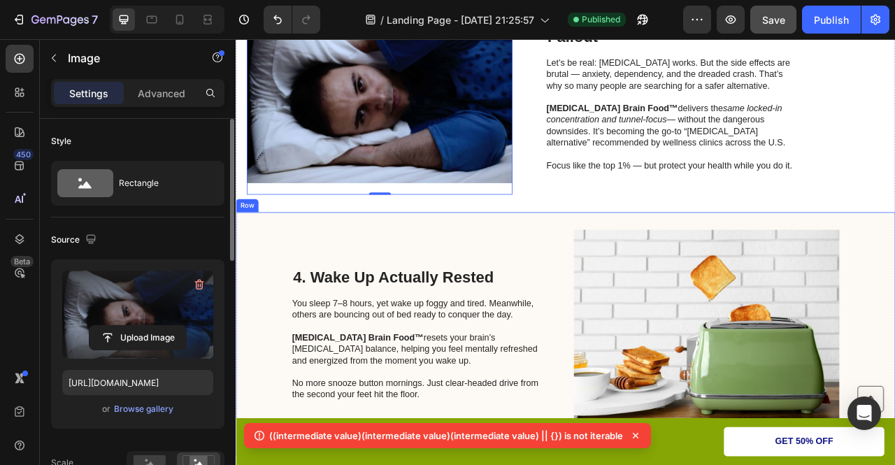
scroll to position [1153, 0]
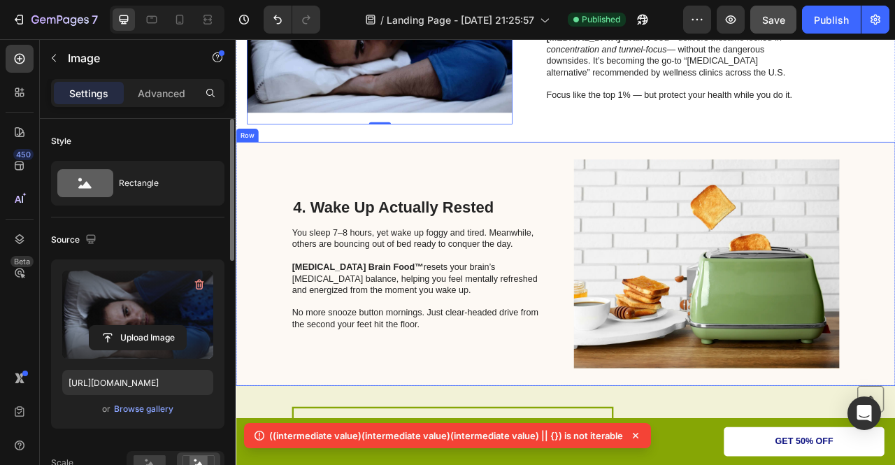
click at [714, 352] on img at bounding box center [835, 325] width 338 height 266
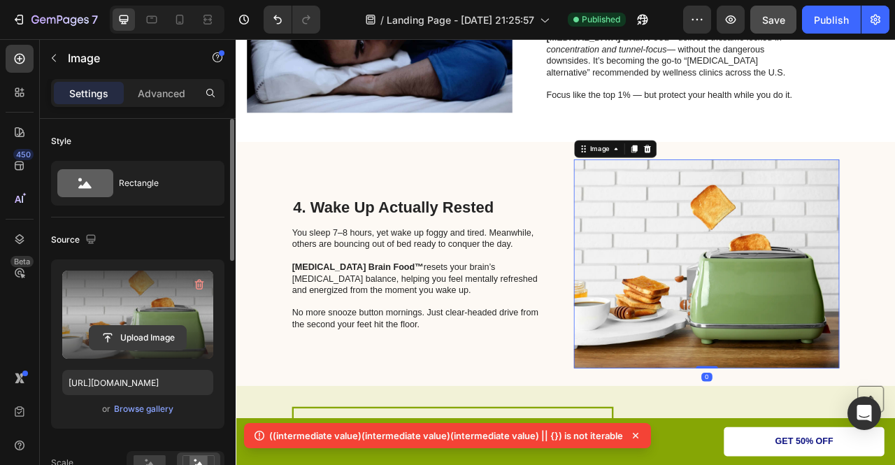
click at [147, 330] on input "file" at bounding box center [138, 338] width 97 height 24
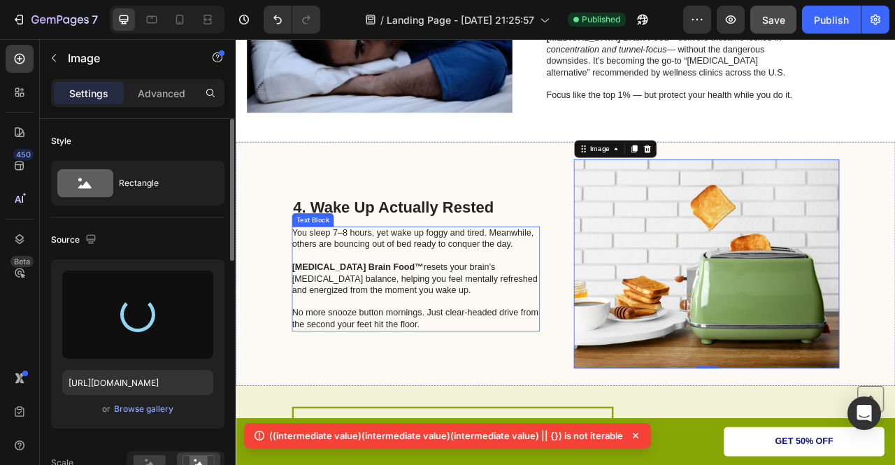
type input "[URL][DOMAIN_NAME]"
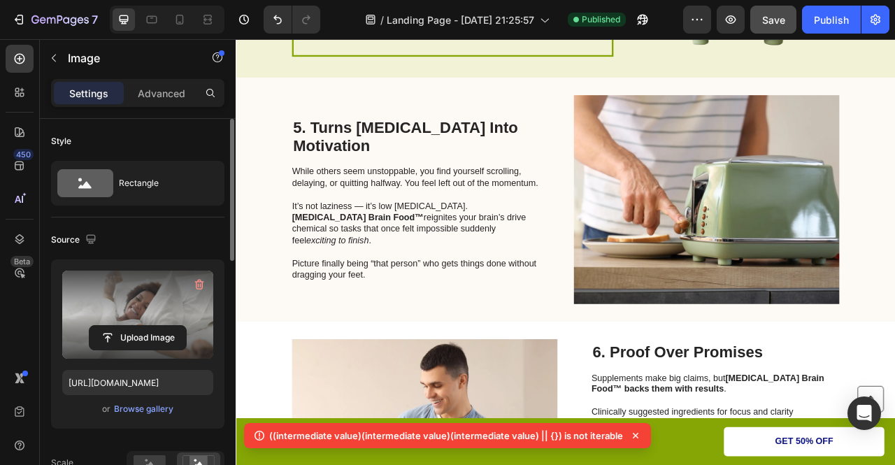
scroll to position [1859, 0]
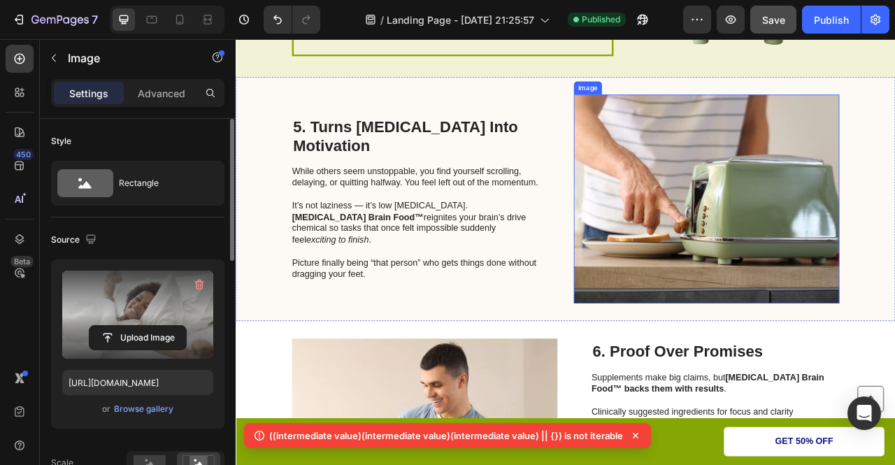
click at [759, 213] on img at bounding box center [835, 243] width 338 height 266
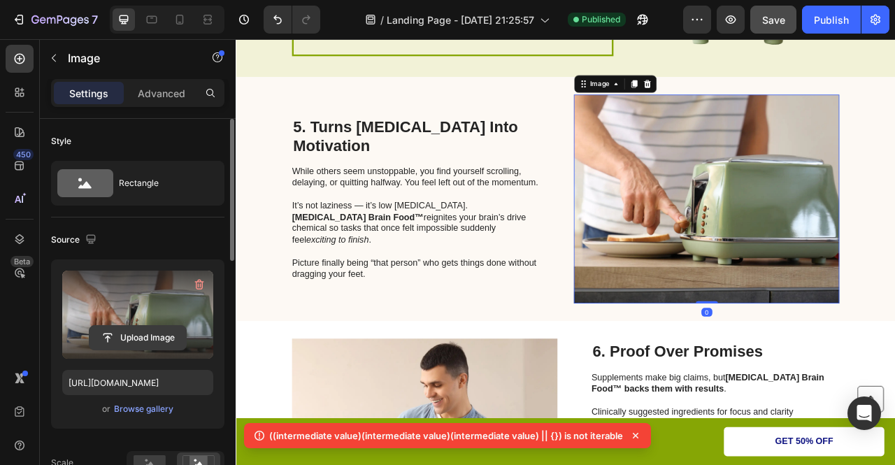
click at [142, 332] on input "file" at bounding box center [138, 338] width 97 height 24
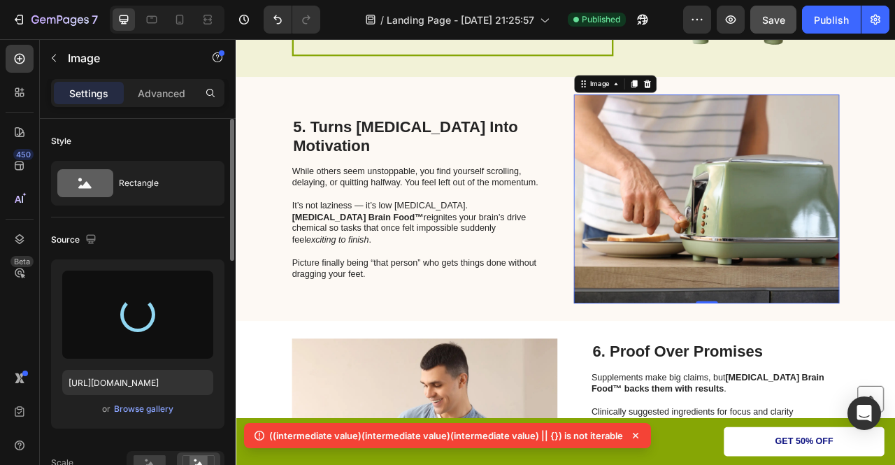
type input "[URL][DOMAIN_NAME]"
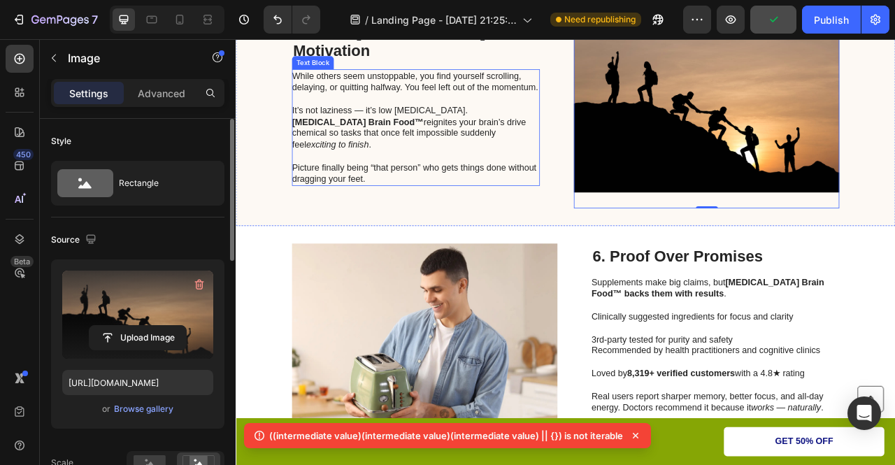
scroll to position [1994, 0]
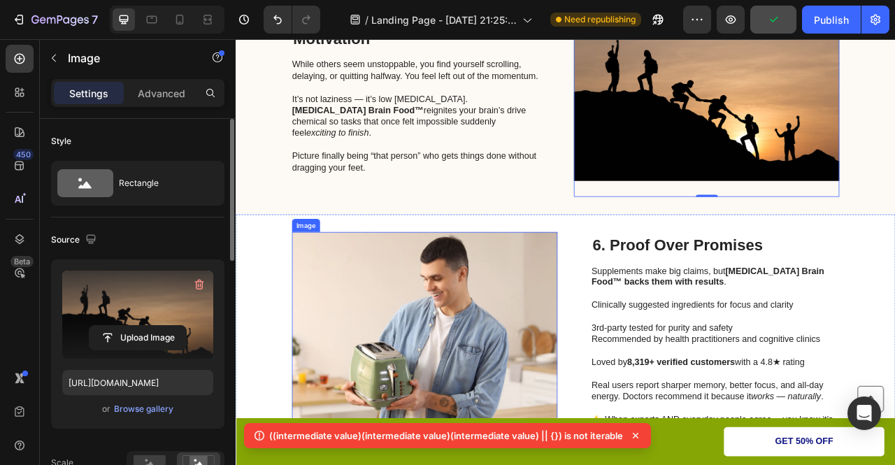
click at [494, 366] on img at bounding box center [476, 418] width 338 height 266
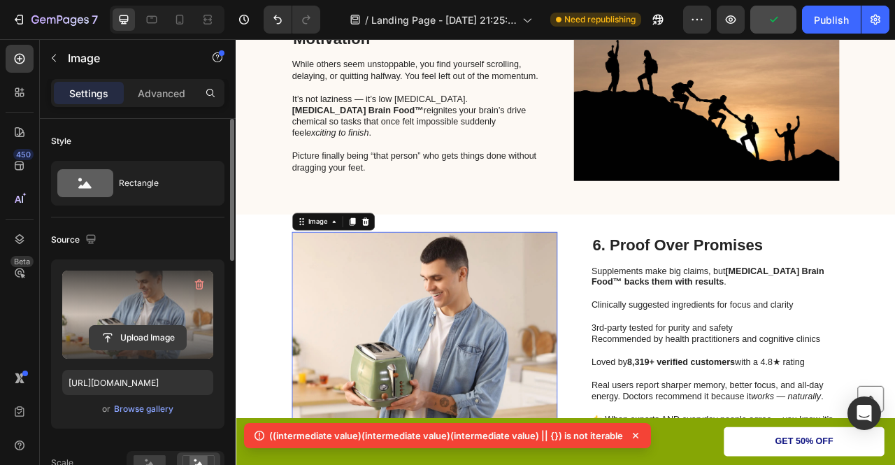
click at [140, 331] on input "file" at bounding box center [138, 338] width 97 height 24
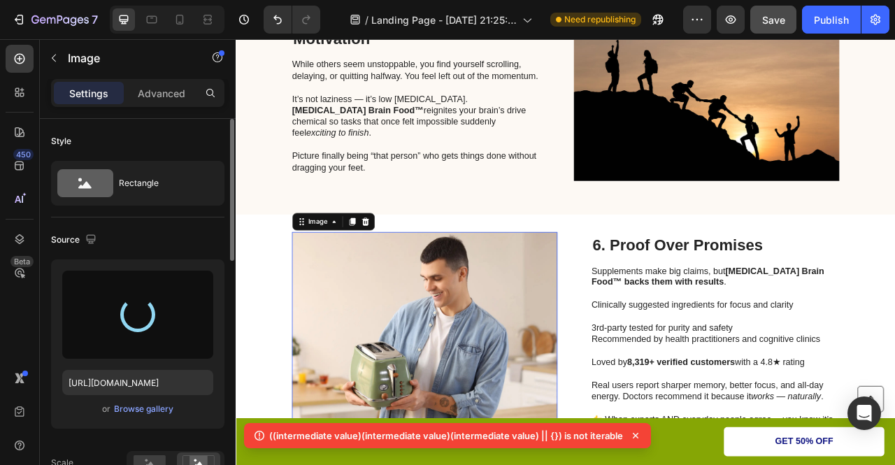
type input "[URL][DOMAIN_NAME]"
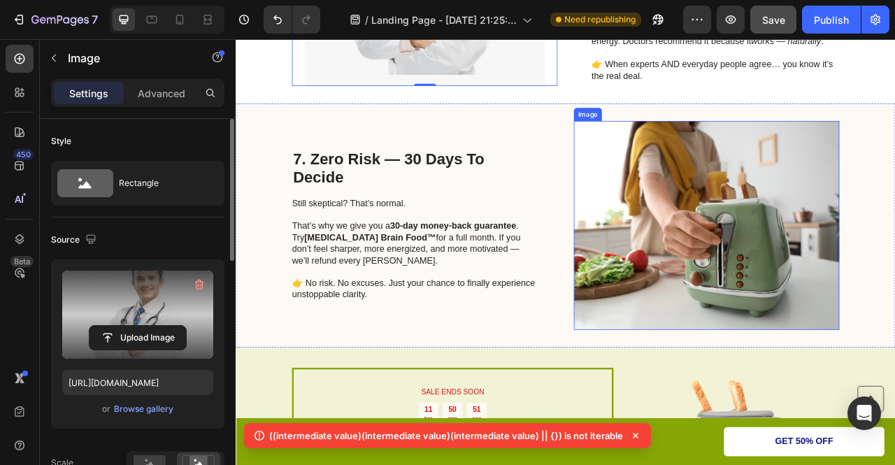
scroll to position [2447, 0]
click at [826, 262] on img at bounding box center [835, 276] width 338 height 266
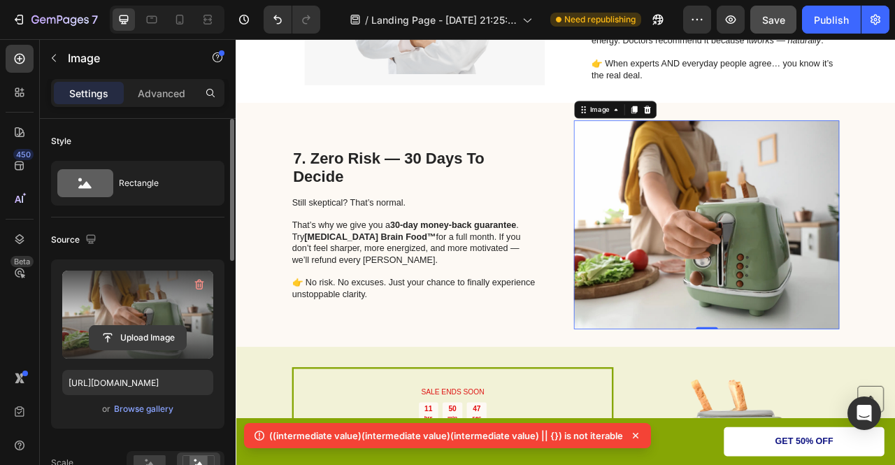
click at [121, 332] on input "file" at bounding box center [138, 338] width 97 height 24
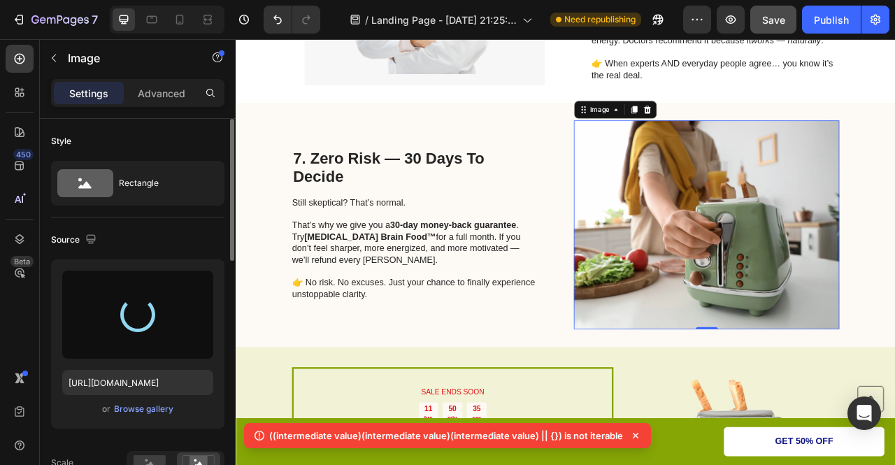
type input "[URL][DOMAIN_NAME]"
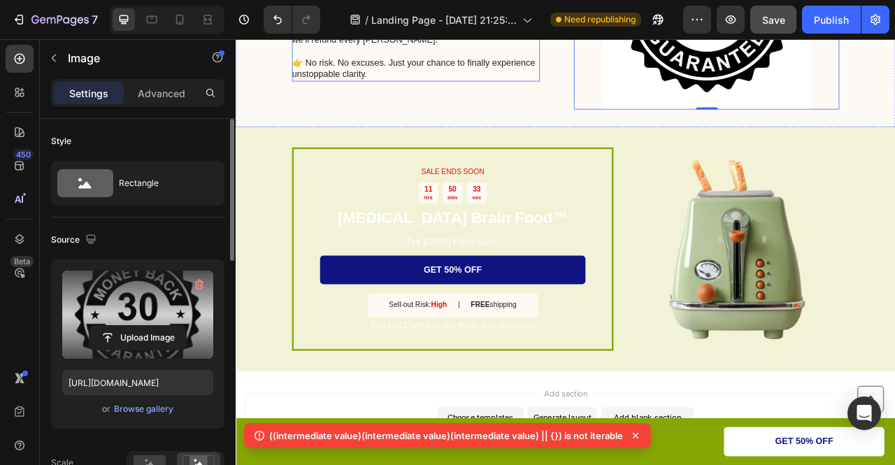
scroll to position [2808, 0]
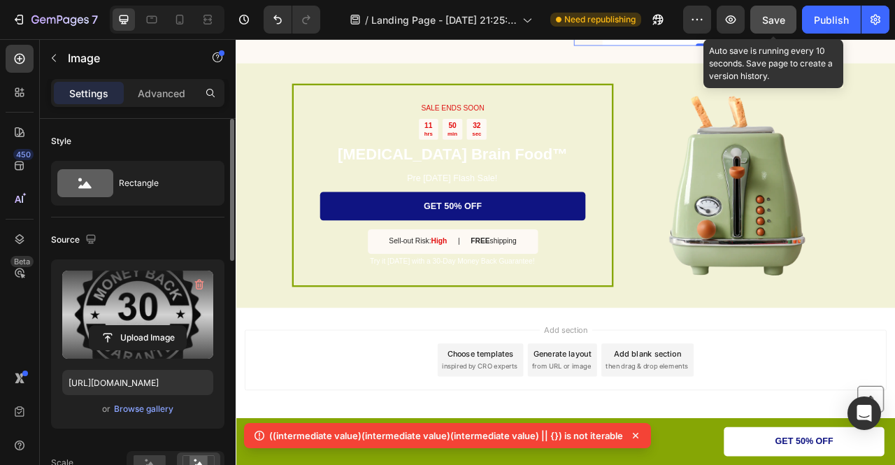
click at [752, 22] on button "Save" at bounding box center [773, 20] width 46 height 28
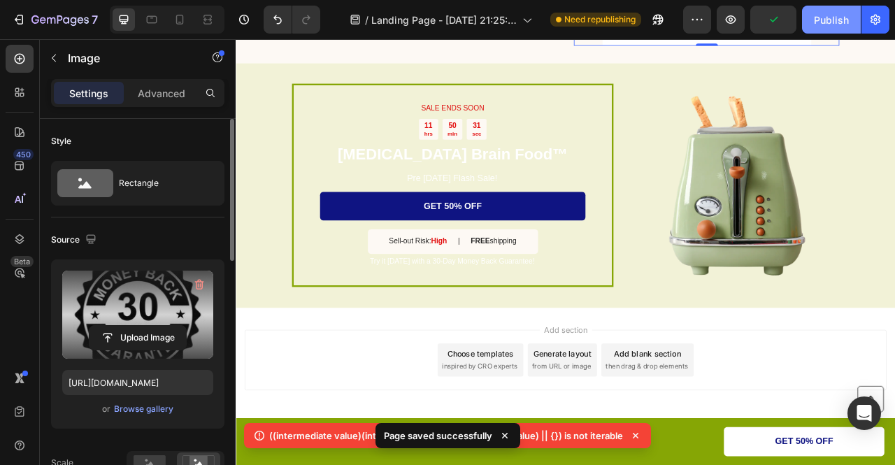
click at [812, 22] on button "Publish" at bounding box center [831, 20] width 59 height 28
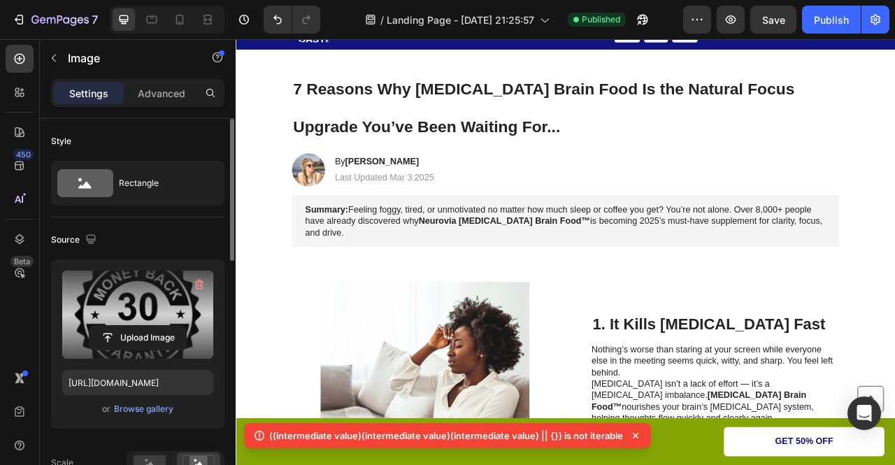
scroll to position [0, 0]
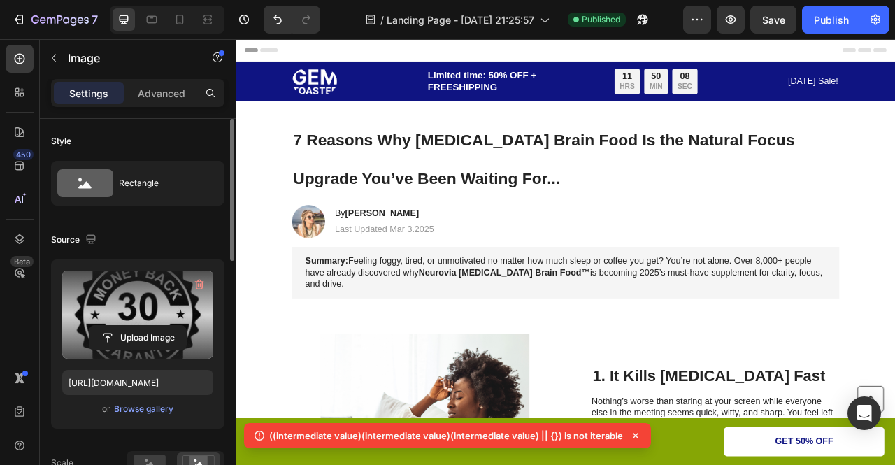
click at [329, 106] on img at bounding box center [335, 93] width 57 height 32
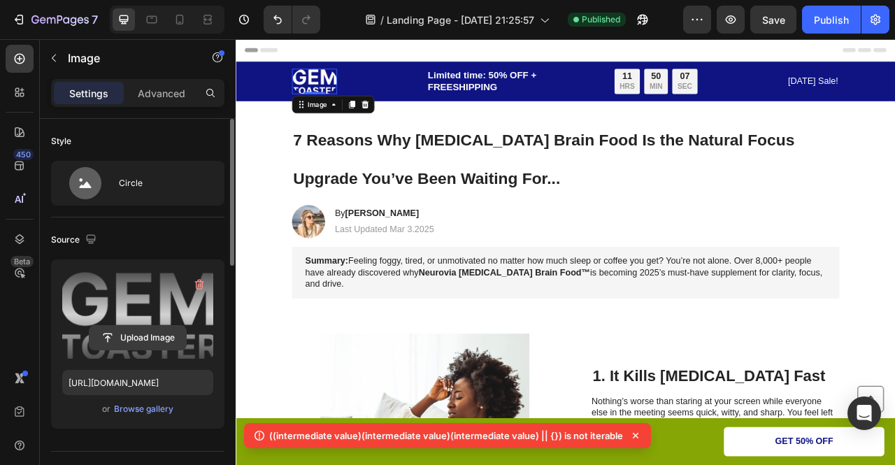
click at [150, 327] on input "file" at bounding box center [138, 338] width 97 height 24
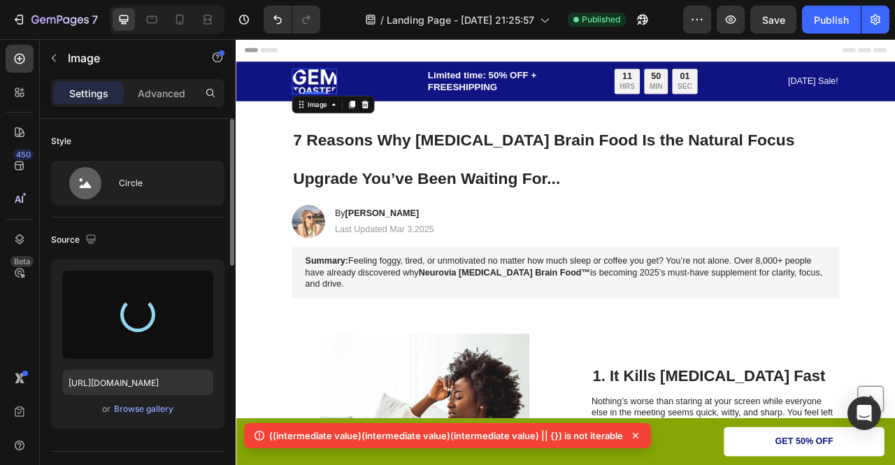
type input "[URL][DOMAIN_NAME]"
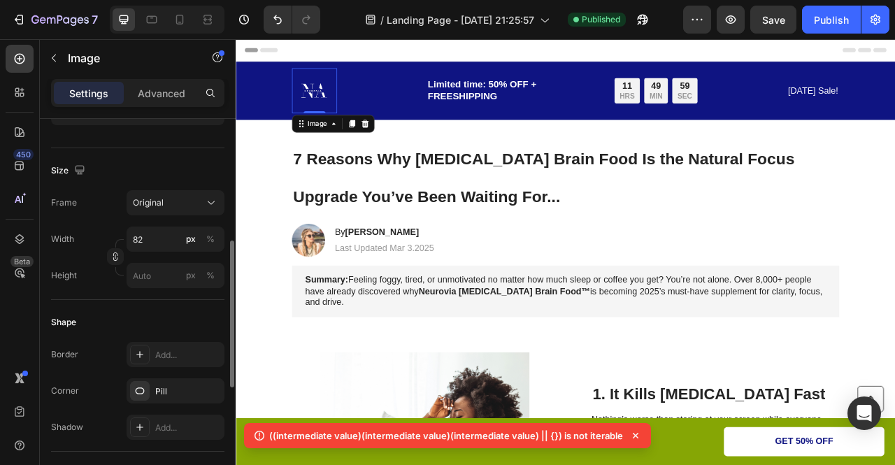
scroll to position [308, 0]
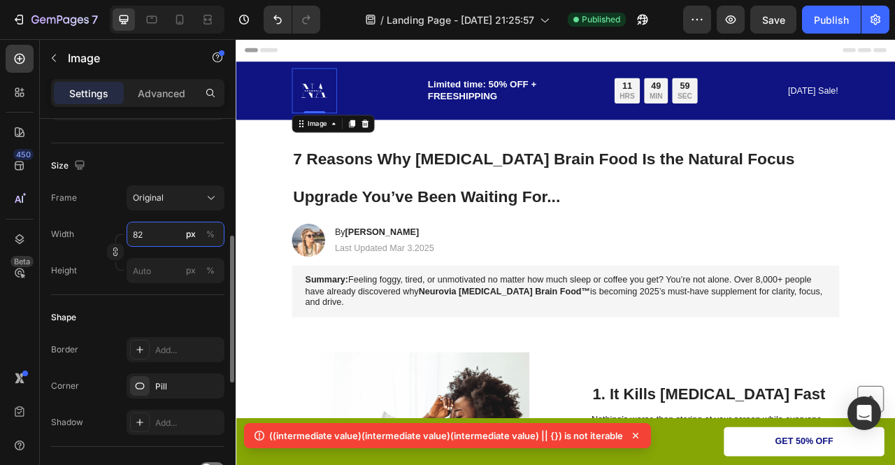
click at [151, 232] on input "82" at bounding box center [176, 234] width 98 height 25
type input "60"
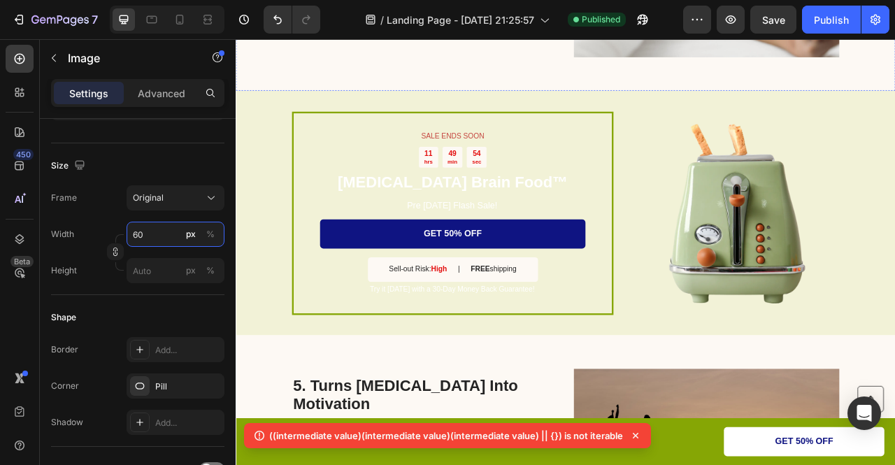
scroll to position [1580, 0]
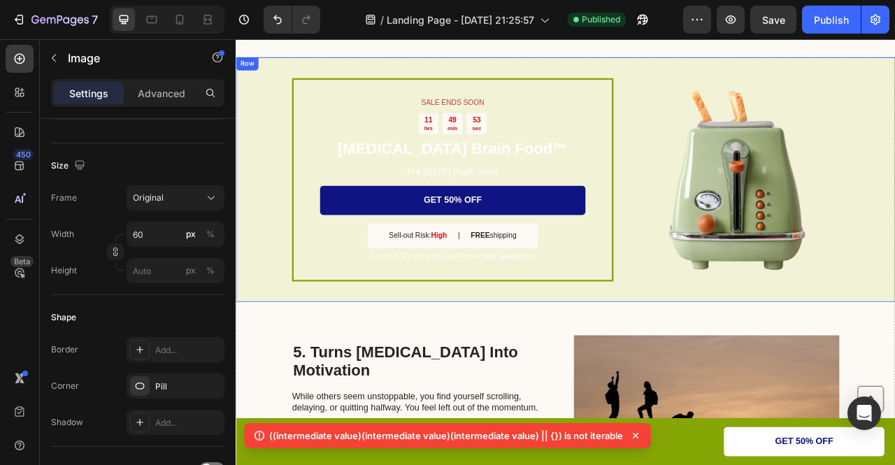
click at [273, 171] on div "SALE ENDS SOON Text Block 11 hrs 49 min 53 sec Countdown Timer [MEDICAL_DATA] B…" at bounding box center [655, 217] width 839 height 311
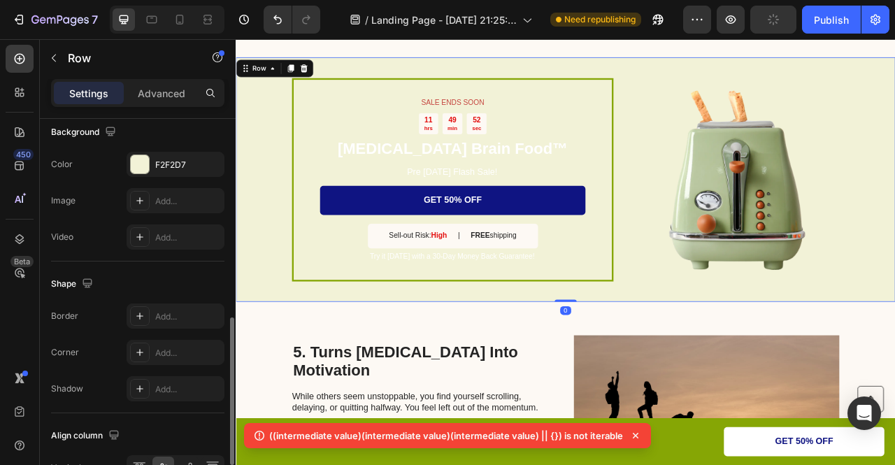
scroll to position [511, 0]
click at [147, 164] on div at bounding box center [140, 161] width 18 height 18
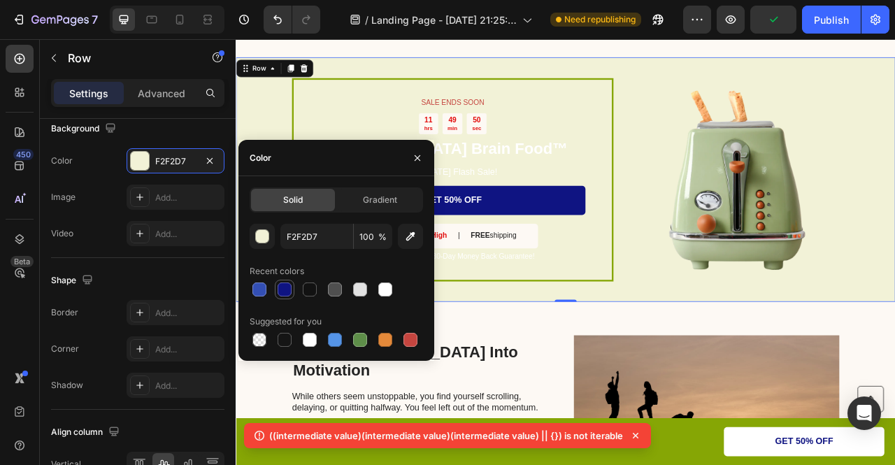
click at [285, 283] on div at bounding box center [285, 290] width 14 height 14
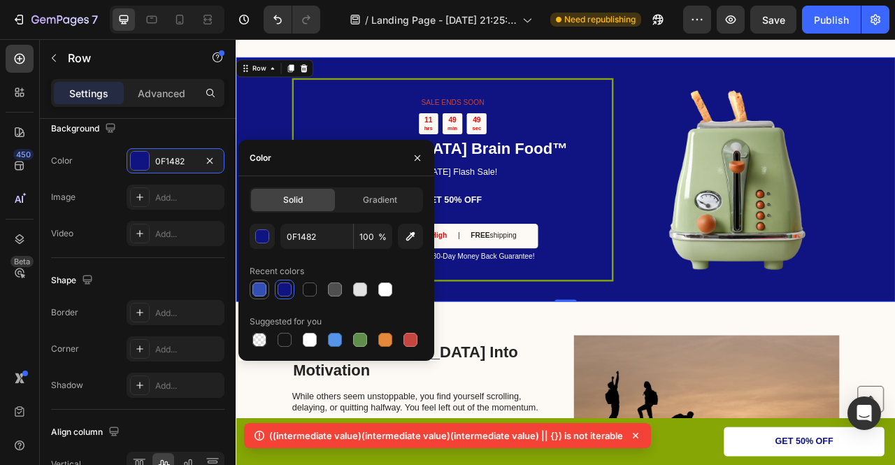
click at [260, 289] on div at bounding box center [259, 290] width 14 height 14
type input "334FB4"
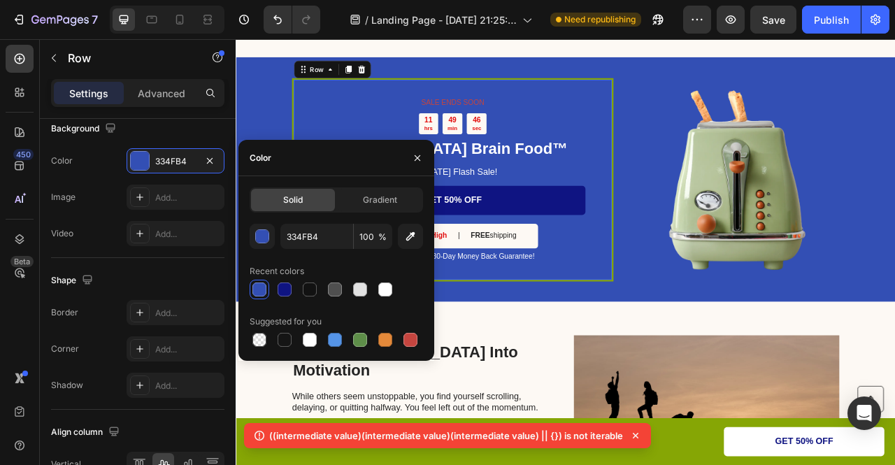
click at [307, 118] on div "SALE ENDS SOON Text Block 11 hrs 49 min 46 sec Countdown Timer [MEDICAL_DATA] B…" at bounding box center [511, 218] width 409 height 259
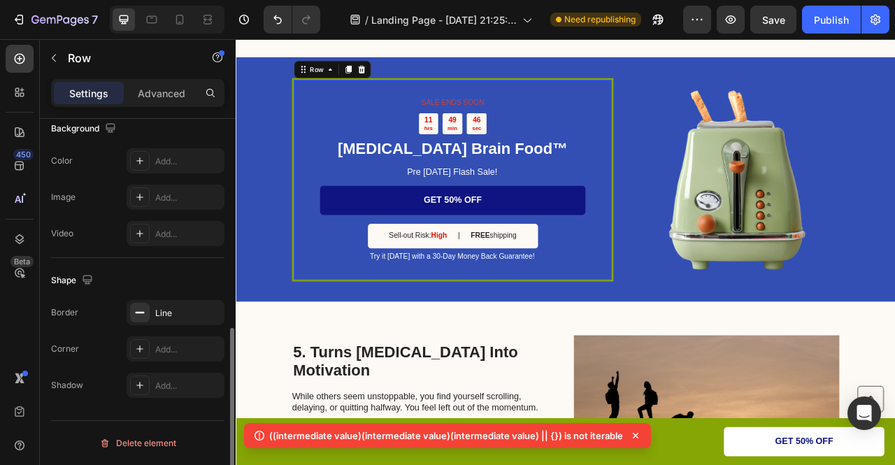
scroll to position [465, 0]
click at [166, 327] on div "Border Line Corner Add... Shadow Add..." at bounding box center [137, 351] width 173 height 98
click at [171, 320] on div "Line" at bounding box center [176, 314] width 98 height 25
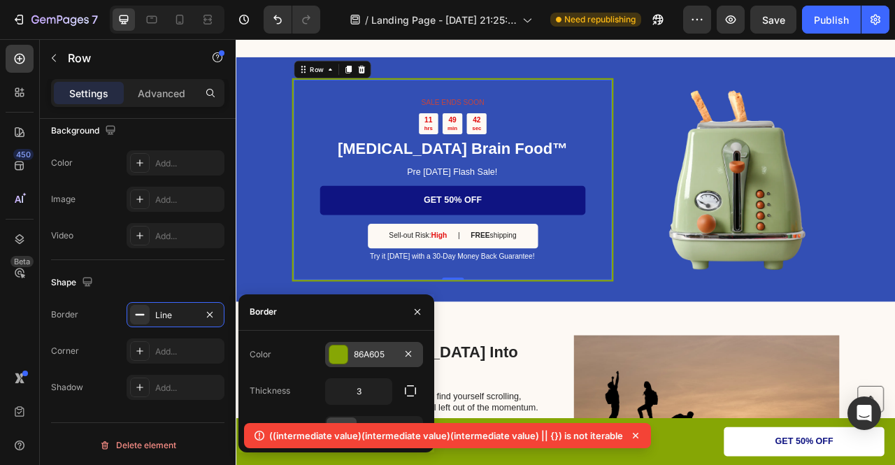
click at [331, 357] on div at bounding box center [338, 354] width 18 height 18
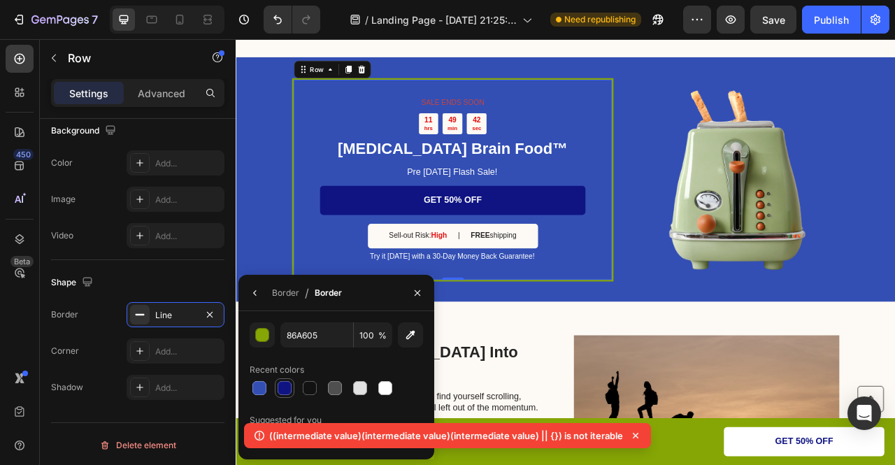
click at [286, 385] on div at bounding box center [285, 388] width 14 height 14
type input "0F1482"
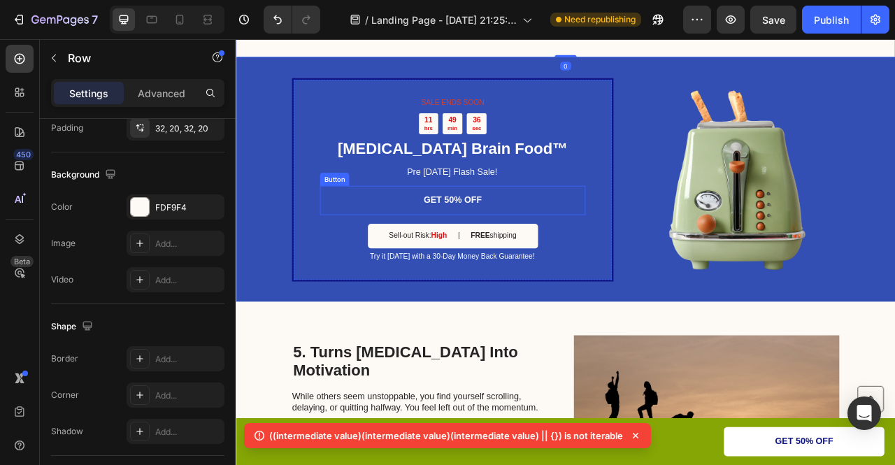
click at [589, 251] on link "GET 50% OFF" at bounding box center [512, 244] width 338 height 37
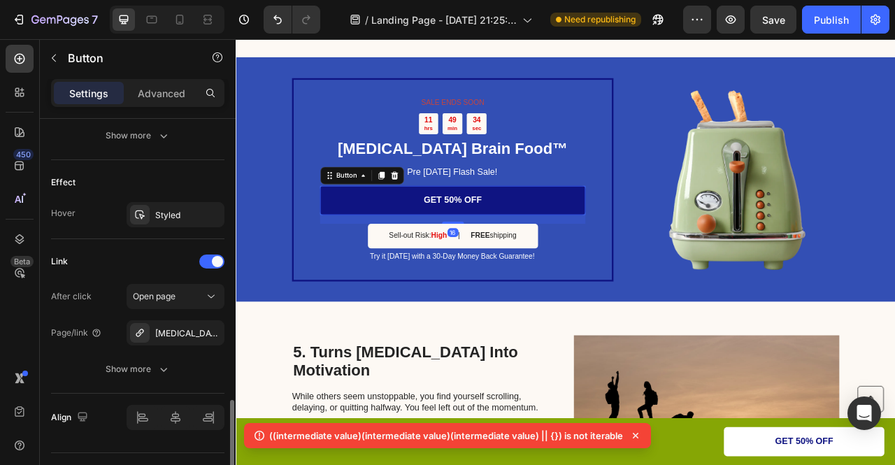
scroll to position [722, 0]
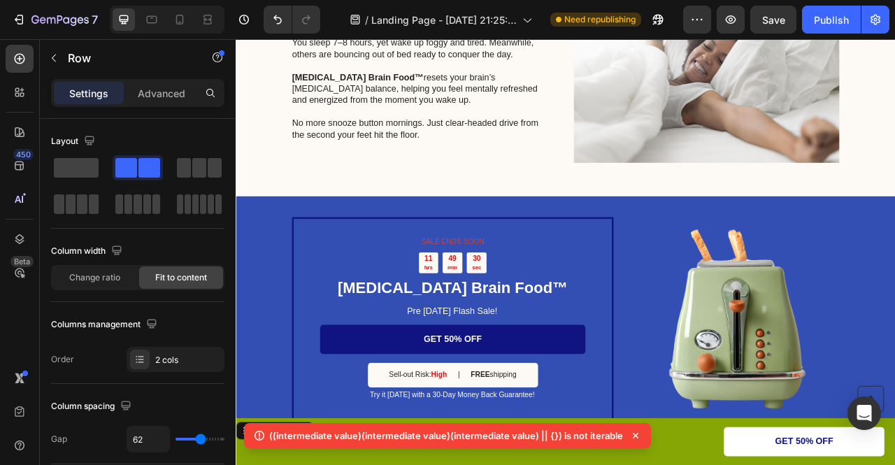
scroll to position [1426, 0]
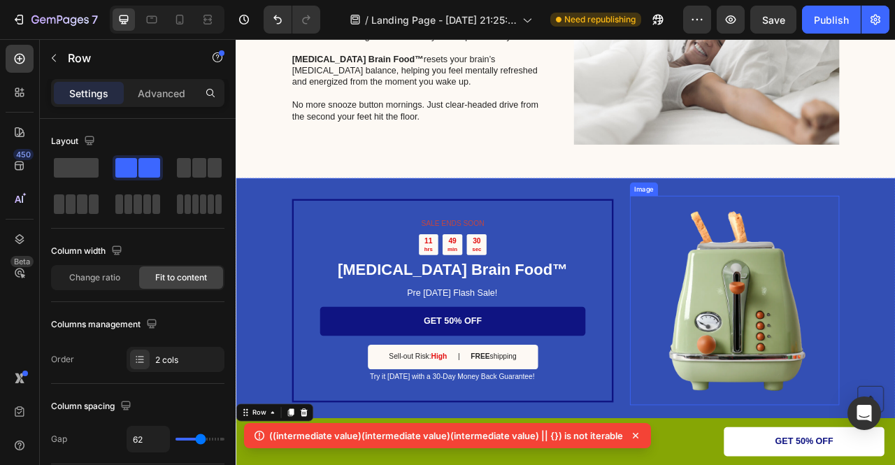
click at [789, 396] on img at bounding box center [870, 371] width 266 height 266
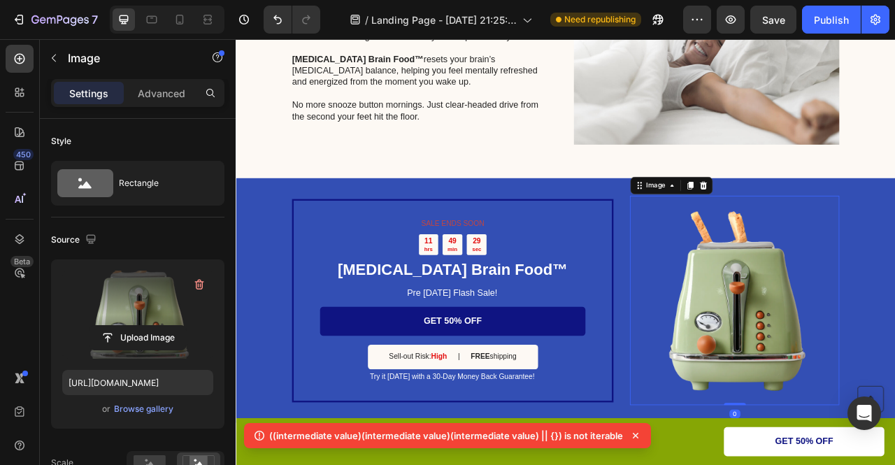
click at [134, 314] on label at bounding box center [137, 315] width 151 height 88
click at [134, 326] on input "file" at bounding box center [138, 338] width 97 height 24
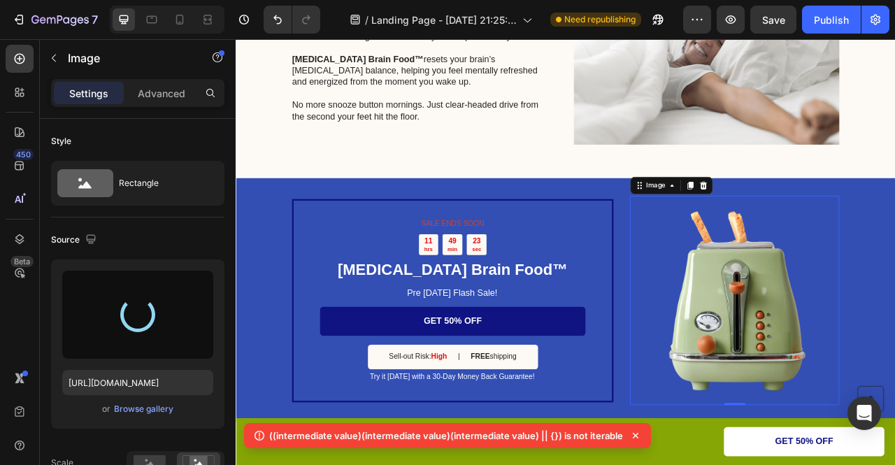
type input "[URL][DOMAIN_NAME]"
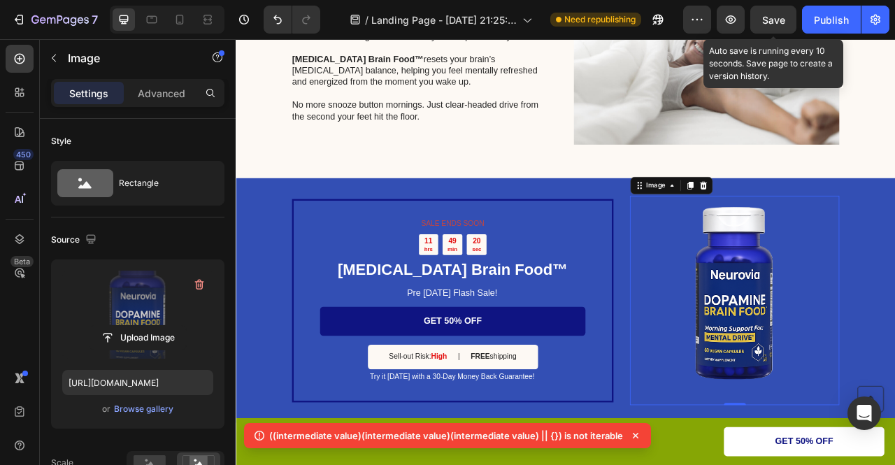
click at [768, 16] on span "Save" at bounding box center [773, 20] width 23 height 12
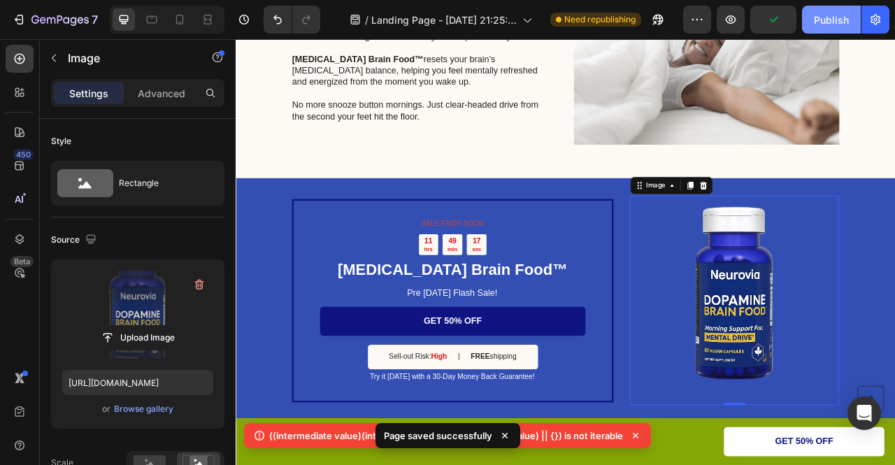
click at [849, 19] on div "Publish" at bounding box center [831, 20] width 35 height 15
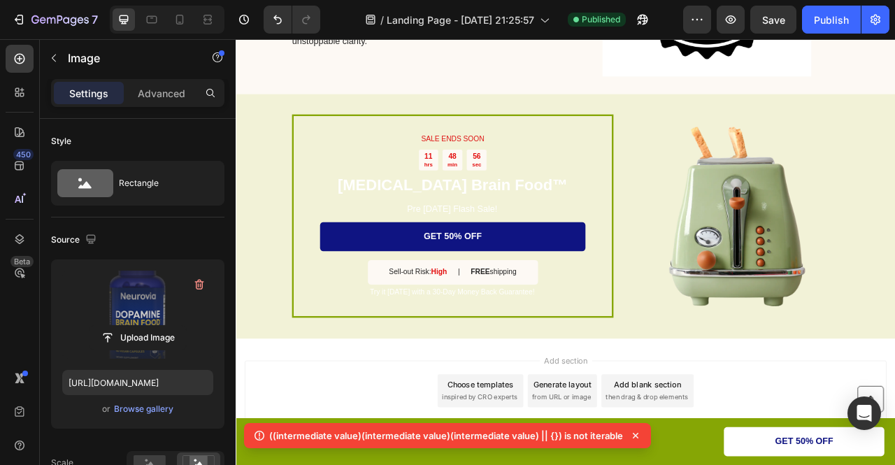
scroll to position [2776, 0]
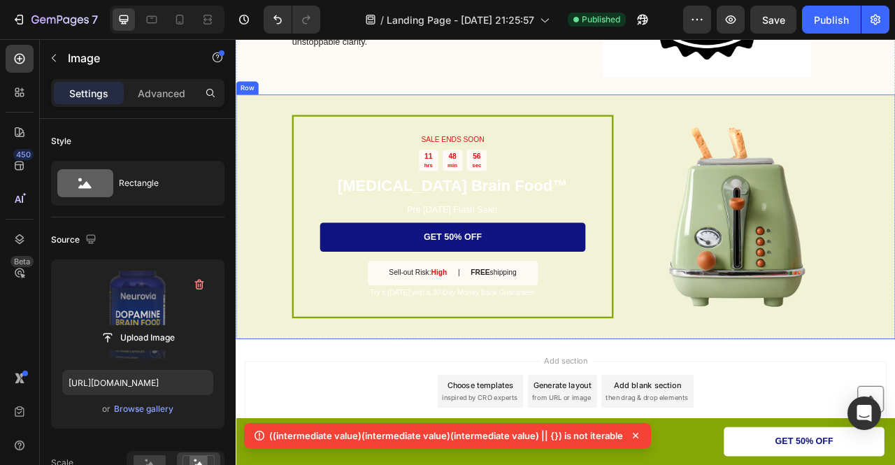
click at [287, 176] on div "SALE ENDS SOON Text Block 11 hrs 48 min 56 sec Countdown Timer [MEDICAL_DATA] B…" at bounding box center [655, 265] width 839 height 311
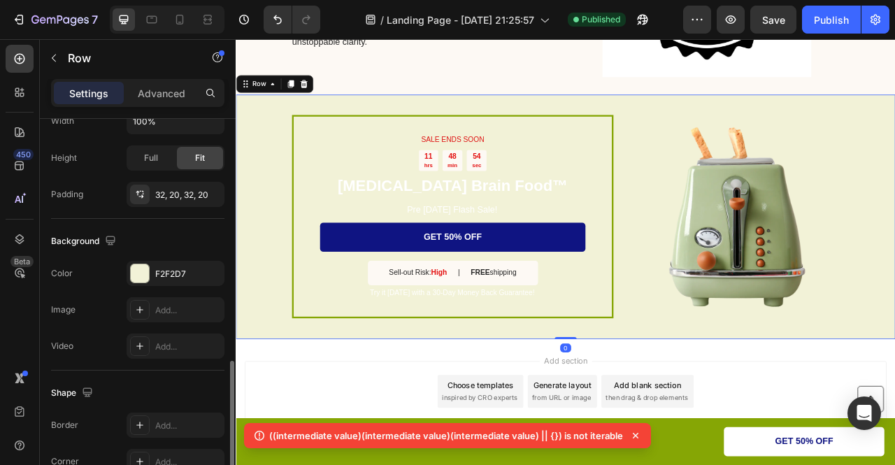
scroll to position [464, 0]
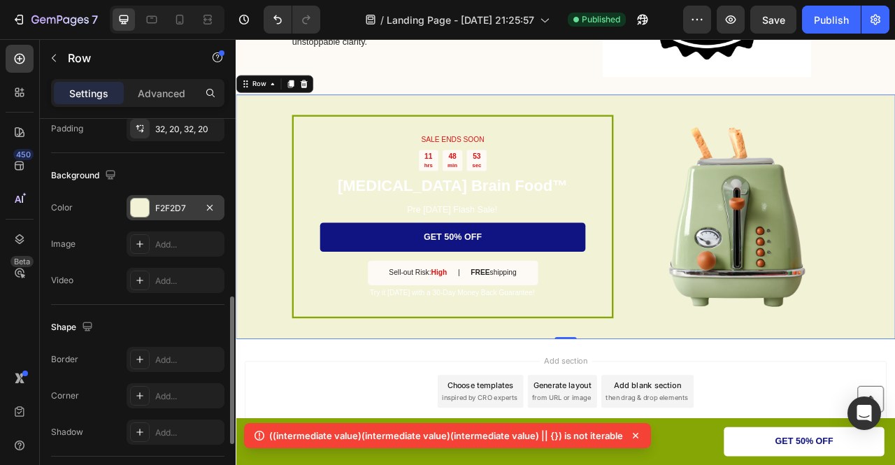
click at [158, 205] on div "F2F2D7" at bounding box center [175, 208] width 41 height 13
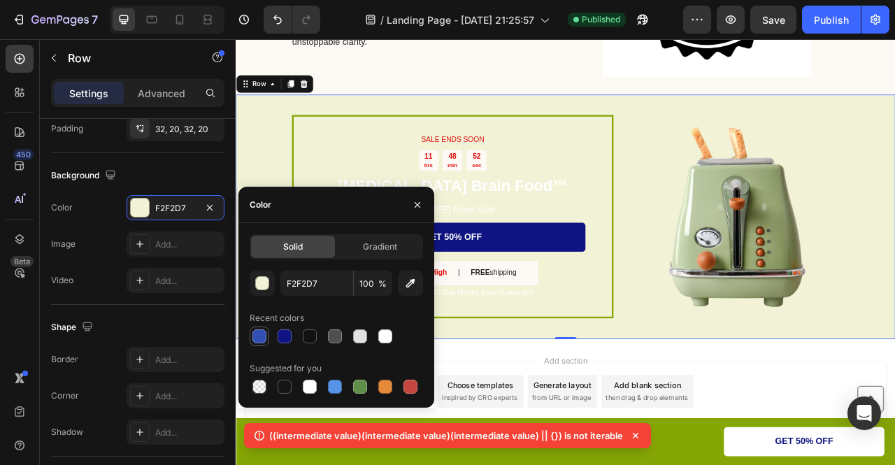
click at [264, 334] on div at bounding box center [259, 336] width 14 height 14
type input "334FB4"
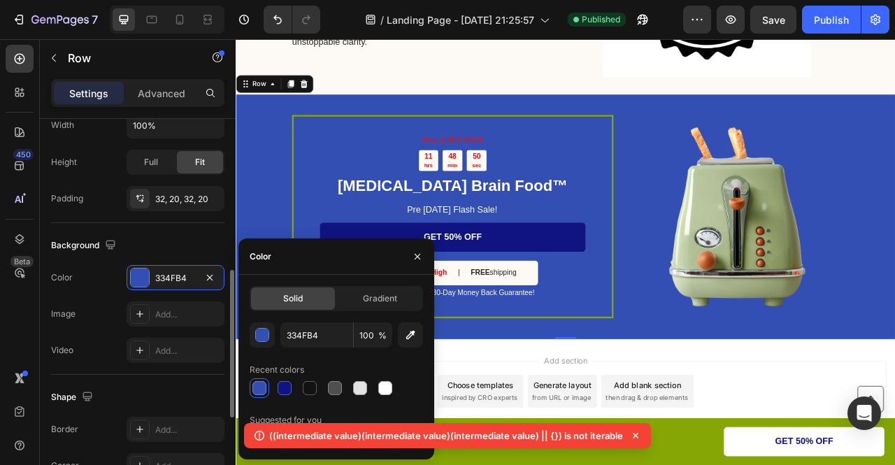
scroll to position [394, 0]
click at [417, 138] on div "SALE ENDS SOON Text Block 11 hrs 48 min 49 sec Countdown Timer [MEDICAL_DATA] B…" at bounding box center [511, 265] width 409 height 259
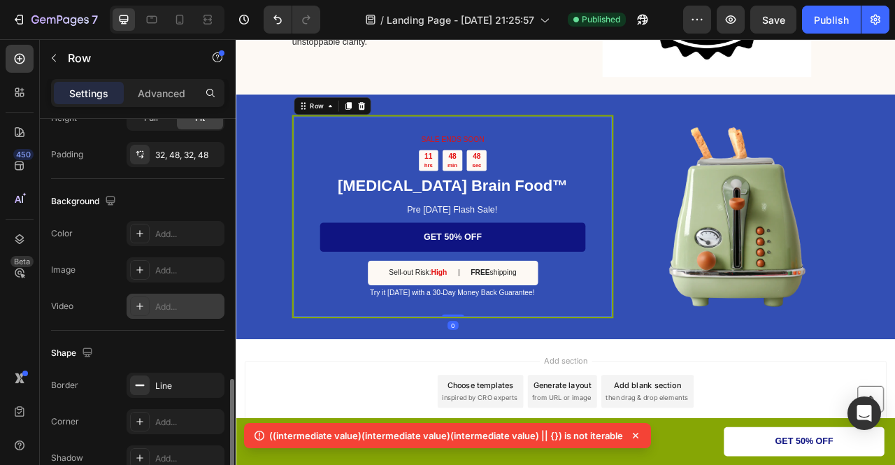
scroll to position [465, 0]
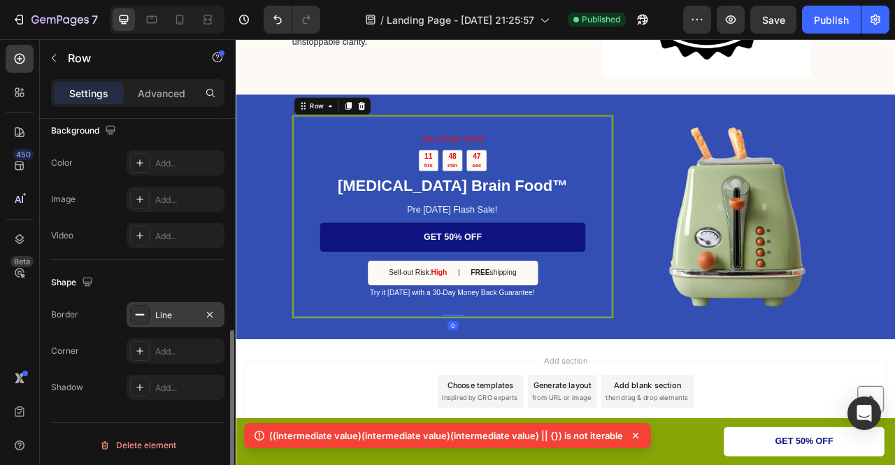
click at [152, 307] on div "Line" at bounding box center [176, 314] width 98 height 25
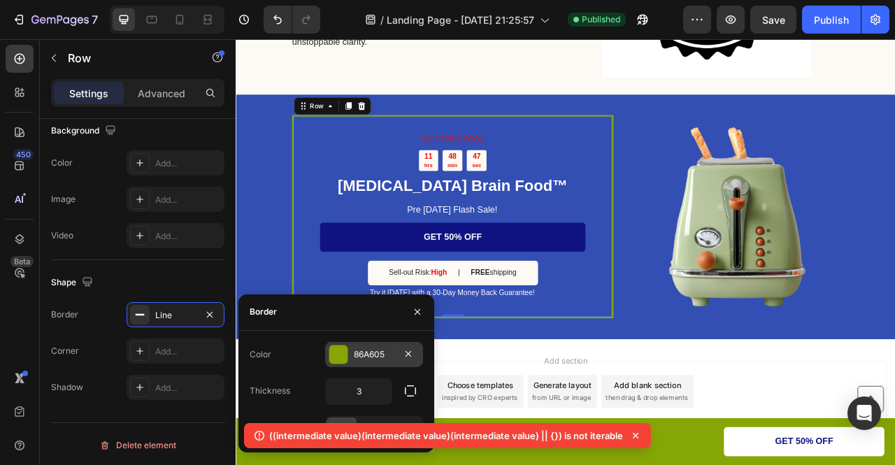
click at [335, 355] on div at bounding box center [338, 354] width 18 height 18
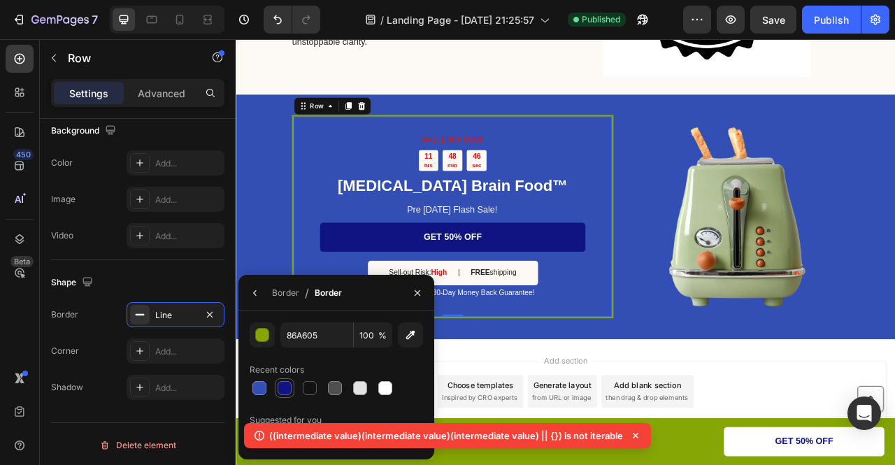
click at [280, 396] on div at bounding box center [284, 388] width 17 height 17
type input "0F1482"
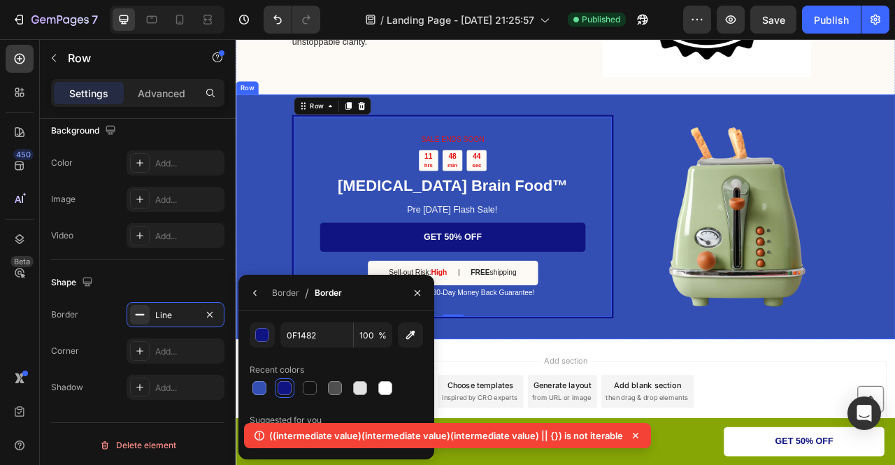
click at [276, 226] on div "SALE ENDS SOON Text Block 11 hrs 48 min 44 sec Countdown Timer [MEDICAL_DATA] B…" at bounding box center [655, 265] width 839 height 311
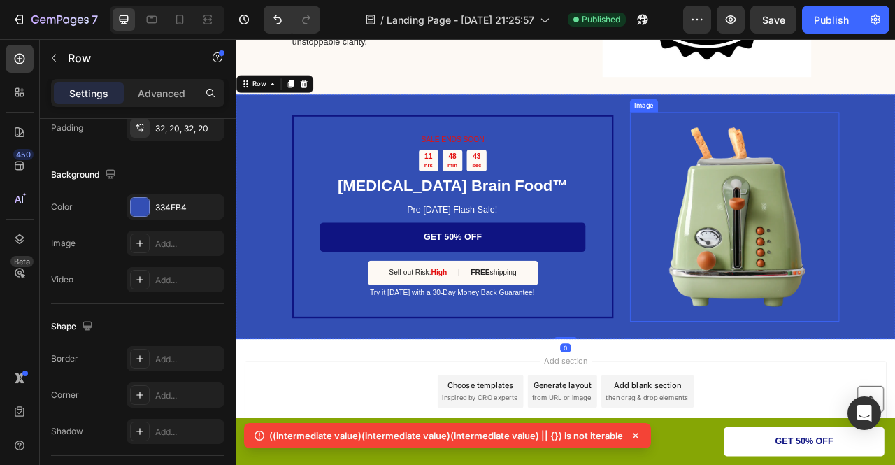
click at [887, 266] on img at bounding box center [870, 265] width 266 height 266
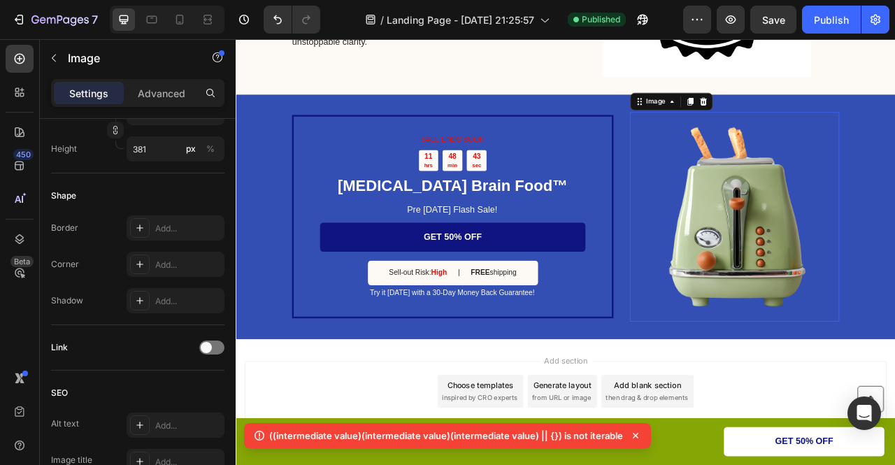
scroll to position [0, 0]
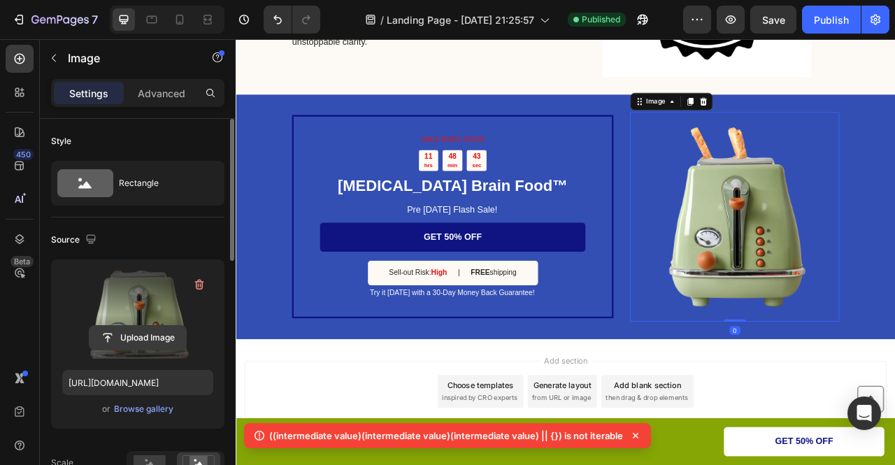
click at [117, 329] on input "file" at bounding box center [138, 338] width 97 height 24
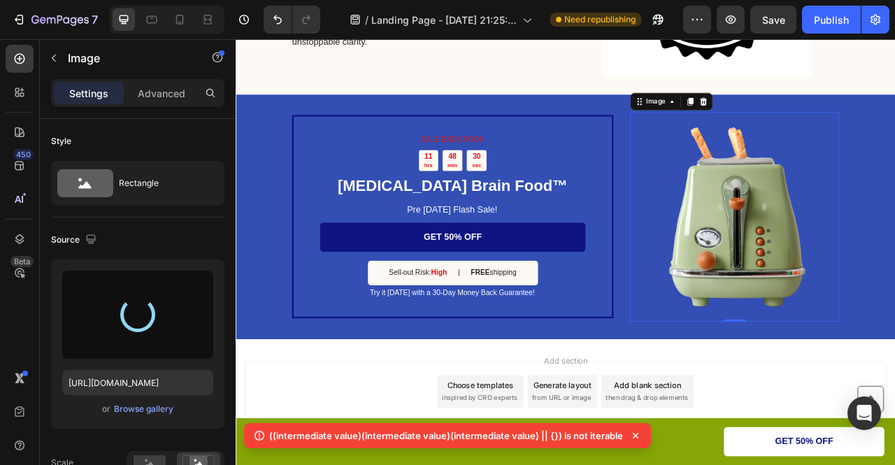
type input "[URL][DOMAIN_NAME]"
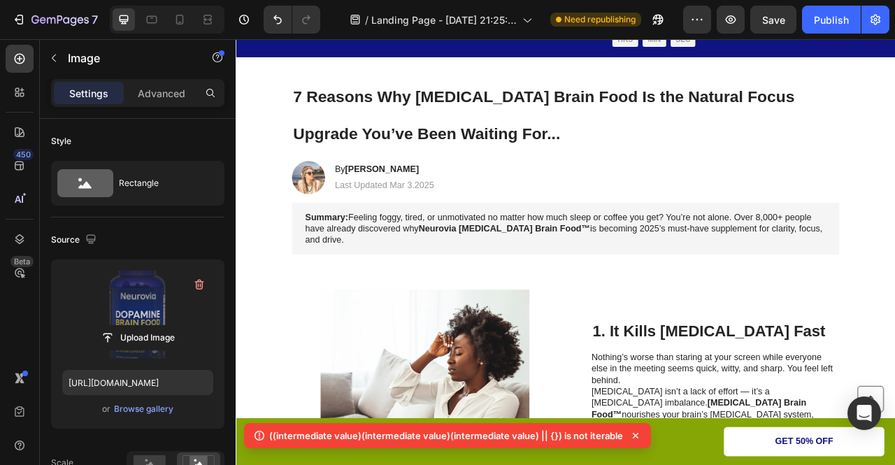
scroll to position [46, 0]
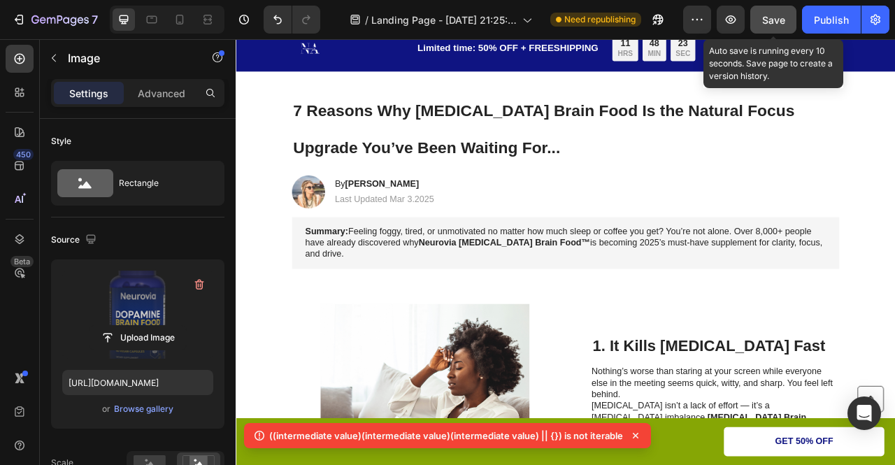
click at [786, 19] on button "Save" at bounding box center [773, 20] width 46 height 28
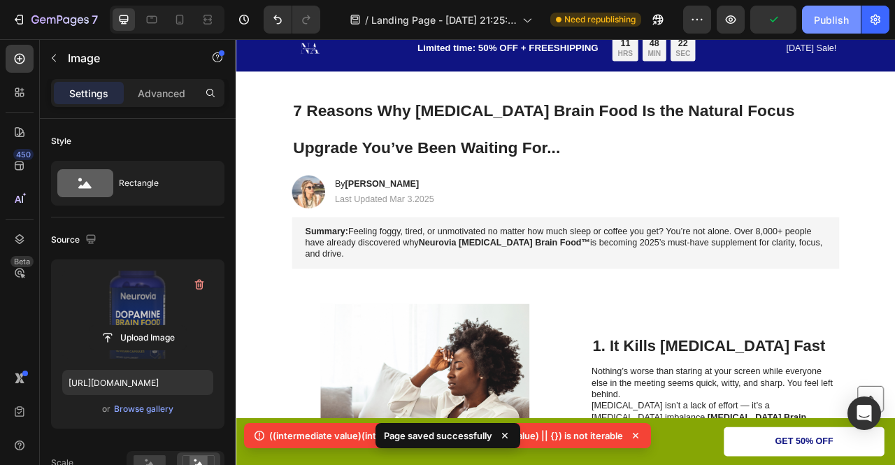
click at [841, 22] on div "Publish" at bounding box center [831, 20] width 35 height 15
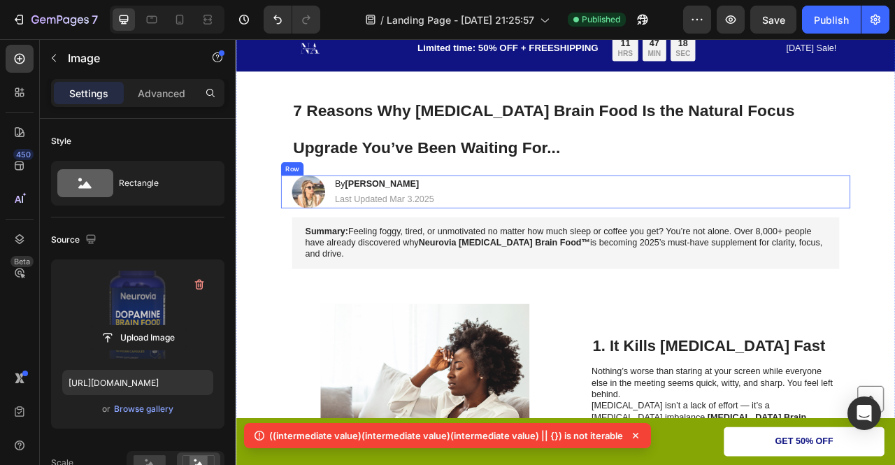
scroll to position [57, 0]
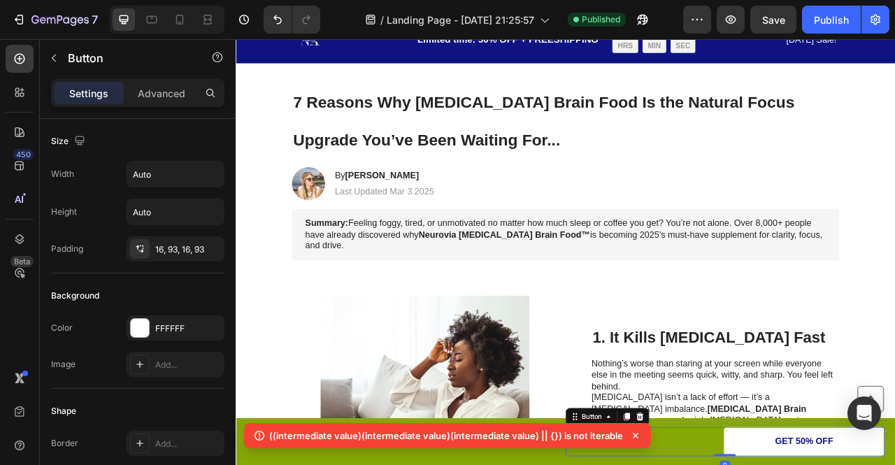
click at [246, 450] on div "((intermediate value)(intermediate value)(intermediate value) || {}) is not ite…" at bounding box center [447, 438] width 407 height 31
click at [245, 451] on div "((intermediate value)(intermediate value)(intermediate value) || {}) is not ite…" at bounding box center [447, 438] width 407 height 31
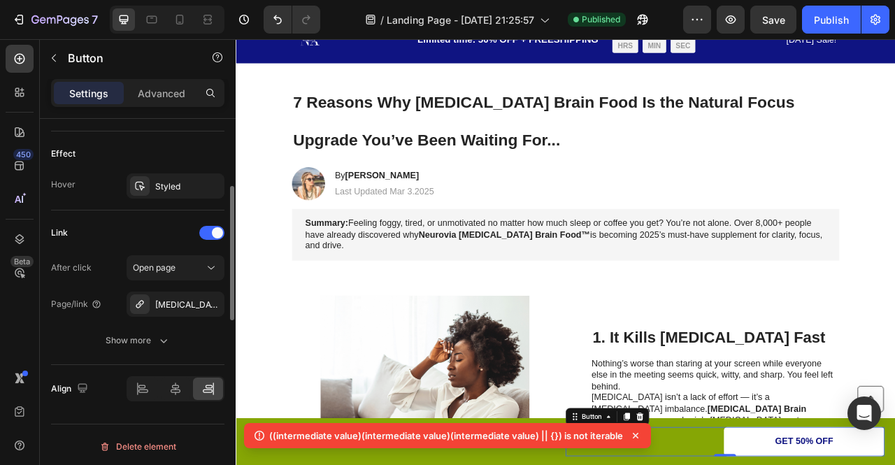
scroll to position [537, 0]
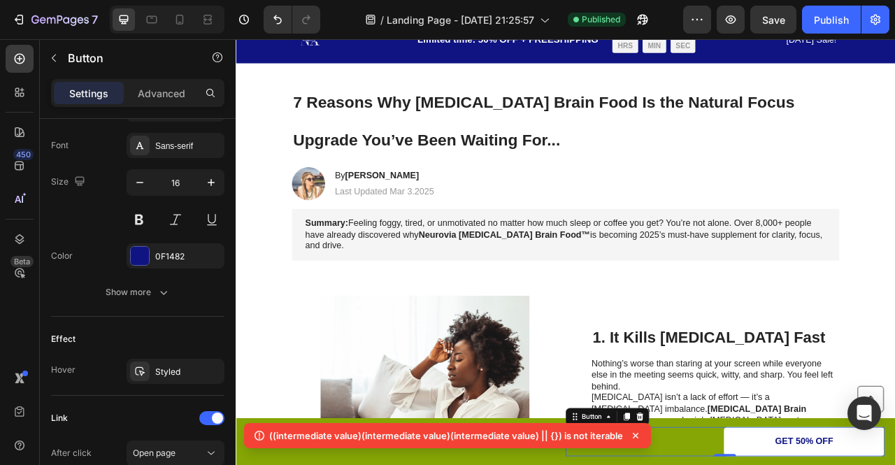
click at [632, 434] on icon at bounding box center [636, 436] width 14 height 14
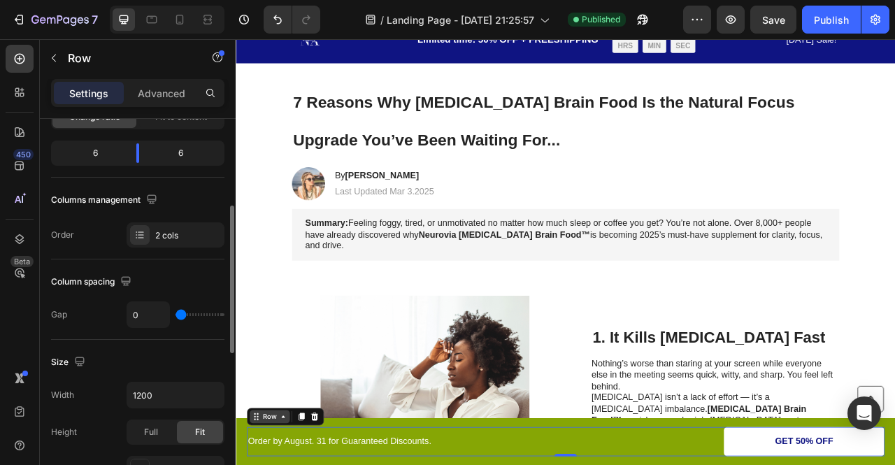
scroll to position [110, 0]
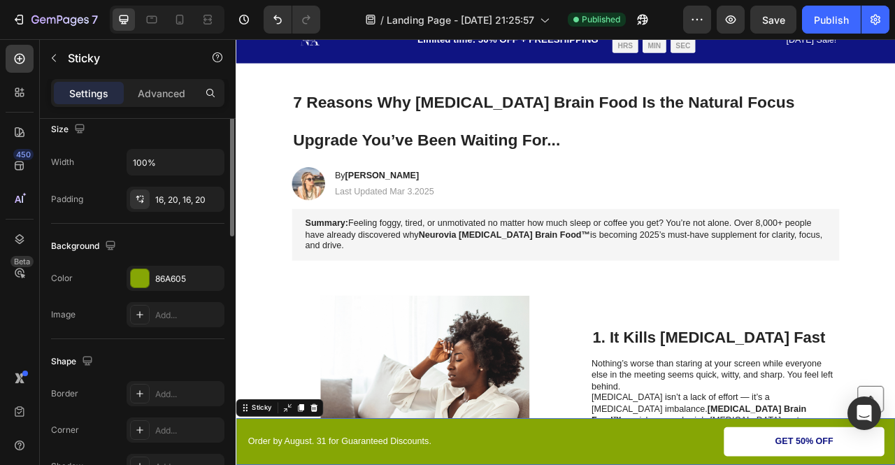
scroll to position [0, 0]
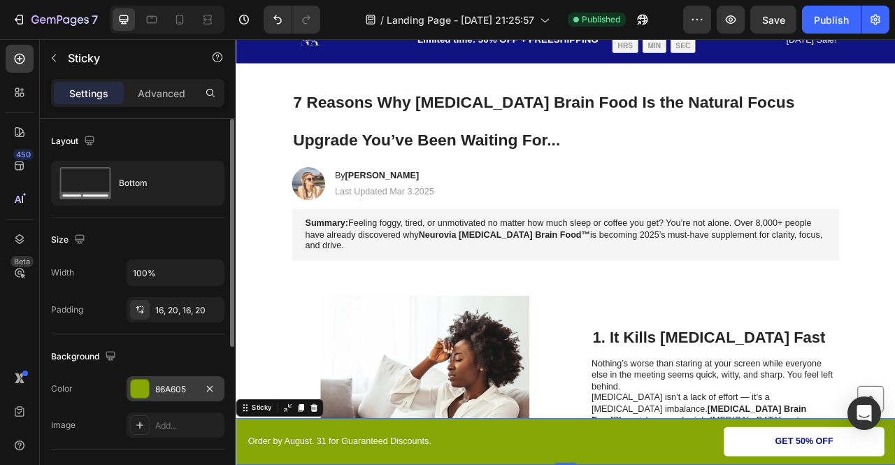
click at [136, 384] on div at bounding box center [140, 389] width 18 height 18
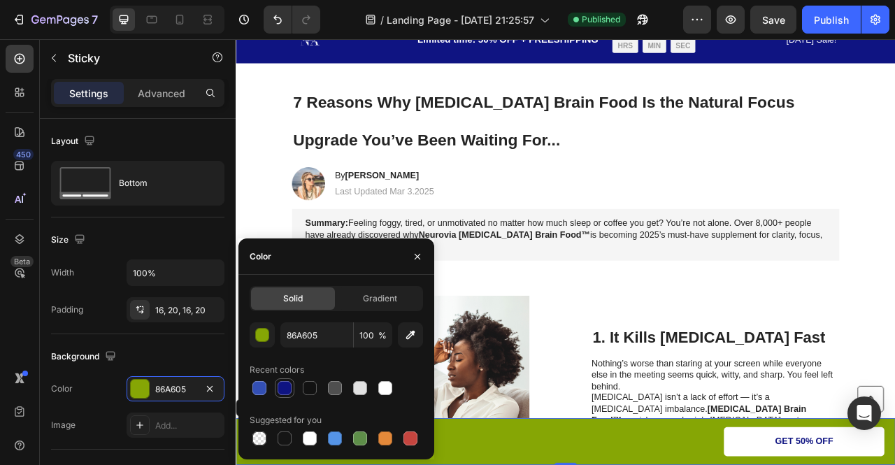
click at [286, 387] on div at bounding box center [285, 388] width 14 height 14
type input "0F1482"
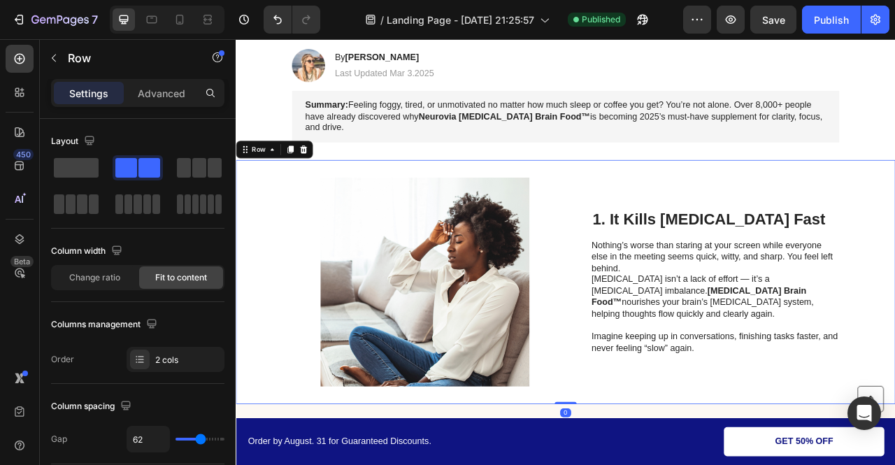
scroll to position [208, 0]
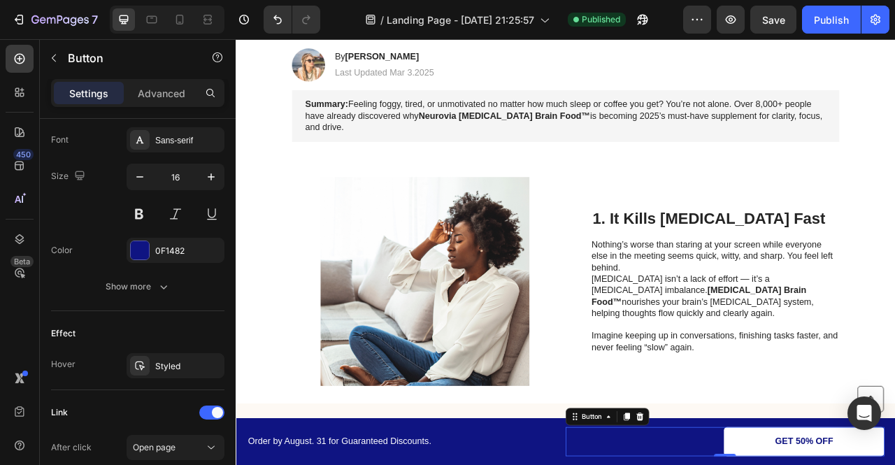
scroll to position [722, 0]
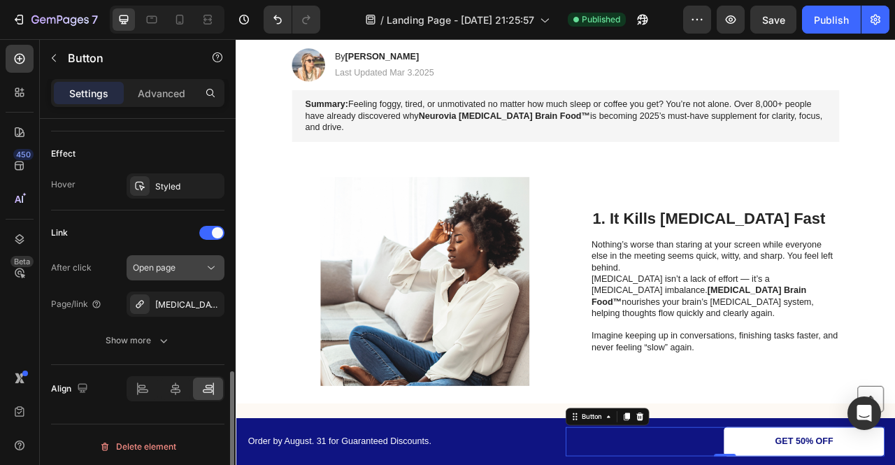
click at [193, 262] on div "Open page" at bounding box center [168, 268] width 71 height 13
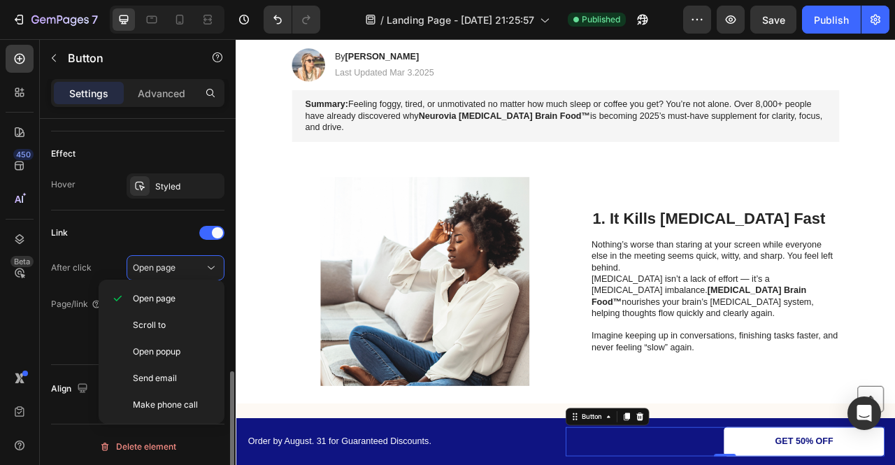
click at [102, 227] on div "Link" at bounding box center [137, 233] width 173 height 22
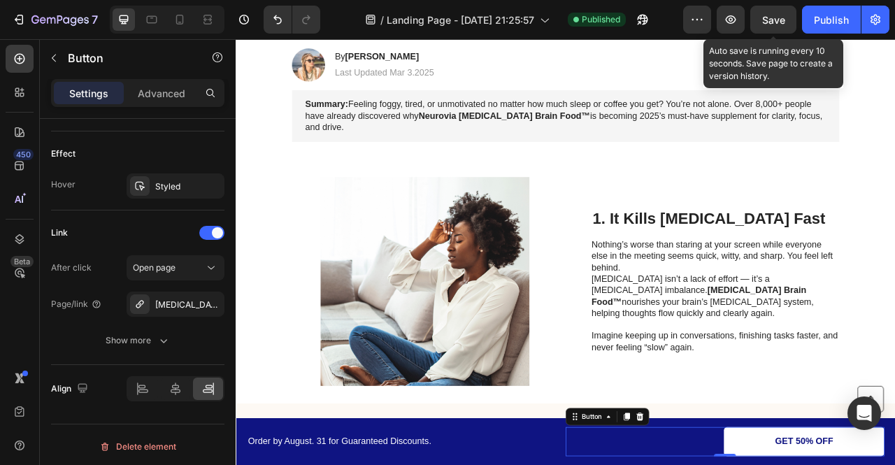
click at [784, 23] on span "Save" at bounding box center [773, 20] width 23 height 12
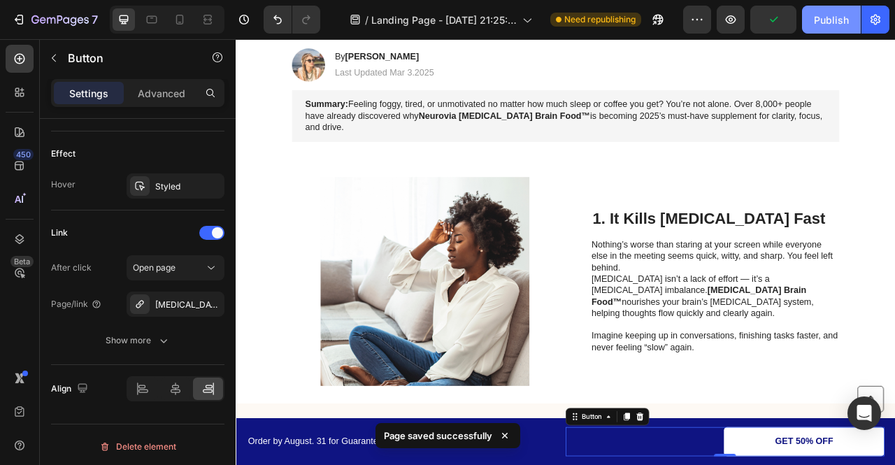
click at [822, 15] on div "Publish" at bounding box center [831, 20] width 35 height 15
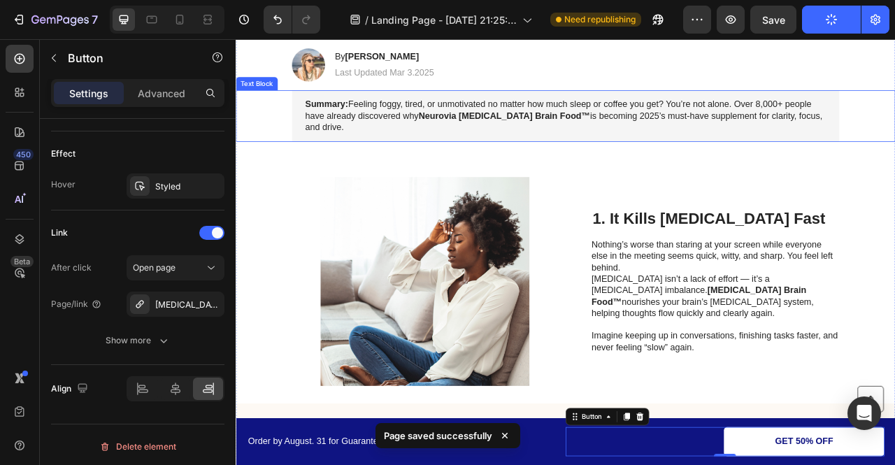
scroll to position [0, 0]
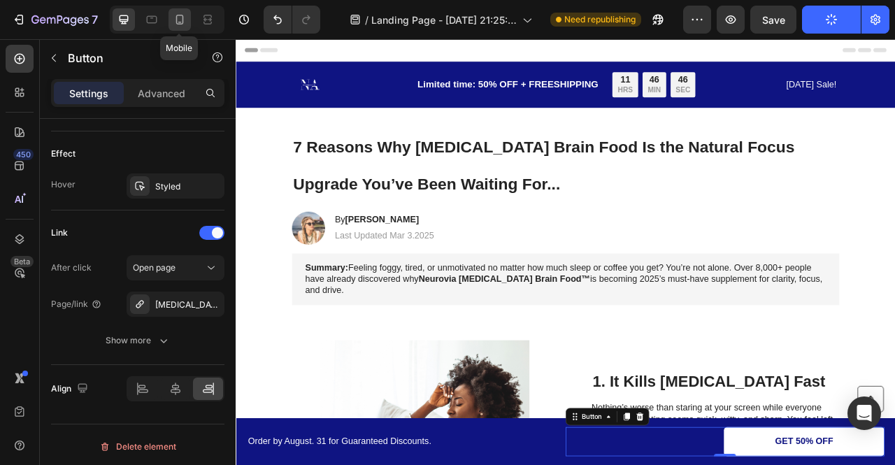
click at [182, 22] on icon at bounding box center [180, 20] width 14 height 14
type input "100%"
type input "14"
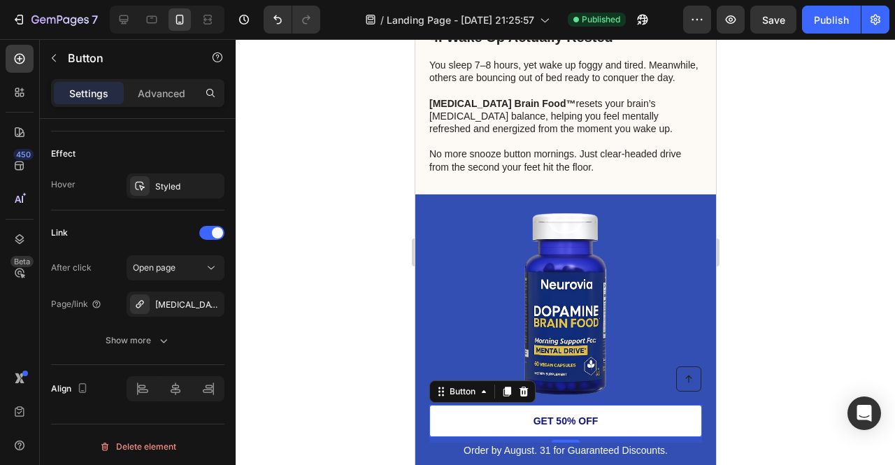
scroll to position [1952, 0]
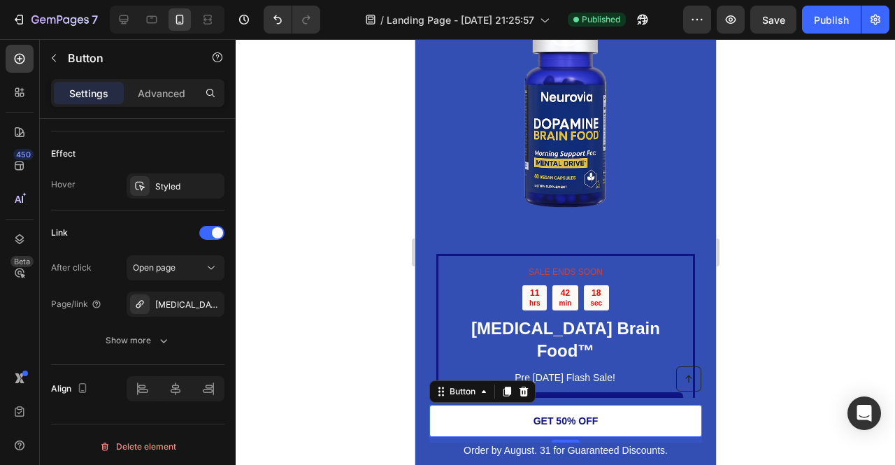
click at [603, 94] on img at bounding box center [565, 124] width 220 height 220
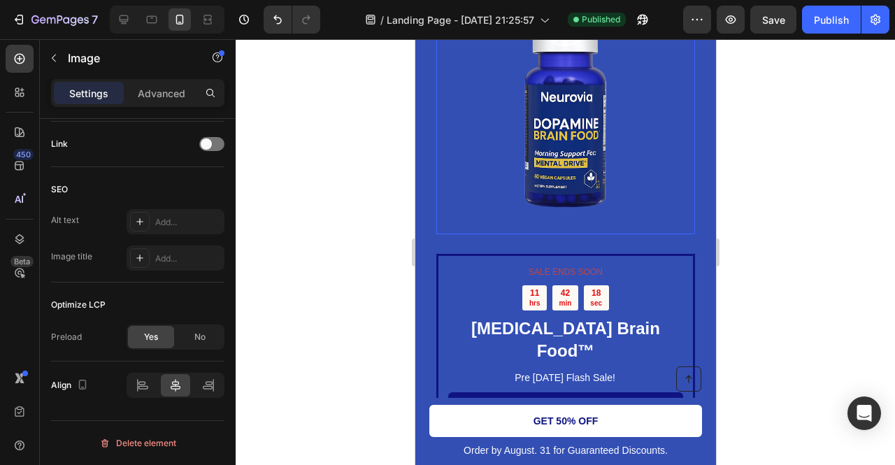
scroll to position [0, 0]
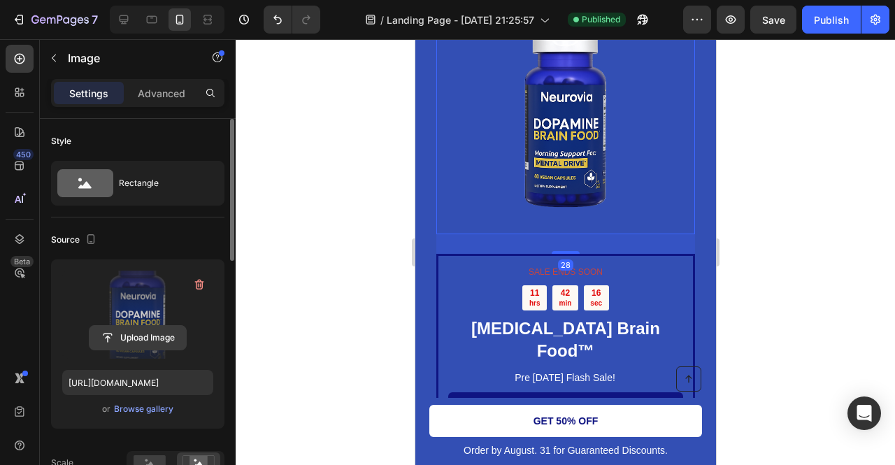
click at [138, 331] on input "file" at bounding box center [138, 338] width 97 height 24
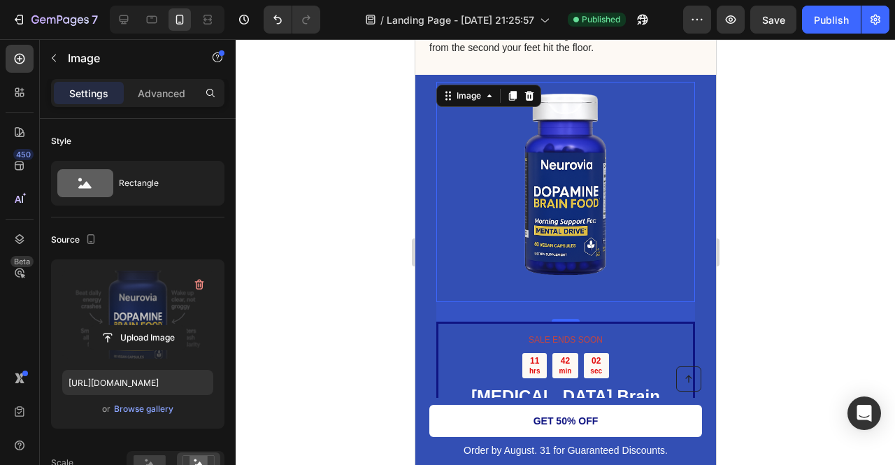
scroll to position [1871, 0]
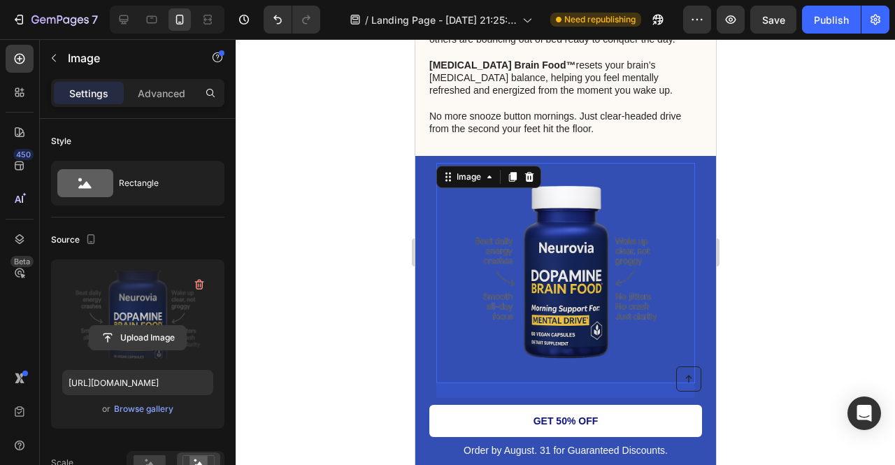
click at [117, 334] on input "file" at bounding box center [138, 338] width 97 height 24
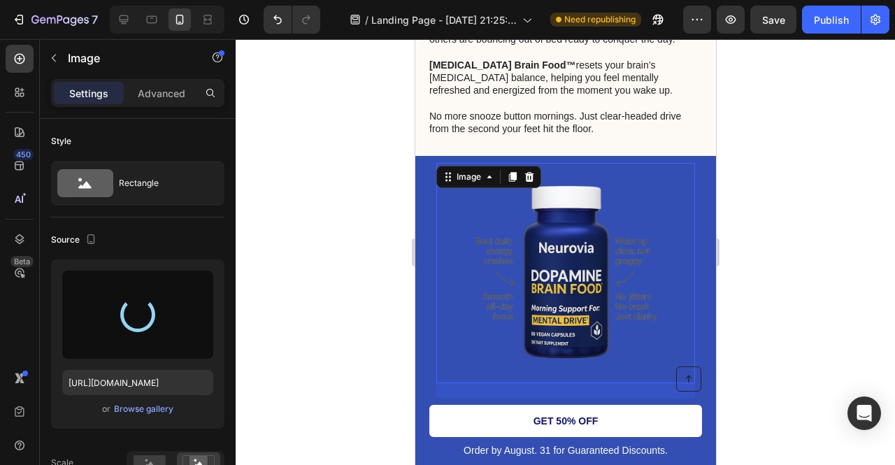
type input "[URL][DOMAIN_NAME]"
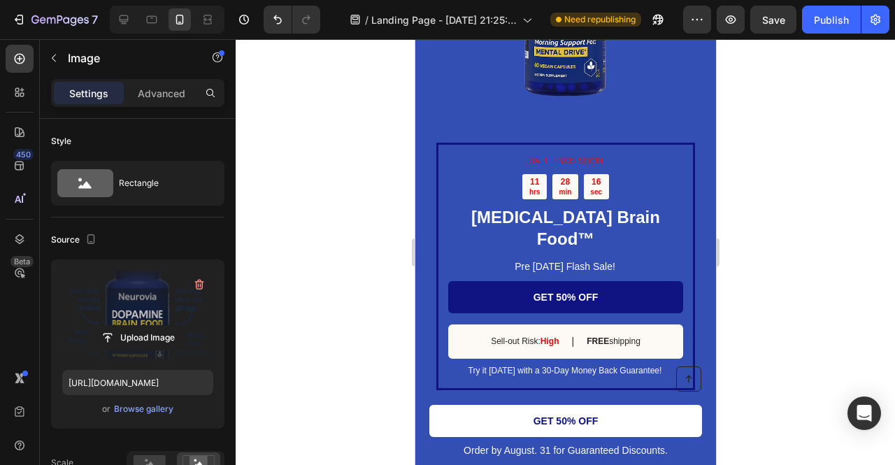
scroll to position [3878, 0]
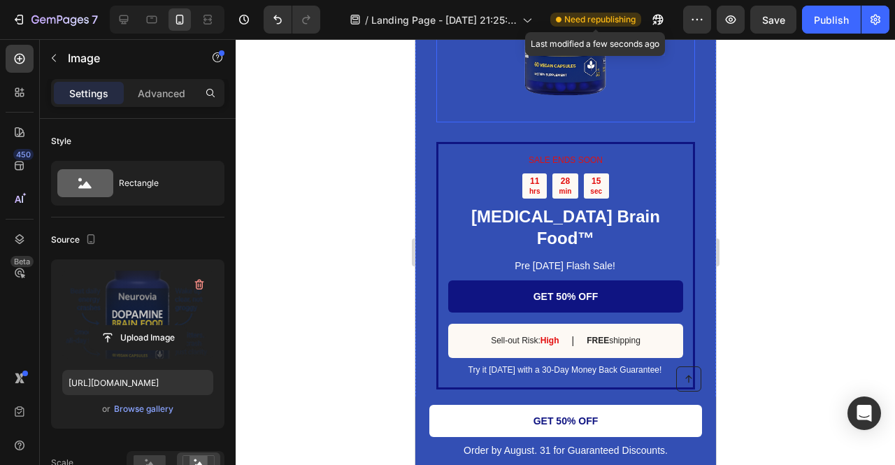
click at [541, 61] on img at bounding box center [565, 12] width 220 height 220
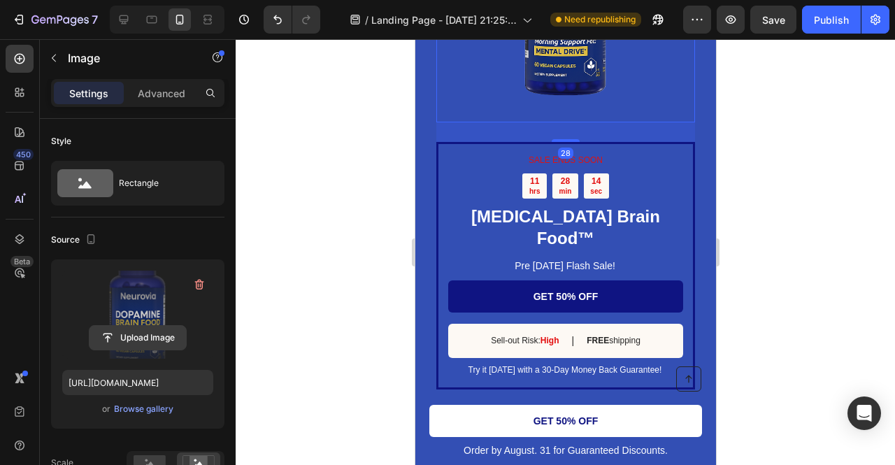
click at [140, 326] on input "file" at bounding box center [138, 338] width 97 height 24
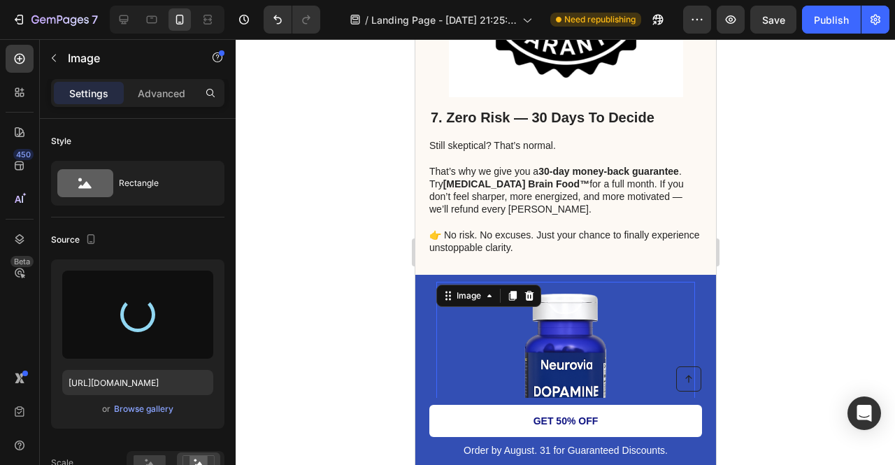
type input "[URL][DOMAIN_NAME]"
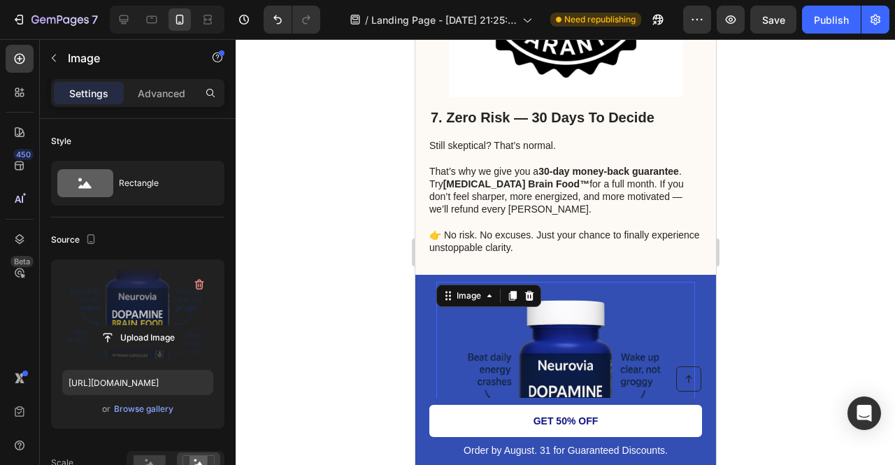
scroll to position [3606, 0]
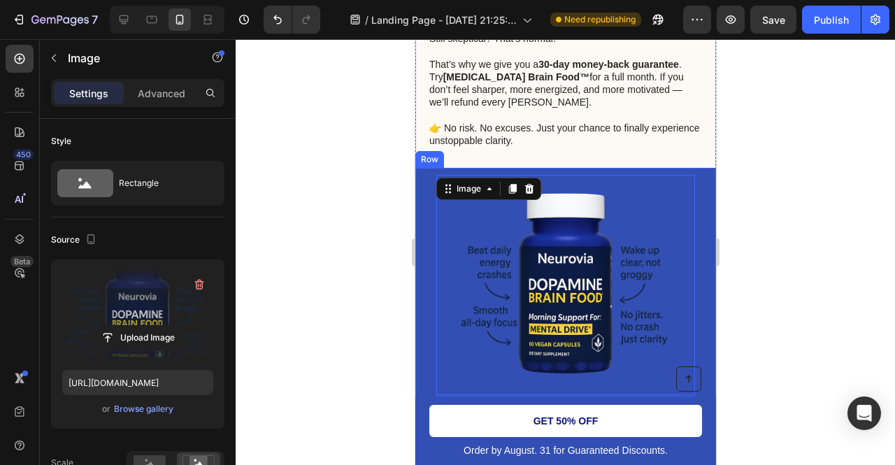
click at [351, 234] on div at bounding box center [565, 252] width 659 height 426
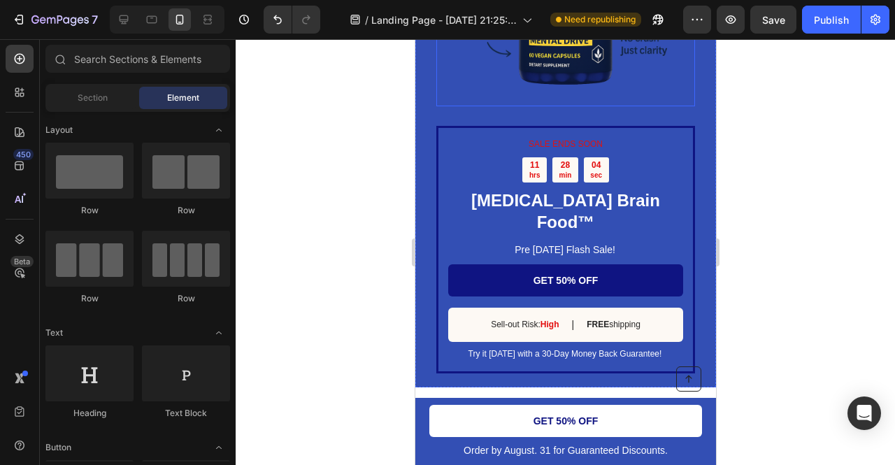
scroll to position [3893, 0]
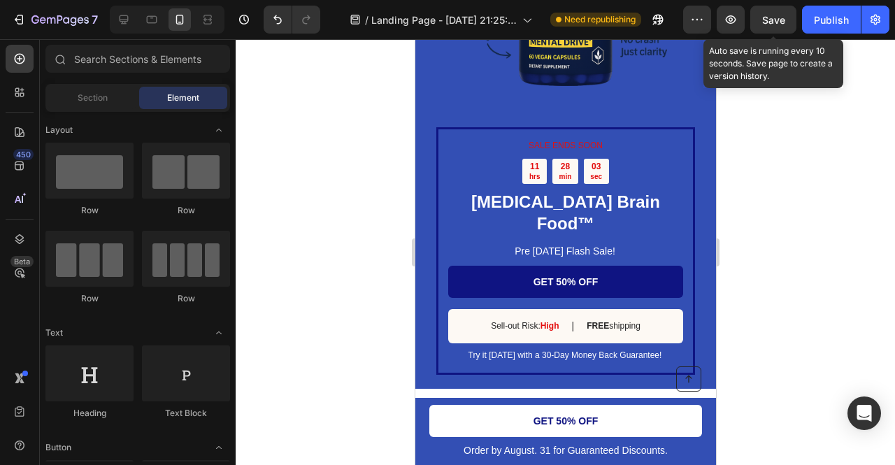
click at [768, 24] on span "Save" at bounding box center [773, 20] width 23 height 12
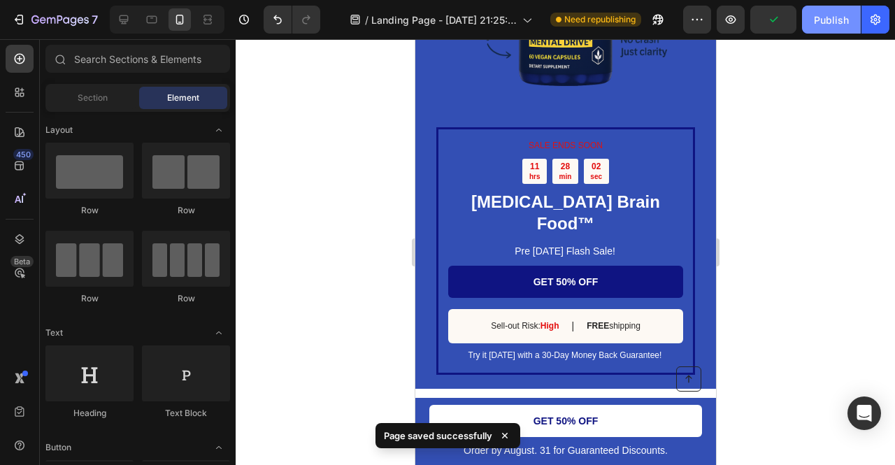
click at [815, 24] on div "Publish" at bounding box center [831, 20] width 35 height 15
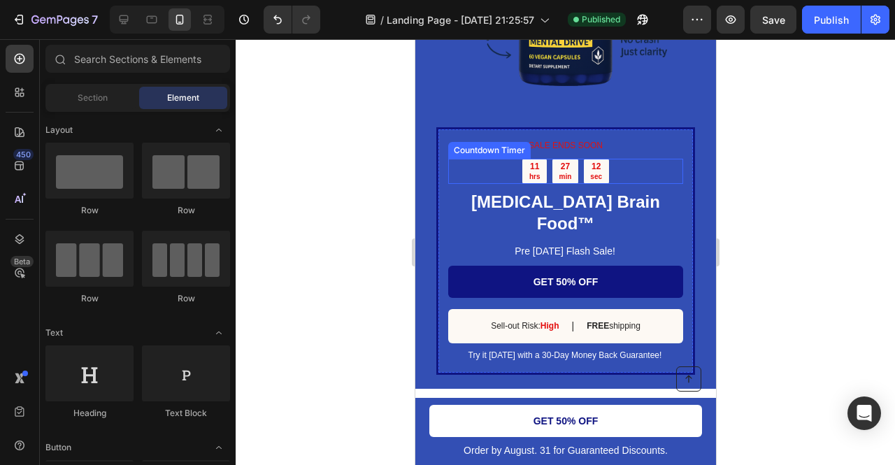
scroll to position [3753, 0]
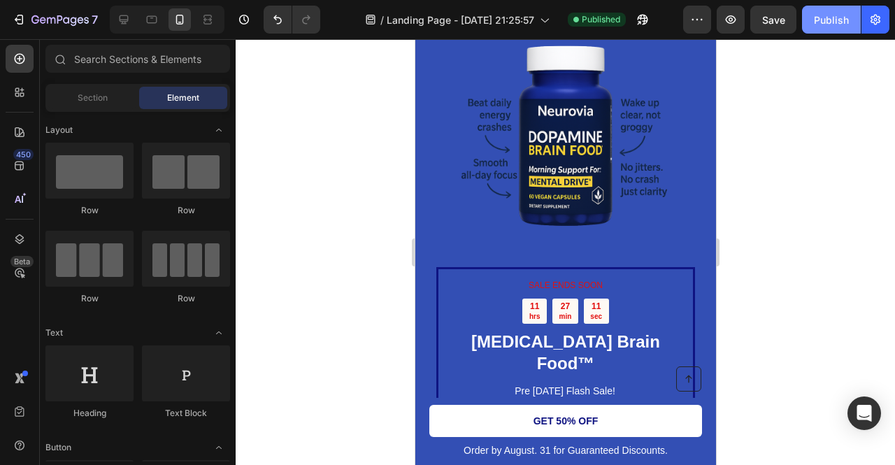
click at [831, 22] on div "Publish" at bounding box center [831, 20] width 35 height 15
click at [722, 22] on button "button" at bounding box center [731, 20] width 28 height 28
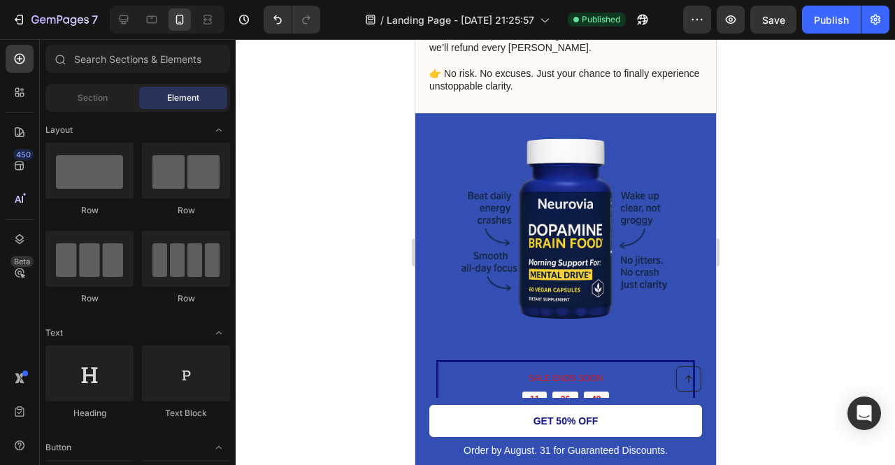
scroll to position [3641, 0]
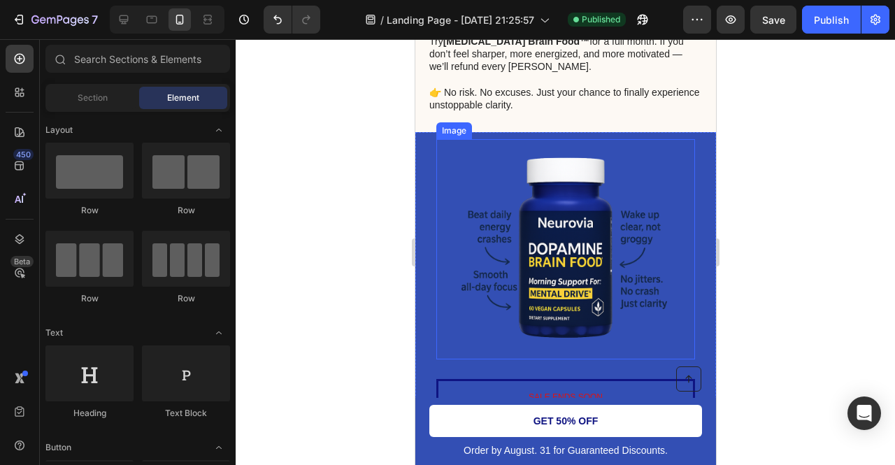
click at [568, 242] on img at bounding box center [565, 249] width 220 height 220
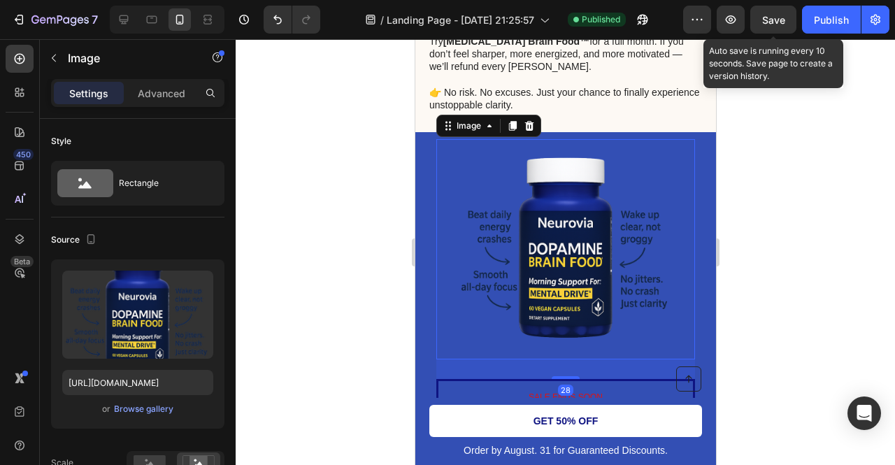
click at [785, 18] on span "Save" at bounding box center [773, 20] width 23 height 12
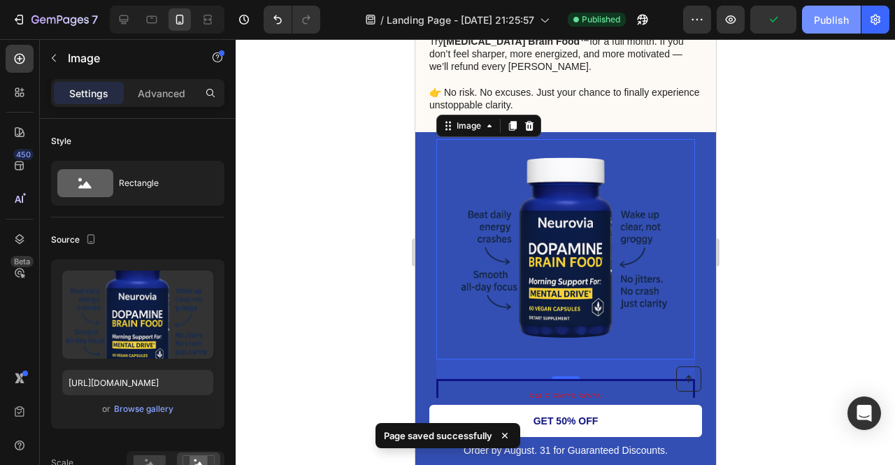
click at [828, 17] on div "Publish" at bounding box center [831, 20] width 35 height 15
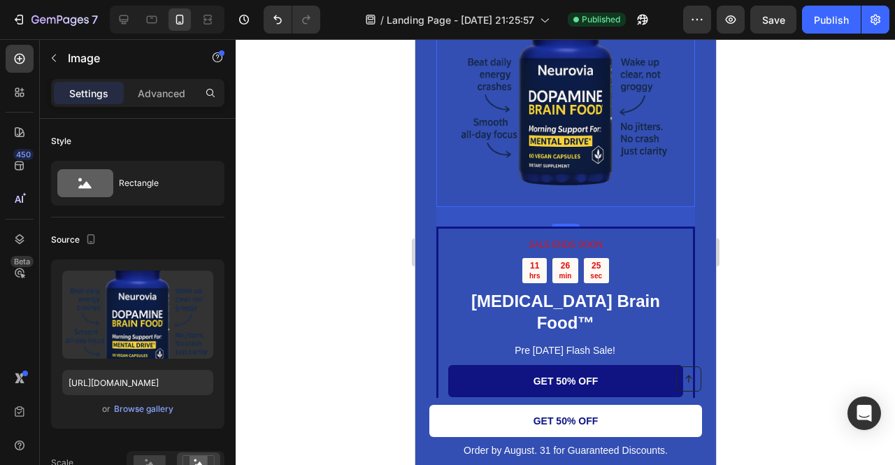
scroll to position [3794, 0]
